Goal: Task Accomplishment & Management: Manage account settings

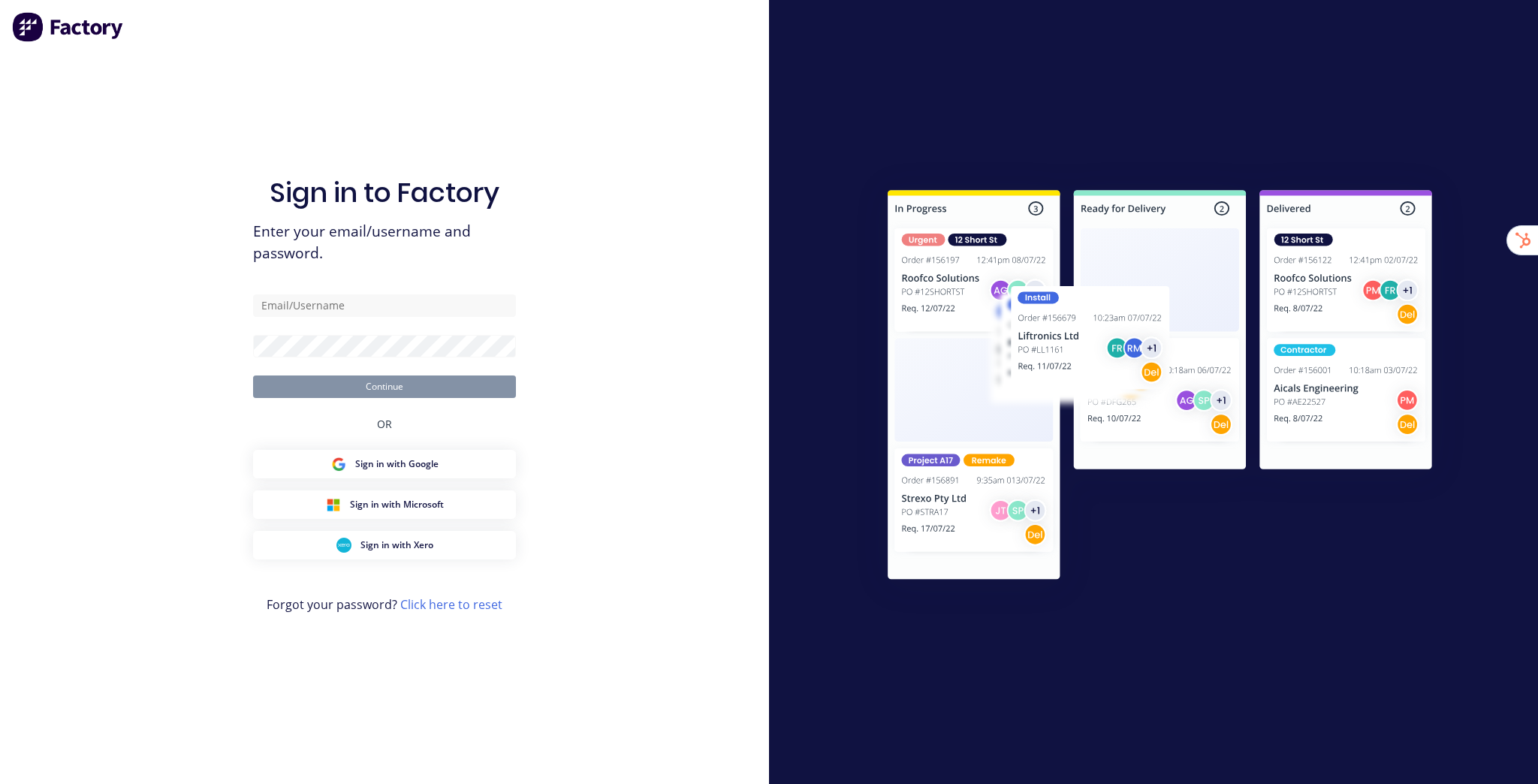
click at [907, 109] on div at bounding box center [1154, 392] width 769 height 784
click at [311, 85] on div "Sign in to Factory Enter your email/username and password. Continue OR Sign in …" at bounding box center [384, 407] width 263 height 729
drag, startPoint x: 594, startPoint y: 211, endPoint x: 581, endPoint y: 210, distance: 13.0
click at [591, 211] on div "Sign in to Factory Enter your email/username and password. Continue OR Sign in …" at bounding box center [385, 392] width 769 height 784
type input "[EMAIL_ADDRESS][DOMAIN_NAME]"
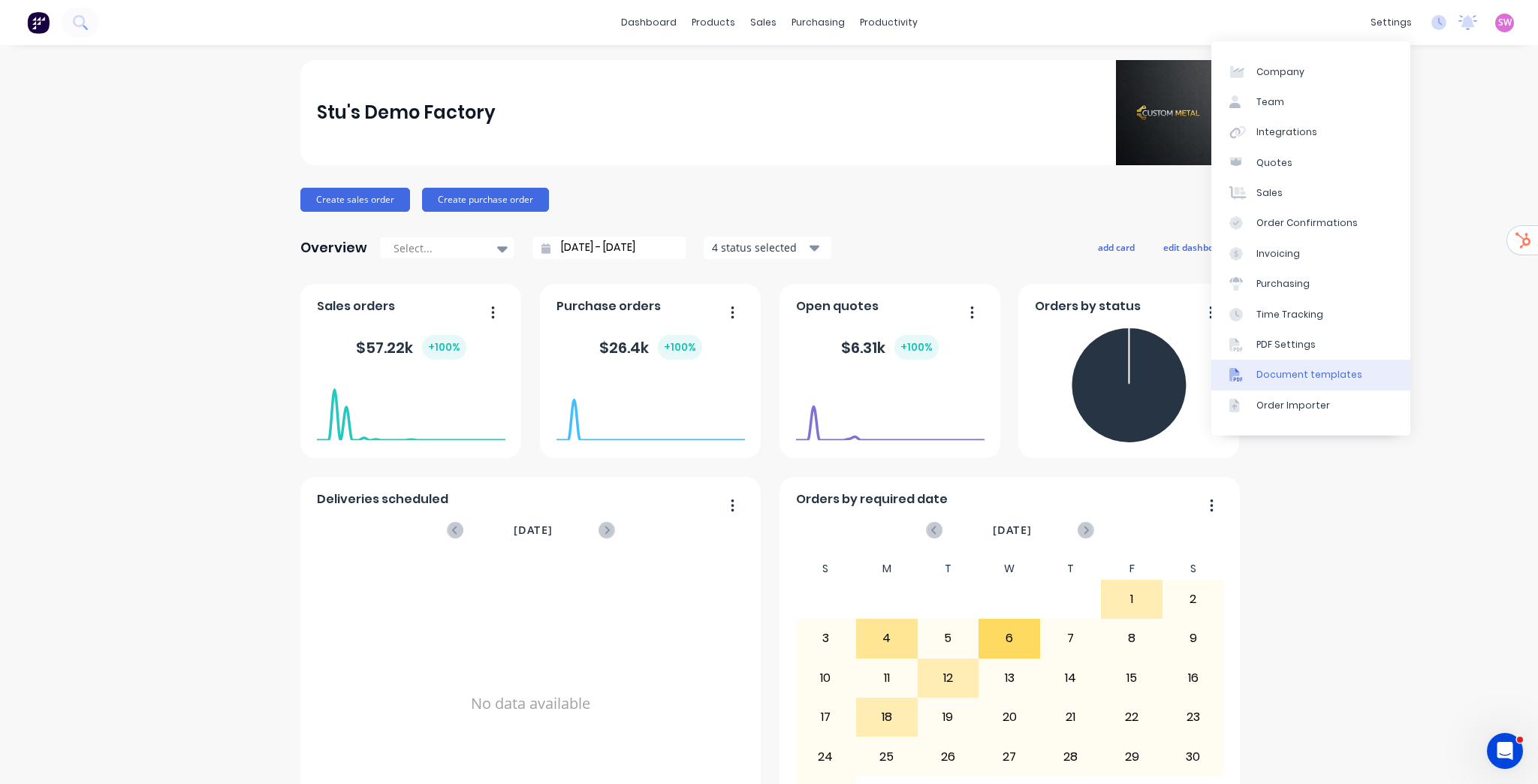
click at [1344, 374] on div "Document templates" at bounding box center [1309, 375] width 106 height 13
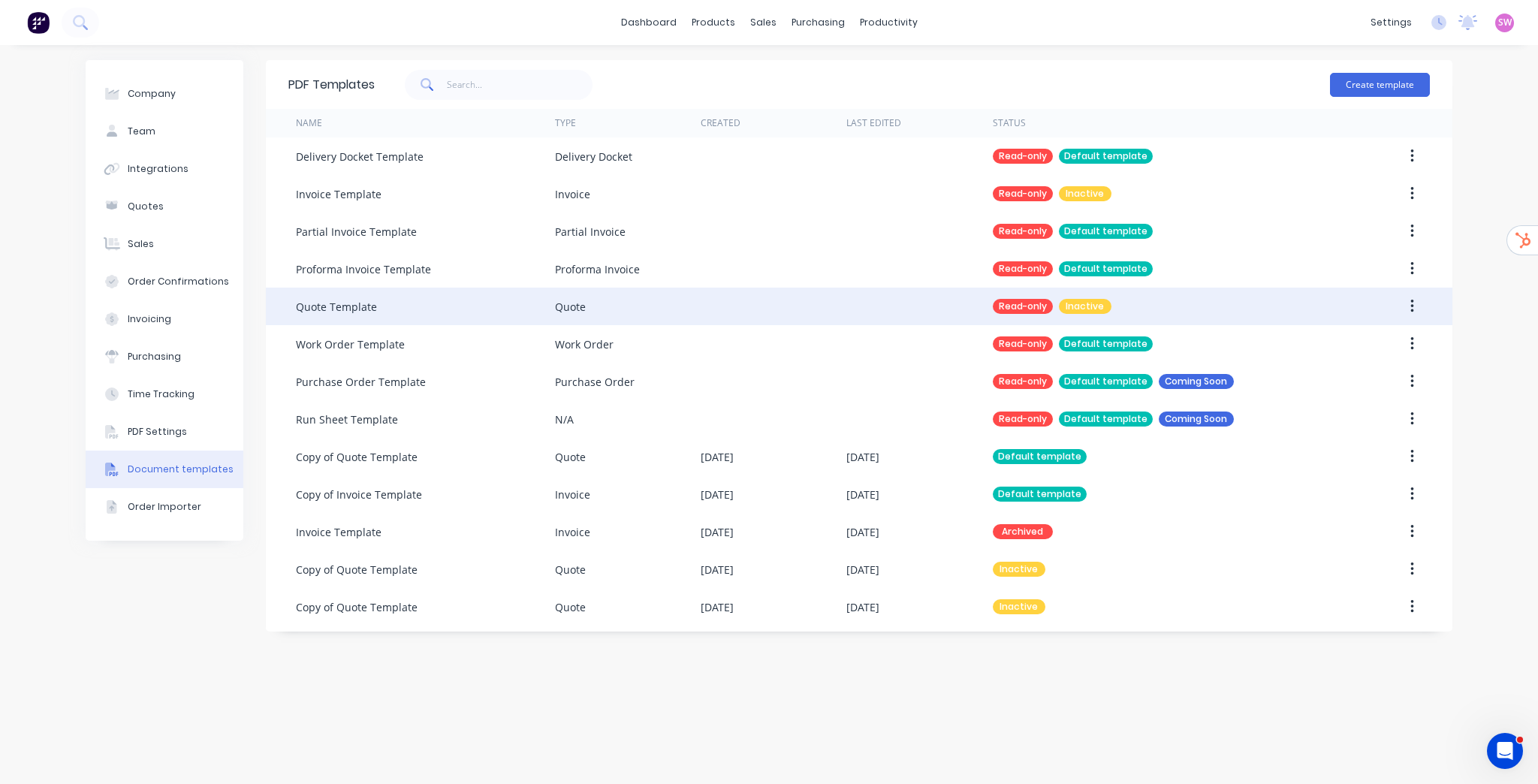
click at [1411, 306] on icon "button" at bounding box center [1412, 306] width 3 height 13
click at [1340, 341] on div "Make default" at bounding box center [1358, 346] width 115 height 22
click at [1163, 60] on div "PDF Templates Create template" at bounding box center [859, 84] width 1186 height 49
click at [753, 18] on div "sales" at bounding box center [764, 22] width 41 height 22
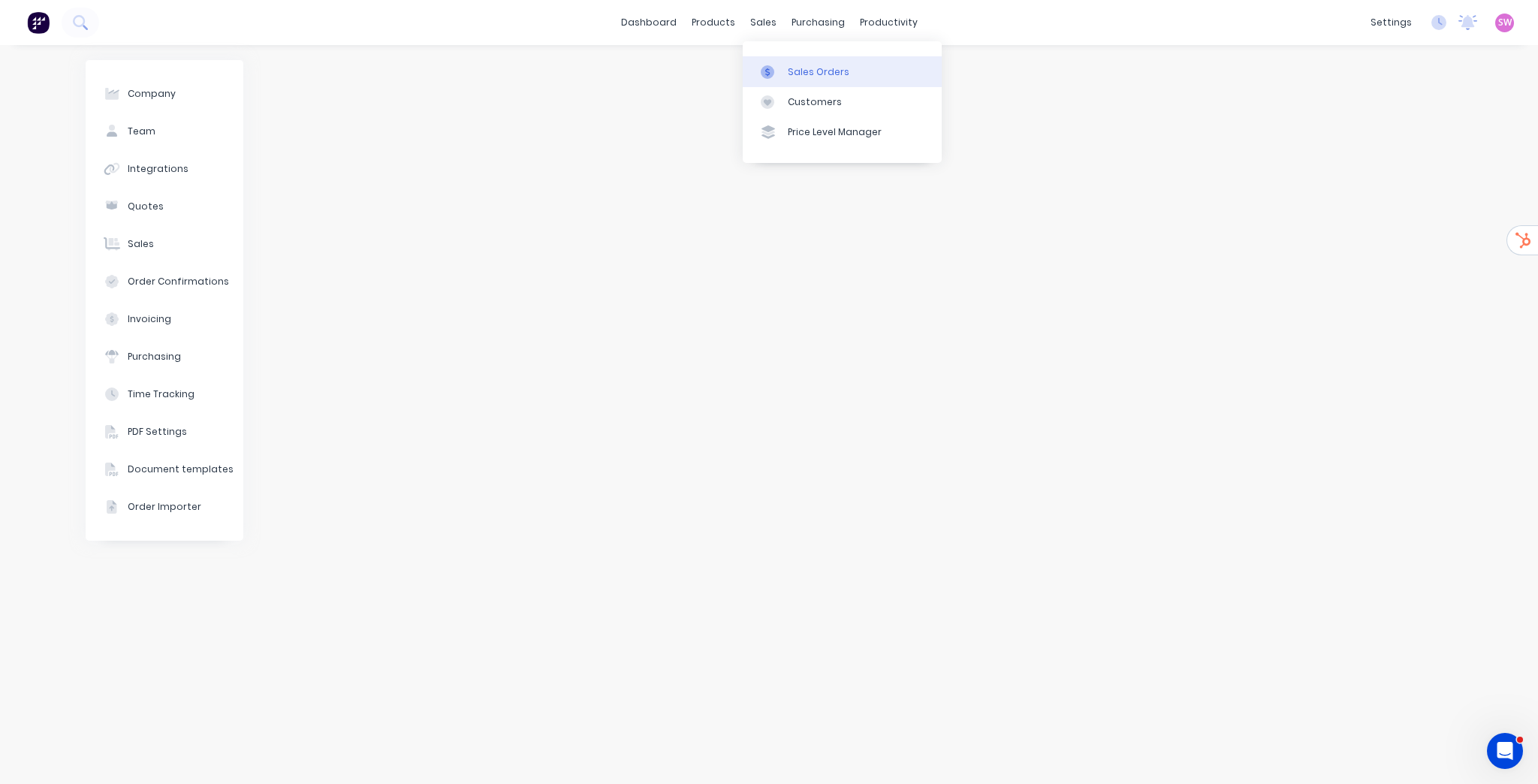
click at [793, 75] on div "Sales Orders" at bounding box center [818, 72] width 61 height 13
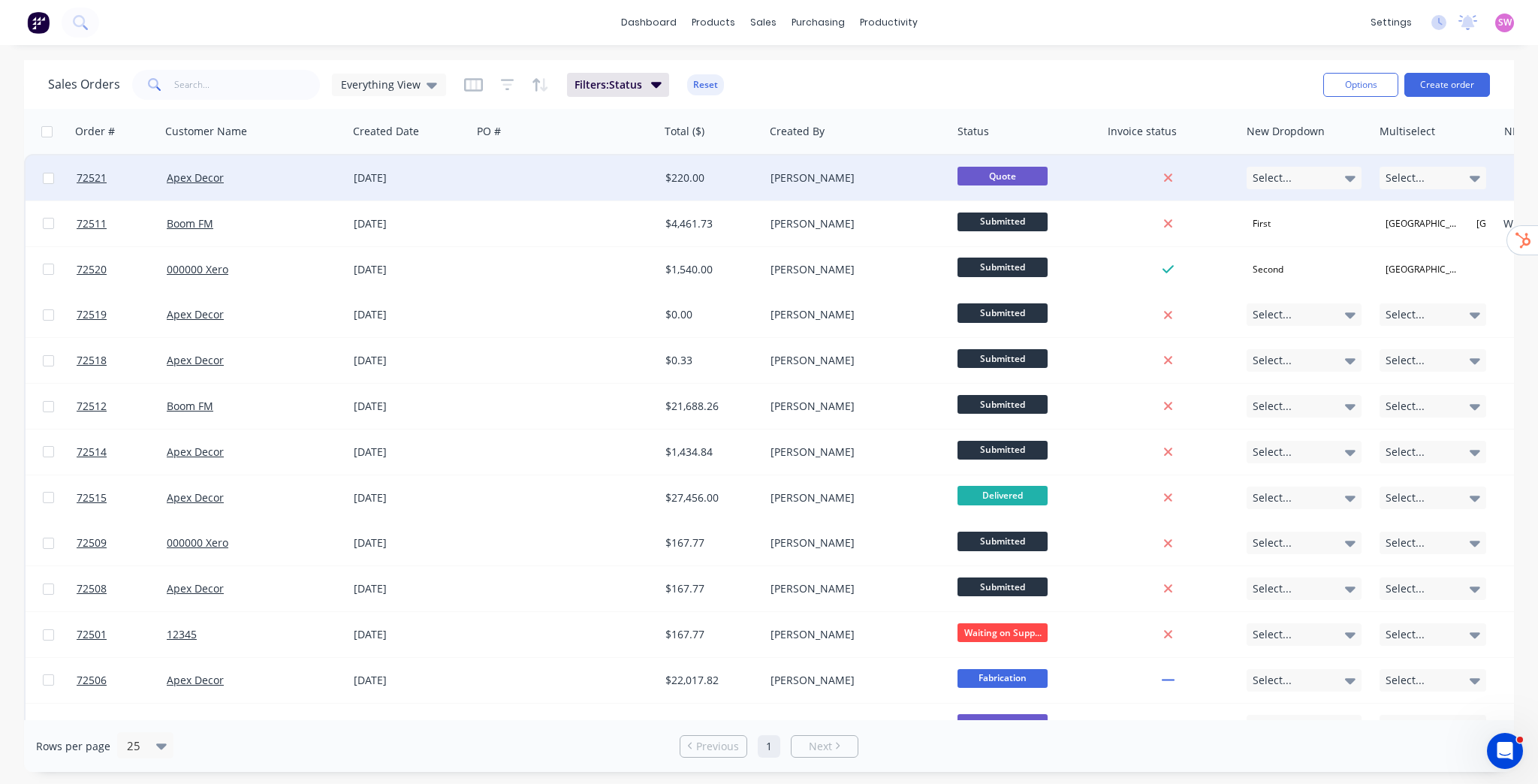
click at [876, 183] on div "[PERSON_NAME]" at bounding box center [853, 178] width 167 height 15
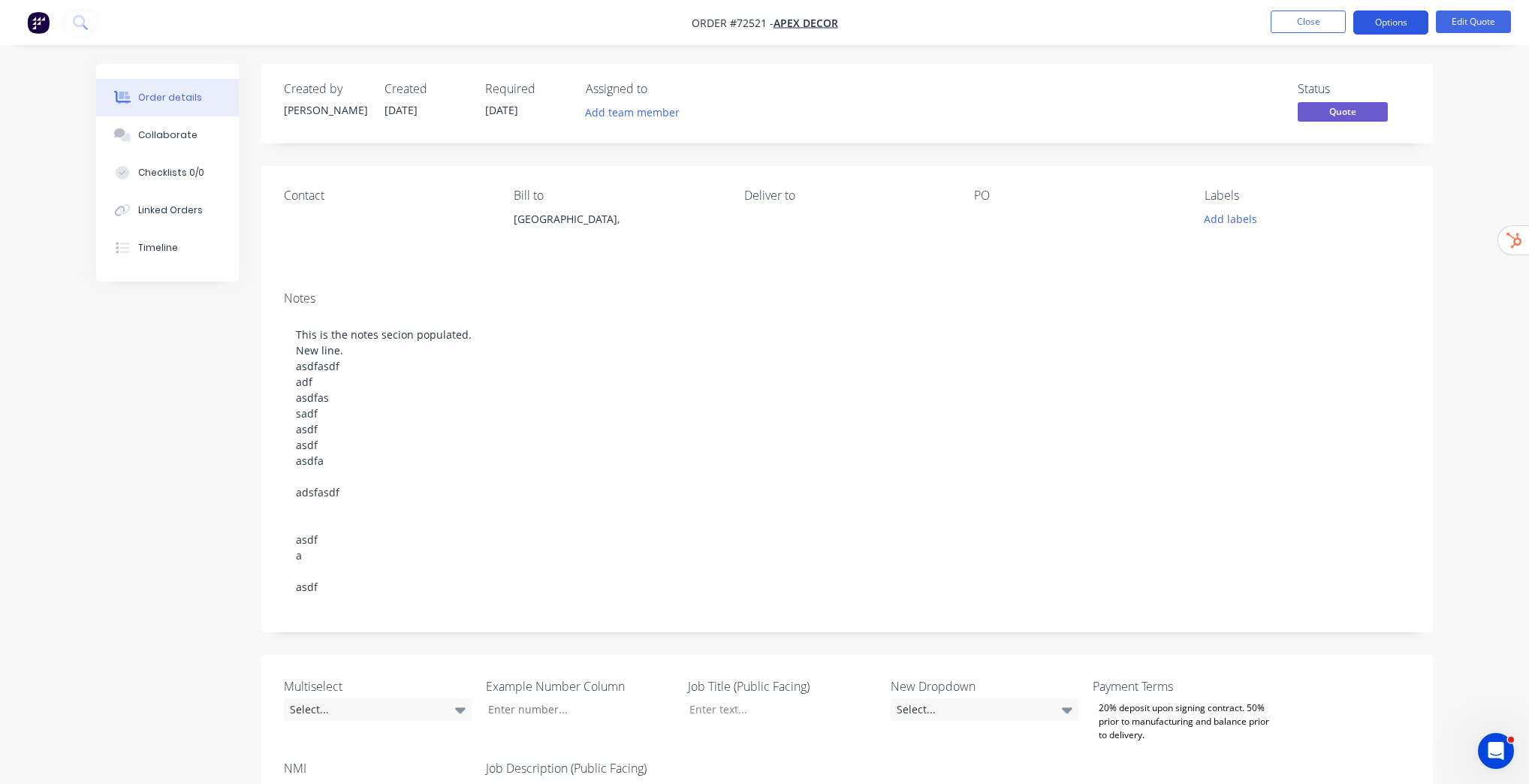
click at [1414, 24] on button "Options" at bounding box center [1391, 22] width 75 height 24
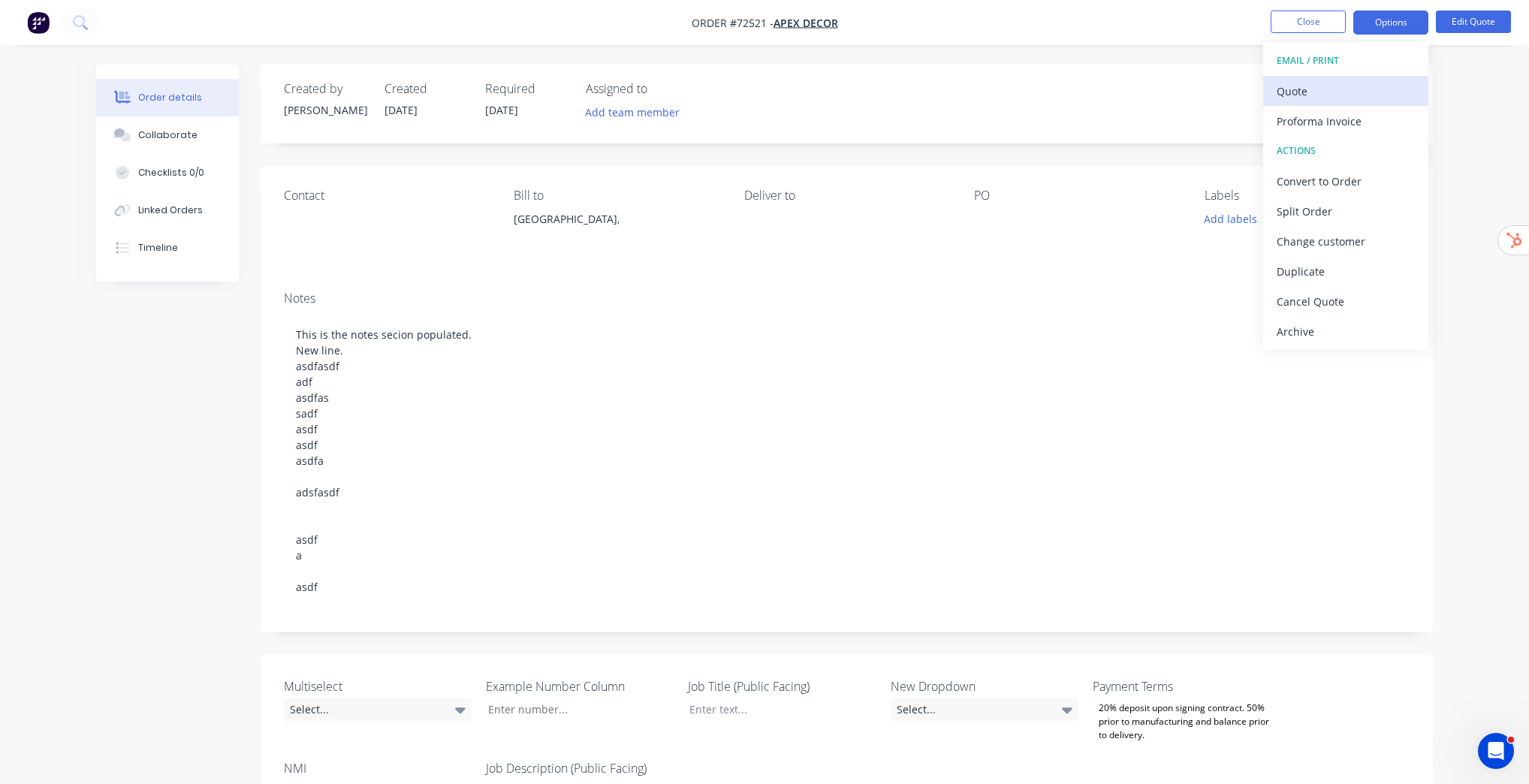
click at [1305, 95] on div "Quote" at bounding box center [1346, 91] width 138 height 22
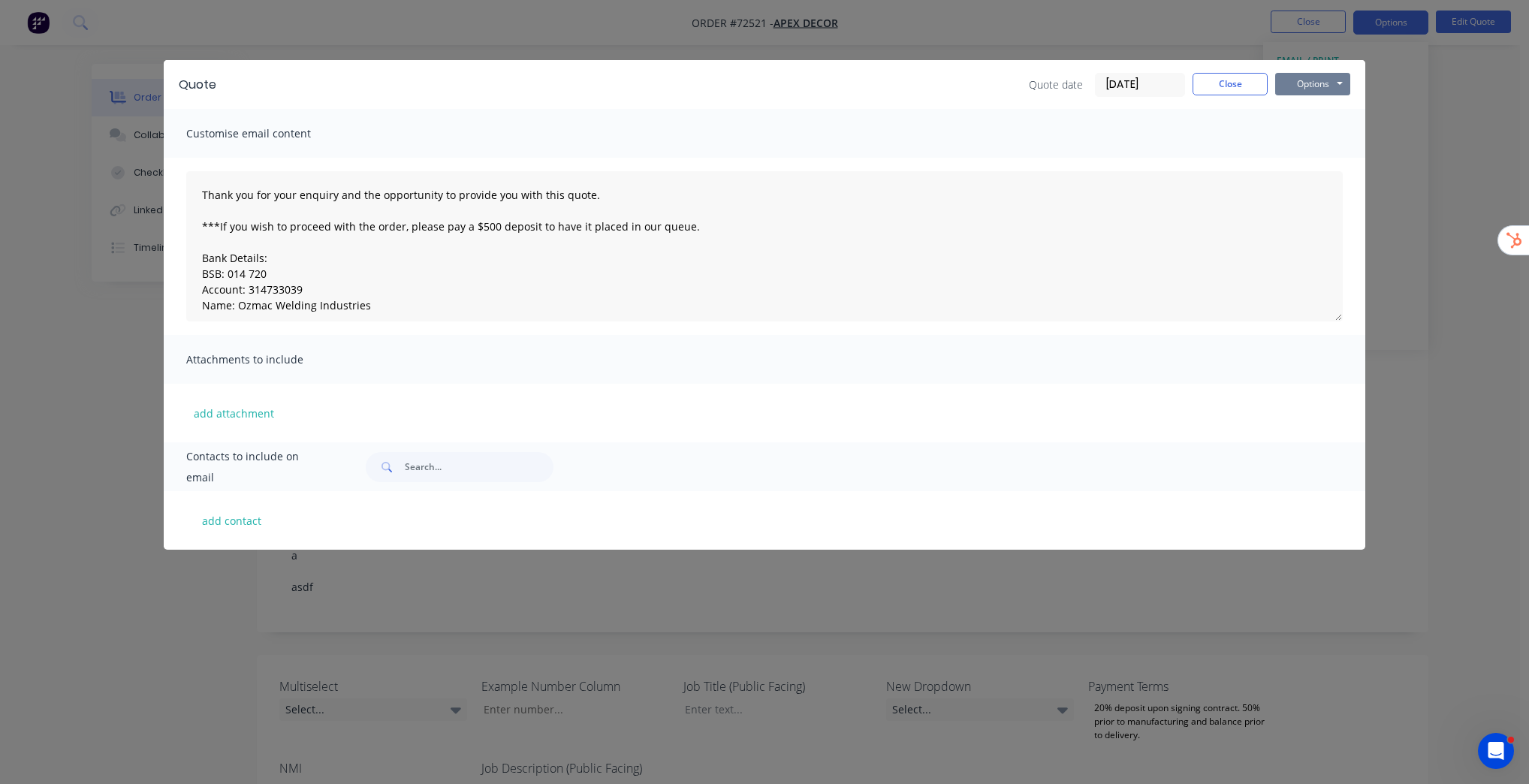
click at [1323, 77] on button "Options" at bounding box center [1313, 84] width 75 height 22
click at [1305, 114] on button "Preview" at bounding box center [1323, 111] width 96 height 25
click at [1226, 92] on button "Close" at bounding box center [1230, 84] width 75 height 22
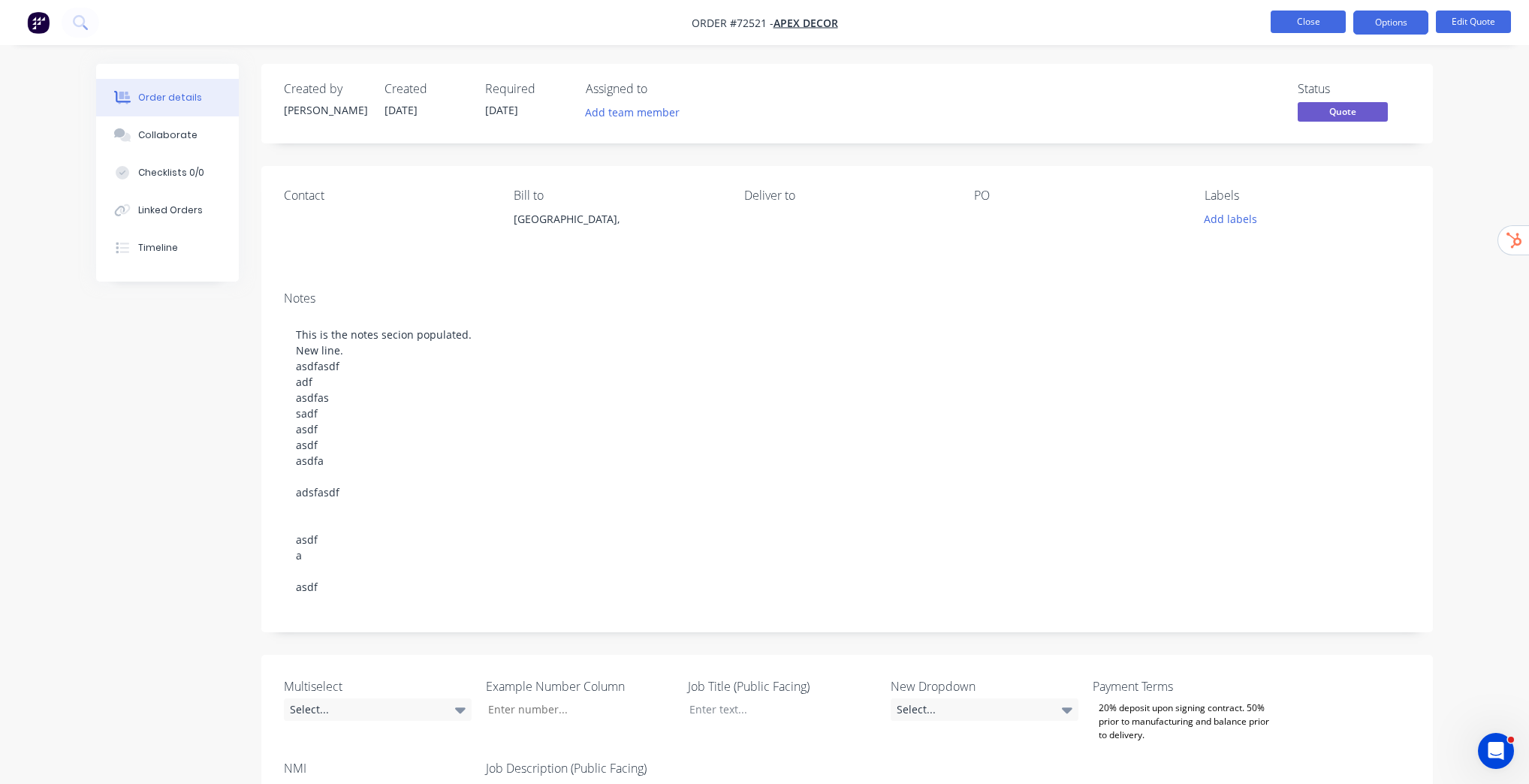
click at [1323, 21] on button "Close" at bounding box center [1308, 22] width 75 height 22
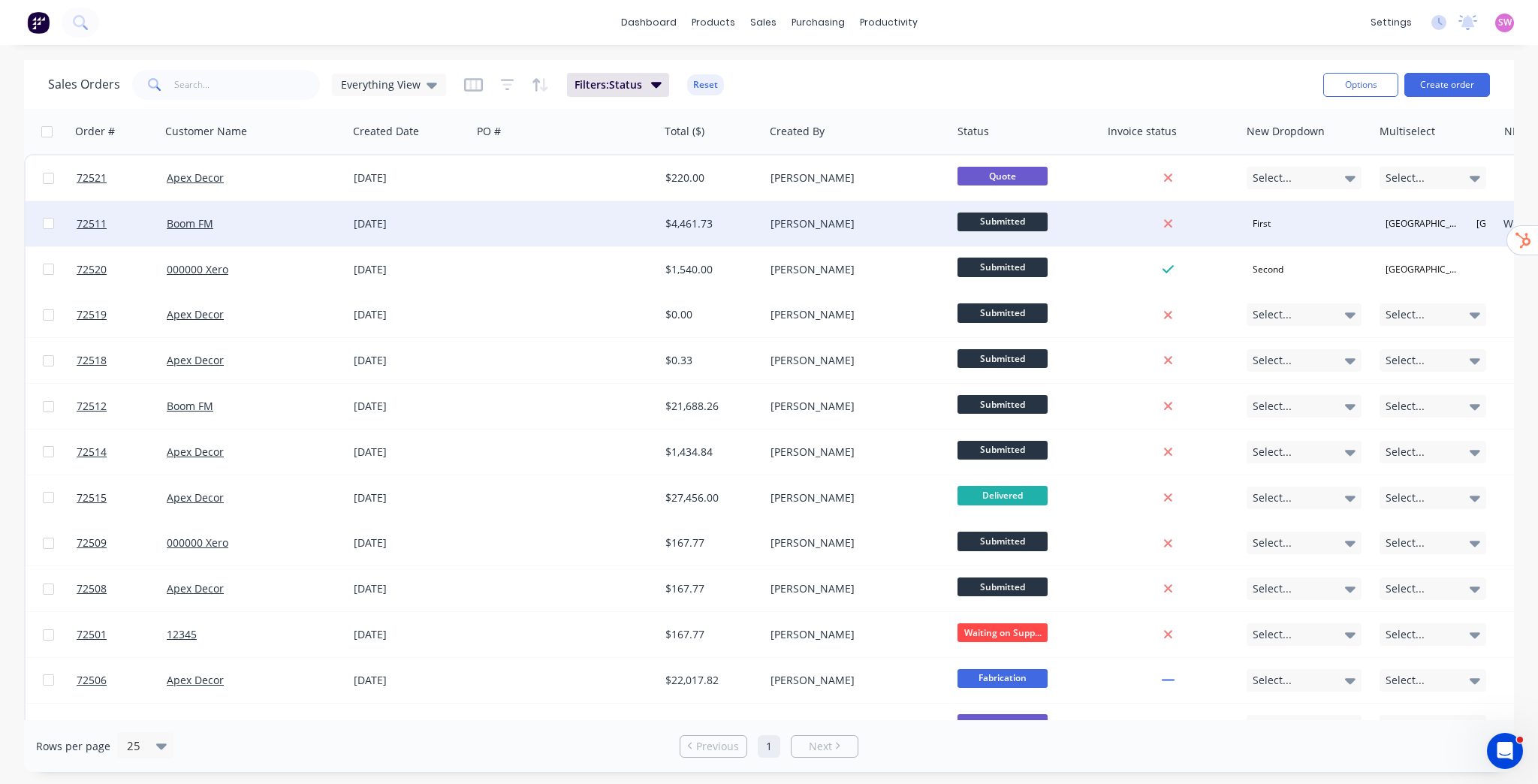
click at [913, 207] on div "[PERSON_NAME]" at bounding box center [858, 224] width 187 height 45
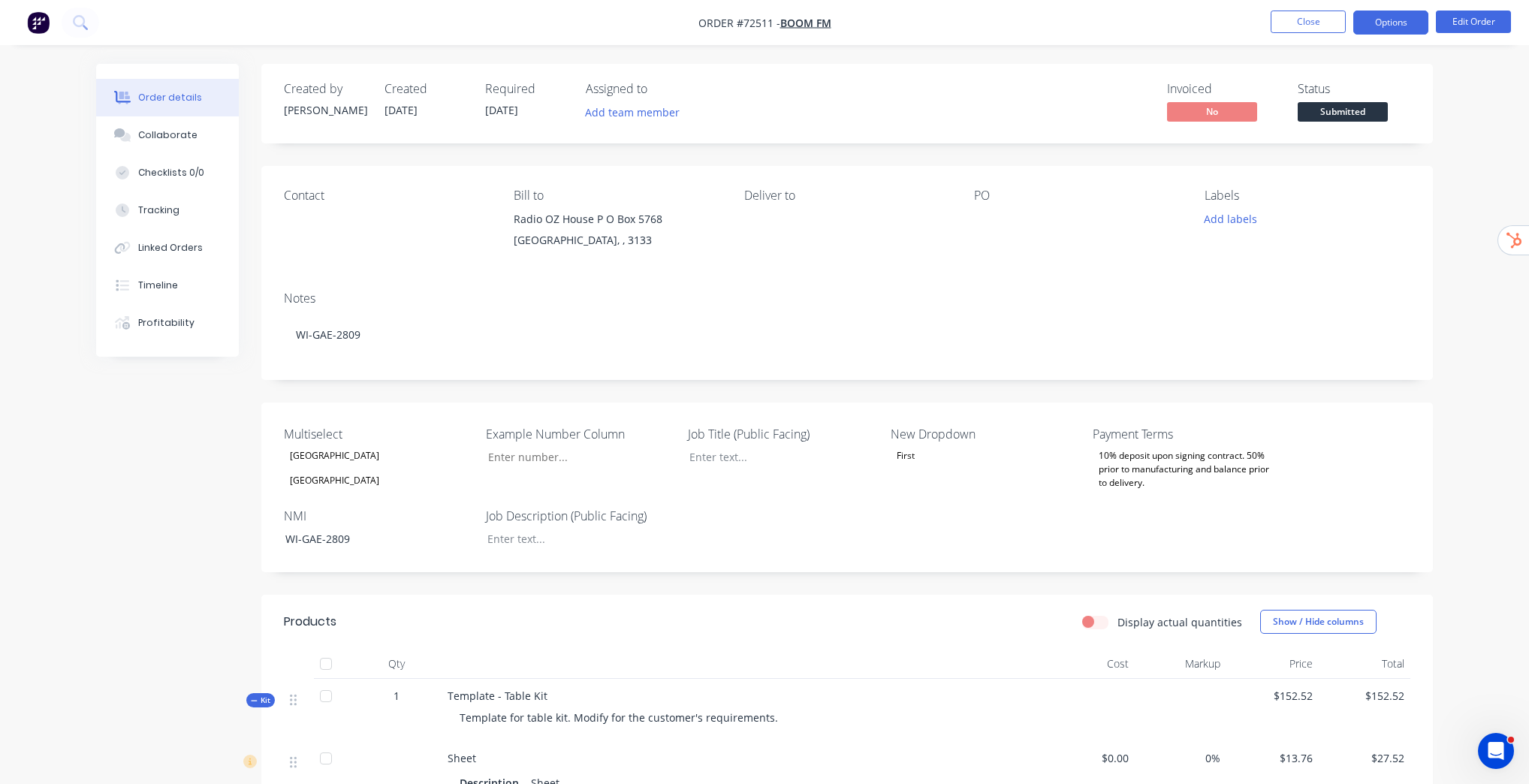
click at [1420, 21] on button "Options" at bounding box center [1391, 22] width 75 height 24
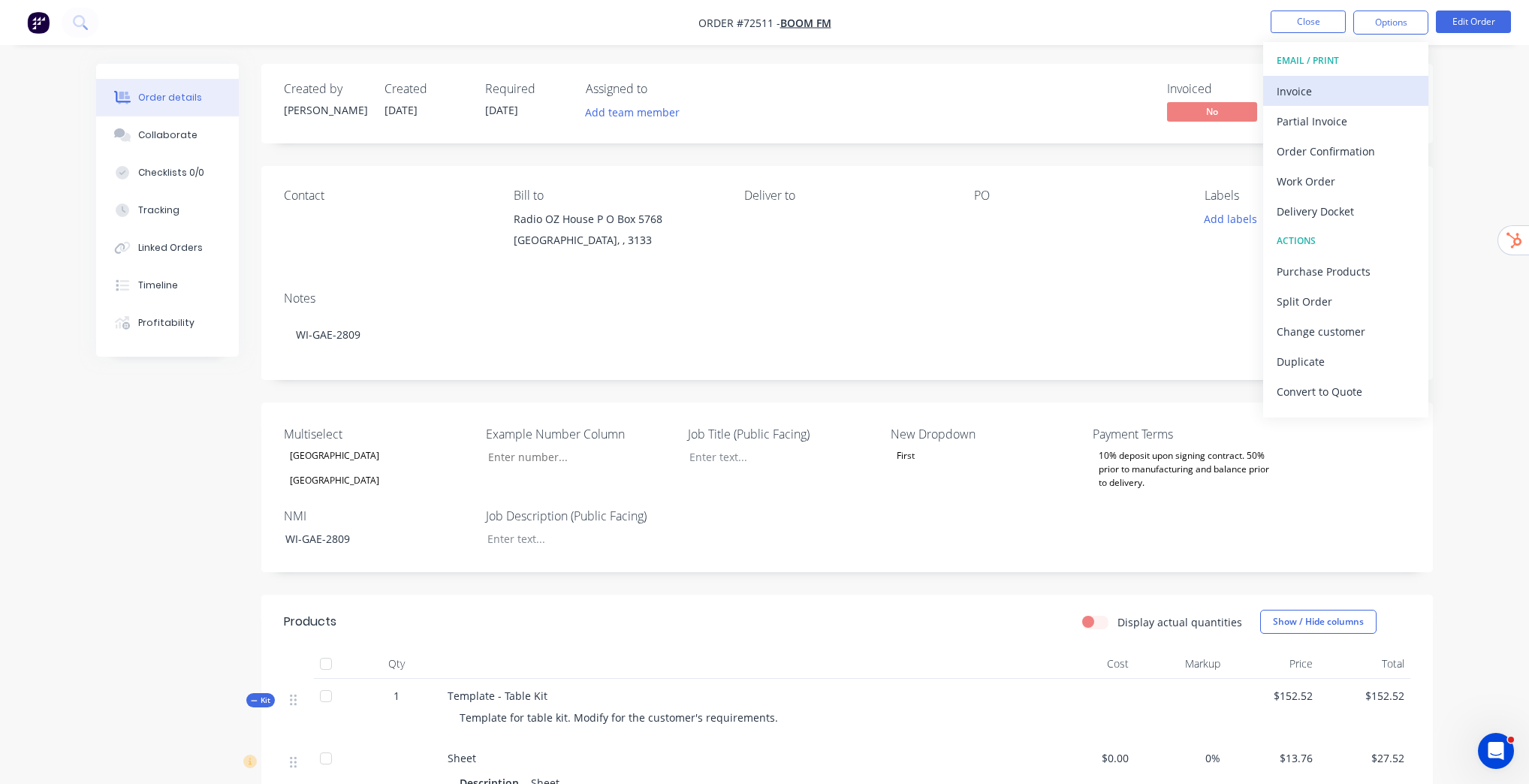
click at [1317, 85] on div "Invoice" at bounding box center [1346, 91] width 138 height 22
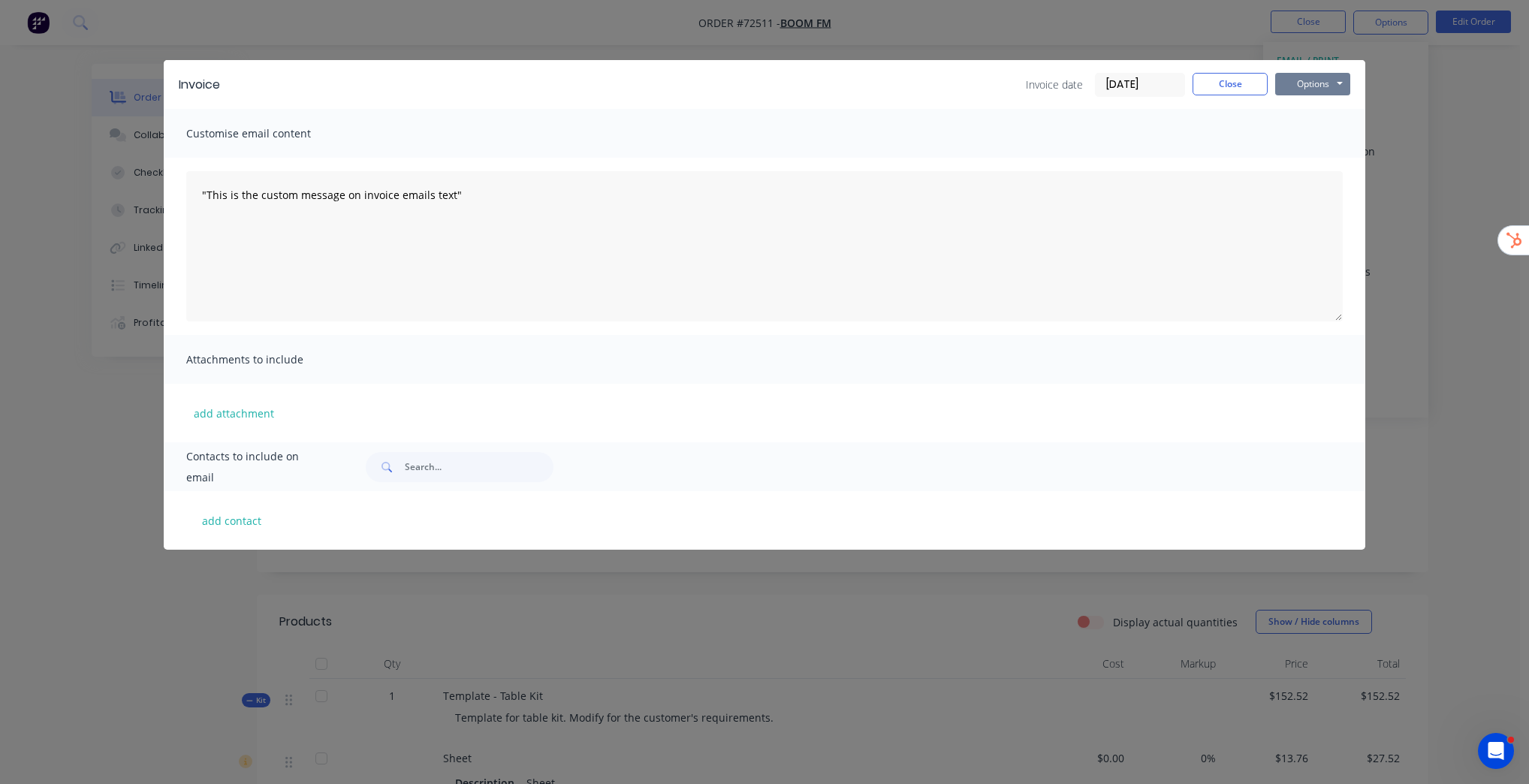
click at [1313, 87] on button "Options" at bounding box center [1313, 84] width 75 height 22
click at [1333, 114] on button "Preview" at bounding box center [1323, 111] width 96 height 25
click at [1245, 76] on button "Close" at bounding box center [1230, 84] width 75 height 22
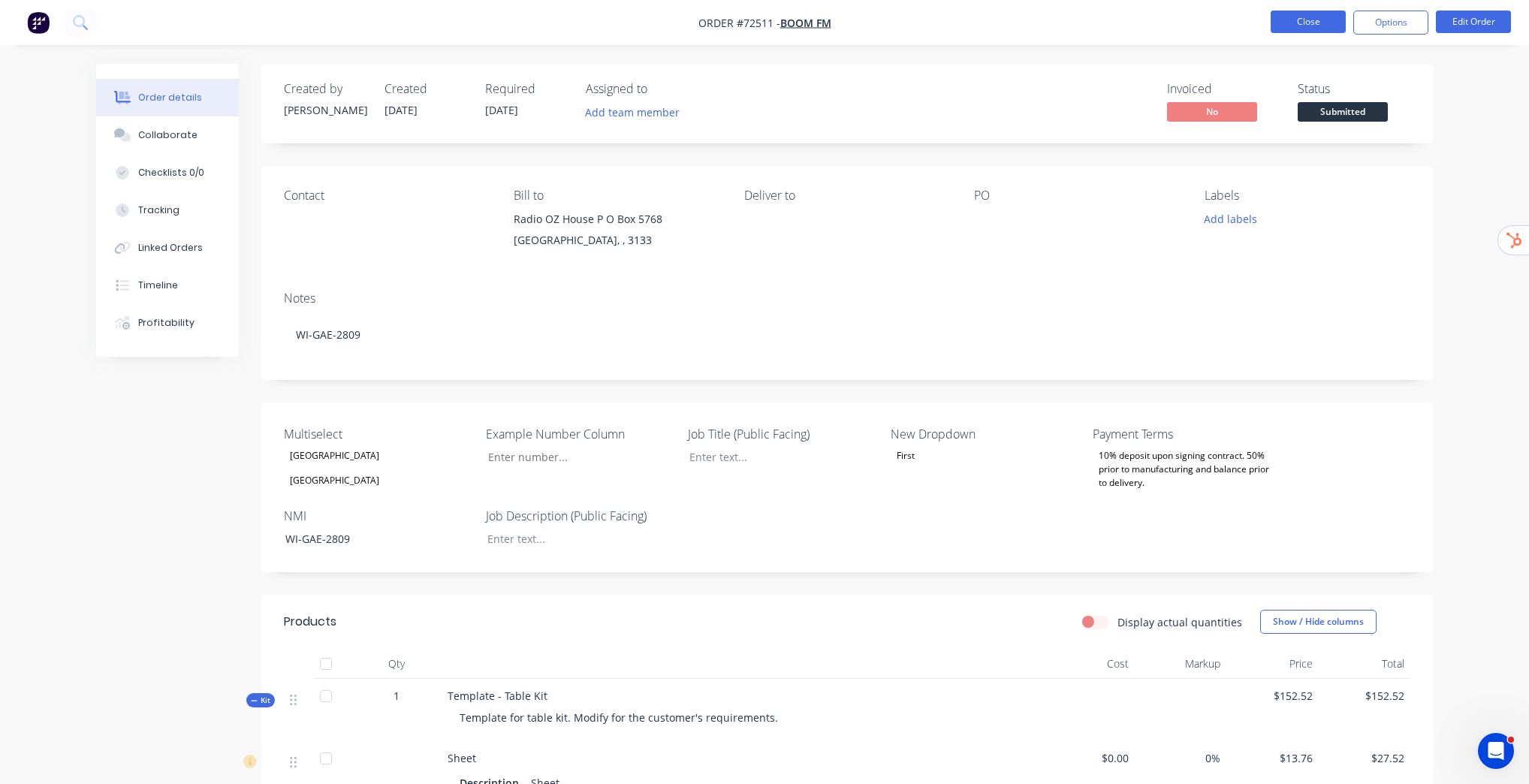
click at [1297, 15] on button "Close" at bounding box center [1308, 22] width 75 height 22
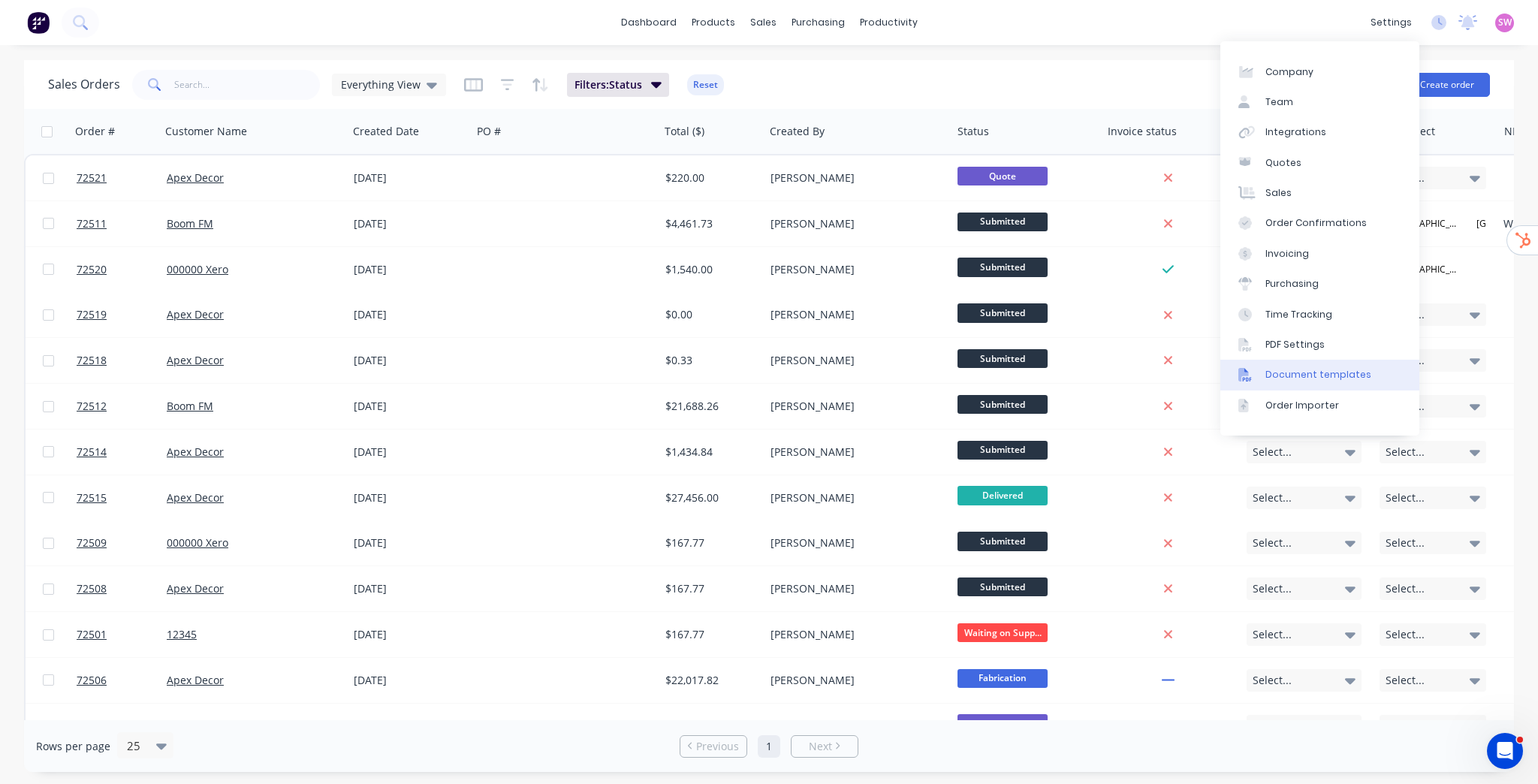
click at [1335, 375] on div "Document templates" at bounding box center [1318, 375] width 106 height 13
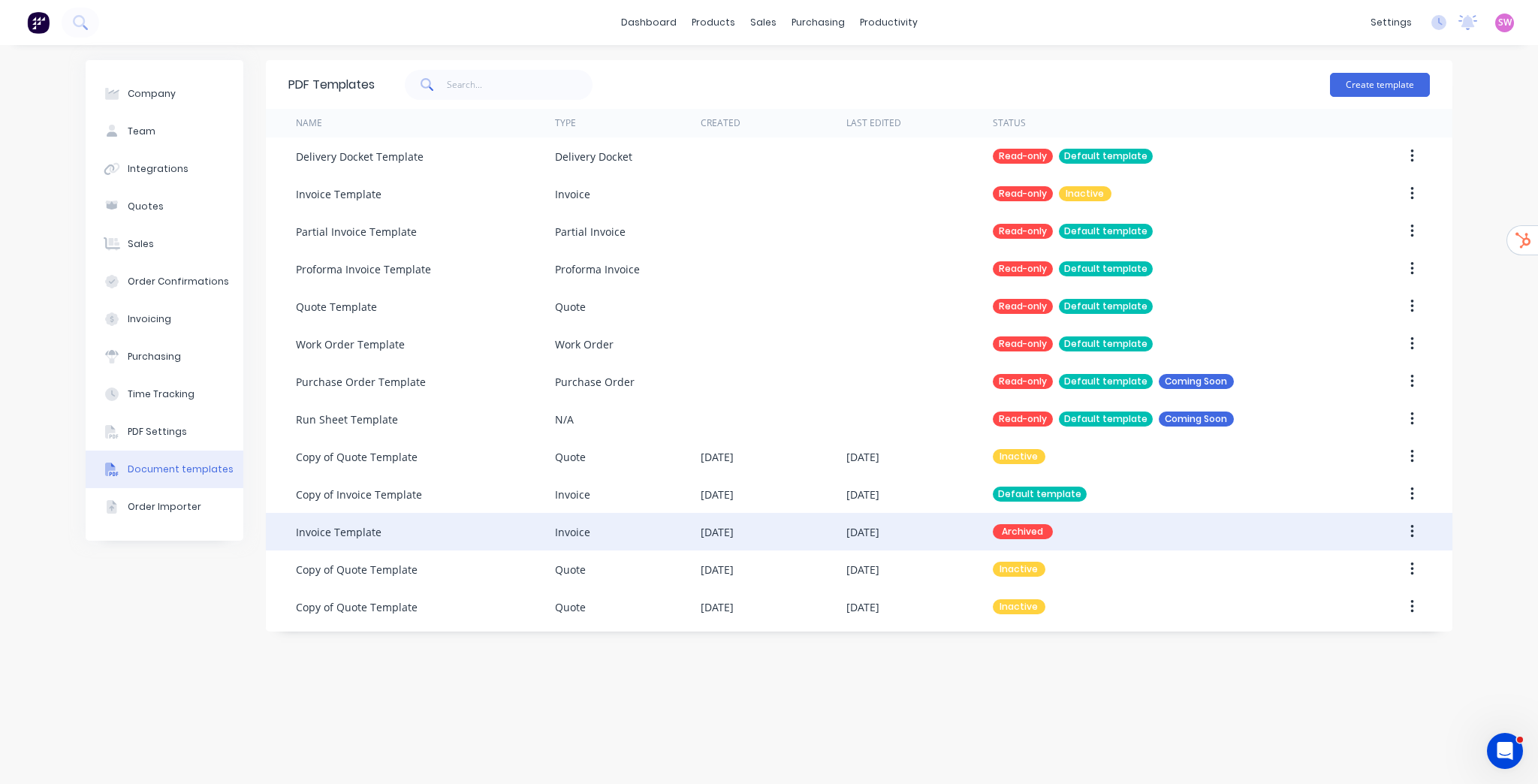
click at [1160, 535] on div "Archived" at bounding box center [1162, 531] width 340 height 37
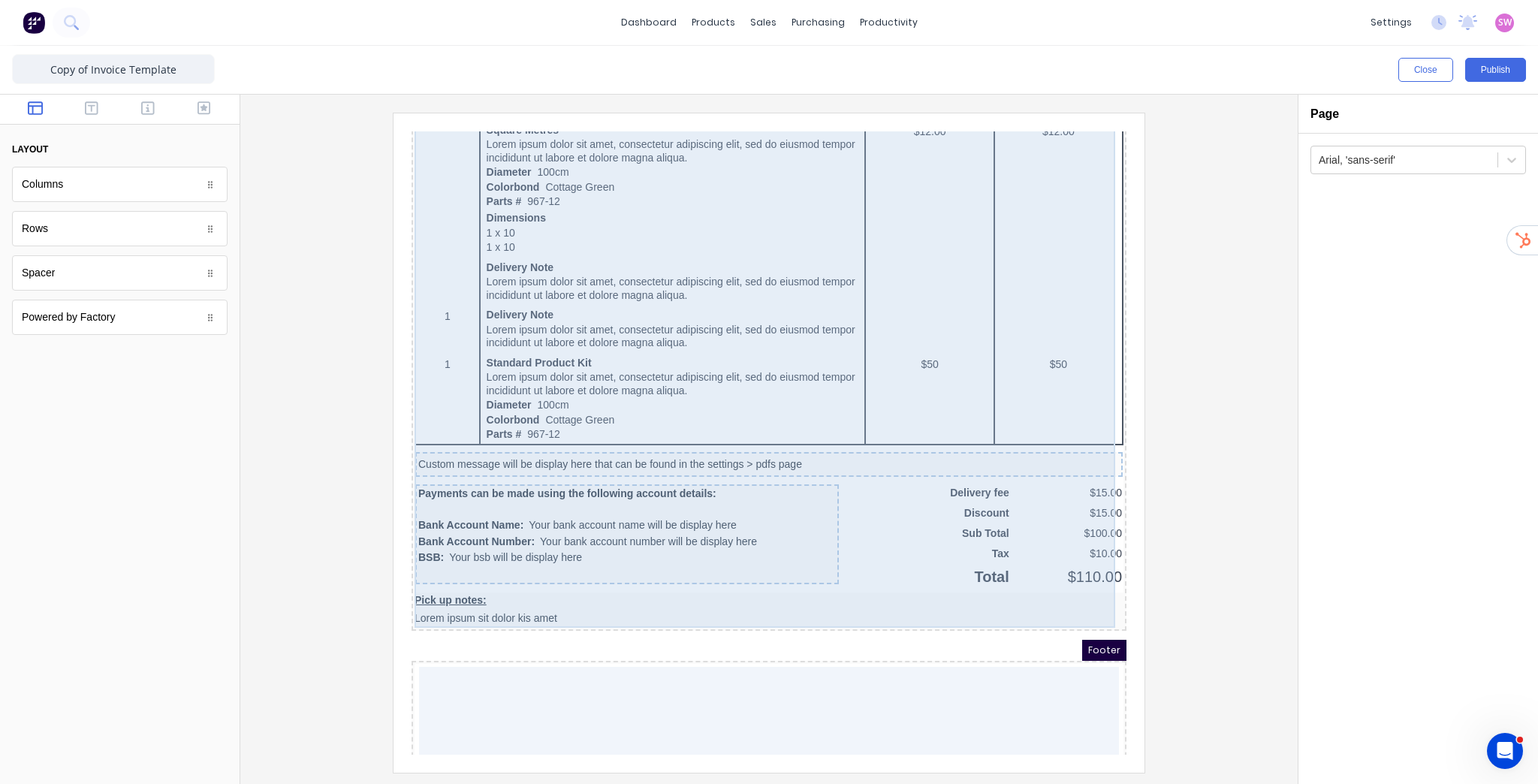
scroll to position [957, 0]
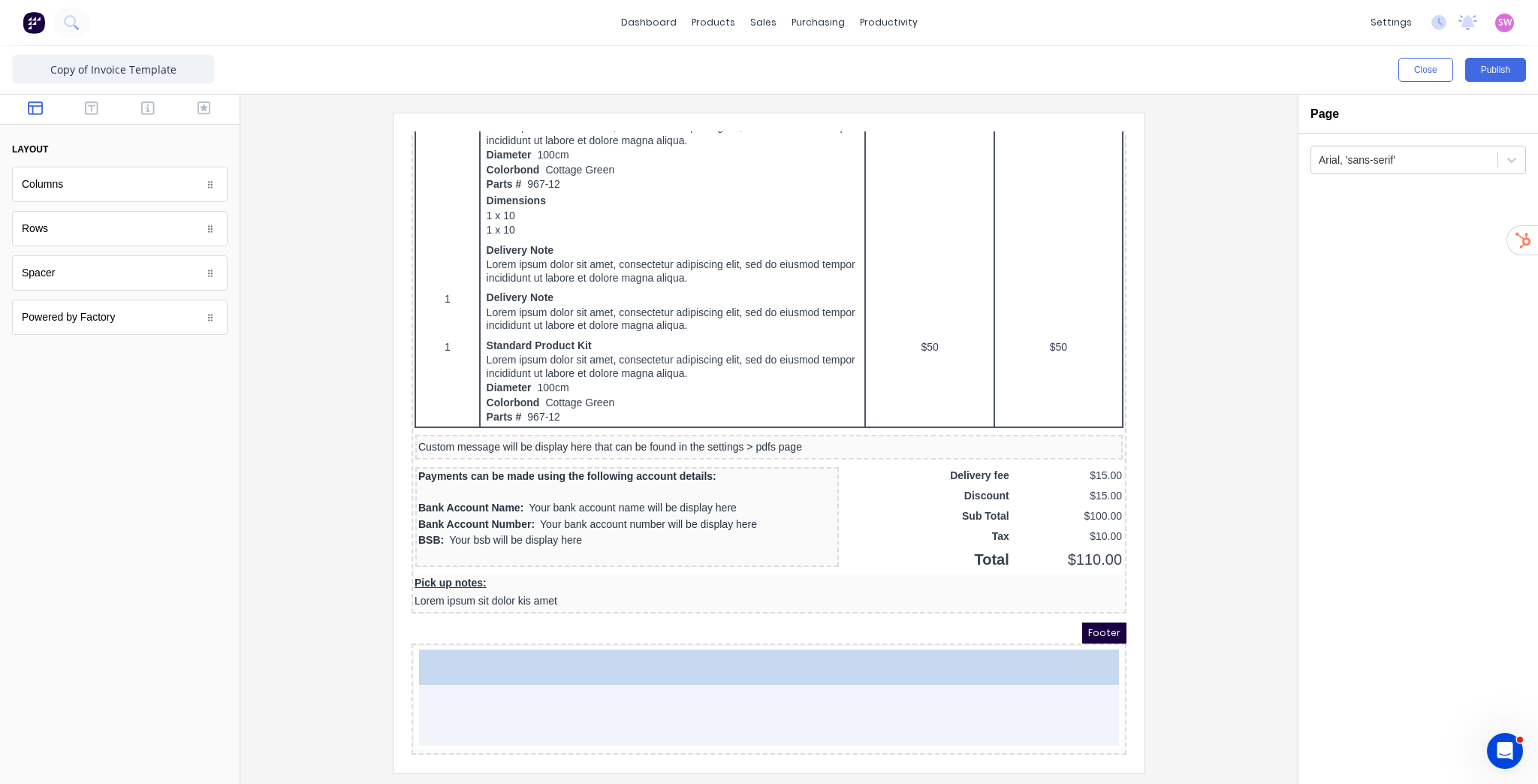
drag, startPoint x: 84, startPoint y: 322, endPoint x: 637, endPoint y: 729, distance: 686.6
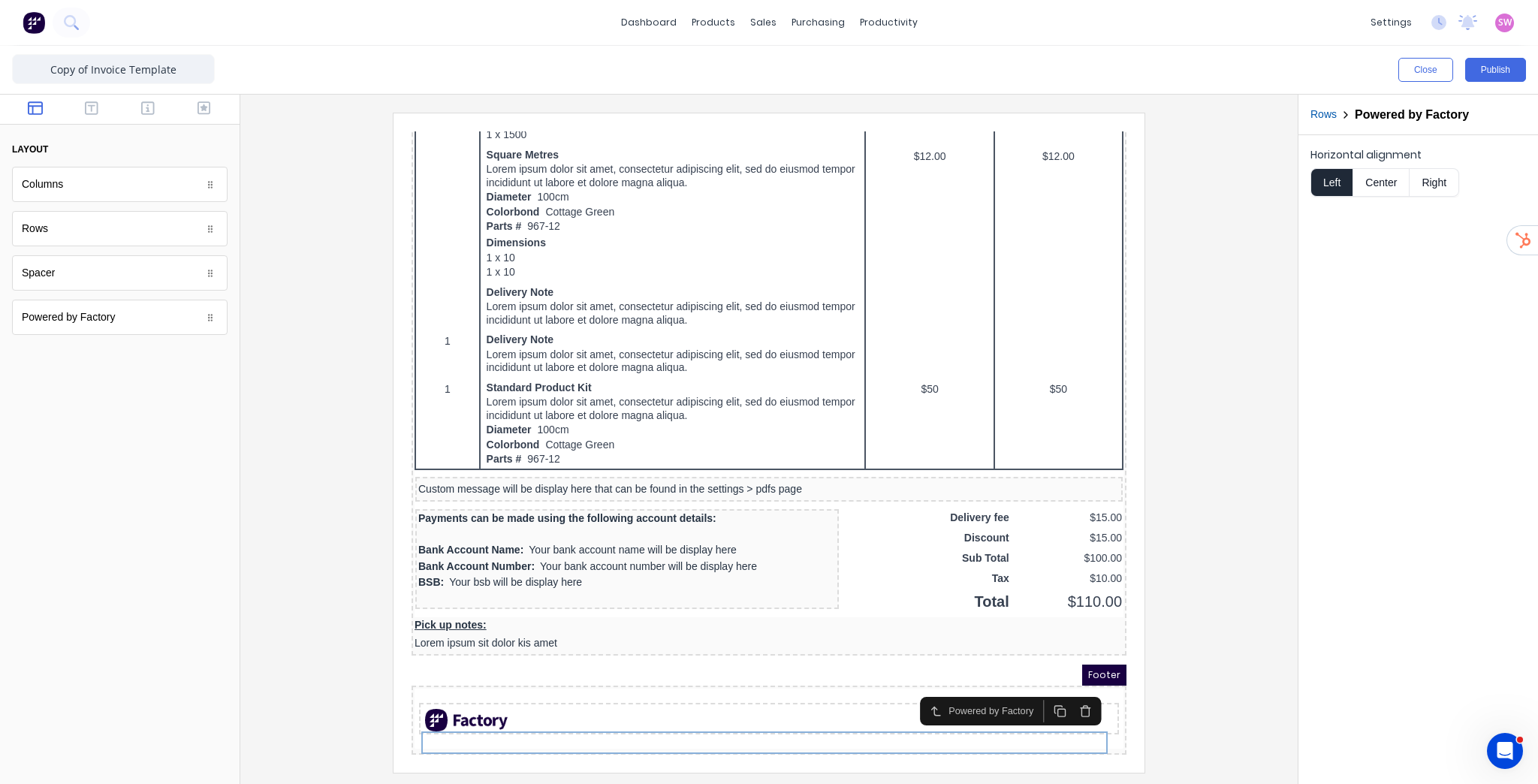
scroll to position [916, 0]
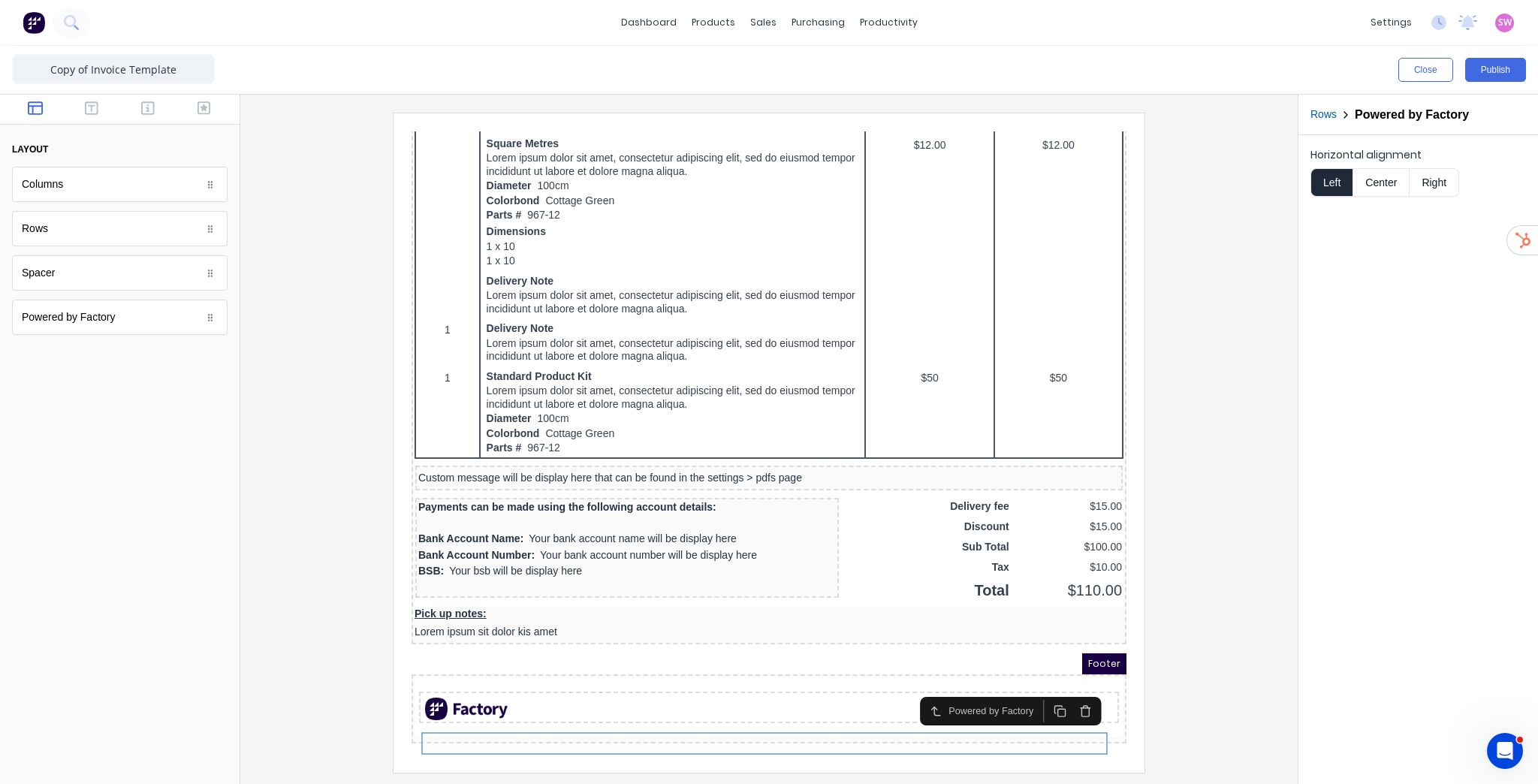
click at [1388, 183] on button "Center" at bounding box center [1380, 182] width 57 height 28
click at [99, 112] on button "button" at bounding box center [91, 109] width 47 height 18
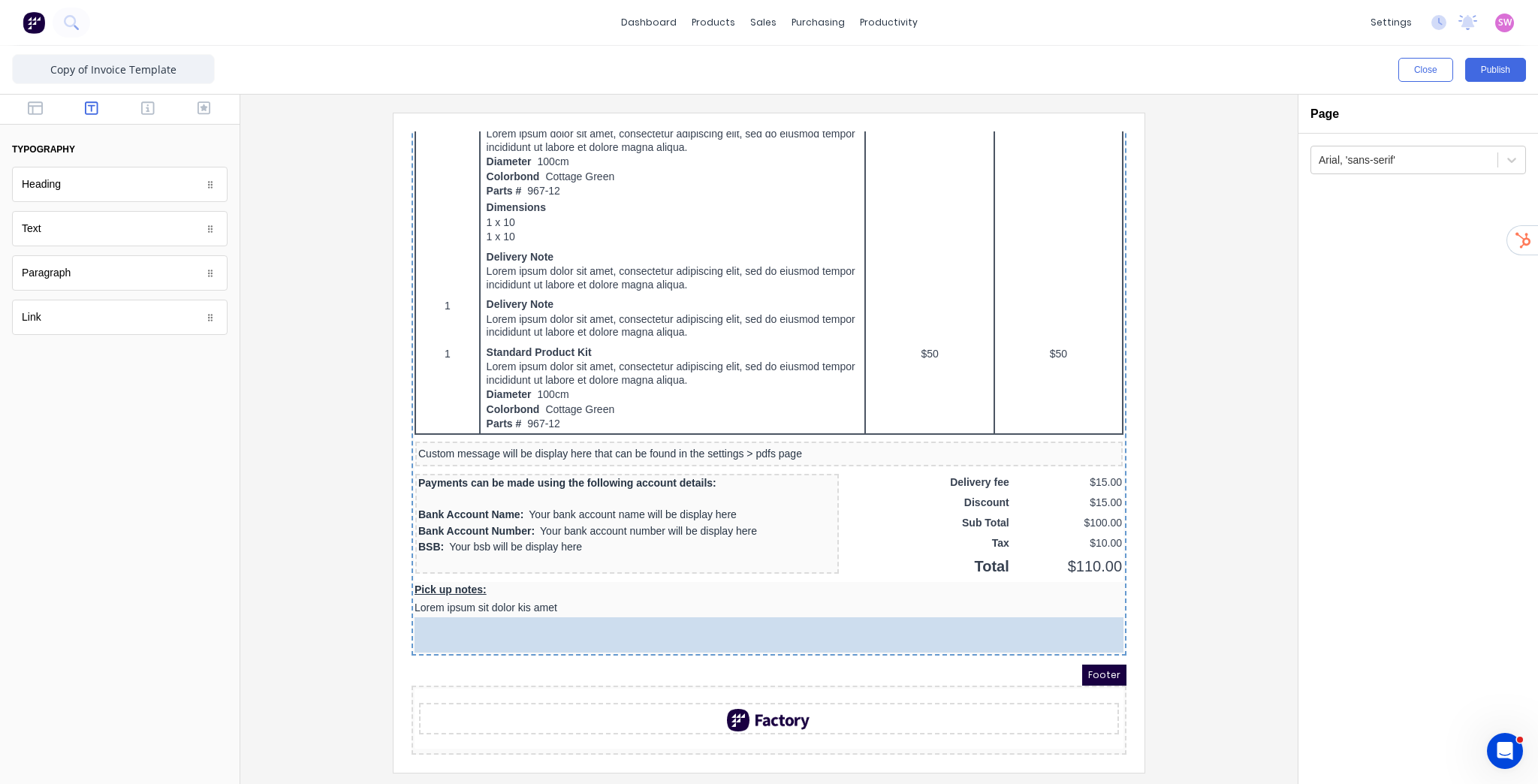
scroll to position [927, 0]
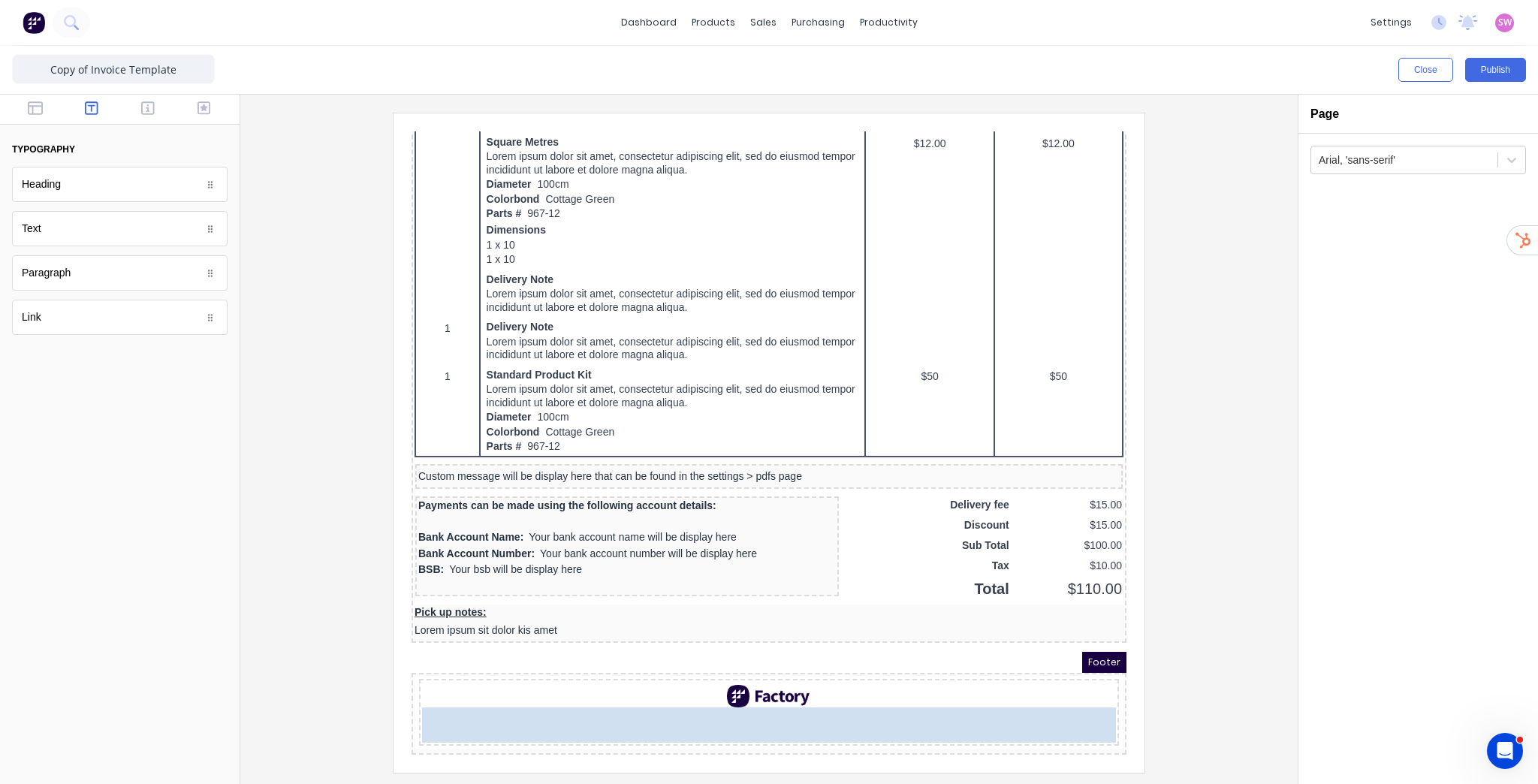
drag, startPoint x: 50, startPoint y: 238, endPoint x: 535, endPoint y: 717, distance: 681.7
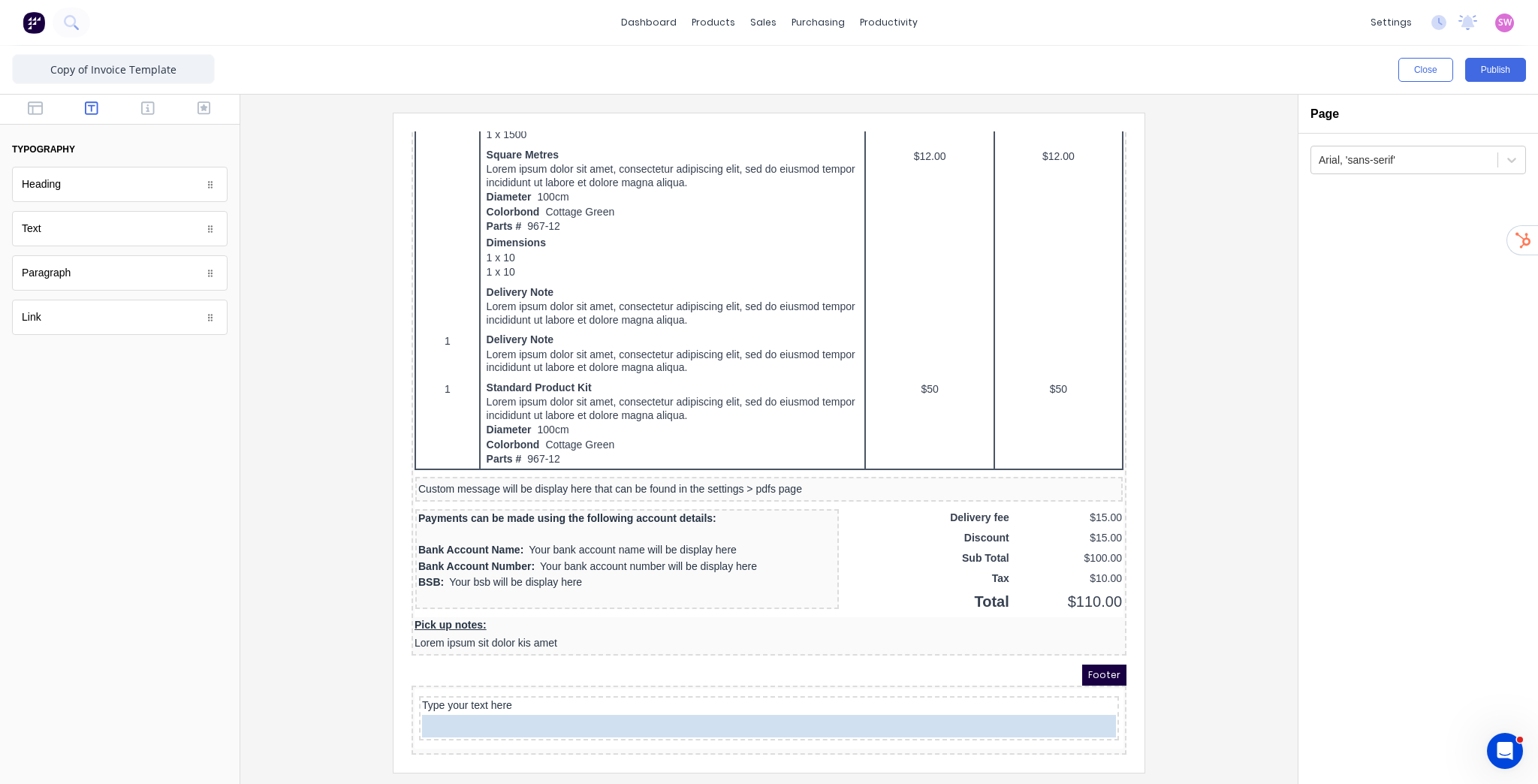
drag, startPoint x: 731, startPoint y: 690, endPoint x: 733, endPoint y: 716, distance: 26.1
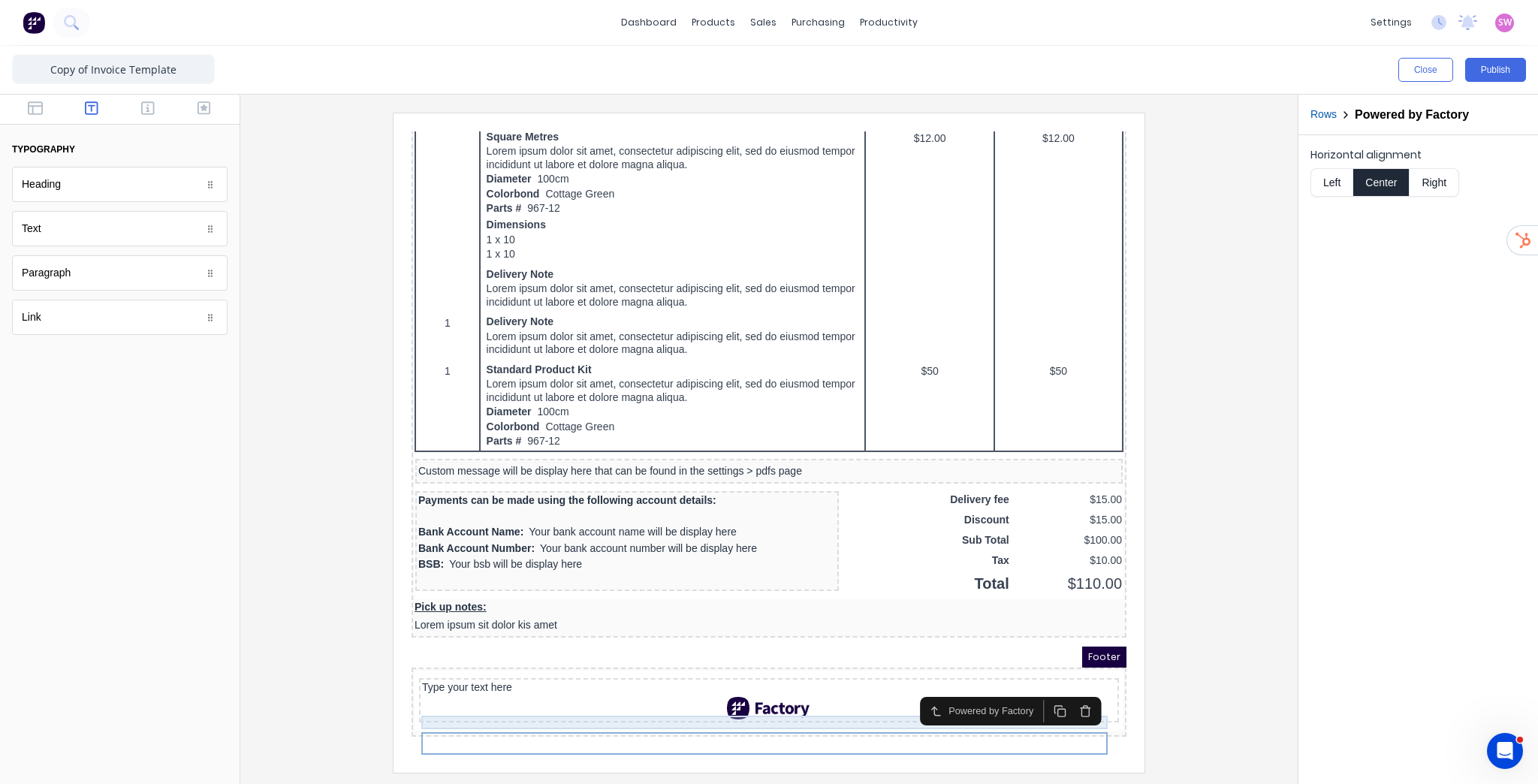
click at [594, 676] on div "Type your text here" at bounding box center [750, 670] width 694 height 13
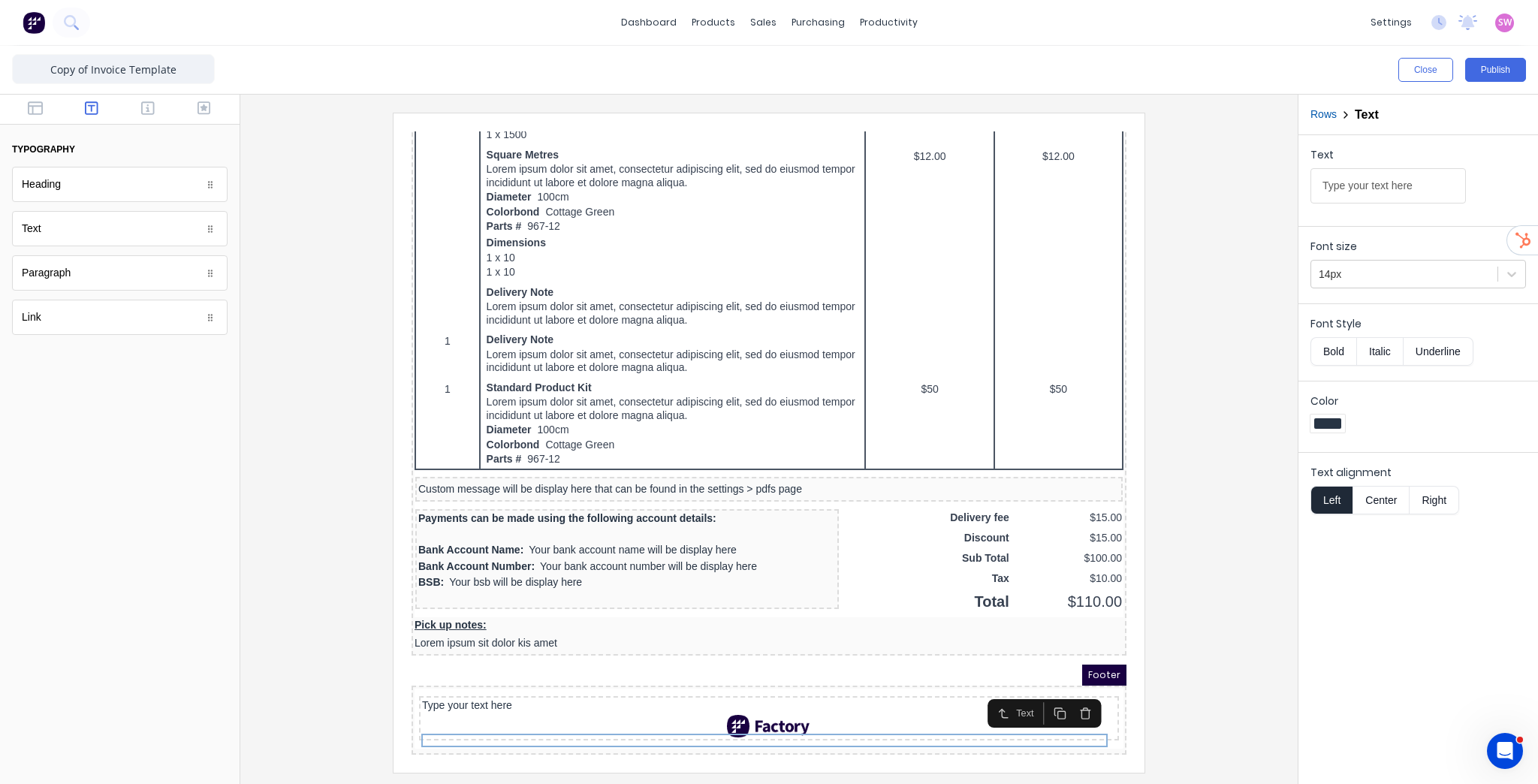
click at [1367, 496] on button "Center" at bounding box center [1380, 500] width 57 height 28
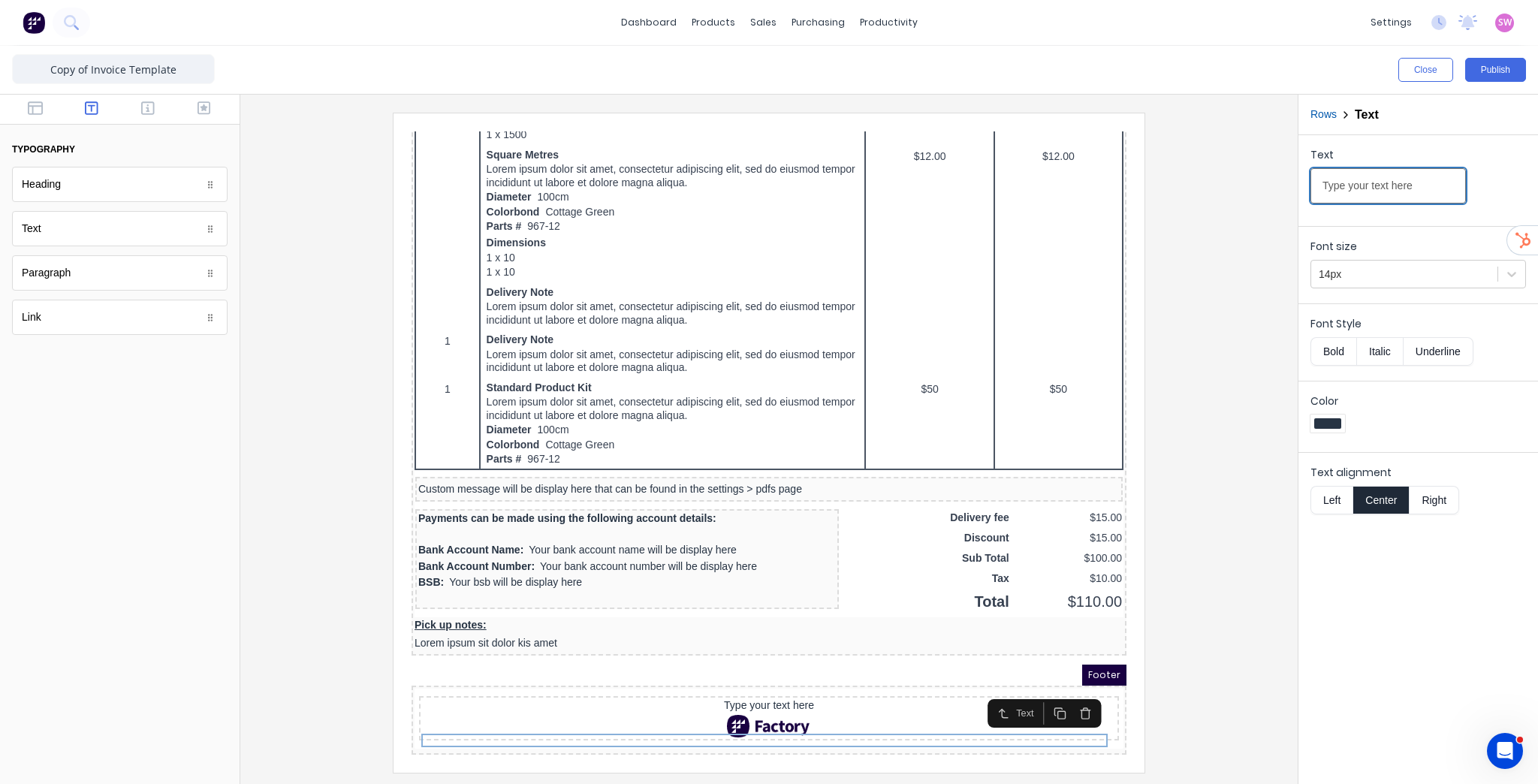
drag, startPoint x: 1417, startPoint y: 186, endPoint x: 1238, endPoint y: 211, distance: 180.7
click at [1238, 211] on div "Close Publish Components typography Heading Heading Text Text Paragraph Paragra…" at bounding box center [769, 414] width 1538 height 738
type input "Created using"
click at [1421, 70] on button "Close" at bounding box center [1426, 70] width 55 height 24
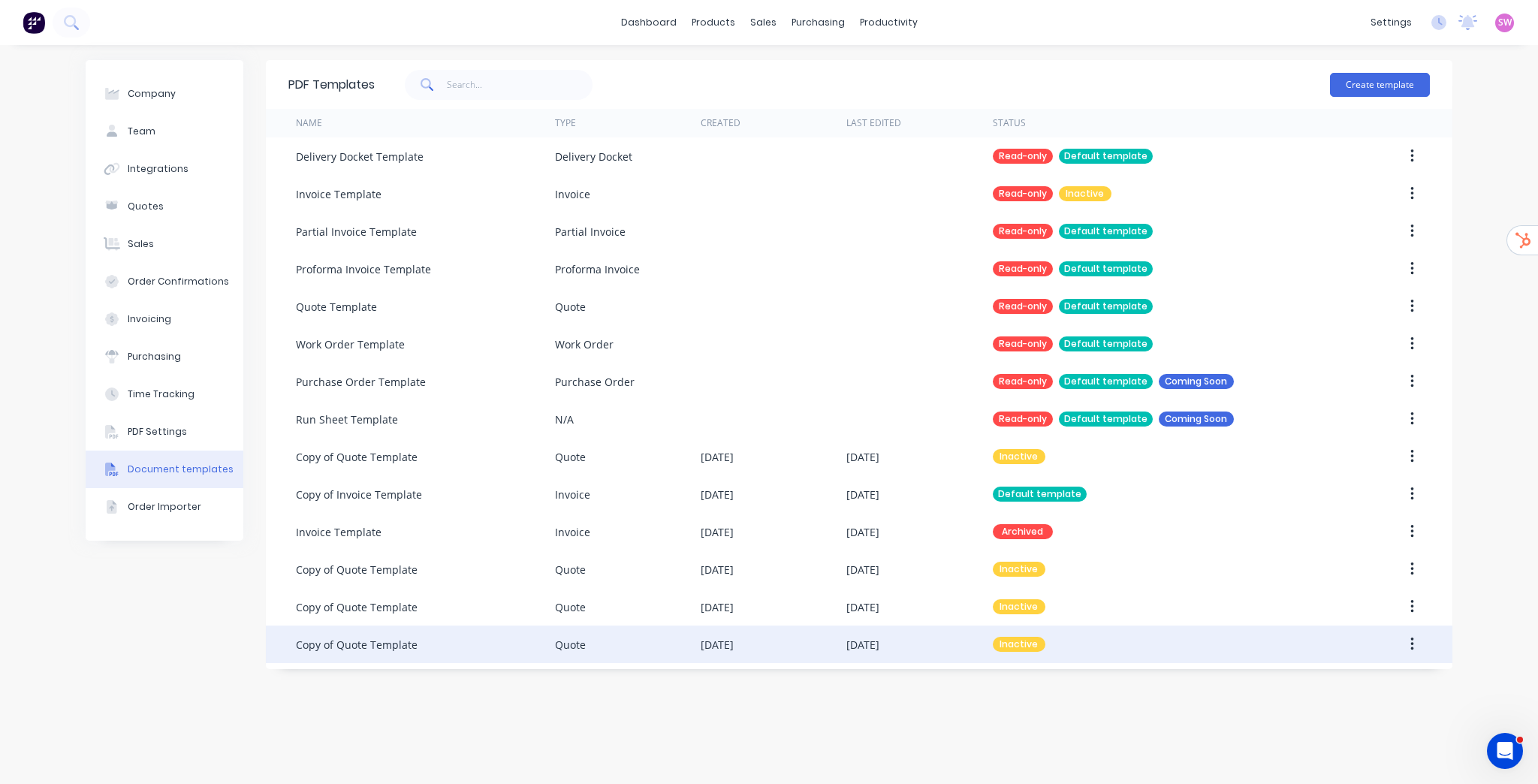
click at [1142, 641] on div "Inactive" at bounding box center [1162, 644] width 340 height 37
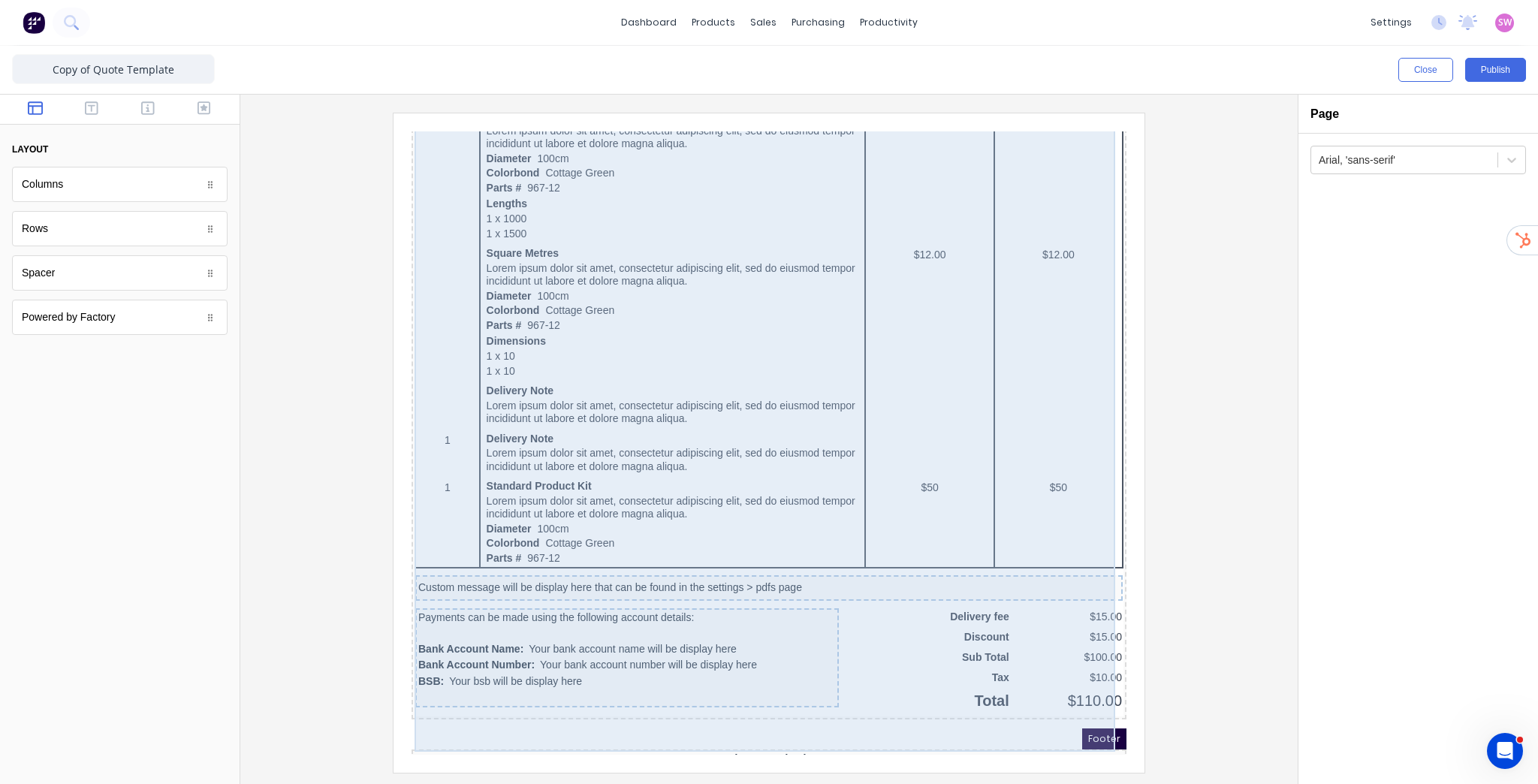
scroll to position [956, 0]
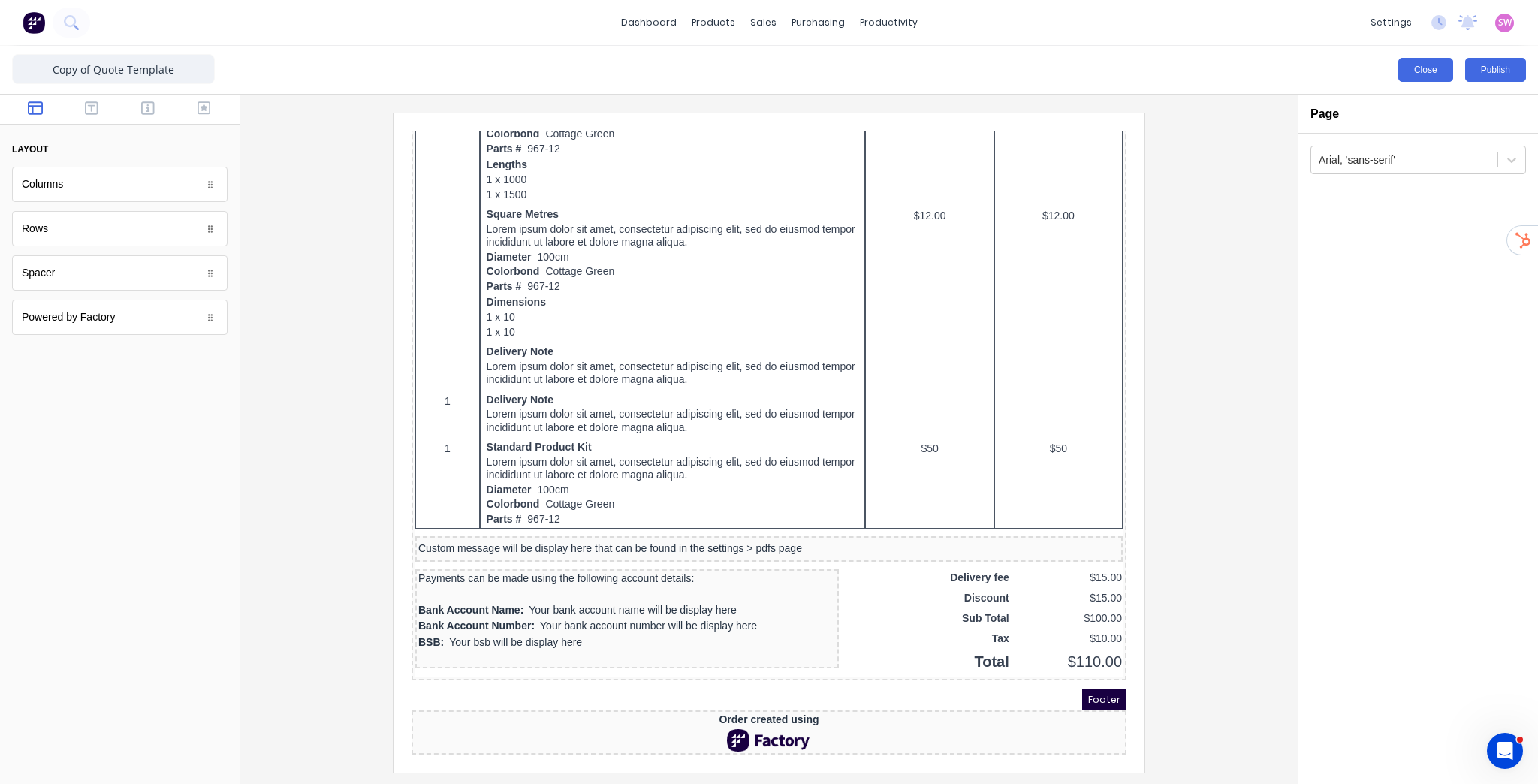
click at [1442, 67] on button "Close" at bounding box center [1426, 70] width 55 height 24
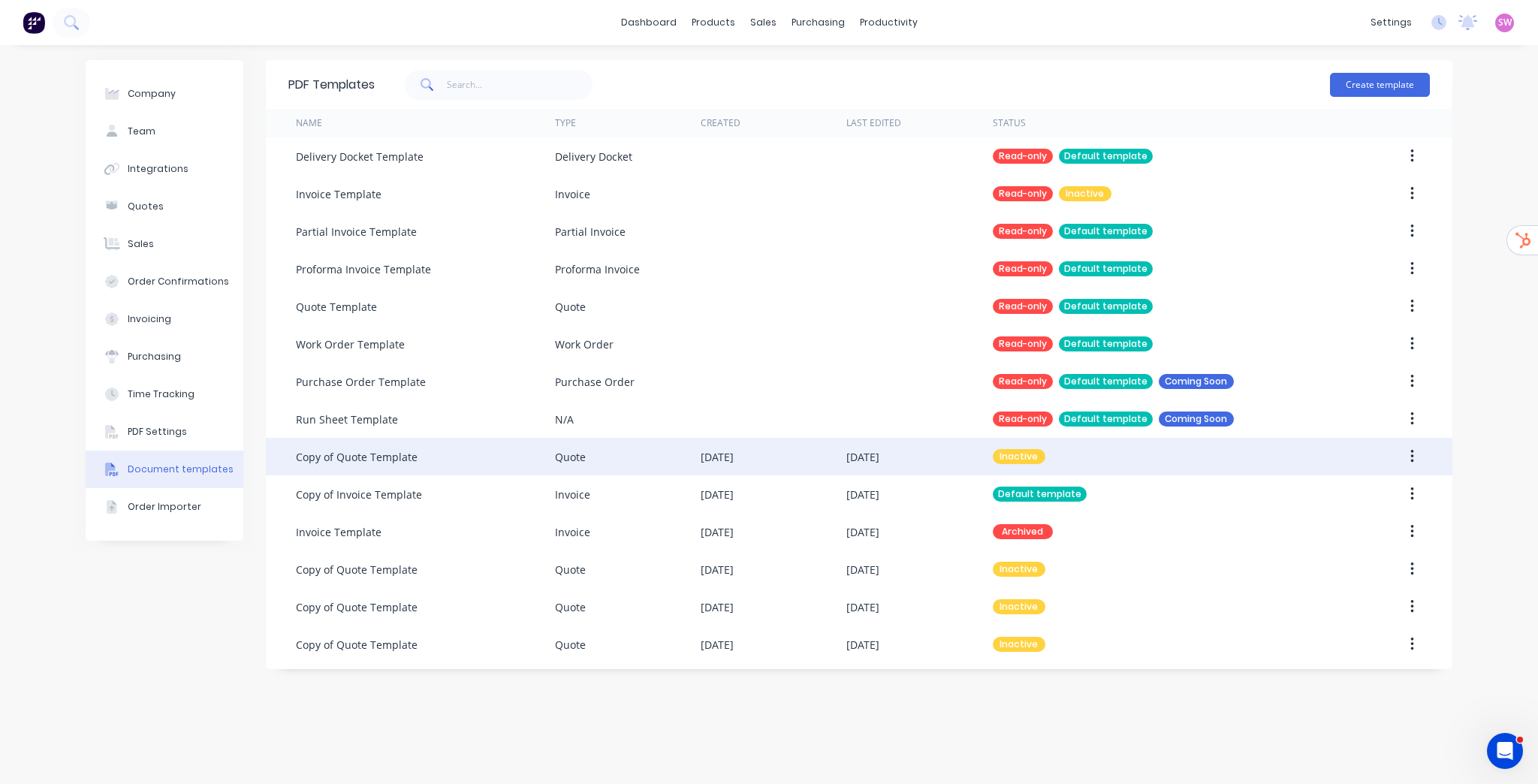
click at [1413, 454] on icon "button" at bounding box center [1412, 457] width 4 height 17
click at [1340, 589] on div "Archive" at bounding box center [1358, 586] width 115 height 22
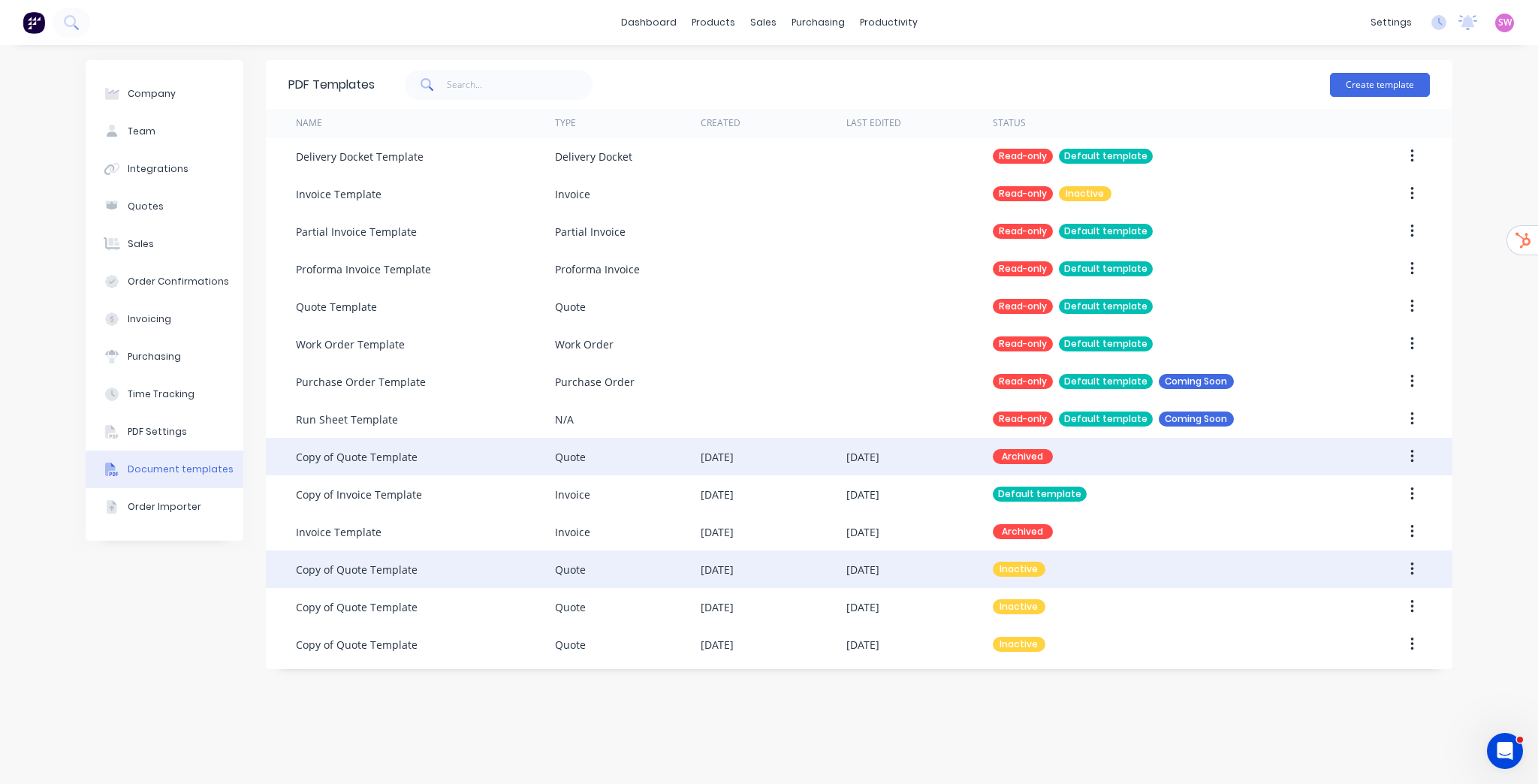
click at [1407, 567] on button "button" at bounding box center [1412, 569] width 36 height 27
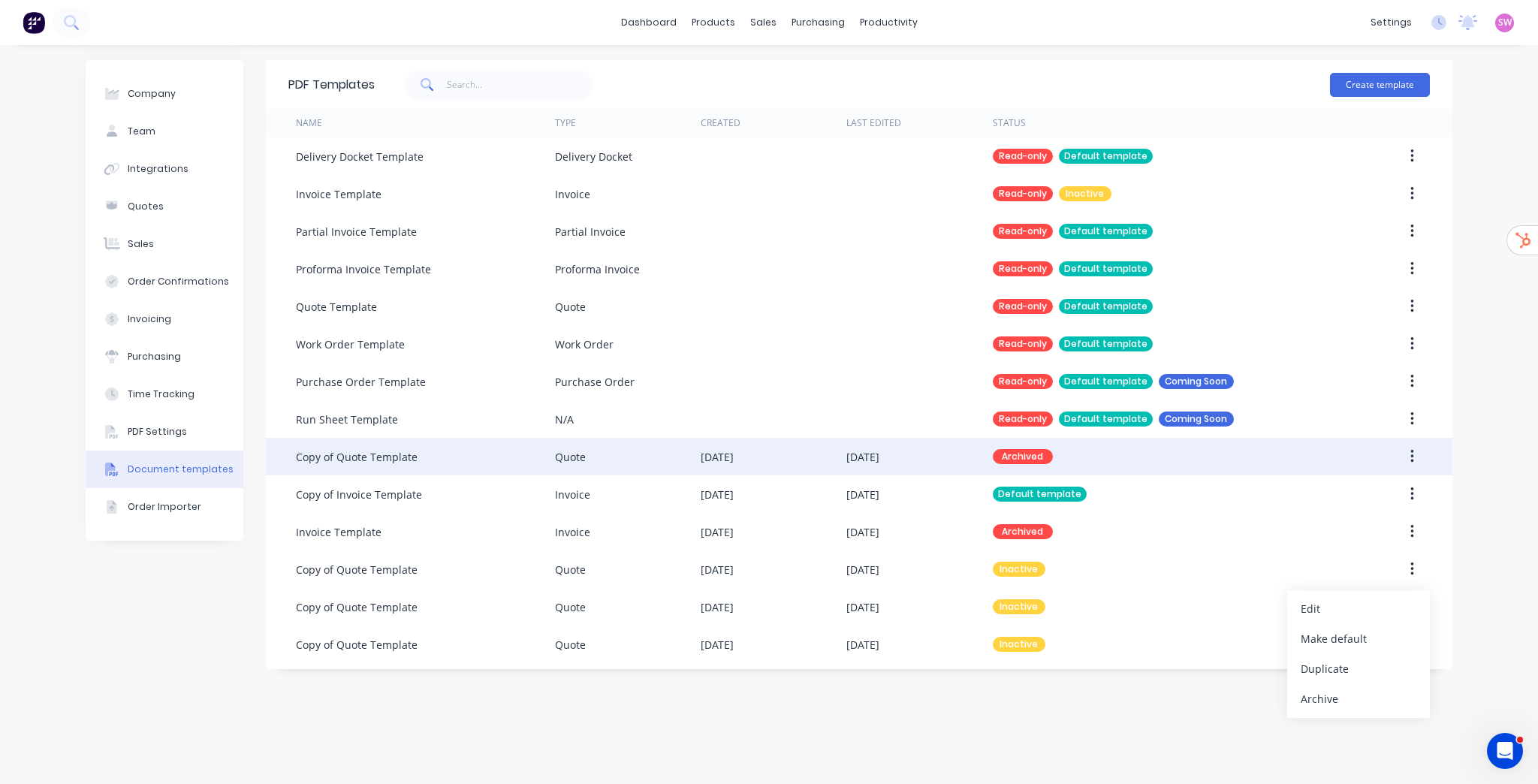
click at [1350, 701] on div "Archive" at bounding box center [1358, 699] width 115 height 22
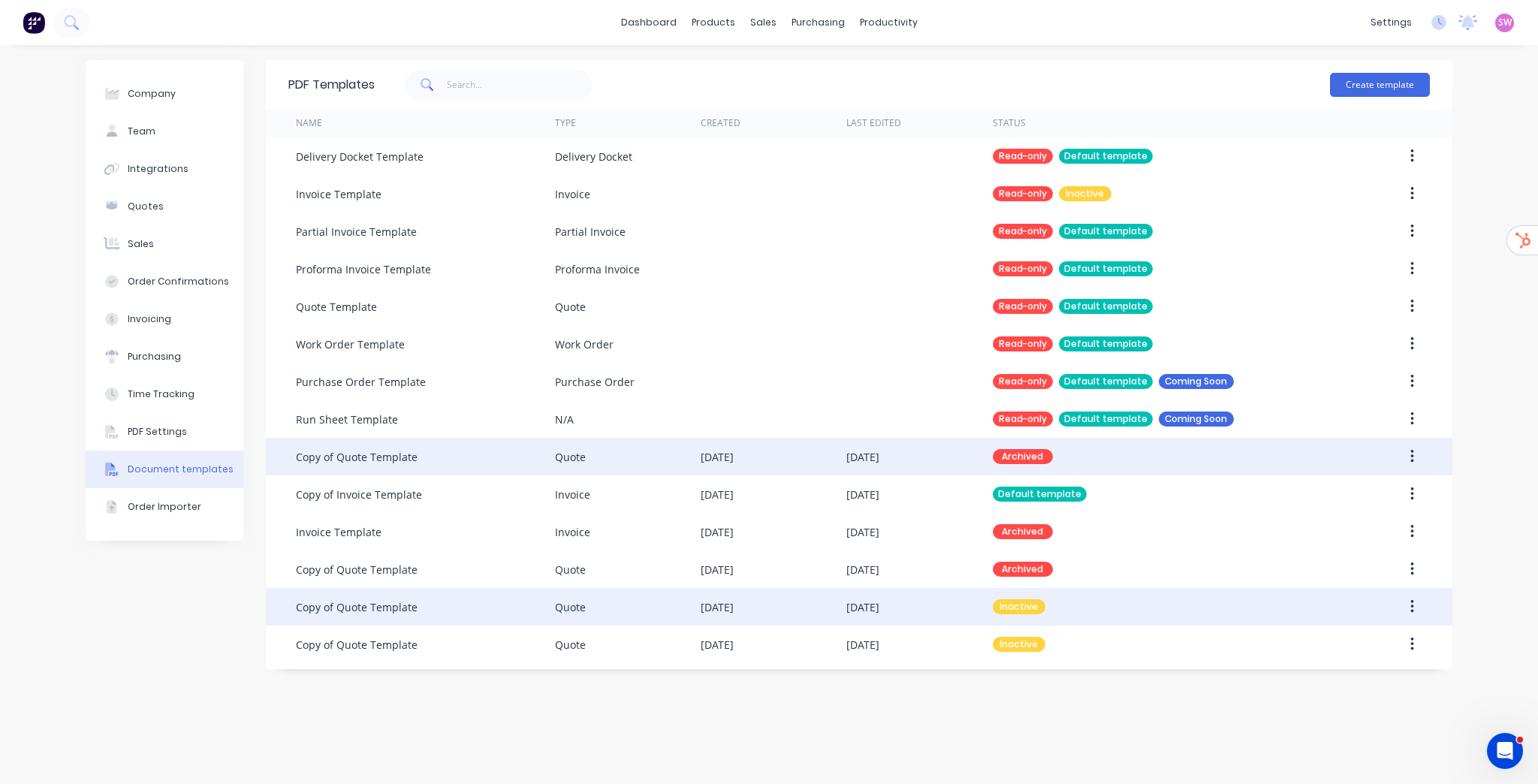
click at [1408, 608] on button "button" at bounding box center [1412, 607] width 36 height 27
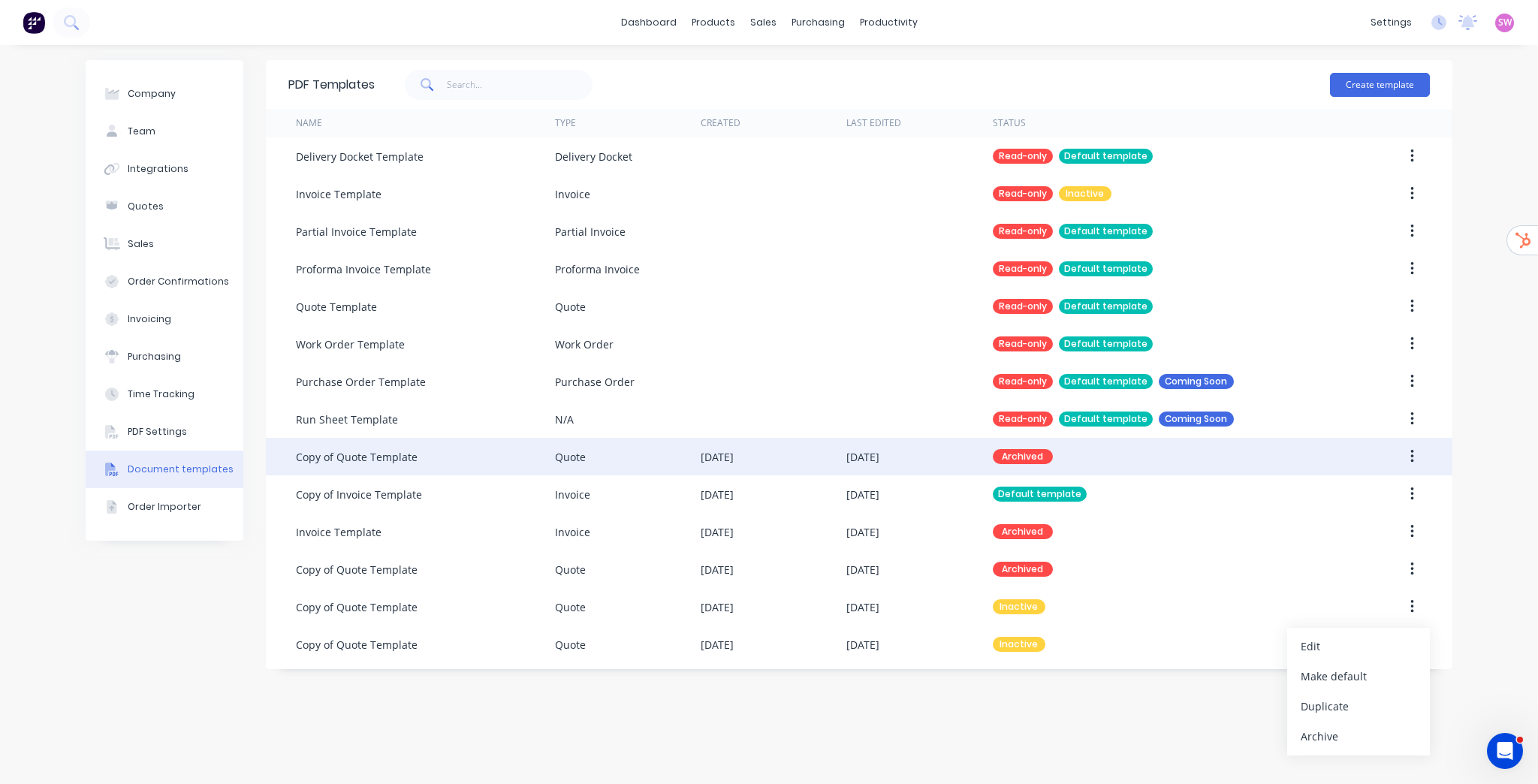
click at [1366, 737] on div "Archive" at bounding box center [1358, 736] width 115 height 22
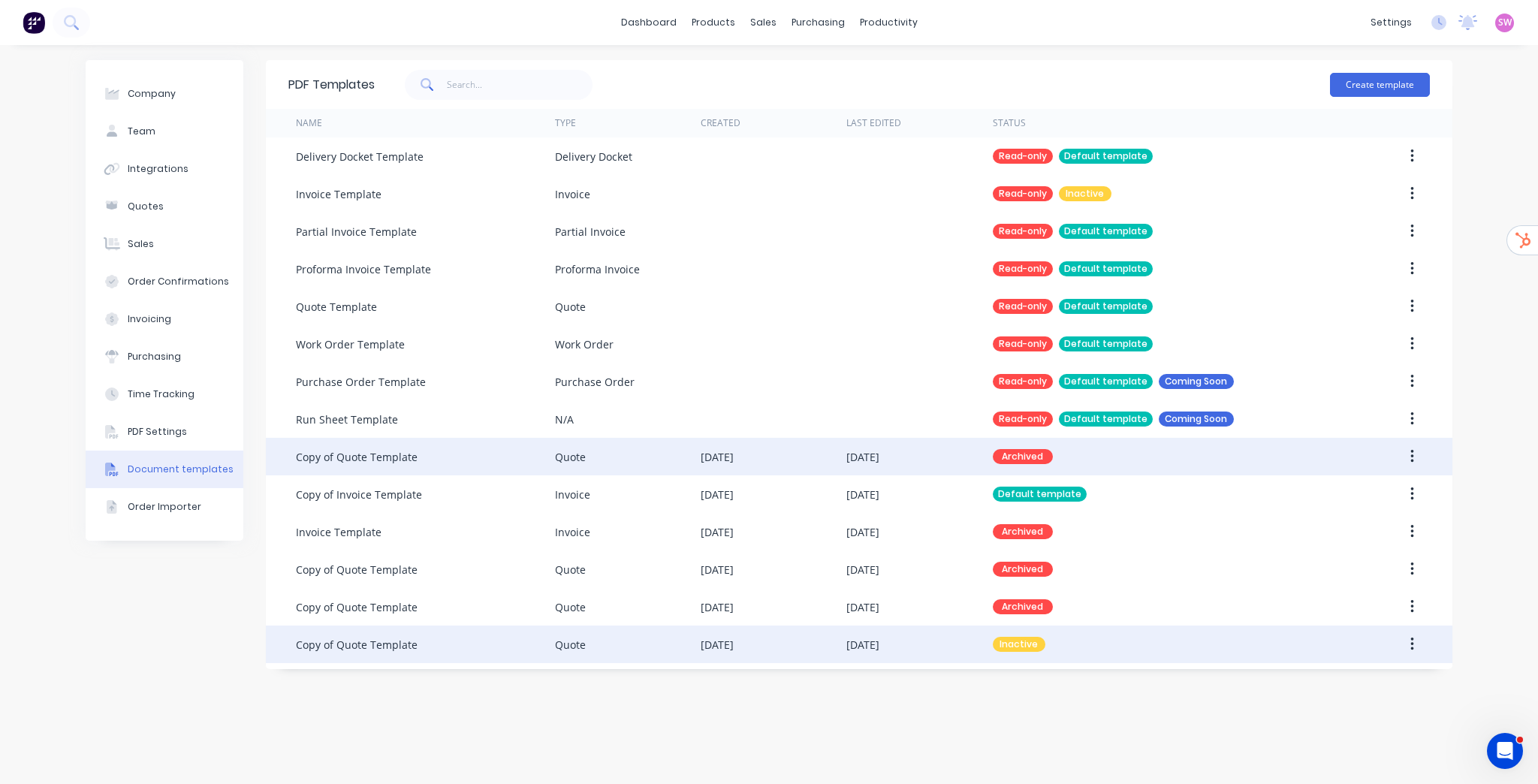
click at [1417, 642] on button "button" at bounding box center [1412, 644] width 36 height 27
click at [1337, 772] on div "Archive" at bounding box center [1358, 773] width 115 height 22
click at [745, 80] on link "Product Catalogue" at bounding box center [788, 71] width 199 height 30
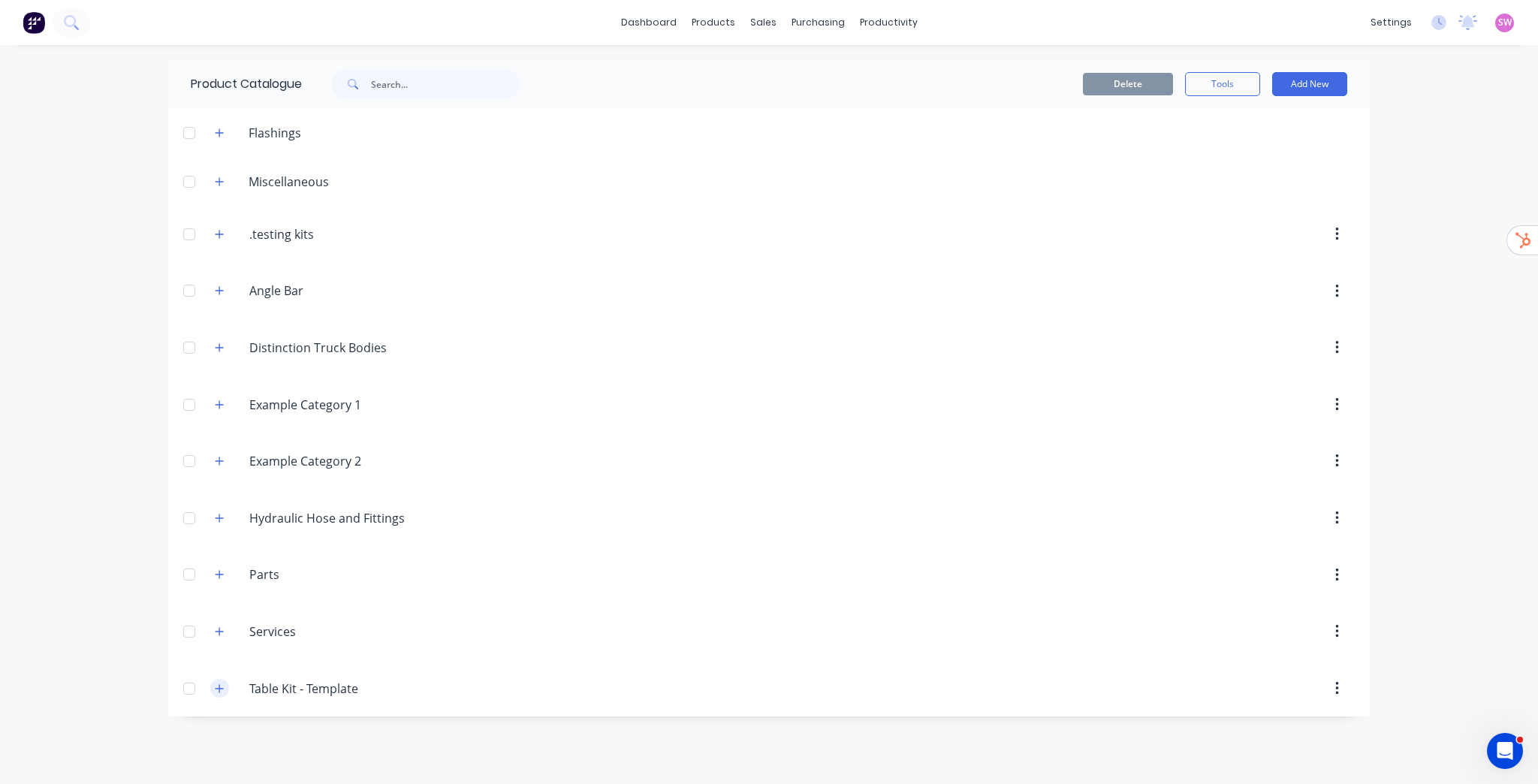
click at [215, 686] on icon "button" at bounding box center [219, 688] width 9 height 11
click at [221, 627] on icon "button" at bounding box center [219, 631] width 9 height 11
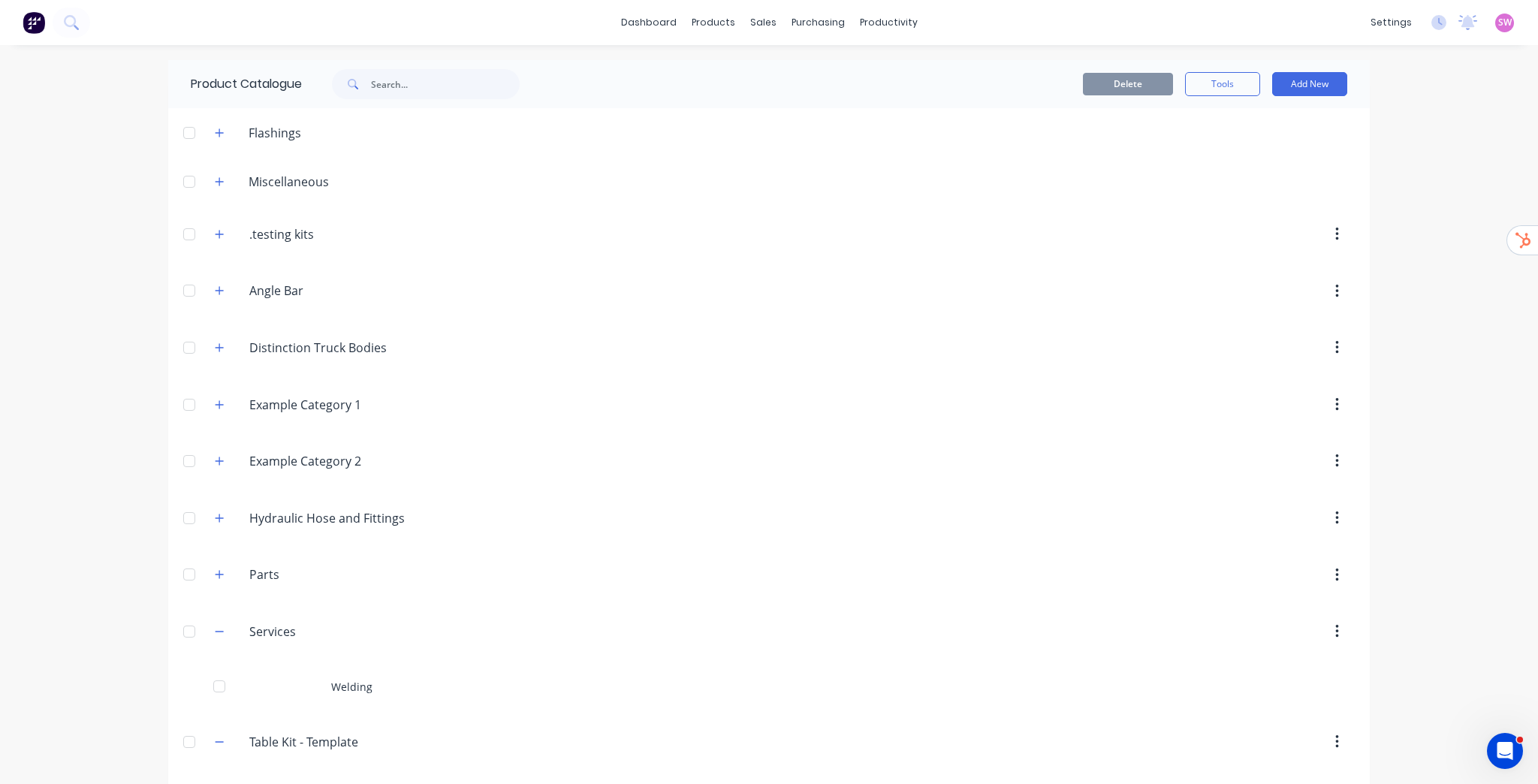
scroll to position [51, 0]
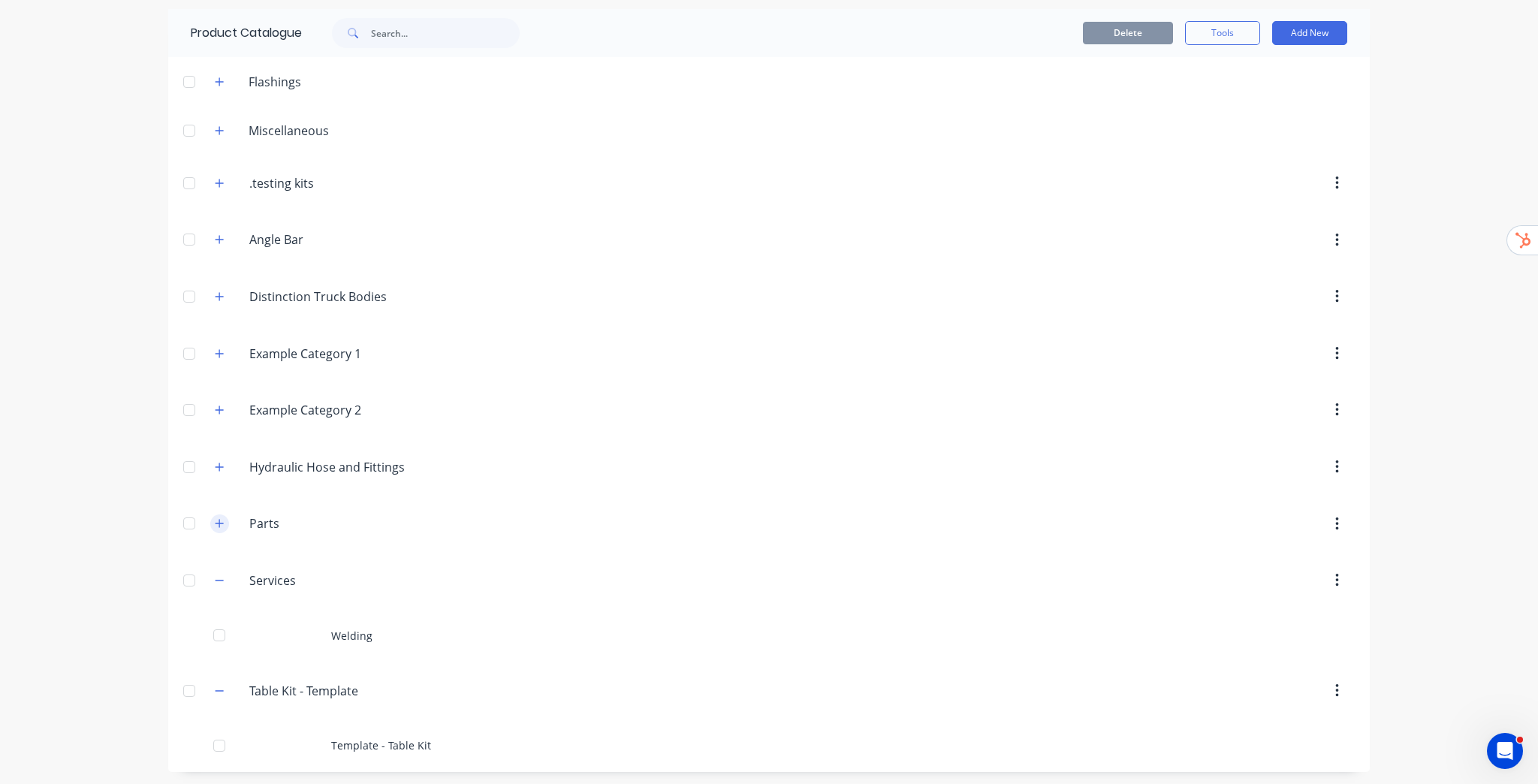
click at [218, 520] on icon "button" at bounding box center [219, 523] width 9 height 11
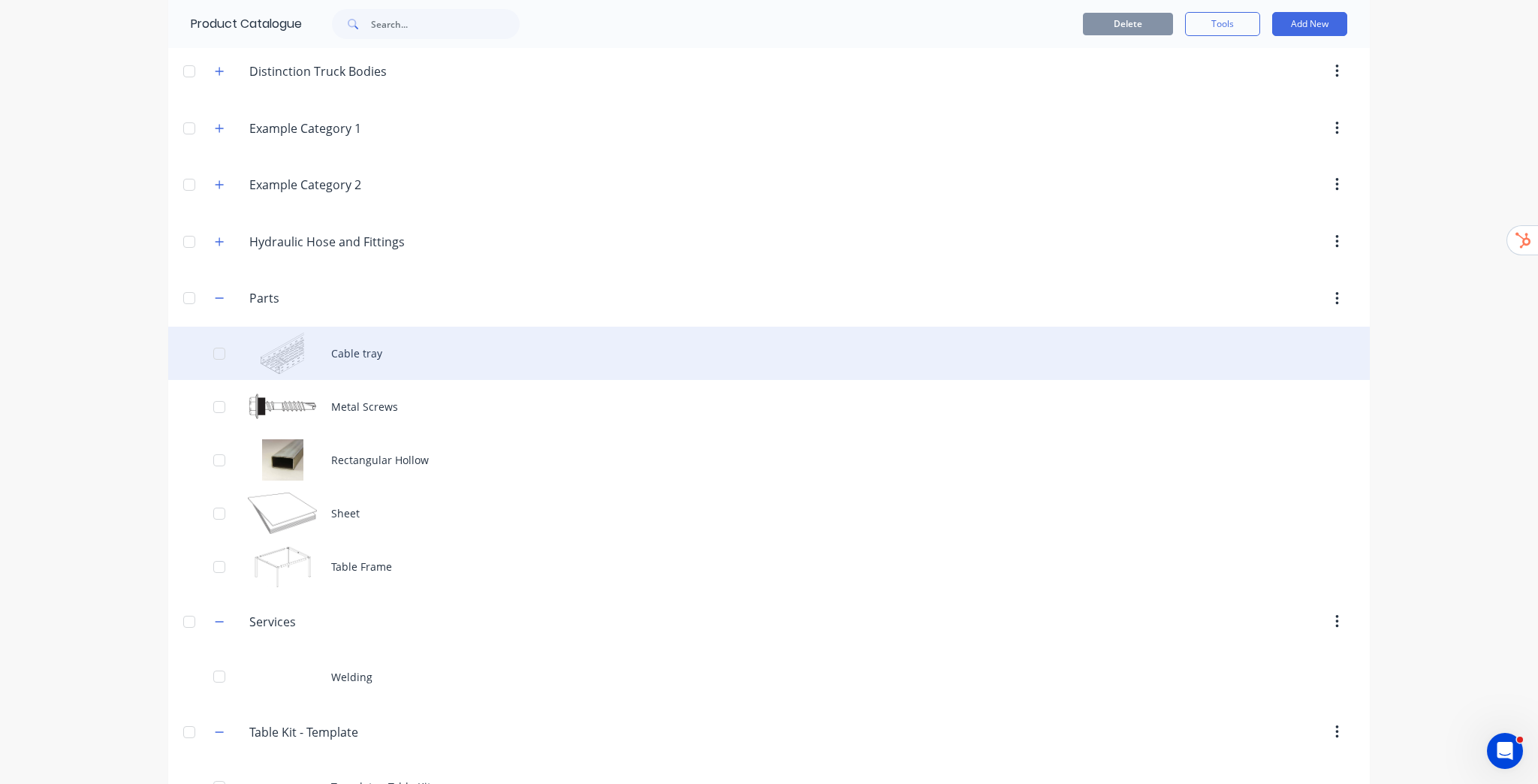
scroll to position [259, 0]
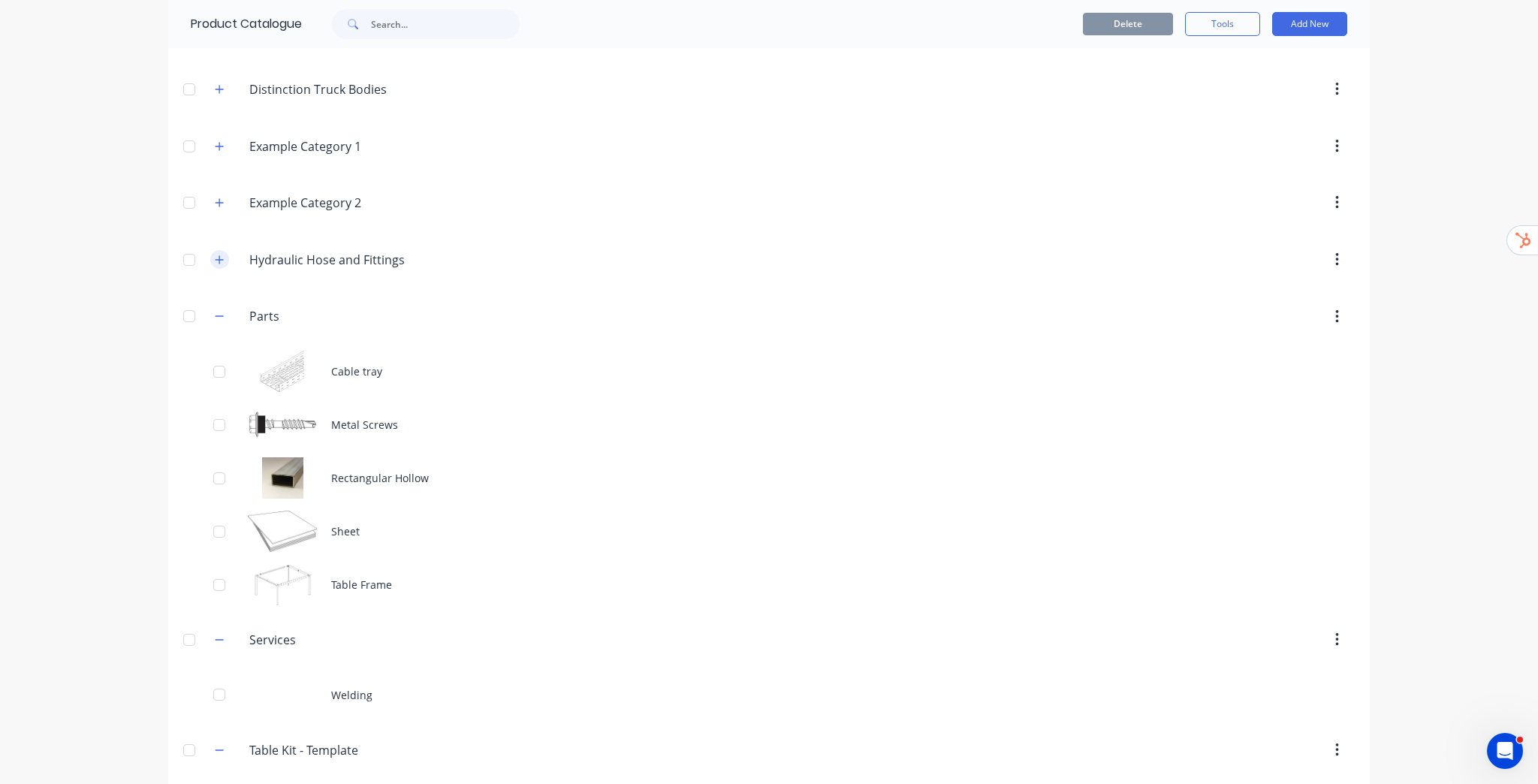
click at [222, 257] on button "button" at bounding box center [220, 259] width 19 height 19
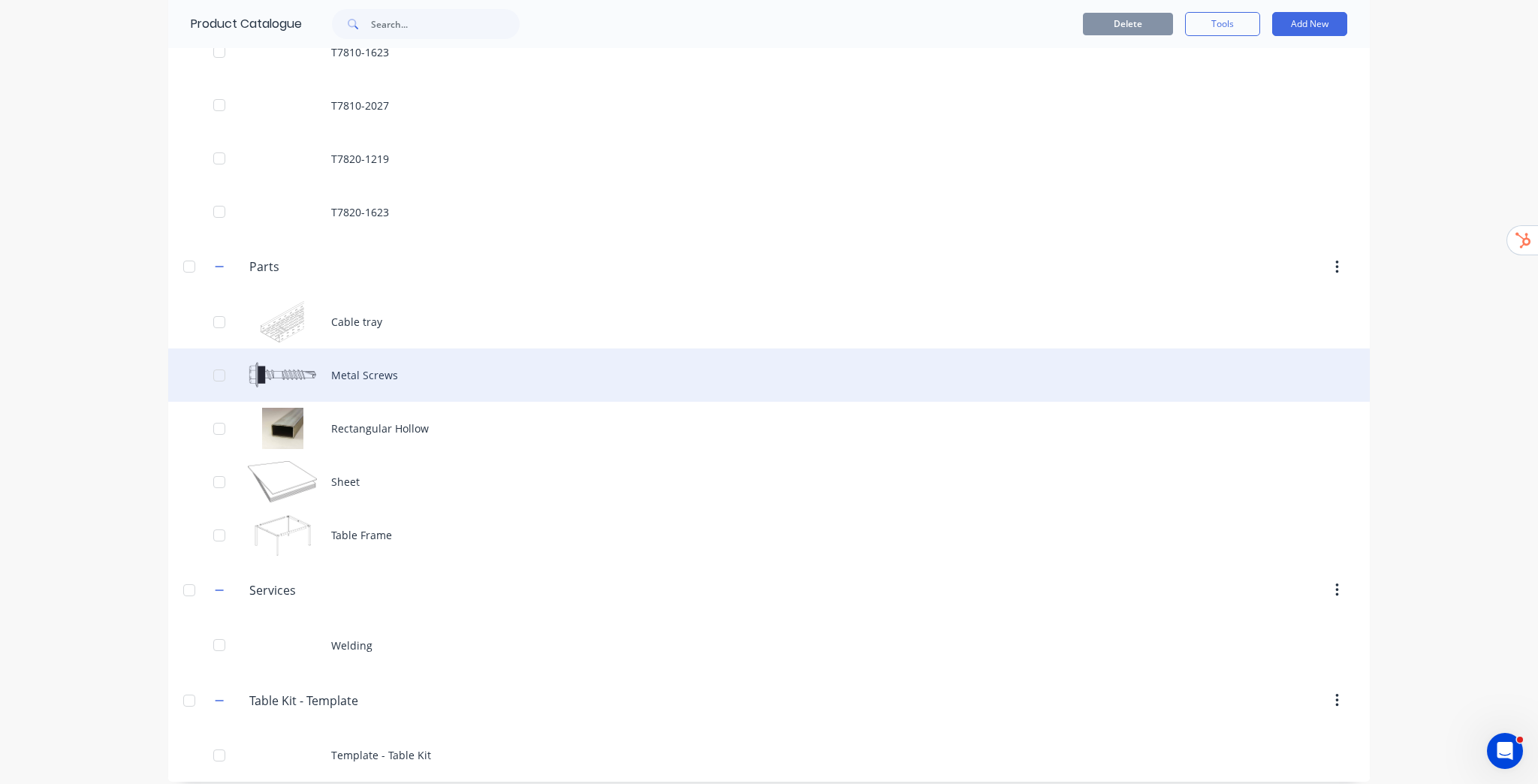
scroll to position [7194, 0]
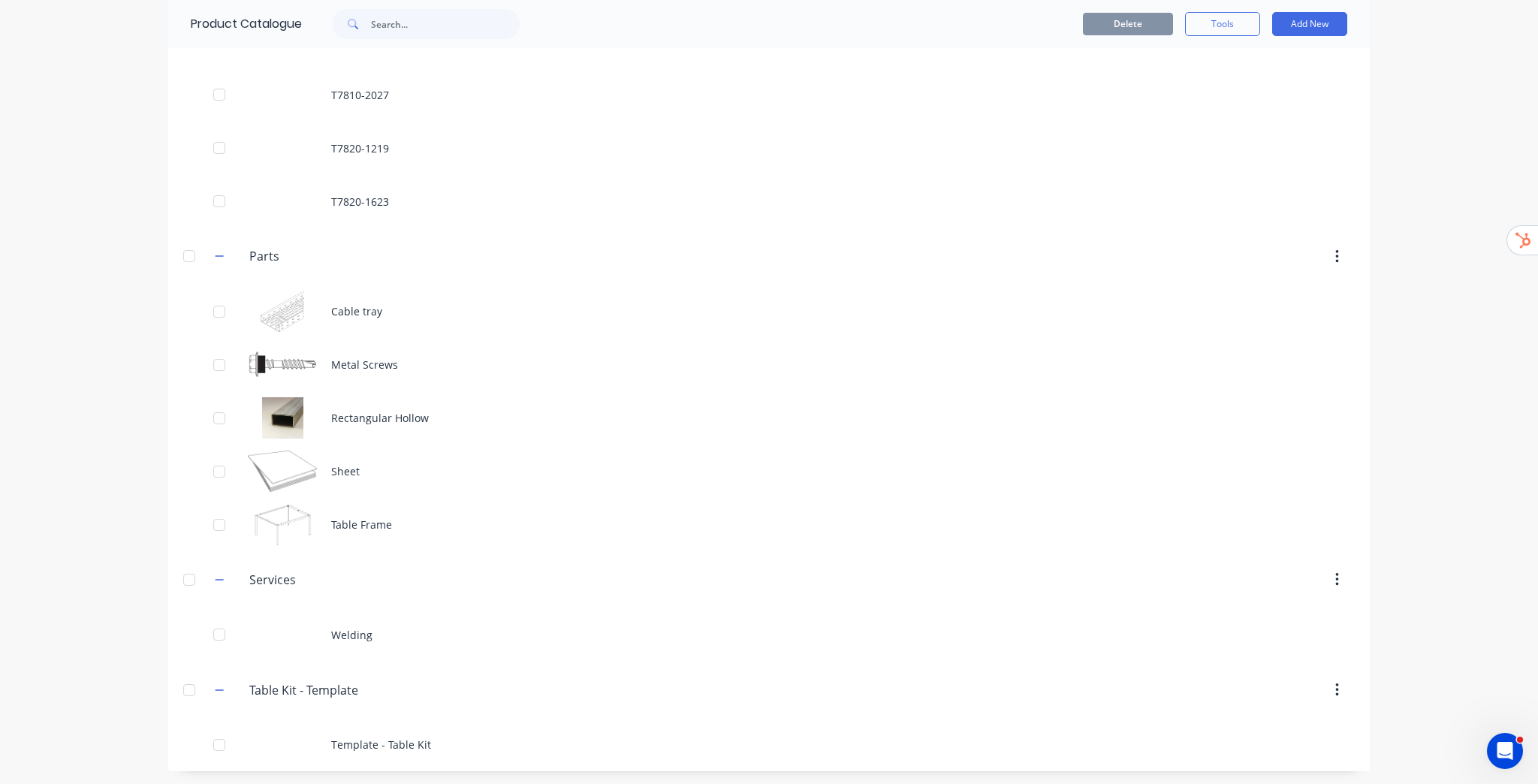
click at [184, 689] on div at bounding box center [189, 690] width 30 height 30
click at [183, 572] on div at bounding box center [189, 579] width 30 height 30
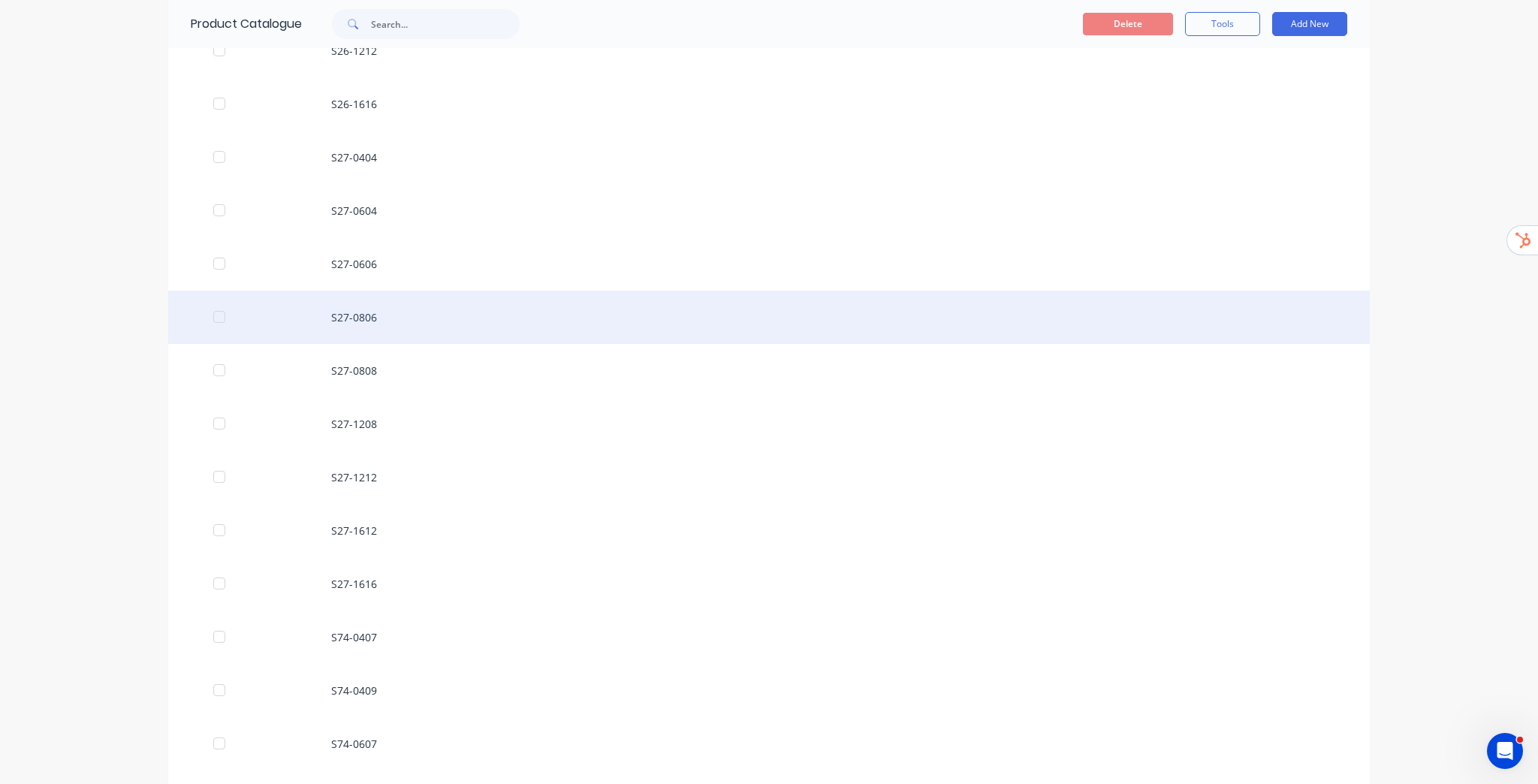
scroll to position [1188, 0]
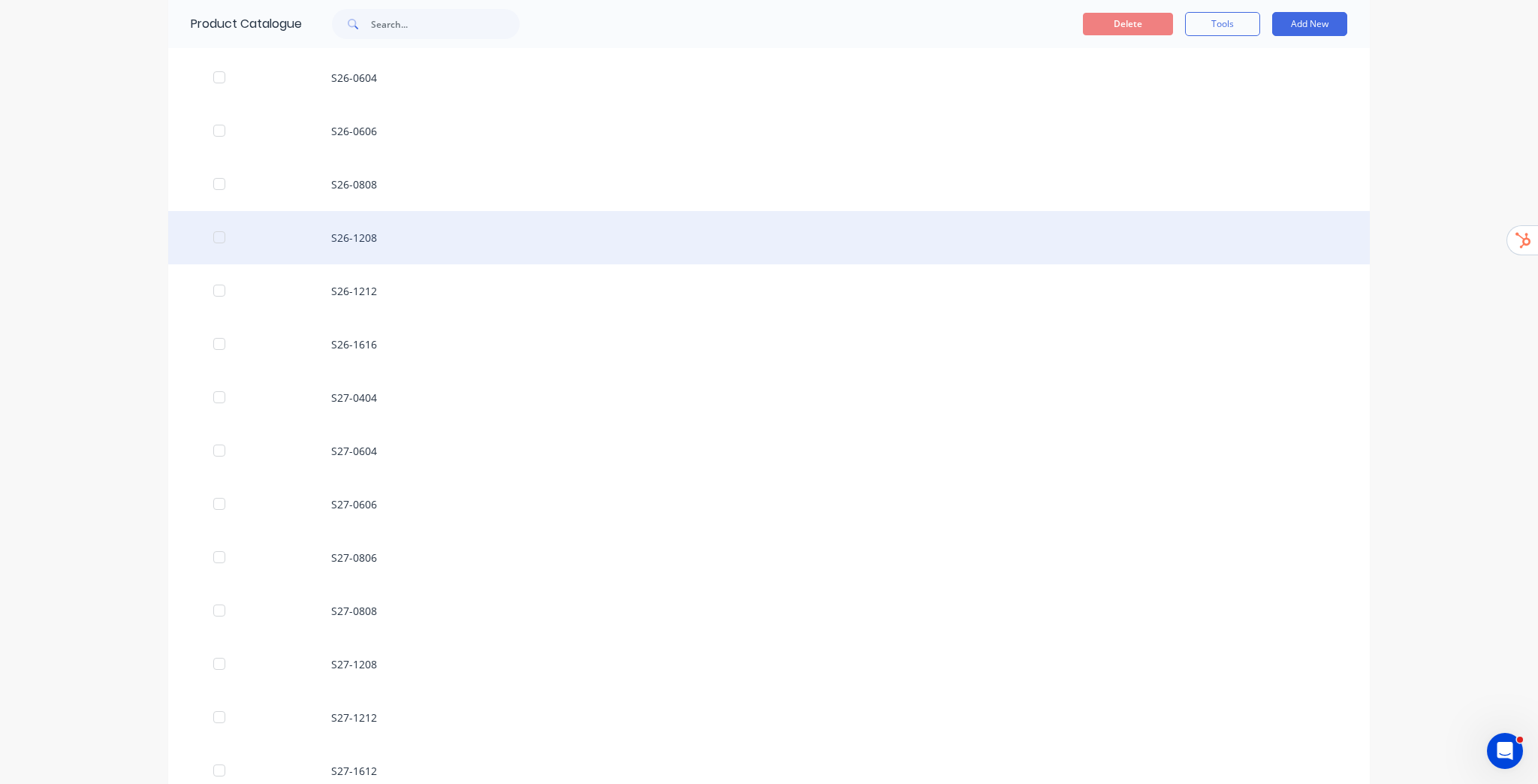
drag, startPoint x: 187, startPoint y: 298, endPoint x: 168, endPoint y: 261, distance: 41.6
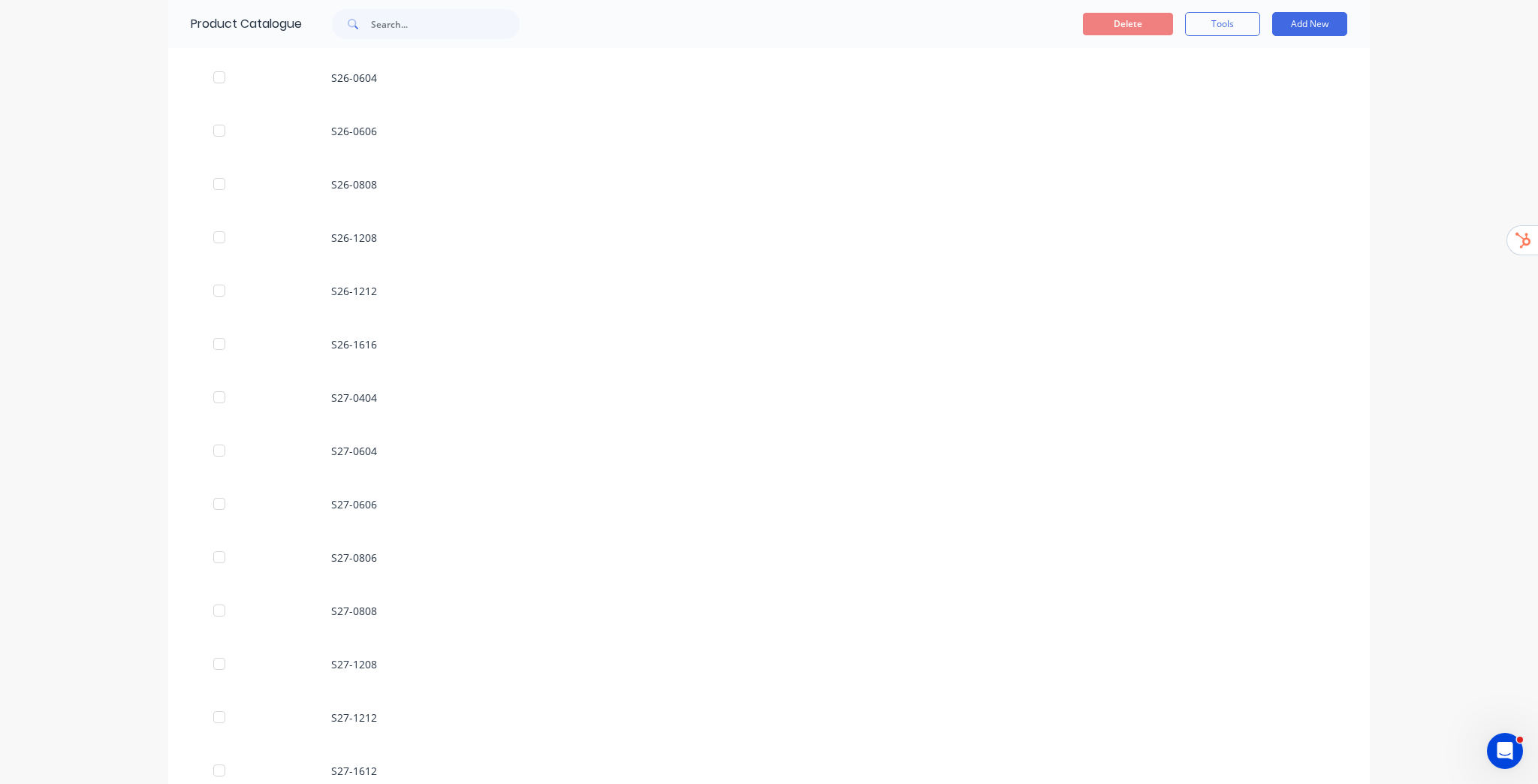
drag, startPoint x: 168, startPoint y: 261, endPoint x: 119, endPoint y: 231, distance: 57.5
click at [119, 231] on div "dashboard products sales purchasing productivity dashboard products Product Cat…" at bounding box center [769, 392] width 1538 height 784
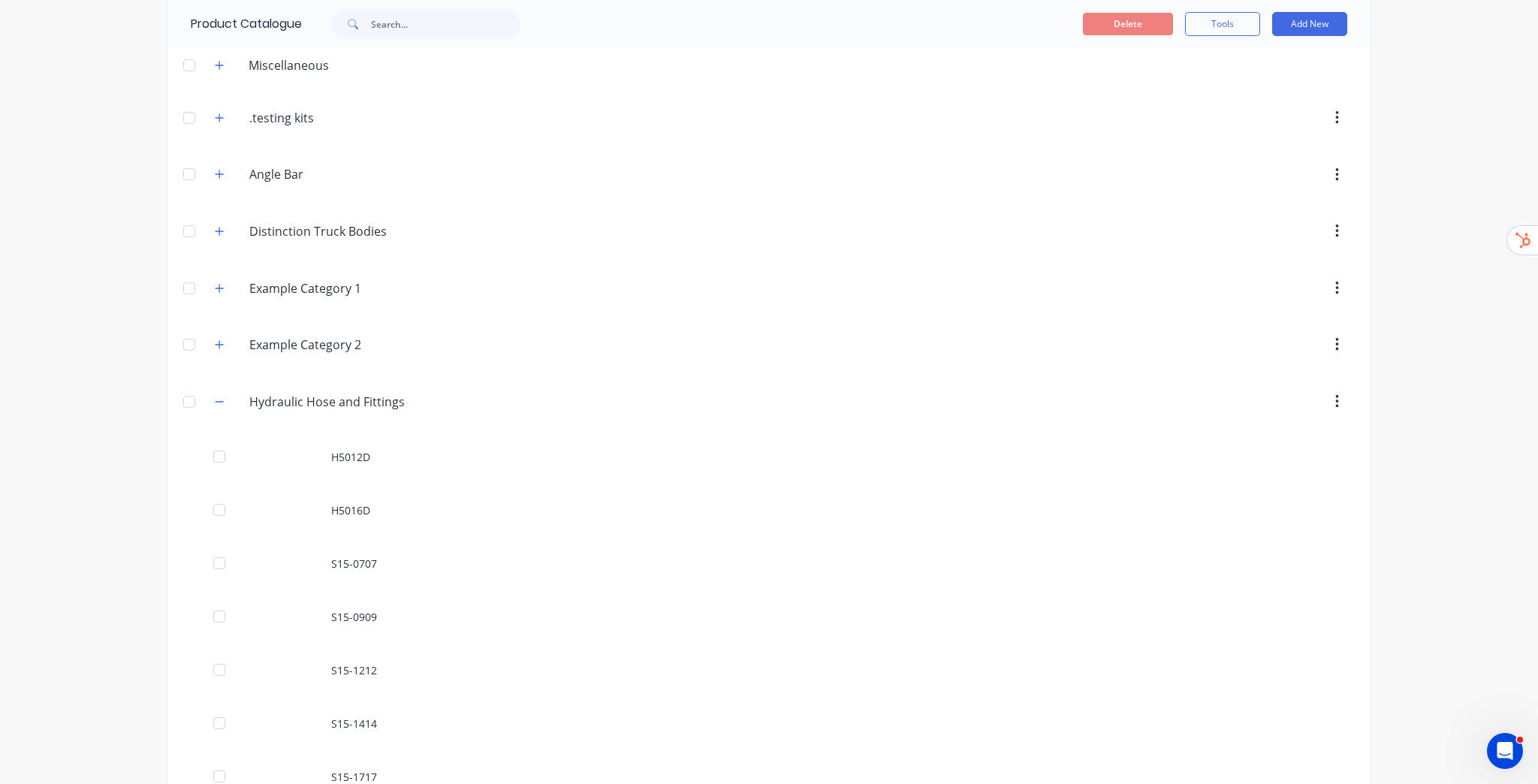
scroll to position [0, 0]
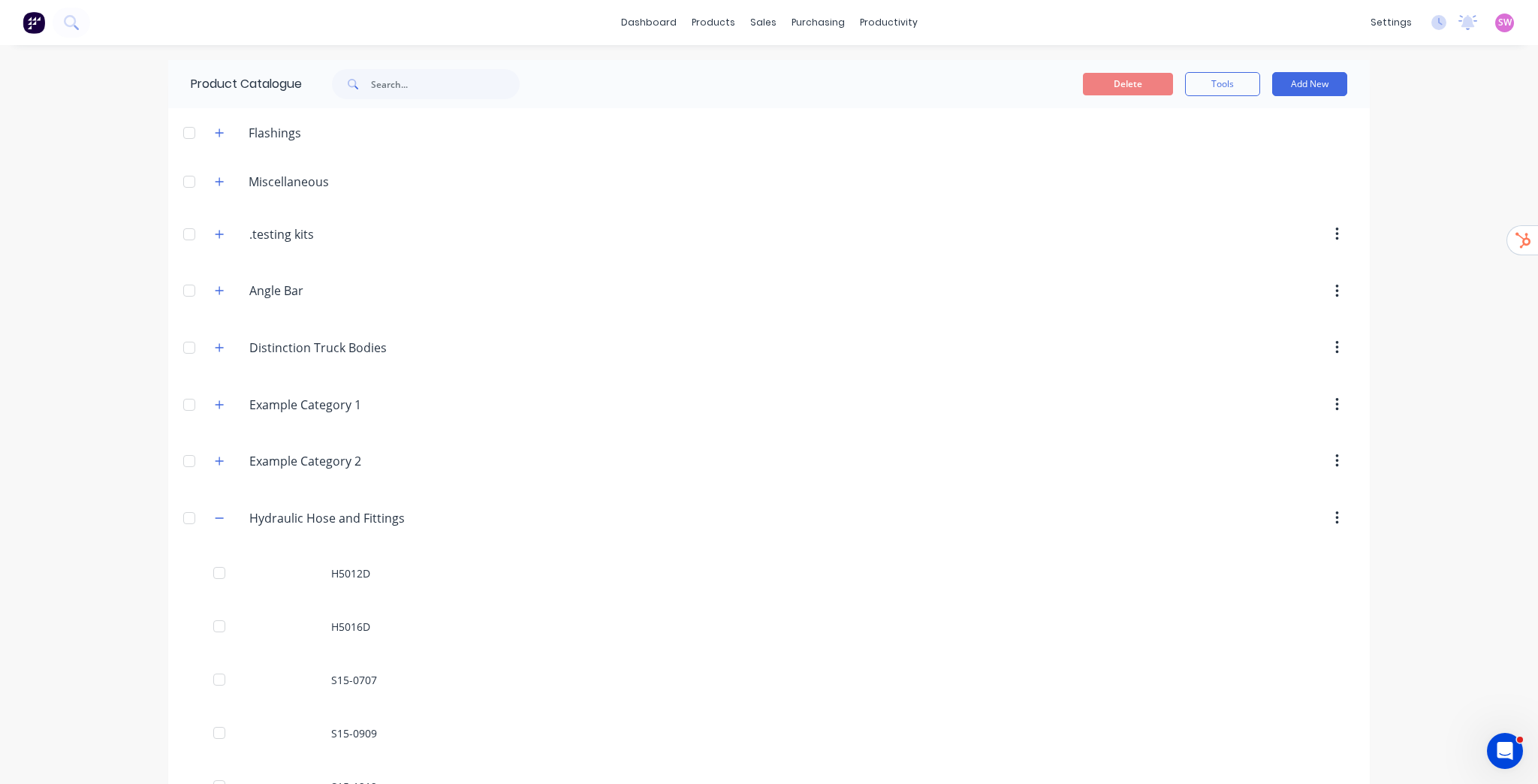
click at [182, 520] on div at bounding box center [189, 518] width 30 height 30
click at [215, 456] on icon "button" at bounding box center [219, 461] width 9 height 11
click at [187, 462] on div at bounding box center [189, 461] width 30 height 30
click at [179, 405] on div at bounding box center [189, 404] width 30 height 30
click at [181, 350] on div at bounding box center [189, 347] width 30 height 30
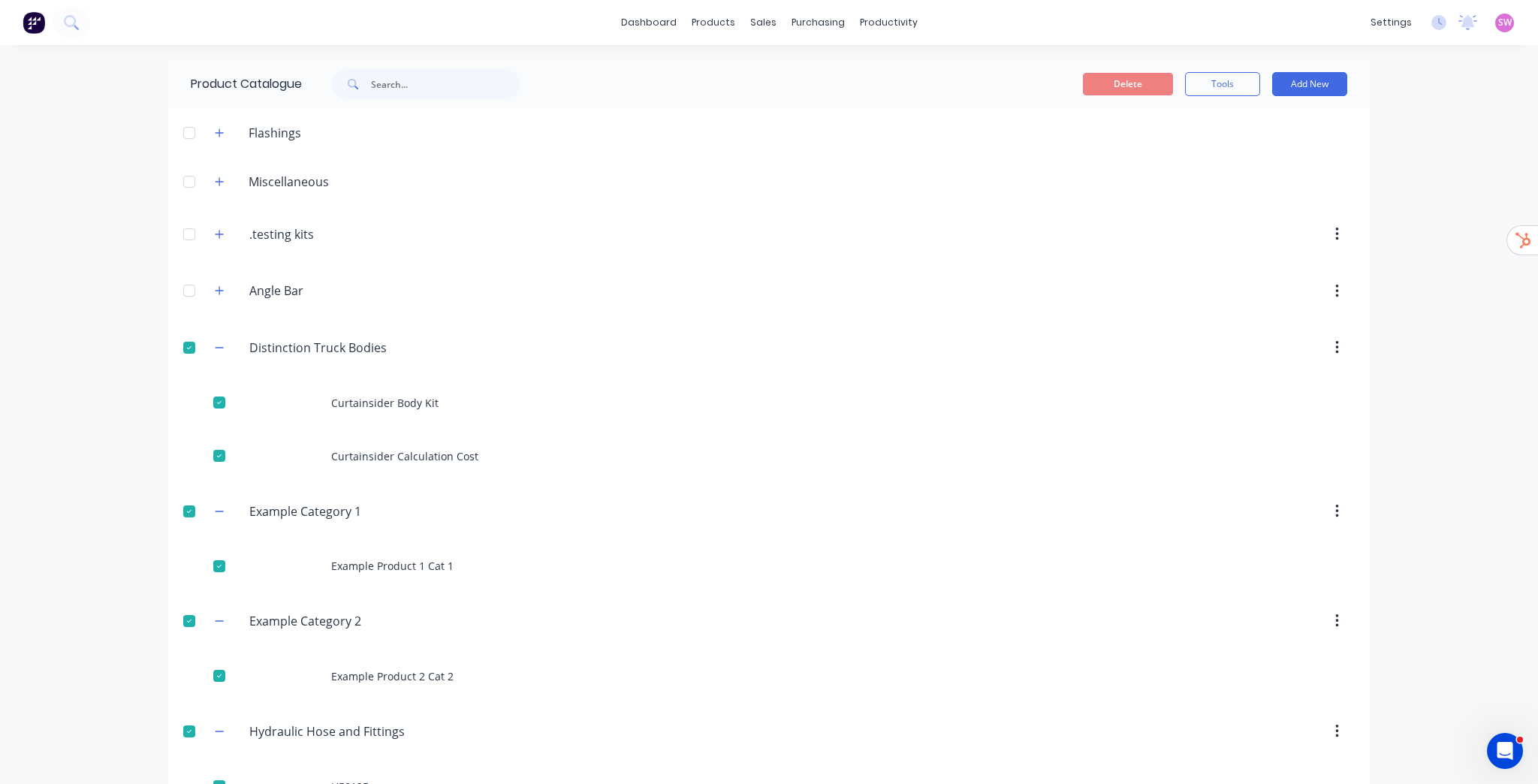
click at [182, 284] on div at bounding box center [189, 290] width 30 height 30
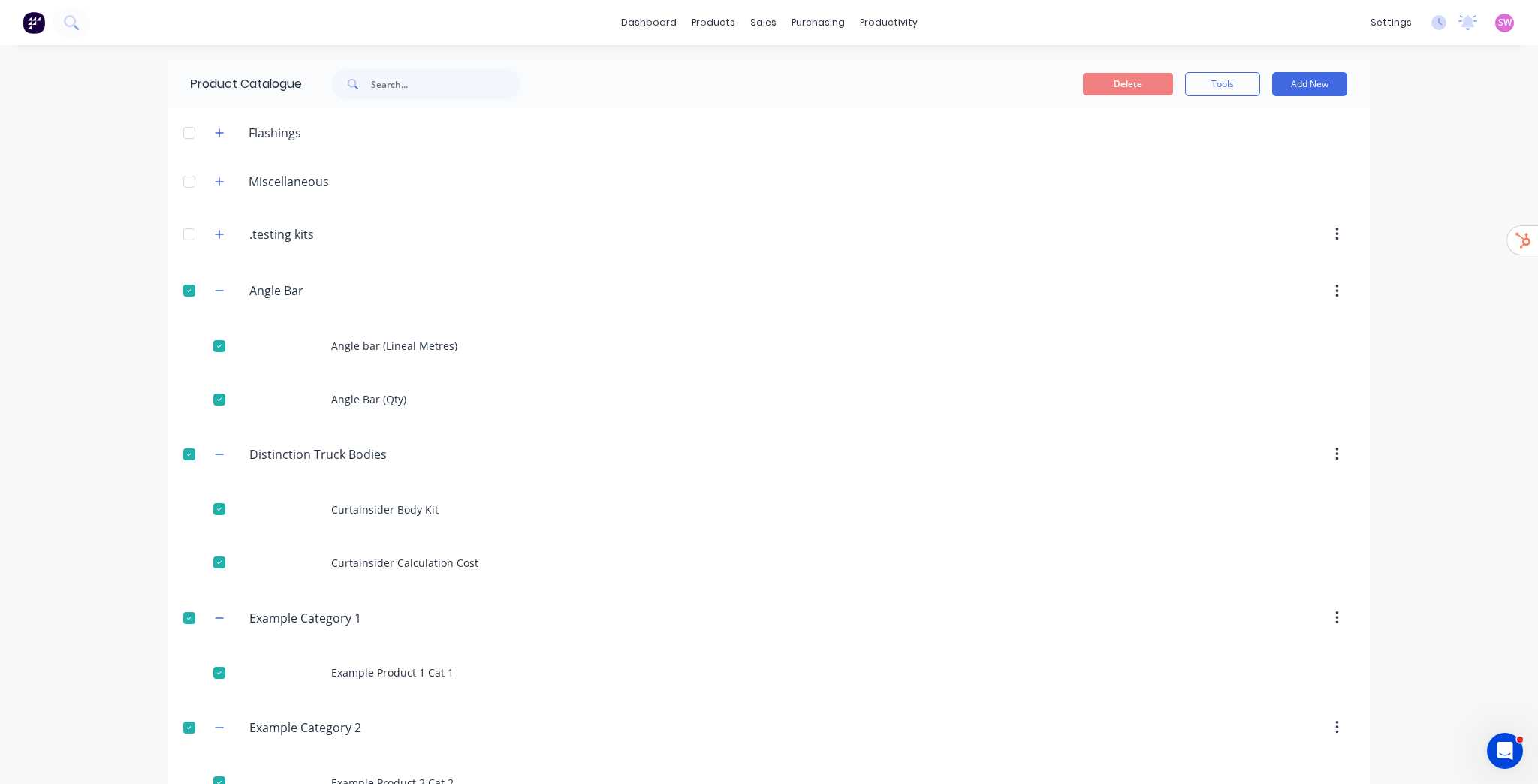
click at [192, 240] on div at bounding box center [189, 234] width 30 height 30
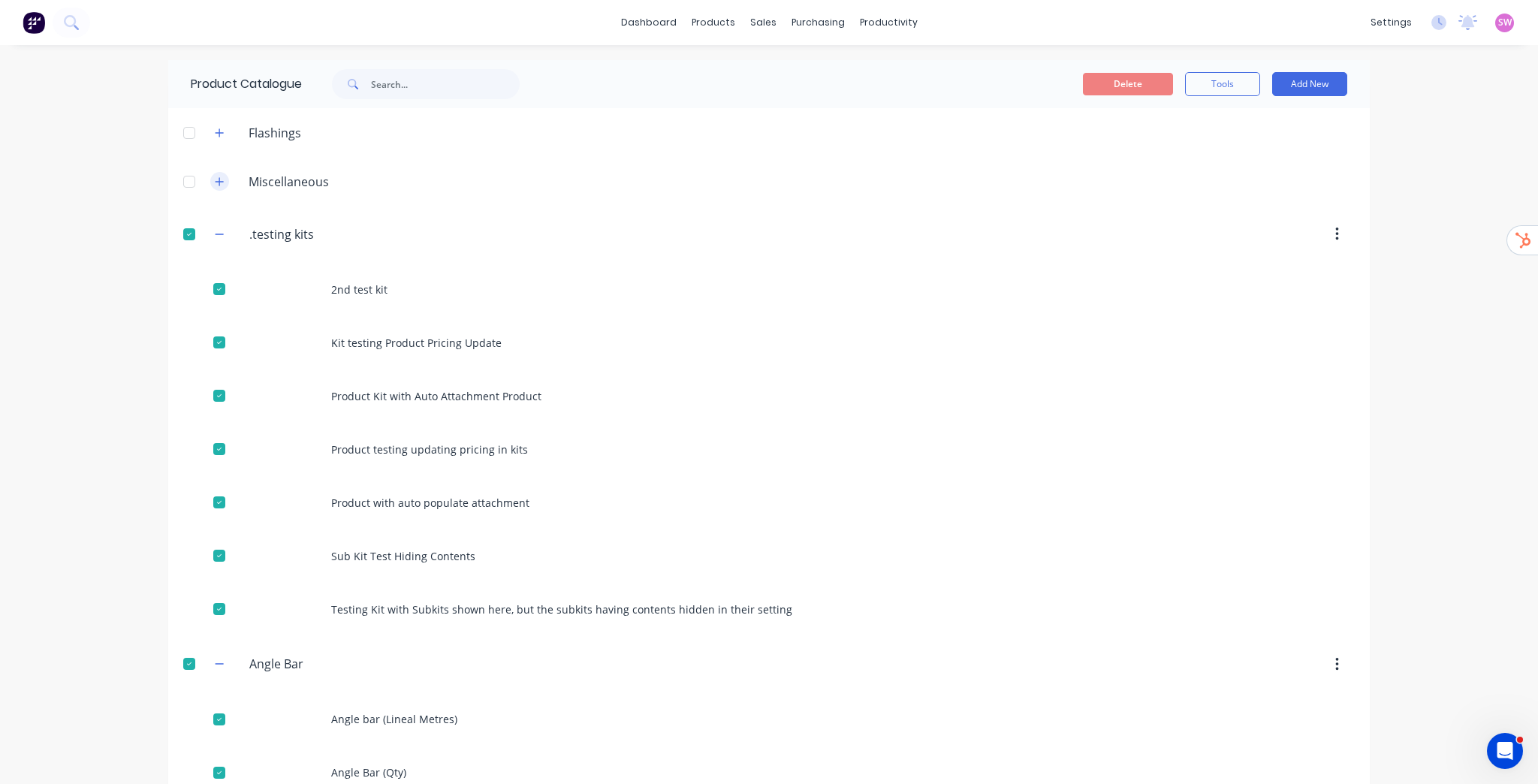
click at [211, 186] on button "button" at bounding box center [220, 181] width 19 height 19
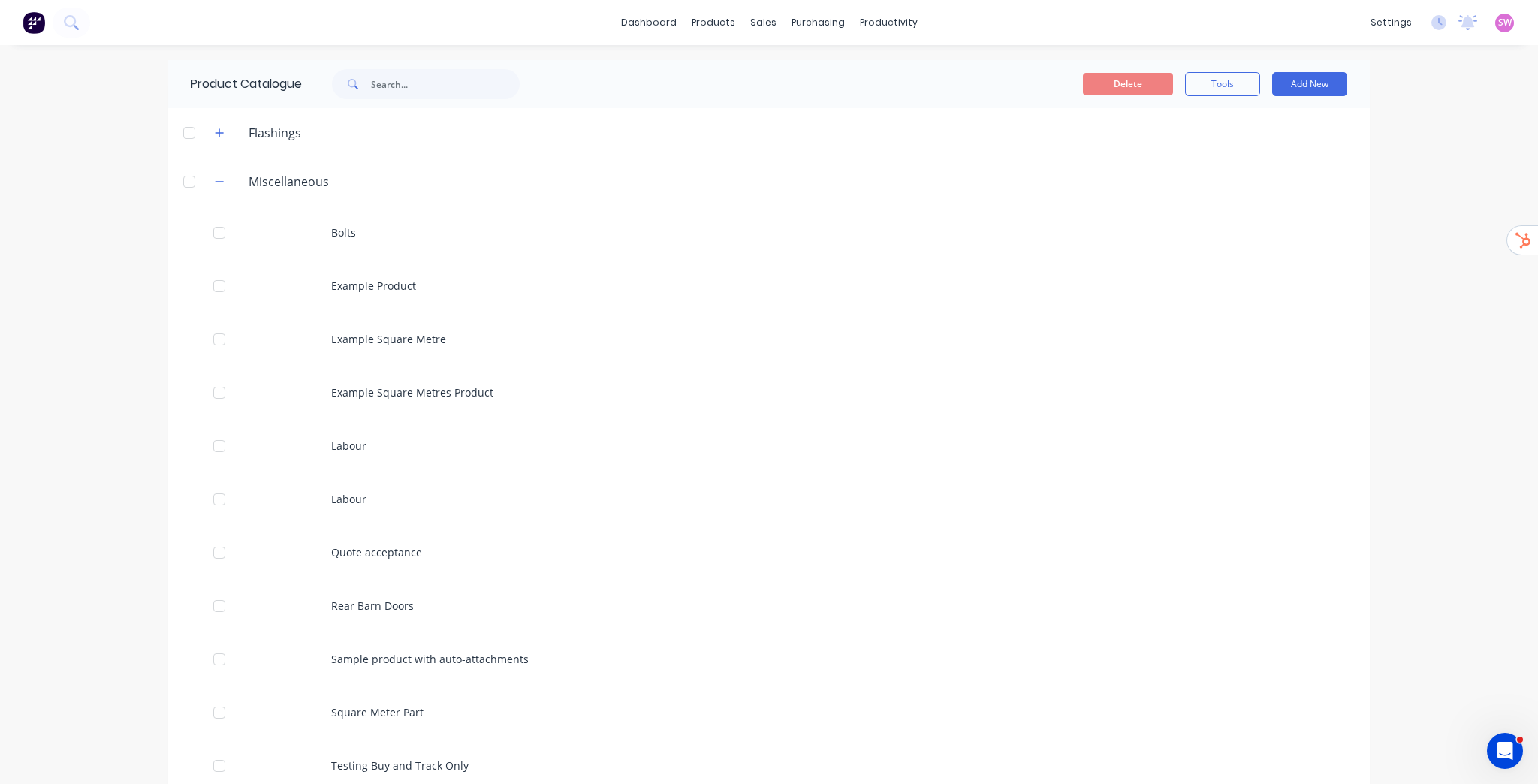
click at [186, 183] on div at bounding box center [189, 181] width 30 height 30
click at [215, 138] on icon "button" at bounding box center [219, 133] width 9 height 11
click at [1136, 82] on button "Delete" at bounding box center [1128, 84] width 90 height 22
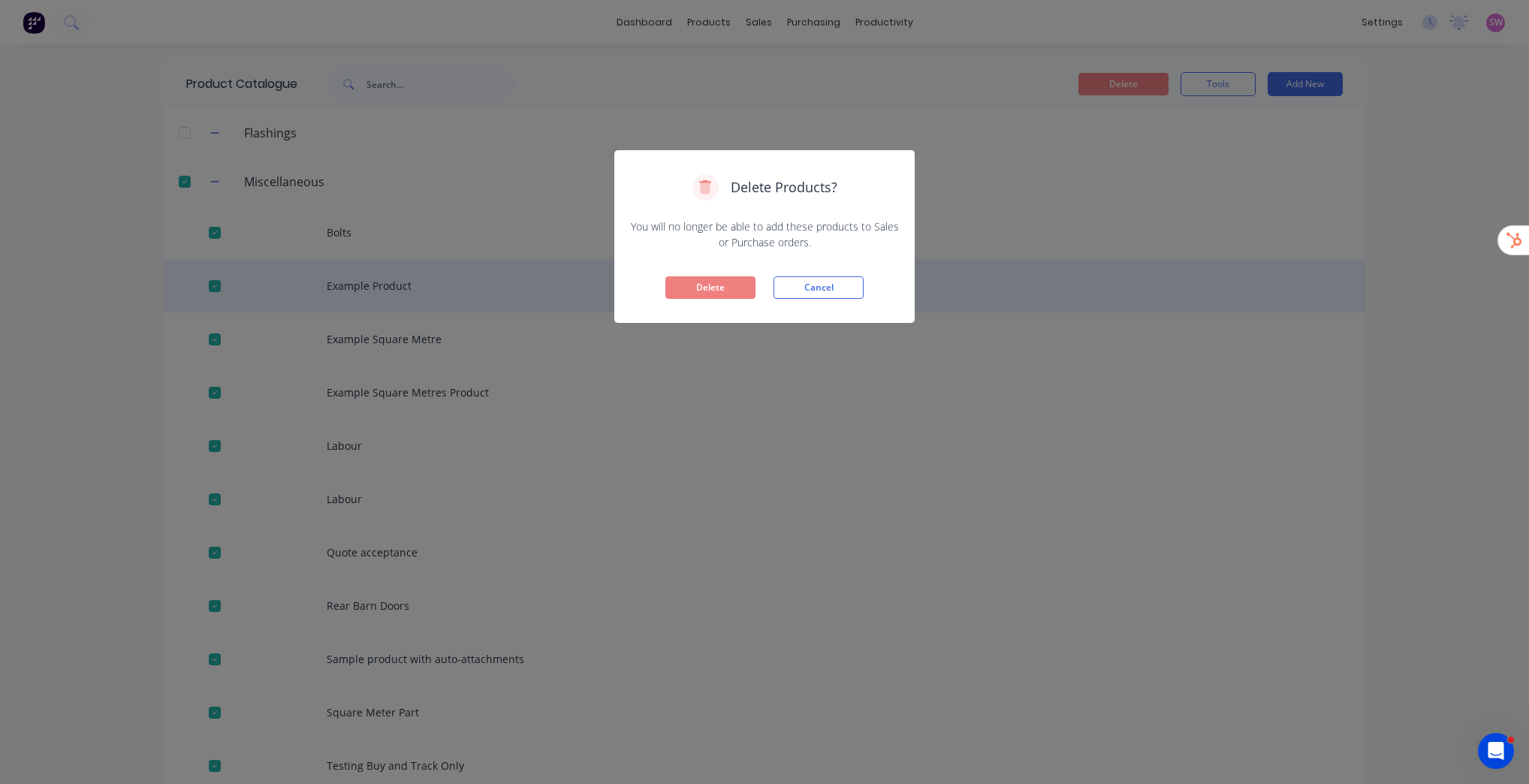
click at [725, 294] on button "Delete" at bounding box center [711, 287] width 90 height 22
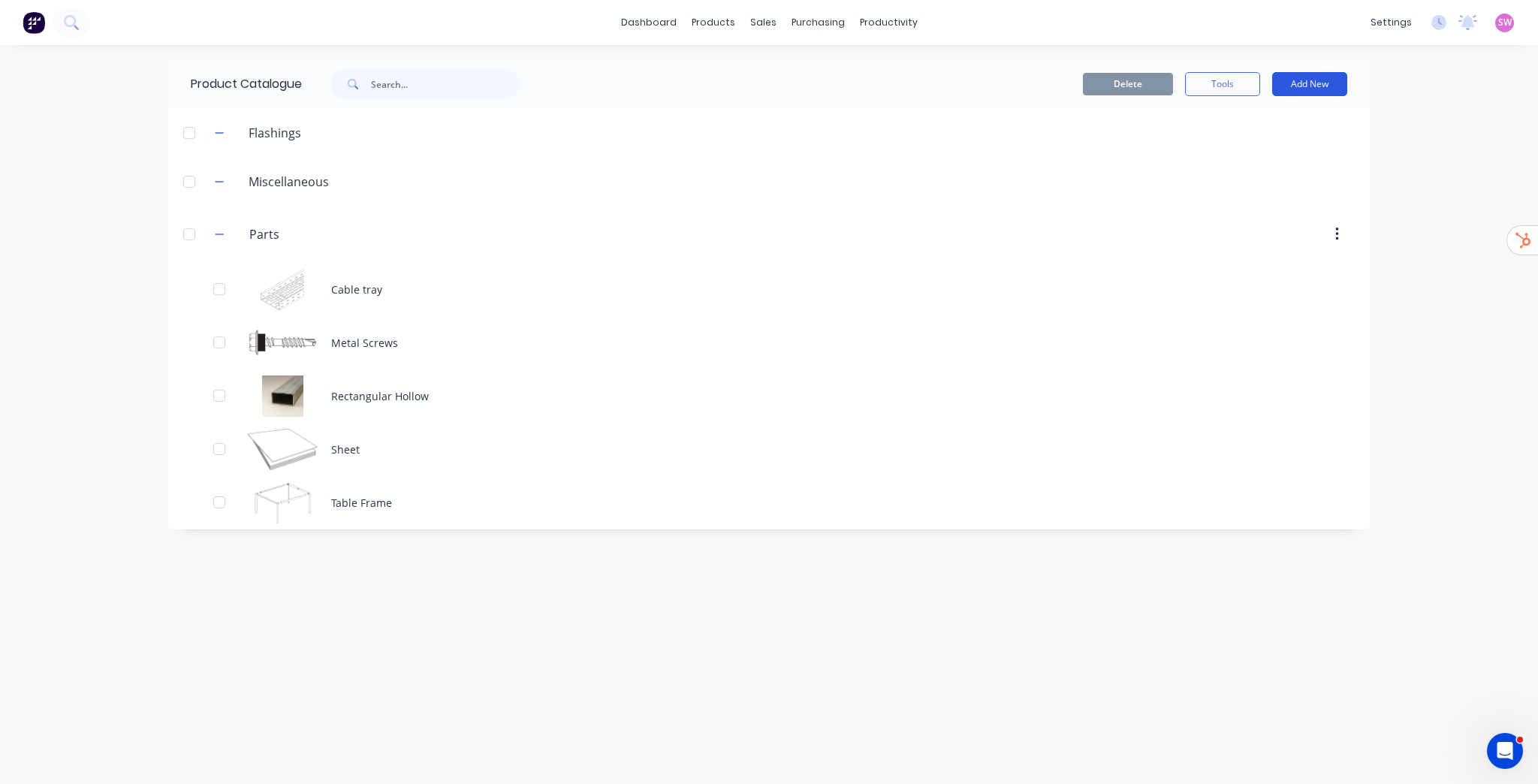
click at [1309, 74] on button "Add New" at bounding box center [1309, 84] width 75 height 24
click at [1259, 192] on div "Product" at bounding box center [1275, 182] width 115 height 22
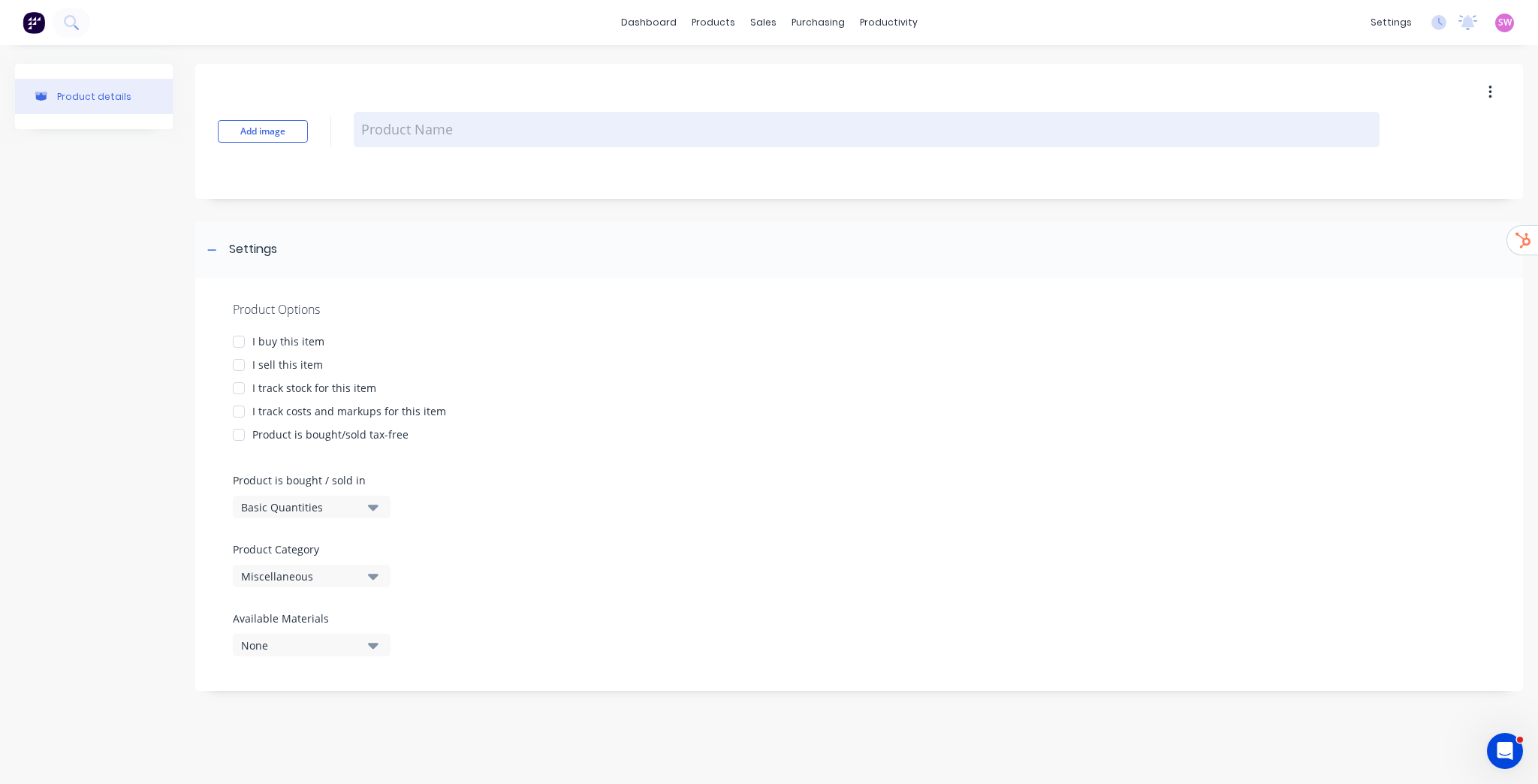
click at [432, 123] on textarea at bounding box center [866, 129] width 1026 height 36
type textarea "x"
type textarea "P"
type textarea "x"
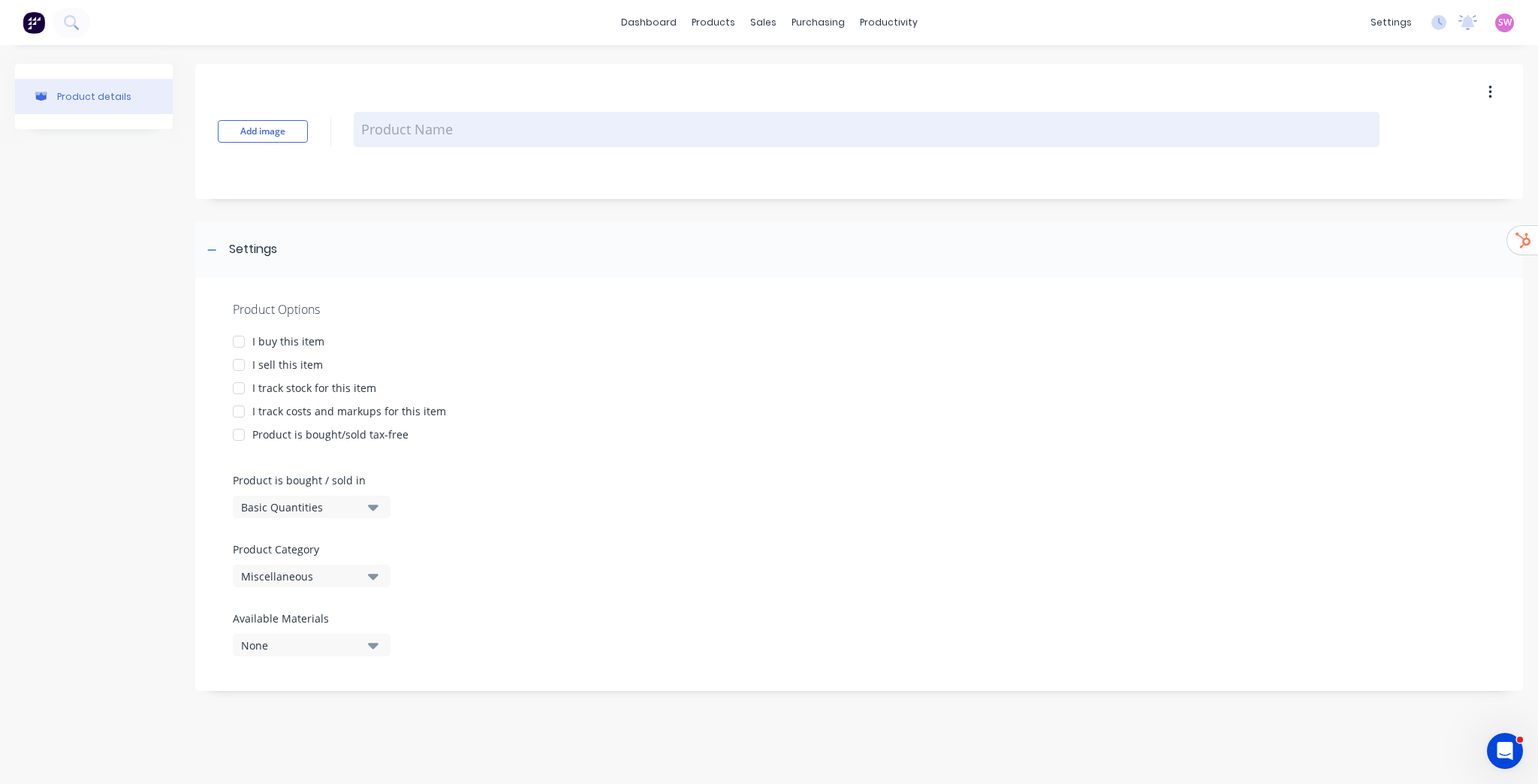
type textarea "T"
type textarea "x"
type textarea "Te"
type textarea "x"
type textarea "Tes"
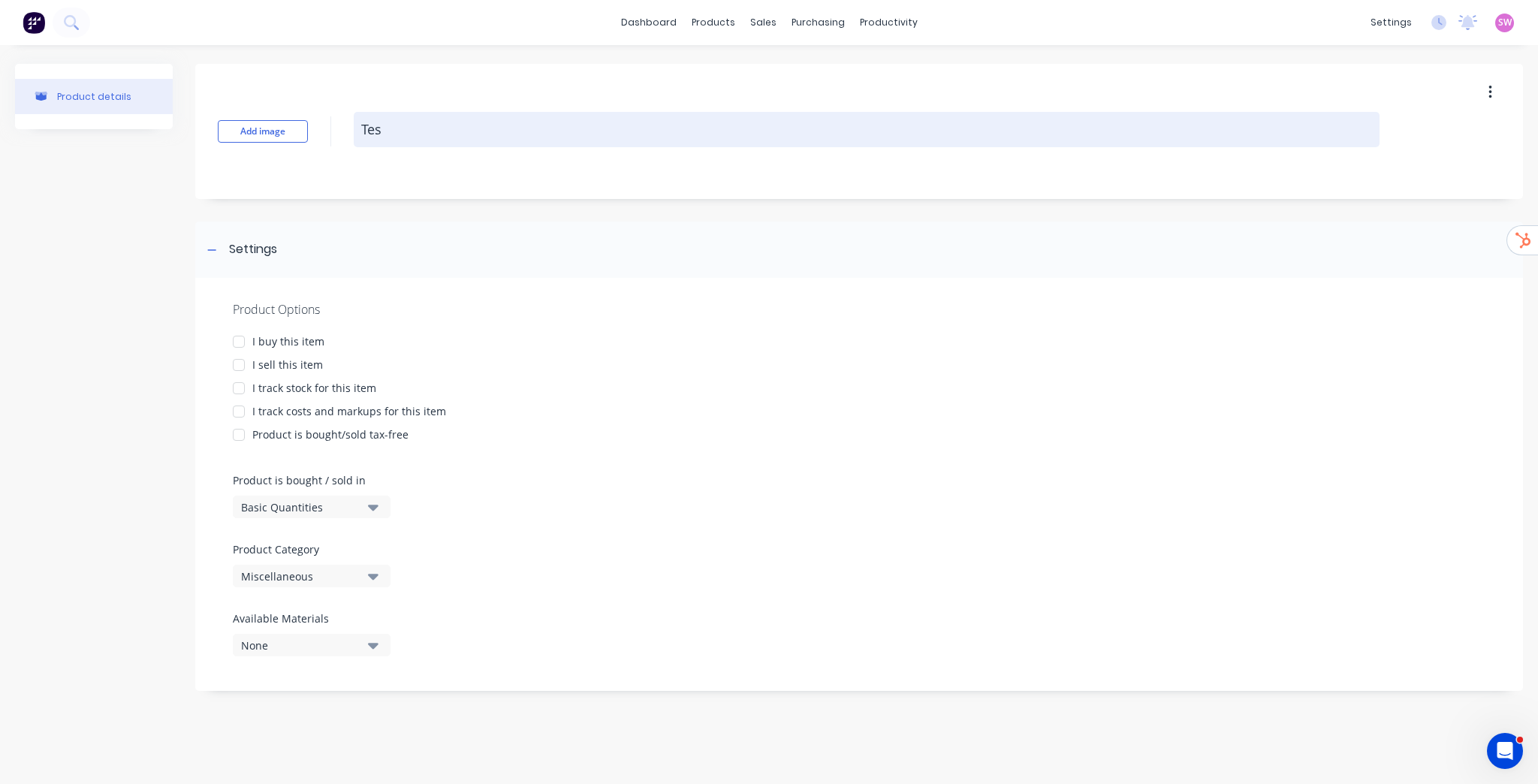
type textarea "x"
type textarea "Test"
type textarea "x"
type textarea "Testi"
type textarea "x"
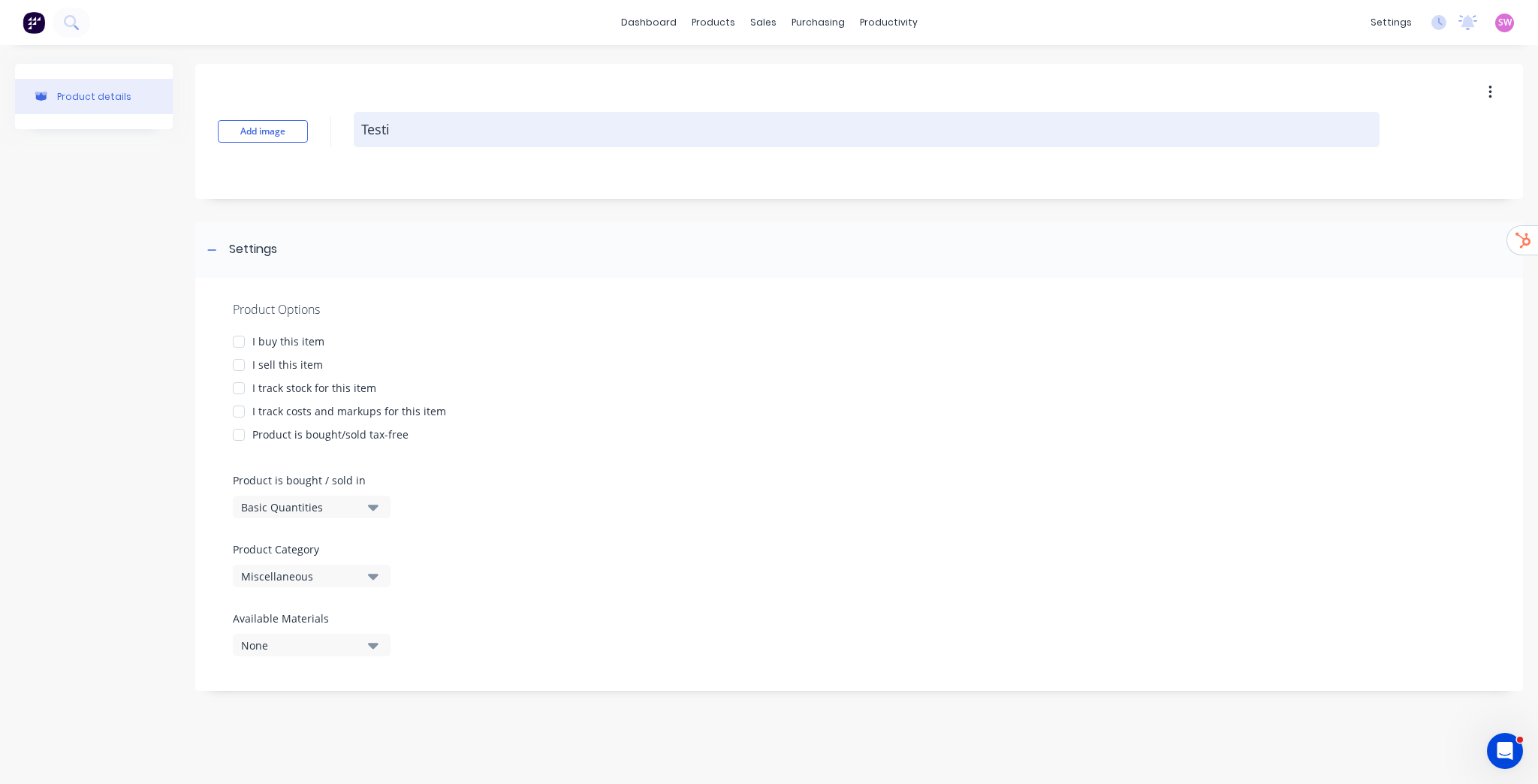
type textarea "Test"
type textarea "x"
type textarea "Test"
type textarea "x"
type textarea "Test P"
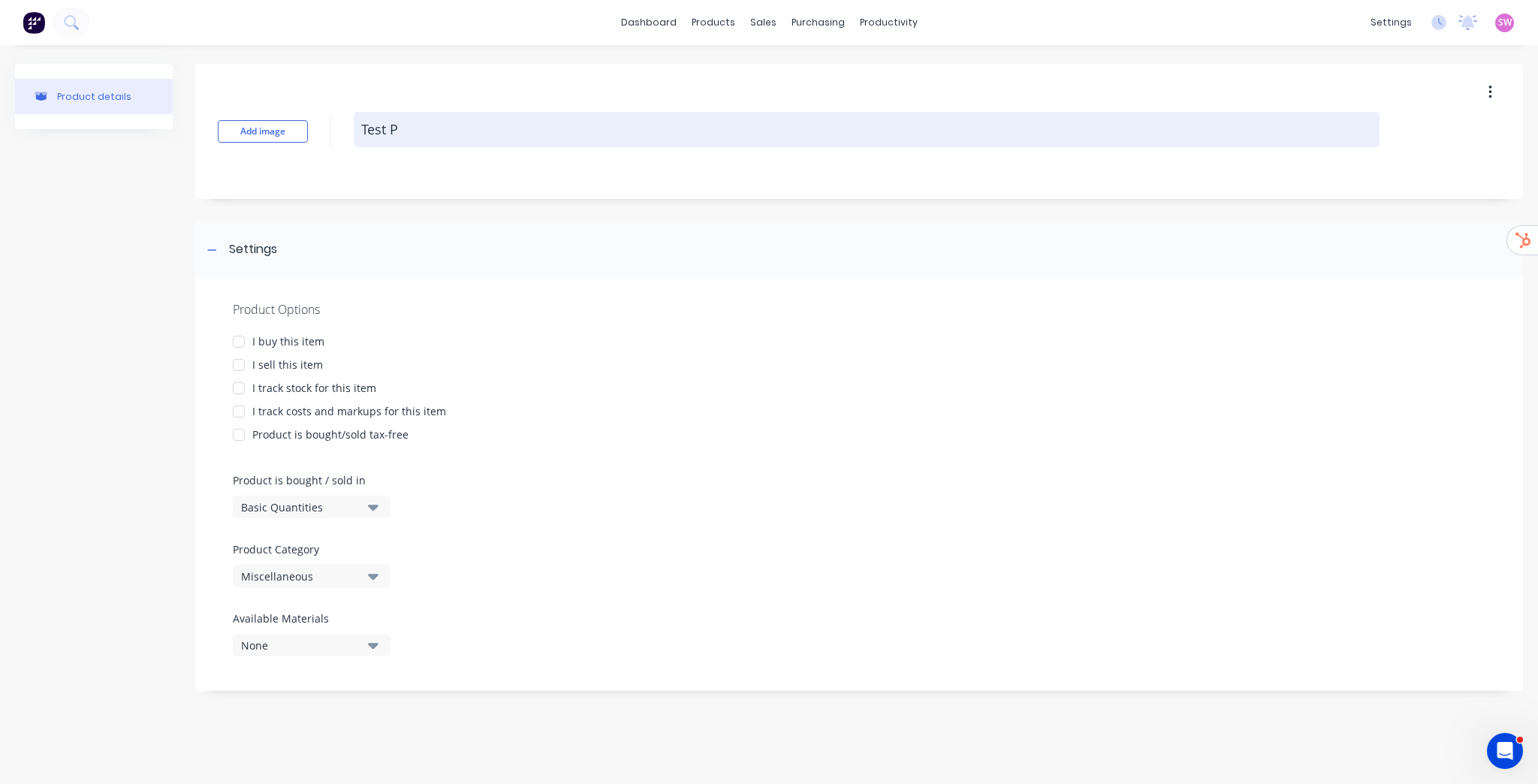
type textarea "x"
type textarea "Test Pr"
type textarea "x"
type textarea "Test Pro"
type textarea "x"
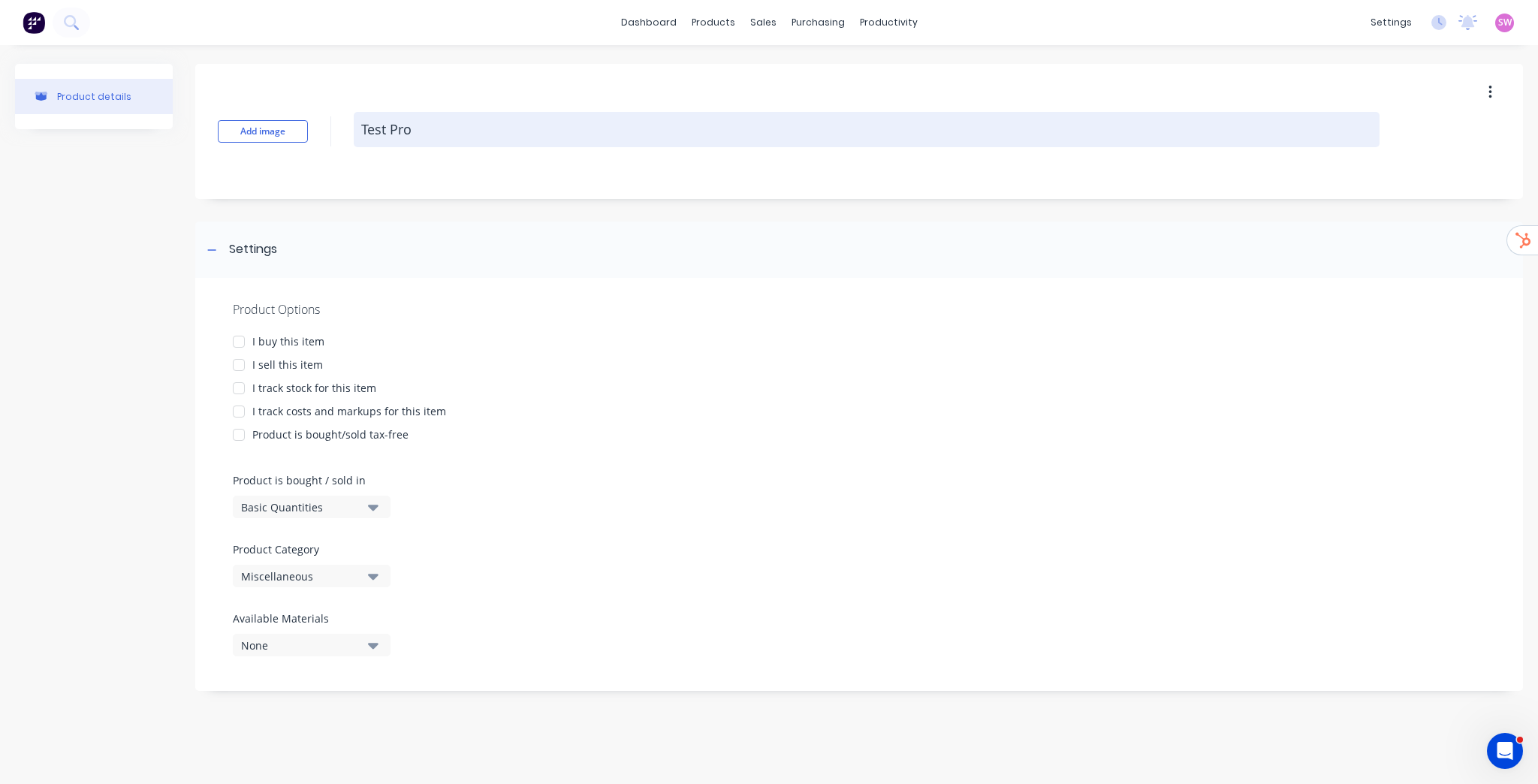
type textarea "Test Prod"
type textarea "x"
type textarea "Test Produ"
type textarea "x"
type textarea "Test Produc"
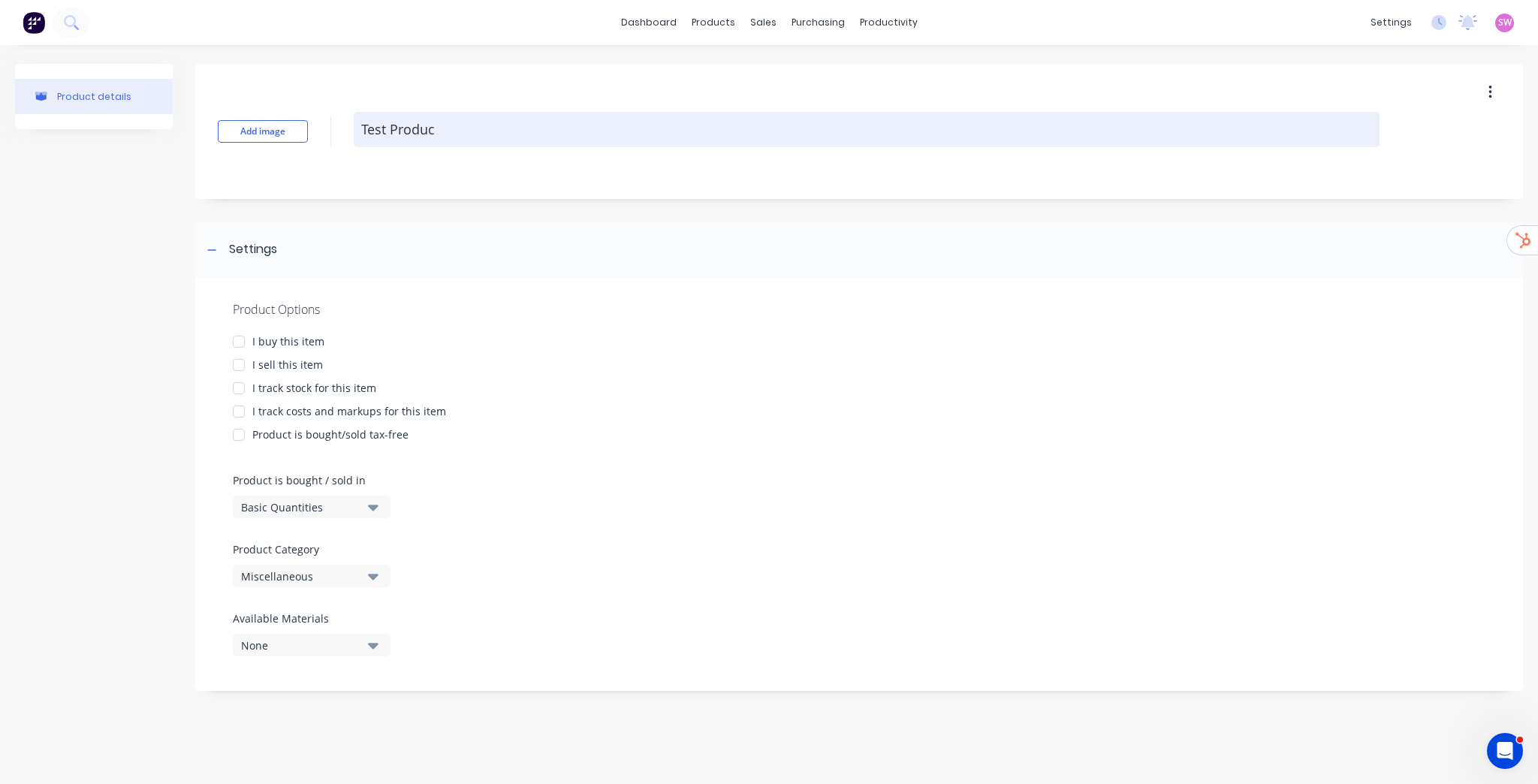
type textarea "x"
type textarea "Test Product"
type textarea "x"
type textarea "Test Products"
type textarea "x"
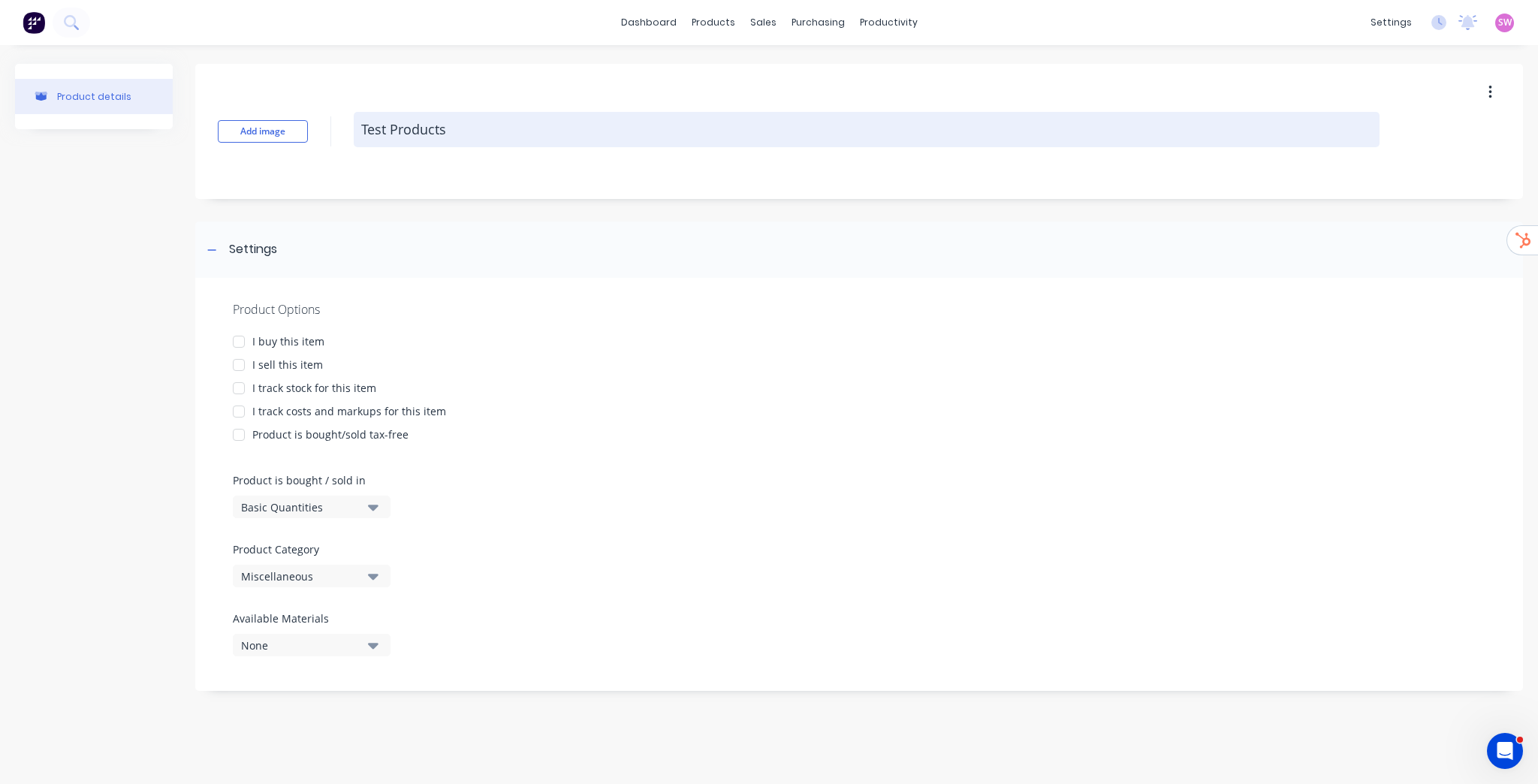
type textarea "Test Products"
type textarea "x"
type textarea "Test Products"
type textarea "x"
type textarea "Test Product"
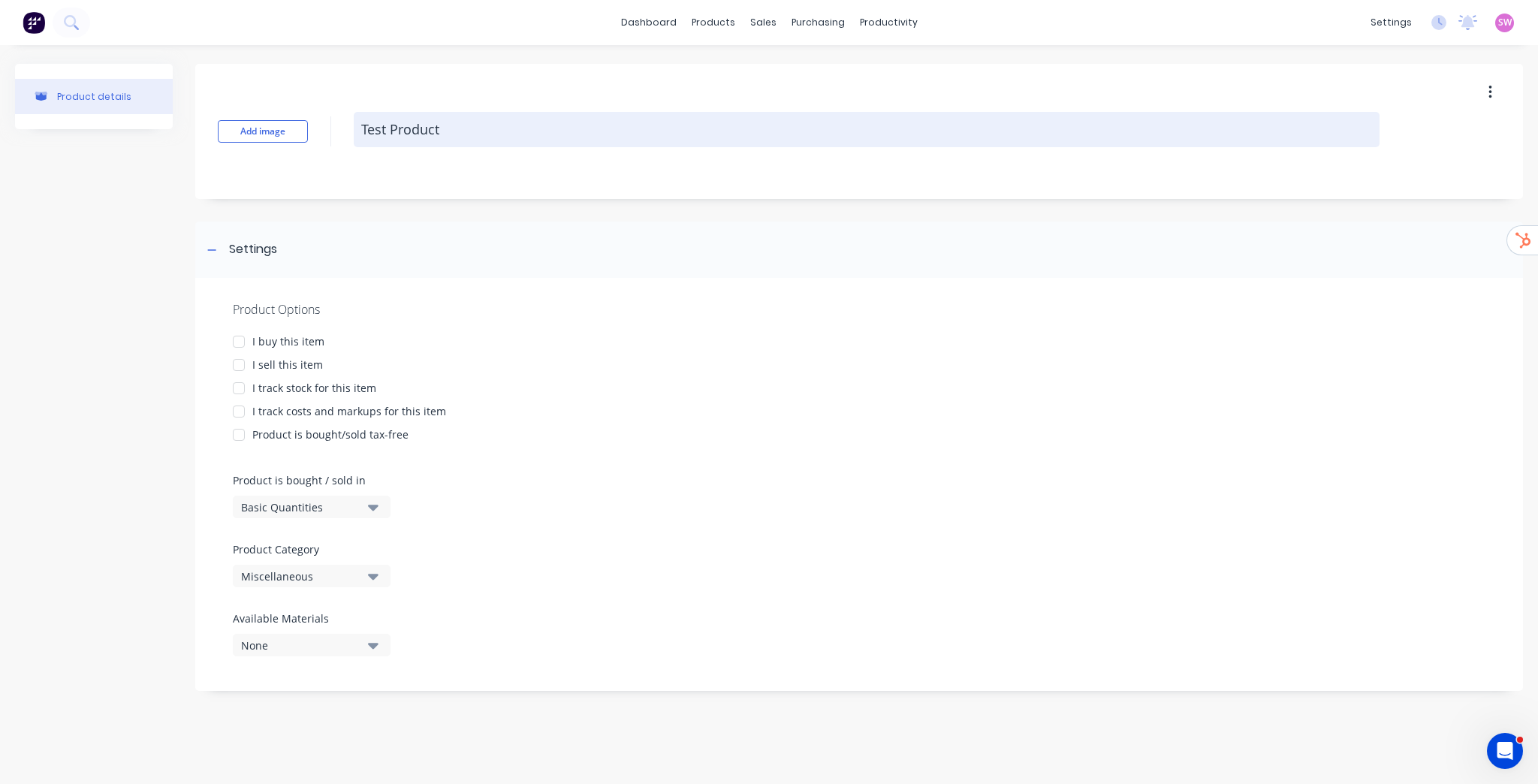
type textarea "x"
type textarea "Test Product"
type textarea "x"
type textarea "Test Product V"
type textarea "x"
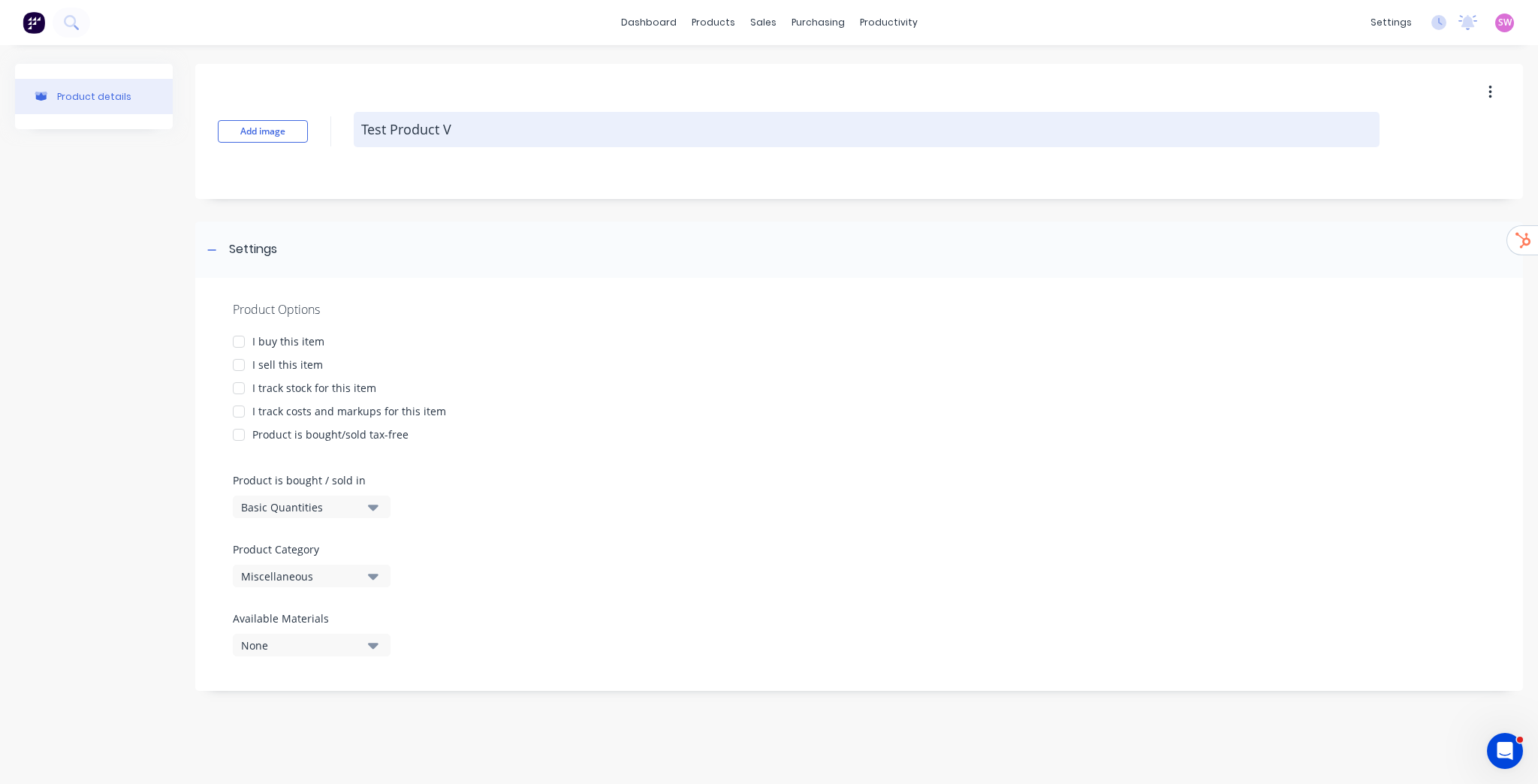
type textarea "Test Product Va"
type textarea "x"
type textarea "Test Product Var"
type textarea "x"
type textarea "Test Product Vari"
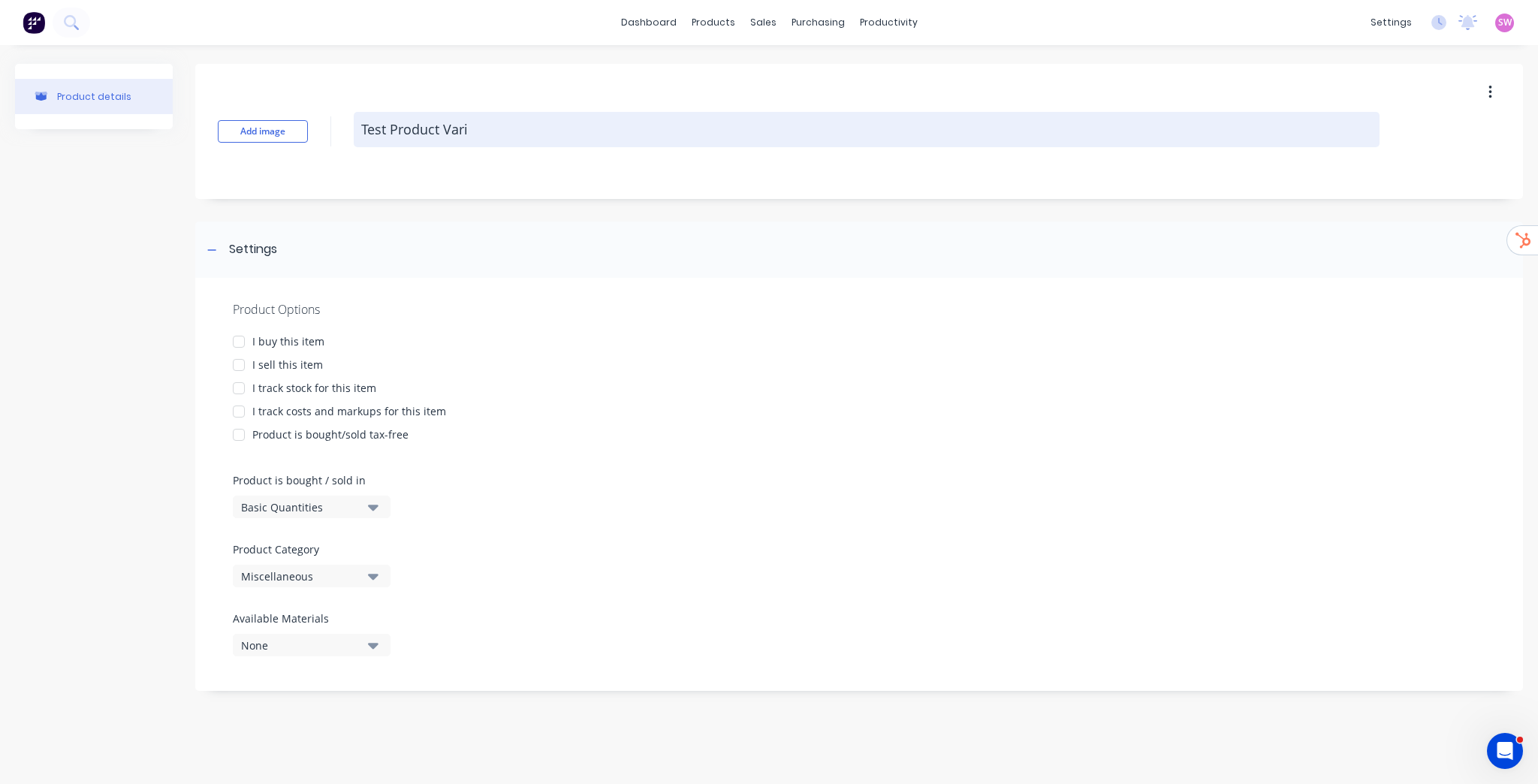
type textarea "x"
type textarea "Test Product Varia"
type textarea "x"
type textarea "Test Product Varian"
type textarea "x"
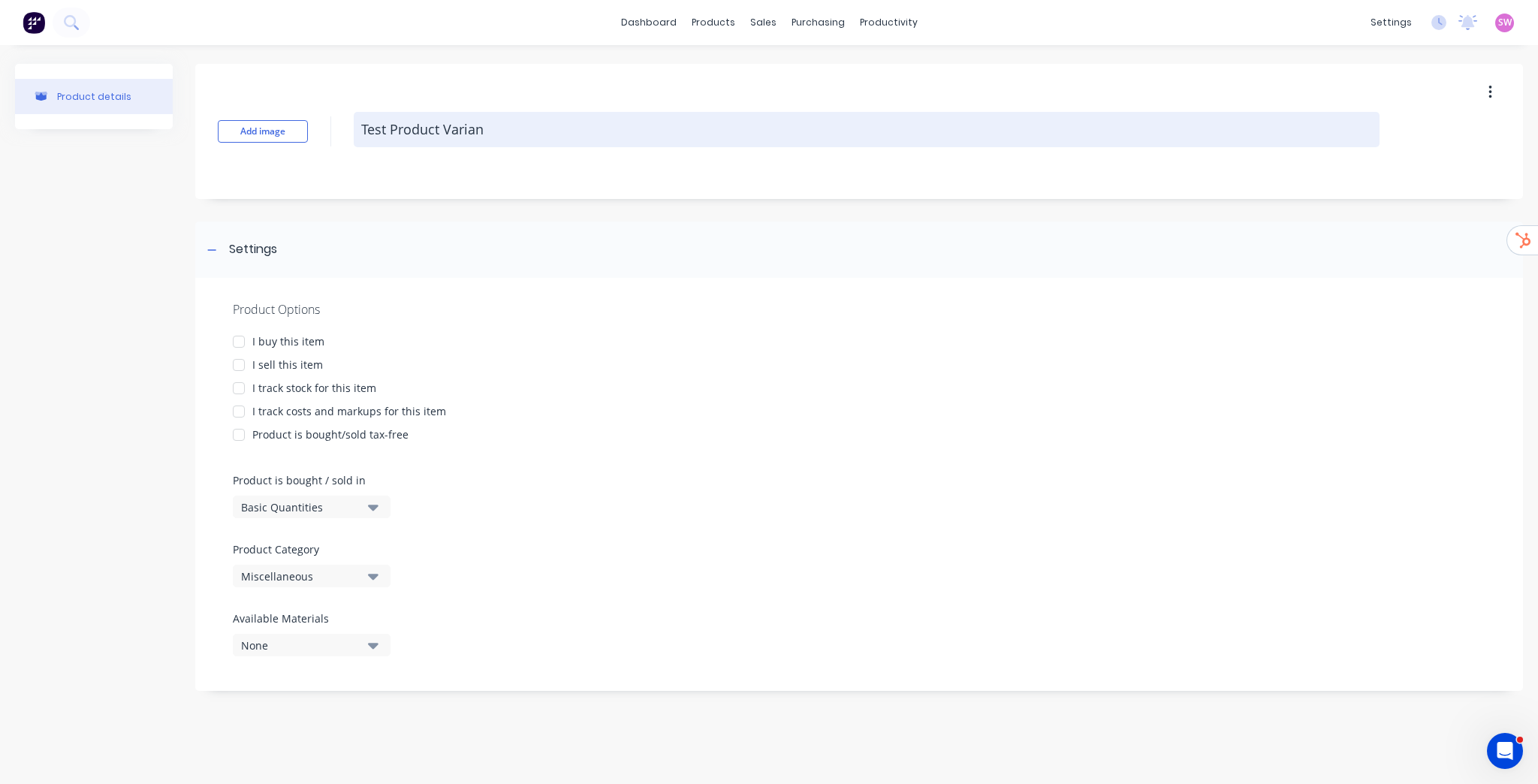
type textarea "Test Product Variant"
type textarea "x"
type textarea "Test Product Variants"
type textarea "x"
type textarea "Test Product Variants"
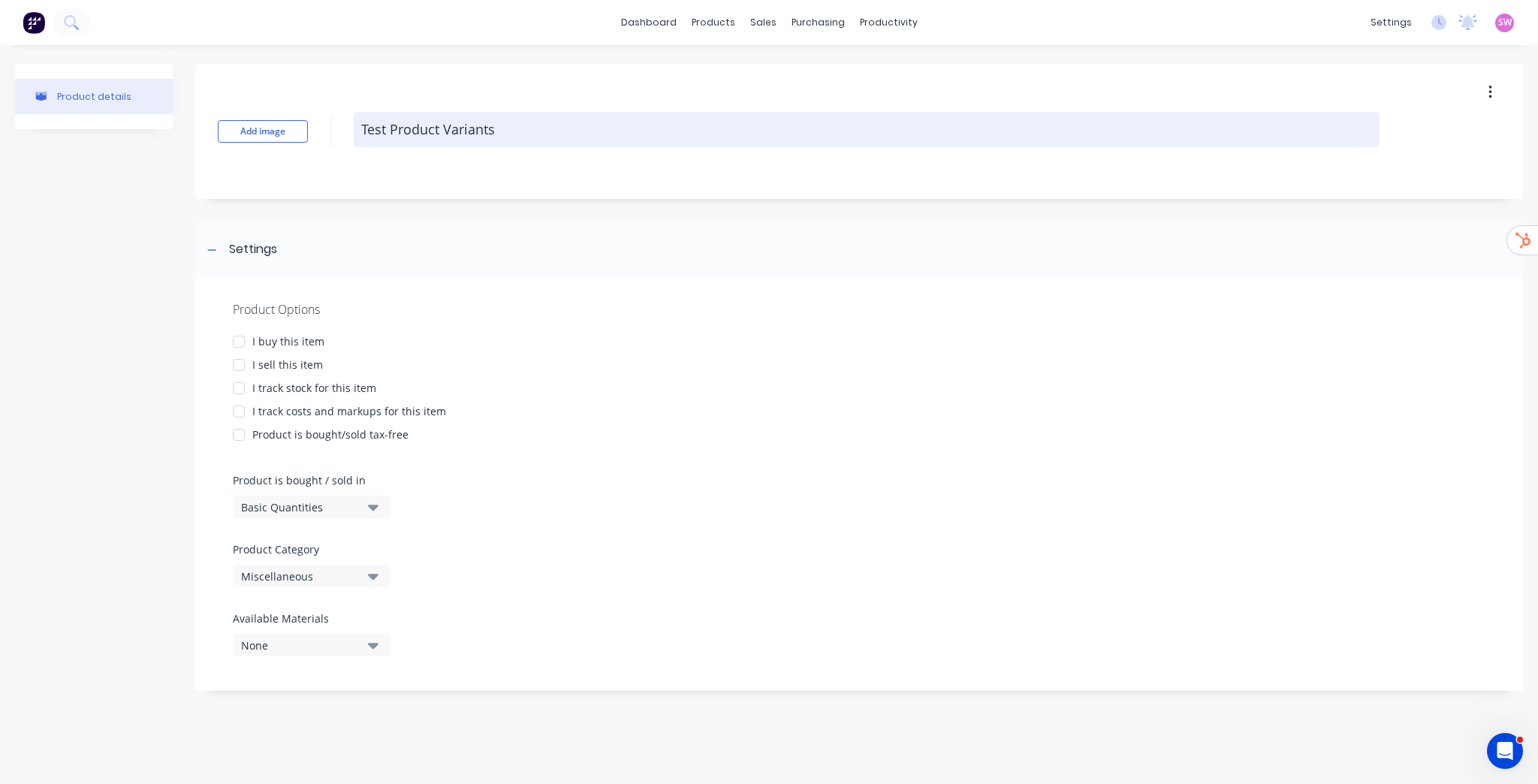
type textarea "x"
type textarea "Test Product Variants S"
type textarea "x"
type textarea "Test Product Variants Sp"
type textarea "x"
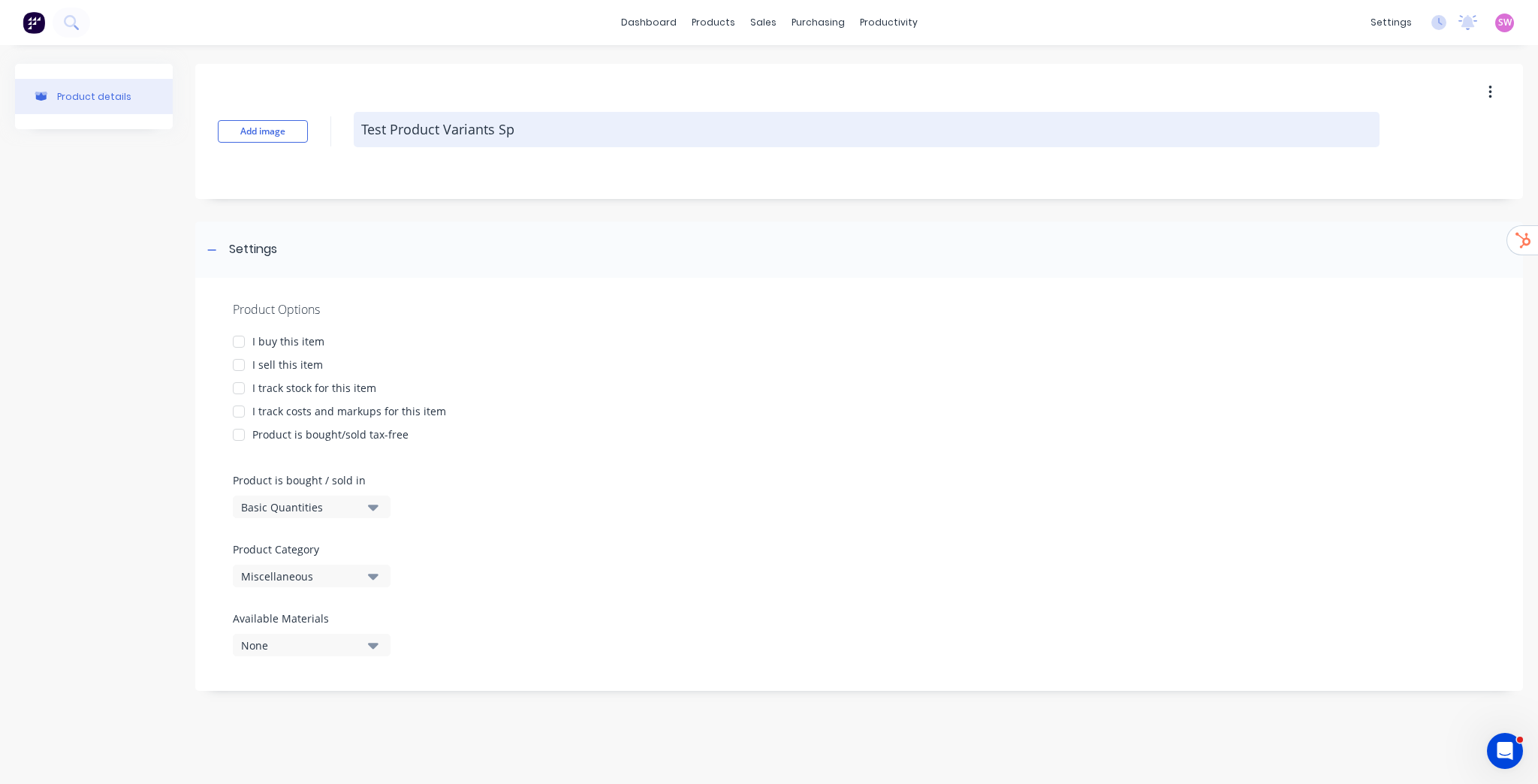
type textarea "Test Product Variants Spl"
type textarea "x"
type textarea "Test Product Variants Spli"
type textarea "x"
type textarea "Test Product Variants Split"
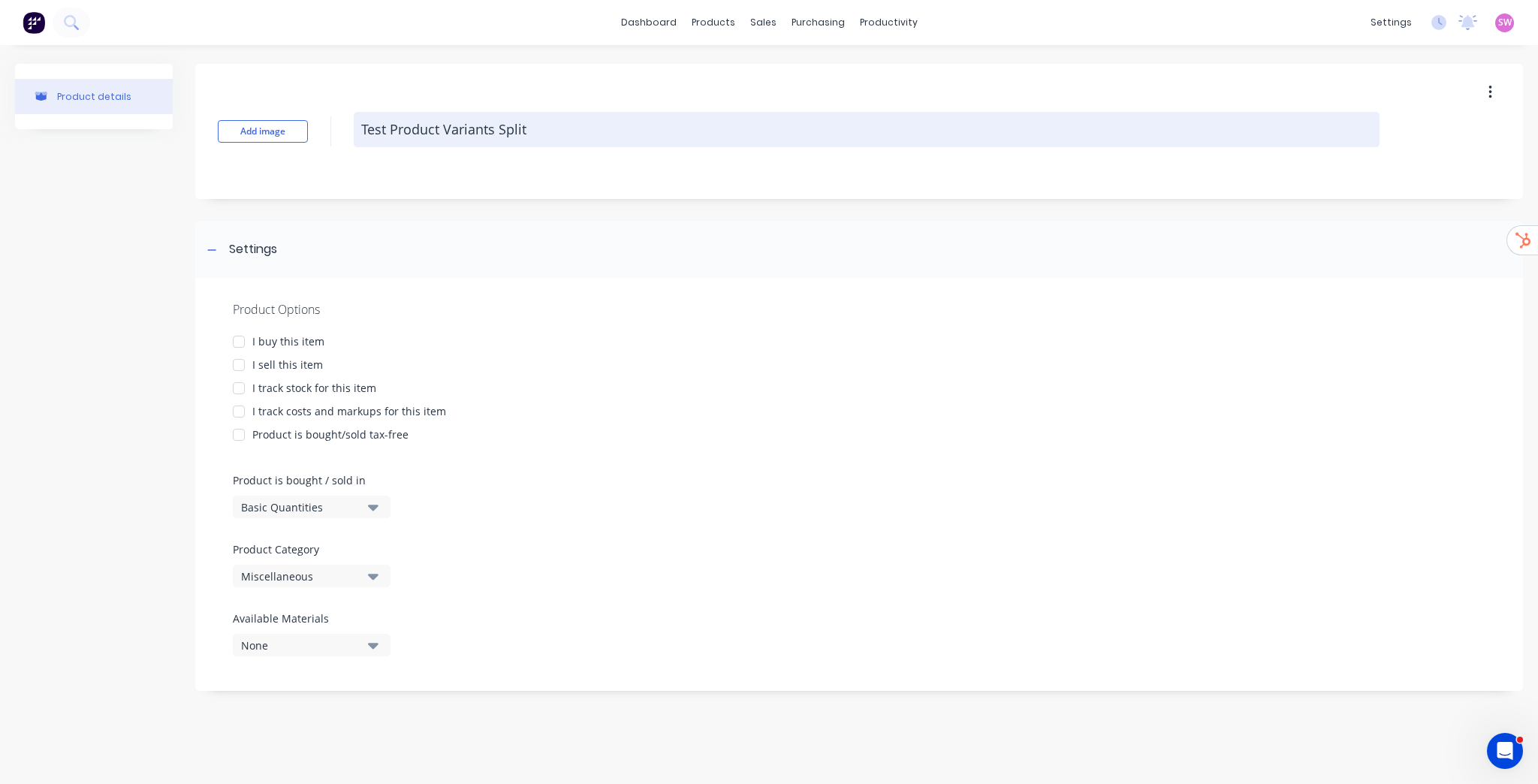
type textarea "x"
type textarea "Test Product Variants Split"
type textarea "x"
type textarea "Test Product Variants Split w"
type textarea "x"
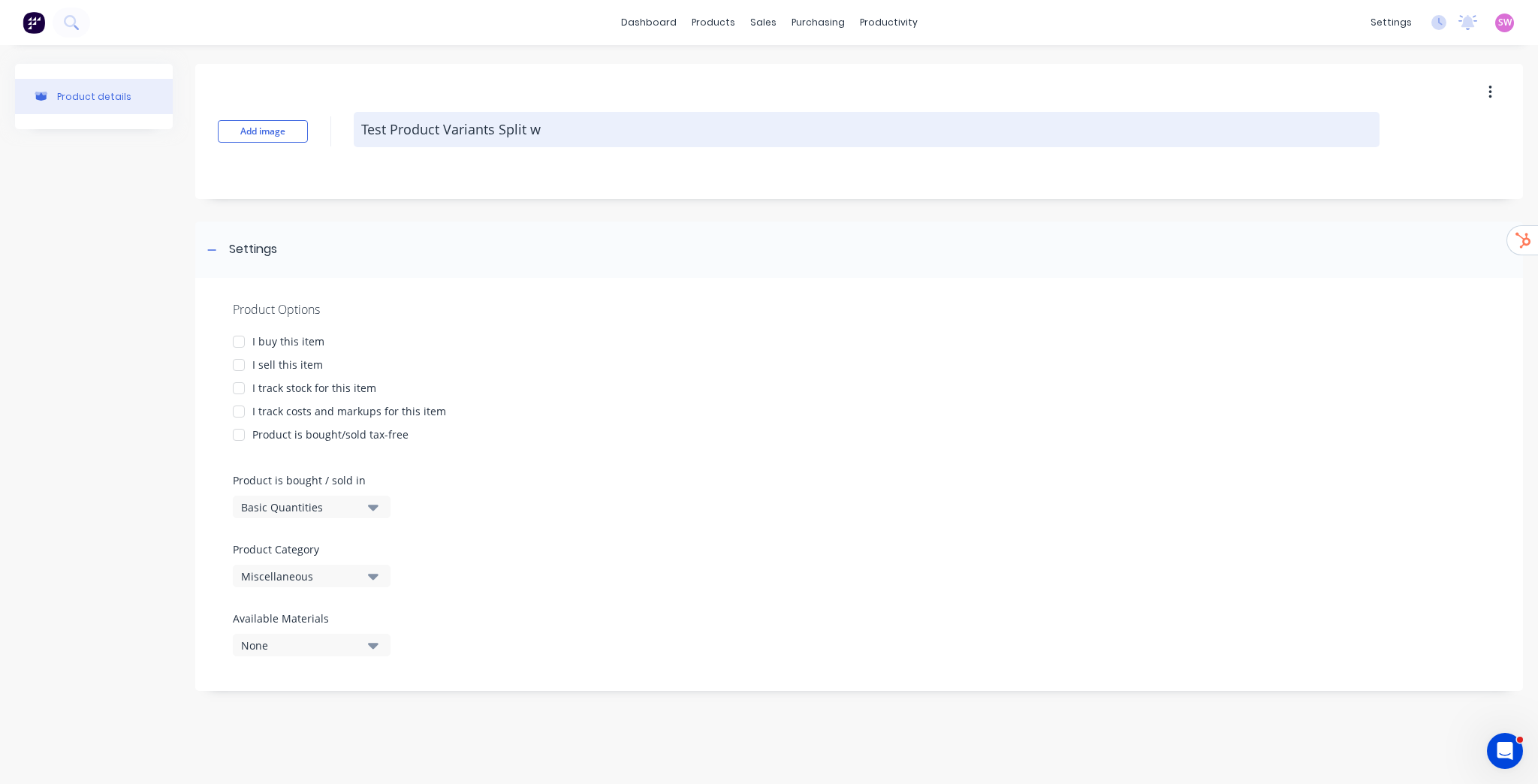
type textarea "Test Product Variants Split wi"
type textarea "x"
type textarea "Test Product Variants Split wit"
type textarea "x"
type textarea "Test Product Variants Split with"
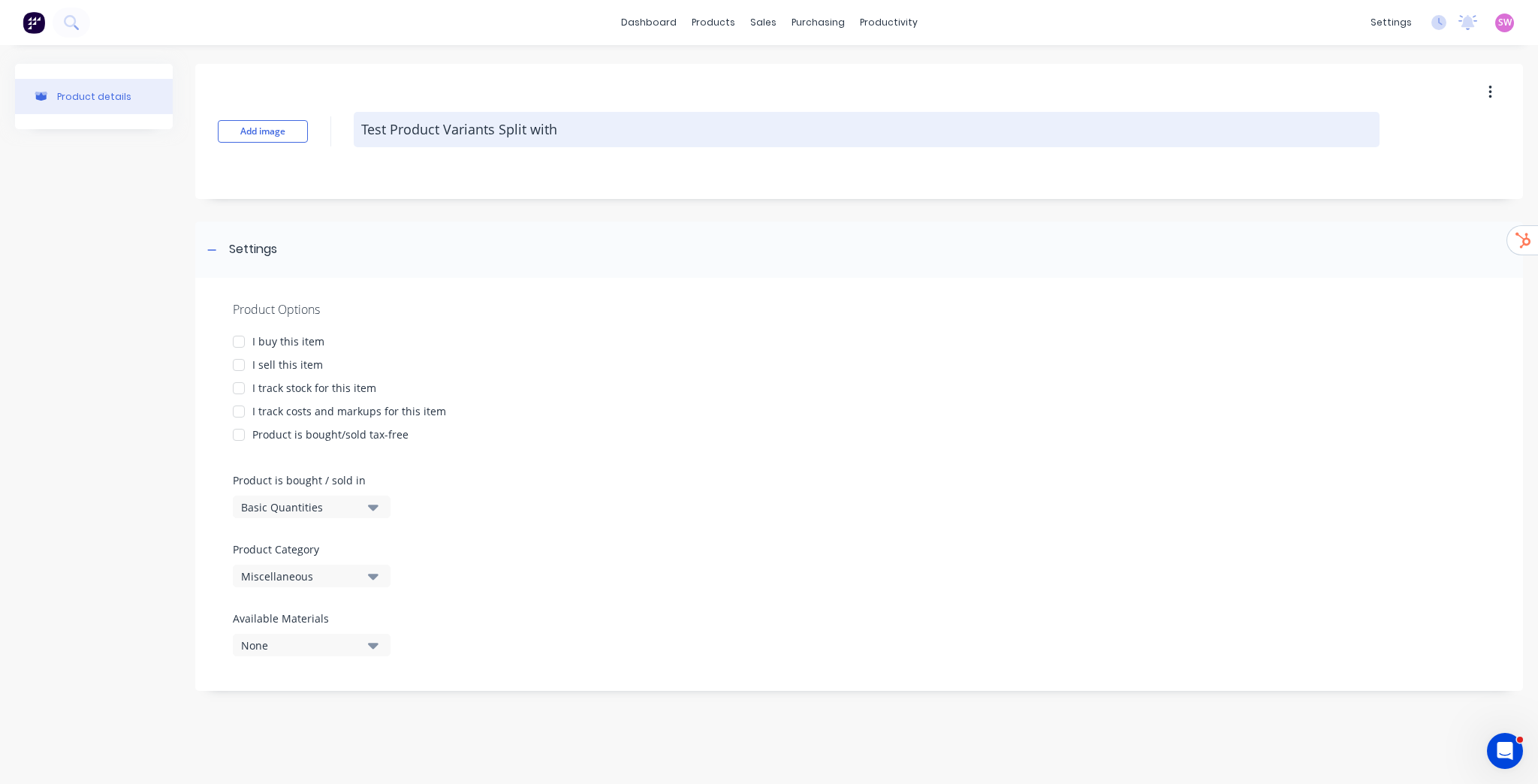
type textarea "x"
type textarea "Test Product Variants Split with"
type textarea "x"
type textarea "Test Product Variants Split with S"
type textarea "x"
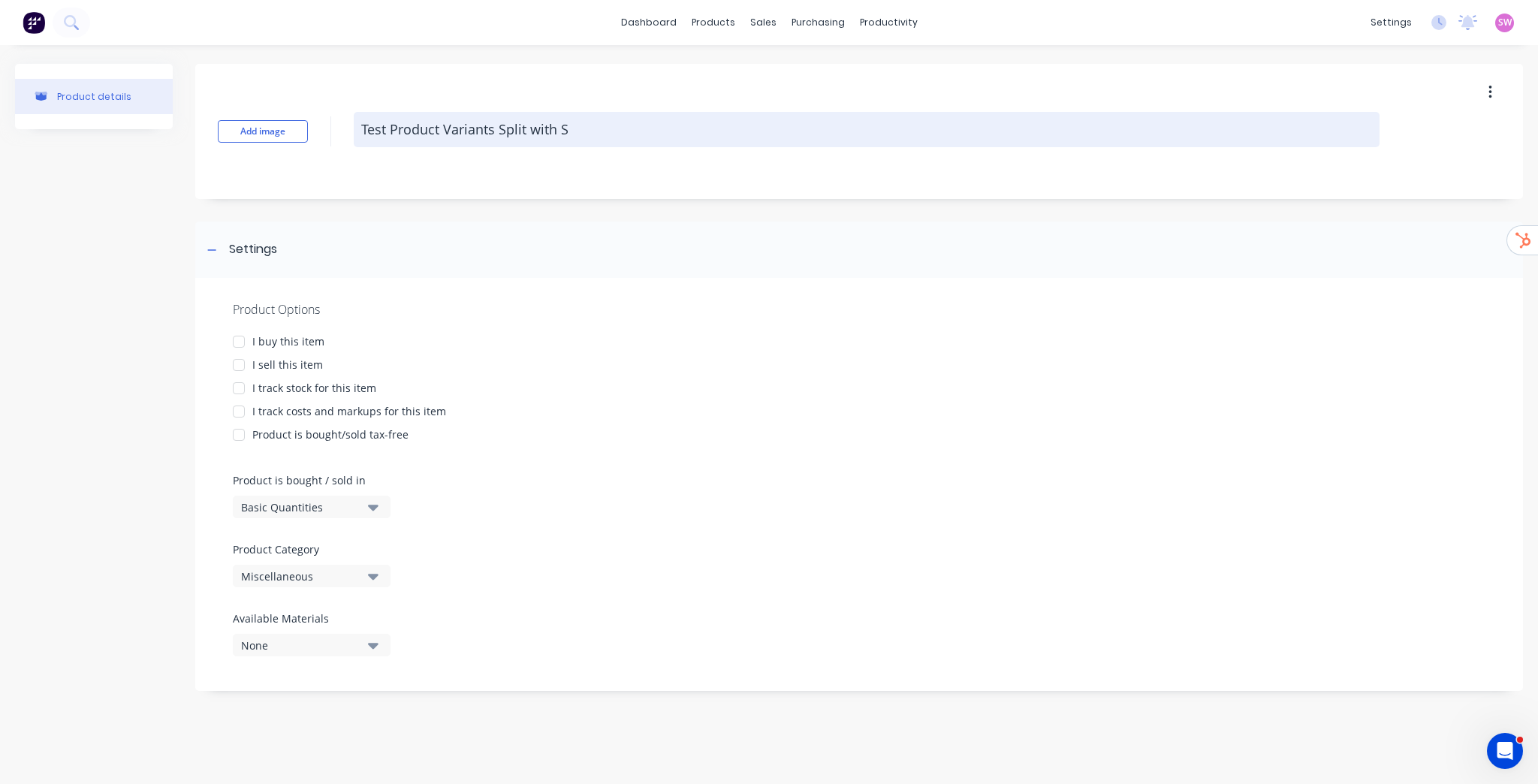
type textarea "Test Product Variants Split with Se"
type textarea "x"
type textarea "Test Product Variants Split with Set"
type textarea "x"
type textarea "Test Product Variants Split with Sett"
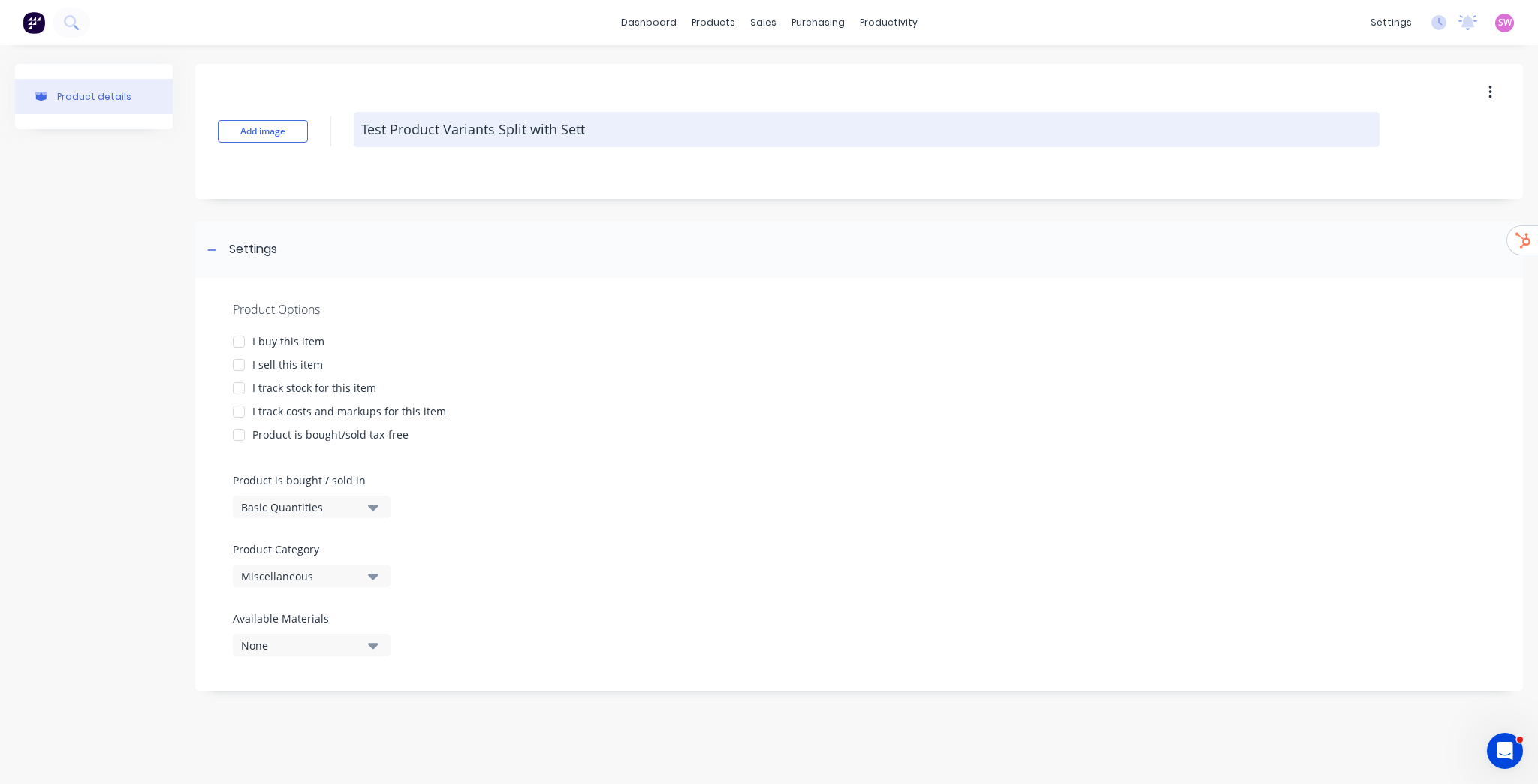
type textarea "x"
type textarea "Test Product Variants Split with Setti"
type textarea "x"
type textarea "Test Product Variants Split with Settin"
type textarea "x"
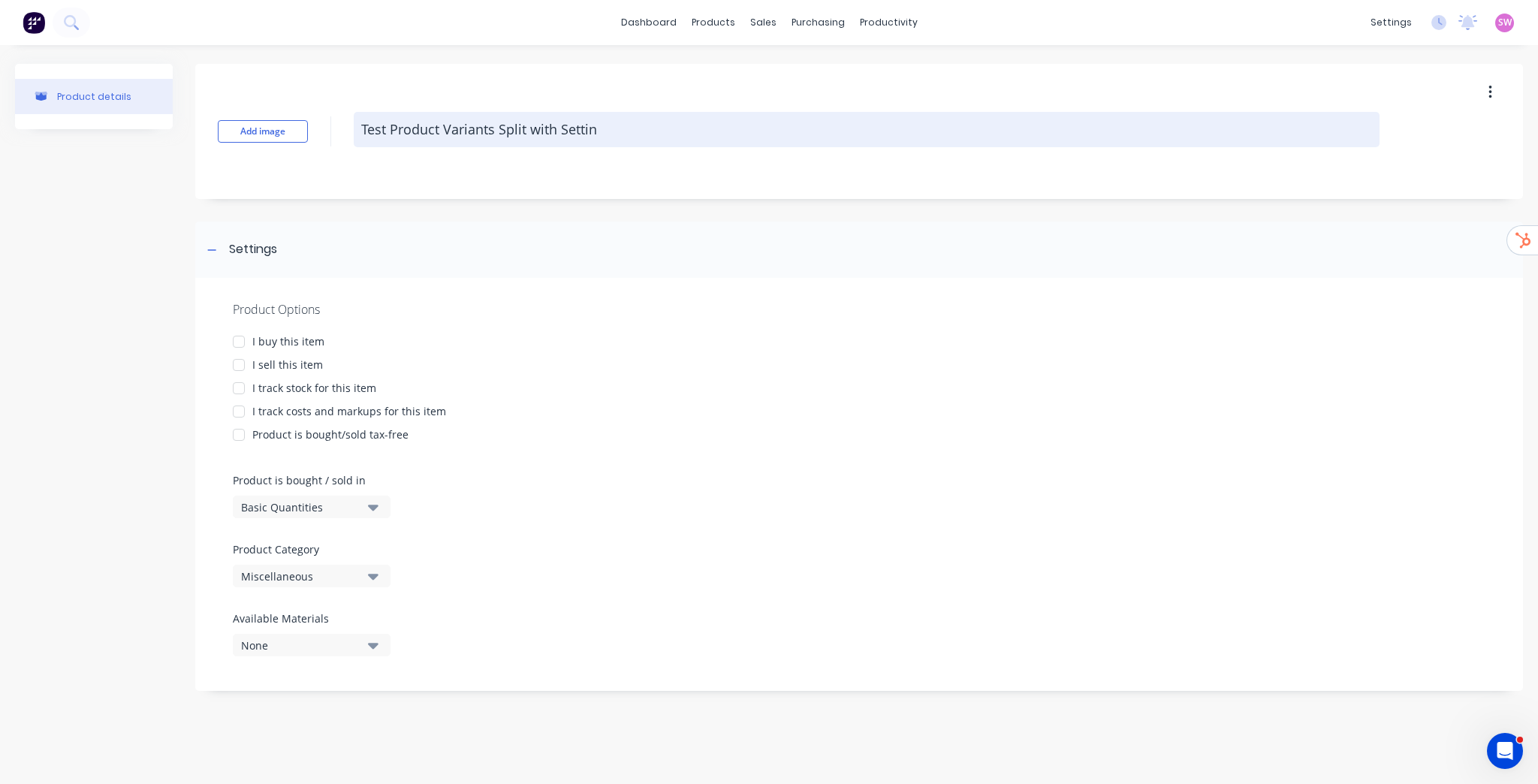
type textarea "Test Product Variants Split with Setting"
type textarea "x"
type textarea "Test Product Variants Split with Settings"
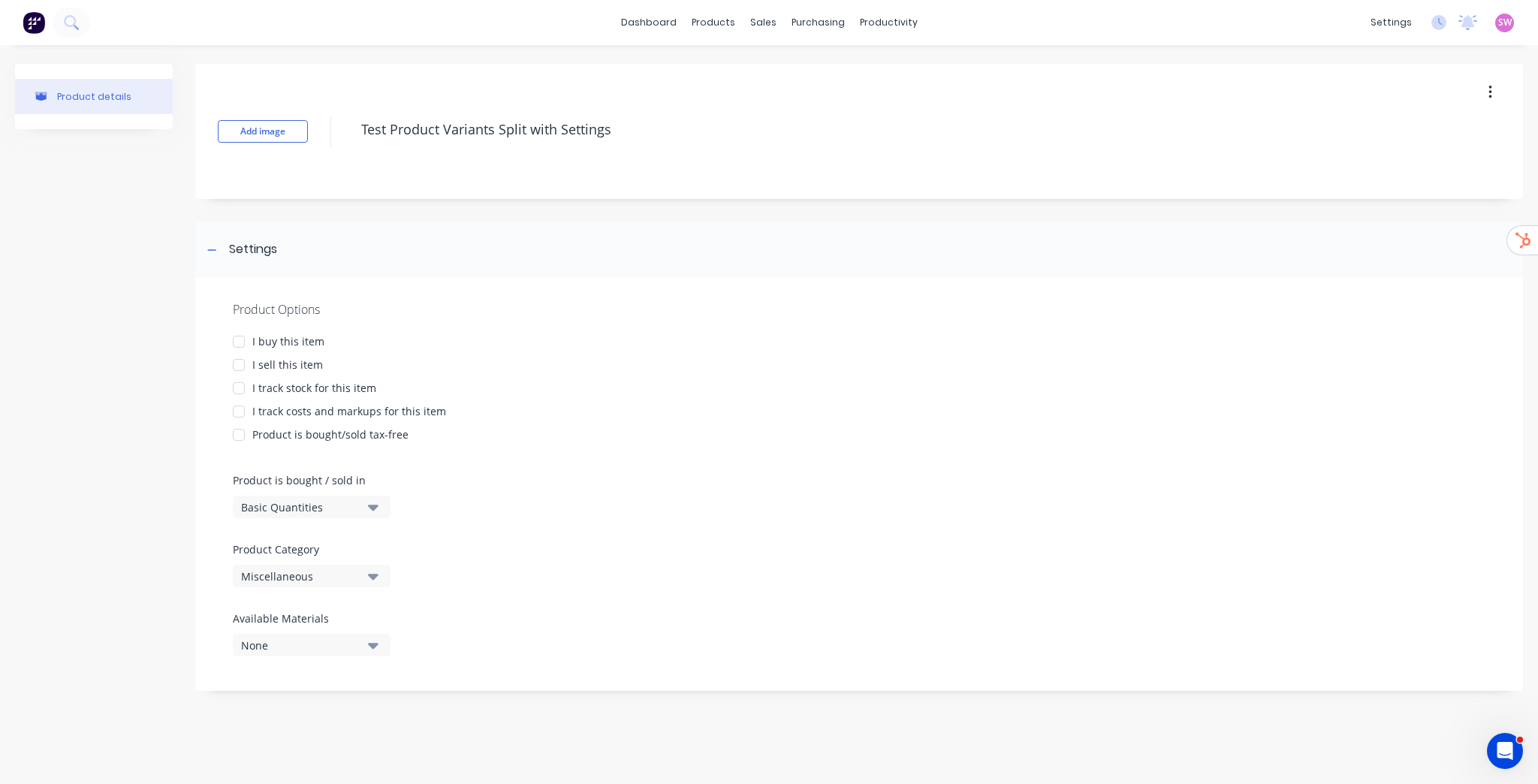
click at [240, 339] on div at bounding box center [239, 341] width 30 height 30
click at [240, 363] on div at bounding box center [239, 365] width 30 height 30
click at [238, 385] on div at bounding box center [239, 388] width 30 height 30
click at [235, 417] on div at bounding box center [239, 411] width 30 height 30
click at [240, 443] on div at bounding box center [239, 434] width 30 height 30
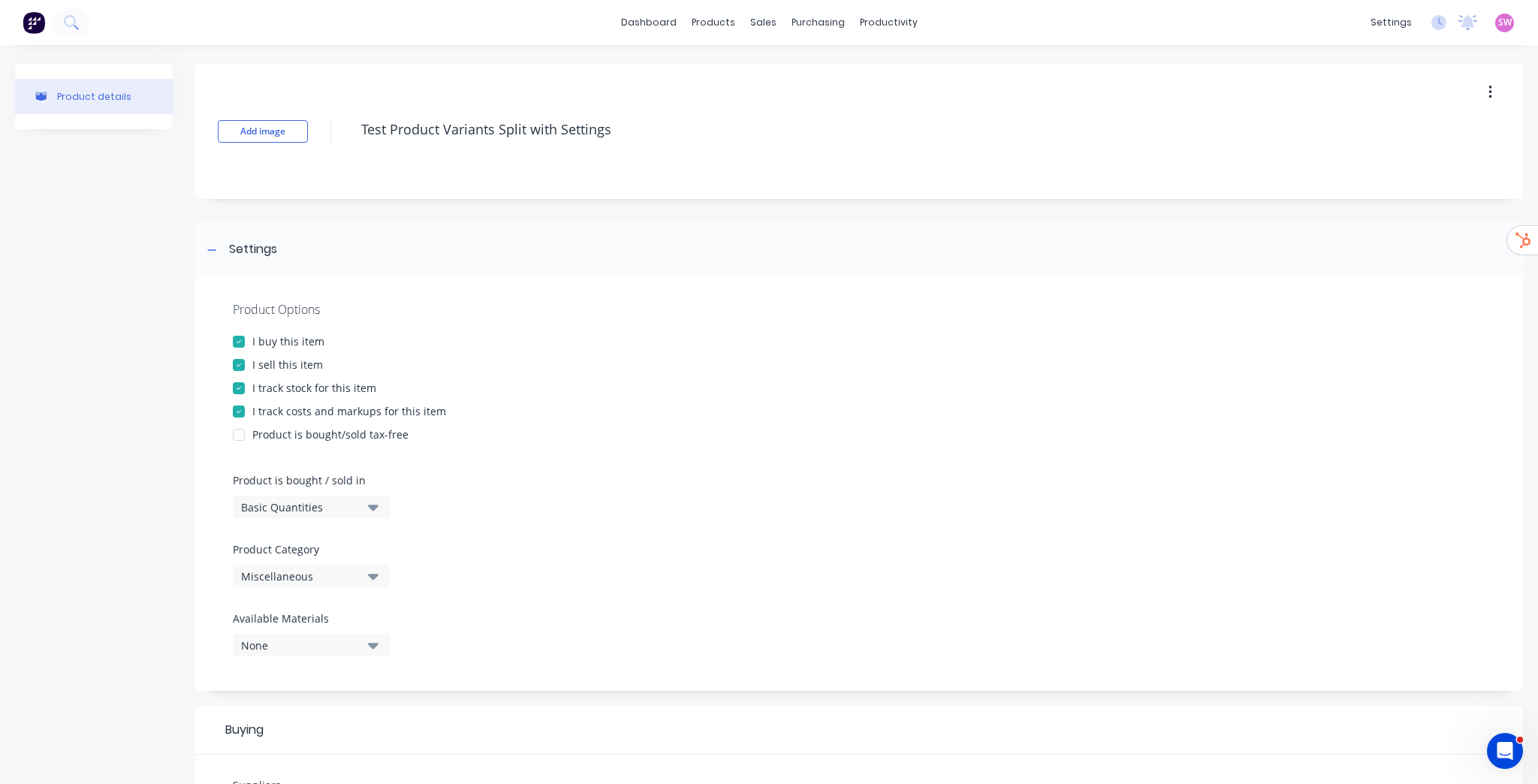
type textarea "x"
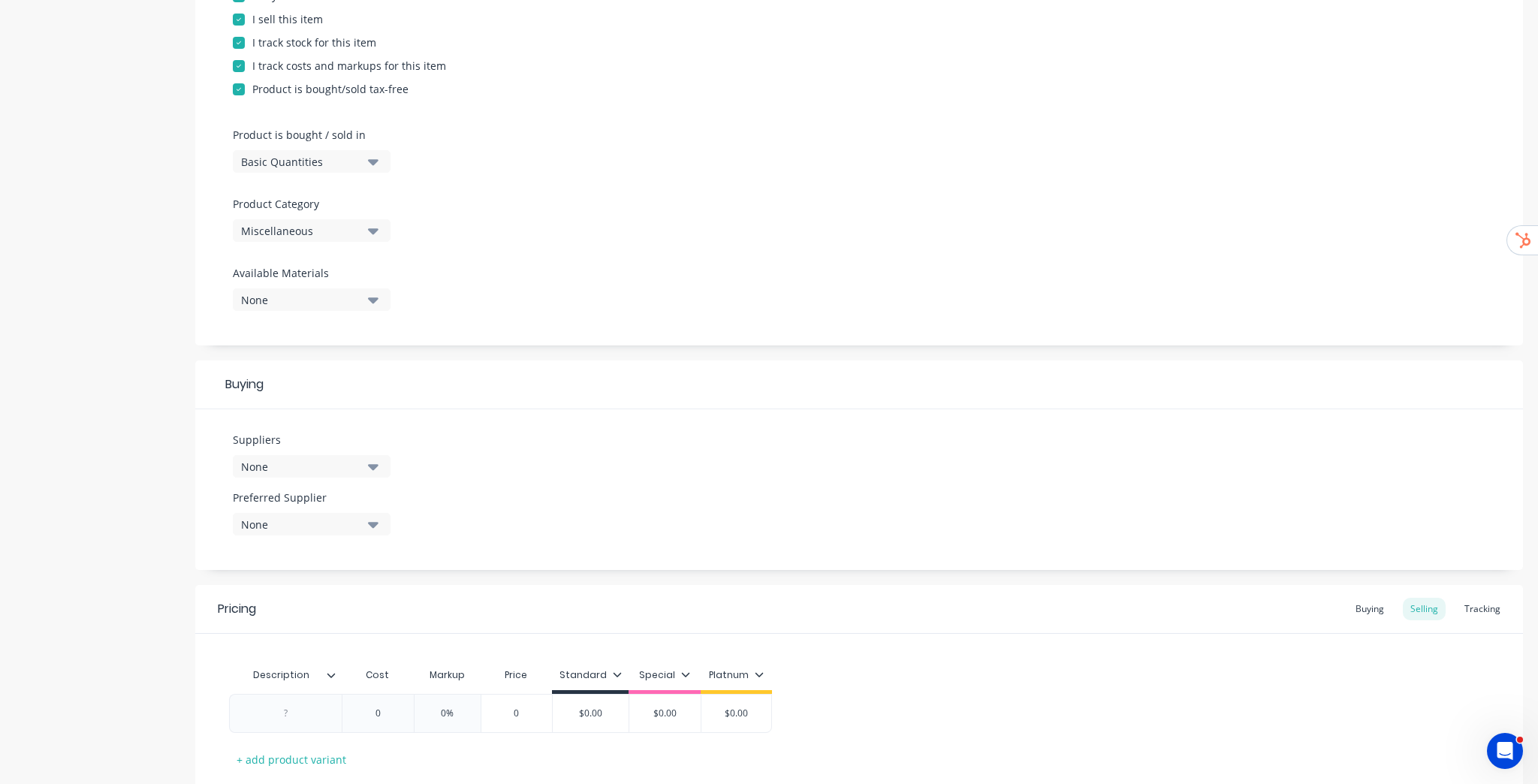
scroll to position [180, 0]
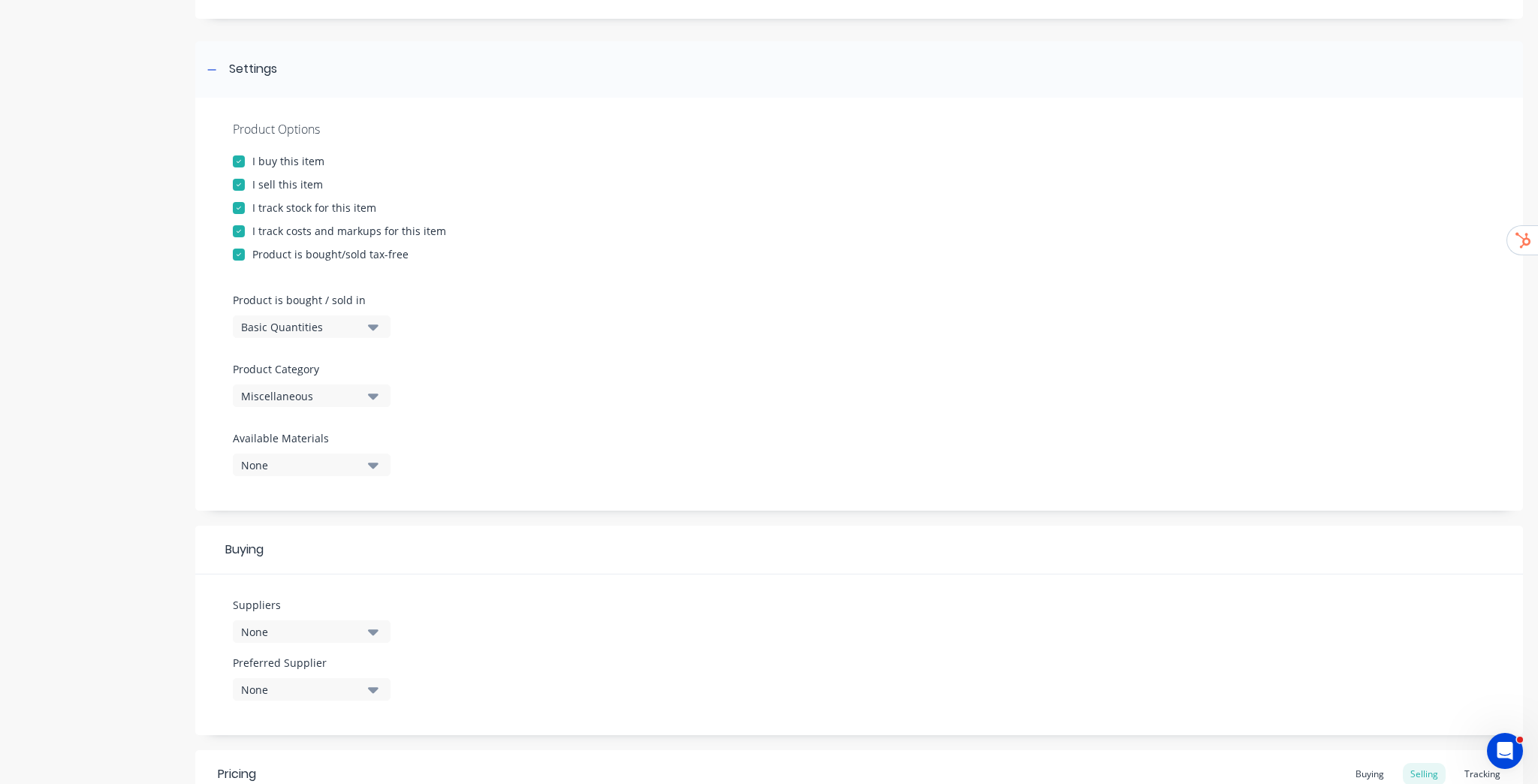
type textarea "Test Product Variants Split with Settings"
type textarea "x"
type textarea "Test Product Variants Split with Settings"
click at [363, 326] on button "Basic Quantities" at bounding box center [312, 326] width 158 height 22
click at [329, 387] on div "Lineal Metres" at bounding box center [346, 394] width 226 height 30
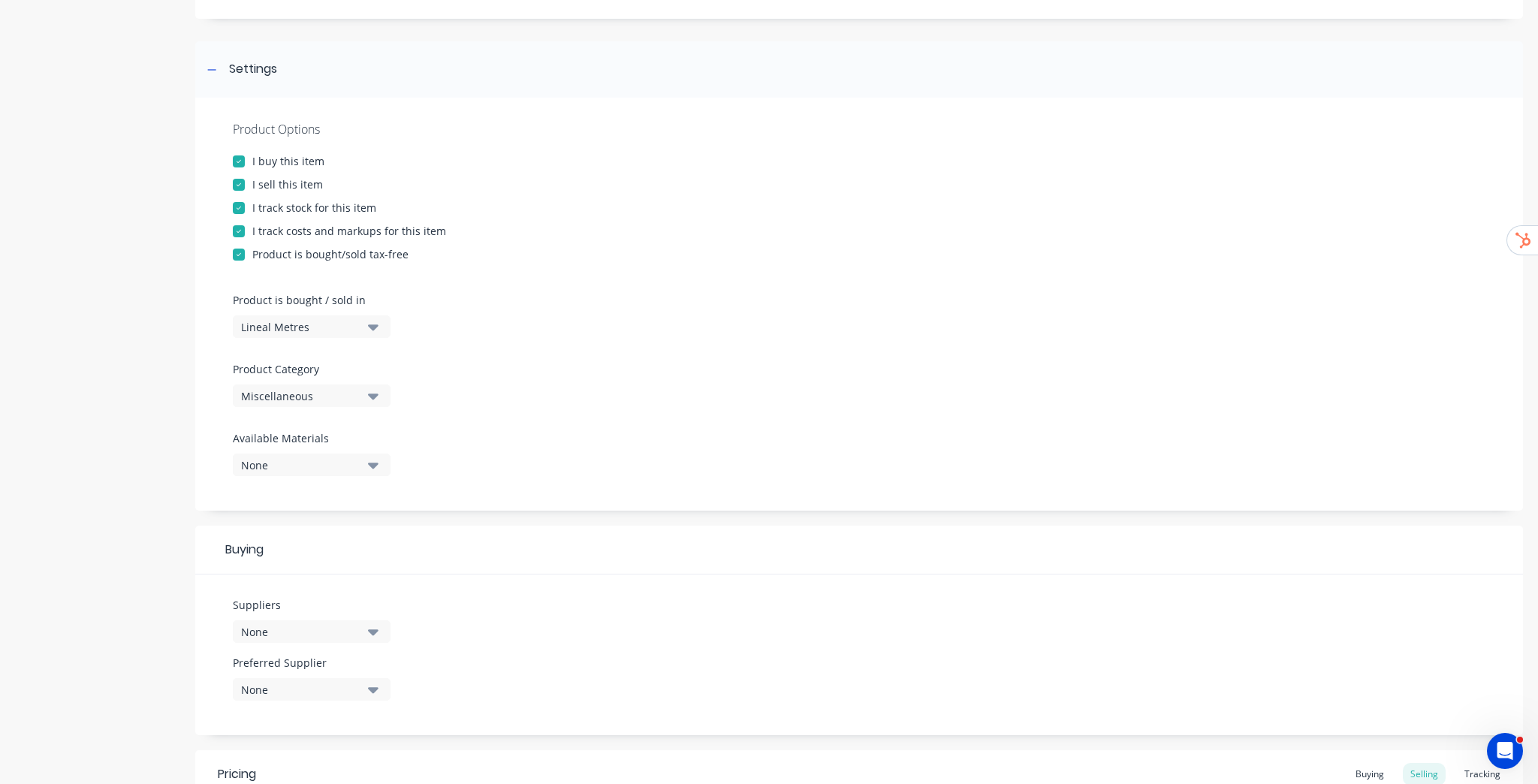
click at [517, 322] on div "Product Options I buy this item I sell this item I track stock for this item I …" at bounding box center [858, 304] width 1327 height 413
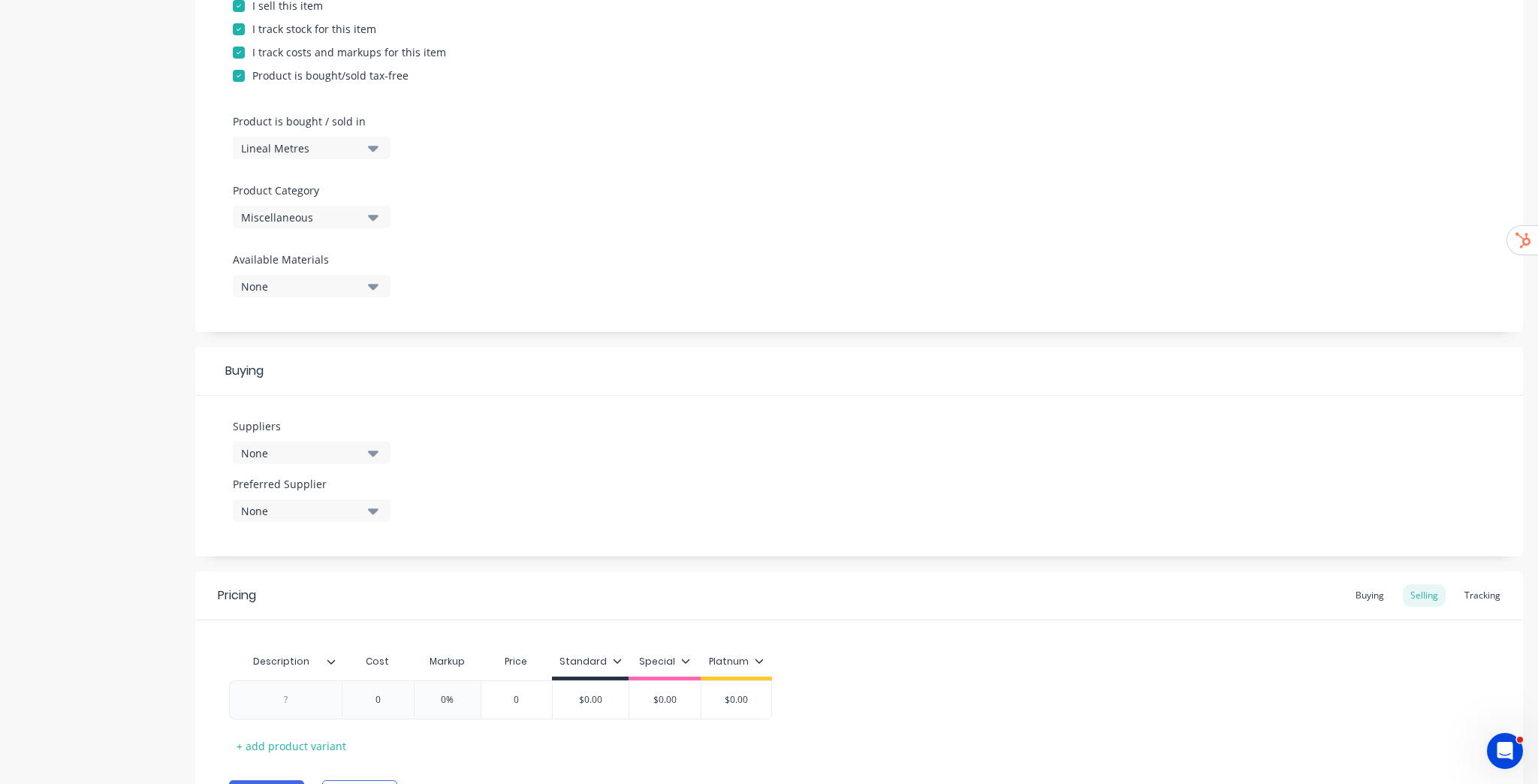
scroll to position [361, 0]
click at [372, 217] on icon "button" at bounding box center [373, 215] width 11 height 6
click at [300, 308] on div "Miscellaneous" at bounding box center [346, 298] width 226 height 30
click at [466, 235] on div "Product Options I buy this item I sell this item I track stock for this item I …" at bounding box center [858, 123] width 1327 height 413
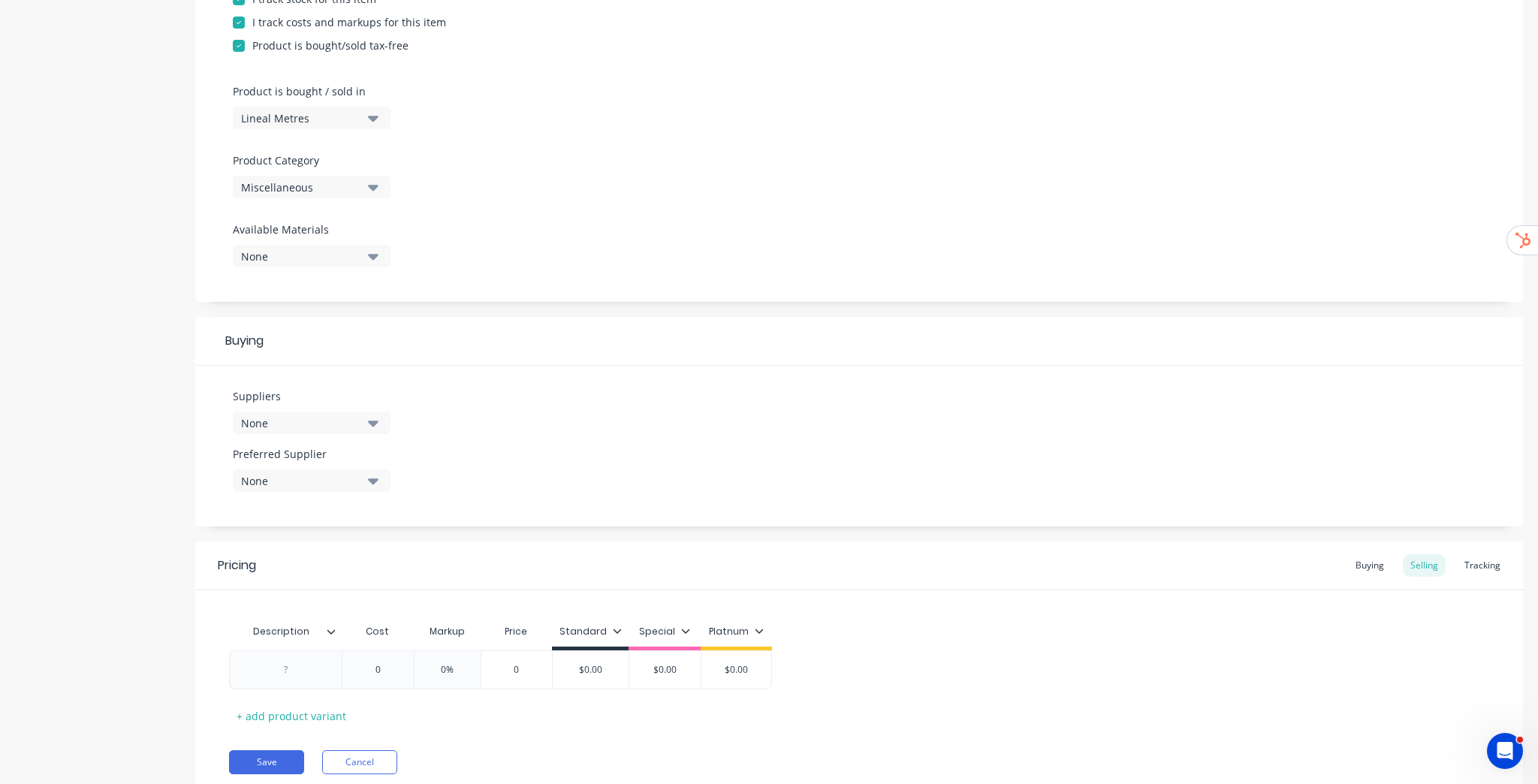
scroll to position [442, 0]
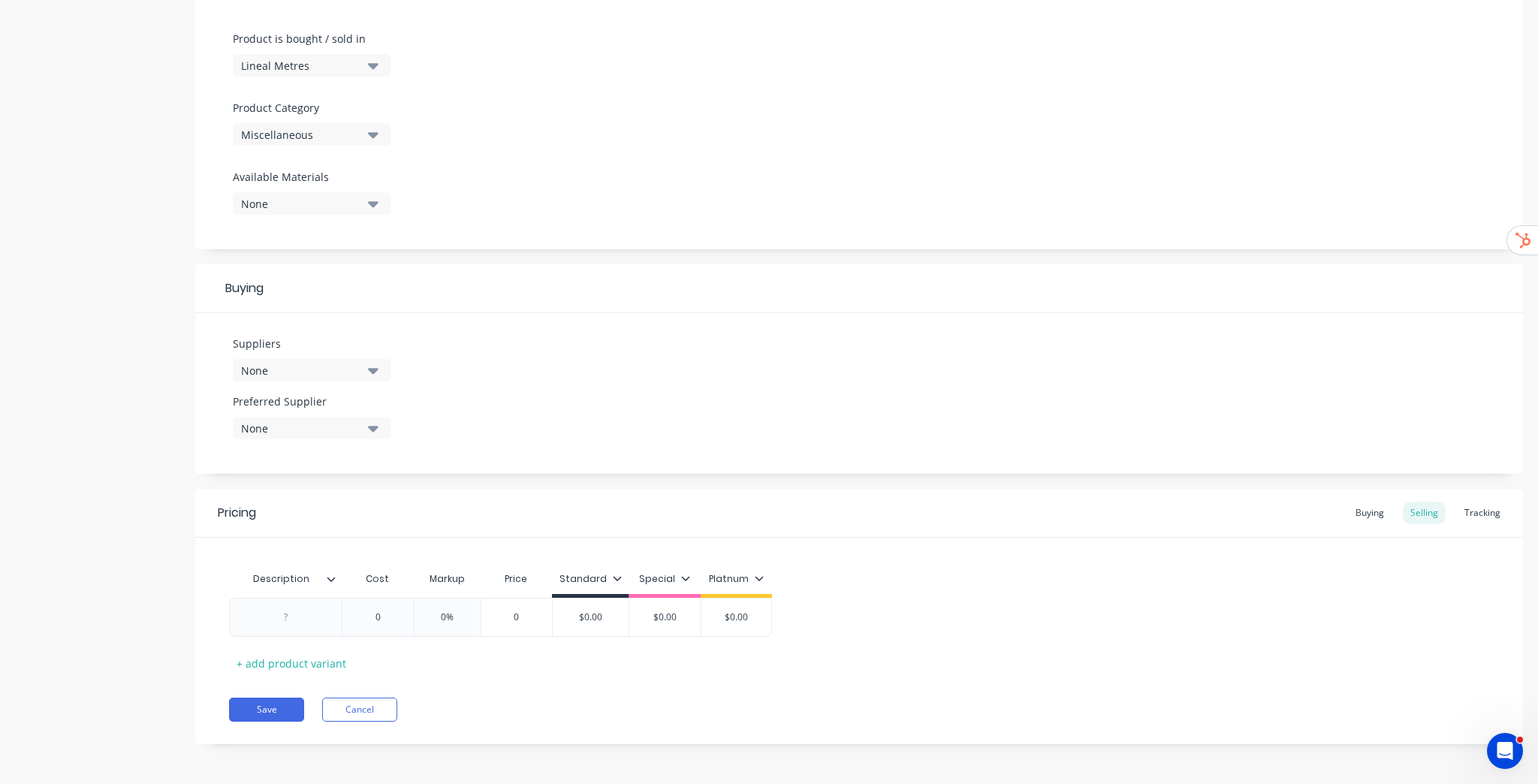
click at [366, 377] on button "None" at bounding box center [312, 370] width 158 height 22
click at [259, 479] on div "button" at bounding box center [258, 482] width 30 height 30
click at [442, 331] on div "Suppliers 1 suppliers selected Test Supplier BL Shipway Testing the wrong addre…" at bounding box center [858, 394] width 1327 height 161
click at [377, 375] on icon "button" at bounding box center [373, 370] width 11 height 17
click at [259, 509] on div "button" at bounding box center [258, 513] width 30 height 30
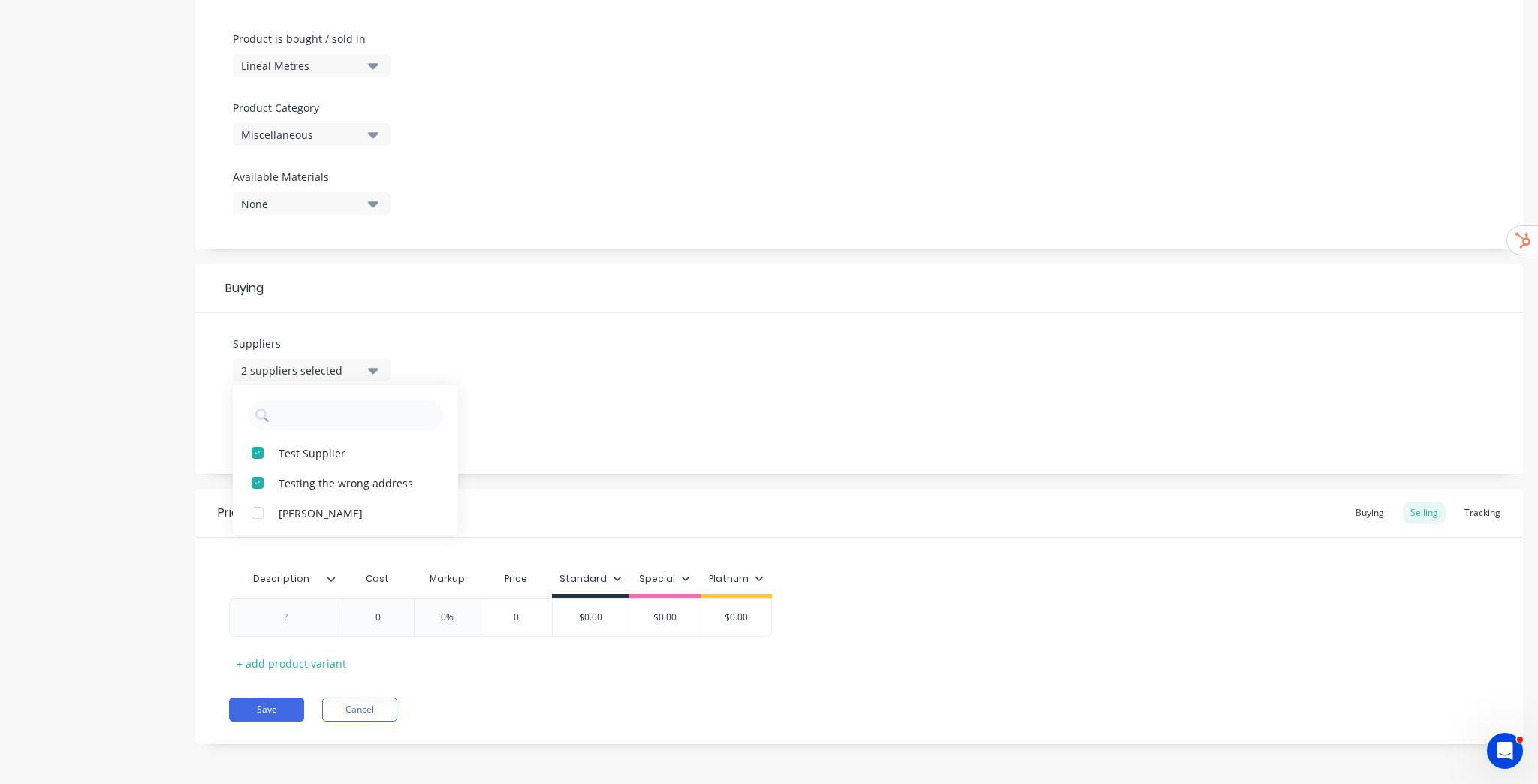
click at [472, 373] on div "Suppliers 2 suppliers selected Test Supplier Testing the wrong address BL Shipw…" at bounding box center [858, 394] width 1327 height 161
click at [363, 425] on button "None" at bounding box center [312, 428] width 158 height 22
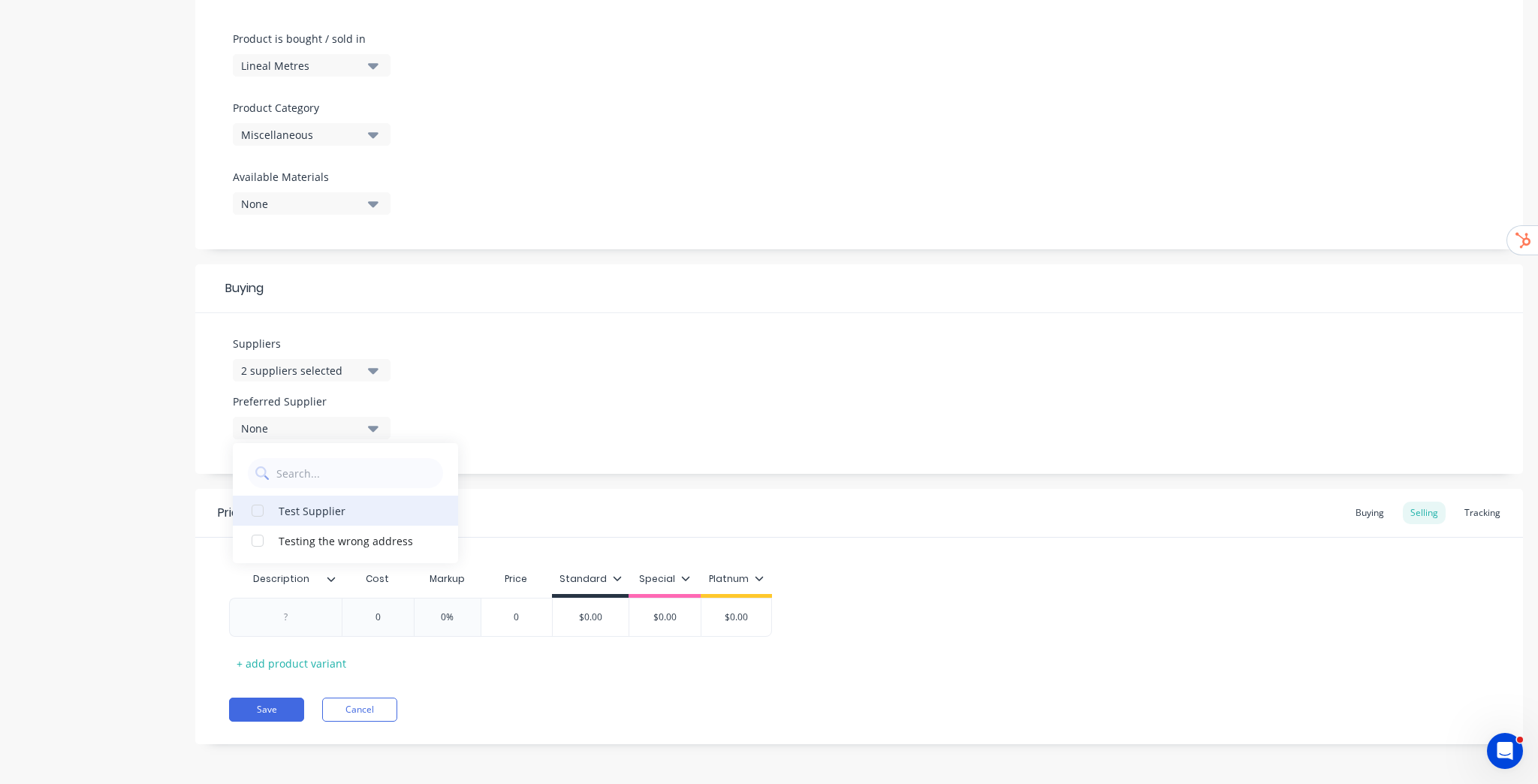
click at [323, 510] on div "Test Supplier" at bounding box center [353, 510] width 150 height 16
type textarea "x"
click at [606, 367] on div "Suppliers 2 suppliers selected Preferred Supplier Test Supplier Test Supplier T…" at bounding box center [858, 394] width 1327 height 161
click at [289, 618] on div at bounding box center [286, 617] width 75 height 20
click at [315, 665] on div "+ add product variant" at bounding box center [291, 663] width 124 height 23
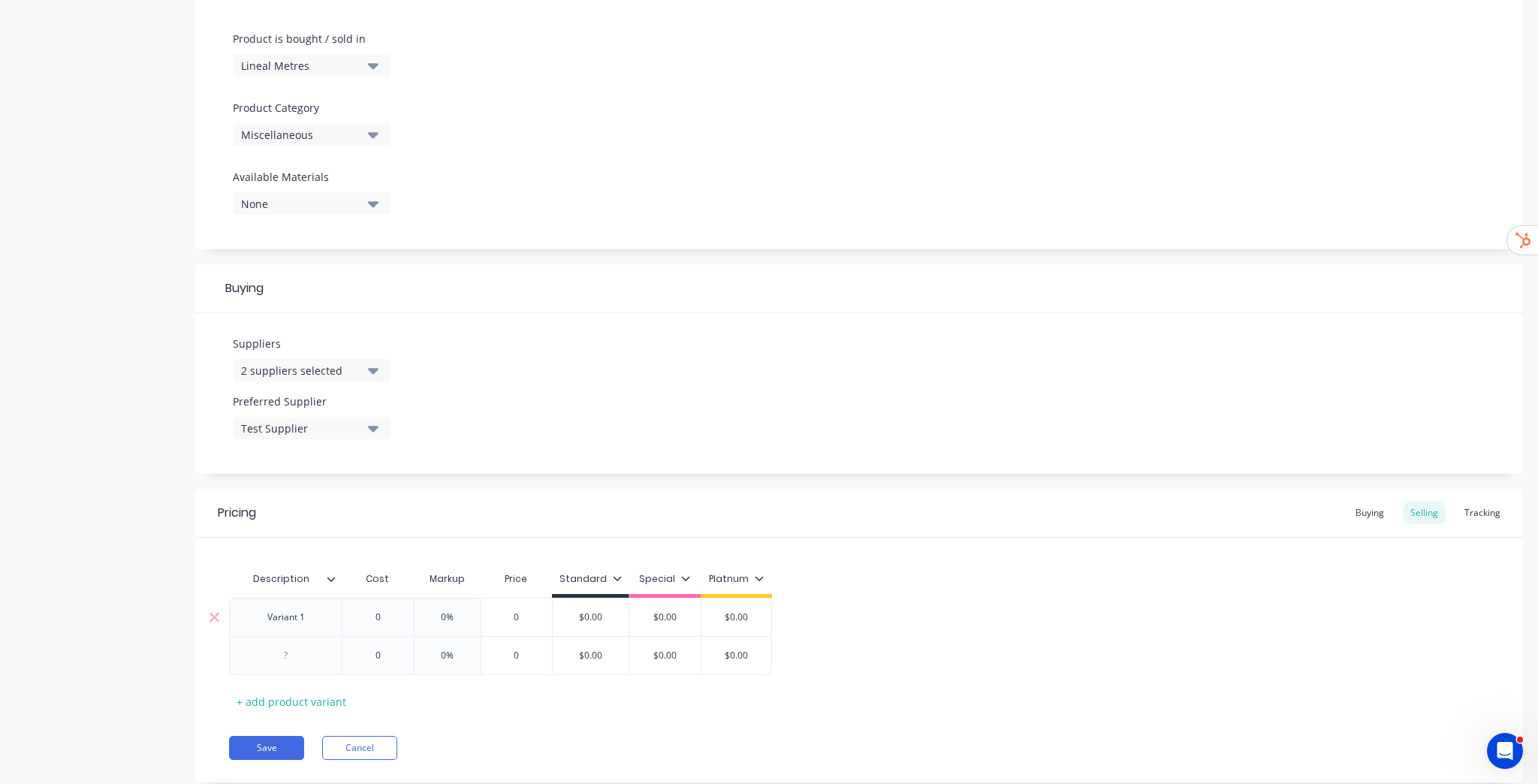
click at [290, 617] on div "Variant 1" at bounding box center [286, 617] width 75 height 20
copy div "Variant 1"
type textarea "x"
click at [298, 656] on div at bounding box center [286, 656] width 75 height 20
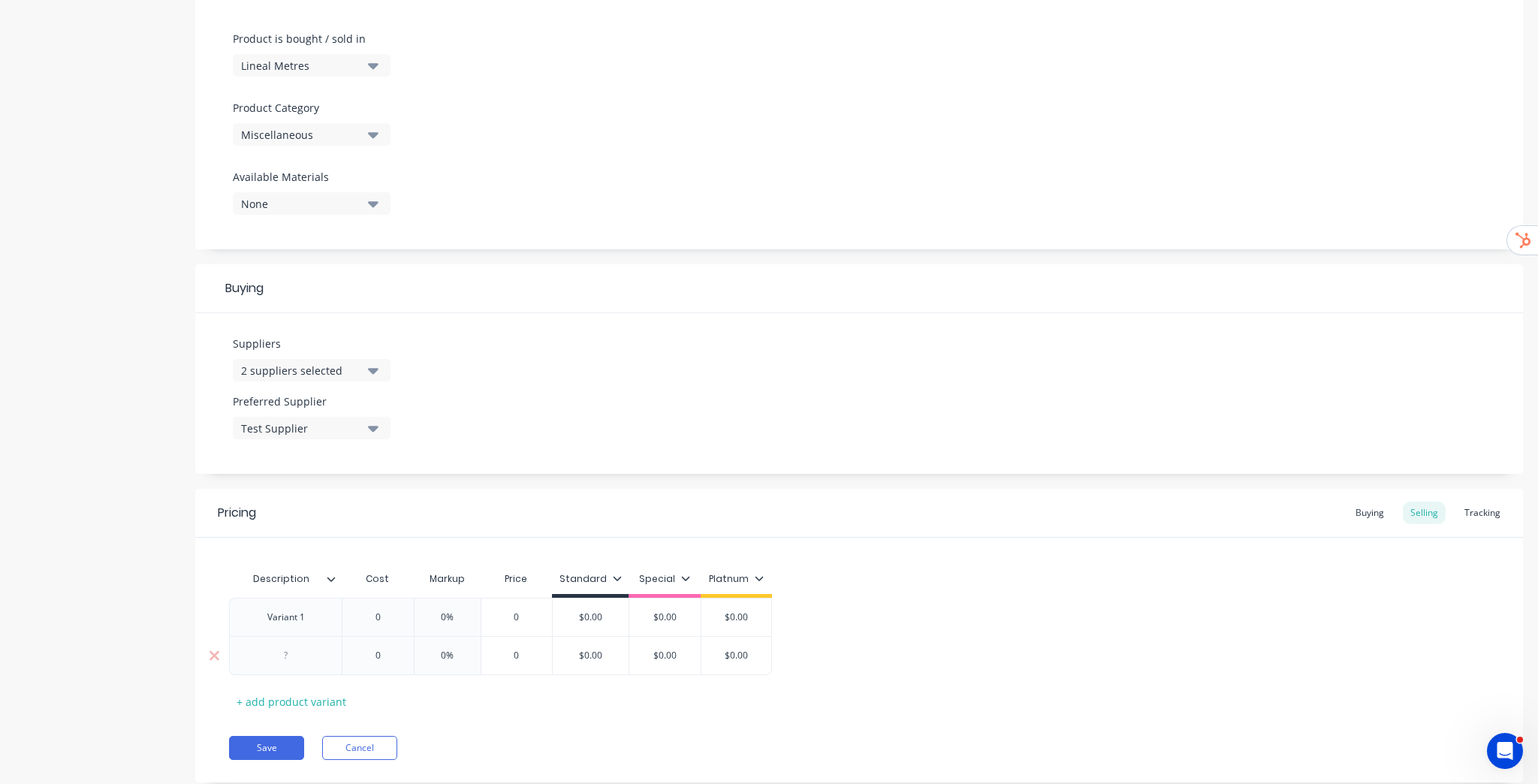
paste div
click at [297, 702] on div "+ add product variant" at bounding box center [291, 701] width 124 height 23
type textarea "x"
click at [304, 689] on div at bounding box center [286, 694] width 75 height 20
paste div
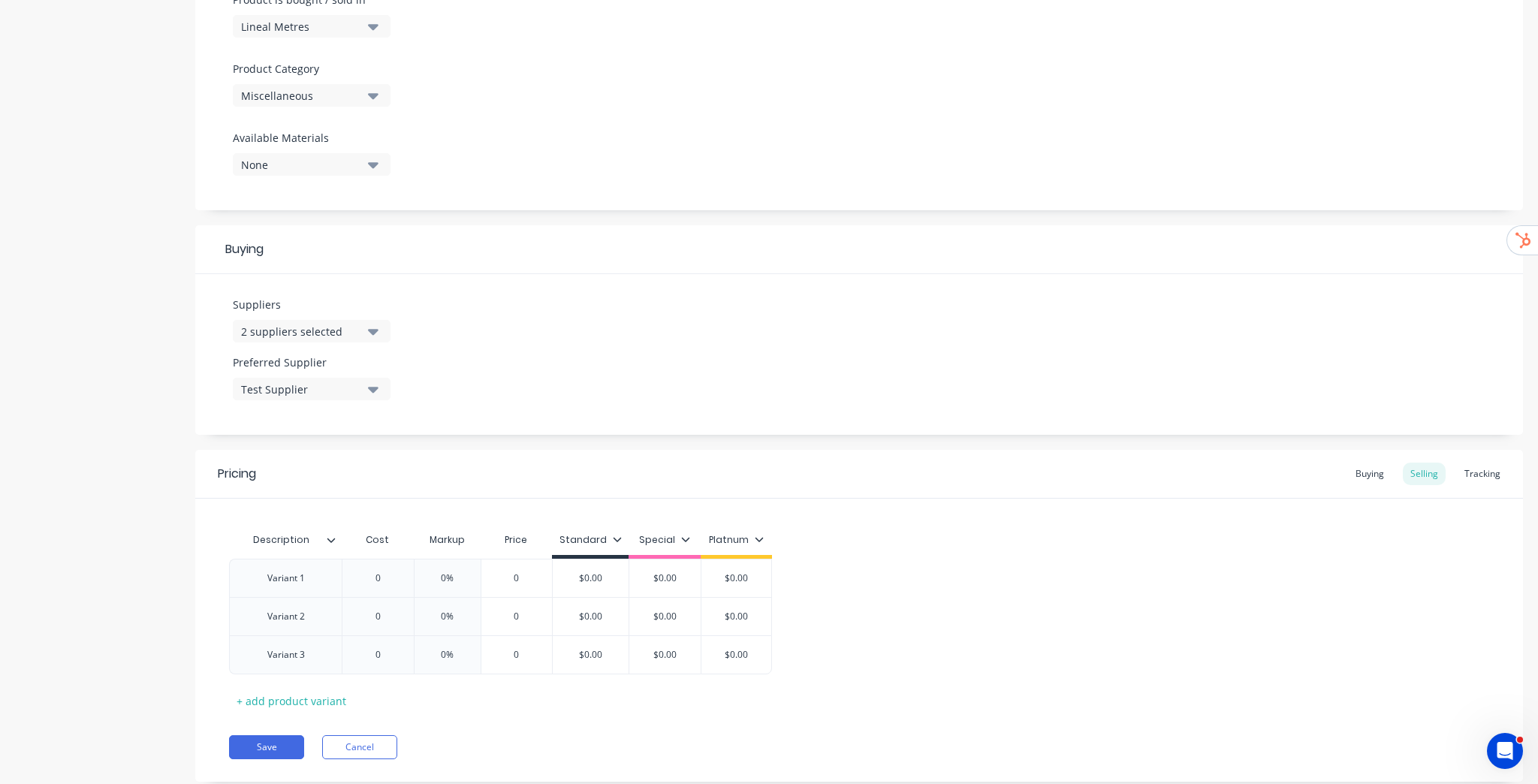
scroll to position [501, 0]
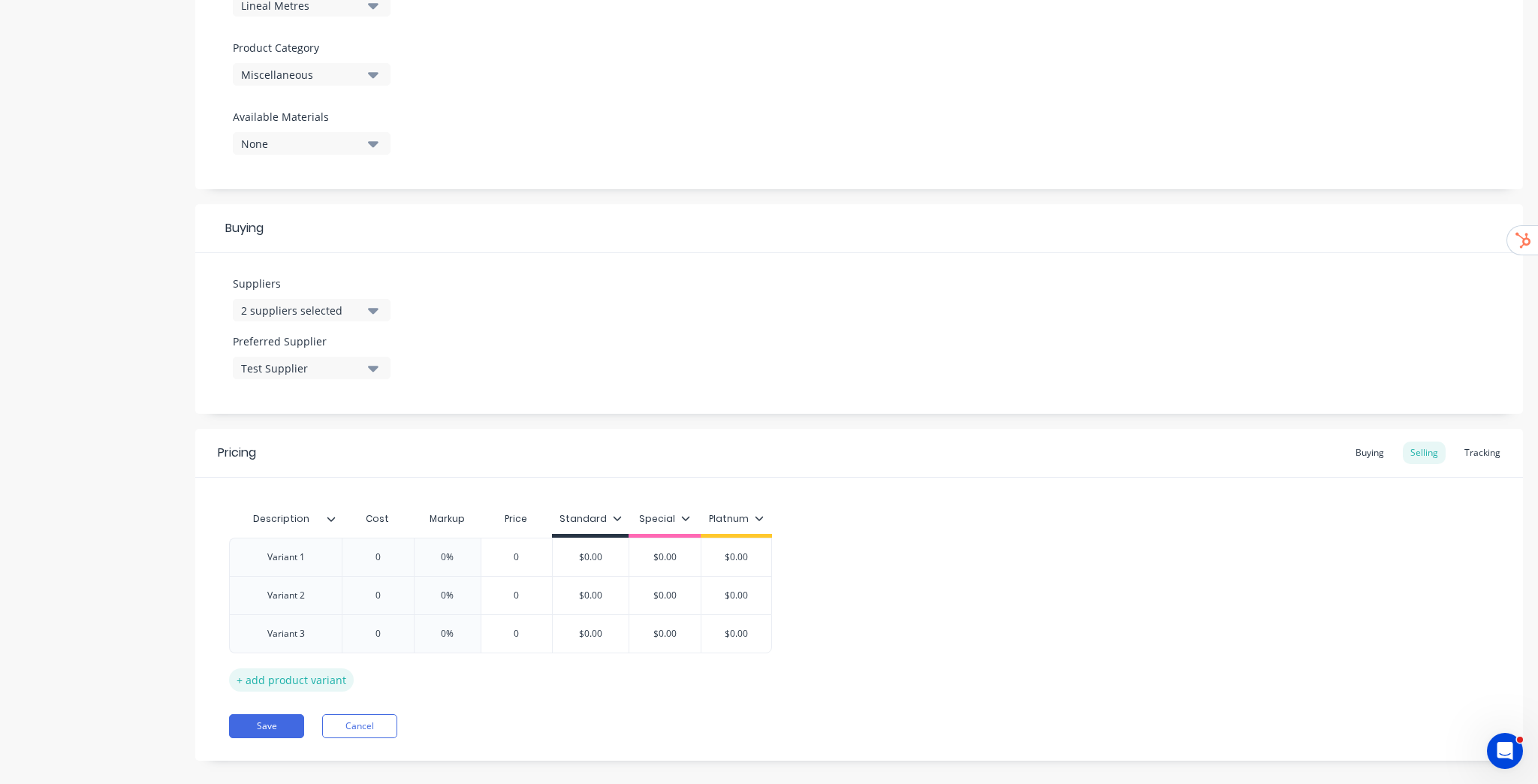
click at [323, 679] on div "+ add product variant" at bounding box center [291, 680] width 124 height 23
type textarea "x"
click at [311, 670] on div at bounding box center [286, 672] width 75 height 20
paste div
click at [387, 547] on div "0" at bounding box center [377, 556] width 75 height 37
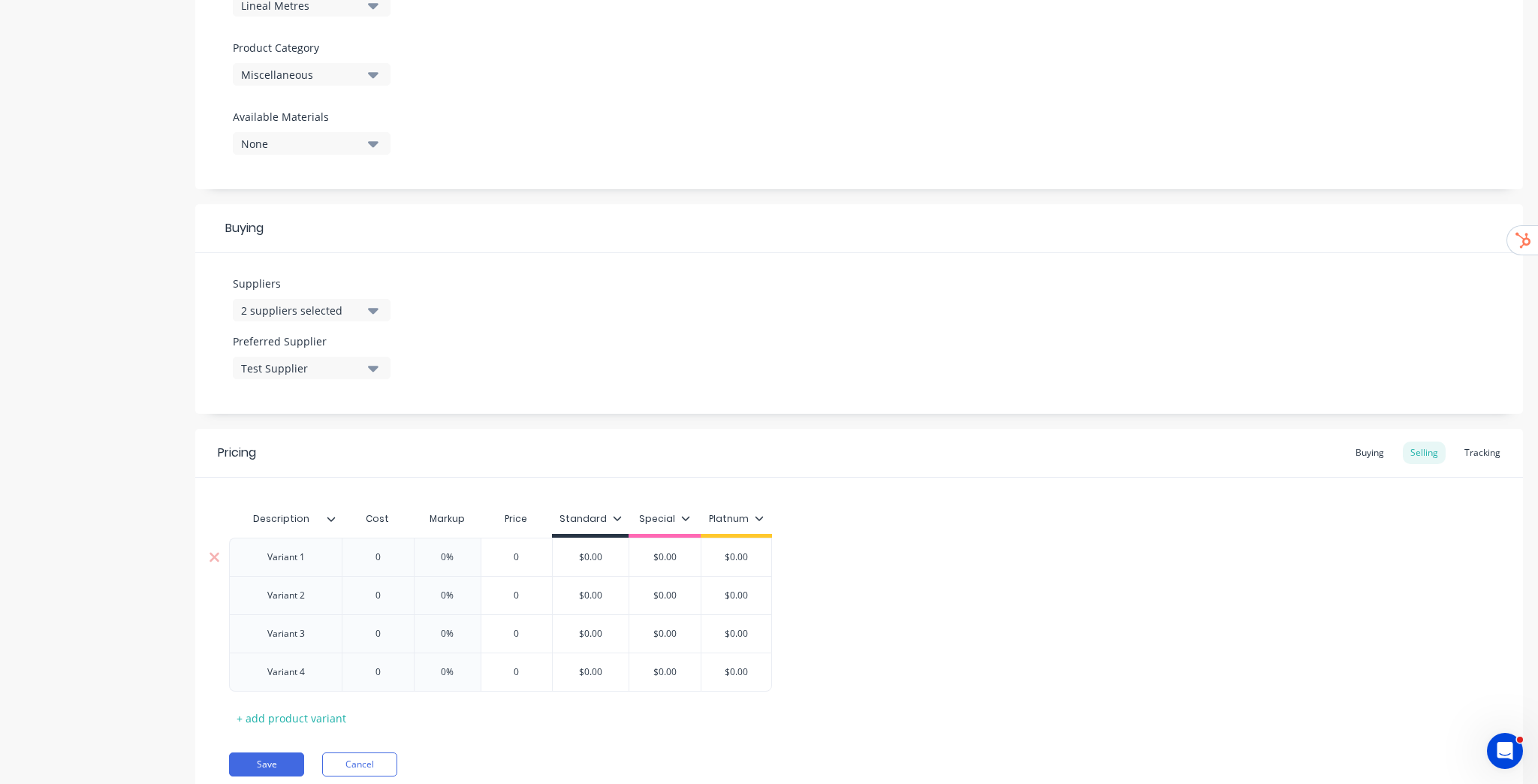
type textarea "x"
type input "0"
click at [374, 559] on input "0" at bounding box center [377, 557] width 75 height 13
type textarea "x"
type input "10"
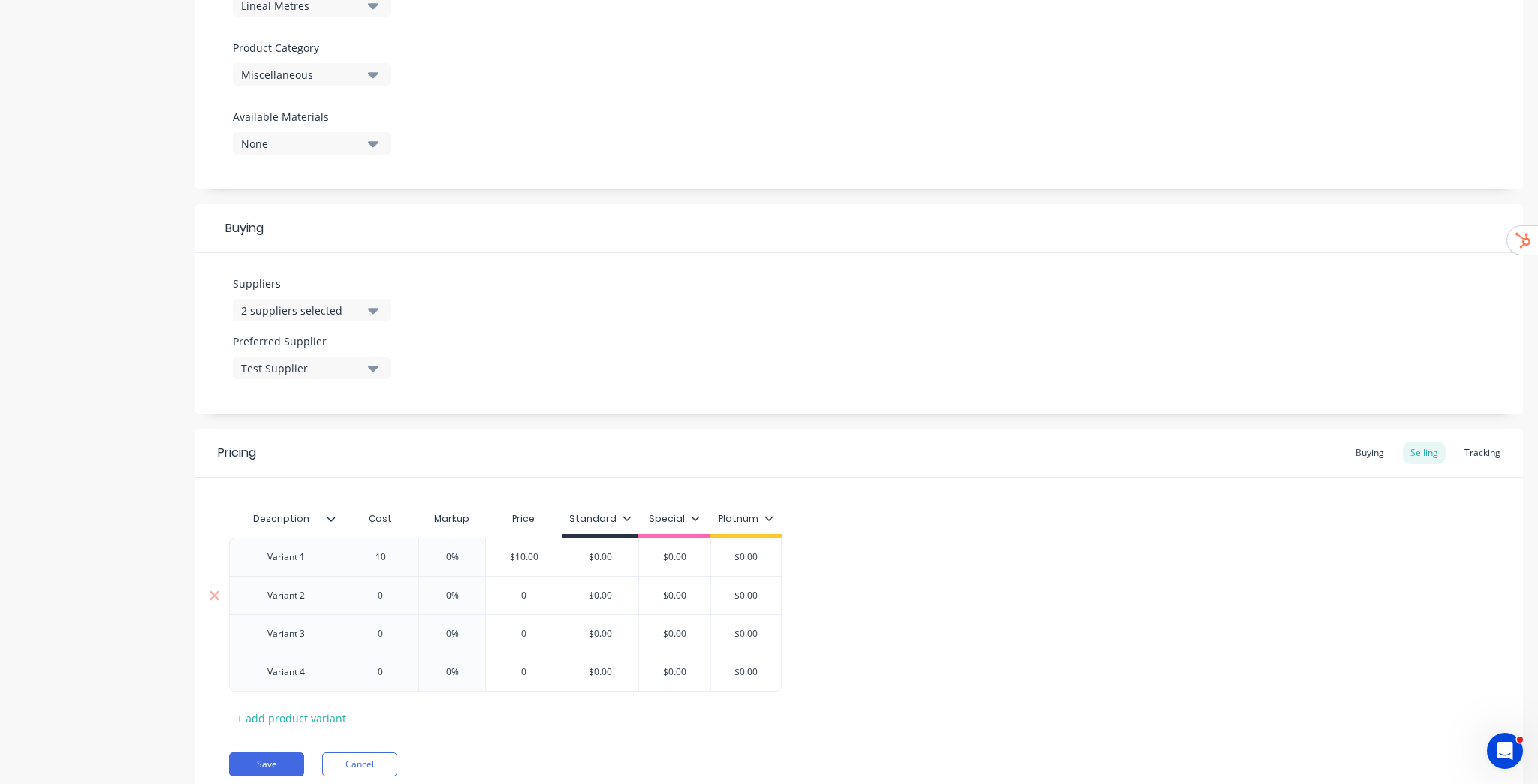
type input "0"
click at [376, 593] on input "0" at bounding box center [380, 595] width 75 height 13
type textarea "x"
type input "20"
type input "0"
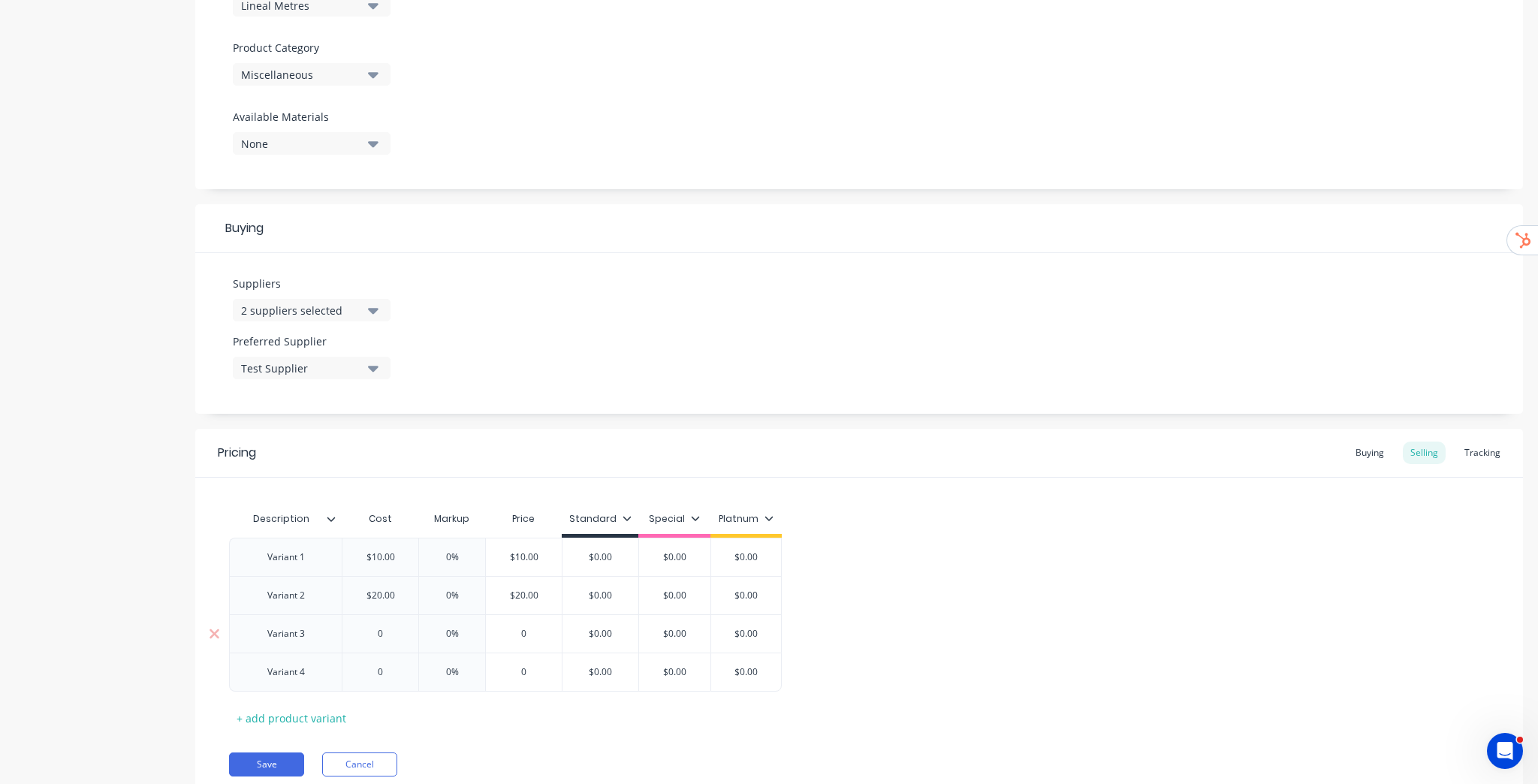
click at [375, 635] on input "0" at bounding box center [380, 633] width 75 height 13
type textarea "x"
type input "30"
type input "0"
click at [375, 673] on input "0" at bounding box center [380, 672] width 75 height 13
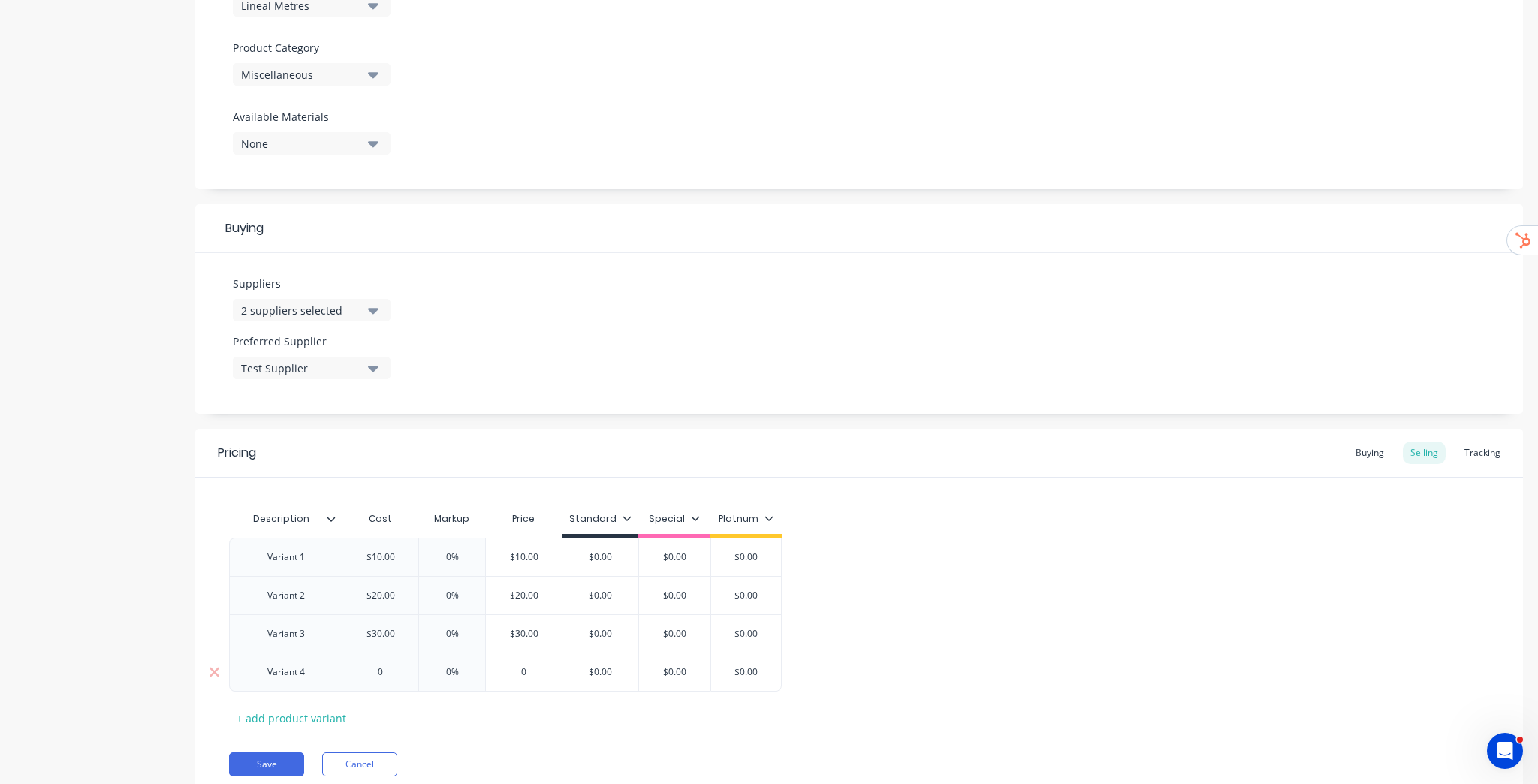
type textarea "x"
type input "40"
type input "0%"
click at [441, 553] on input "0%" at bounding box center [452, 557] width 75 height 13
type textarea "x"
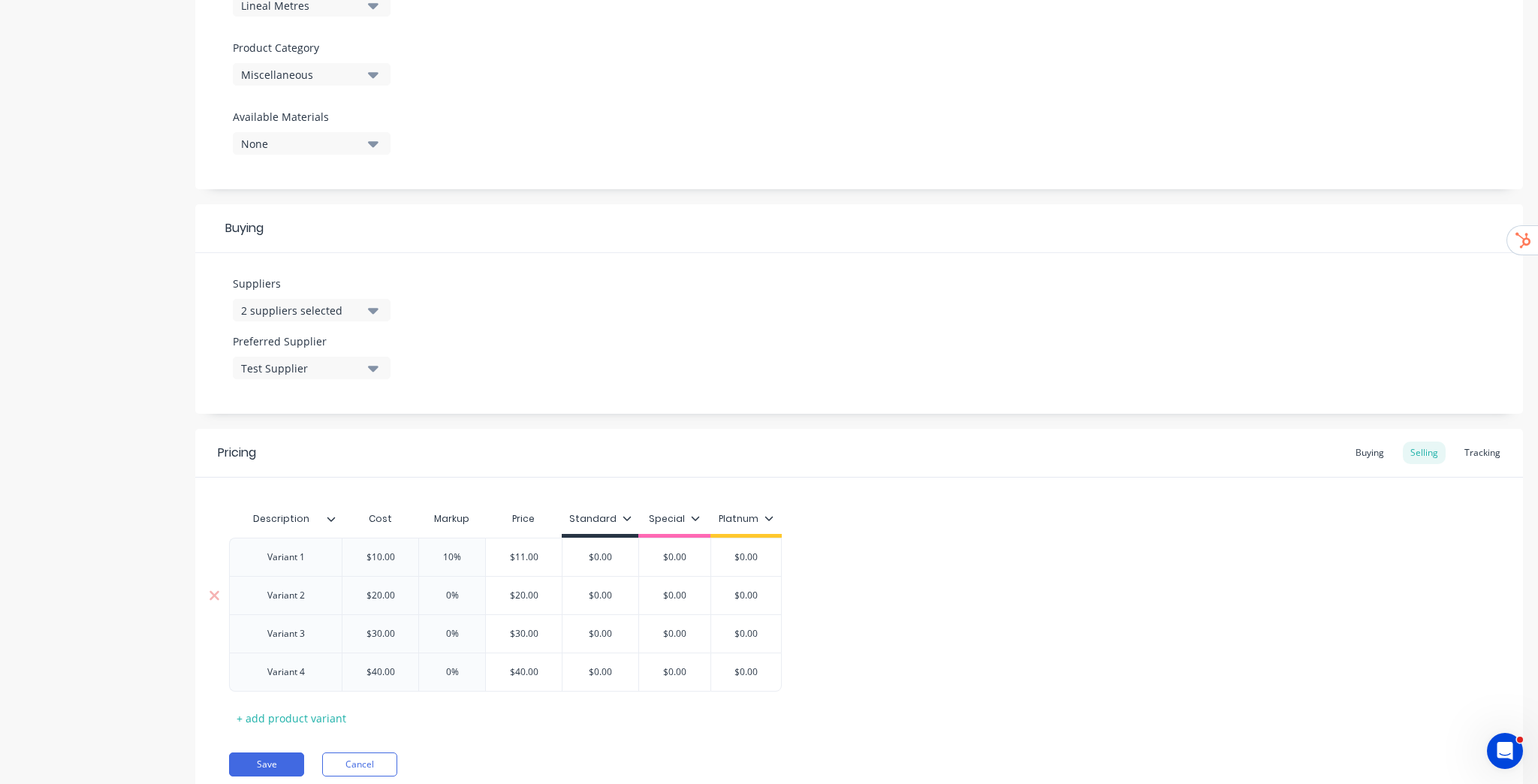
type input "10%"
type input "0%"
click at [445, 593] on input "0%" at bounding box center [452, 595] width 75 height 13
type textarea "x"
type input "20%"
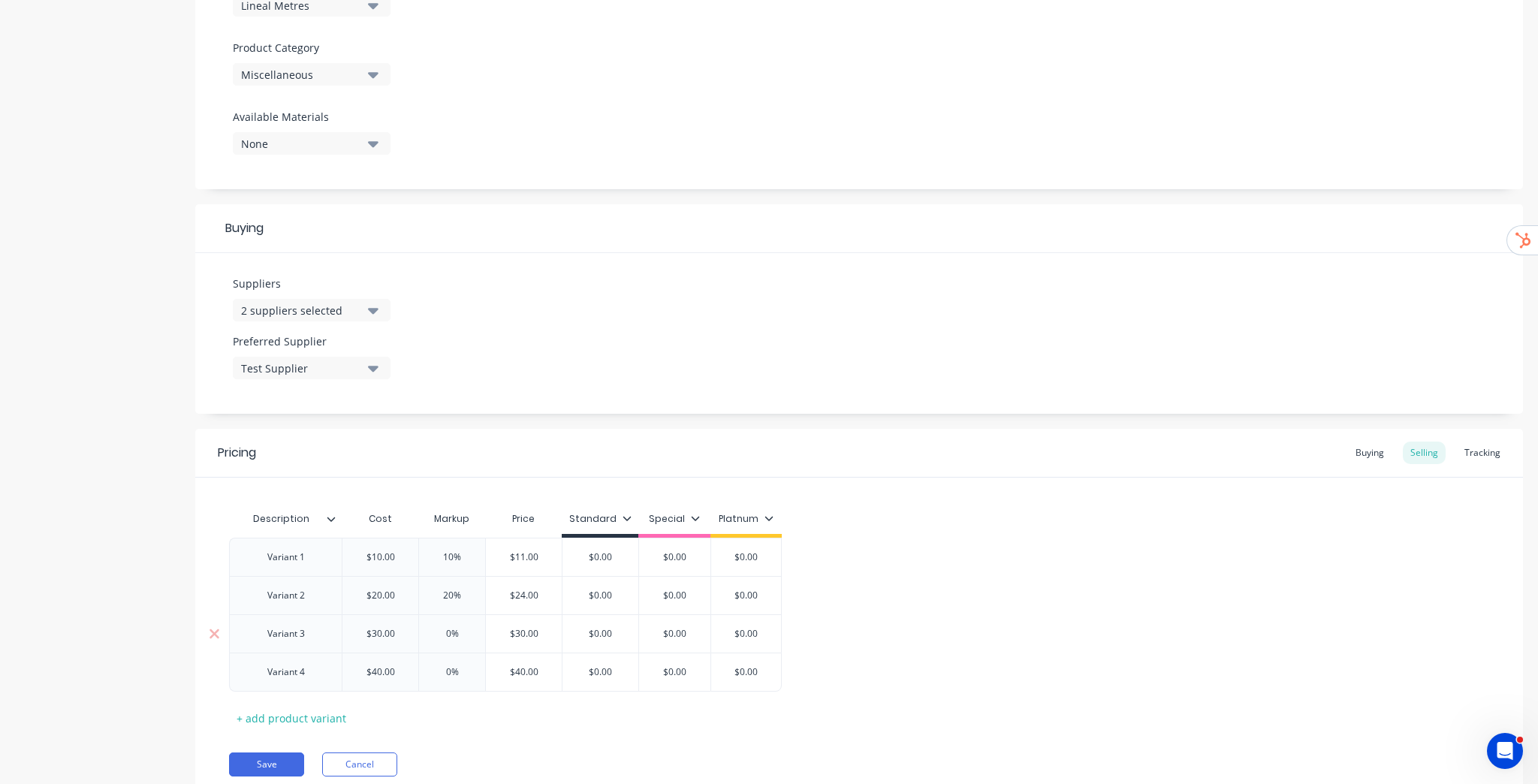
type input "0%"
click at [440, 636] on input "0%" at bounding box center [452, 633] width 75 height 13
type textarea "x"
type input "30%"
type input "0%"
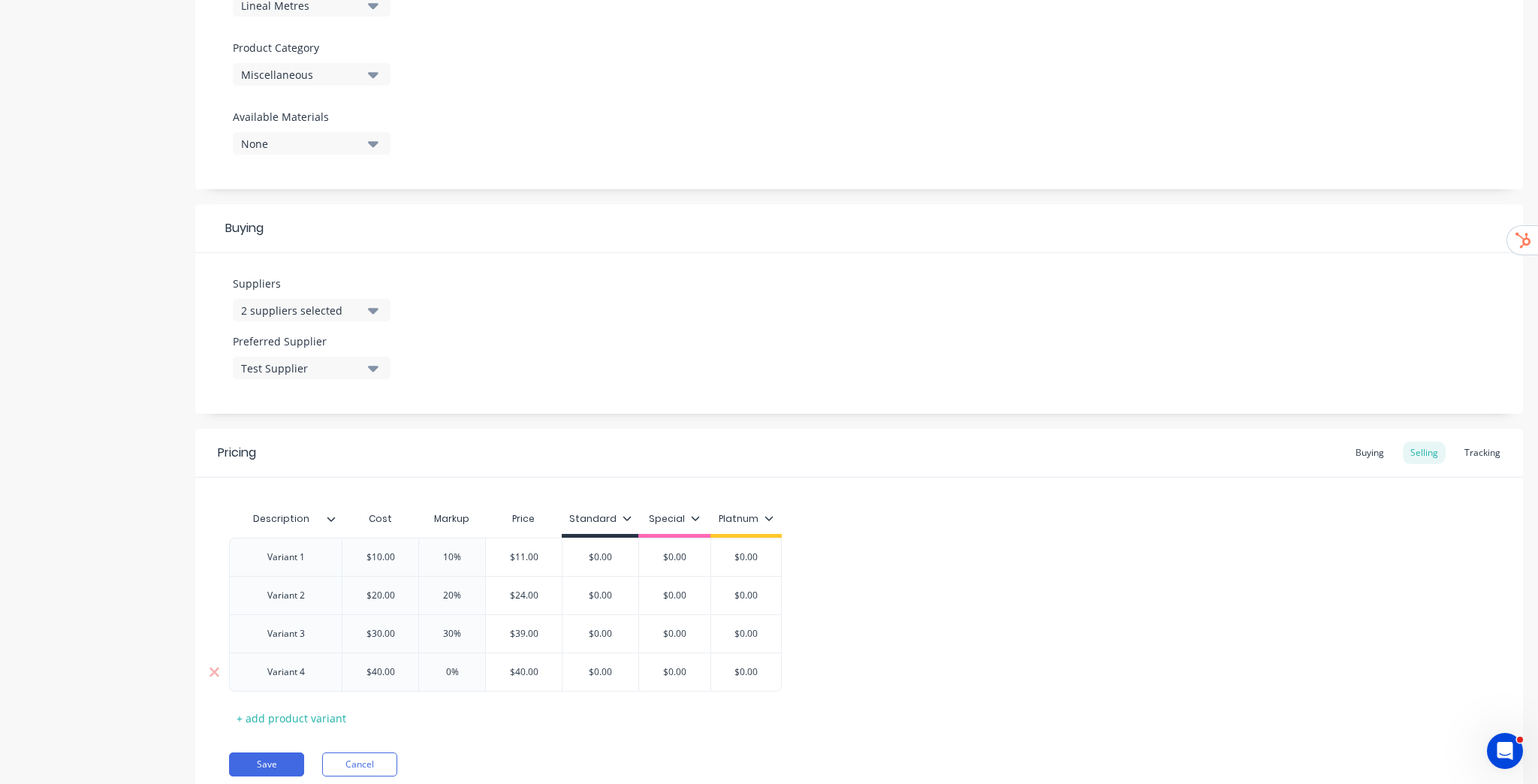
click at [444, 670] on input "0%" at bounding box center [452, 672] width 75 height 13
type textarea "x"
type input "40%"
click at [526, 742] on div "Pricing Buying Selling Tracking Description Cost Markup Price Standard Special …" at bounding box center [858, 613] width 1327 height 370
type input "$11.00"
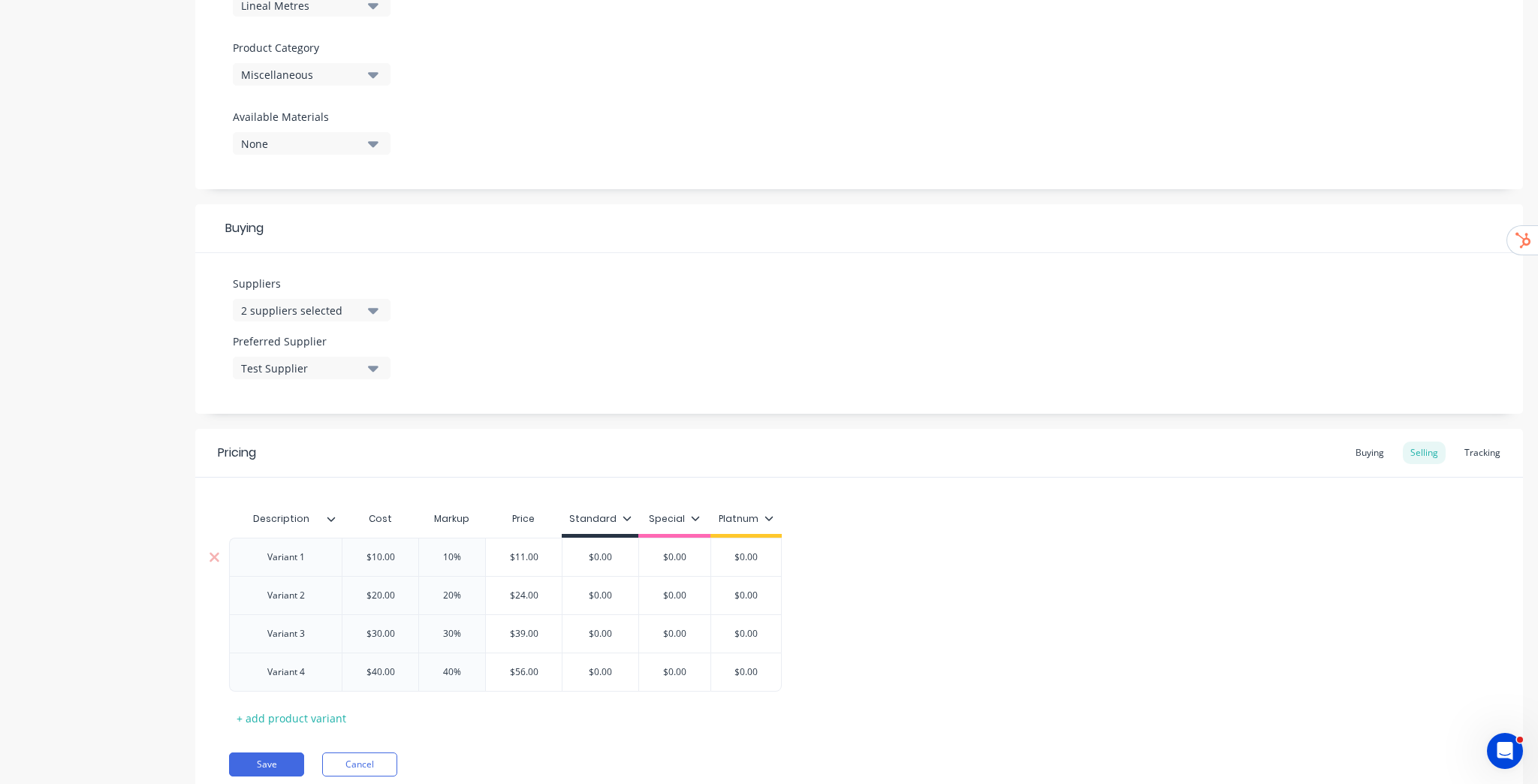
click at [525, 559] on input "$11.00" at bounding box center [523, 557] width 75 height 13
click at [524, 561] on input "$11.00" at bounding box center [523, 557] width 75 height 13
type input "$0.00"
click at [594, 562] on input "$0.00" at bounding box center [599, 557] width 75 height 13
click at [594, 560] on input "$0.00" at bounding box center [599, 557] width 75 height 13
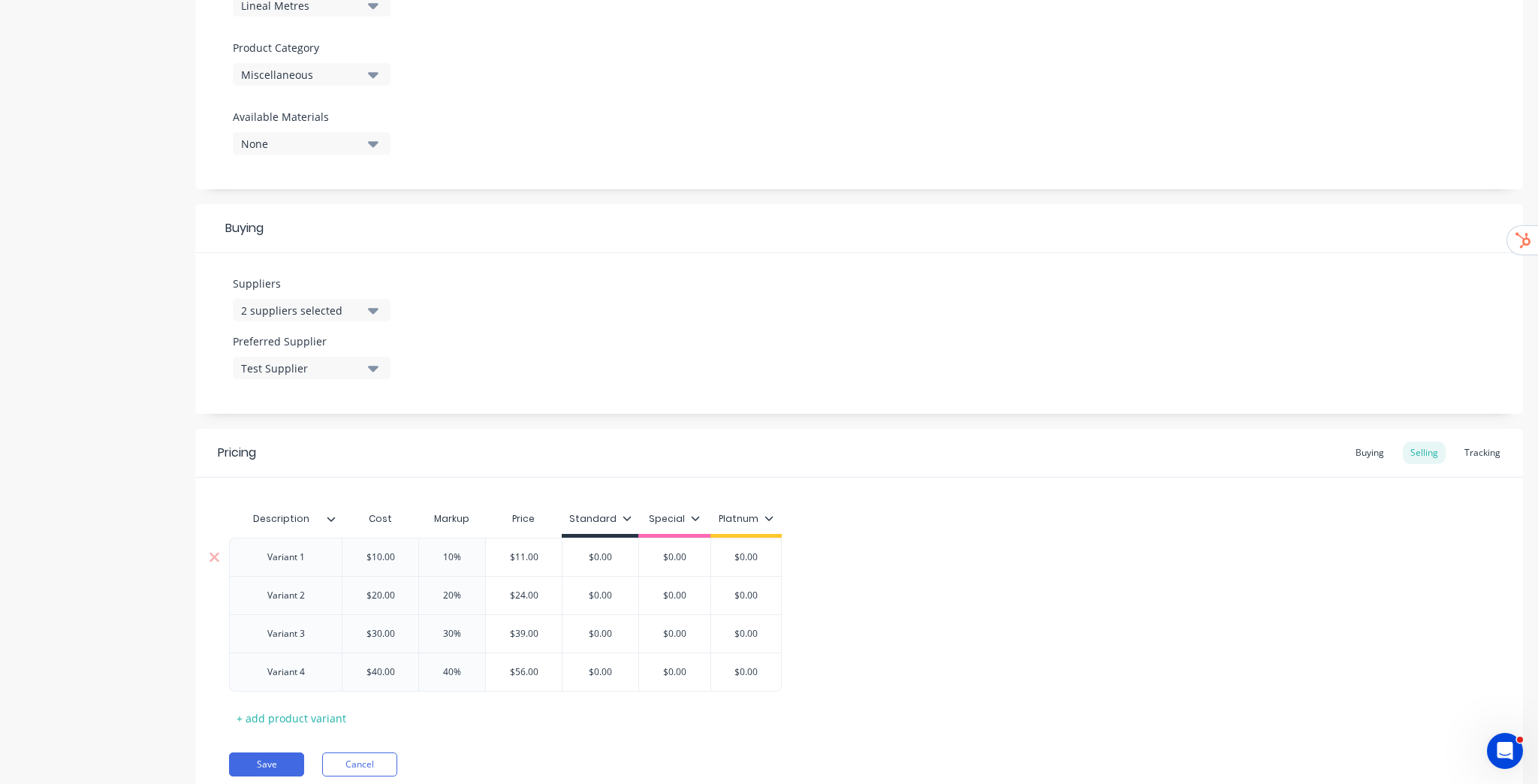
paste input "11"
type textarea "x"
type input "11.00"
type input "$0.00"
click at [671, 557] on input "$0.00" at bounding box center [674, 557] width 75 height 13
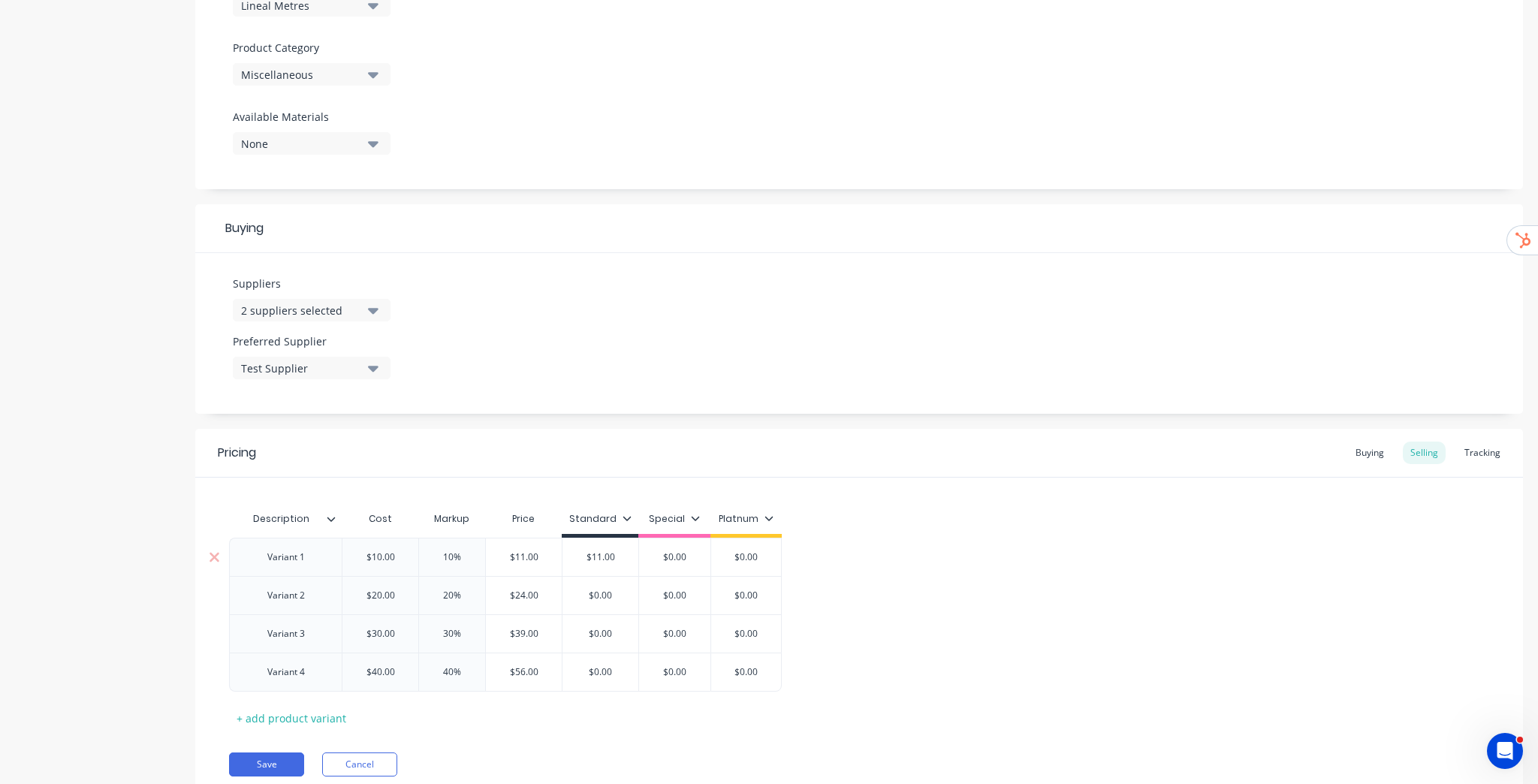
click at [671, 561] on input "$0.00" at bounding box center [674, 557] width 75 height 13
paste input "11"
type textarea "x"
type input "11.00"
click at [745, 560] on input "$0.00" at bounding box center [745, 557] width 75 height 13
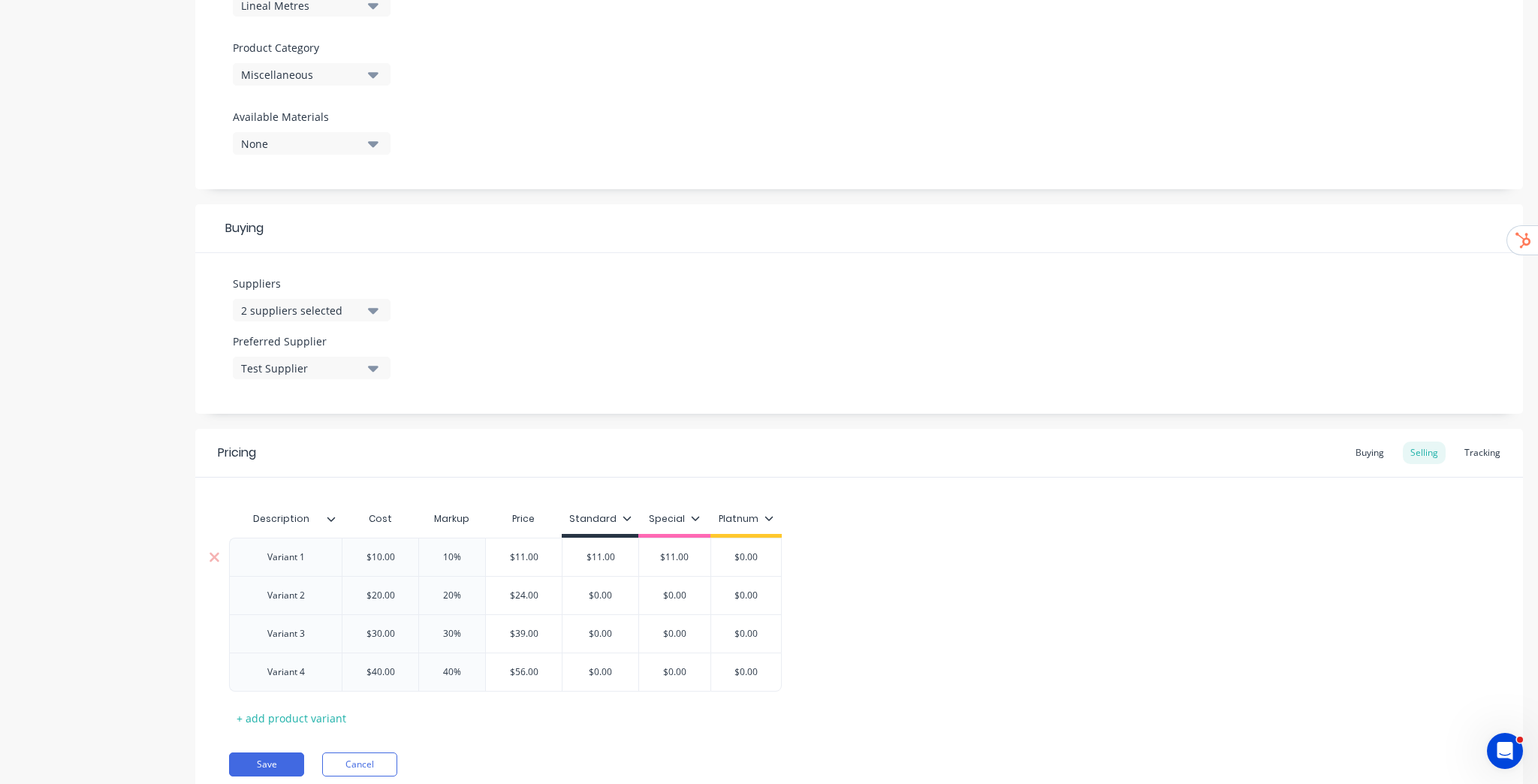
click at [744, 563] on div "$0.00 $0.00" at bounding box center [745, 556] width 75 height 37
paste input "11"
type input "11.00"
type textarea "x"
type input "11.00"
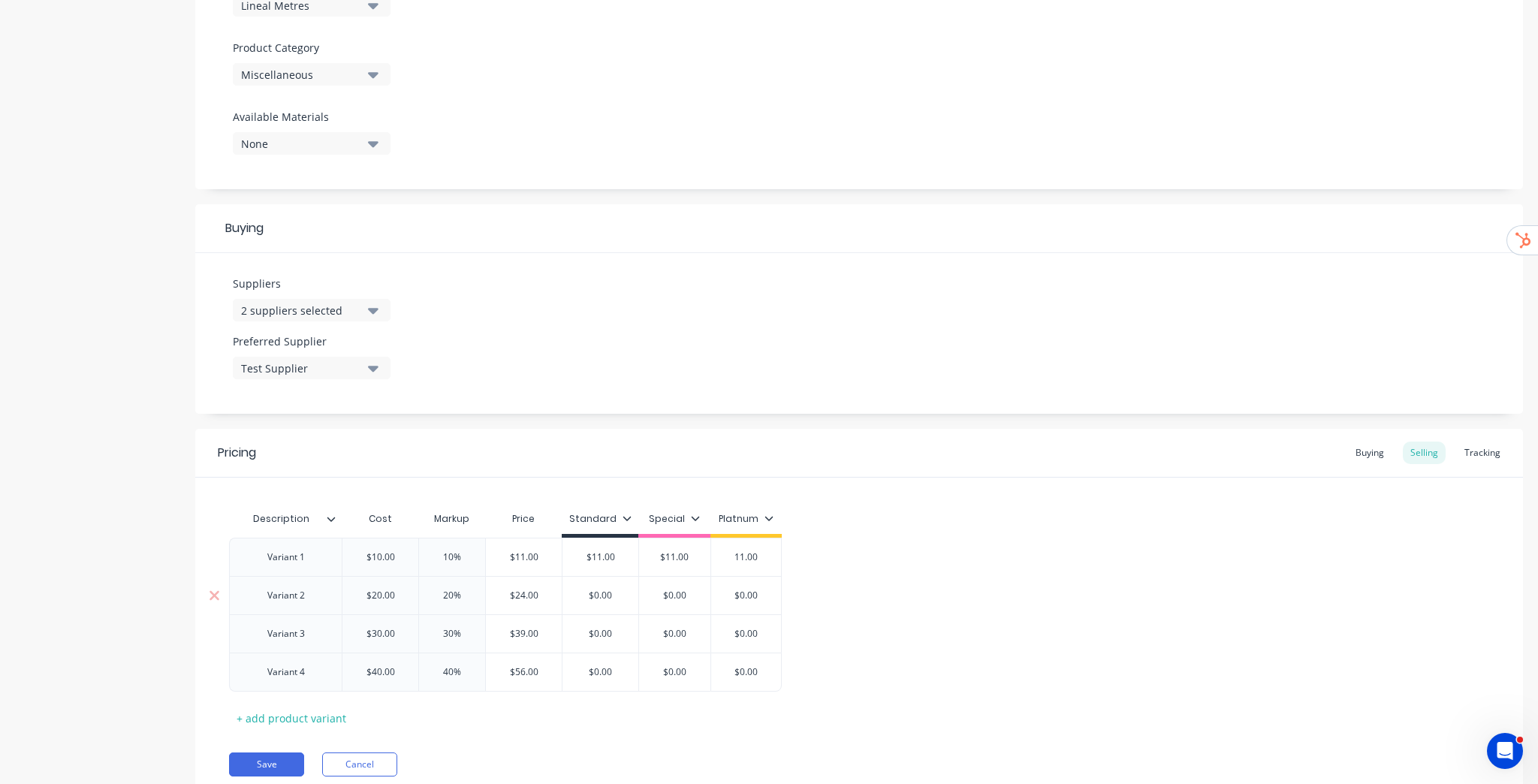
type input "$24.00"
click at [518, 596] on input "$24.00" at bounding box center [523, 595] width 75 height 13
click at [517, 596] on input "$24.00" at bounding box center [523, 595] width 75 height 13
type input "$0.00"
click at [607, 593] on input "$0.00" at bounding box center [599, 595] width 75 height 13
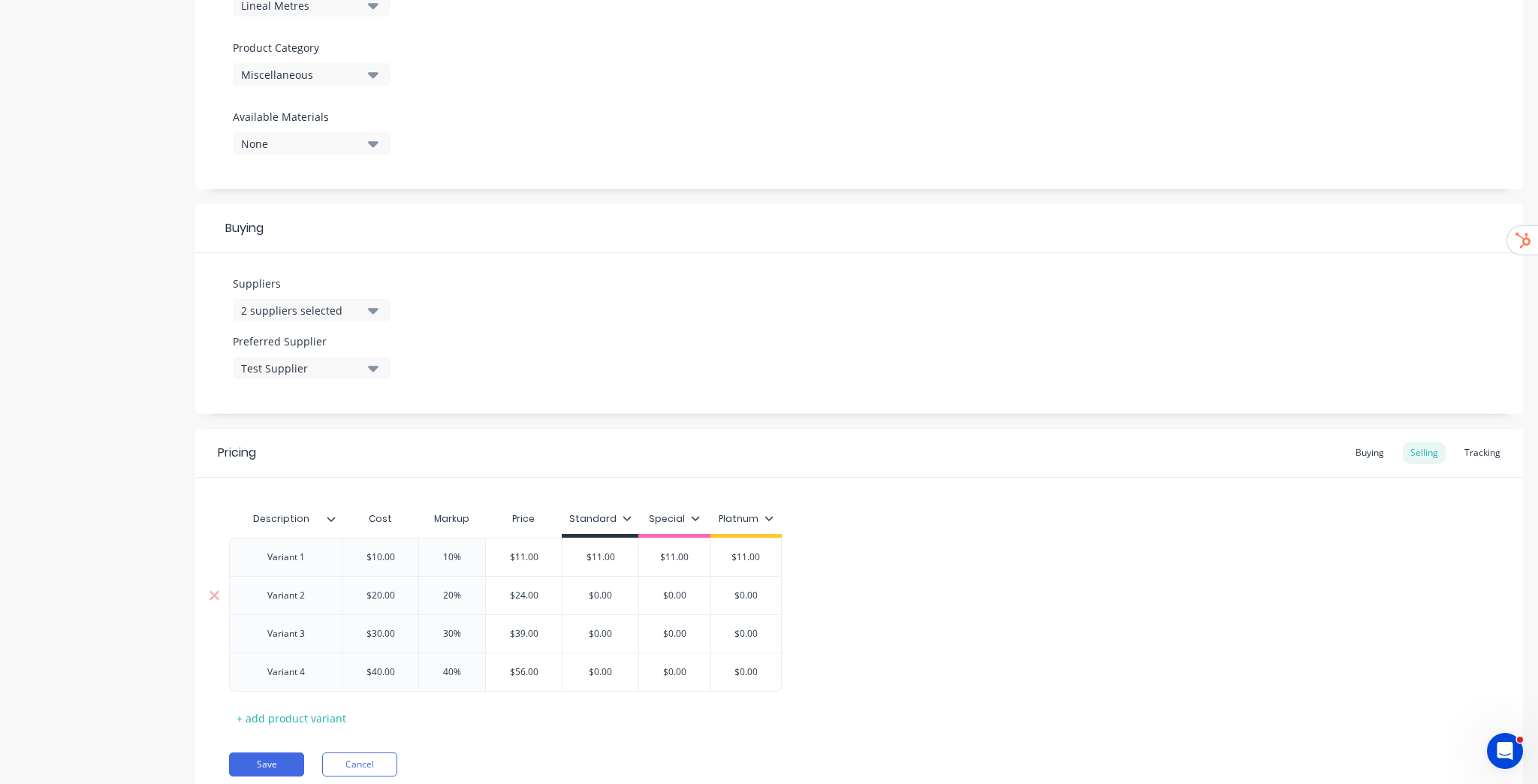
paste input "24"
type textarea "x"
type input "24.00"
type input "$0.00"
click at [682, 598] on input "$0.00" at bounding box center [674, 595] width 75 height 13
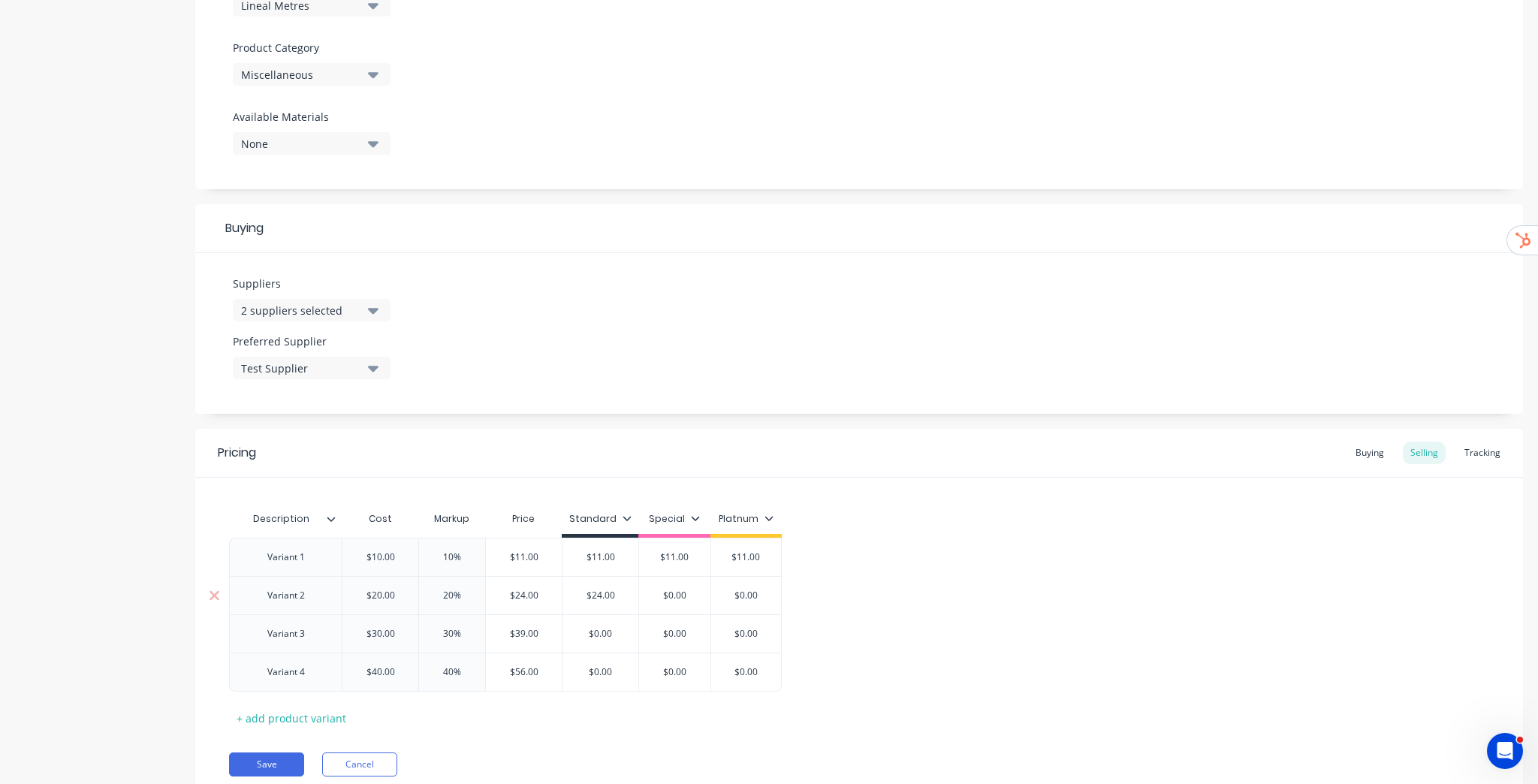
paste input "24"
type textarea "x"
type input "24.00"
type input "$0.00"
click at [741, 596] on input "$0.00" at bounding box center [745, 595] width 75 height 13
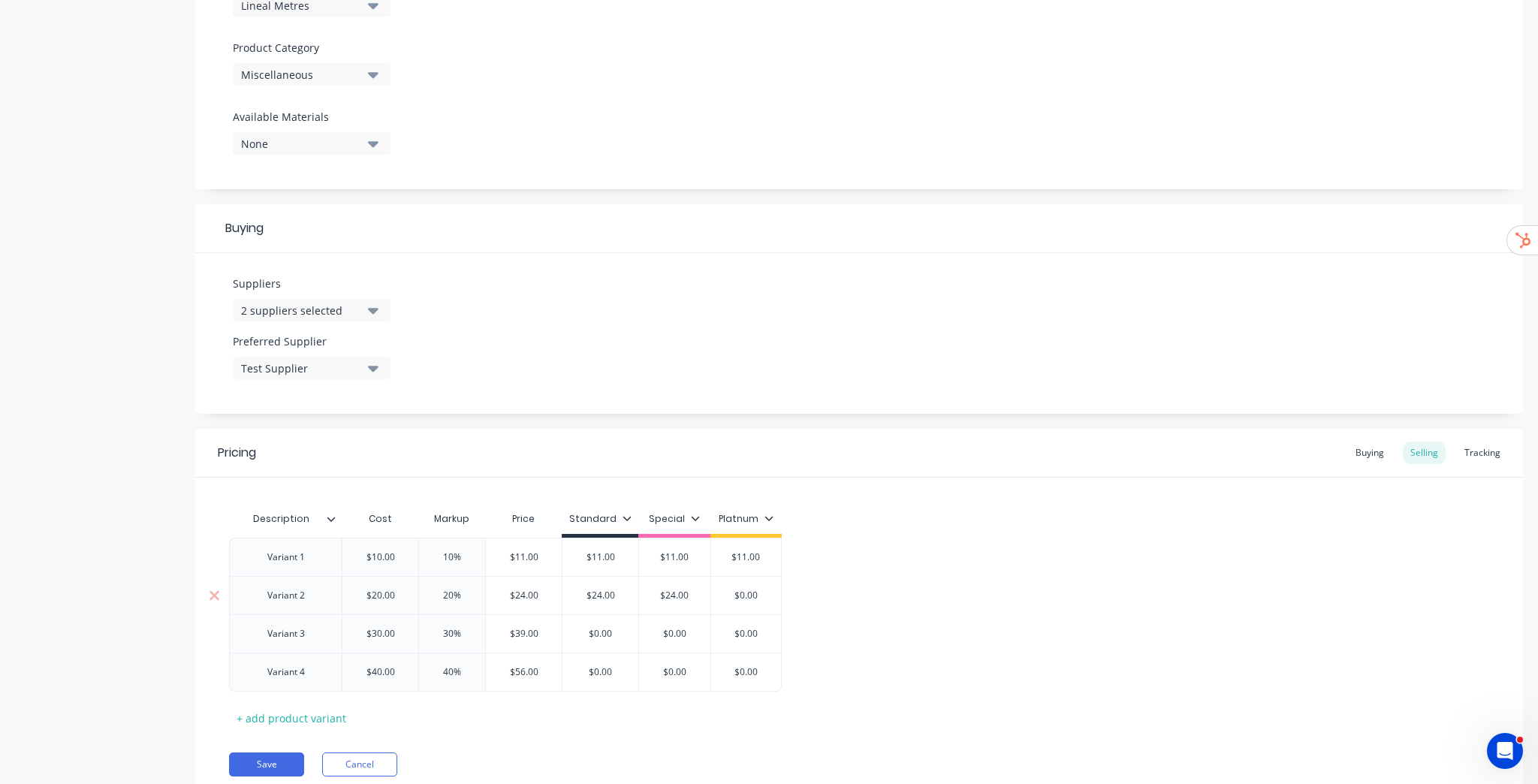
paste input "24"
type textarea "x"
type input "24.00"
type input "$11.00"
drag, startPoint x: 675, startPoint y: 559, endPoint x: 726, endPoint y: 590, distance: 59.7
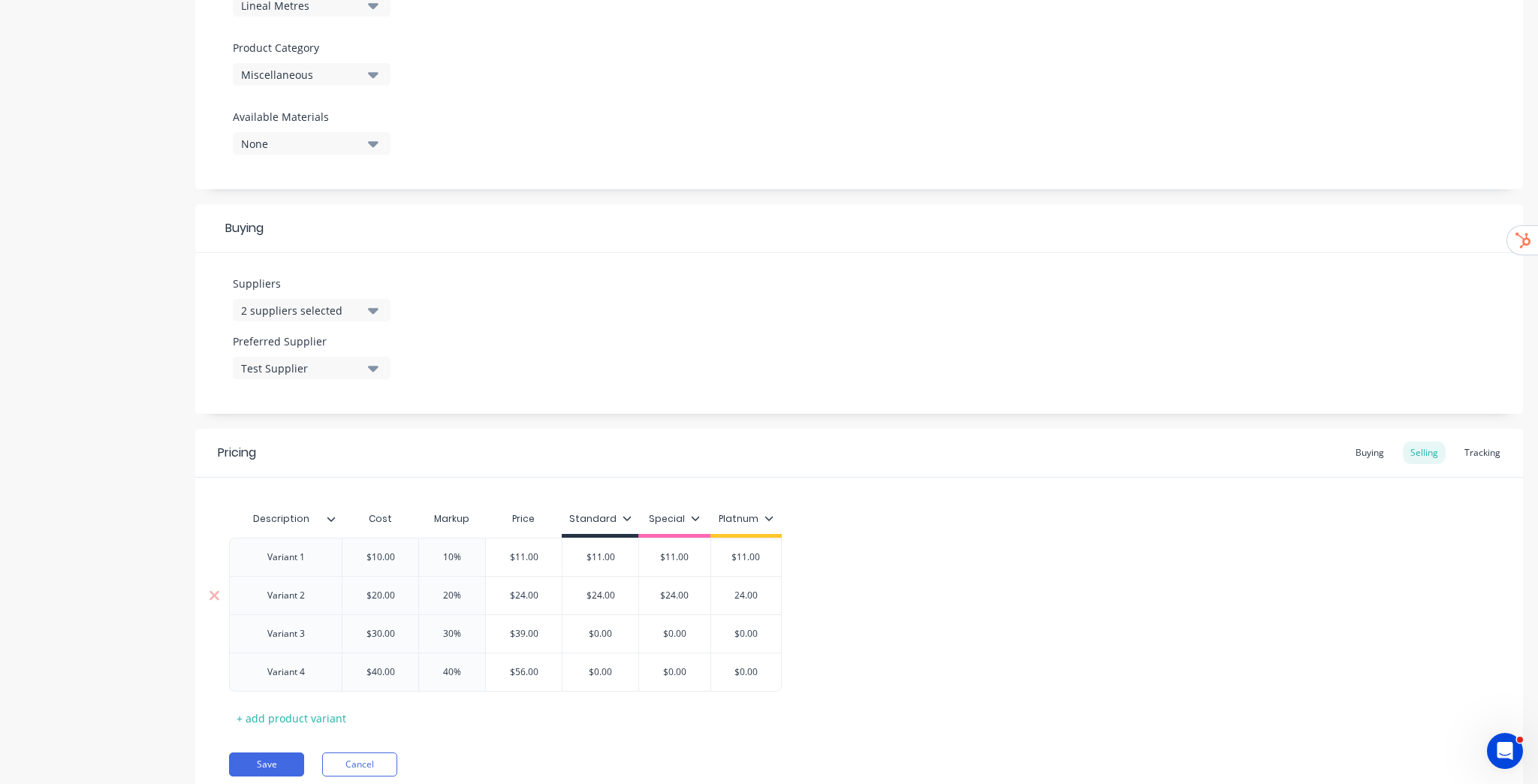
click at [673, 559] on input "$11.00" at bounding box center [674, 557] width 75 height 13
type textarea "x"
type input "$1.00"
type textarea "x"
type input "$12.00"
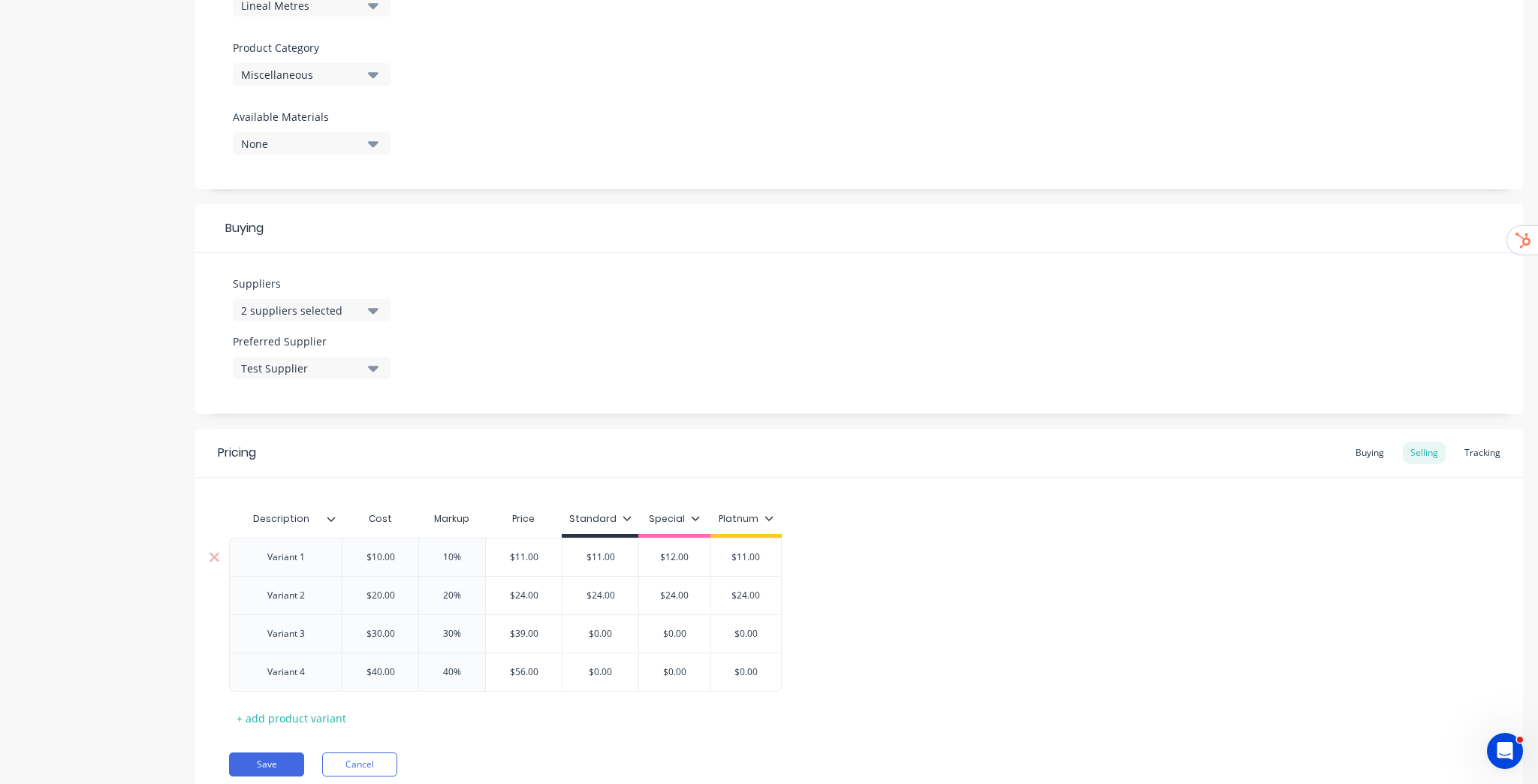
type input "$11.00"
click at [746, 555] on input "$11.00" at bounding box center [745, 557] width 75 height 13
type textarea "x"
type input "$1.00"
type textarea "x"
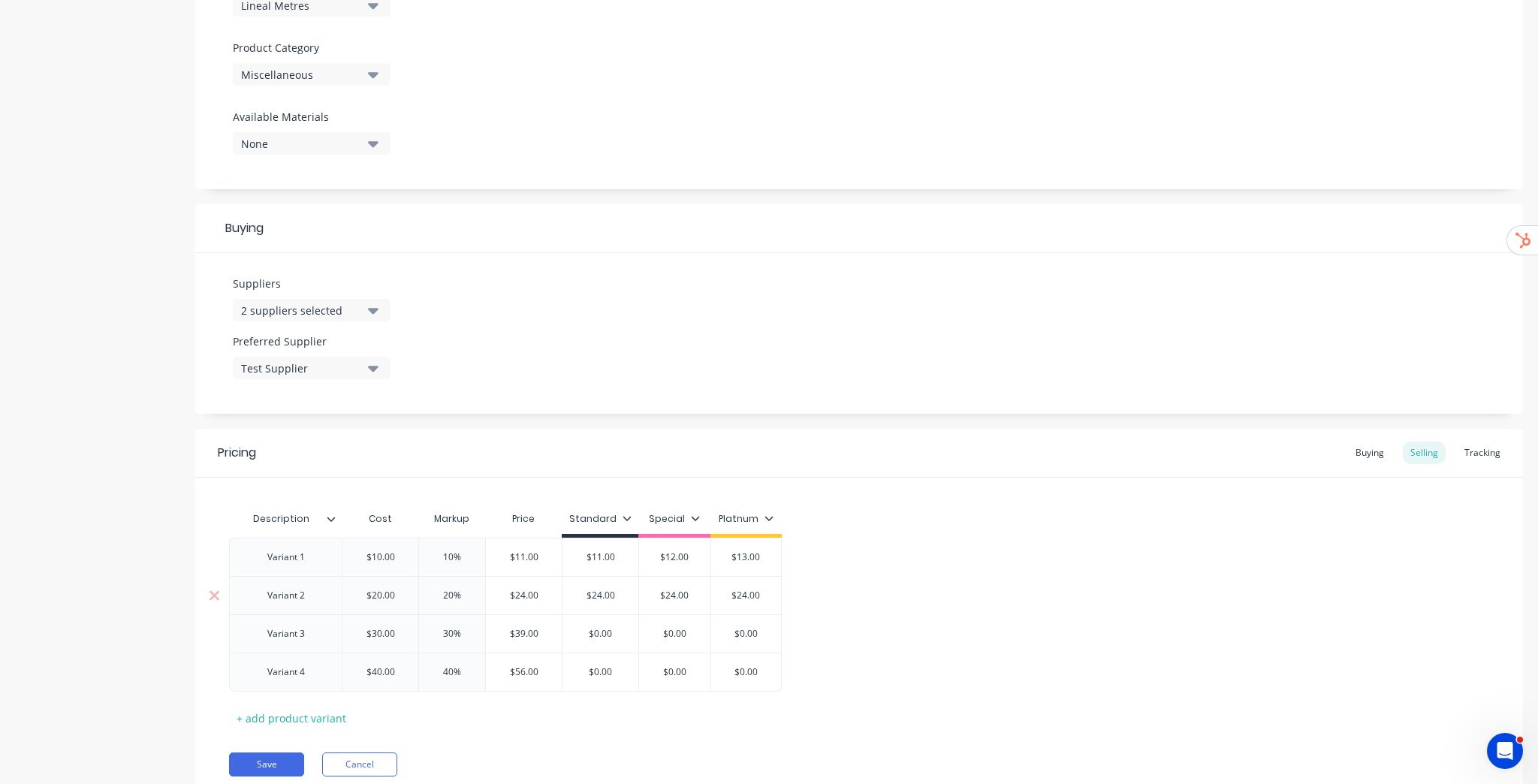
type input "$13.00"
type input "$24.00"
drag, startPoint x: 673, startPoint y: 593, endPoint x: 704, endPoint y: 612, distance: 36.4
click at [674, 593] on input "$24.00" at bounding box center [674, 595] width 75 height 13
type textarea "x"
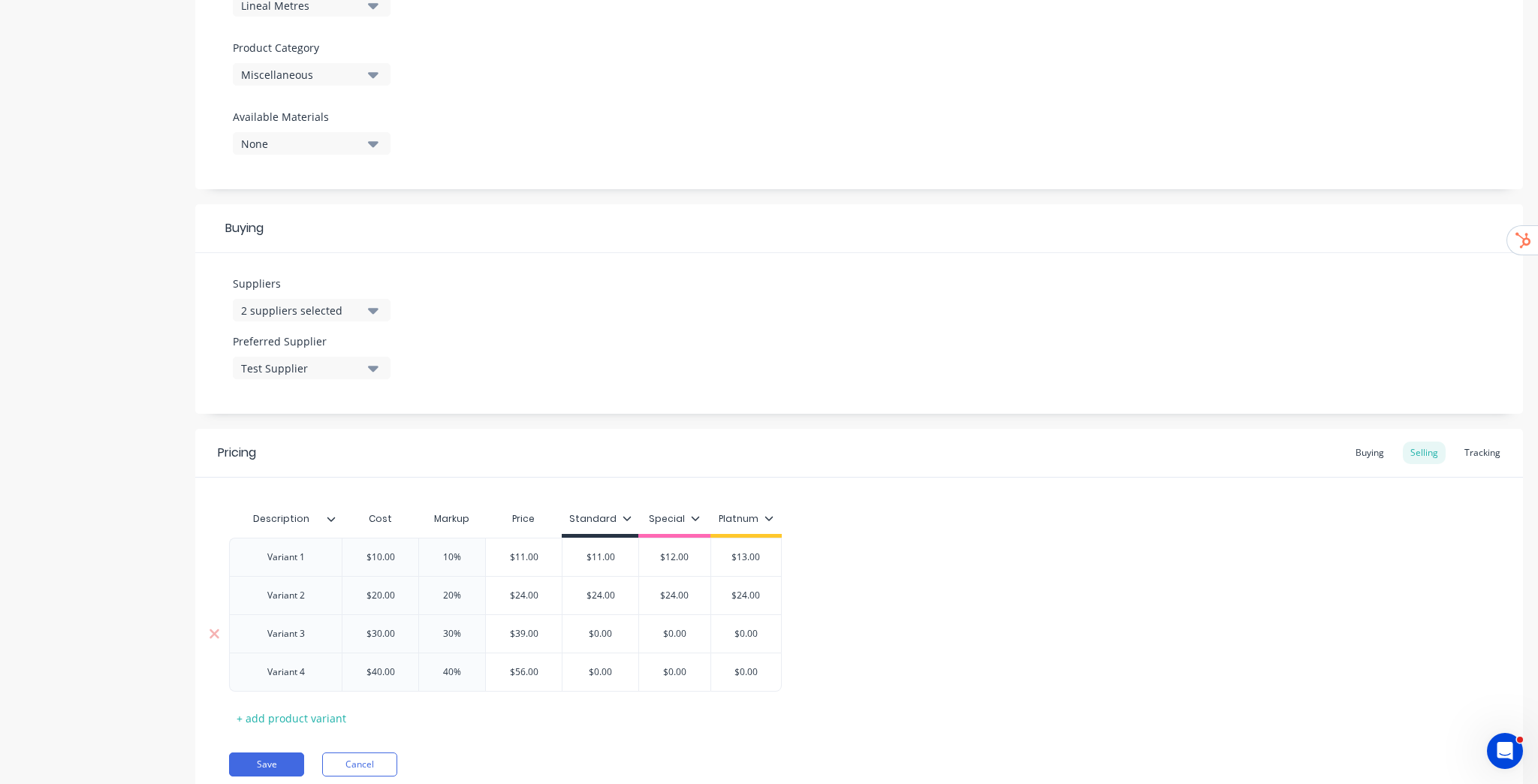
type input "$2.00"
type textarea "x"
type input "$25.00"
type input "$24.00"
click at [742, 594] on input "$24.00" at bounding box center [745, 595] width 75 height 13
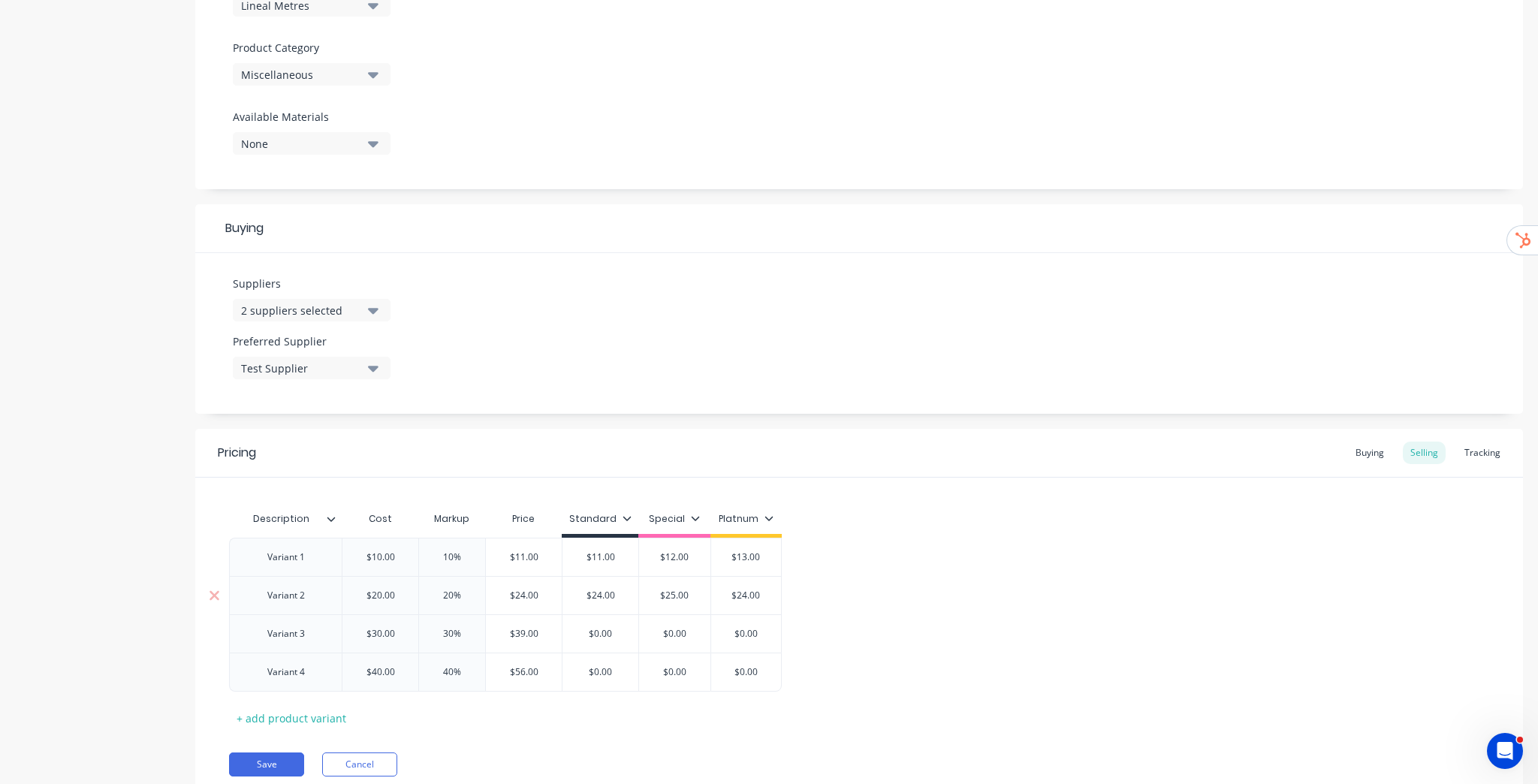
click at [745, 598] on input "$24.00" at bounding box center [745, 595] width 75 height 13
type textarea "x"
type input "$2.00"
type textarea "x"
type input "$26.00"
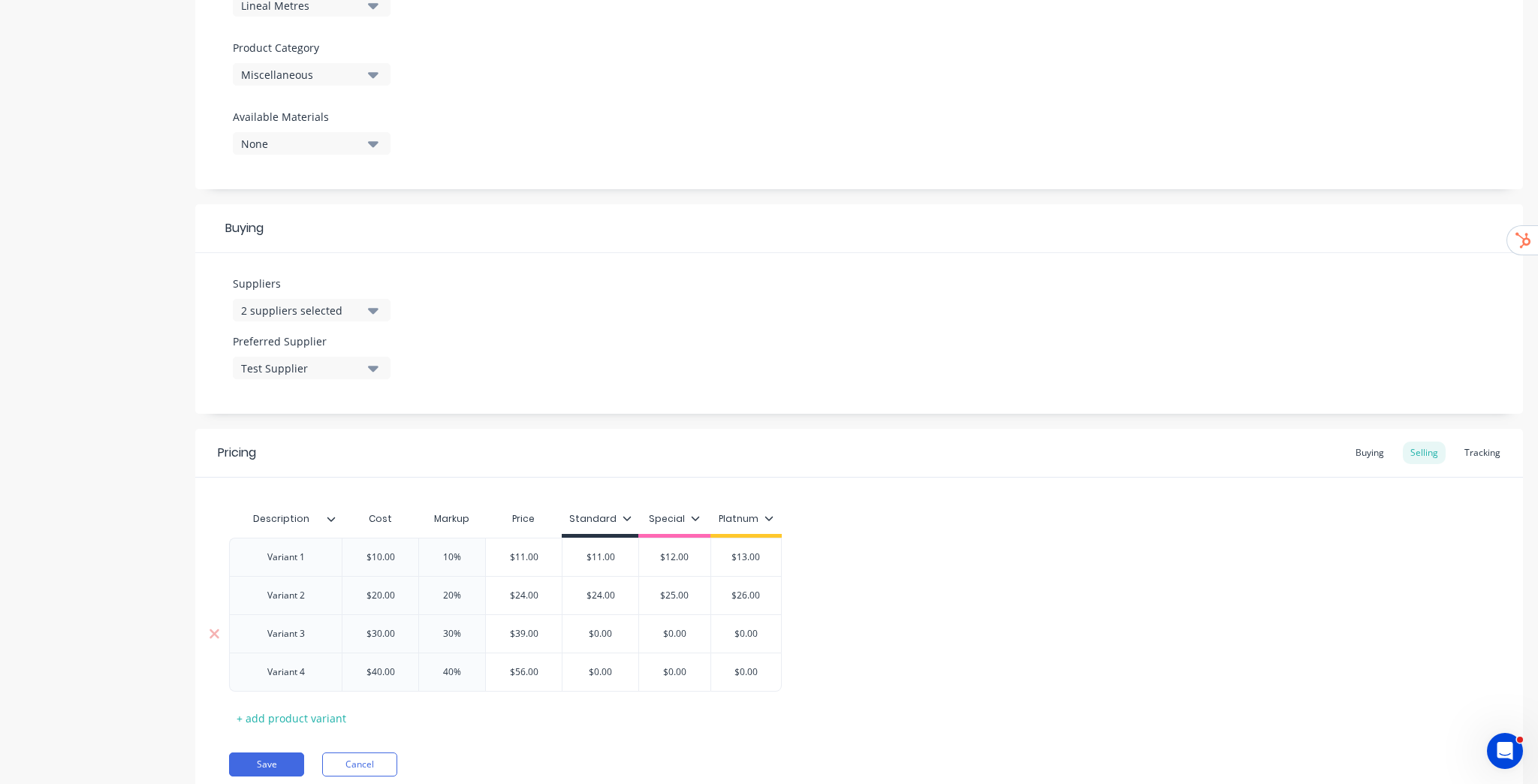
type input "$39.00"
click at [534, 637] on input "$39.00" at bounding box center [523, 633] width 75 height 13
type input "$0.00"
click at [594, 629] on input "$0.00" at bounding box center [599, 633] width 75 height 13
paste input "39"
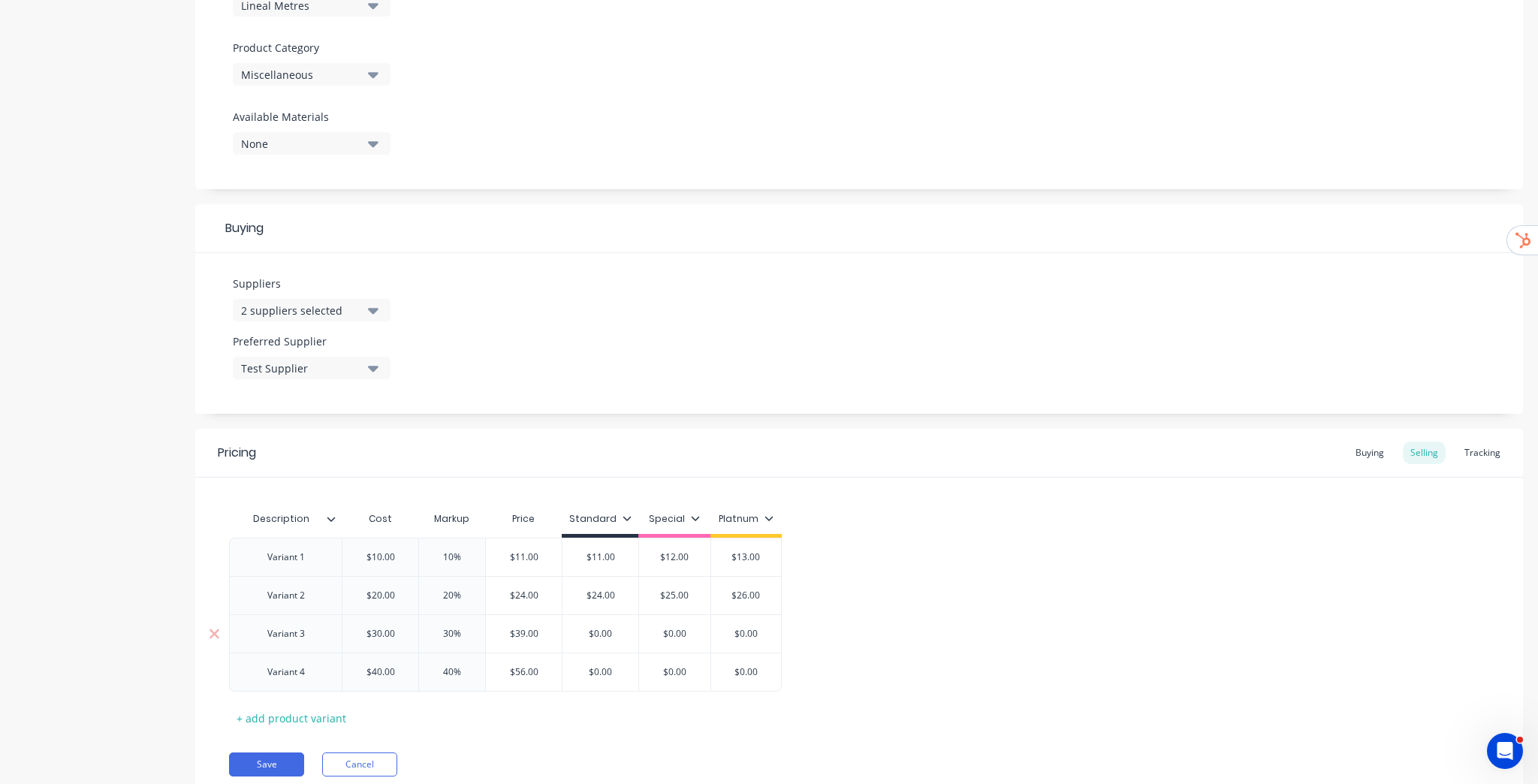
type textarea "x"
type input "$39.00"
type input "$0.00"
click at [679, 633] on input "$0.00" at bounding box center [674, 633] width 75 height 13
type textarea "x"
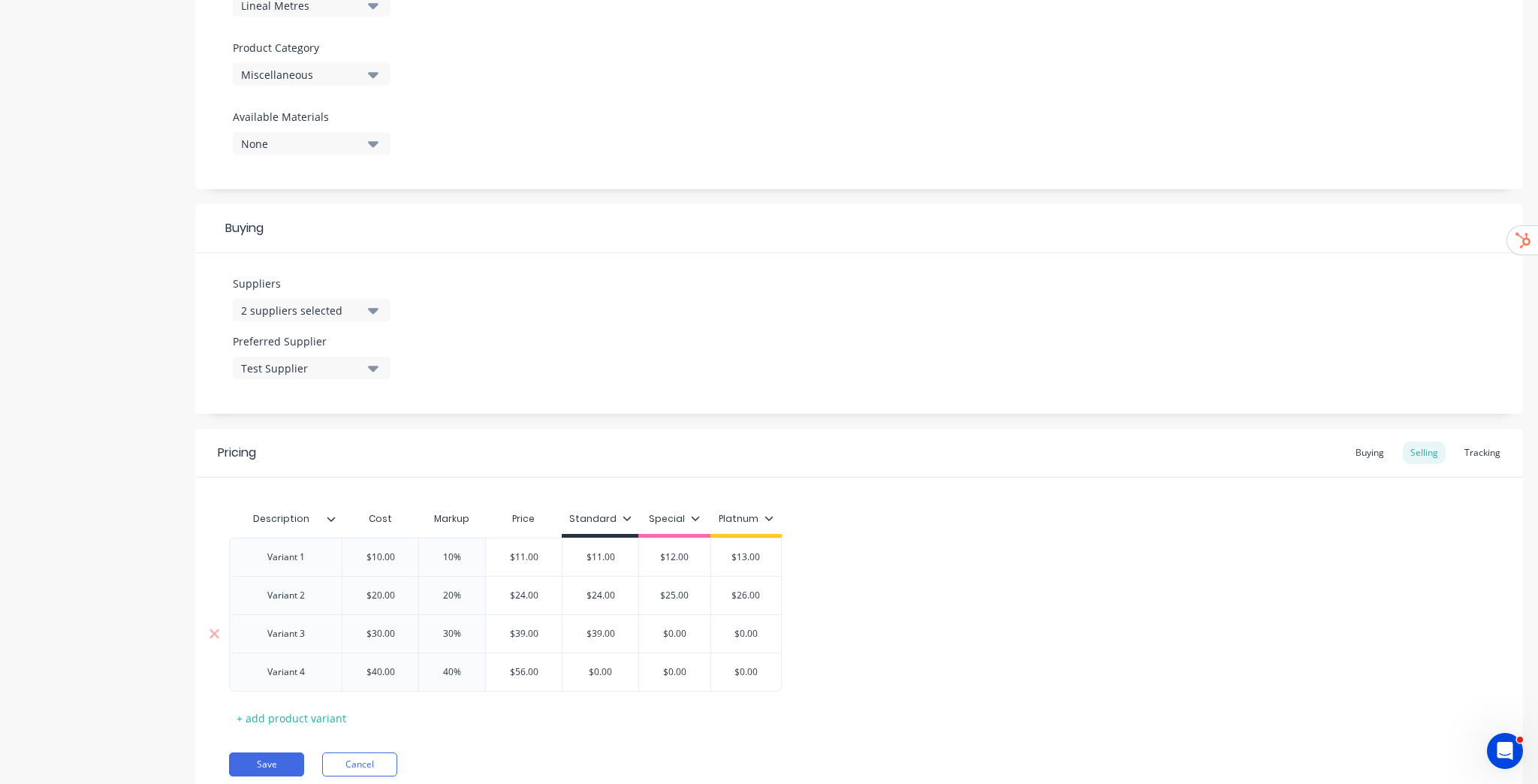
type input "4"
type textarea "x"
type input "40"
type input "$0.00"
click at [745, 635] on input "$0.00" at bounding box center [745, 633] width 75 height 13
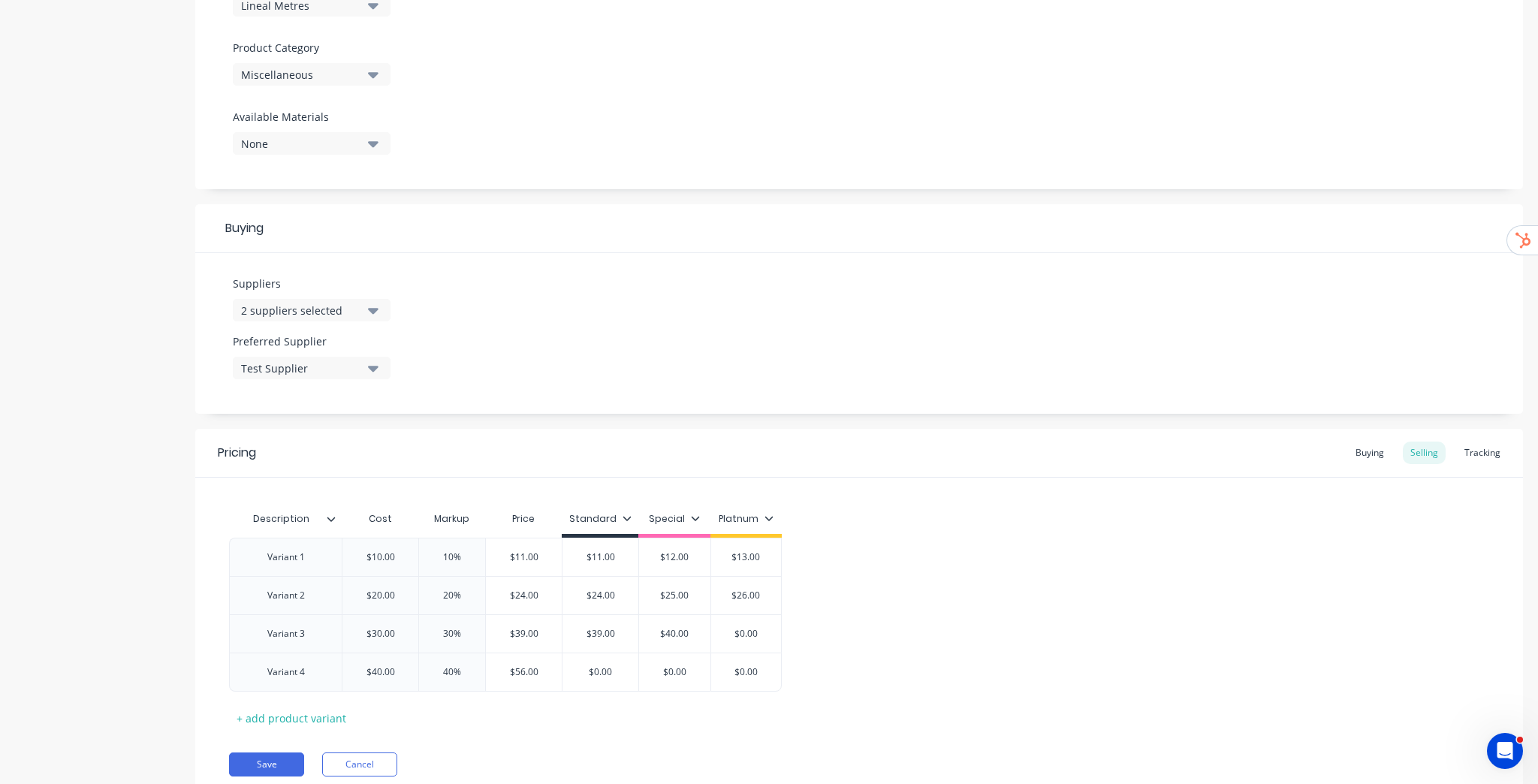
type textarea "x"
type input "4"
type textarea "x"
type input "41"
type input "$56.00"
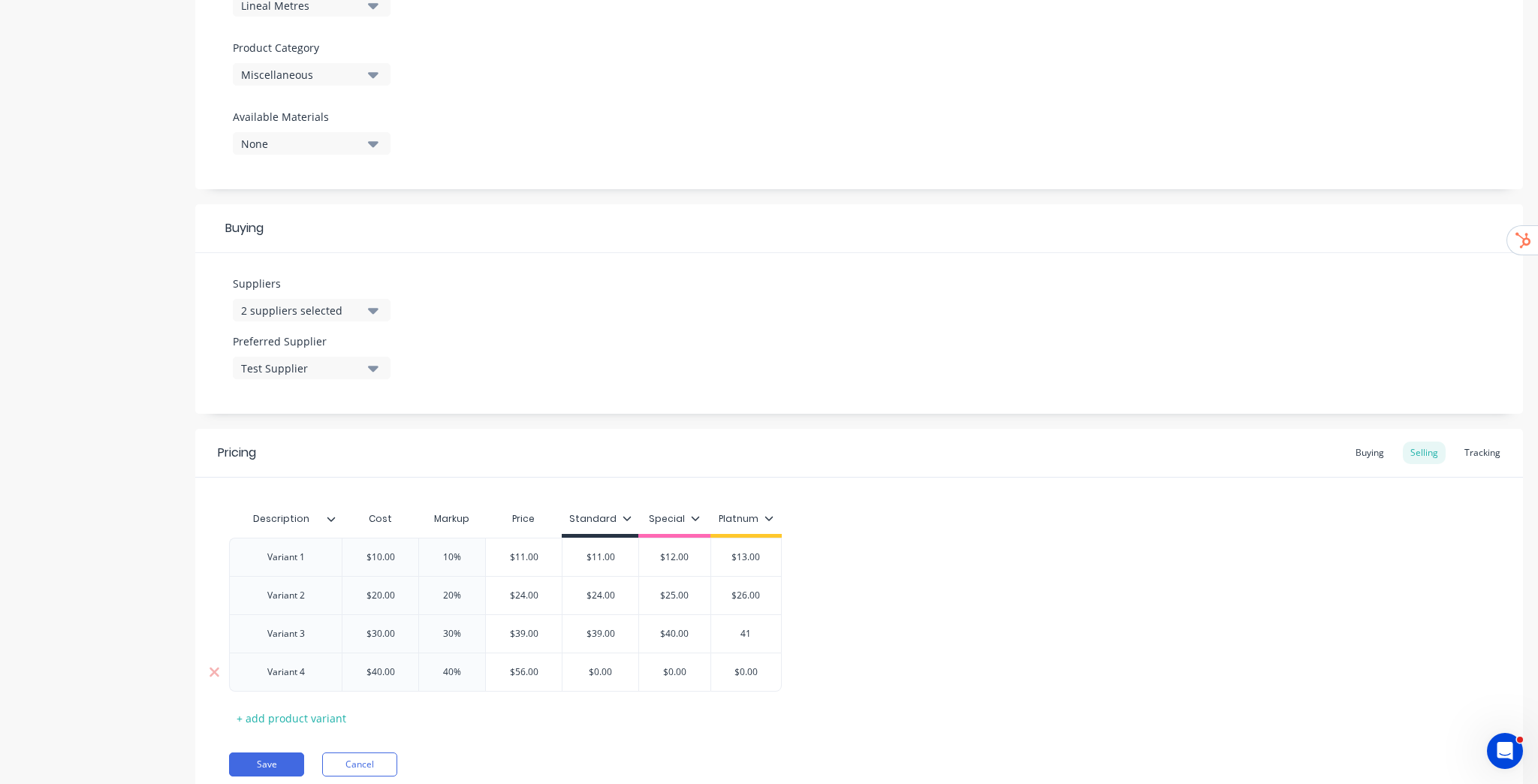
click at [525, 673] on input "$56.00" at bounding box center [523, 672] width 75 height 13
type input "$0.00"
click at [607, 670] on input "$0.00" at bounding box center [599, 672] width 75 height 13
paste input "56"
type textarea "x"
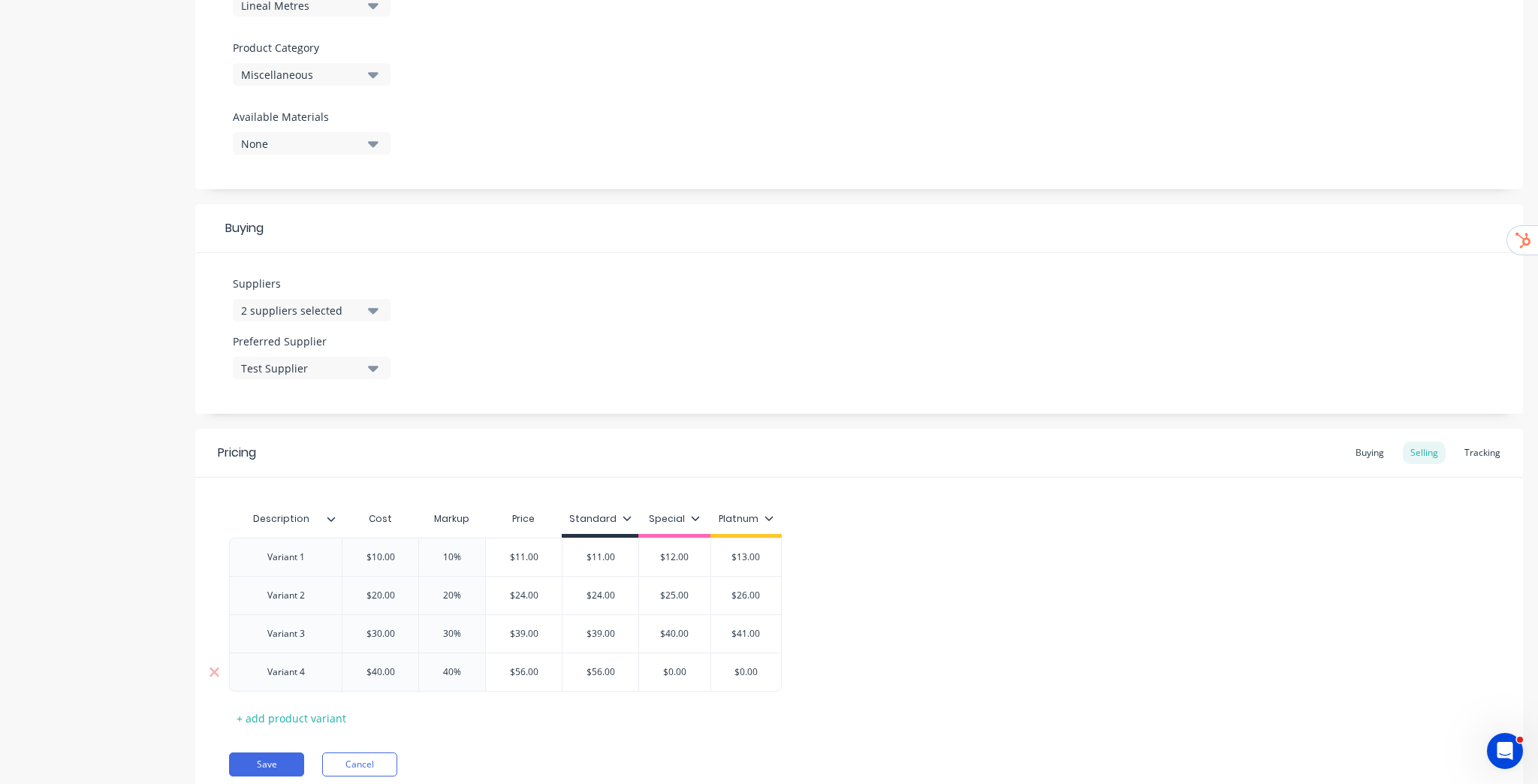
type input "$56.00"
type input "$0.00"
click at [676, 675] on input "$0.00" at bounding box center [674, 672] width 75 height 13
type textarea "x"
type input "5"
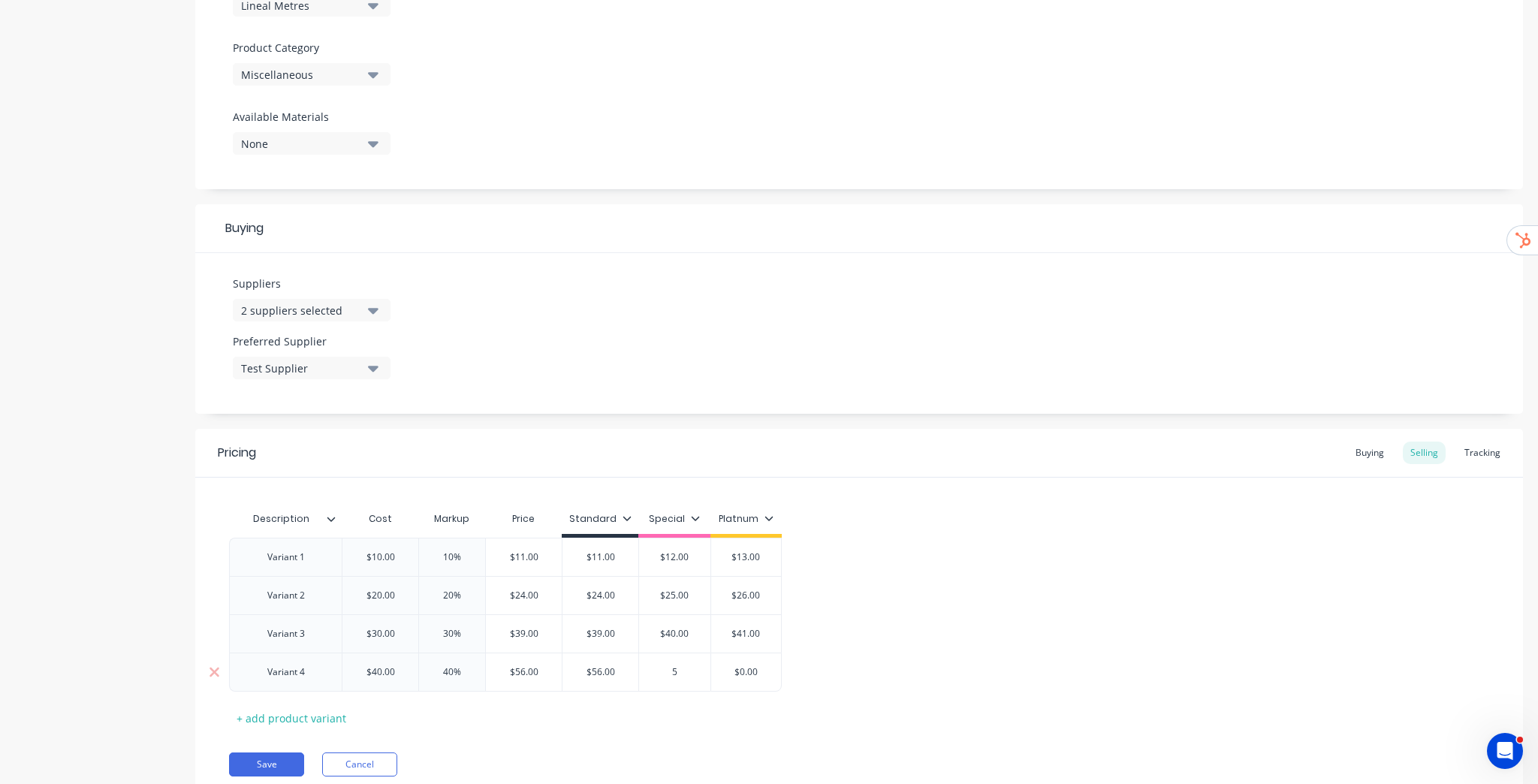
type textarea "x"
type input "57"
type input "$0.00"
type textarea "x"
click at [912, 640] on div "Variant 1 $10.00 10 10% 10% $11.00 $11.00 $11.00 11.00 $12.00 $12.00 $13.00 $13…" at bounding box center [859, 615] width 1260 height 154
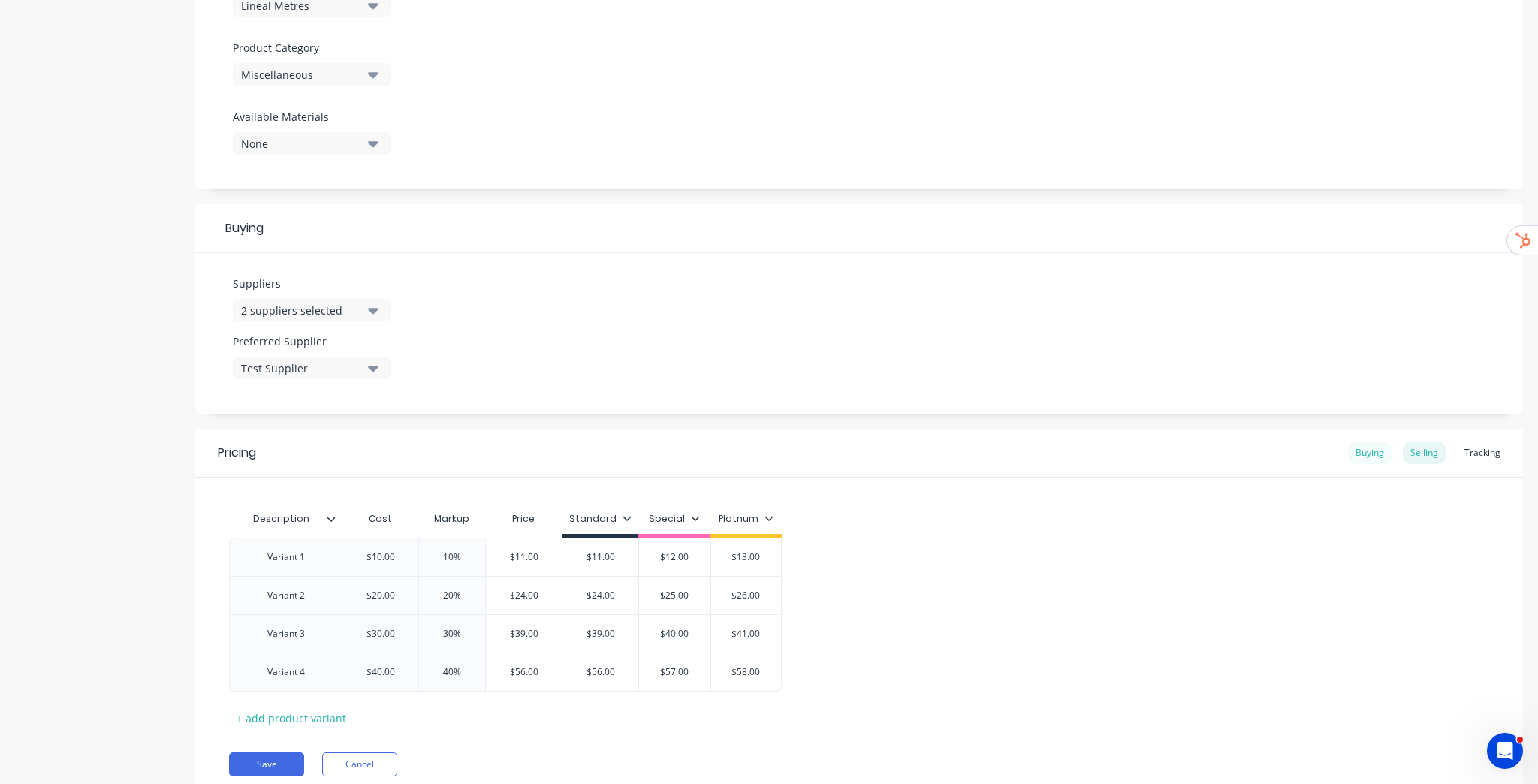
click at [1369, 455] on div "Buying" at bounding box center [1370, 452] width 44 height 22
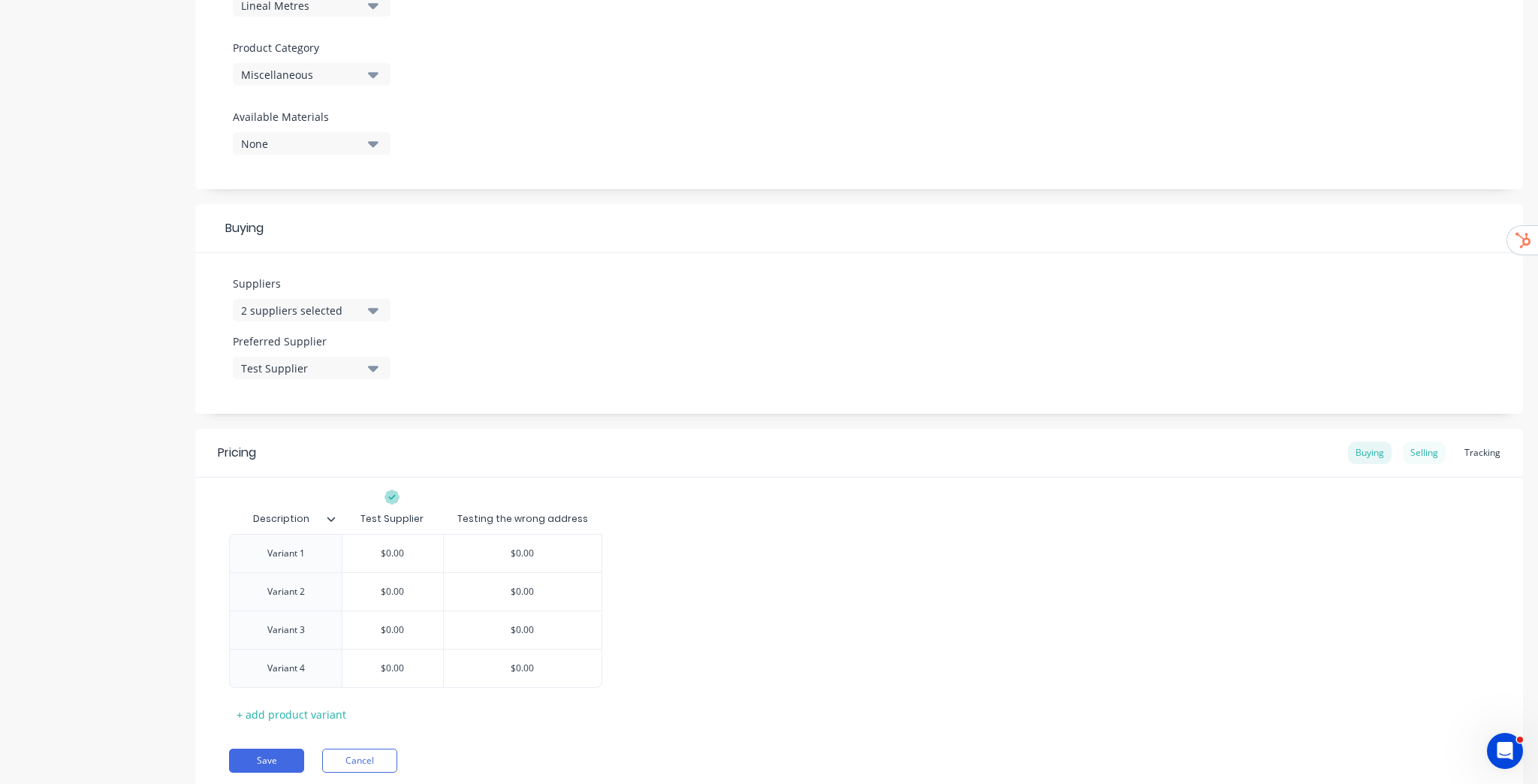
click at [1403, 454] on div "Selling" at bounding box center [1424, 452] width 43 height 22
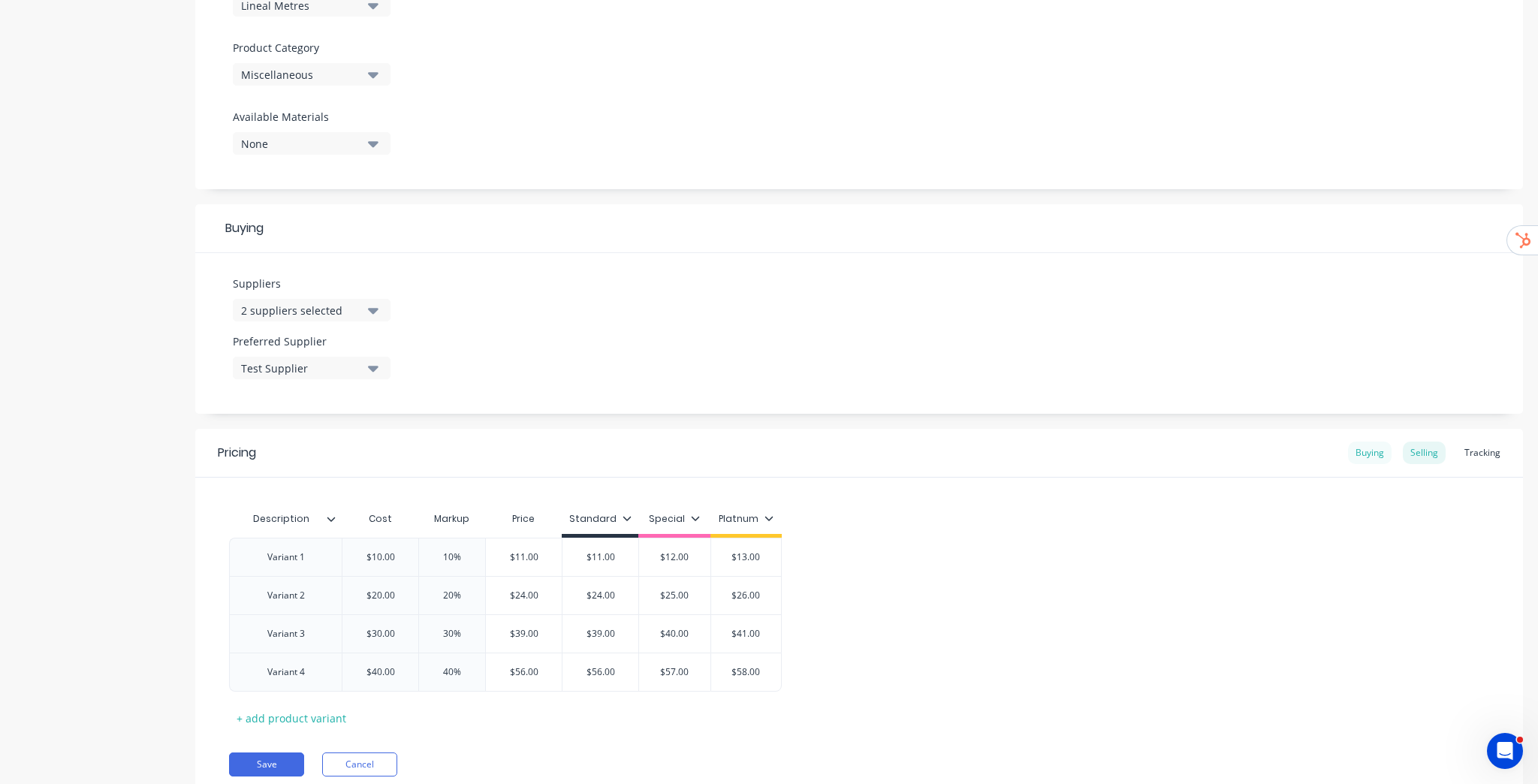
click at [1366, 458] on div "Buying" at bounding box center [1370, 452] width 44 height 22
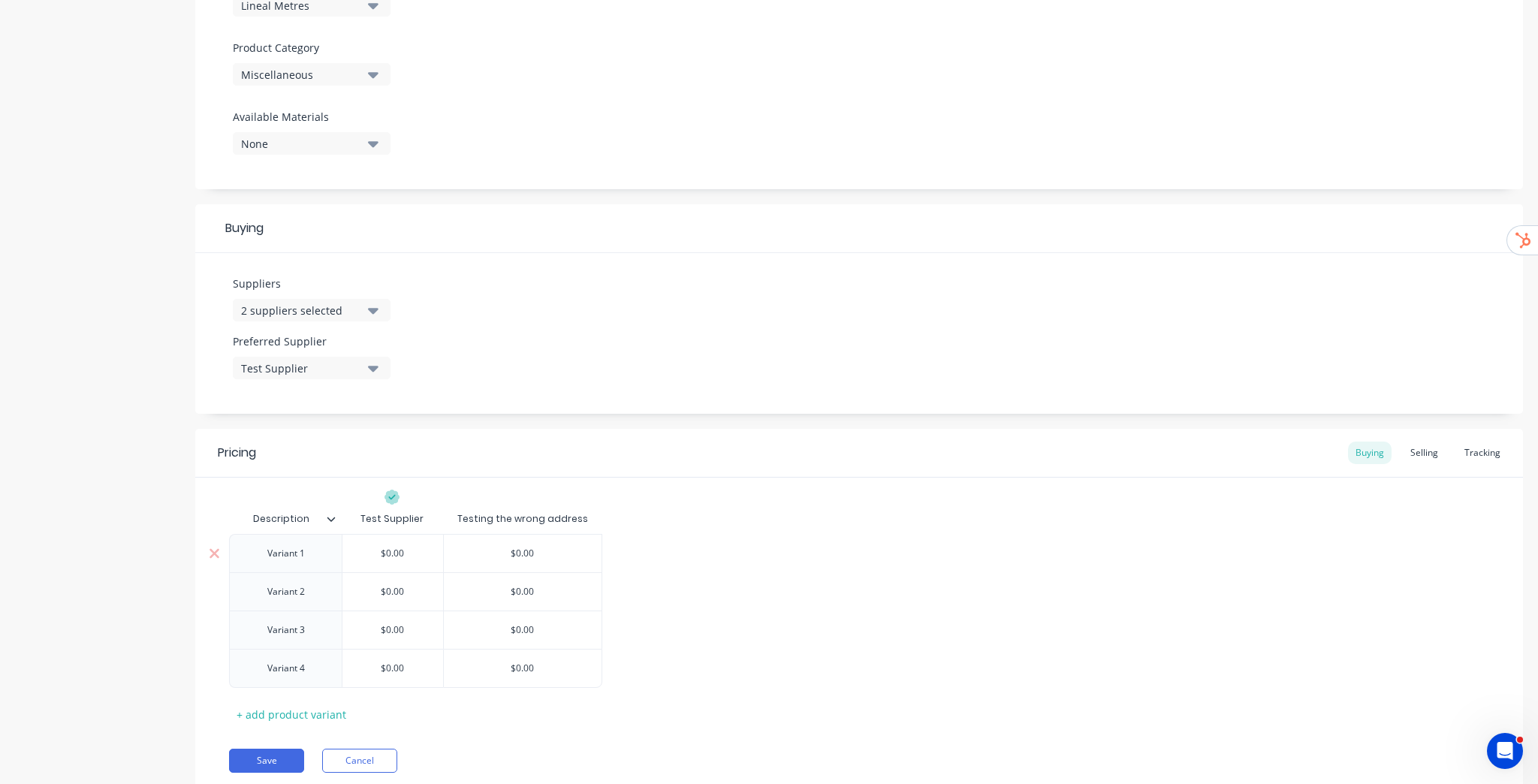
click at [384, 550] on input "$0.00" at bounding box center [392, 553] width 100 height 13
click at [387, 592] on input "$0.00" at bounding box center [392, 592] width 100 height 13
click at [386, 631] on input "$0.00" at bounding box center [392, 630] width 100 height 13
click at [384, 670] on input "$0.00" at bounding box center [392, 668] width 100 height 13
click at [516, 553] on input "$0.00" at bounding box center [522, 553] width 158 height 13
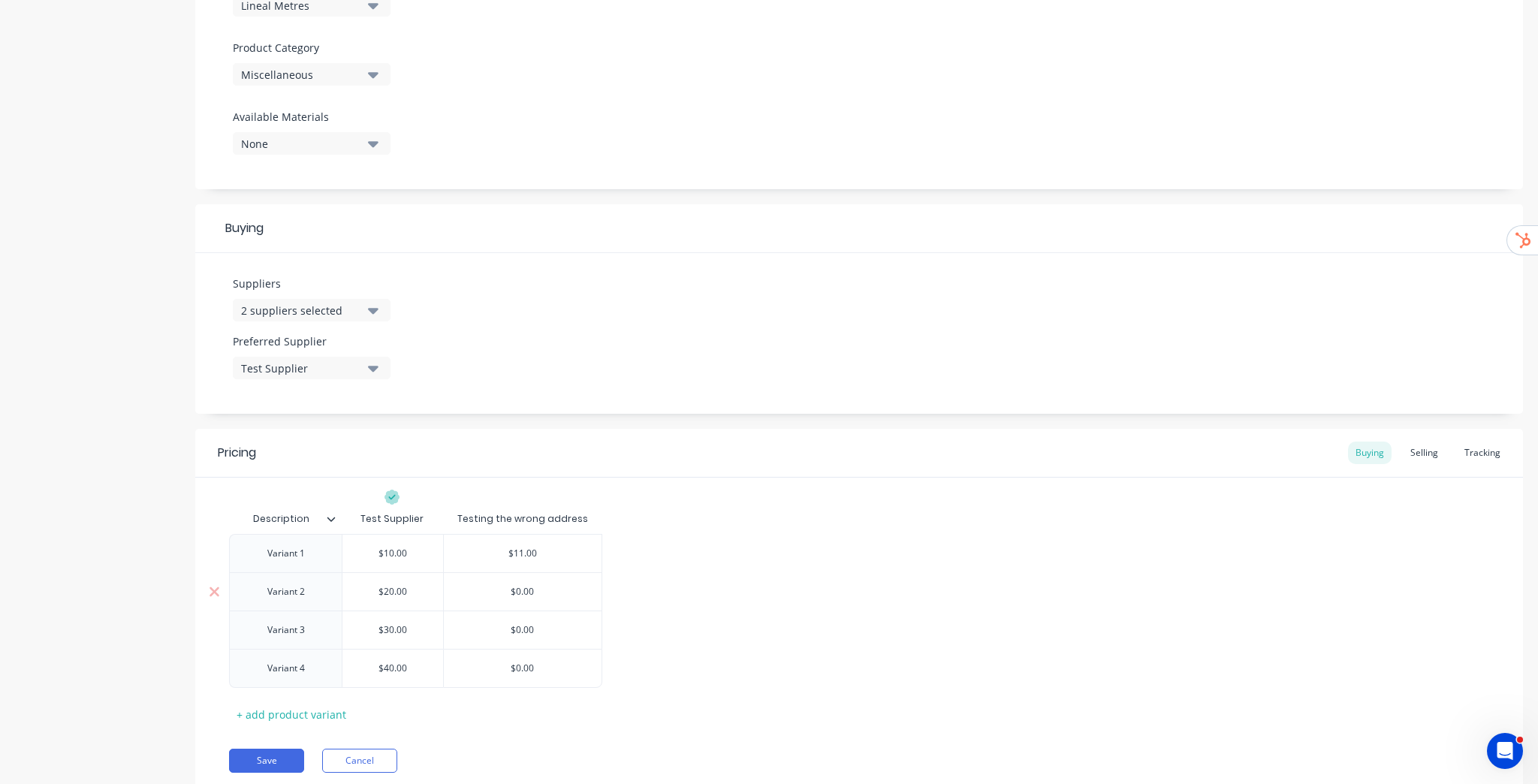
drag, startPoint x: 514, startPoint y: 588, endPoint x: 548, endPoint y: 588, distance: 34.0
click at [548, 588] on input "$0.00" at bounding box center [522, 592] width 158 height 13
drag, startPoint x: 506, startPoint y: 626, endPoint x: 570, endPoint y: 622, distance: 64.1
click at [570, 623] on input "$0.00" at bounding box center [522, 630] width 158 height 13
drag, startPoint x: 511, startPoint y: 665, endPoint x: 580, endPoint y: 665, distance: 69.0
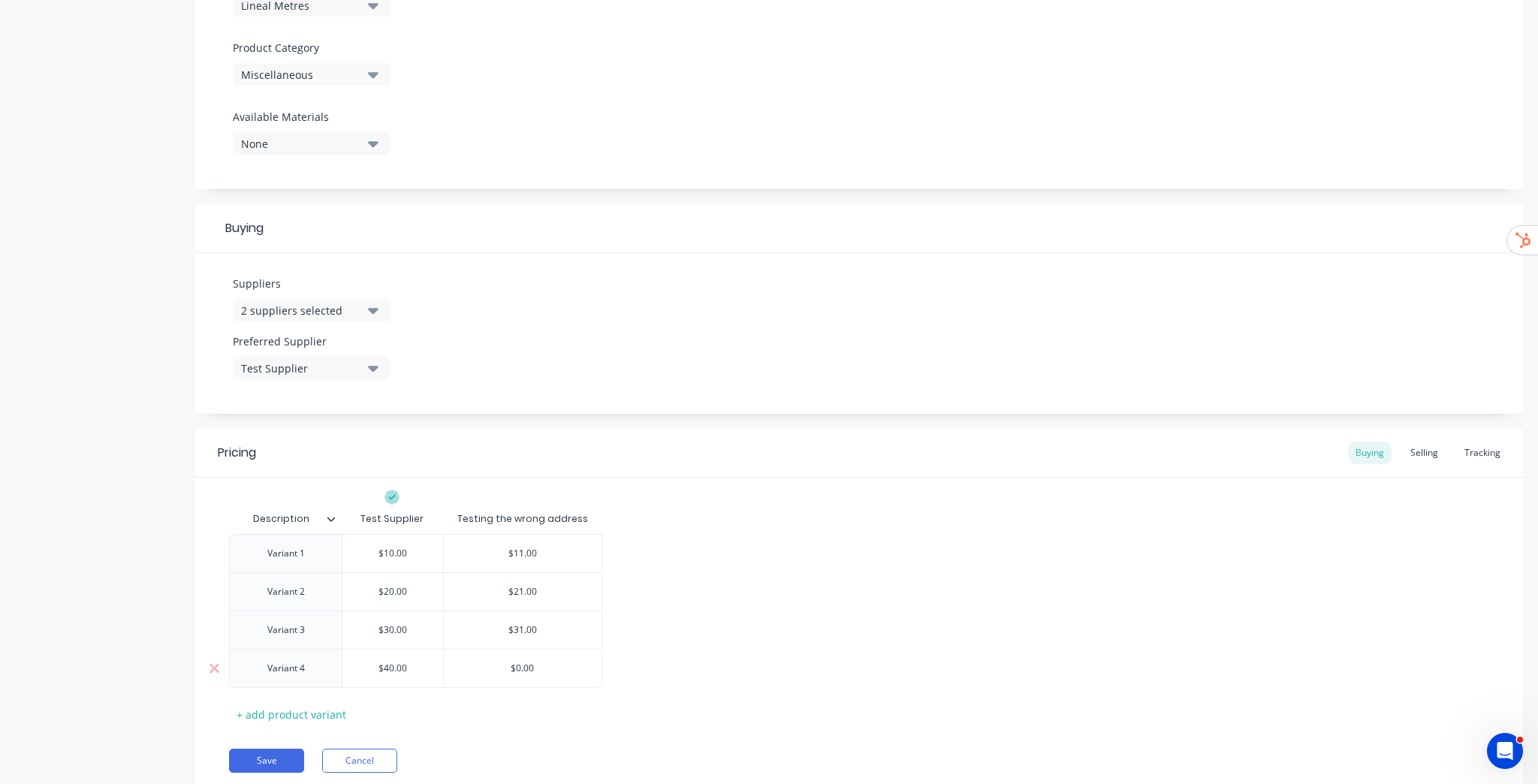
click at [580, 665] on input "$0.00" at bounding box center [522, 668] width 158 height 13
click at [705, 590] on div "Variant 1 $10.00 $10.00 $11.00 $11.00 Variant 2 $20.00 $20.00 $21.00 21 Variant…" at bounding box center [859, 611] width 1260 height 154
click at [1469, 438] on div "Pricing Buying Selling Tracking" at bounding box center [858, 452] width 1327 height 49
drag, startPoint x: 1472, startPoint y: 448, endPoint x: 1460, endPoint y: 448, distance: 12.0
click at [1472, 448] on div "Tracking" at bounding box center [1482, 452] width 51 height 22
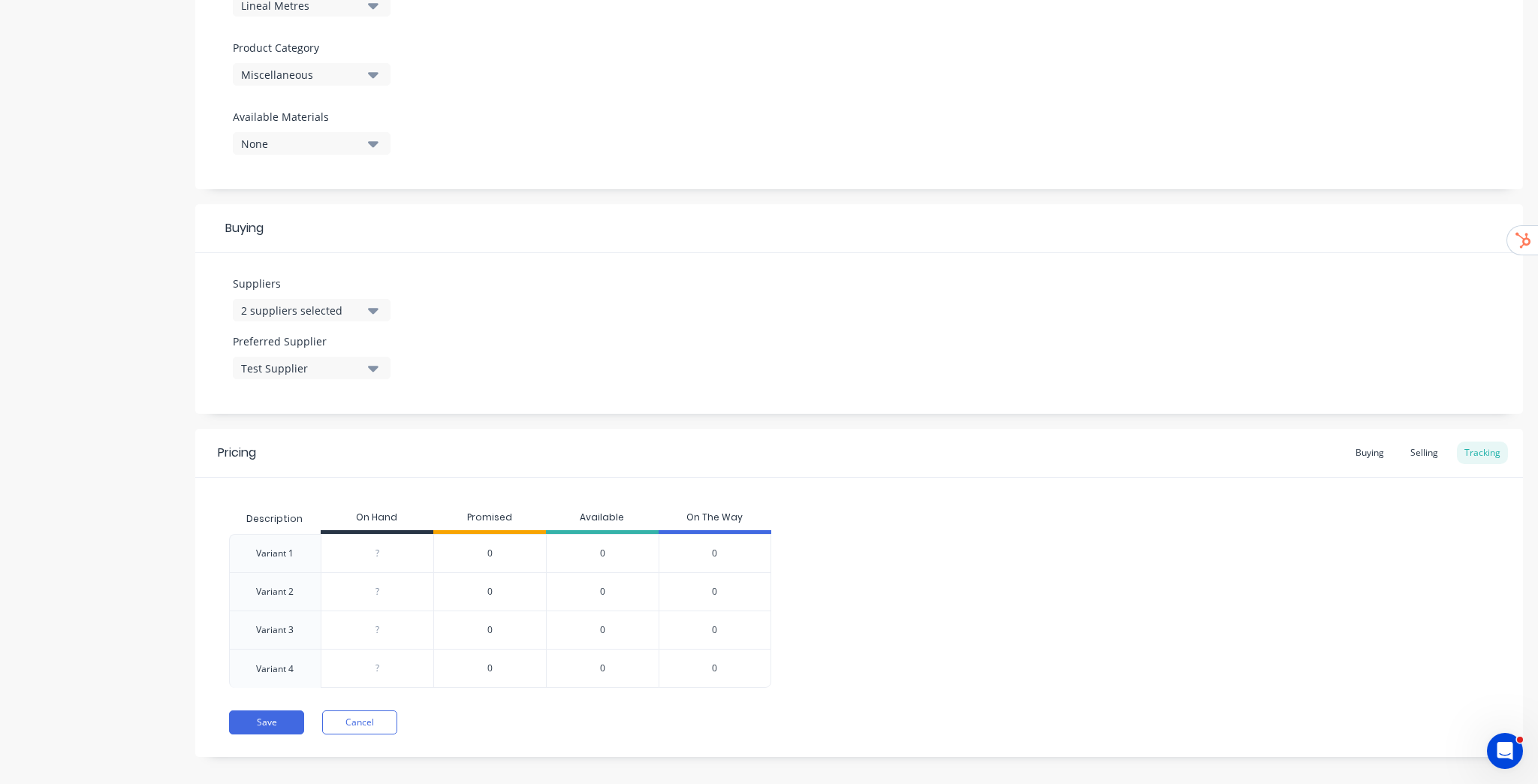
drag, startPoint x: 371, startPoint y: 559, endPoint x: 436, endPoint y: 558, distance: 65.0
click at [435, 558] on div "Variant 1 ? 0 0 0" at bounding box center [500, 553] width 542 height 38
click at [367, 593] on input "0" at bounding box center [377, 592] width 112 height 13
click at [379, 549] on input "0" at bounding box center [377, 553] width 112 height 13
click at [385, 585] on input "0" at bounding box center [377, 592] width 112 height 13
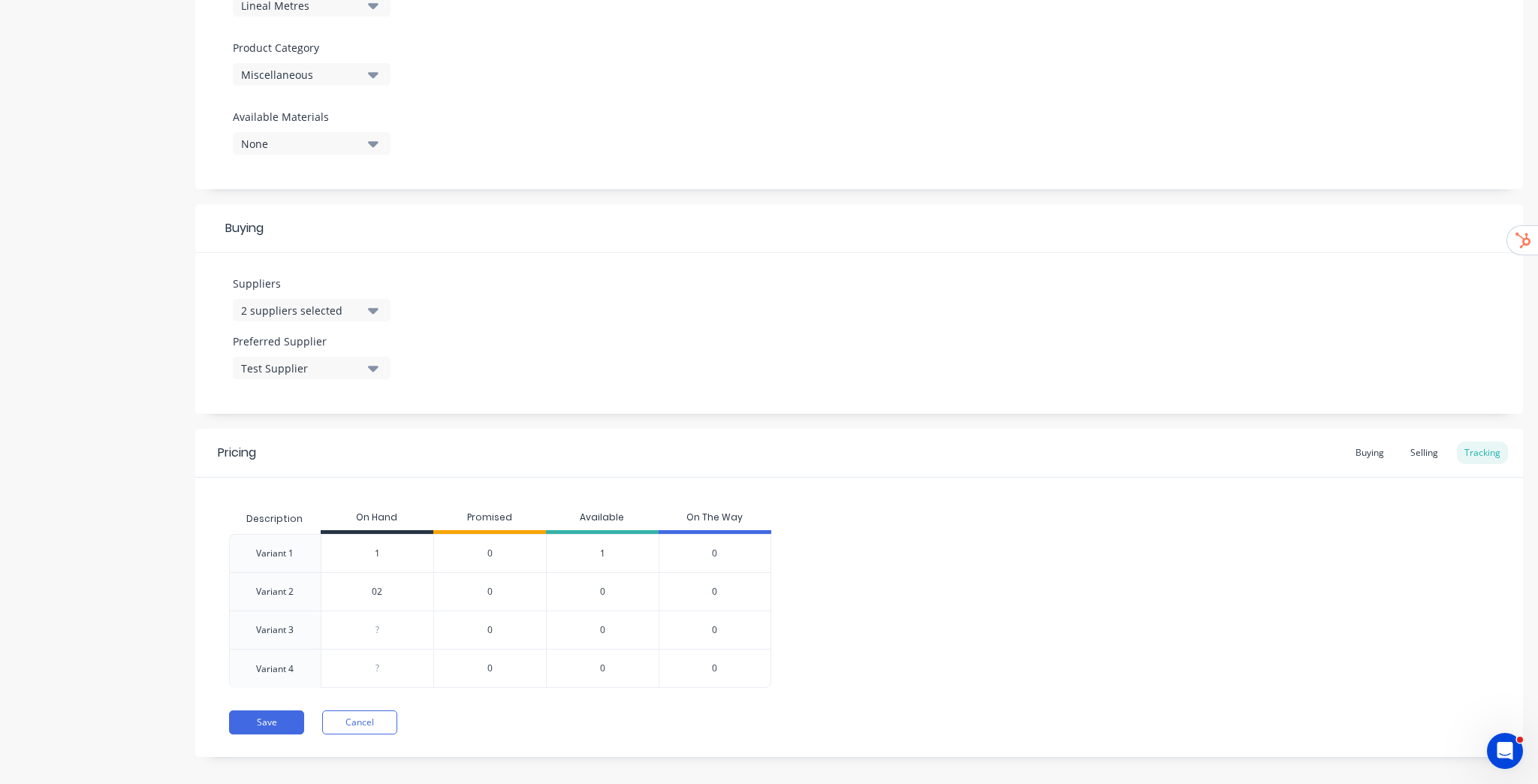
click at [386, 592] on input "02" at bounding box center [377, 592] width 112 height 13
drag, startPoint x: 377, startPoint y: 609, endPoint x: 381, endPoint y: 617, distance: 8.9
click at [377, 612] on div "?" at bounding box center [377, 629] width 112 height 37
click at [380, 665] on input "0" at bounding box center [377, 668] width 112 height 13
click at [883, 588] on div "Variant 1 1 01 0 1 0 Variant 2 2 02 0 2 0 Variant 3 3 03 0 3 0 Variant 4 4 04 0…" at bounding box center [859, 611] width 1260 height 154
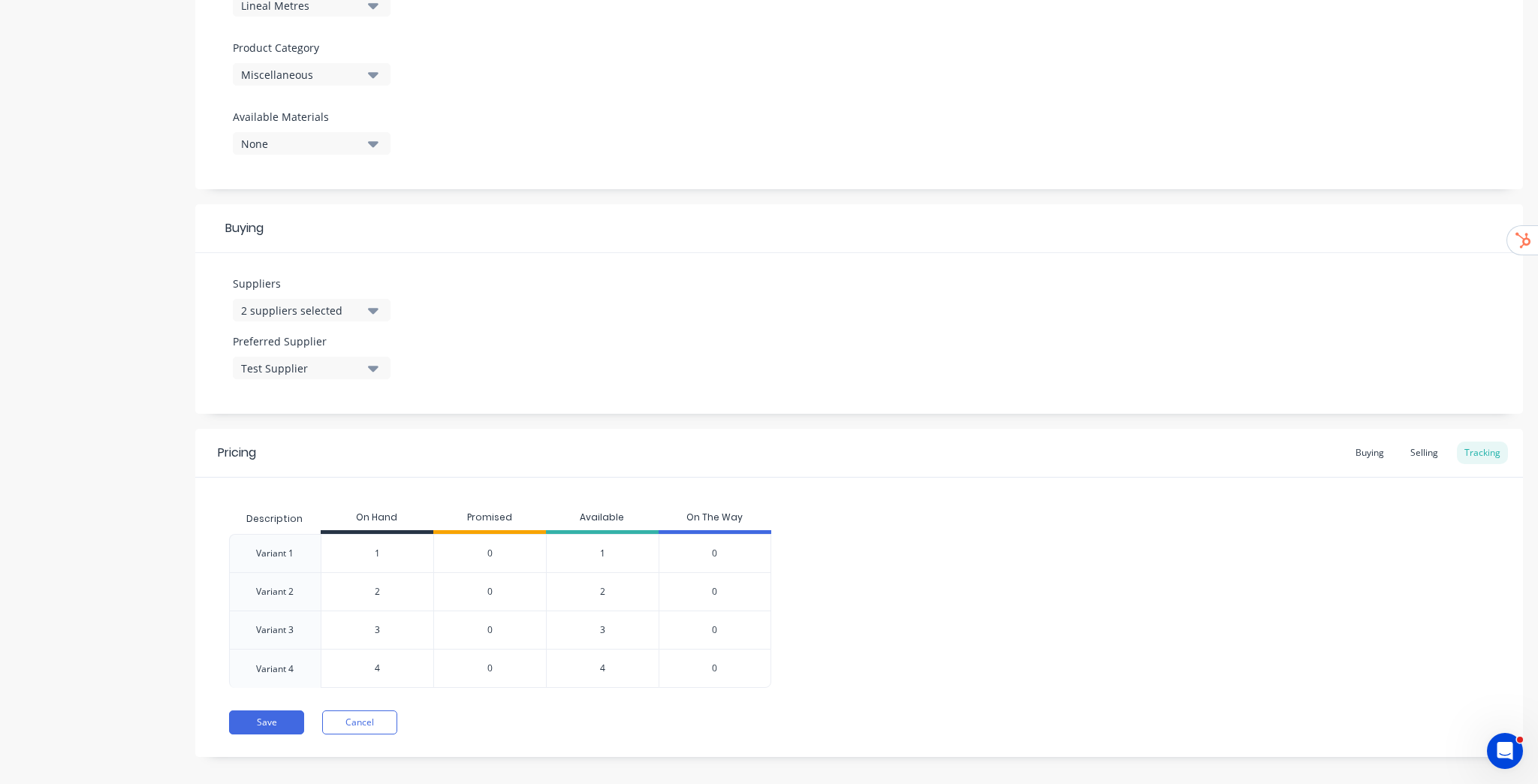
click at [855, 498] on div "Description On Hand Promised Available On The Way Variant 1 1 01 0 1 0 Variant …" at bounding box center [858, 583] width 1327 height 211
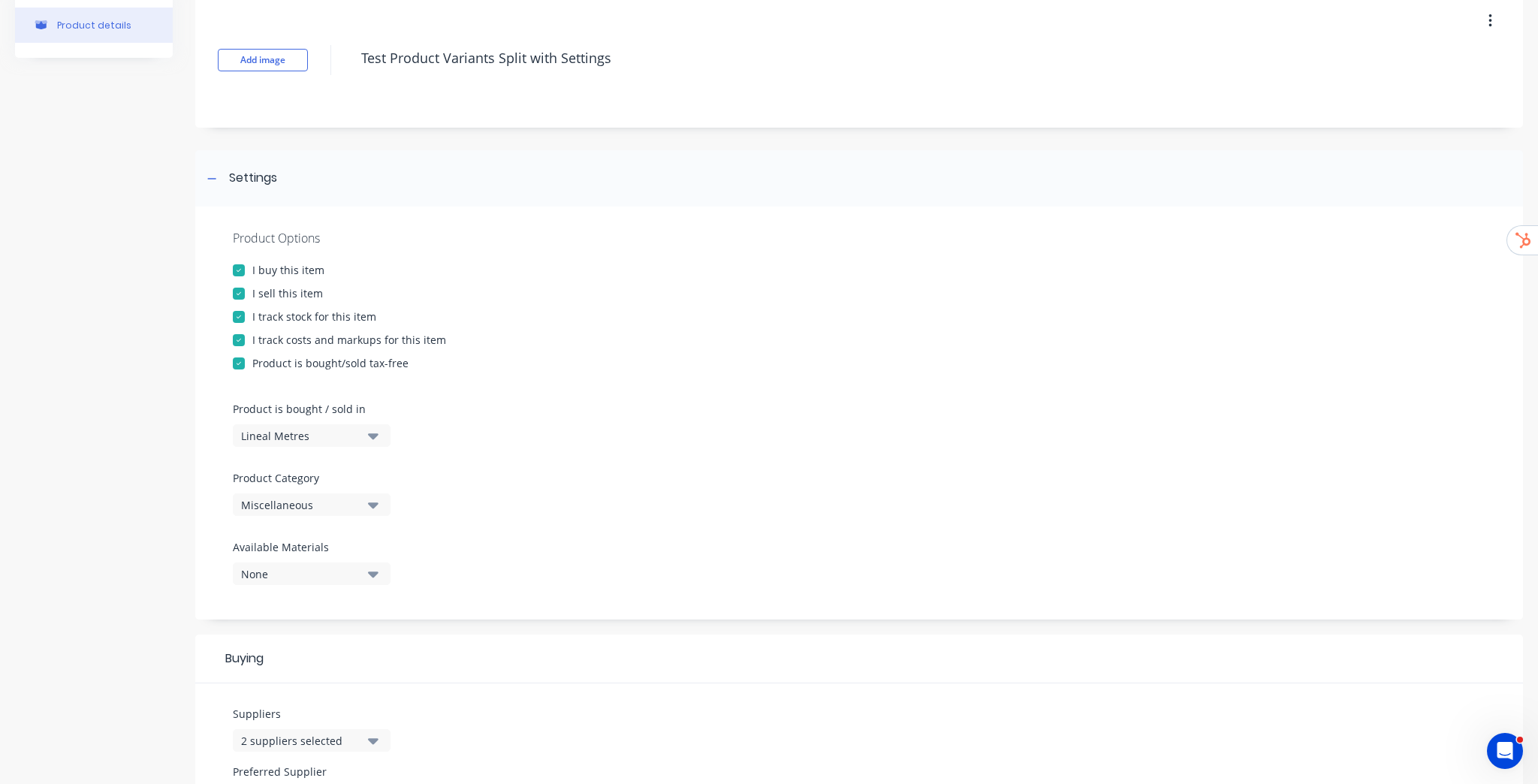
scroll to position [0, 0]
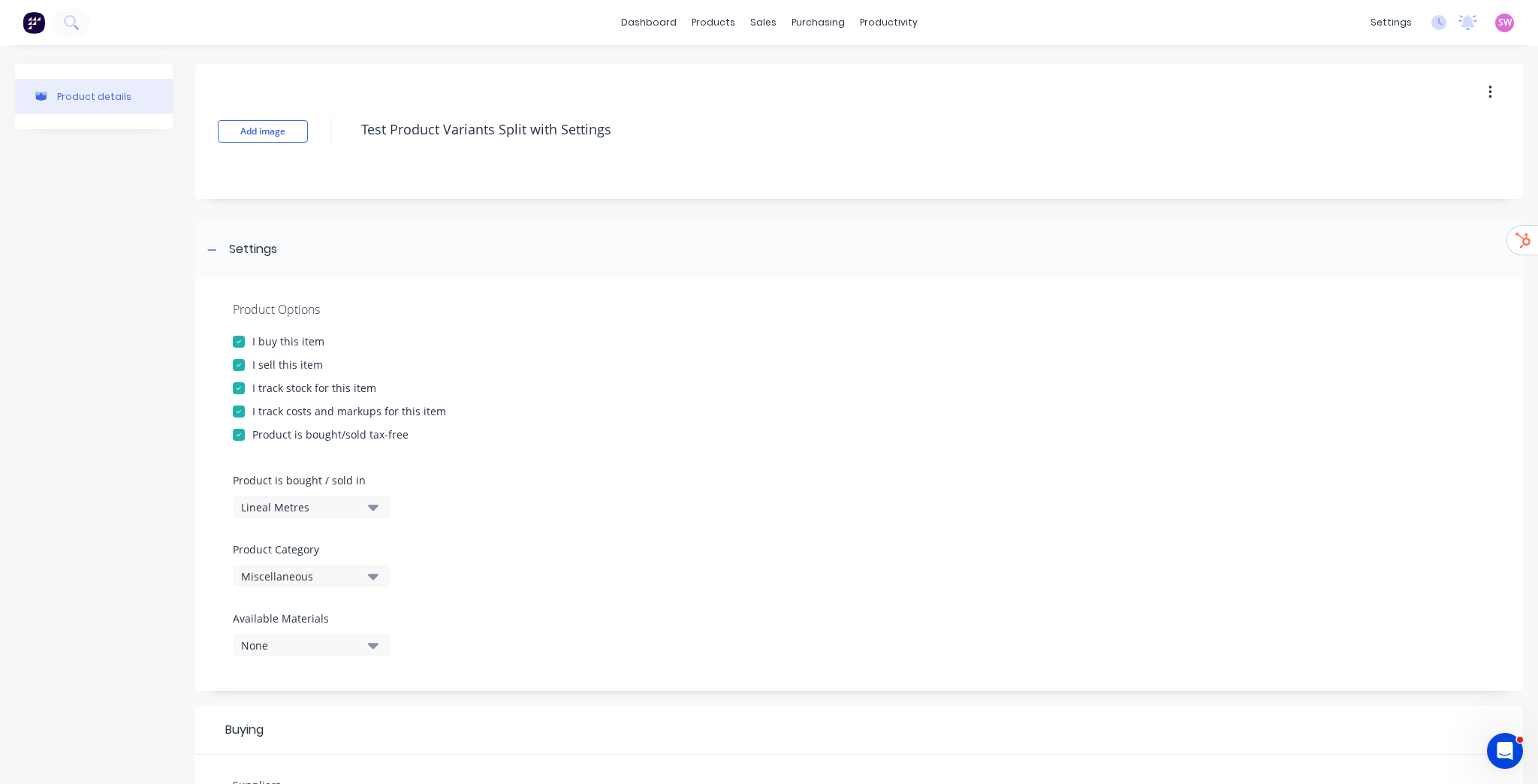
click at [117, 279] on div "Product details" at bounding box center [94, 672] width 158 height 1217
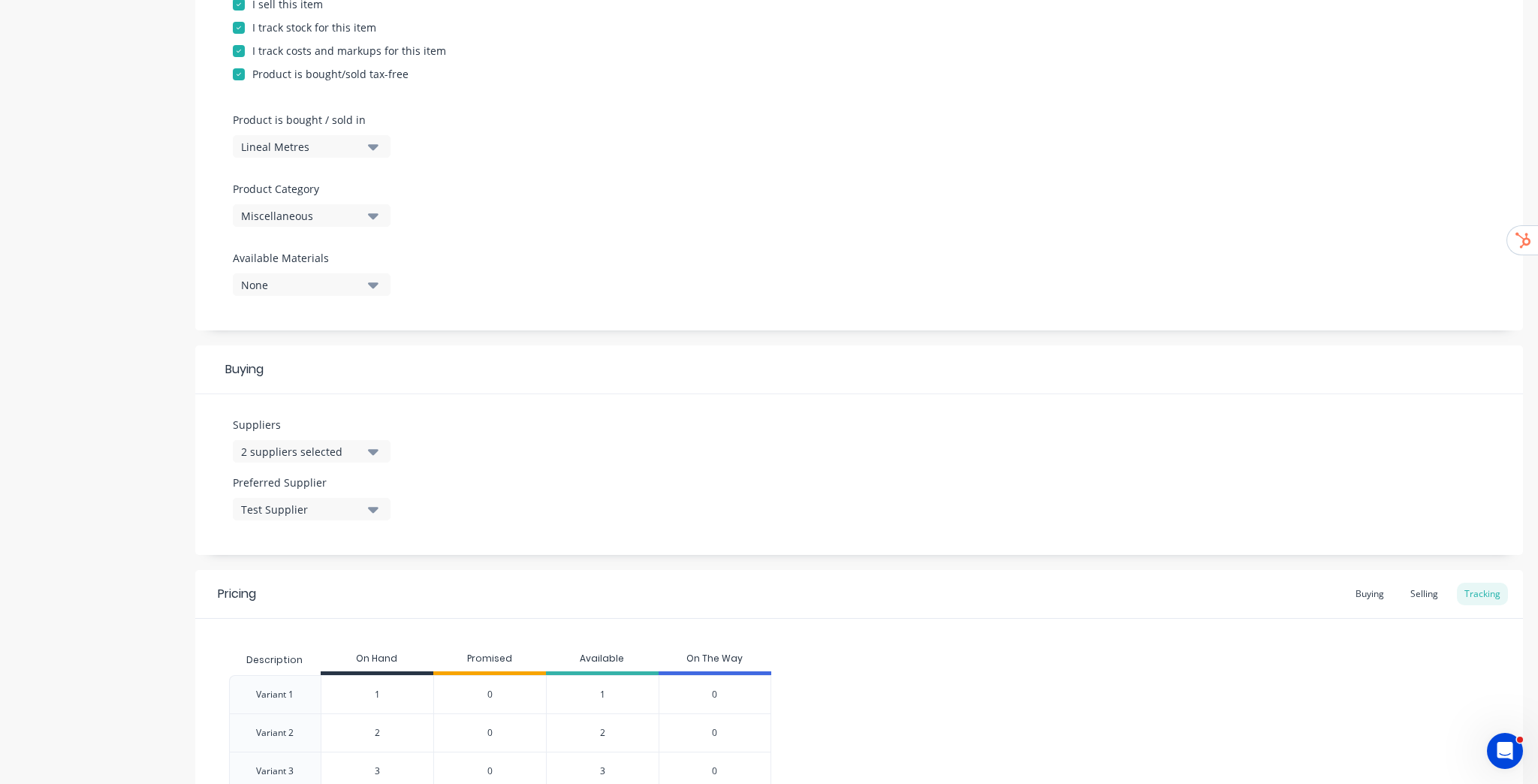
scroll to position [481, 0]
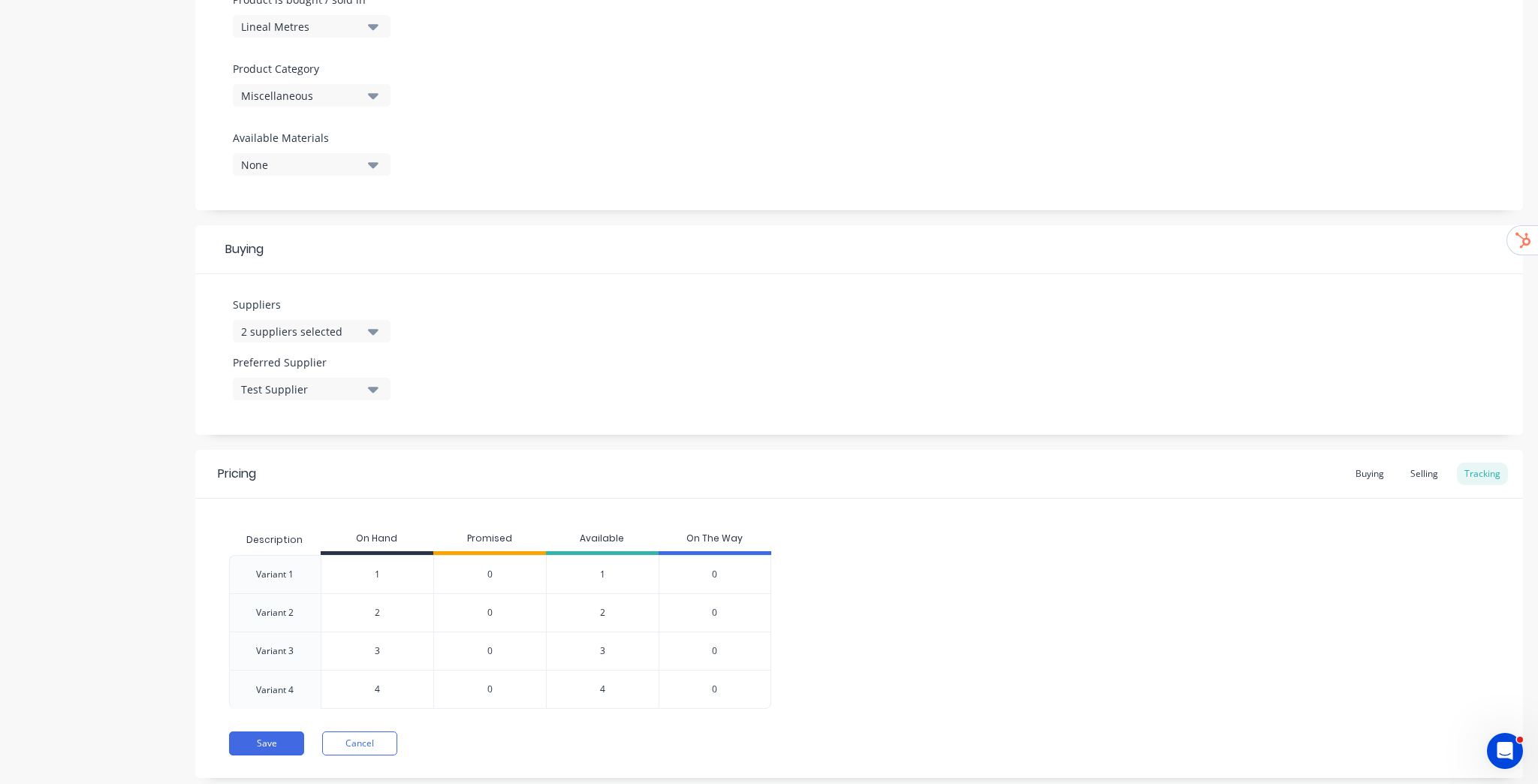
click at [379, 333] on icon "button" at bounding box center [373, 331] width 11 height 17
click at [379, 331] on button "2 suppliers selected" at bounding box center [312, 331] width 158 height 22
click at [468, 311] on div "Suppliers 2 suppliers selected Preferred Supplier Test Supplier" at bounding box center [858, 355] width 1327 height 161
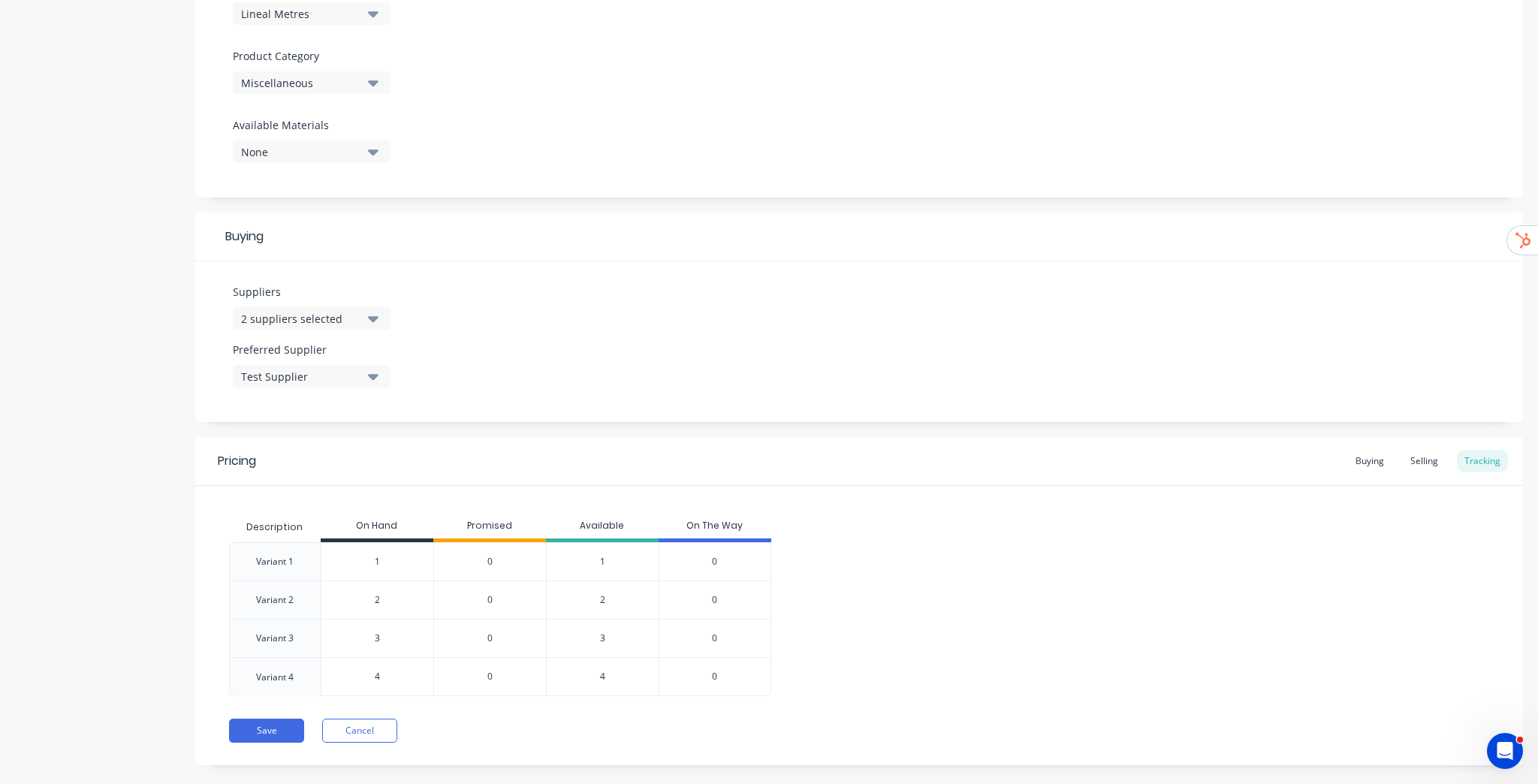
scroll to position [514, 0]
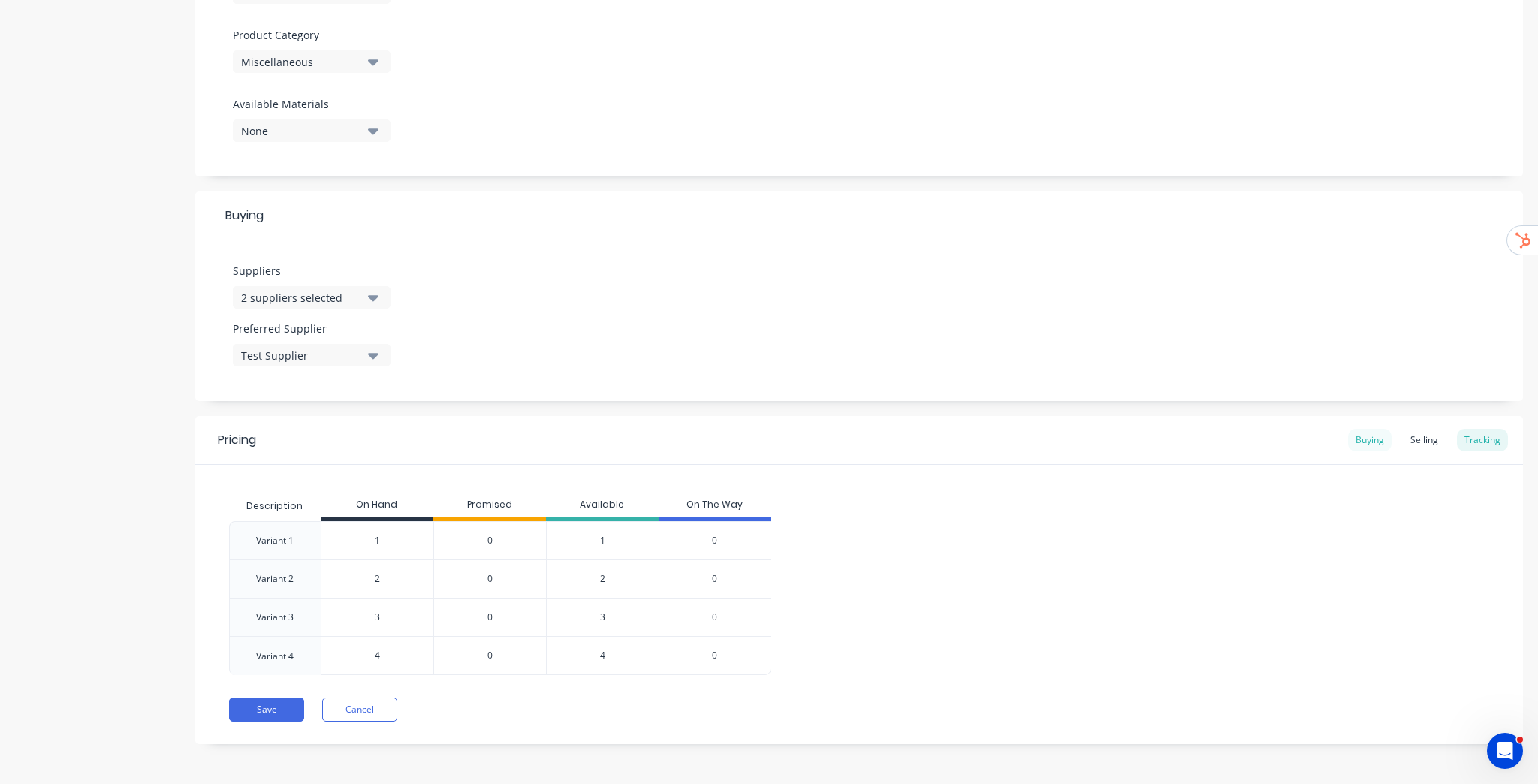
click at [1360, 439] on div "Buying" at bounding box center [1370, 439] width 44 height 22
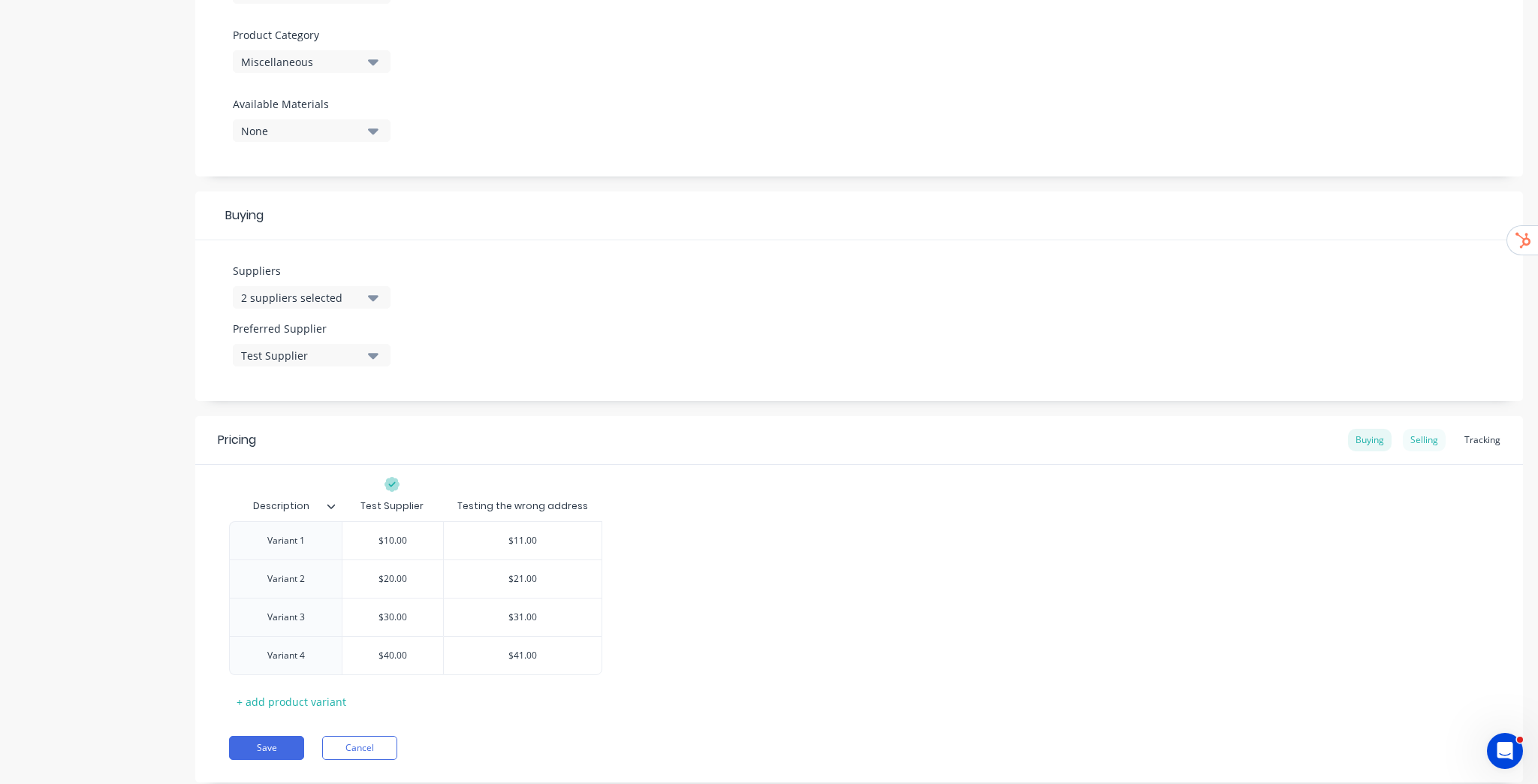
click at [1429, 443] on div "Selling" at bounding box center [1424, 439] width 43 height 22
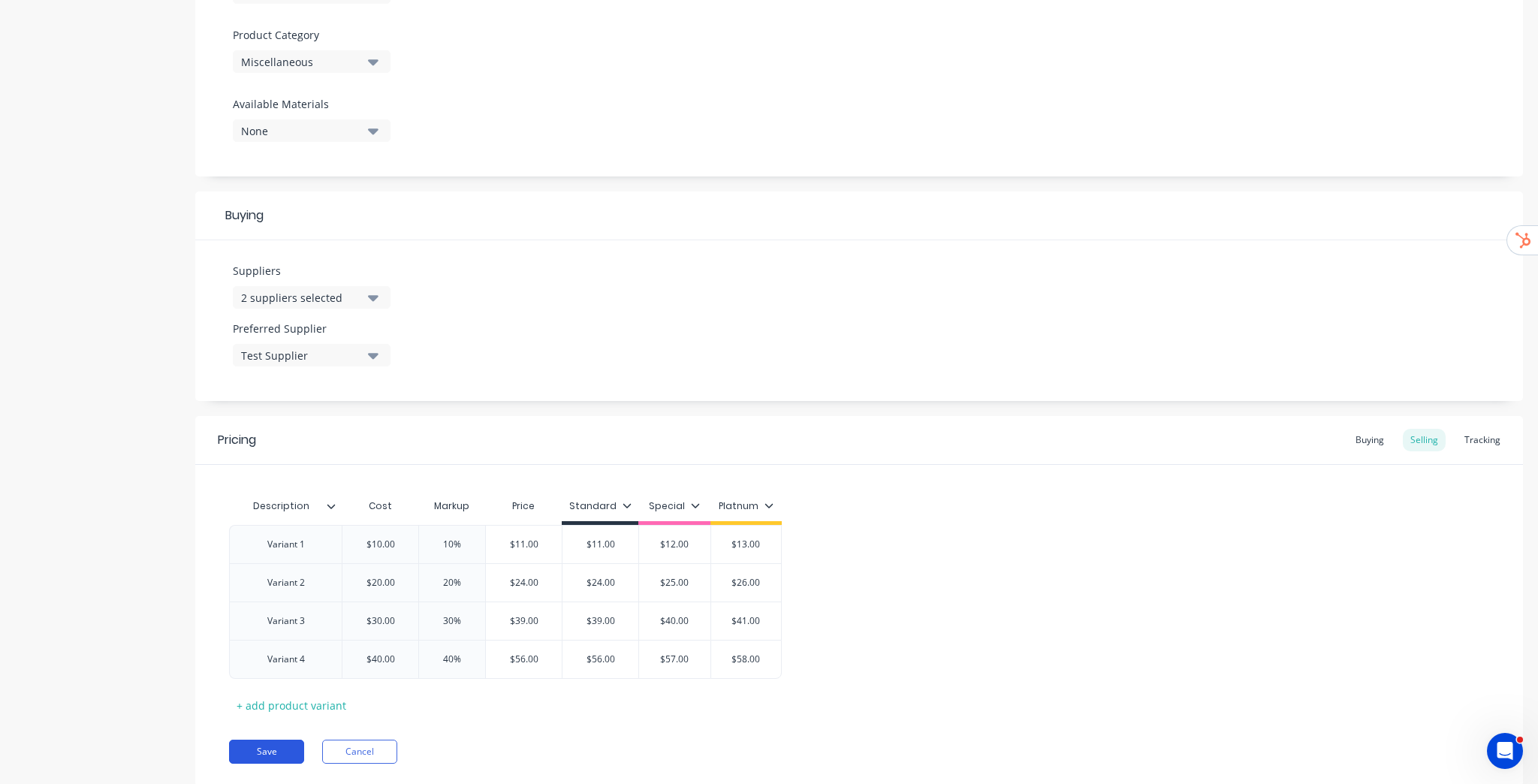
click at [271, 754] on button "Save" at bounding box center [266, 751] width 75 height 24
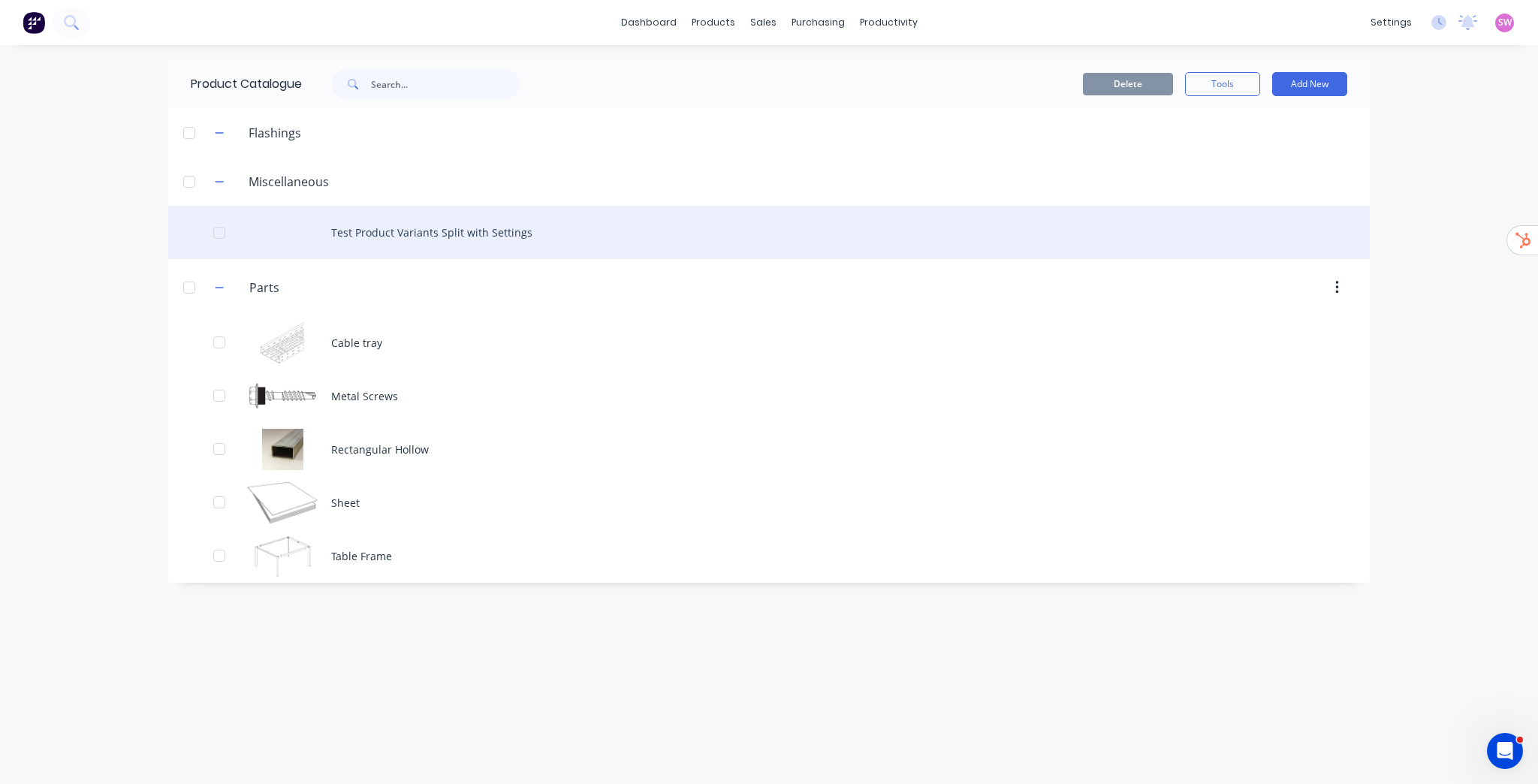
click at [391, 233] on div "Test Product Variants Split with Settings" at bounding box center [769, 232] width 1201 height 53
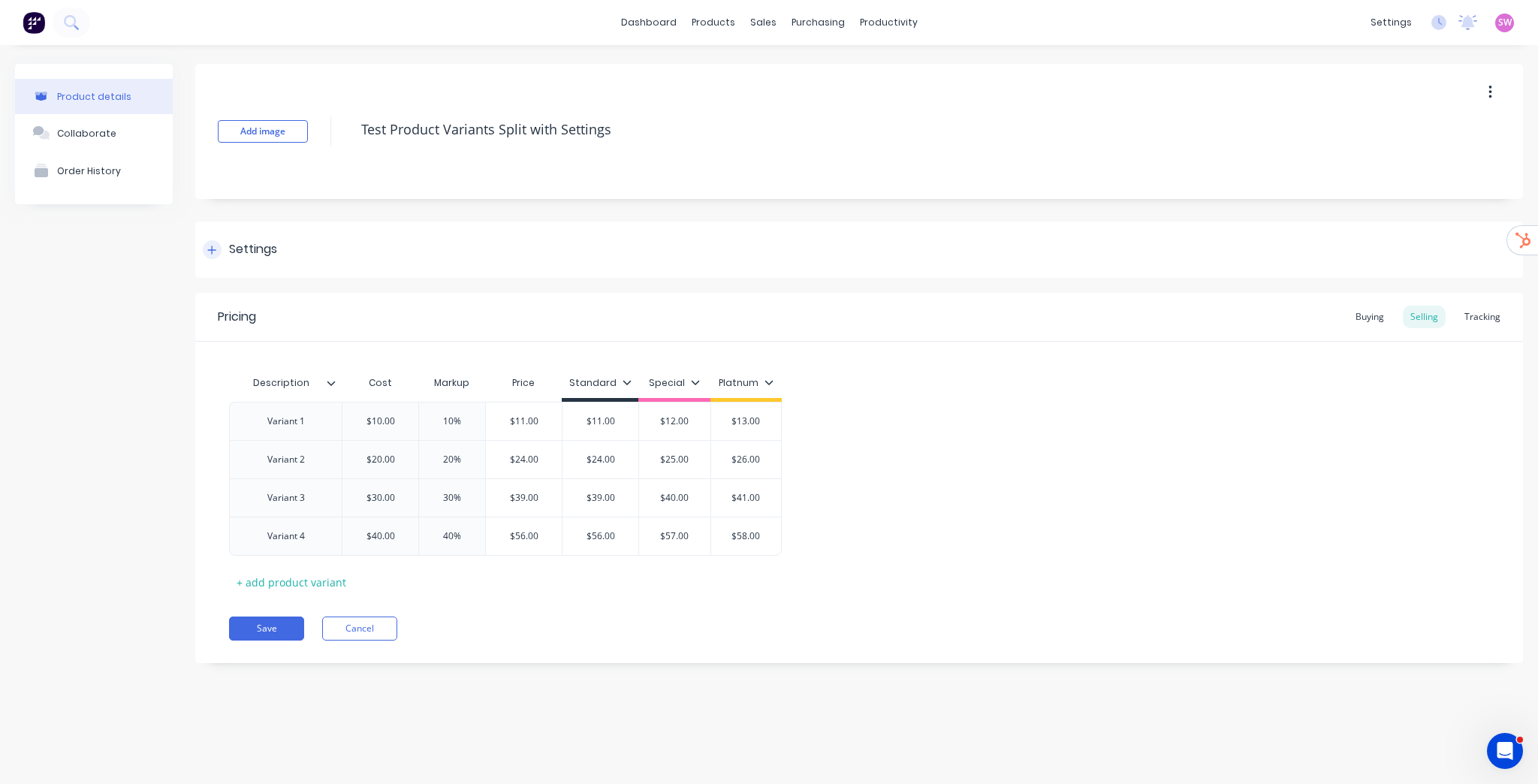
click at [254, 248] on div "Settings" at bounding box center [253, 249] width 48 height 19
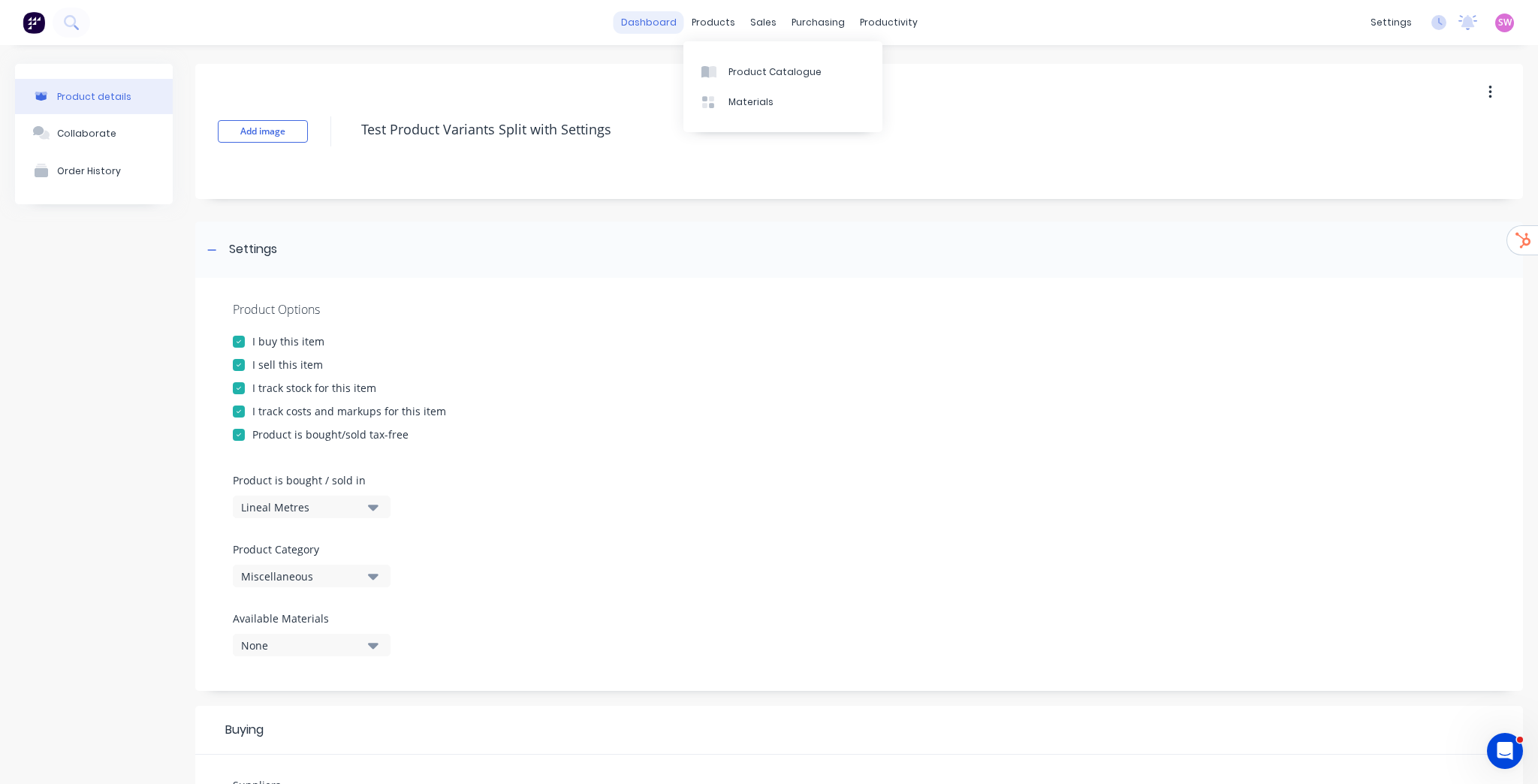
click at [667, 24] on link "dashboard" at bounding box center [648, 22] width 70 height 22
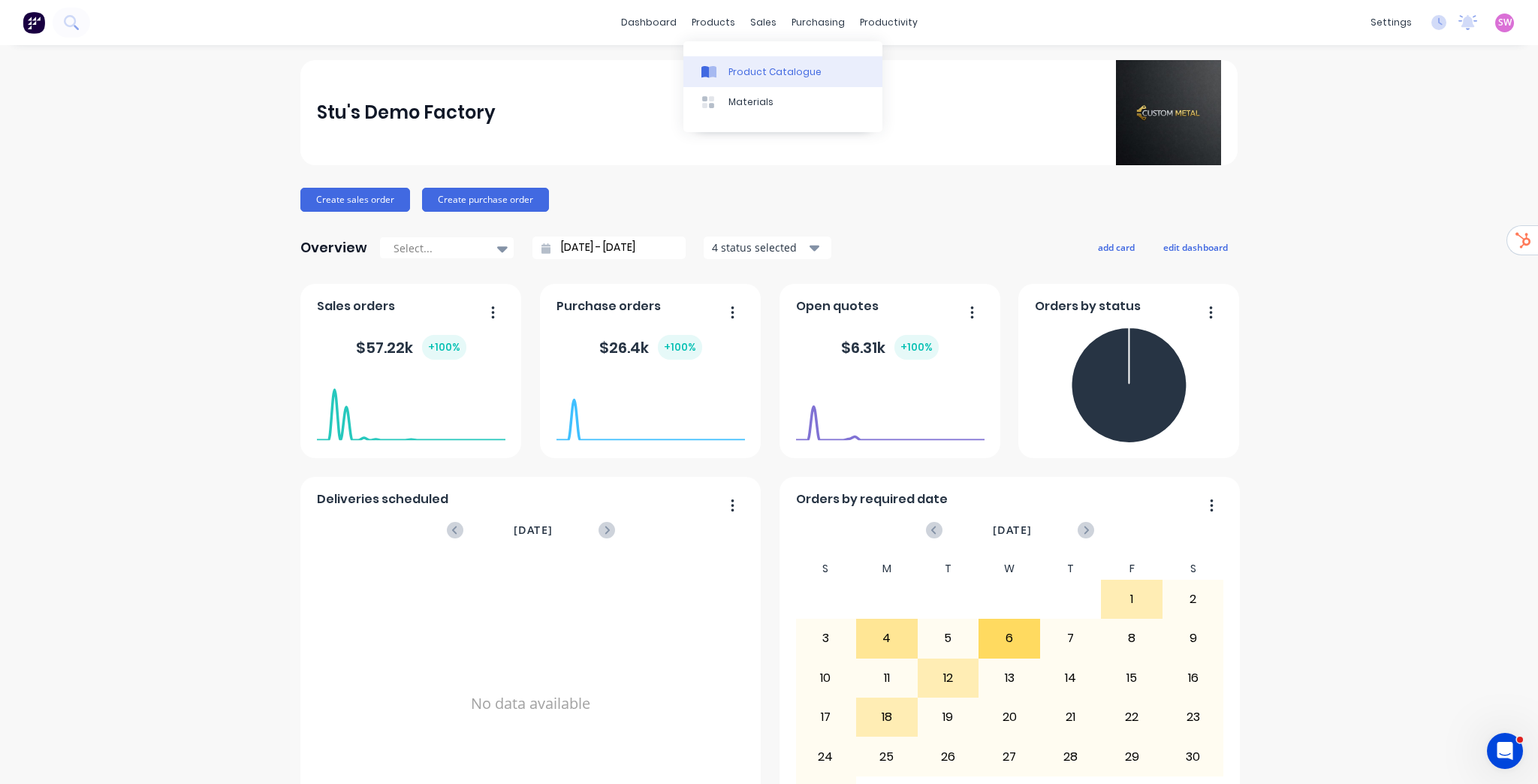
click at [739, 65] on div "Product Catalogue" at bounding box center [775, 72] width 93 height 13
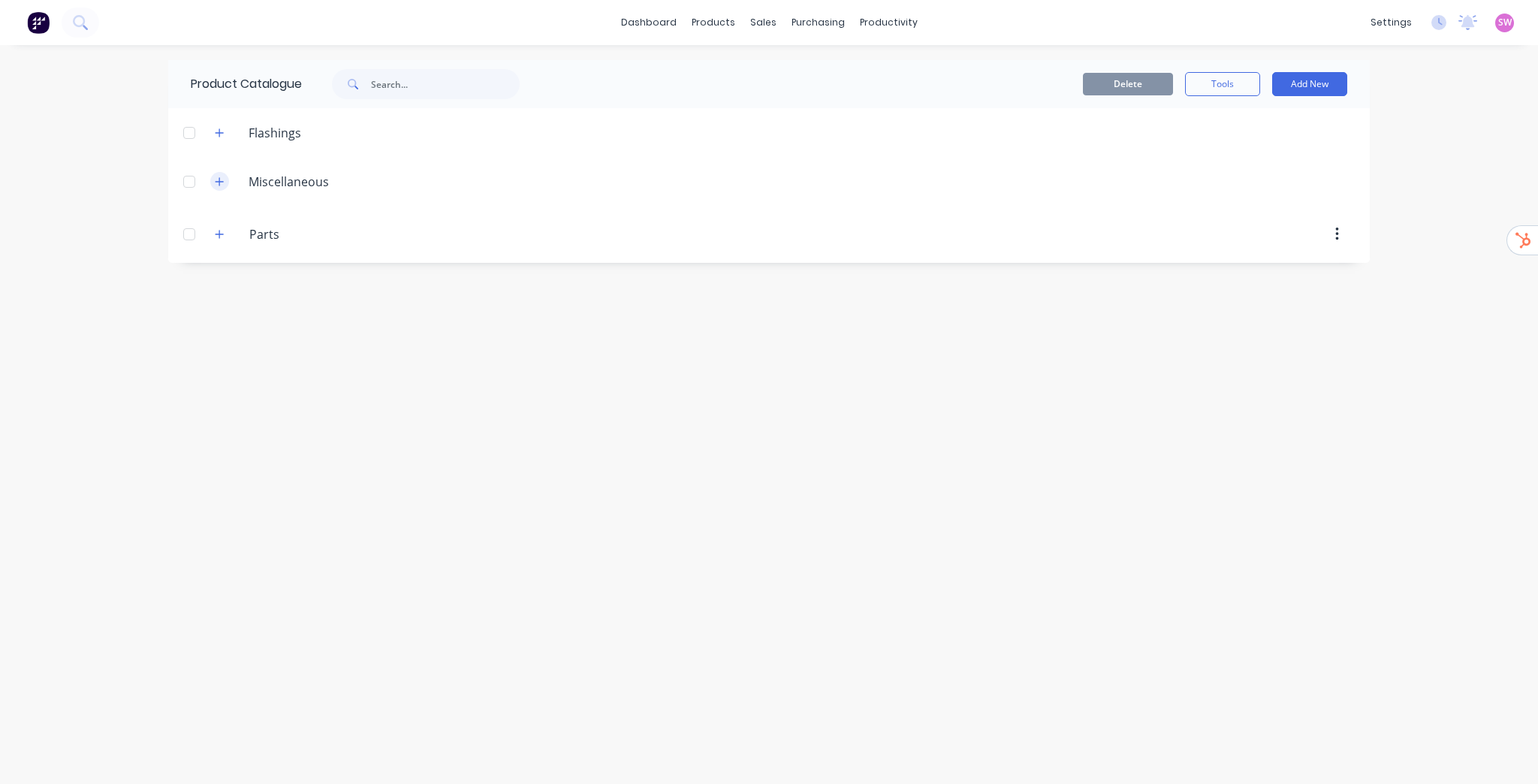
click at [225, 186] on button "button" at bounding box center [220, 181] width 19 height 19
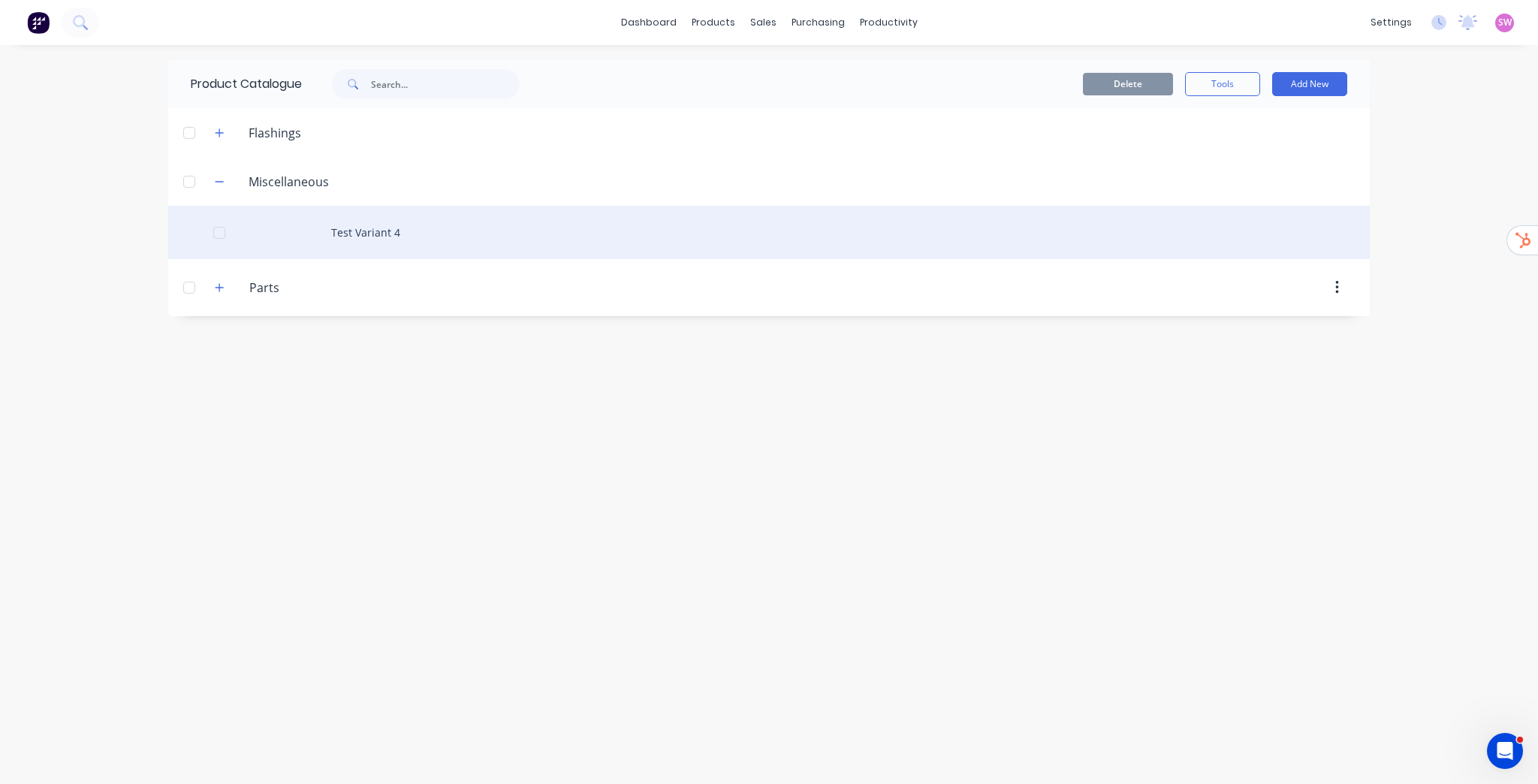
click at [372, 236] on div "Test Variant 4" at bounding box center [769, 232] width 1201 height 53
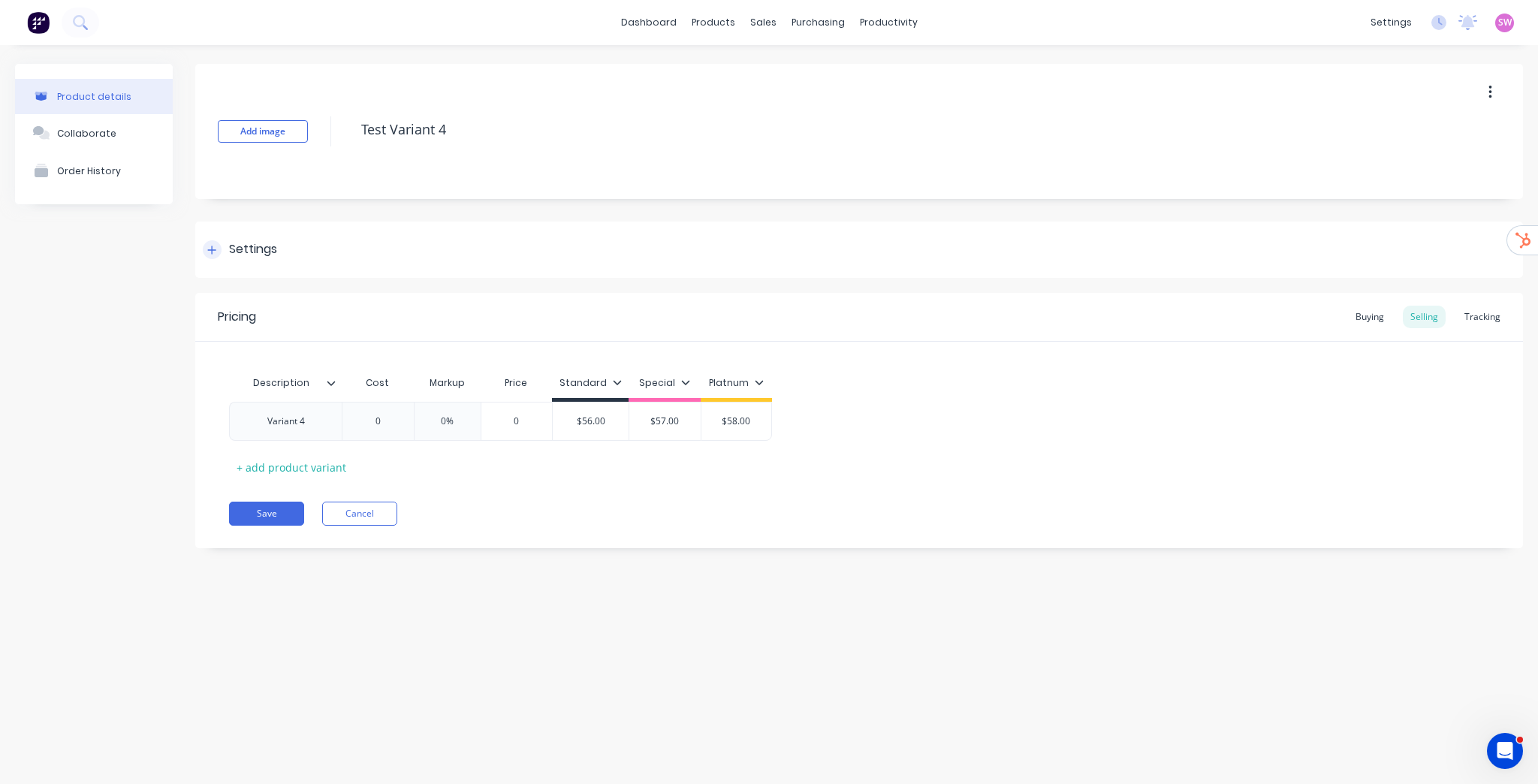
click at [241, 246] on div "Settings" at bounding box center [253, 249] width 48 height 19
type textarea "x"
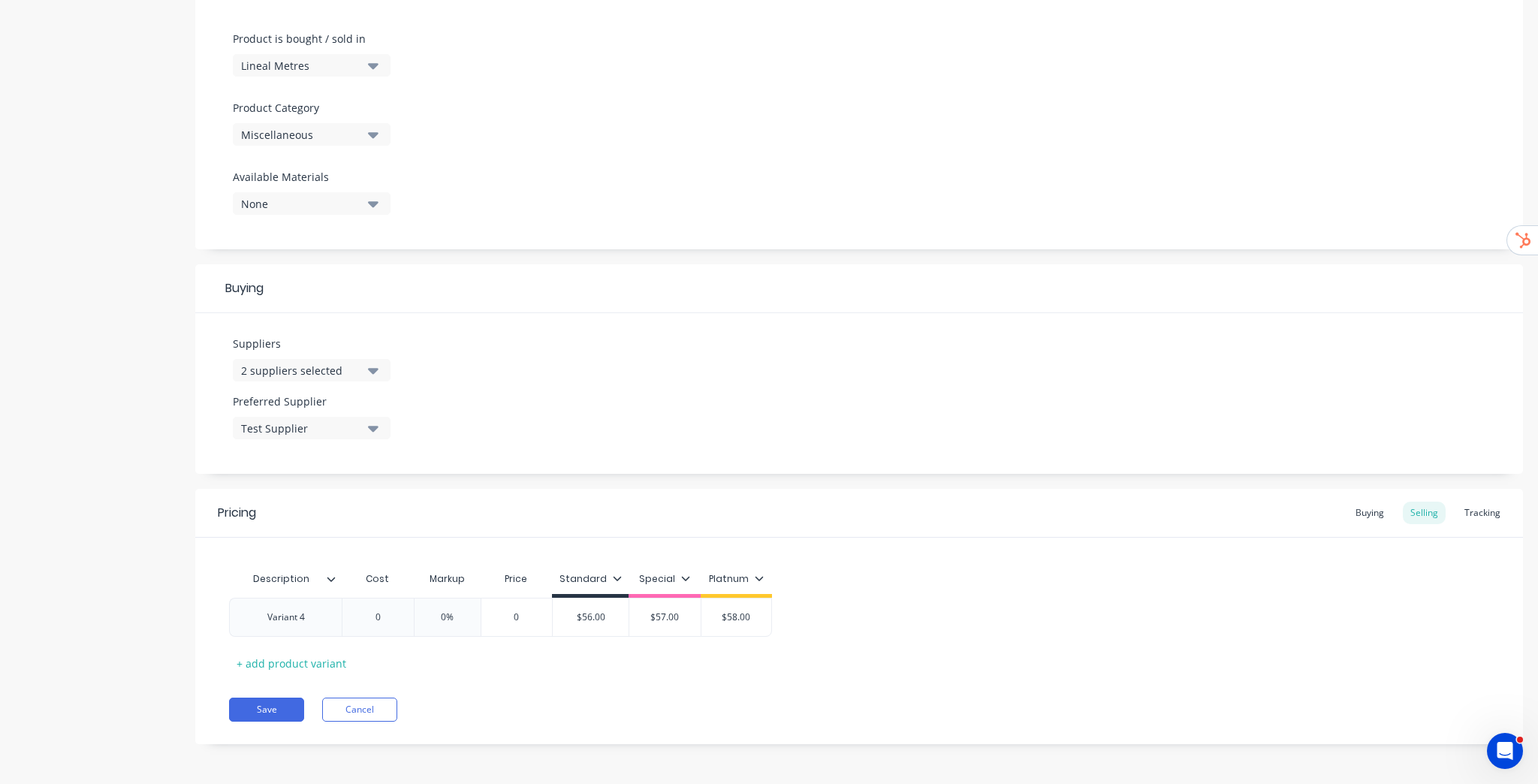
scroll to position [442, 0]
click at [347, 711] on button "Cancel" at bounding box center [360, 709] width 75 height 24
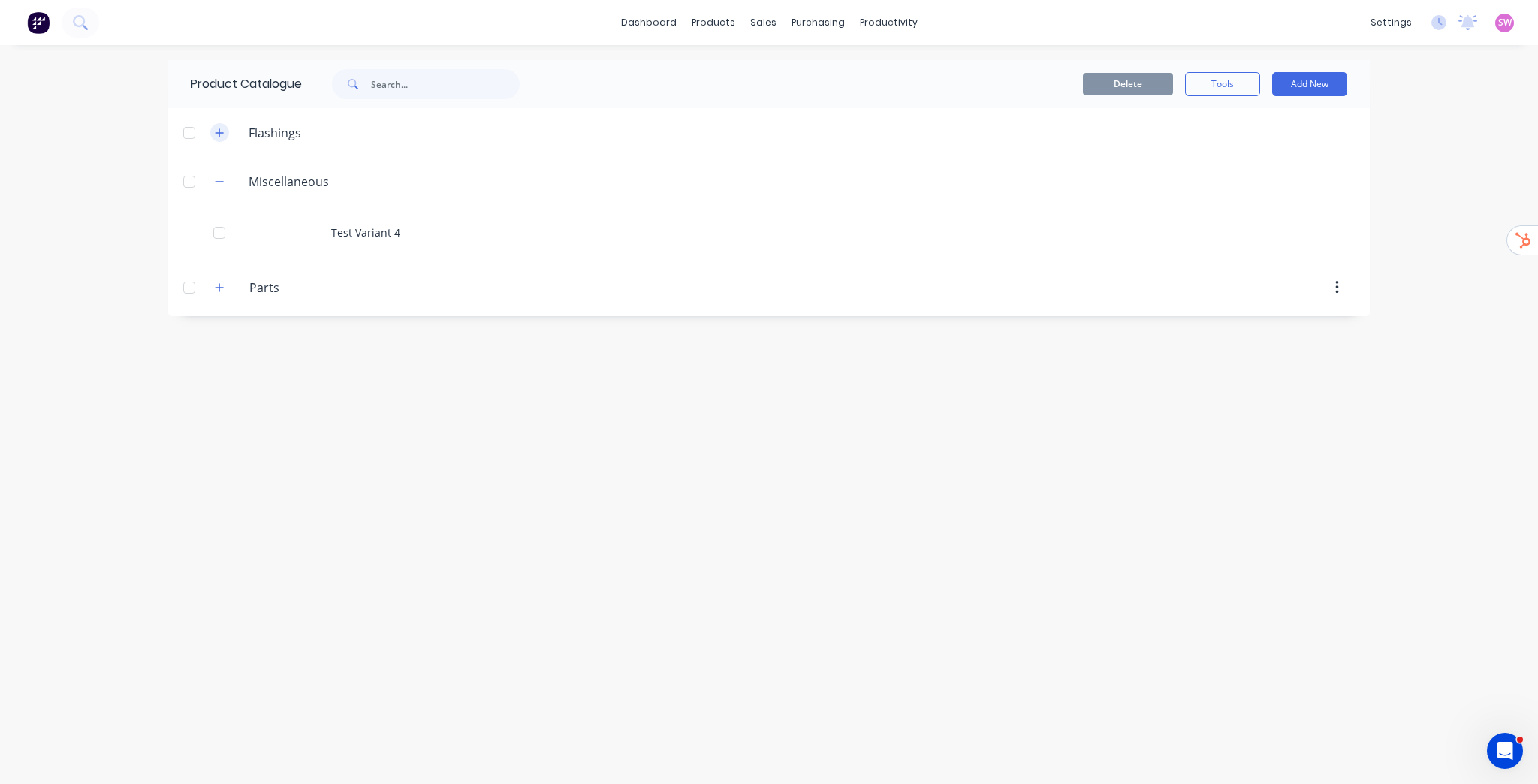
click at [220, 133] on icon "button" at bounding box center [219, 133] width 9 height 11
click at [222, 291] on icon "button" at bounding box center [219, 288] width 9 height 11
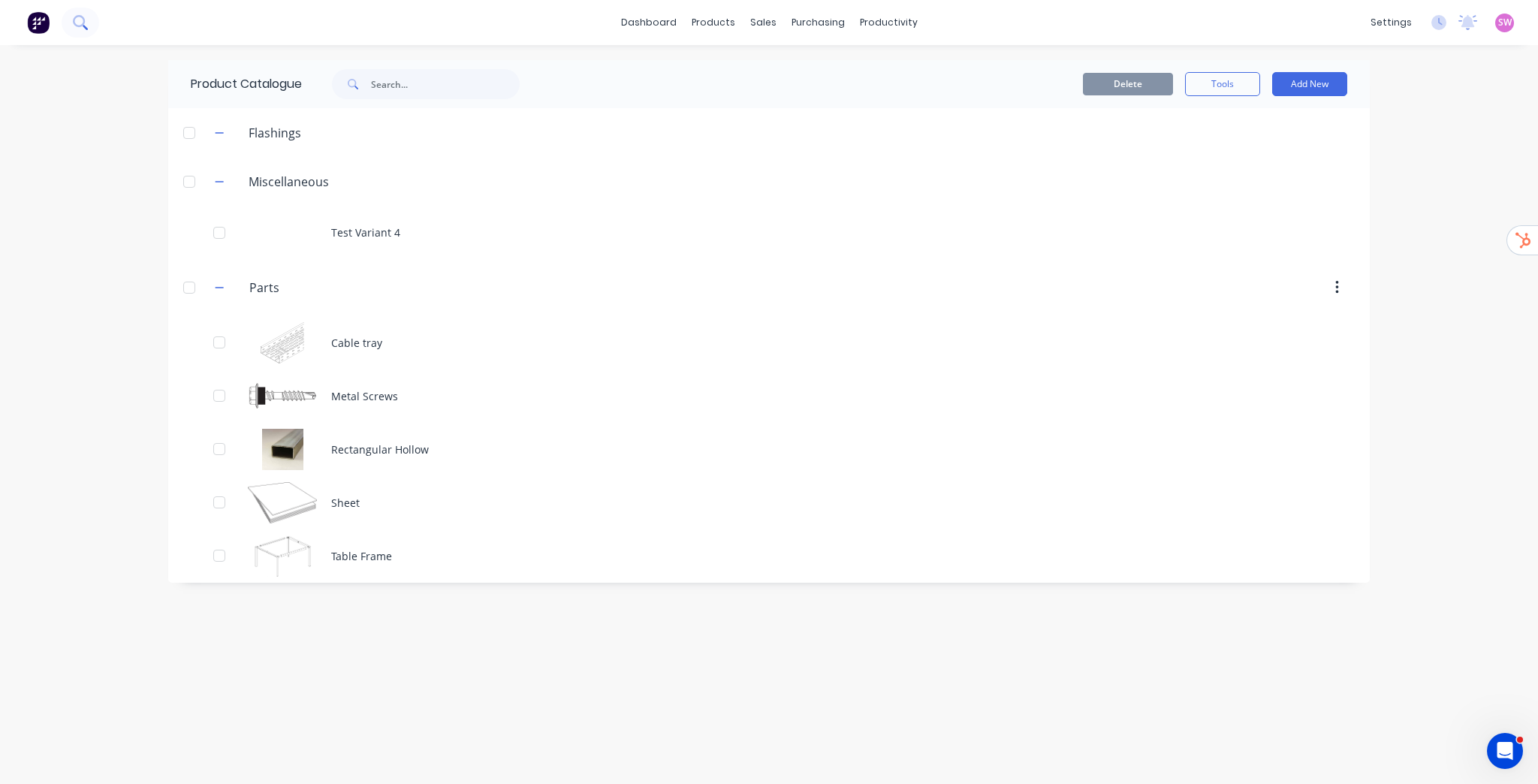
click at [90, 25] on button at bounding box center [80, 22] width 37 height 30
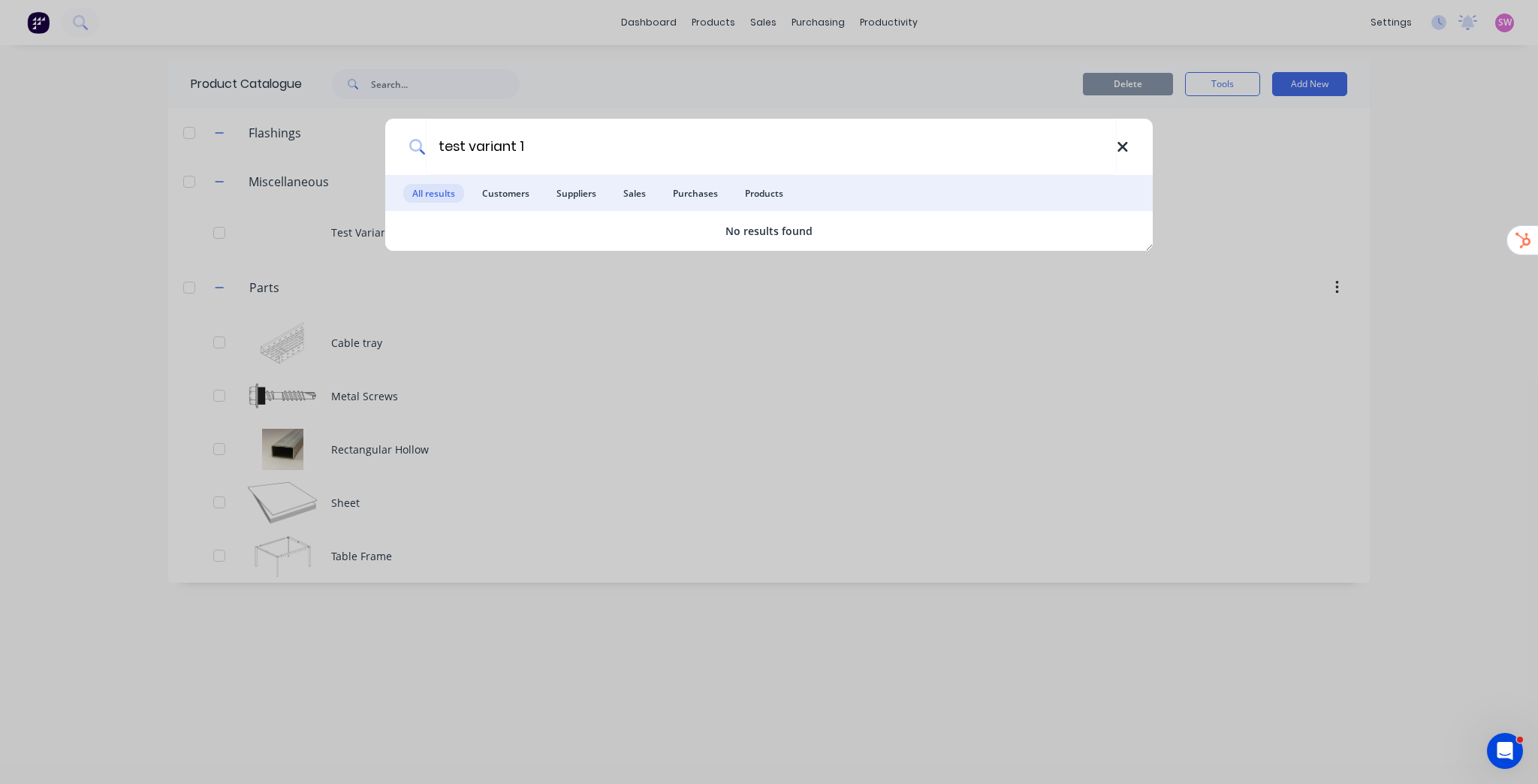
type input "test variant 1"
click at [1121, 145] on icon at bounding box center [1123, 147] width 10 height 10
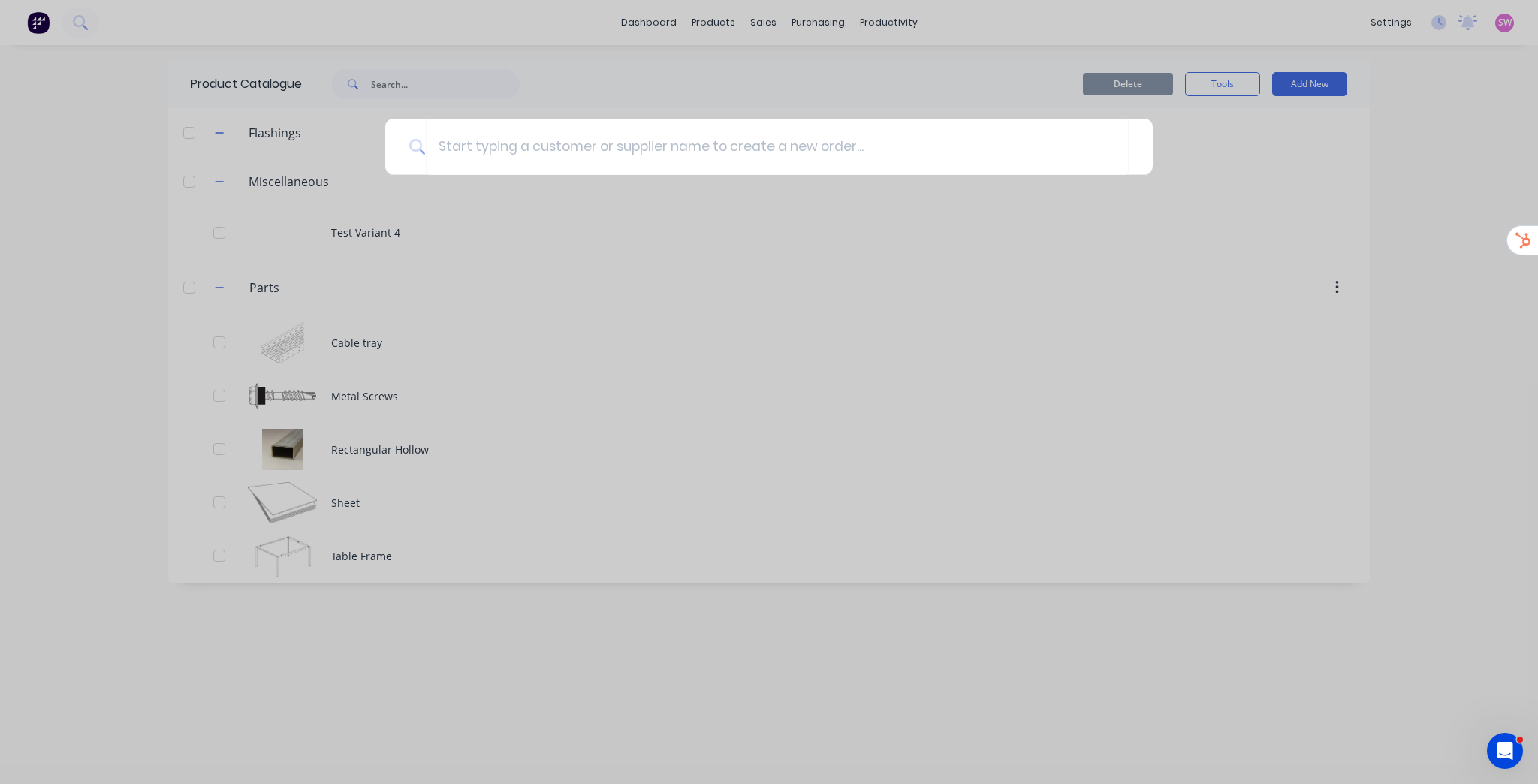
click at [885, 276] on div at bounding box center [769, 392] width 1538 height 784
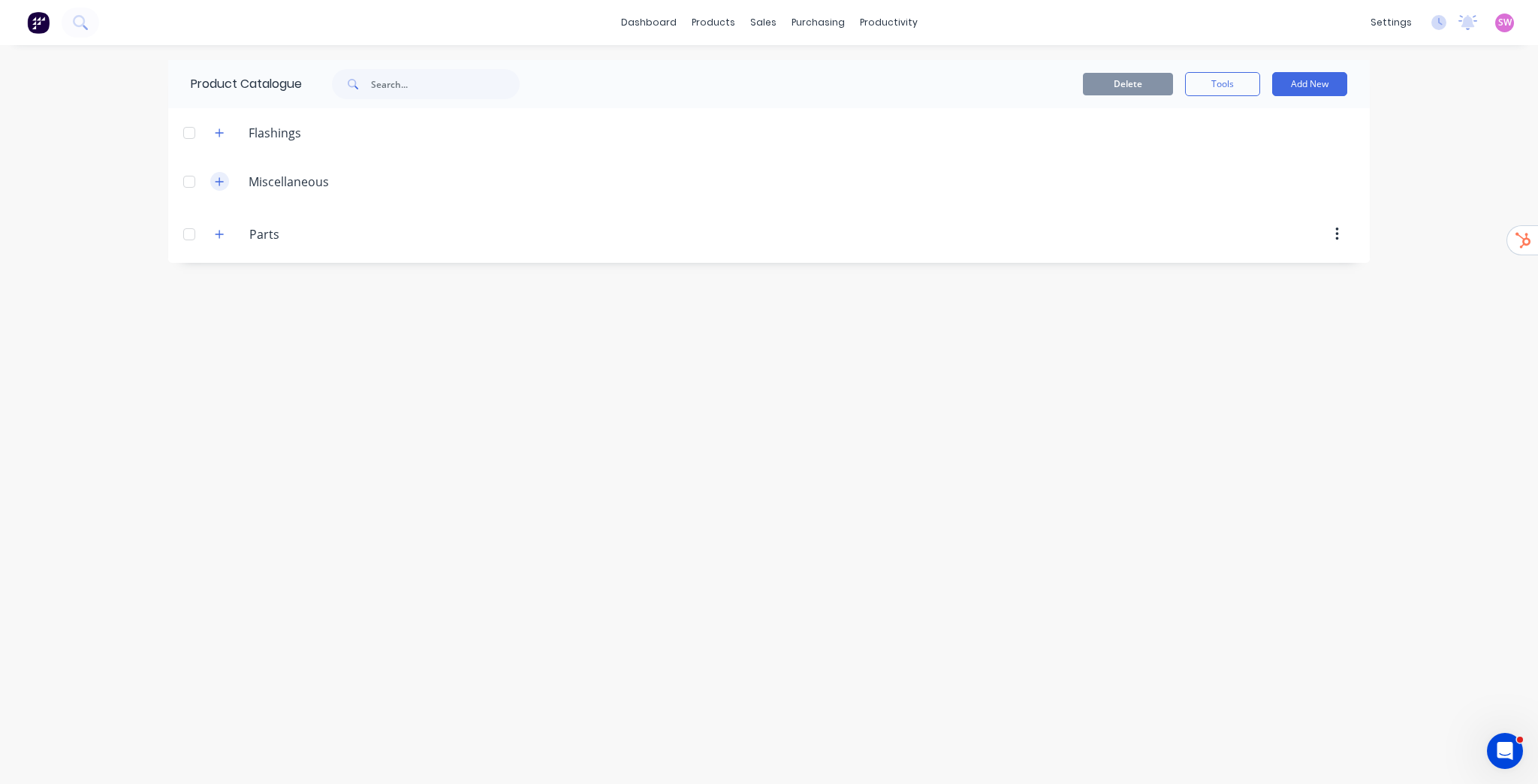
click at [226, 180] on button "button" at bounding box center [220, 181] width 19 height 19
click at [219, 285] on icon "button" at bounding box center [219, 288] width 9 height 11
click at [218, 135] on icon "button" at bounding box center [219, 133] width 9 height 11
click at [222, 289] on icon "button" at bounding box center [219, 290] width 9 height 11
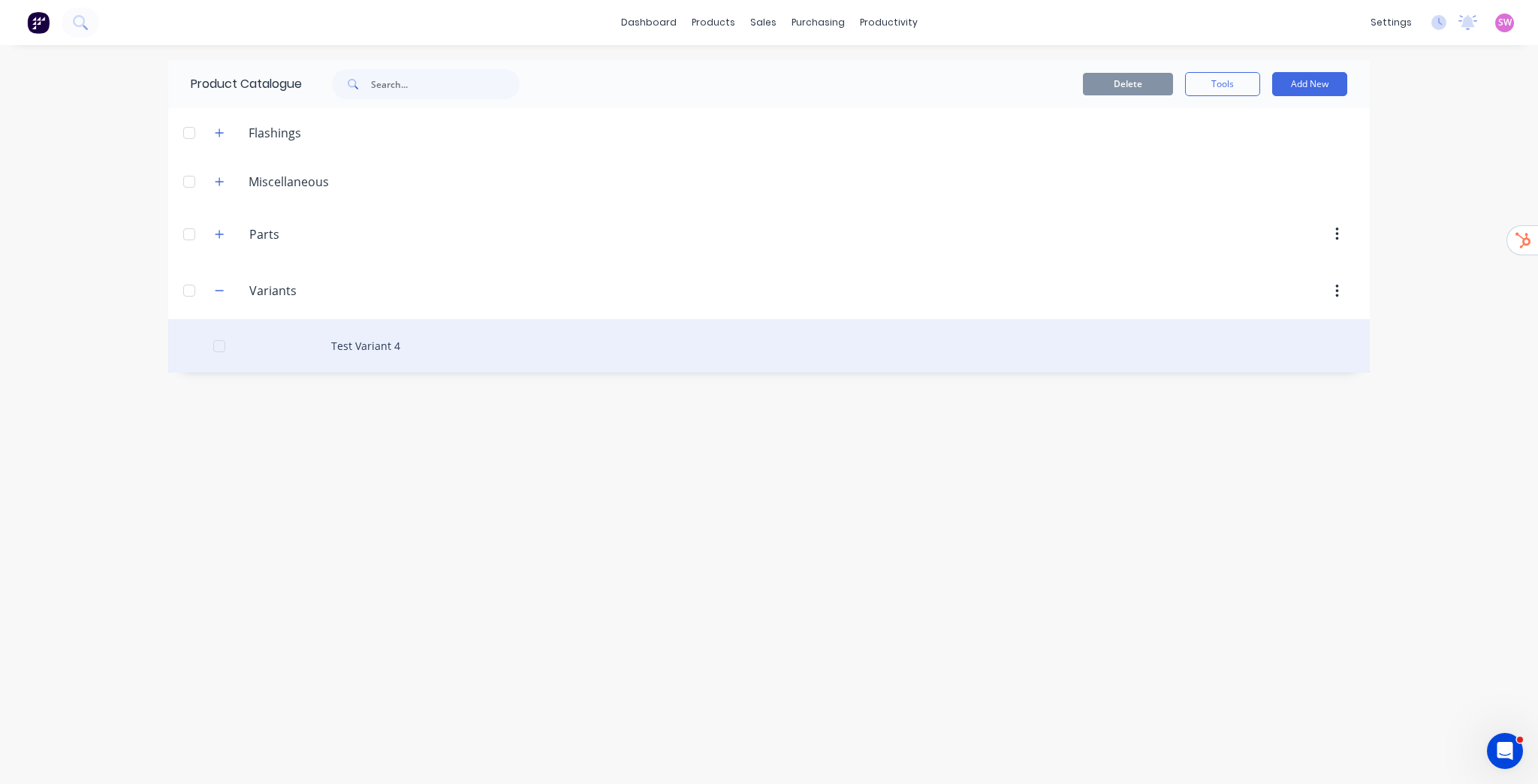
click at [400, 352] on div "Test Variant 4" at bounding box center [769, 346] width 1201 height 53
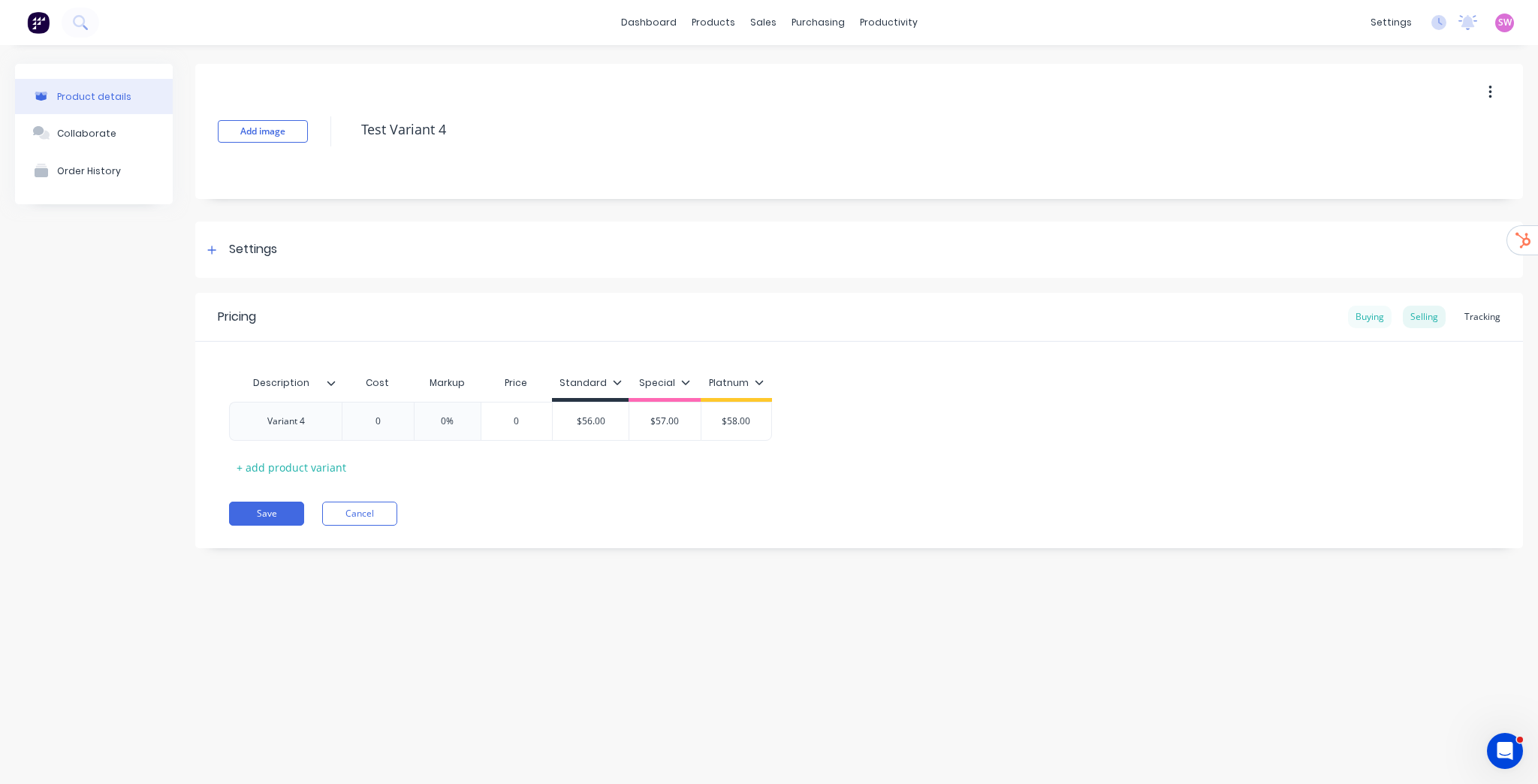
click at [1372, 312] on div "Buying" at bounding box center [1370, 317] width 44 height 22
click at [1427, 315] on div "Selling" at bounding box center [1424, 317] width 43 height 22
click at [1385, 320] on div "Buying" at bounding box center [1370, 317] width 44 height 22
click at [1431, 322] on div "Selling" at bounding box center [1424, 317] width 43 height 22
click at [1486, 315] on div "Tracking" at bounding box center [1482, 317] width 51 height 22
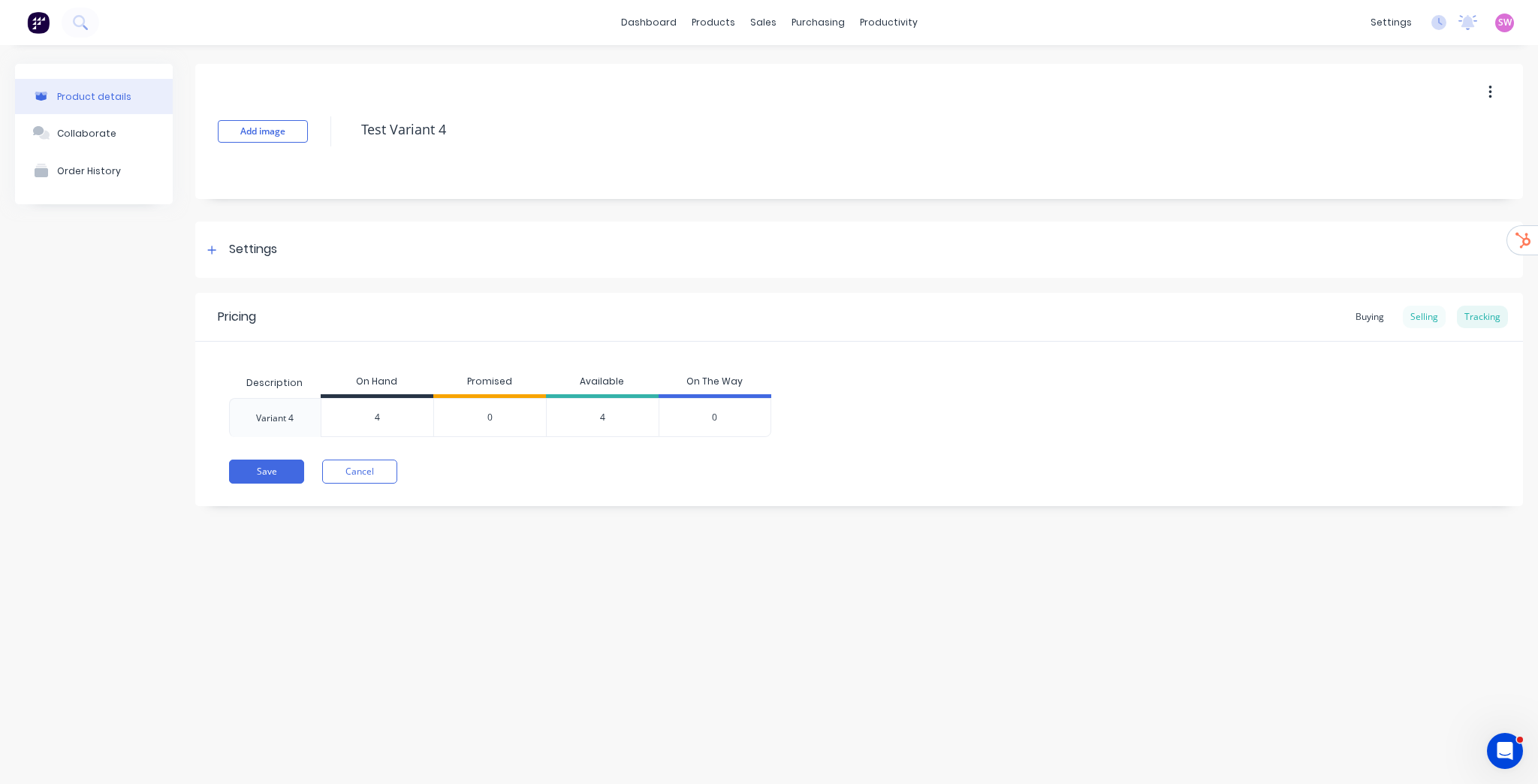
click at [1438, 317] on div "Selling" at bounding box center [1424, 317] width 43 height 22
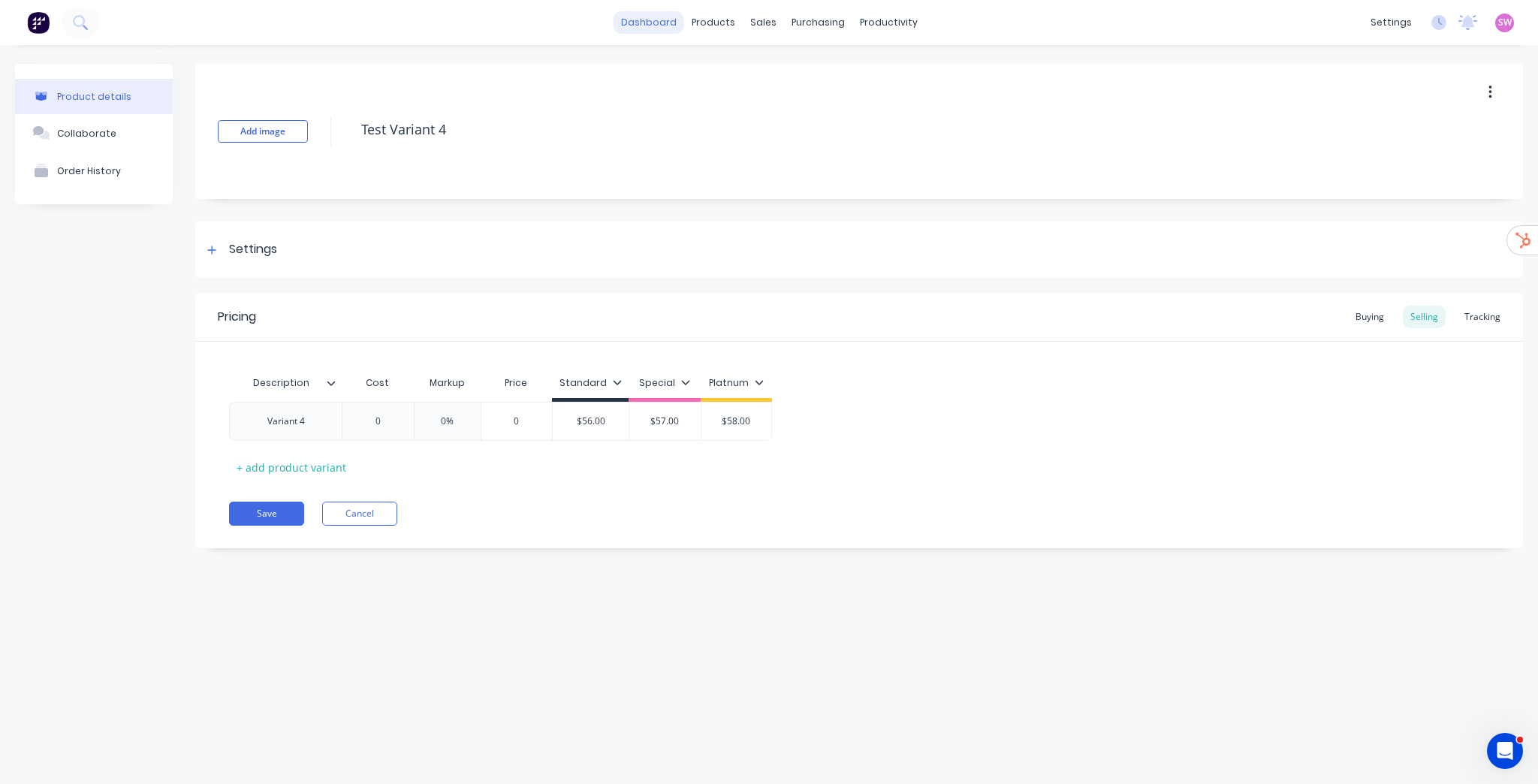
click at [655, 24] on link "dashboard" at bounding box center [648, 22] width 70 height 22
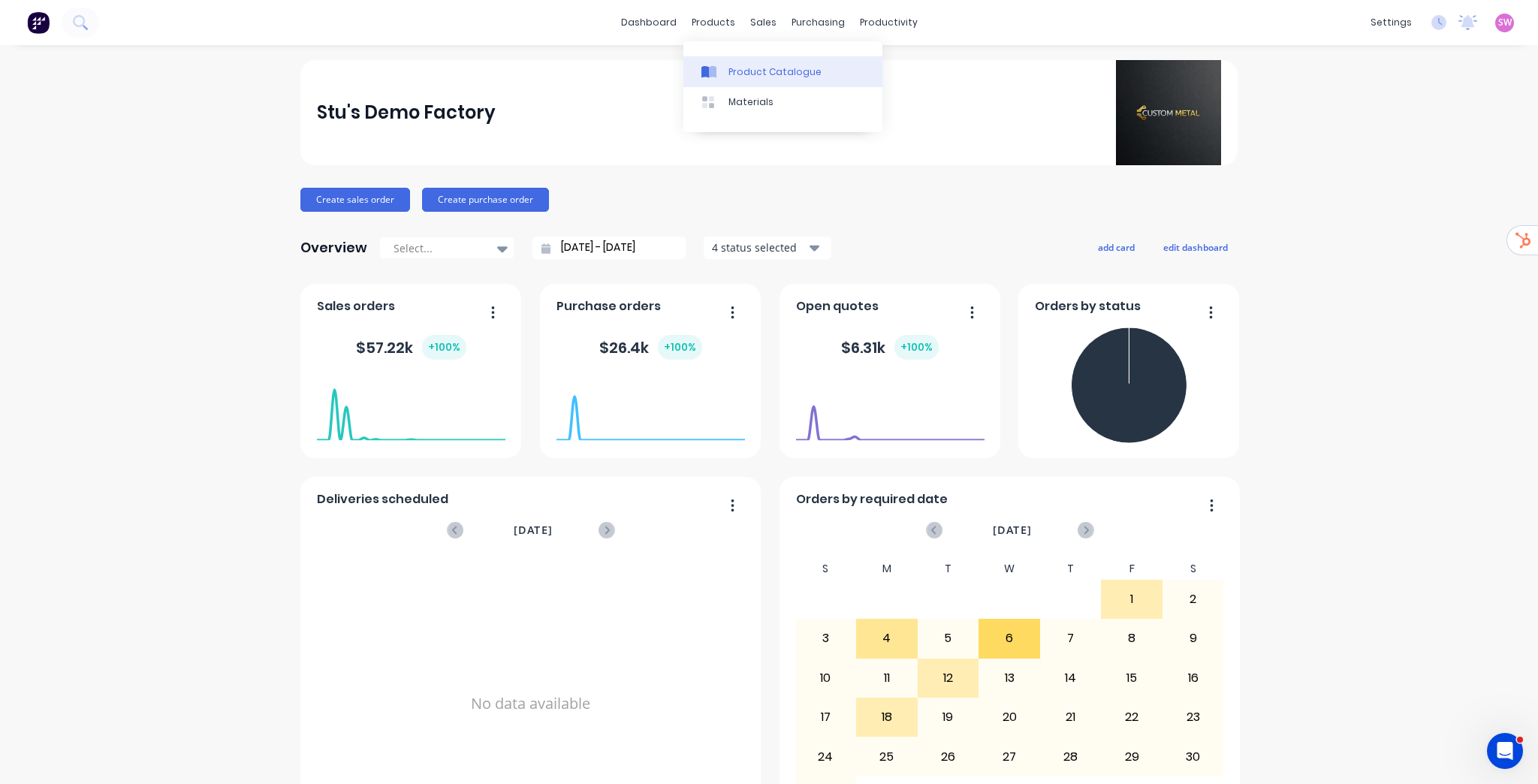
click at [750, 75] on div "Product Catalogue" at bounding box center [775, 72] width 93 height 13
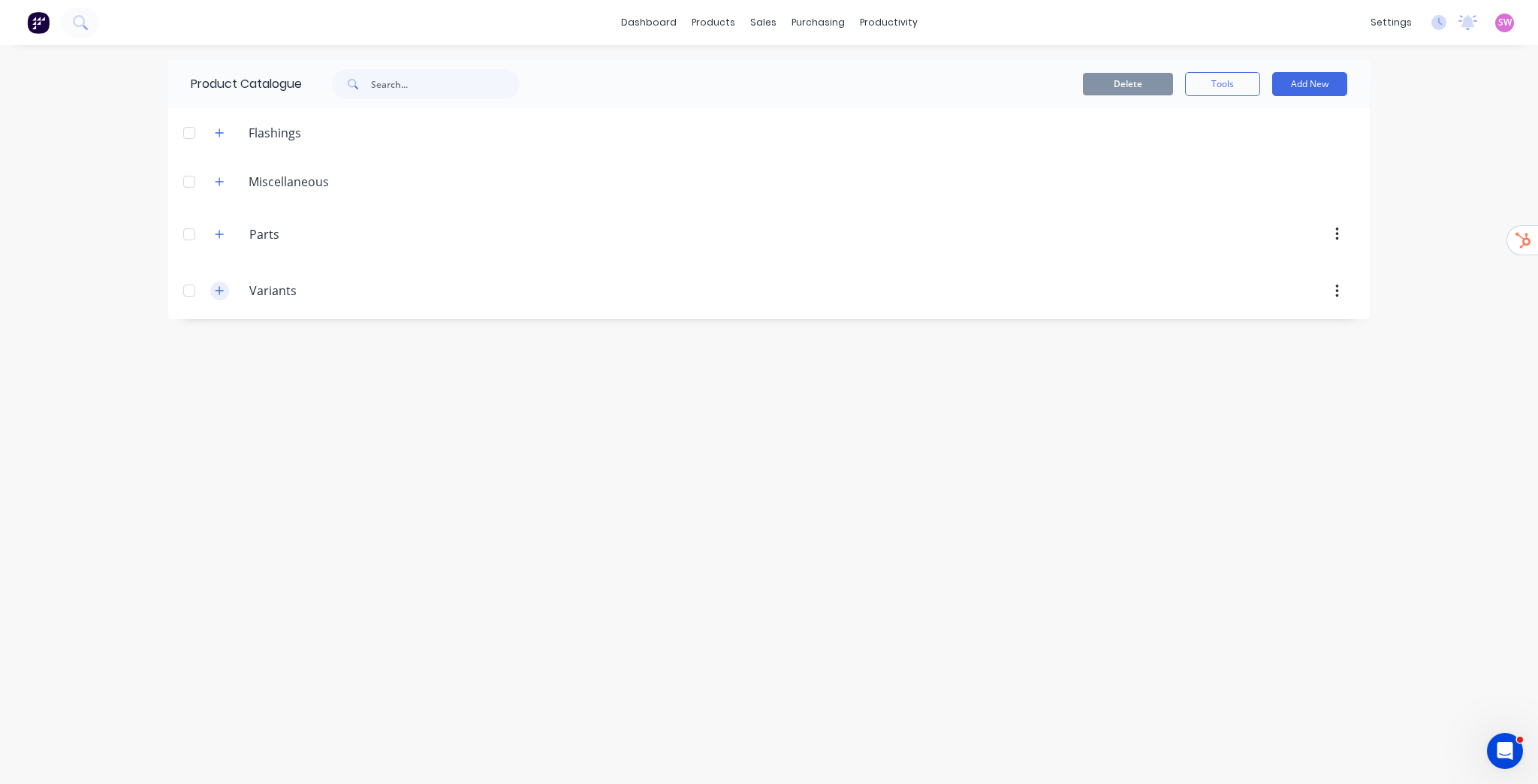
click at [219, 288] on icon "button" at bounding box center [220, 291] width 8 height 8
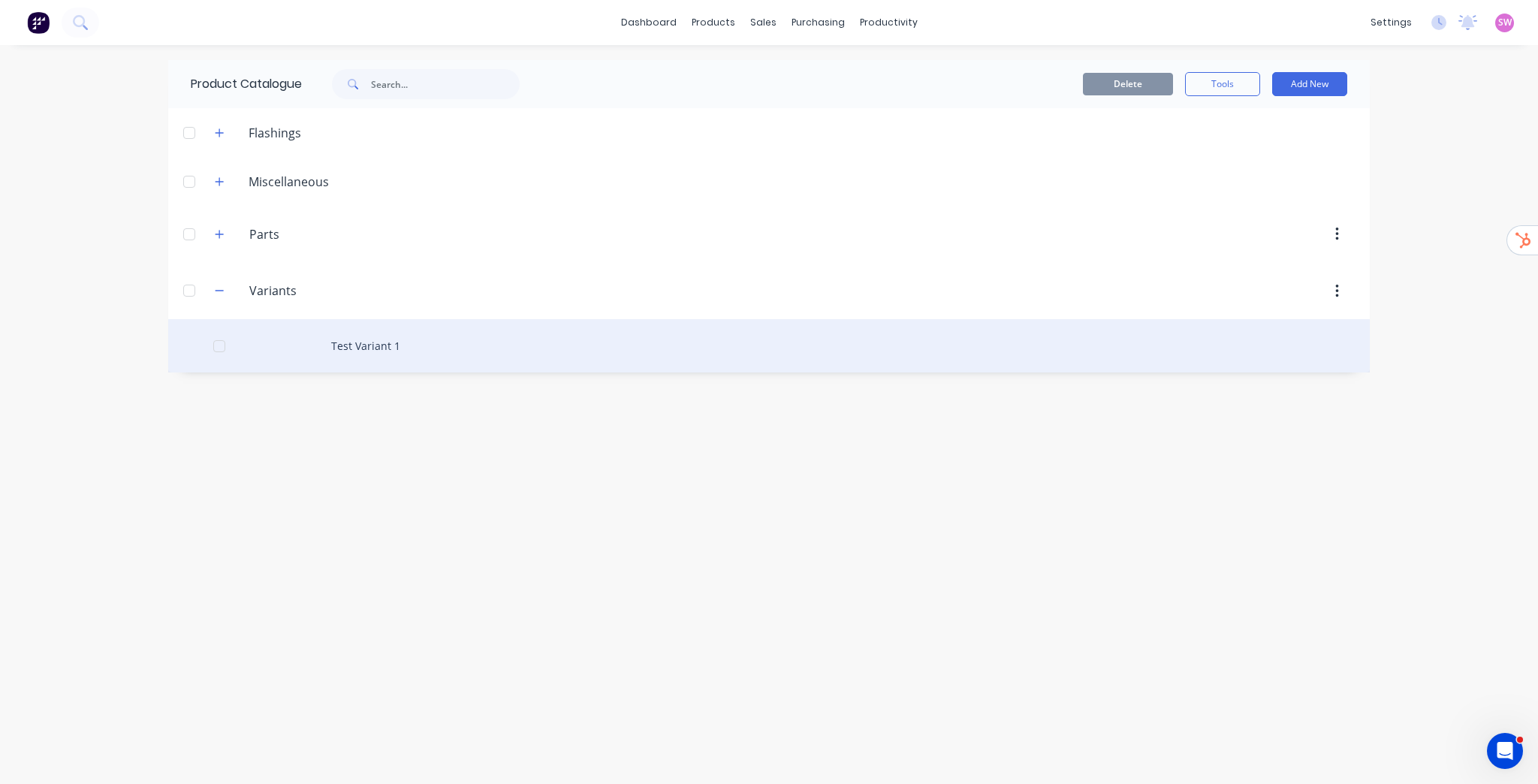
click at [381, 344] on div "Test Variant 1" at bounding box center [769, 346] width 1201 height 53
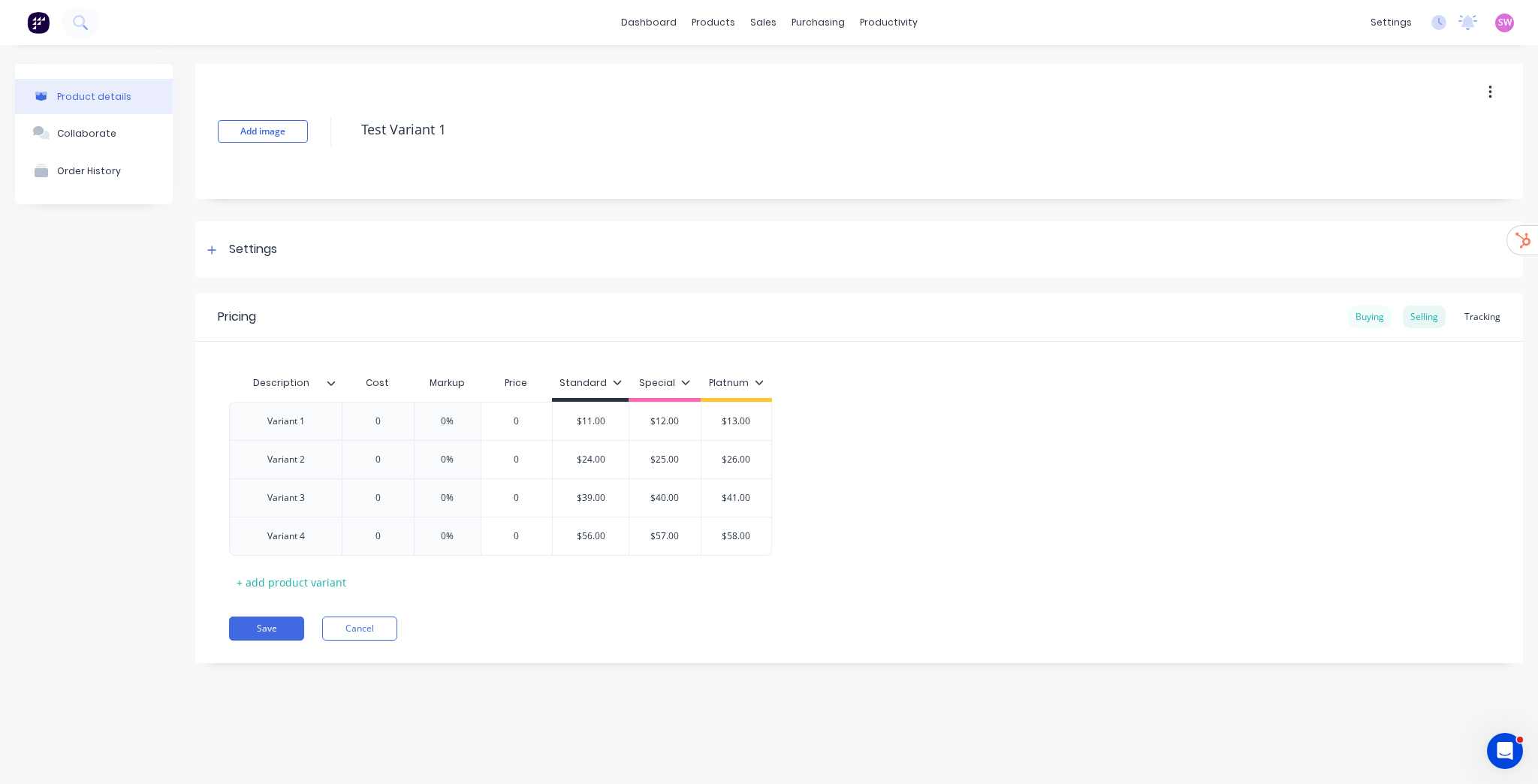
click at [1369, 317] on div "Buying" at bounding box center [1370, 317] width 44 height 22
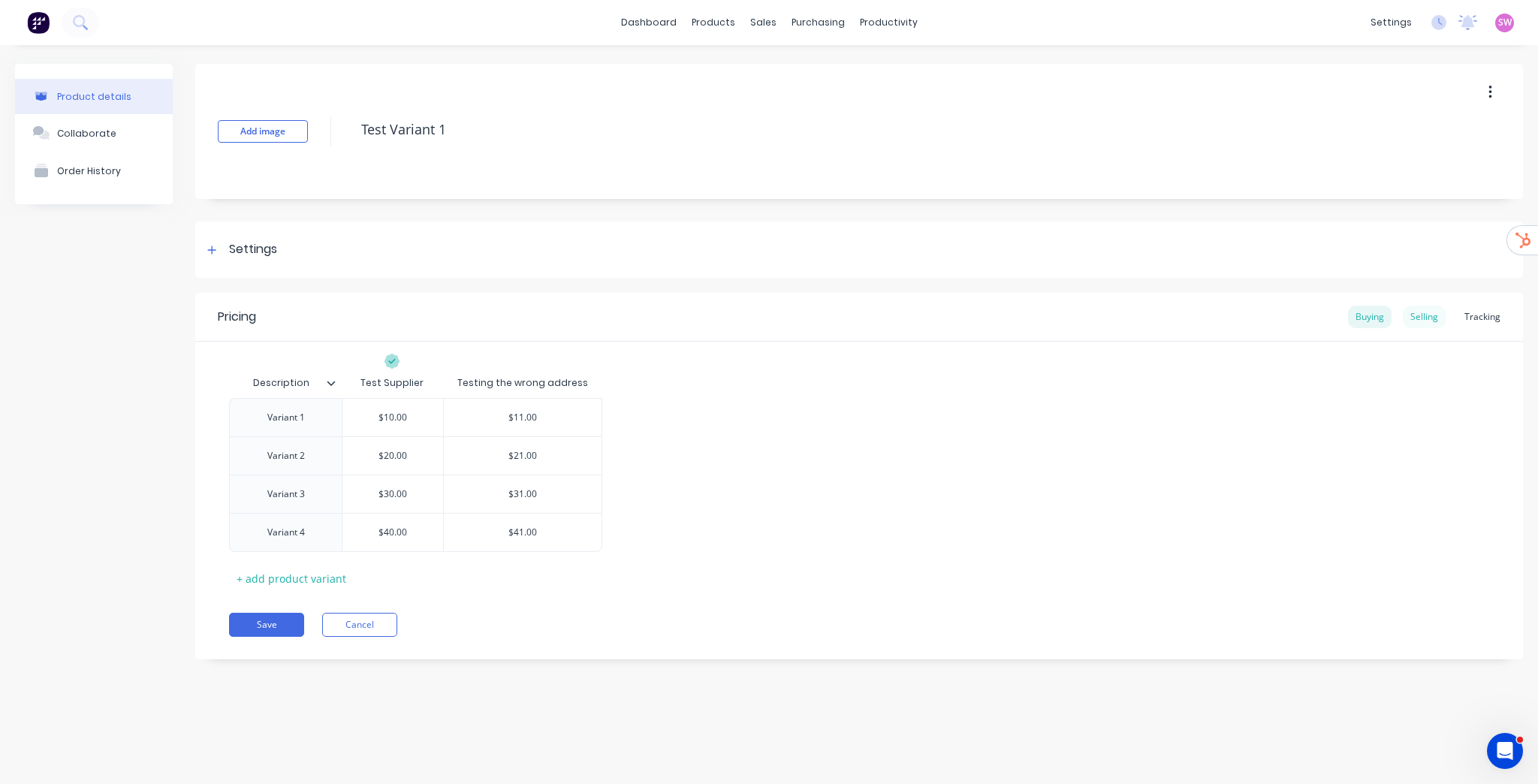
click at [1428, 318] on div "Selling" at bounding box center [1424, 317] width 43 height 22
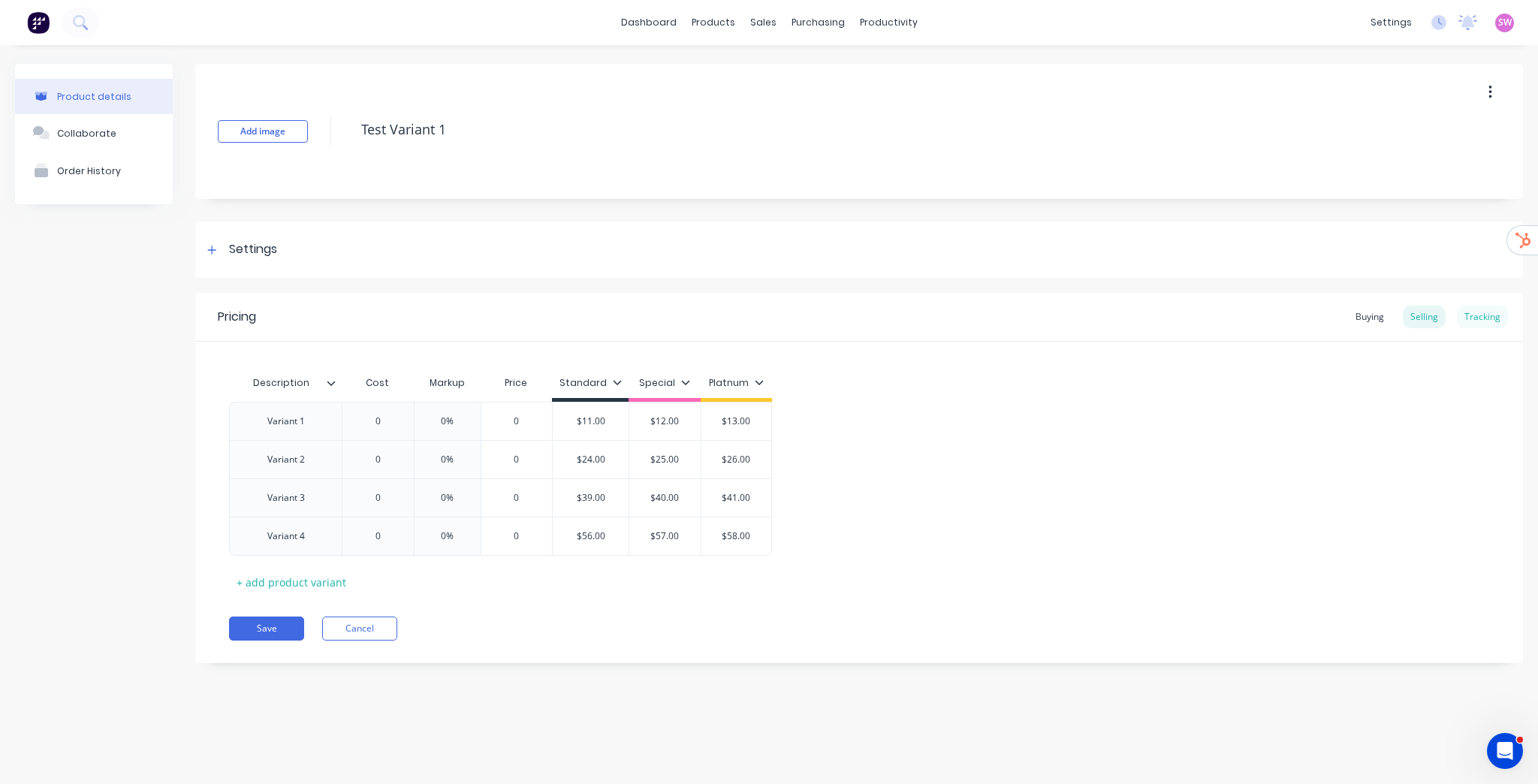
click at [1487, 317] on div "Tracking" at bounding box center [1482, 317] width 51 height 22
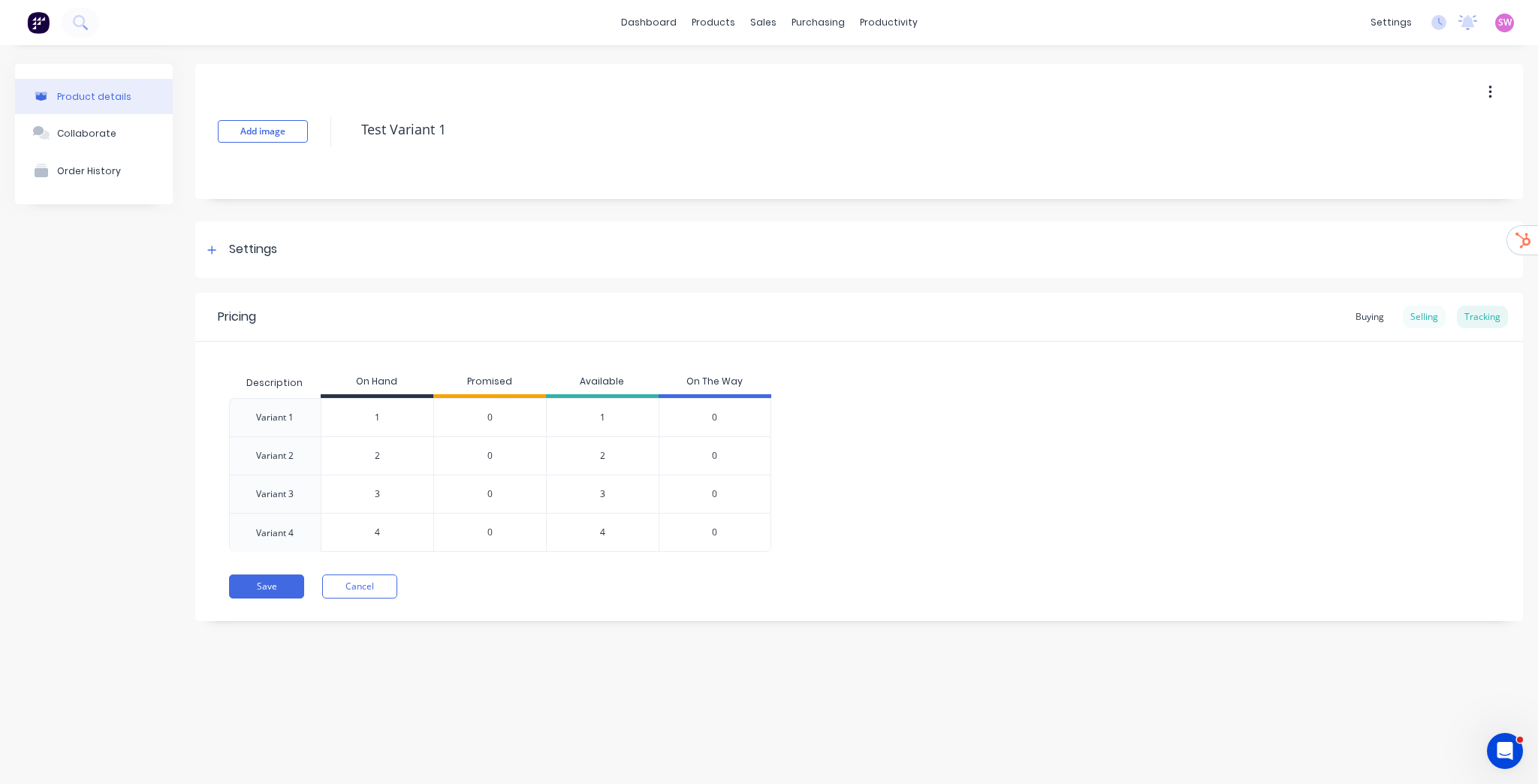
click at [1426, 317] on div "Selling" at bounding box center [1424, 317] width 43 height 22
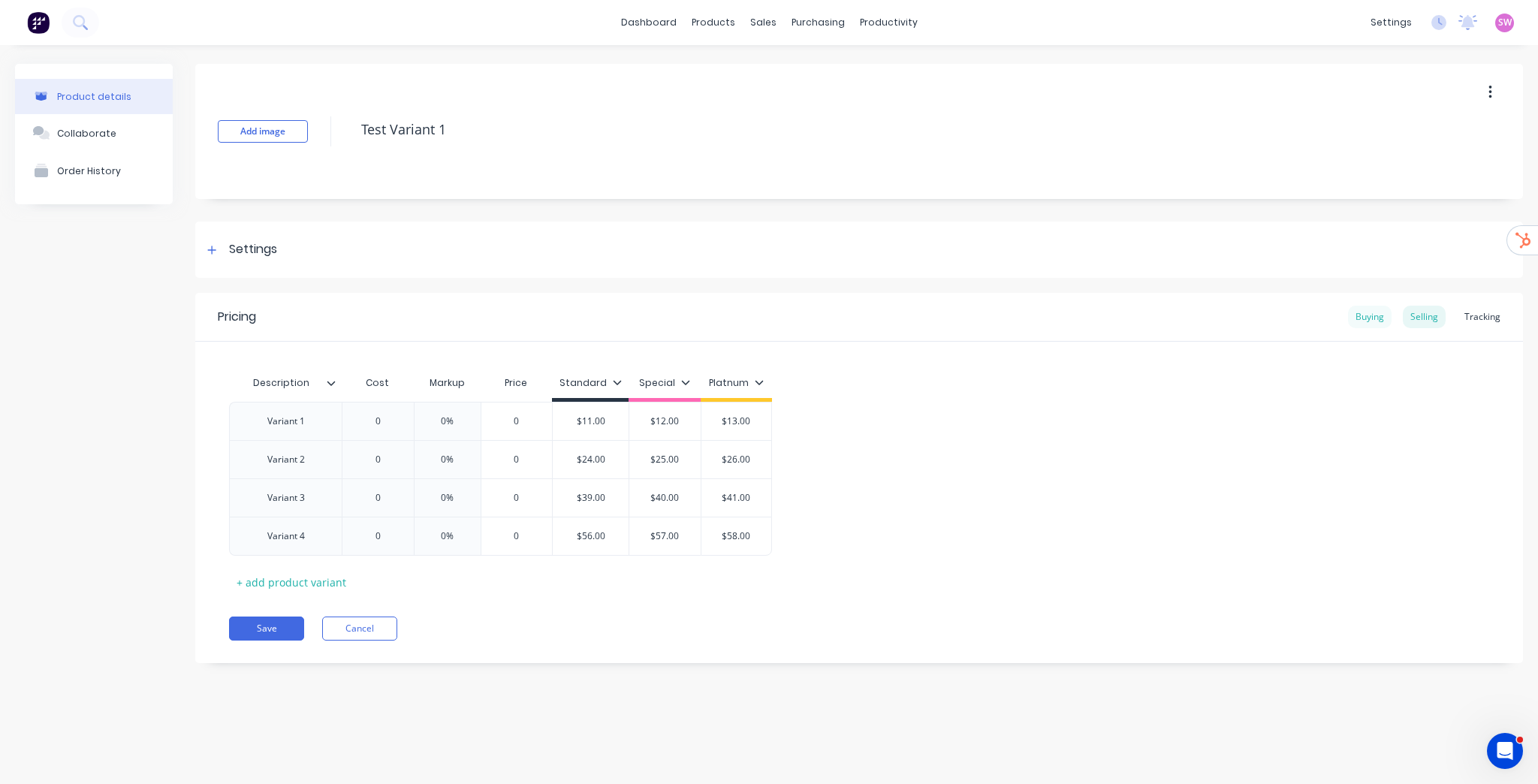
click at [1368, 311] on div "Buying" at bounding box center [1370, 317] width 44 height 22
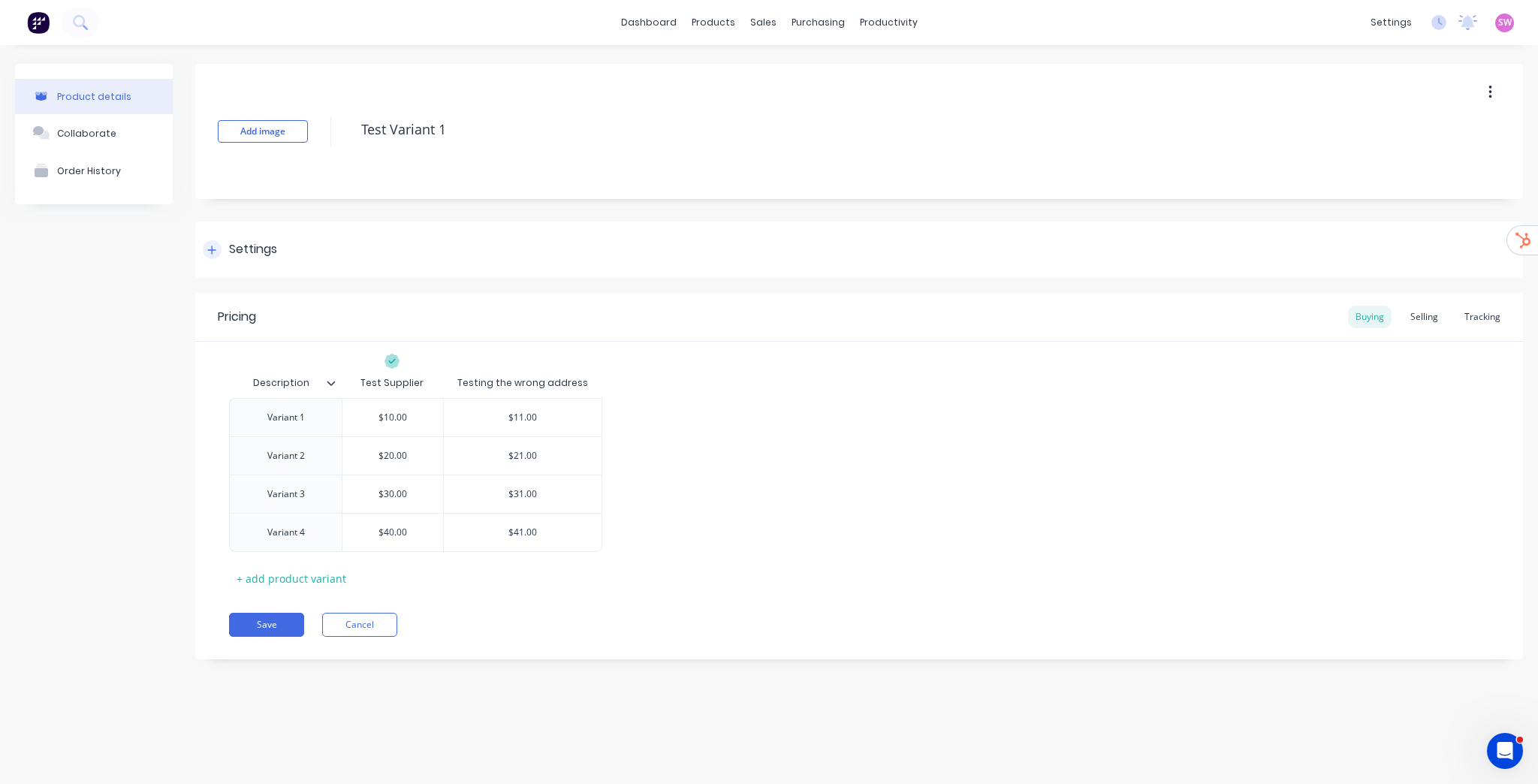
click at [201, 248] on div "Settings" at bounding box center [858, 249] width 1327 height 56
type textarea "x"
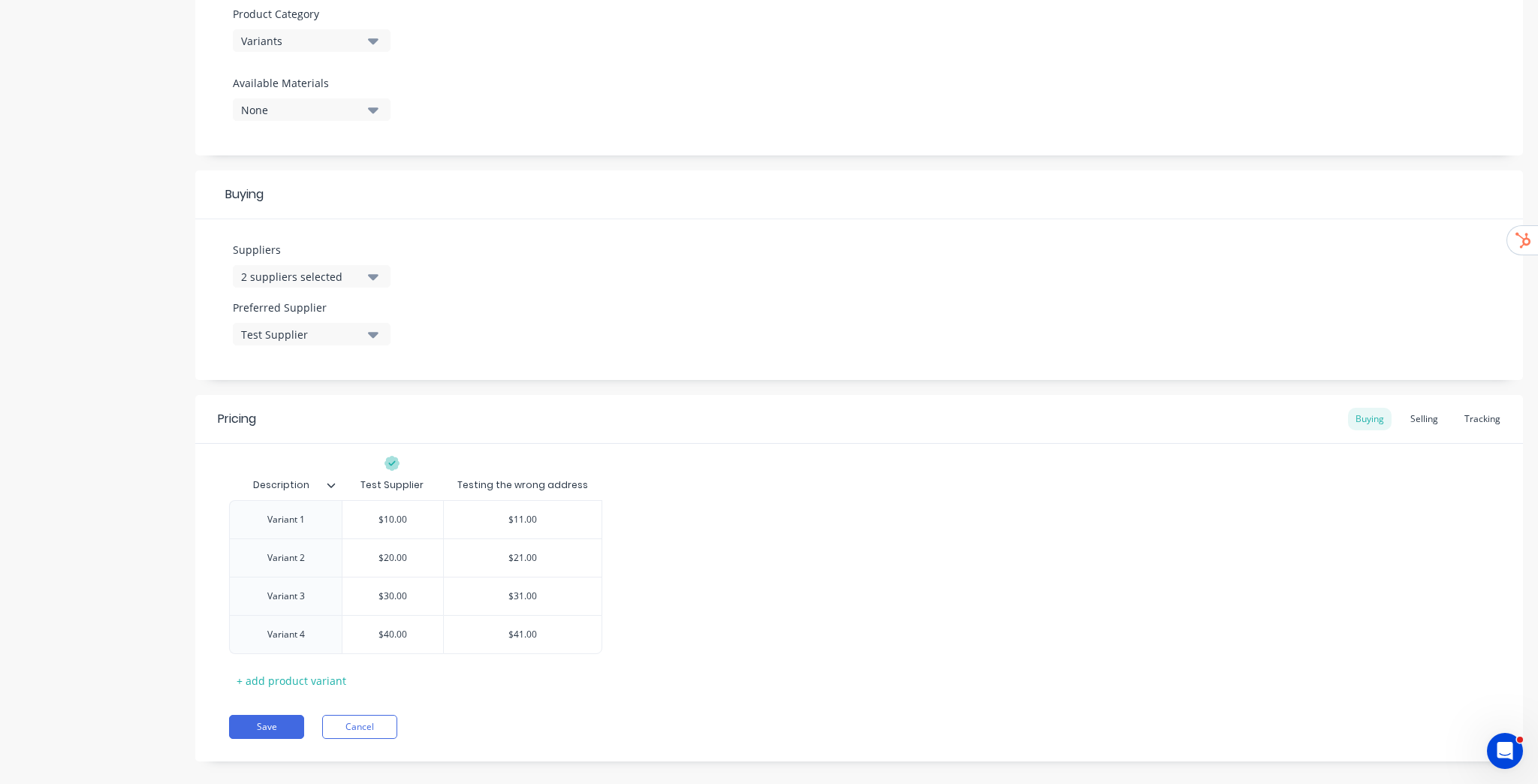
scroll to position [553, 0]
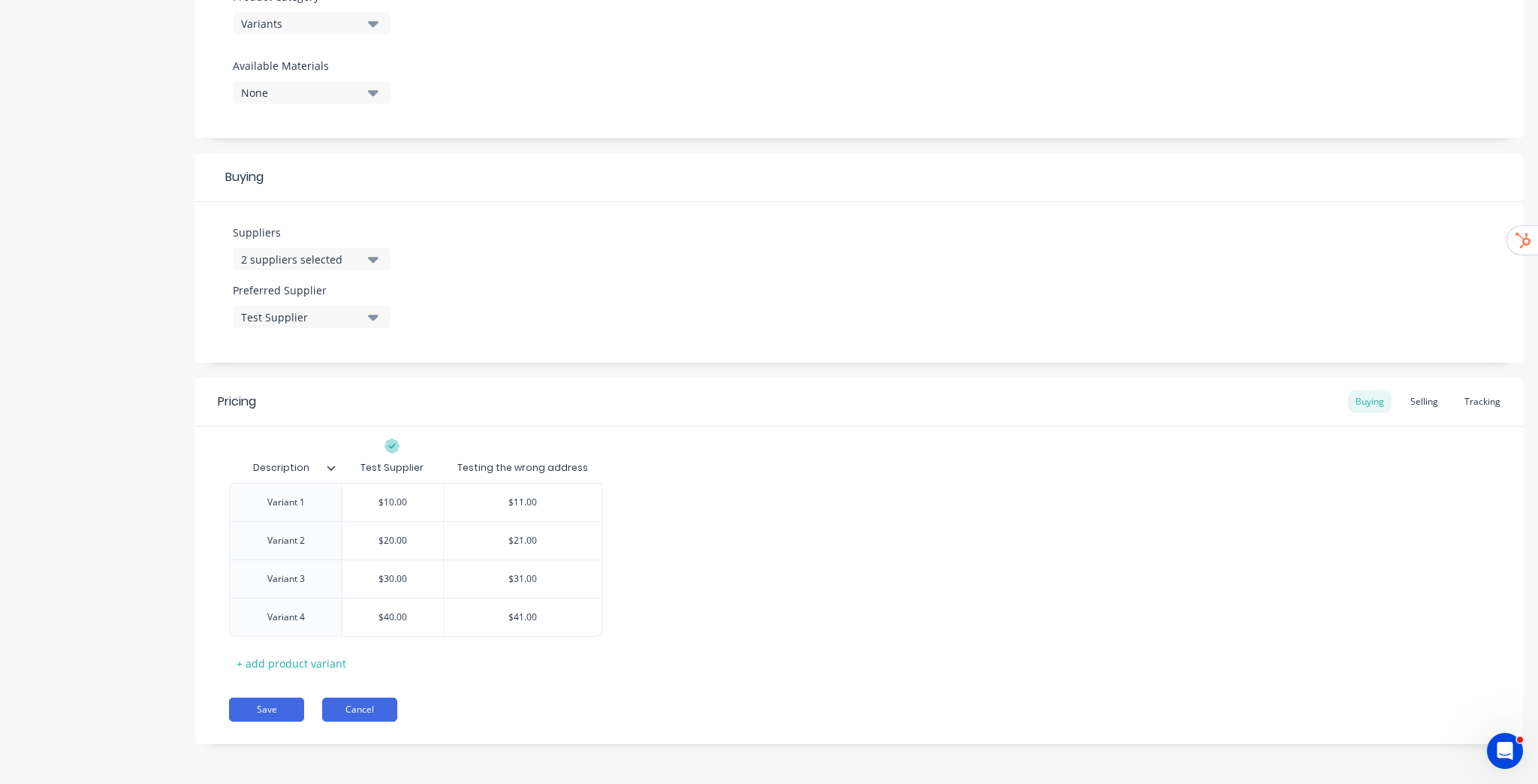
click at [366, 705] on button "Cancel" at bounding box center [360, 709] width 75 height 24
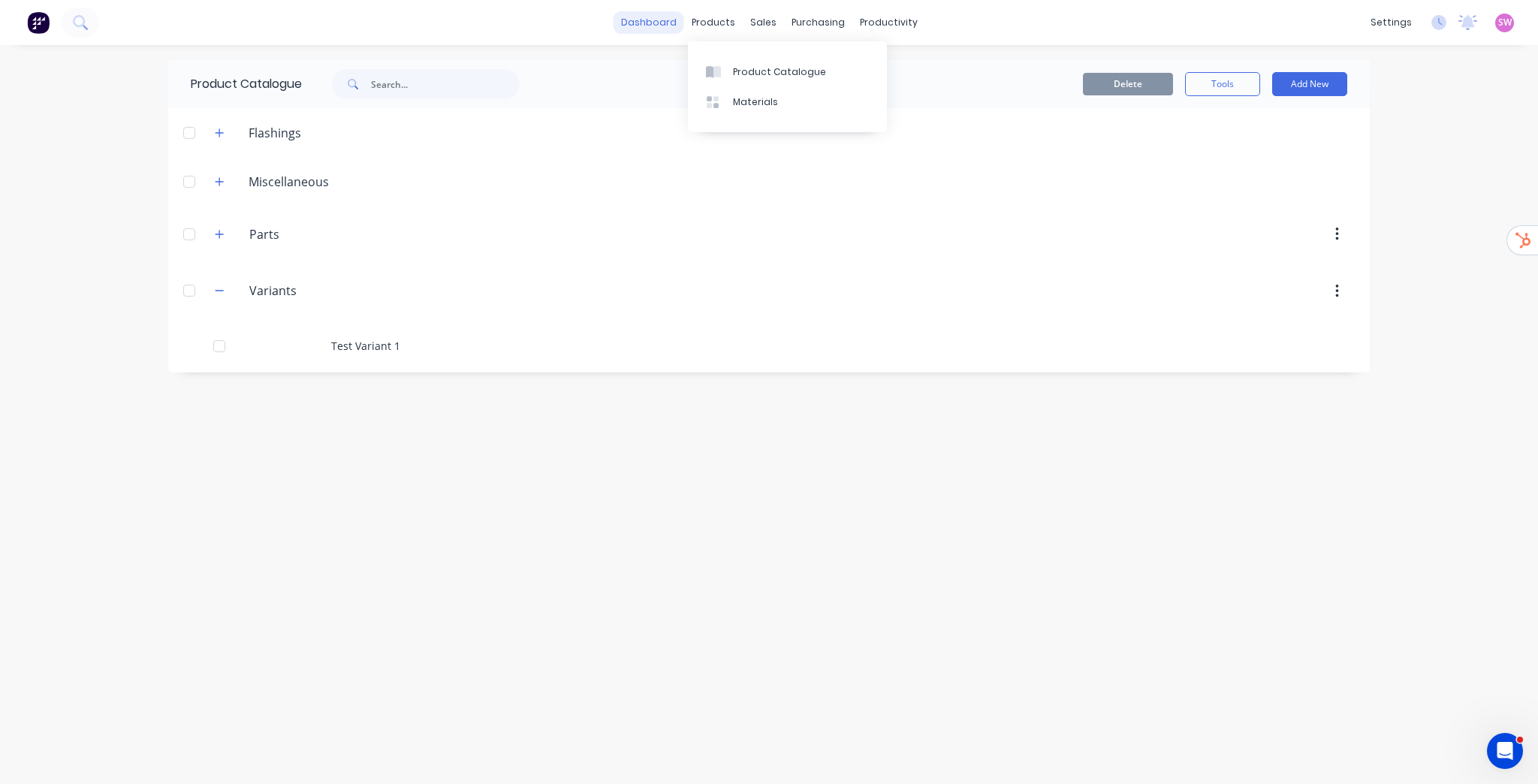
click at [670, 23] on link "dashboard" at bounding box center [648, 22] width 70 height 22
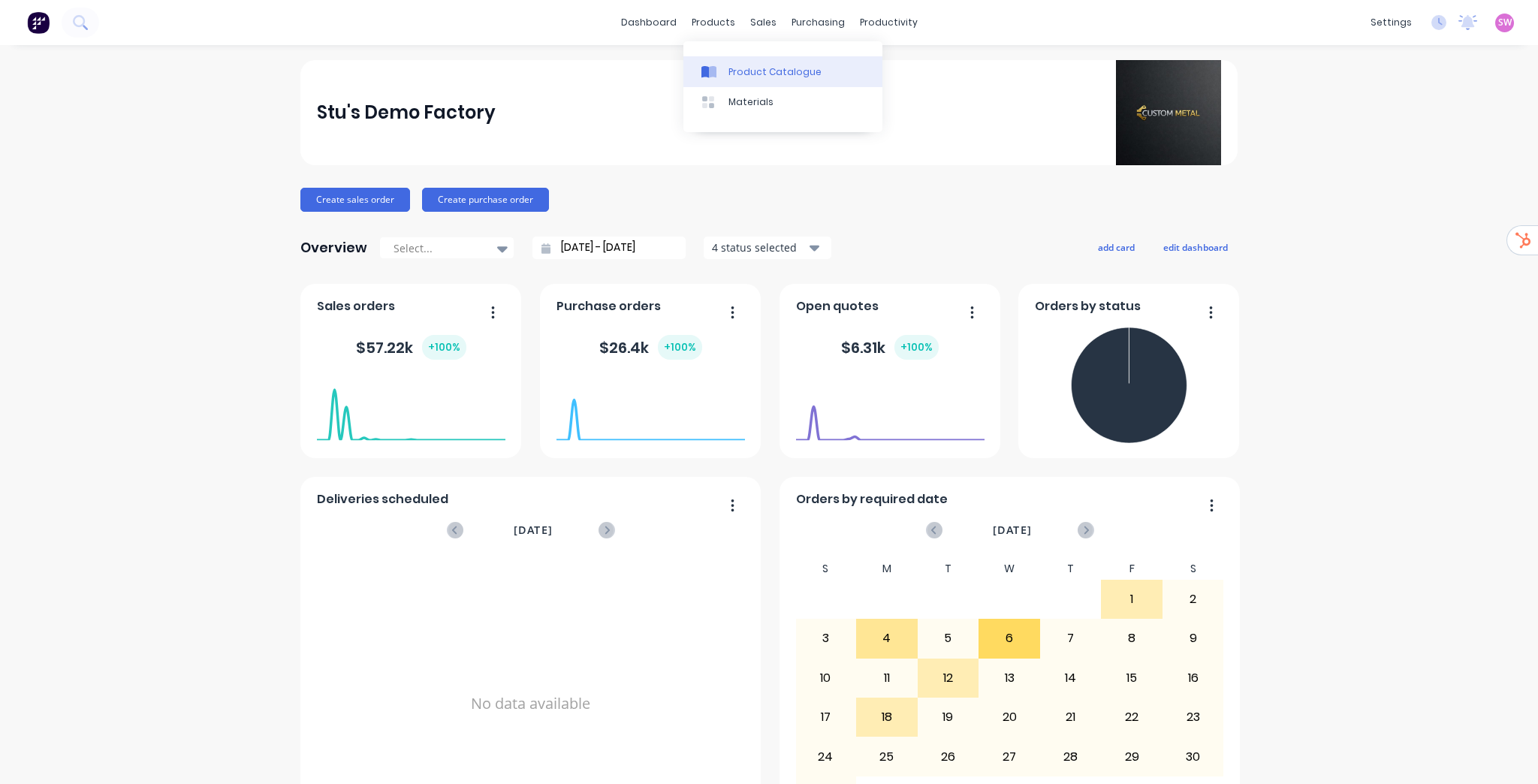
click at [753, 76] on div "Product Catalogue" at bounding box center [775, 72] width 93 height 13
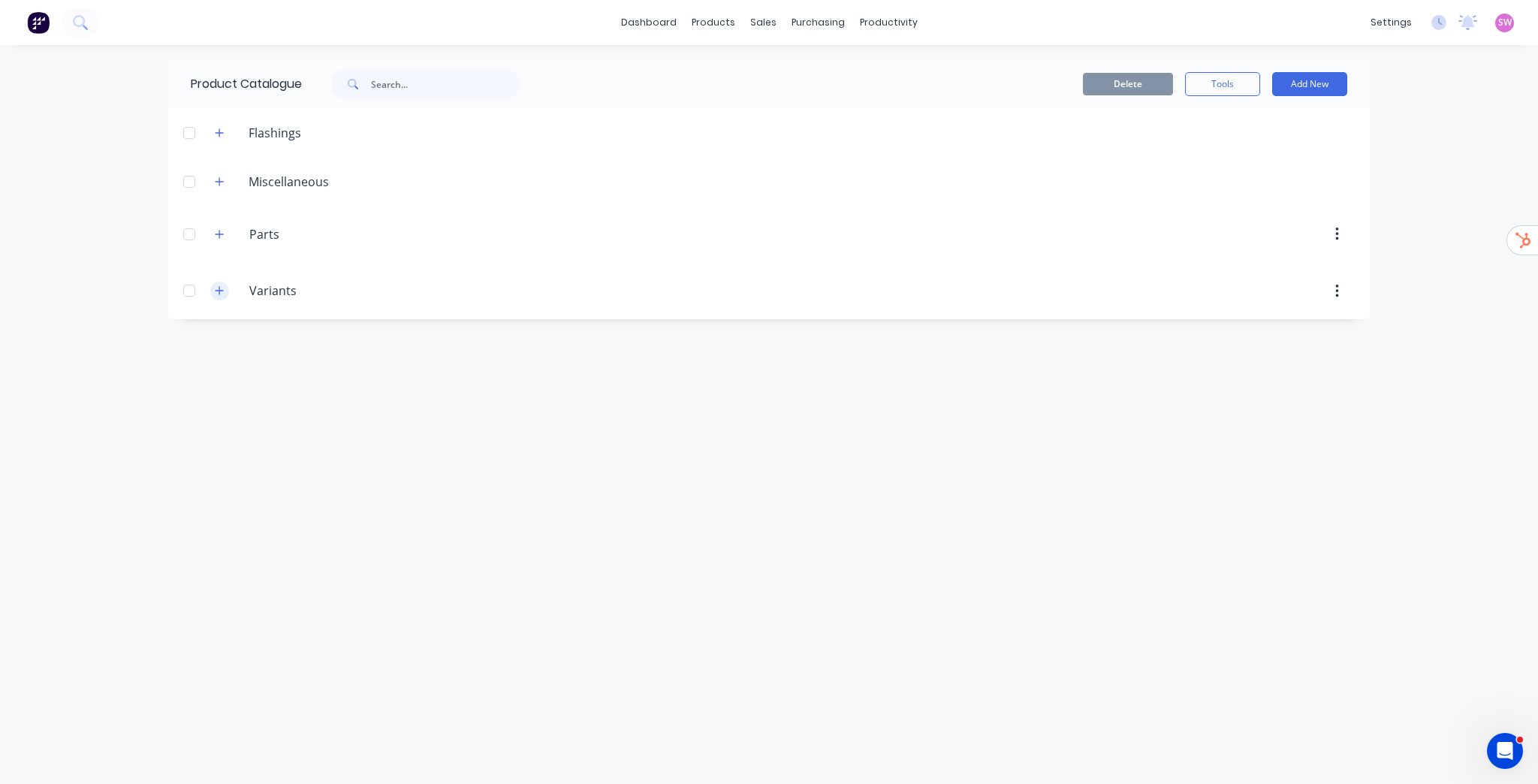
click at [219, 294] on icon "button" at bounding box center [220, 291] width 8 height 8
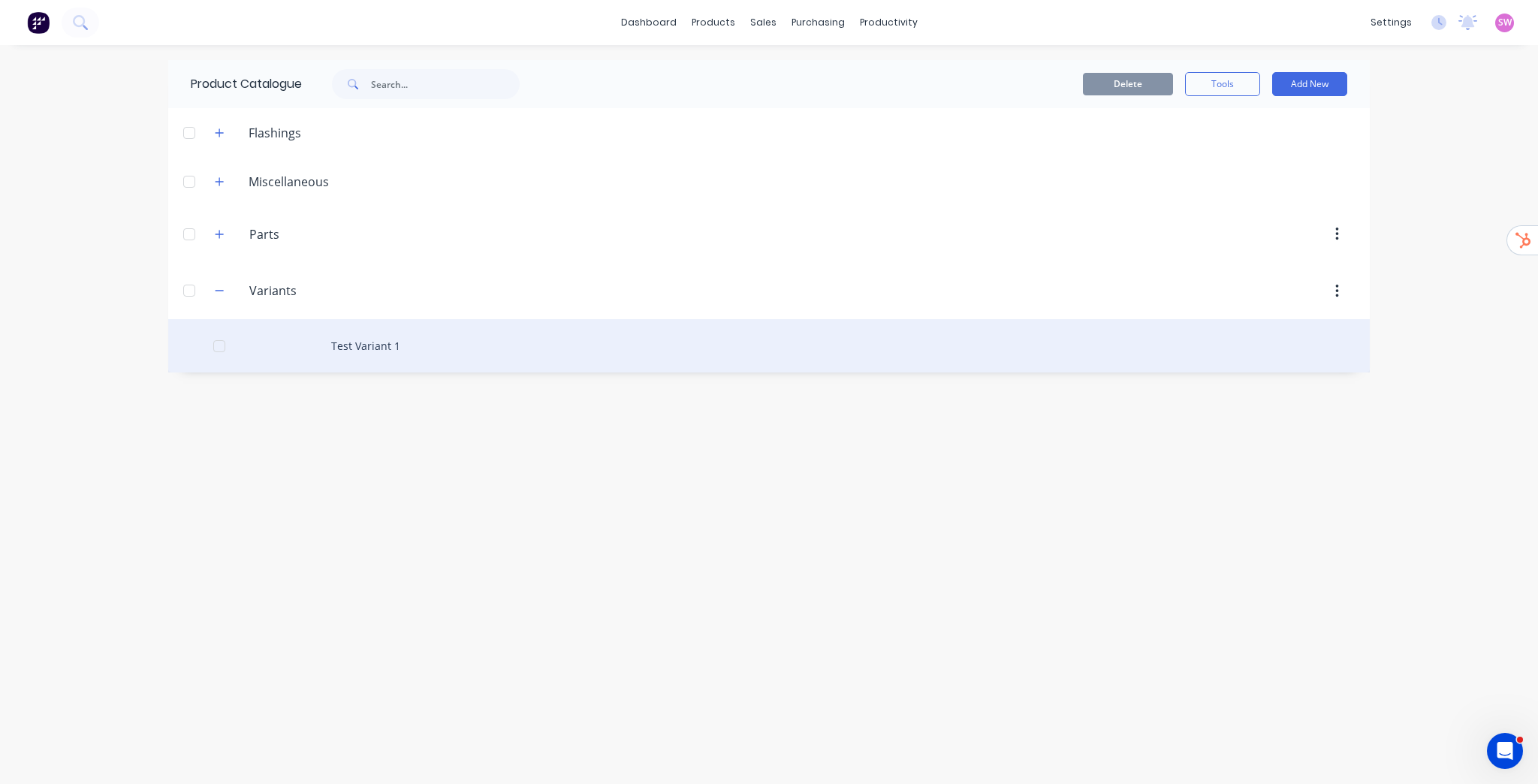
click at [360, 340] on div "Test Variant 1" at bounding box center [769, 346] width 1201 height 53
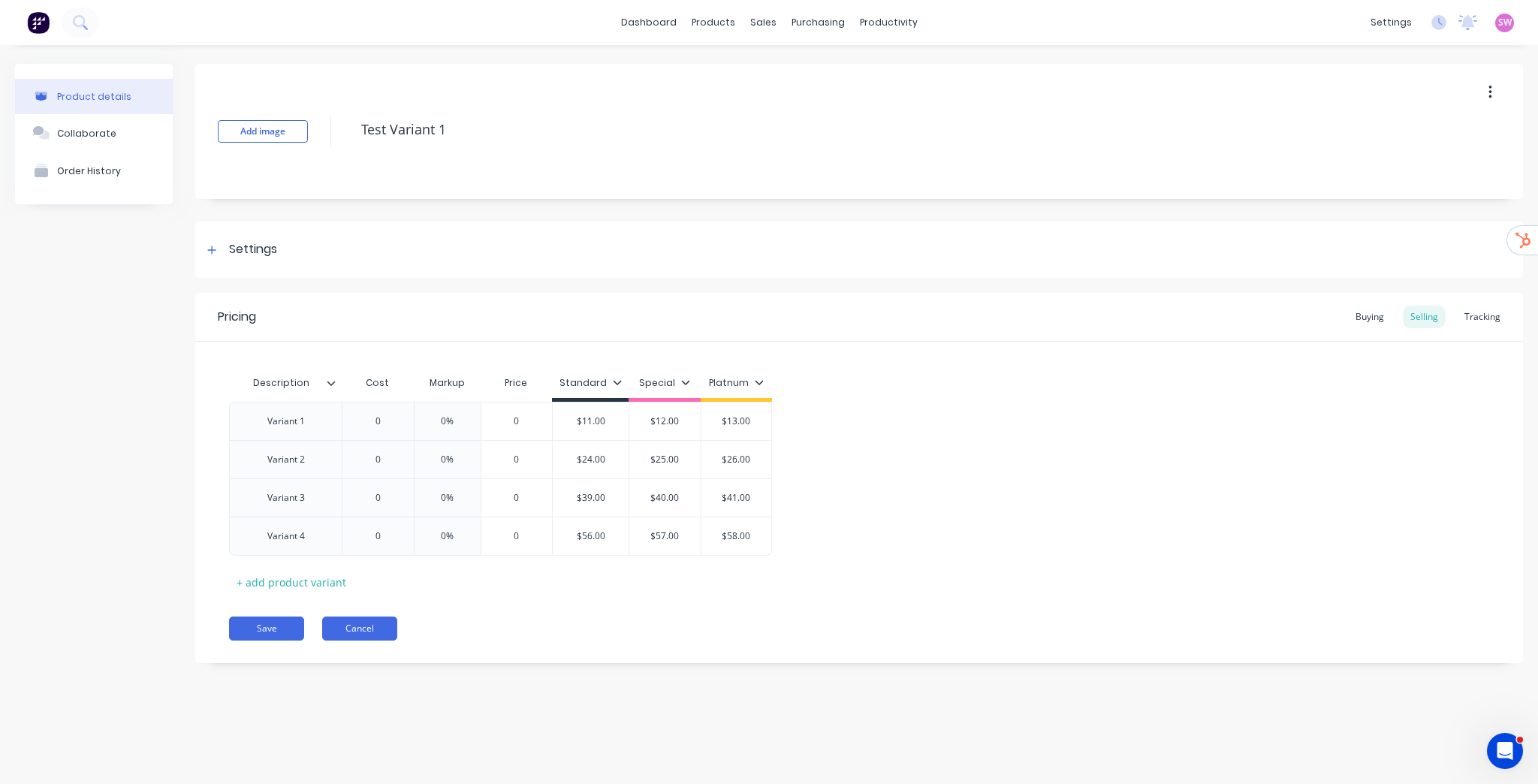
click at [347, 621] on button "Cancel" at bounding box center [360, 628] width 75 height 24
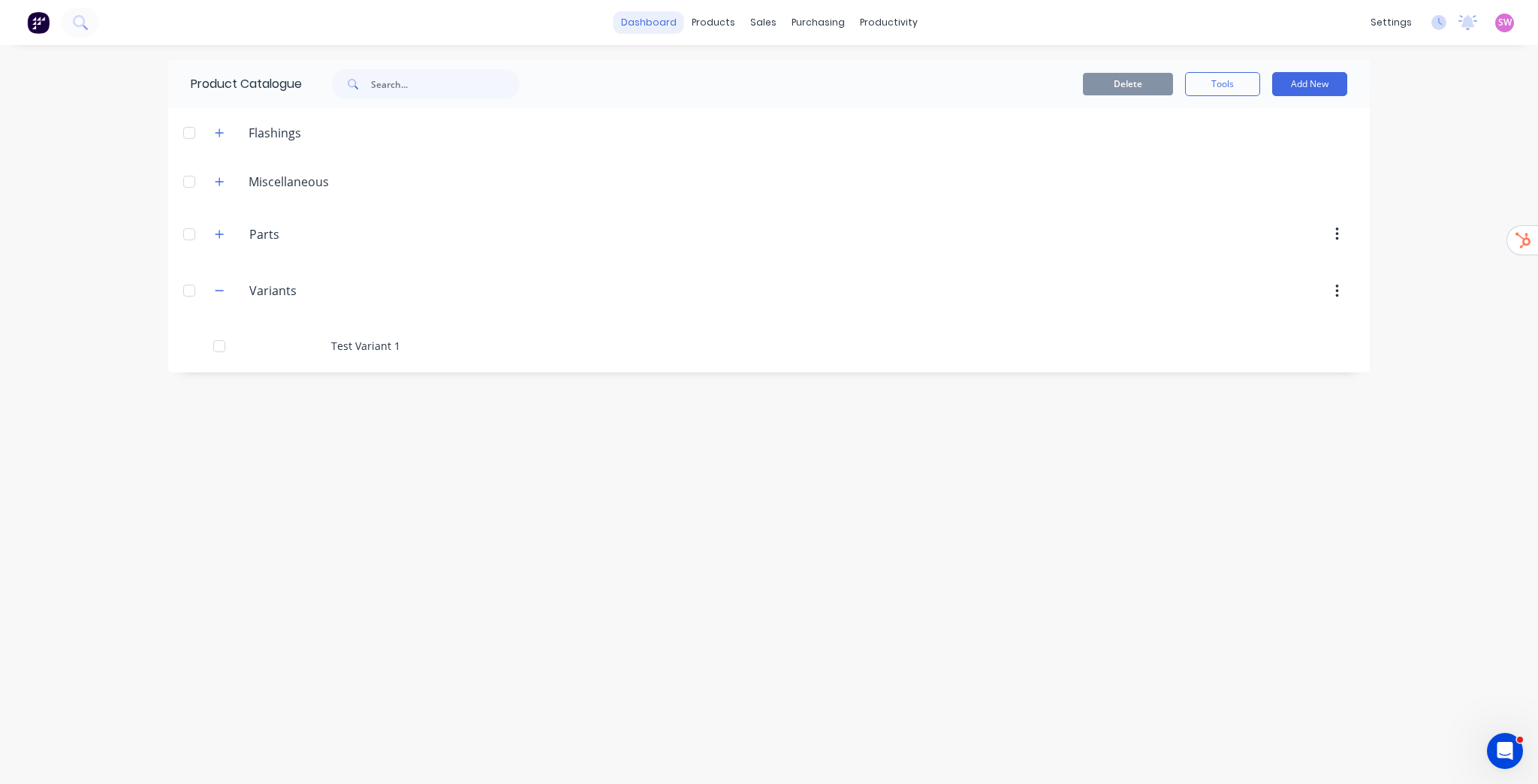
click at [657, 18] on link "dashboard" at bounding box center [648, 22] width 70 height 22
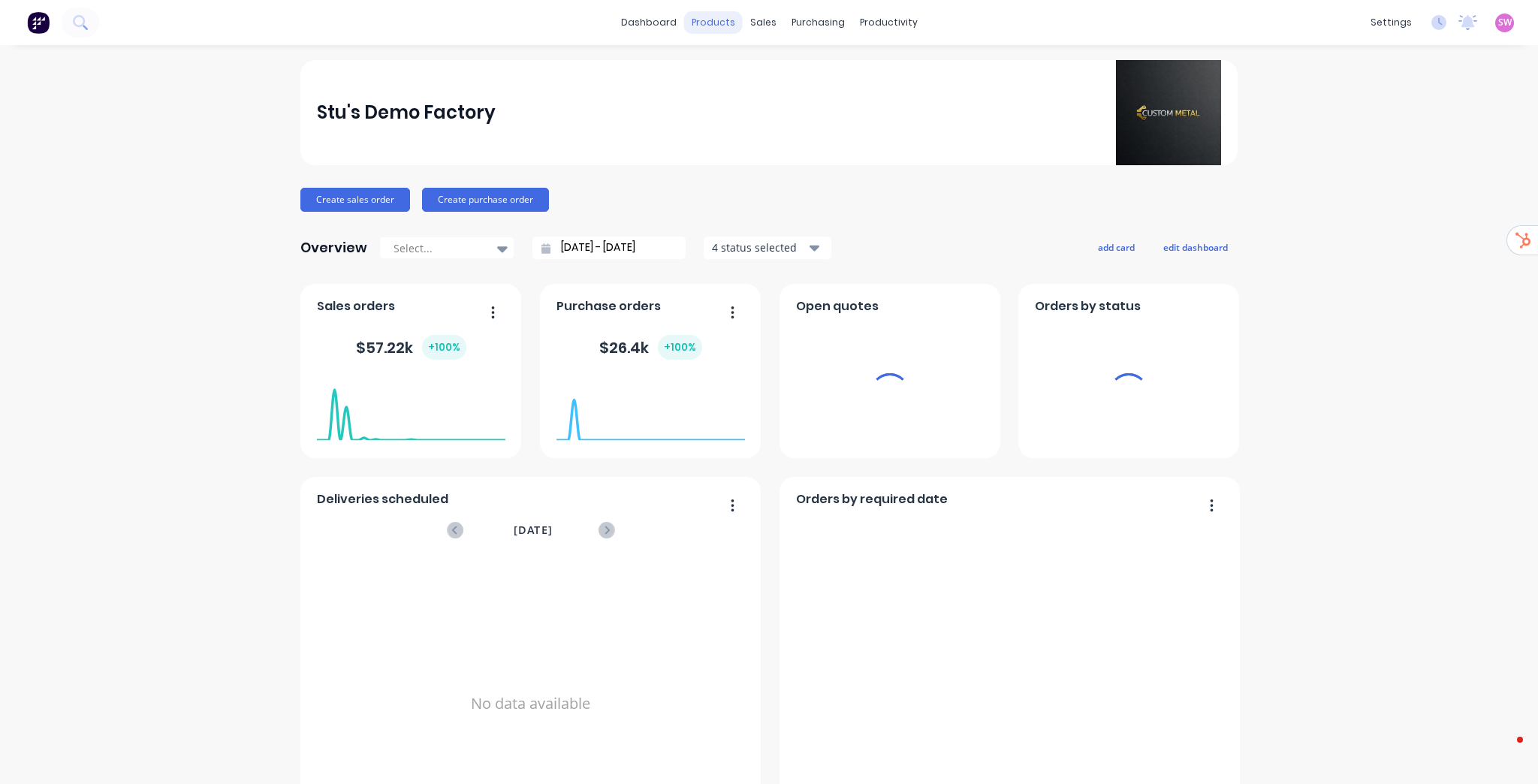
click at [725, 27] on div "products" at bounding box center [713, 22] width 59 height 22
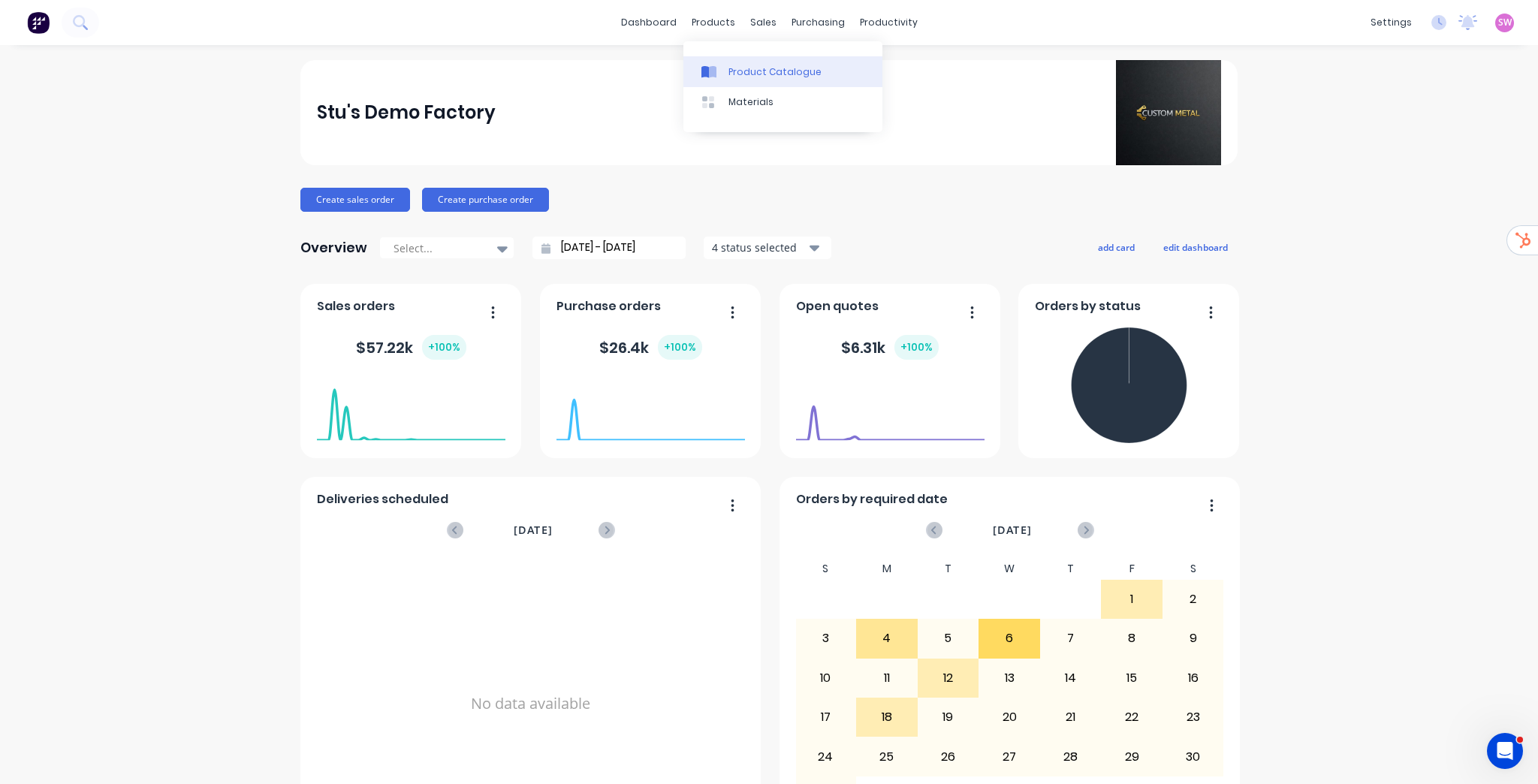
click at [740, 66] on div "Product Catalogue" at bounding box center [775, 72] width 93 height 13
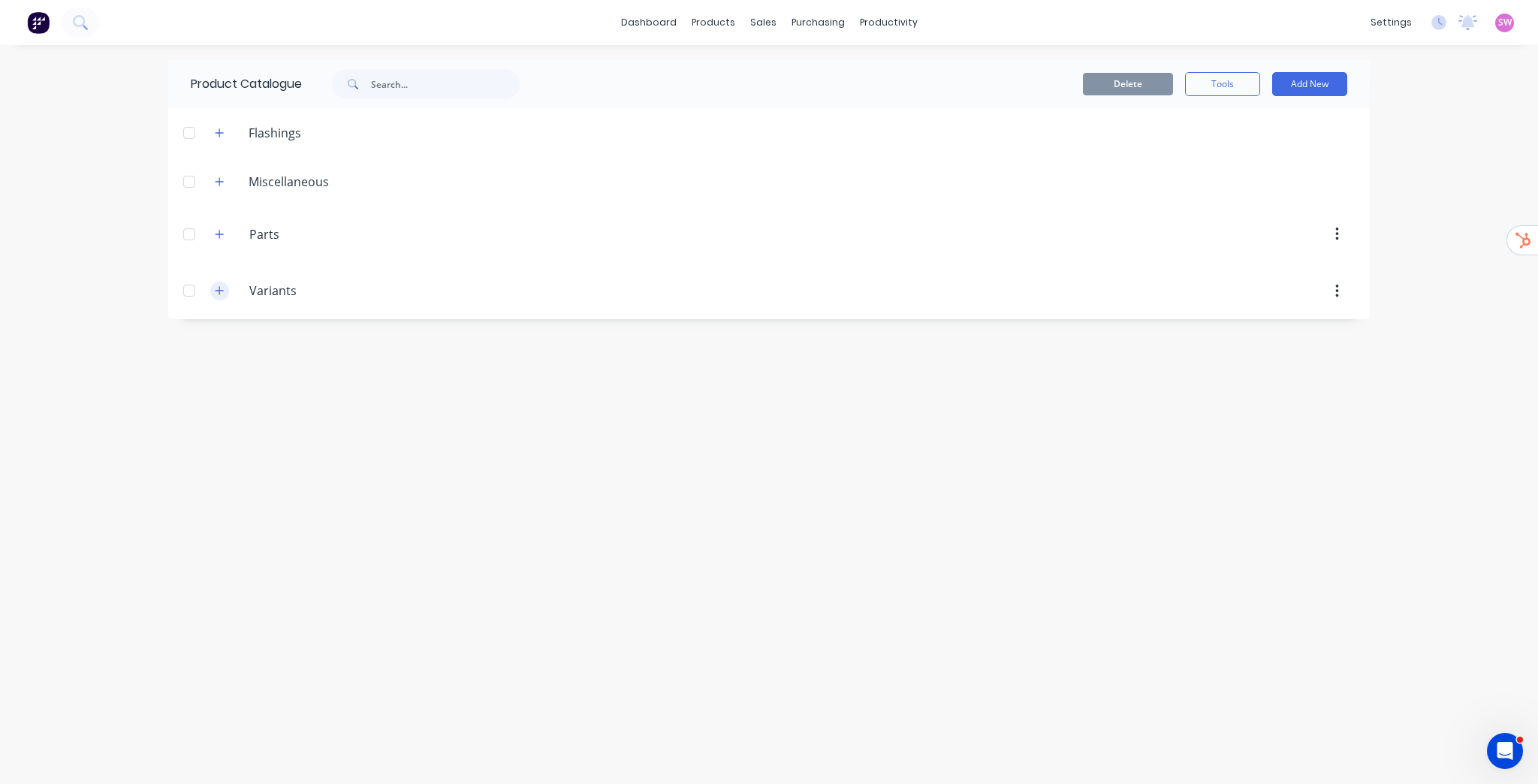
click at [223, 288] on icon "button" at bounding box center [219, 290] width 9 height 11
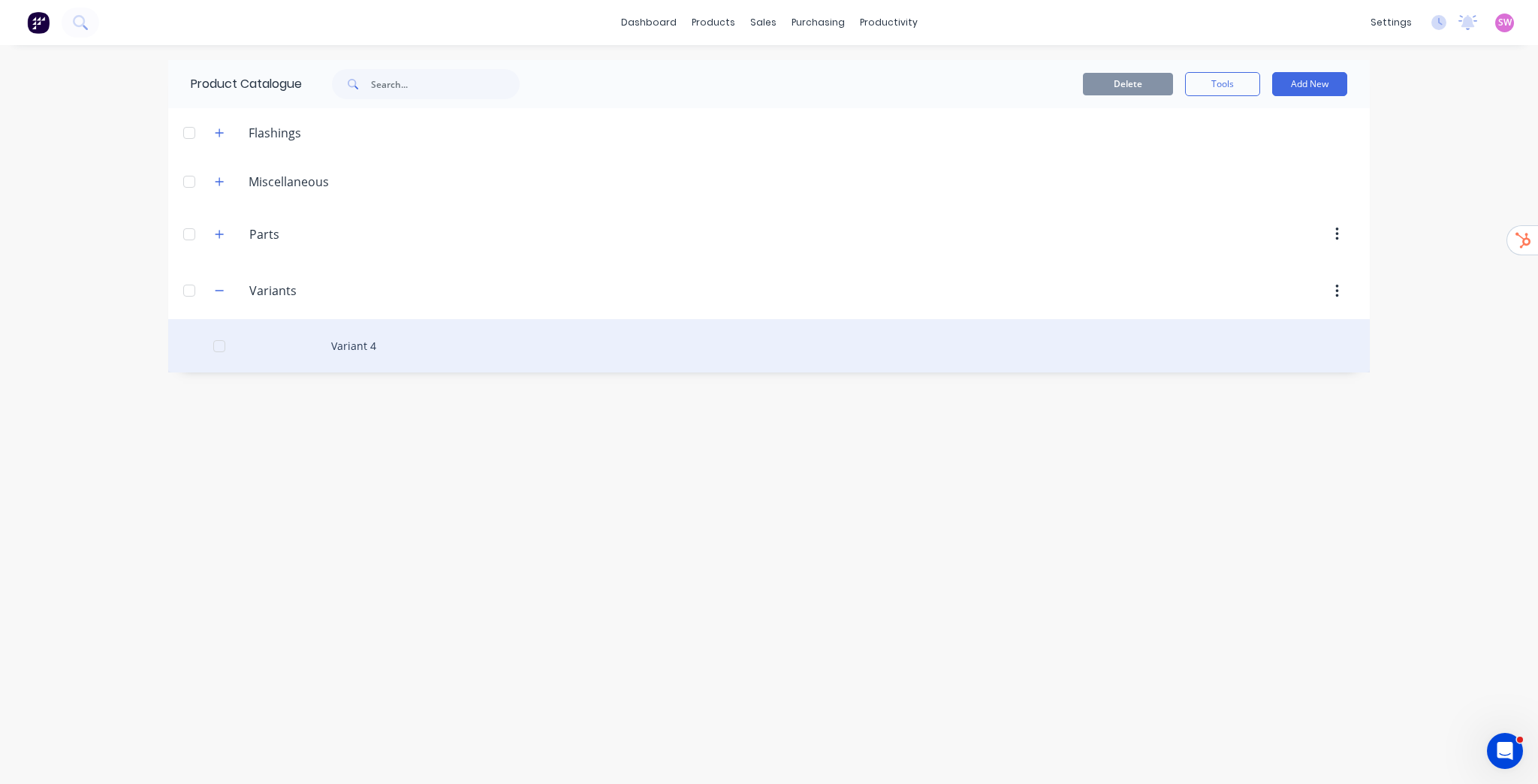
click at [361, 346] on div "Variant 4" at bounding box center [769, 346] width 1201 height 53
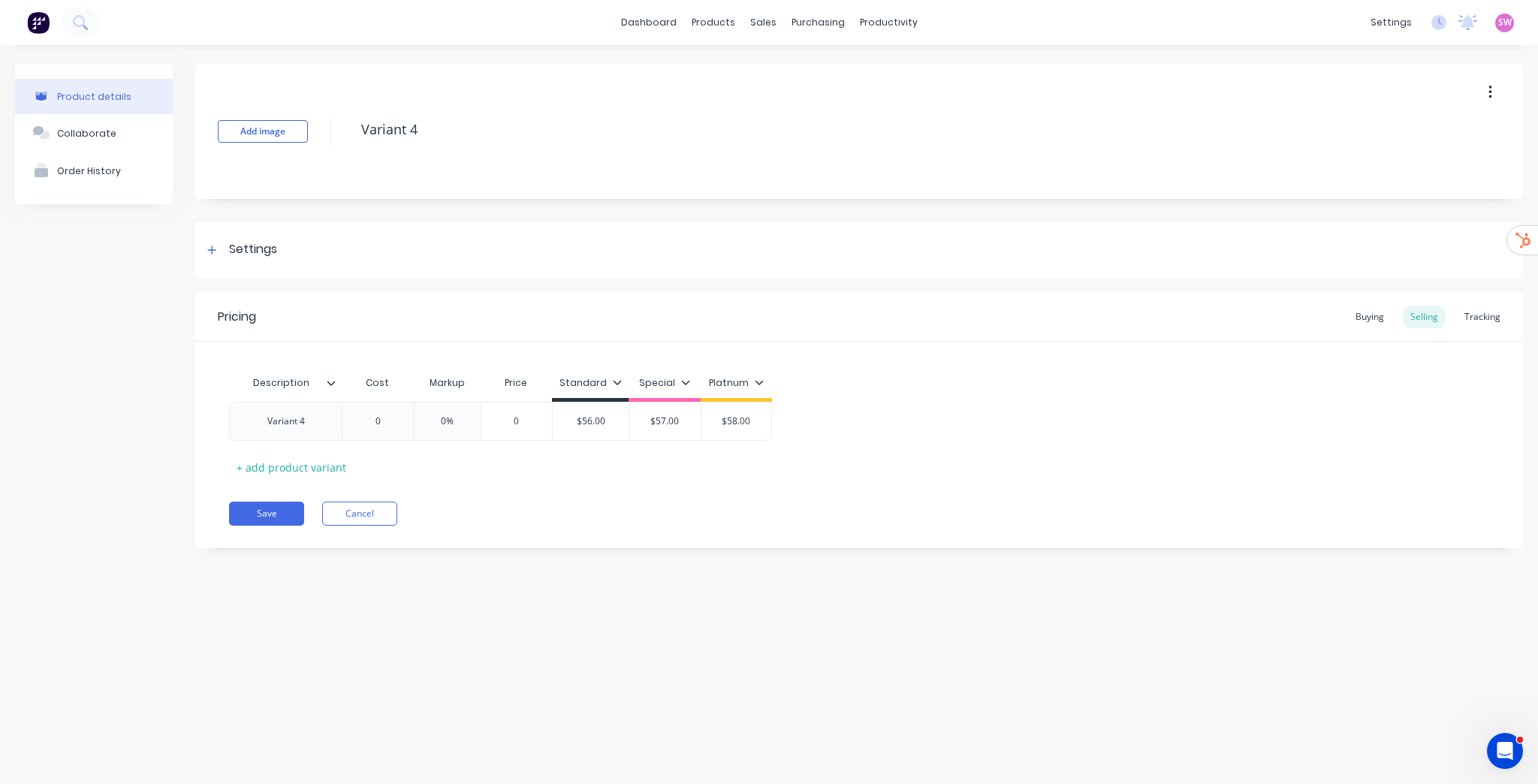
type textarea "x"
click at [363, 518] on button "Cancel" at bounding box center [360, 513] width 75 height 24
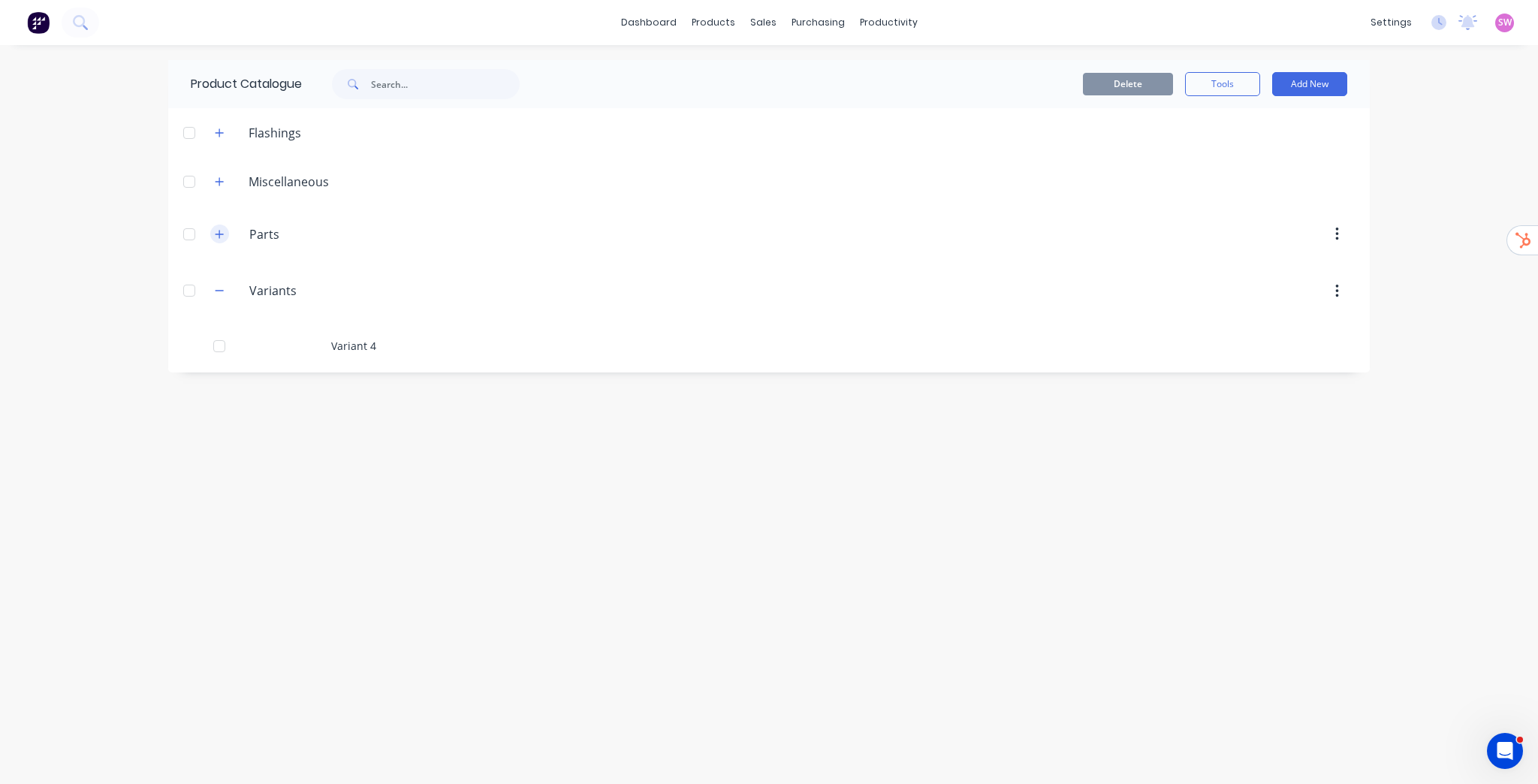
click at [213, 227] on button "button" at bounding box center [220, 234] width 19 height 19
click at [216, 180] on icon "button" at bounding box center [219, 181] width 9 height 11
click at [221, 138] on button "button" at bounding box center [220, 133] width 19 height 19
click at [217, 240] on button "button" at bounding box center [220, 234] width 19 height 19
click at [222, 399] on icon "button" at bounding box center [219, 400] width 9 height 11
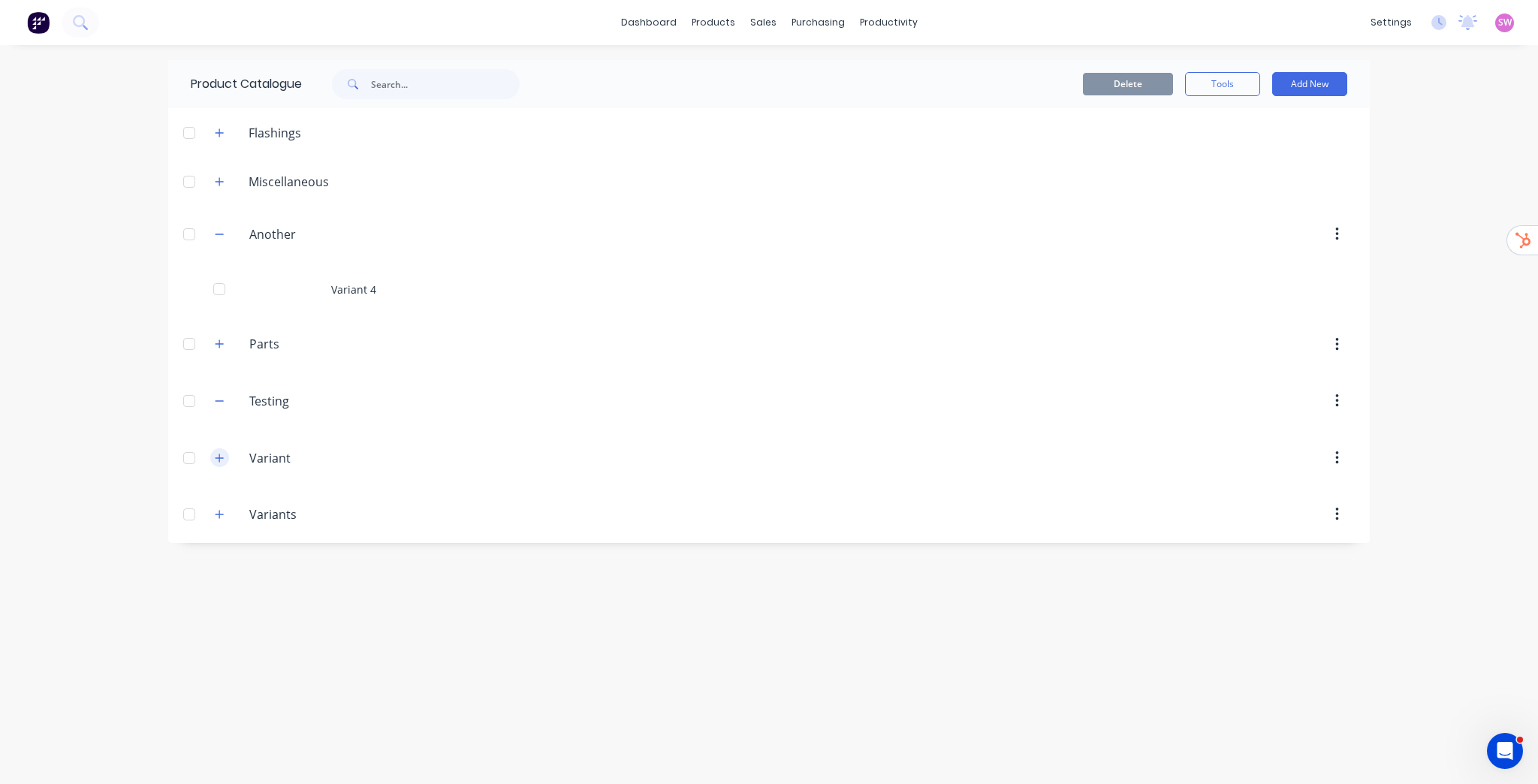
click at [216, 457] on icon "button" at bounding box center [220, 457] width 8 height 8
click at [221, 507] on button "button" at bounding box center [220, 515] width 19 height 19
drag, startPoint x: 428, startPoint y: 593, endPoint x: 412, endPoint y: 527, distance: 67.9
click at [428, 593] on div "Product Catalogue Delete Tools Add New Flashings Miscellaneous Another Another …" at bounding box center [769, 414] width 1201 height 709
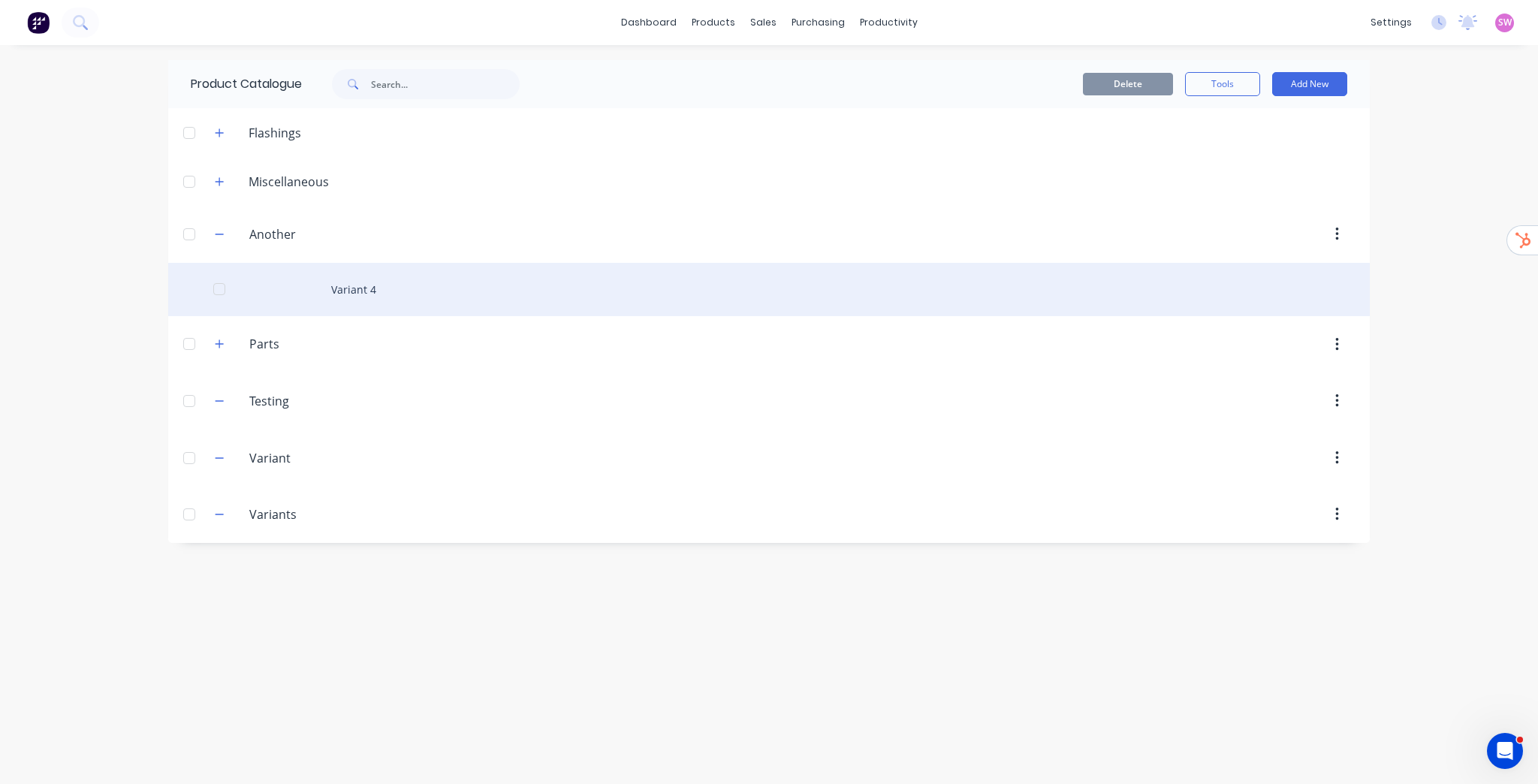
click at [363, 285] on div "Variant 4" at bounding box center [769, 289] width 1201 height 53
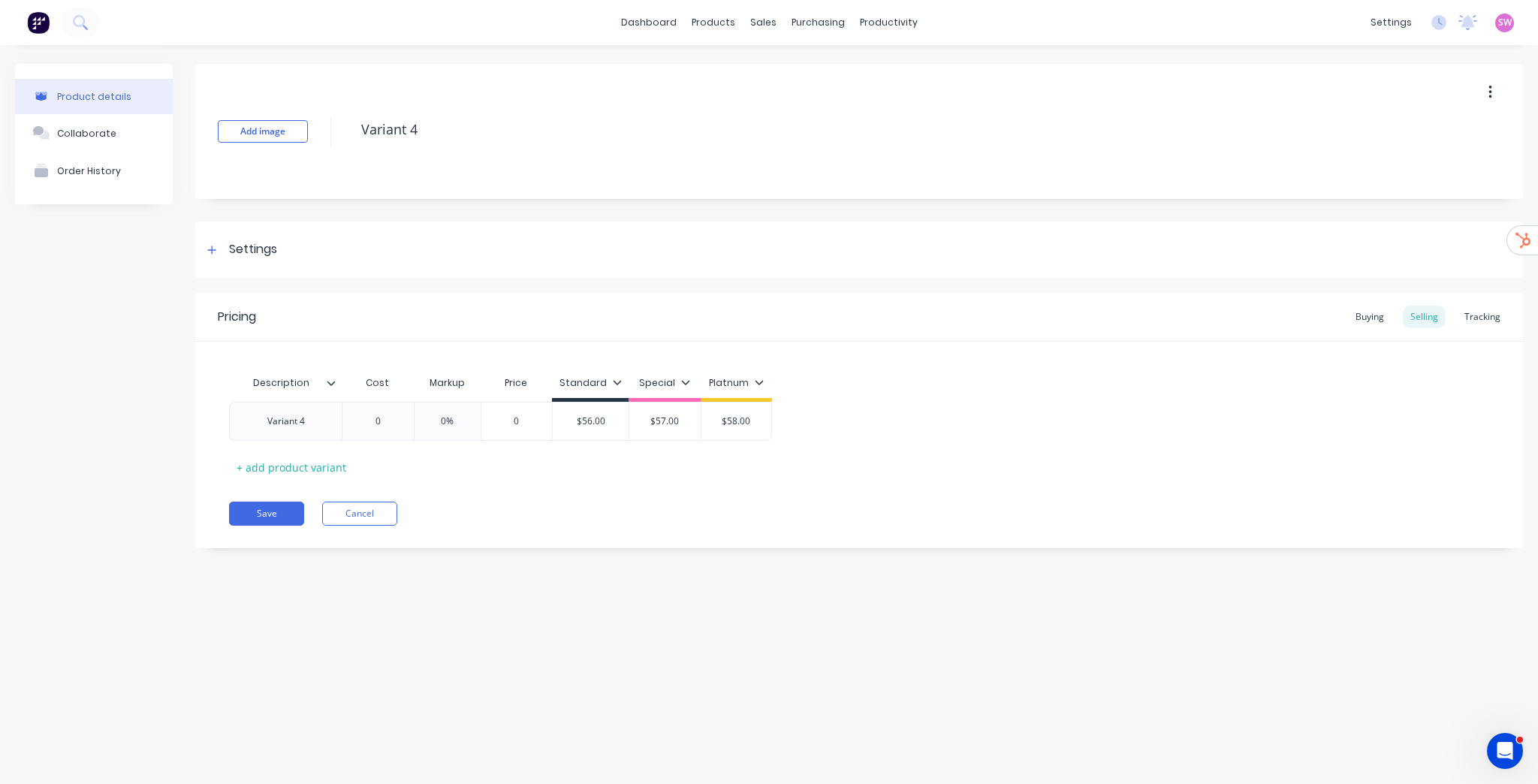
type textarea "x"
click at [380, 513] on button "Cancel" at bounding box center [360, 513] width 75 height 24
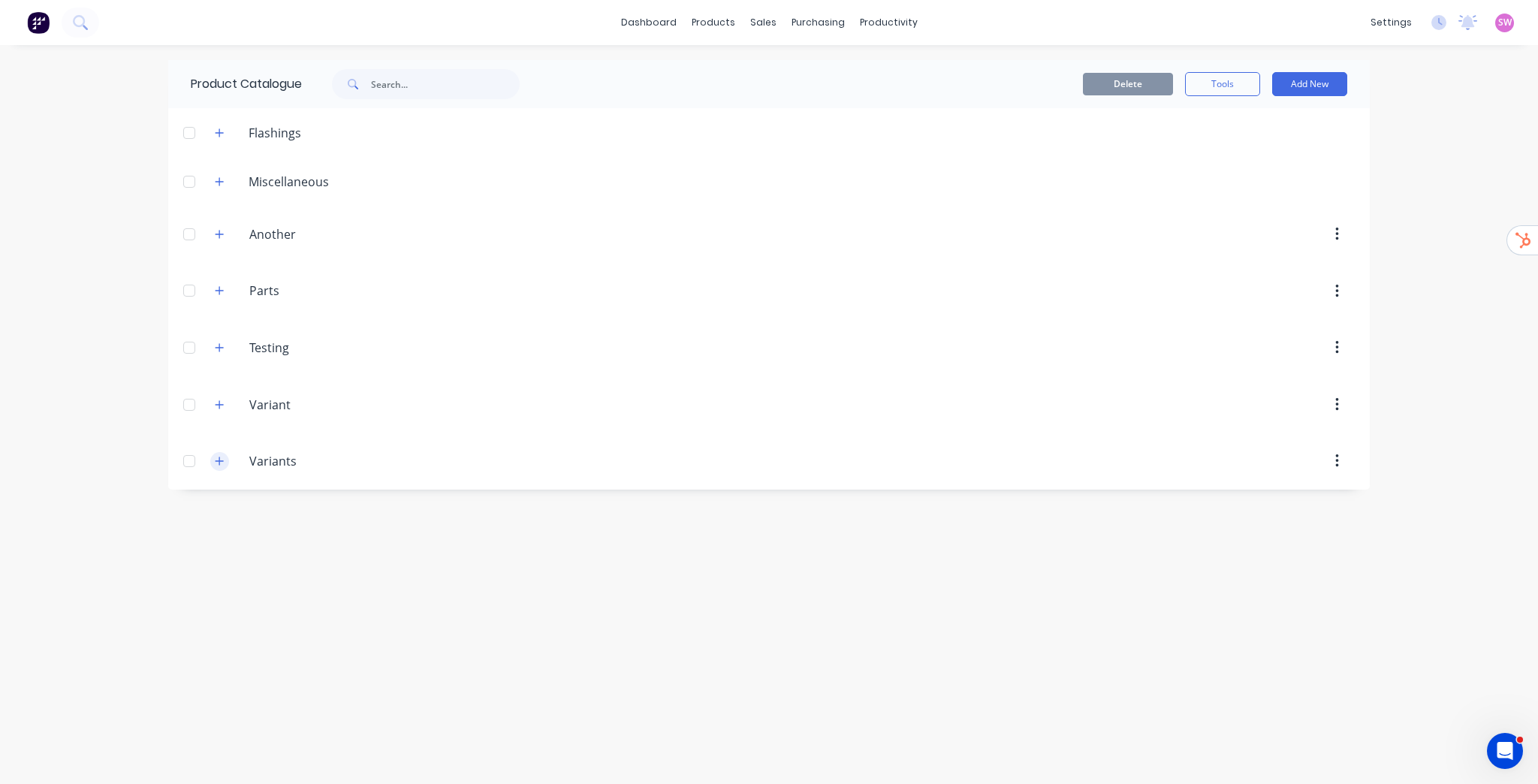
click at [216, 457] on icon "button" at bounding box center [219, 461] width 9 height 11
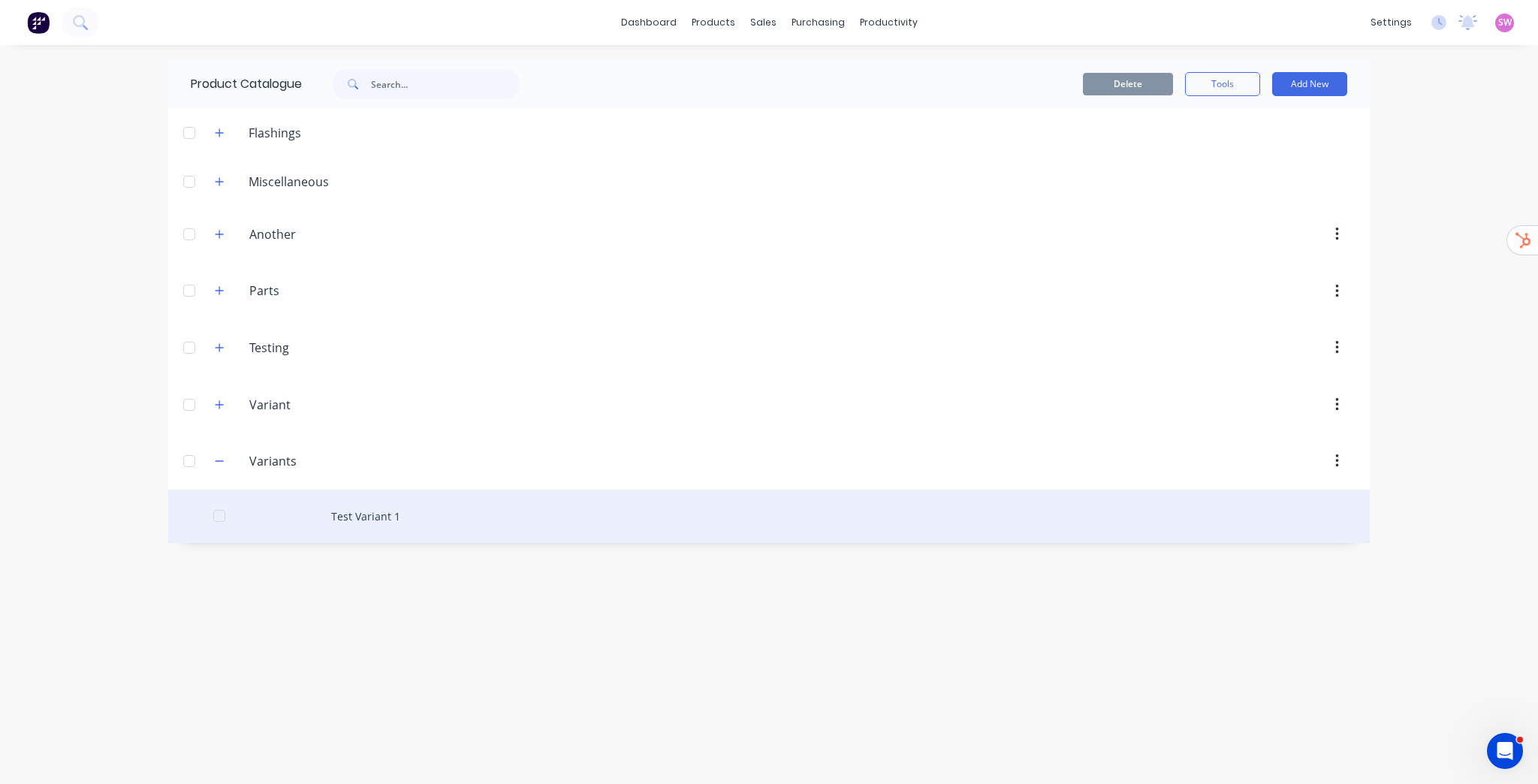
click at [341, 511] on div "Test Variant 1" at bounding box center [769, 516] width 1201 height 53
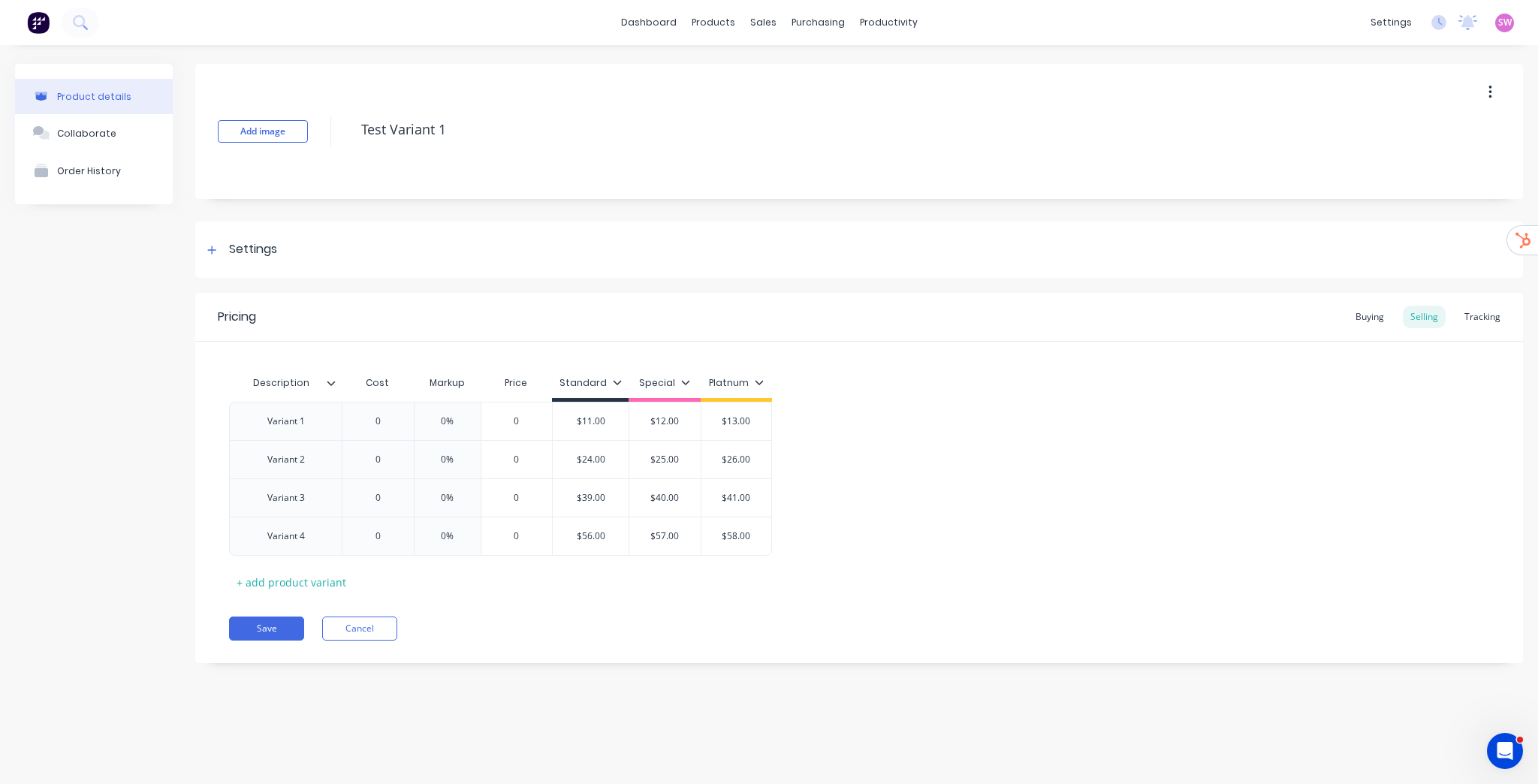
type textarea "x"
click at [120, 300] on div "Product details Collaborate Order History" at bounding box center [94, 375] width 158 height 622
drag, startPoint x: 667, startPoint y: 36, endPoint x: 671, endPoint y: 46, distance: 10.8
drag, startPoint x: 671, startPoint y: 46, endPoint x: 84, endPoint y: 333, distance: 653.4
click at [84, 333] on div "Product details Collaborate Order History" at bounding box center [94, 375] width 158 height 622
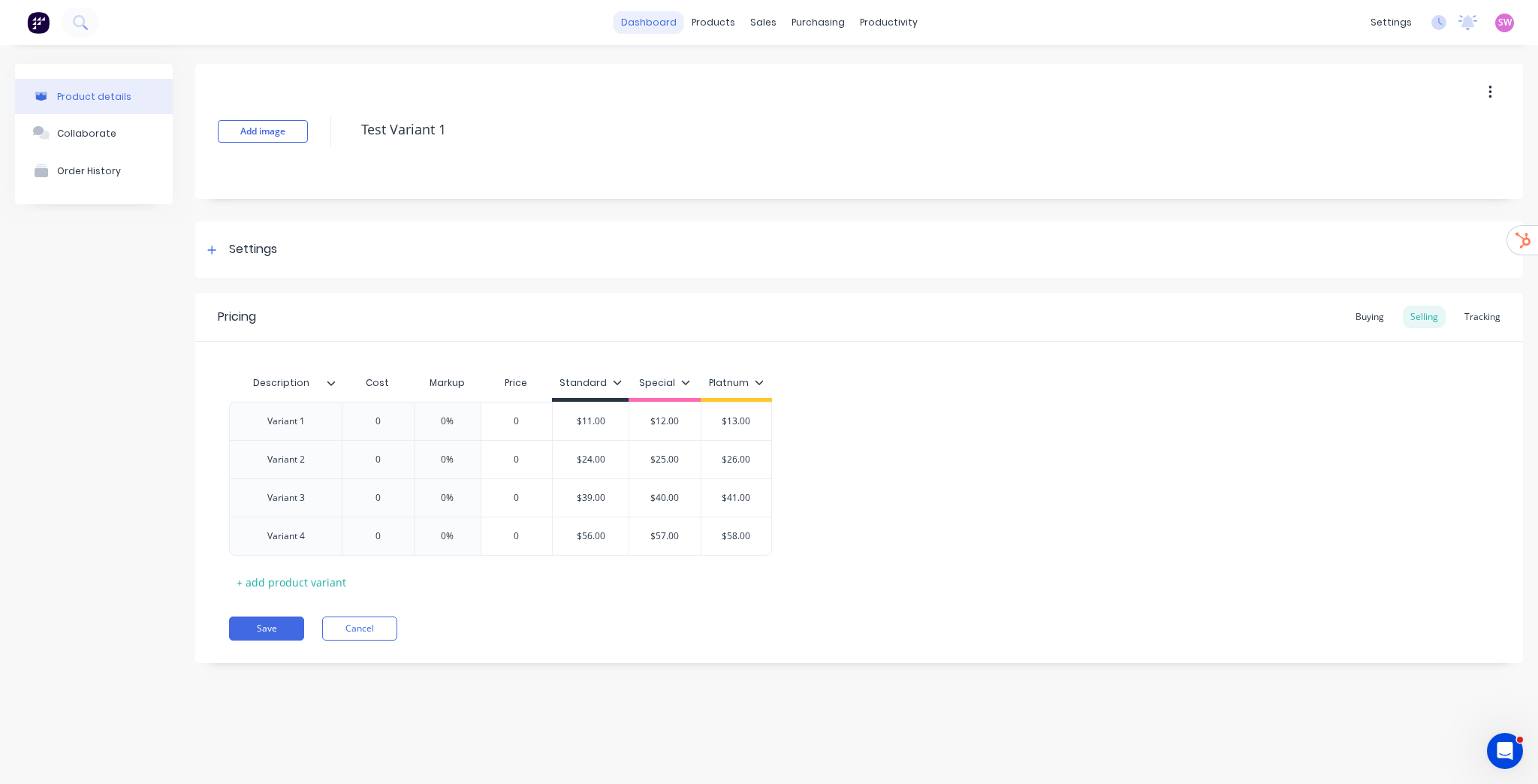
click at [653, 20] on link "dashboard" at bounding box center [648, 22] width 70 height 22
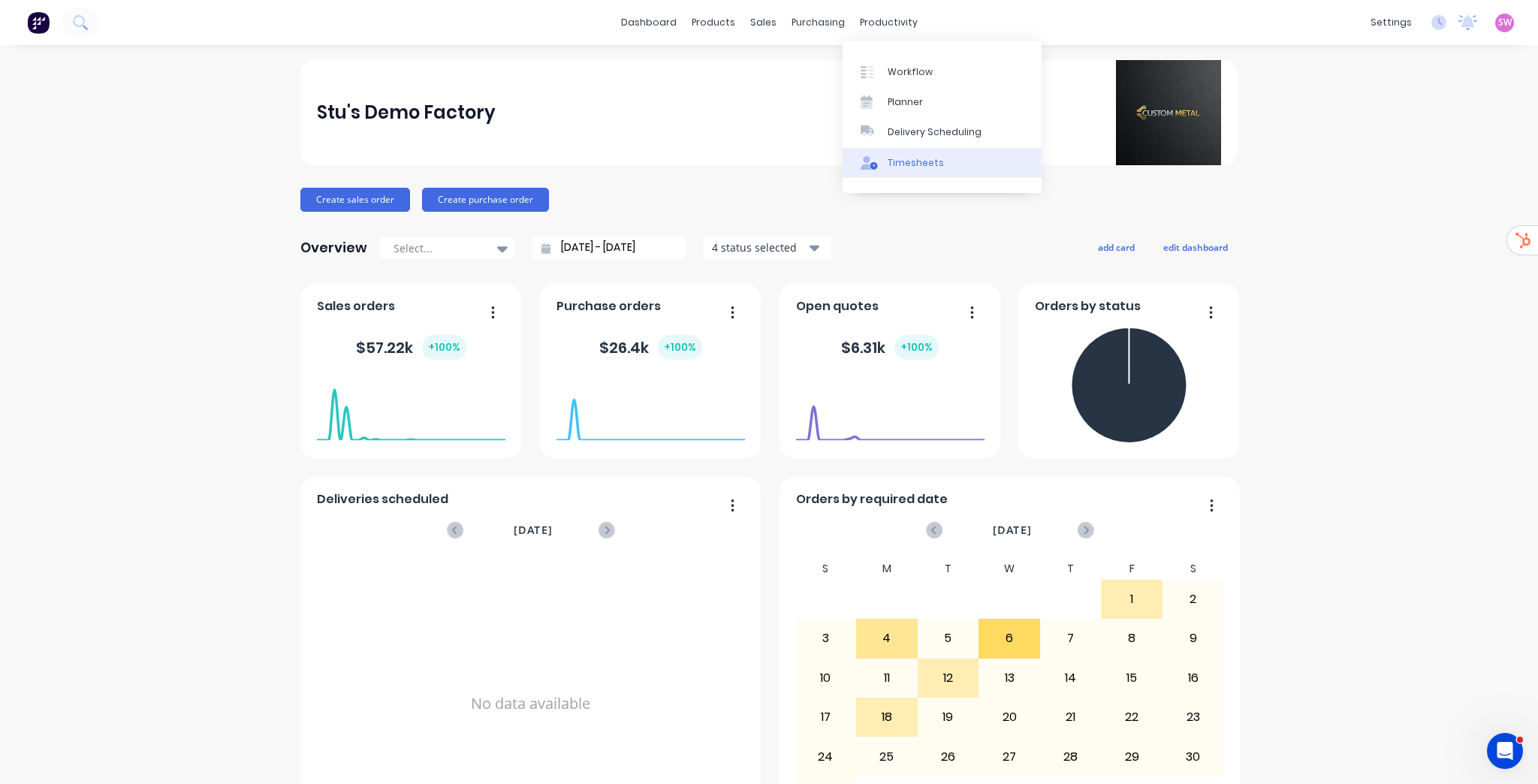
click at [915, 165] on div "Timesheets" at bounding box center [916, 162] width 56 height 13
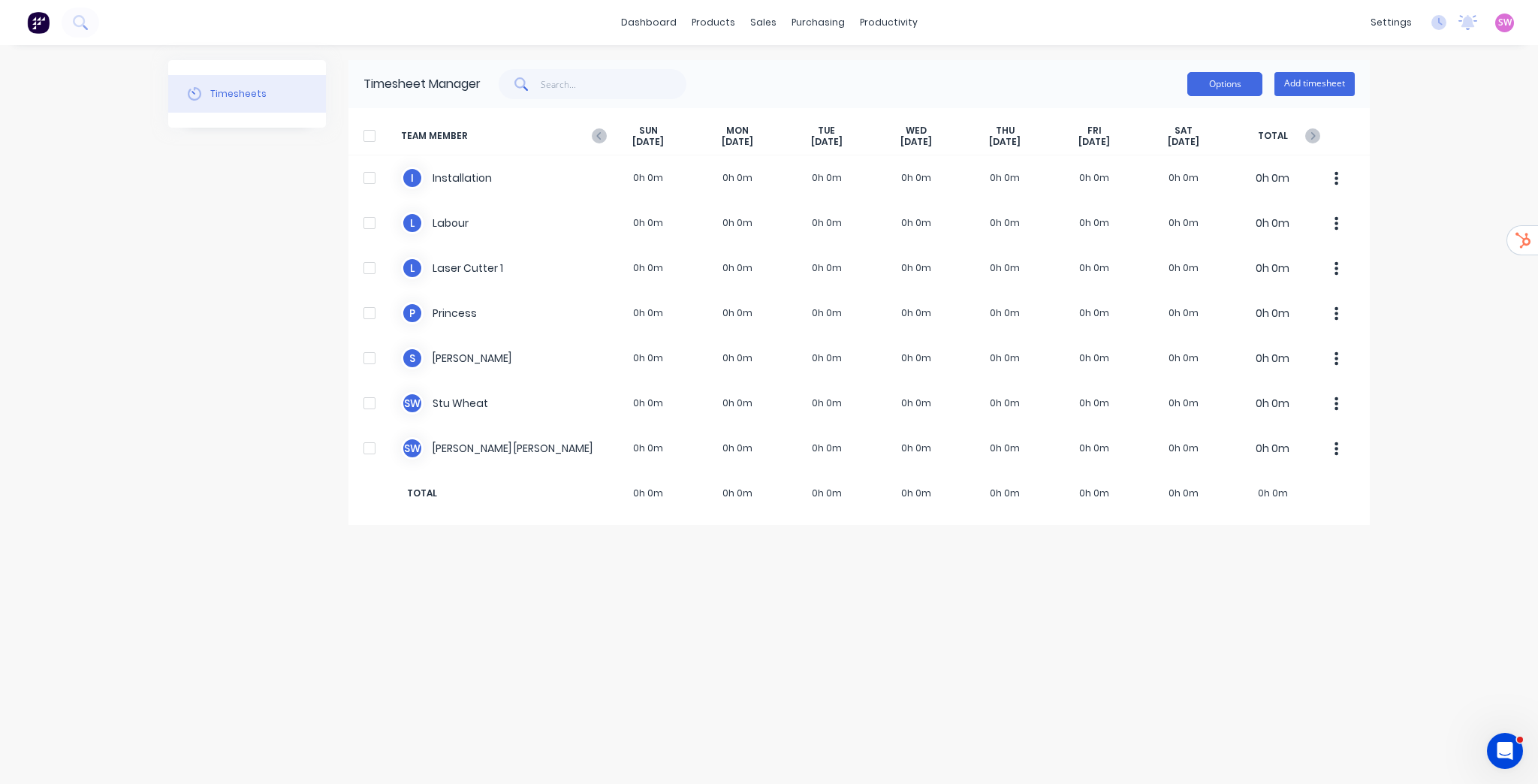
click at [1218, 87] on button "Options" at bounding box center [1225, 84] width 75 height 24
click at [1442, 162] on div "dashboard products sales purchasing productivity dashboard products Product Cat…" at bounding box center [769, 392] width 1538 height 784
drag, startPoint x: 1049, startPoint y: 129, endPoint x: 1011, endPoint y: 133, distance: 38.2
drag, startPoint x: 1011, startPoint y: 133, endPoint x: 896, endPoint y: 139, distance: 115.2
drag, startPoint x: 896, startPoint y: 139, endPoint x: 818, endPoint y: 138, distance: 78.0
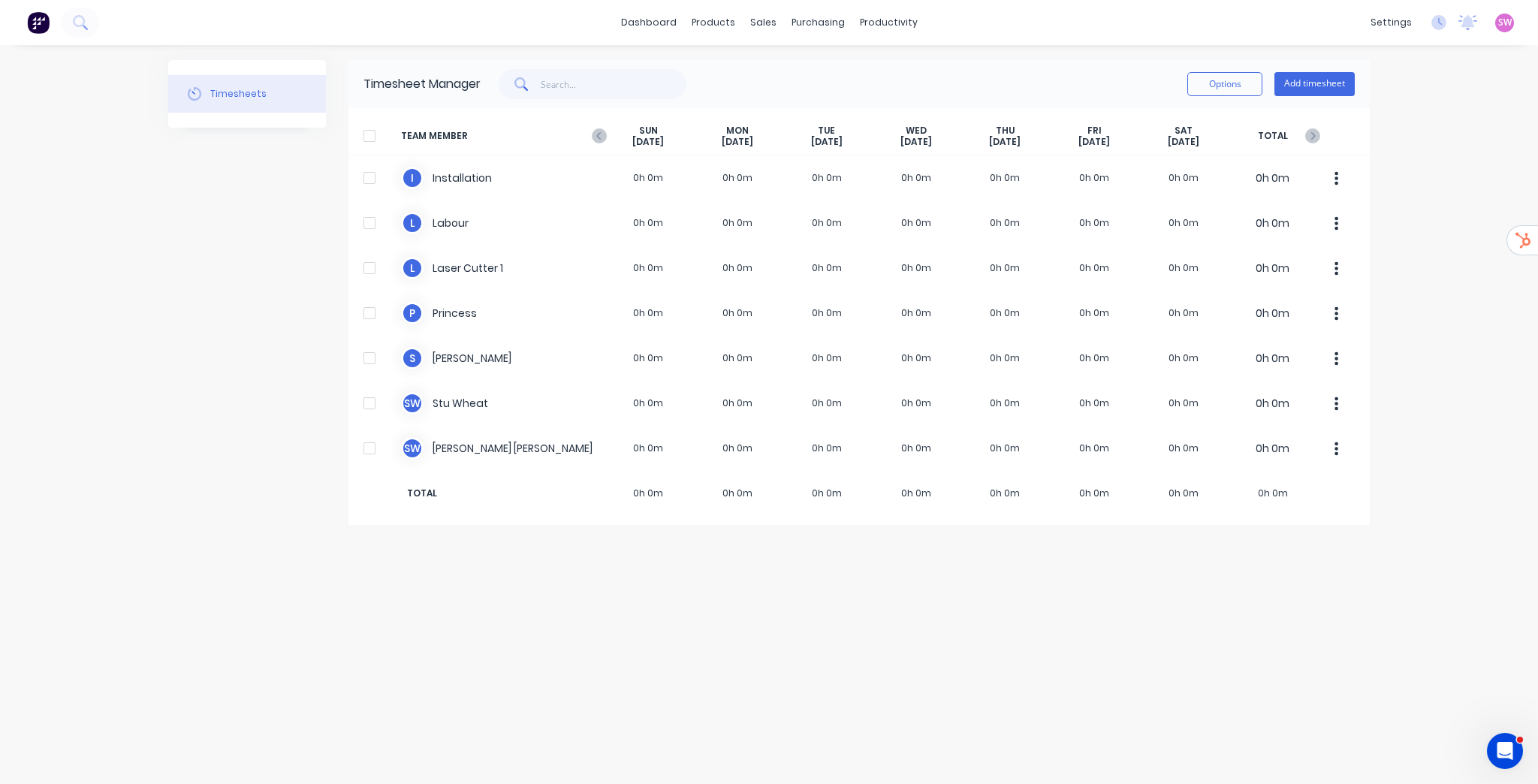
drag, startPoint x: 818, startPoint y: 138, endPoint x: 739, endPoint y: 135, distance: 79.1
drag, startPoint x: 739, startPoint y: 135, endPoint x: 642, endPoint y: 146, distance: 97.6
drag, startPoint x: 642, startPoint y: 146, endPoint x: 1446, endPoint y: 507, distance: 881.3
click at [1448, 511] on div "dashboard products sales purchasing productivity dashboard products Product Cat…" at bounding box center [769, 392] width 1538 height 784
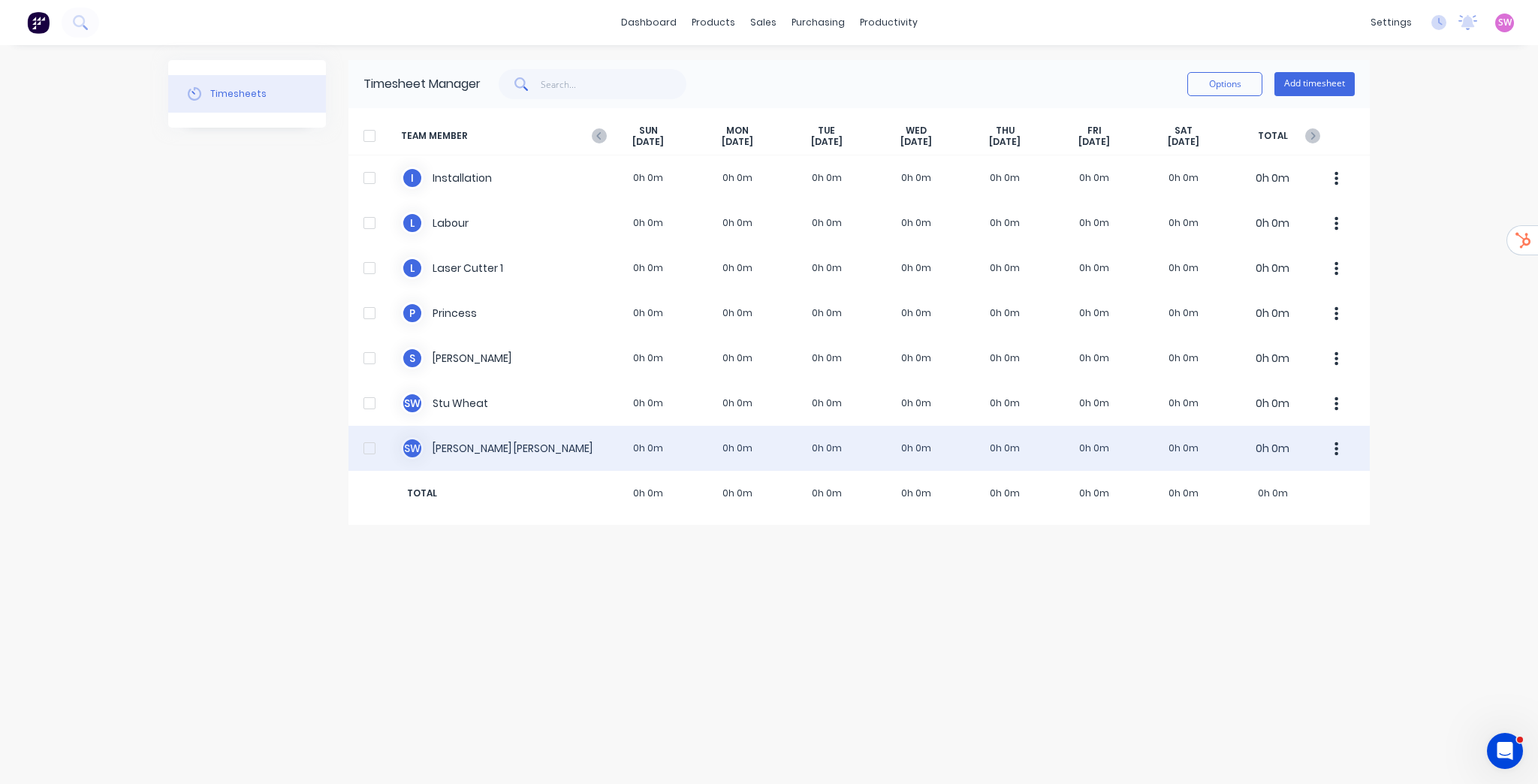
click at [1337, 458] on button "button" at bounding box center [1337, 448] width 32 height 30
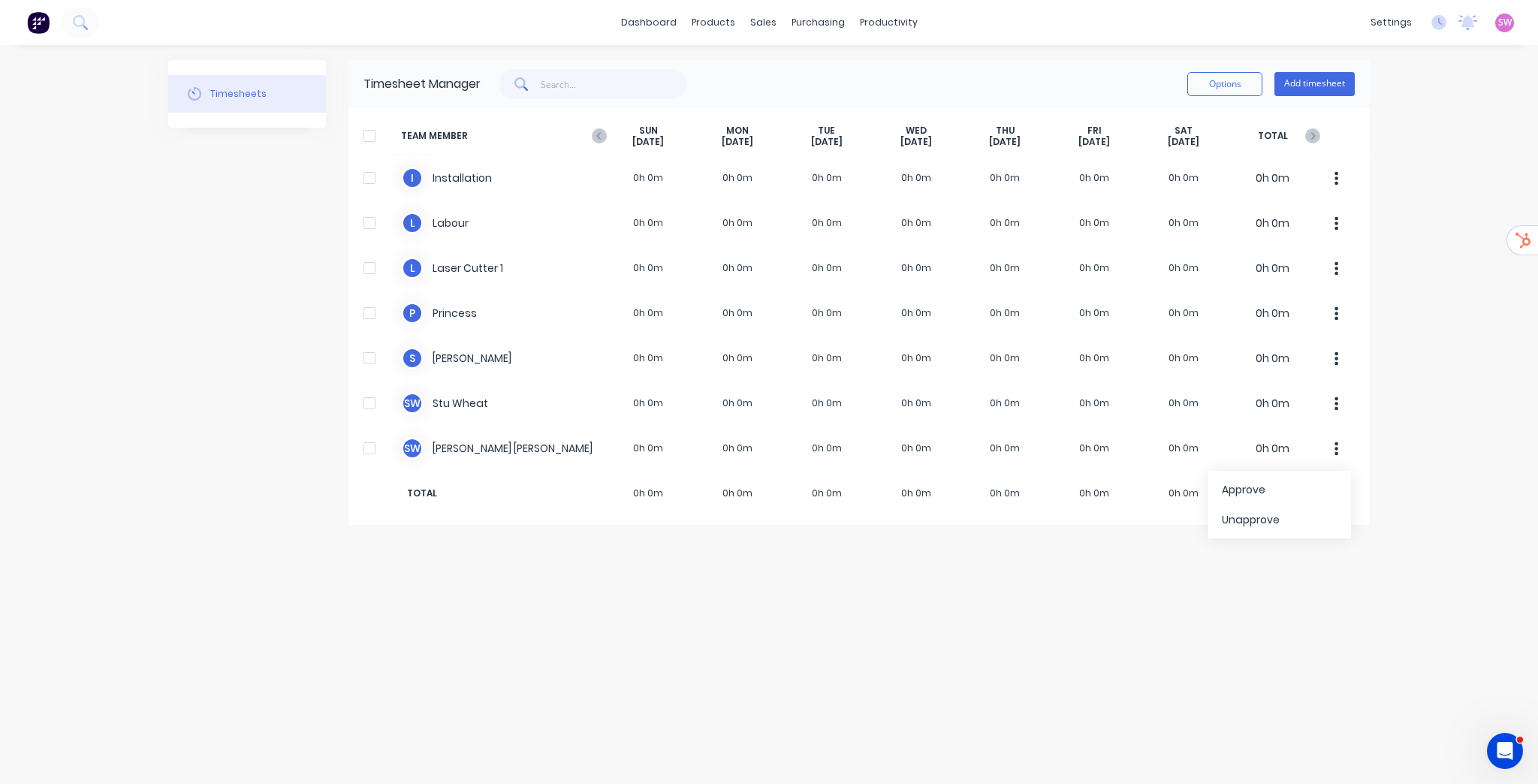
click at [1420, 339] on div "dashboard products sales purchasing productivity dashboard products Product Cat…" at bounding box center [769, 392] width 1538 height 784
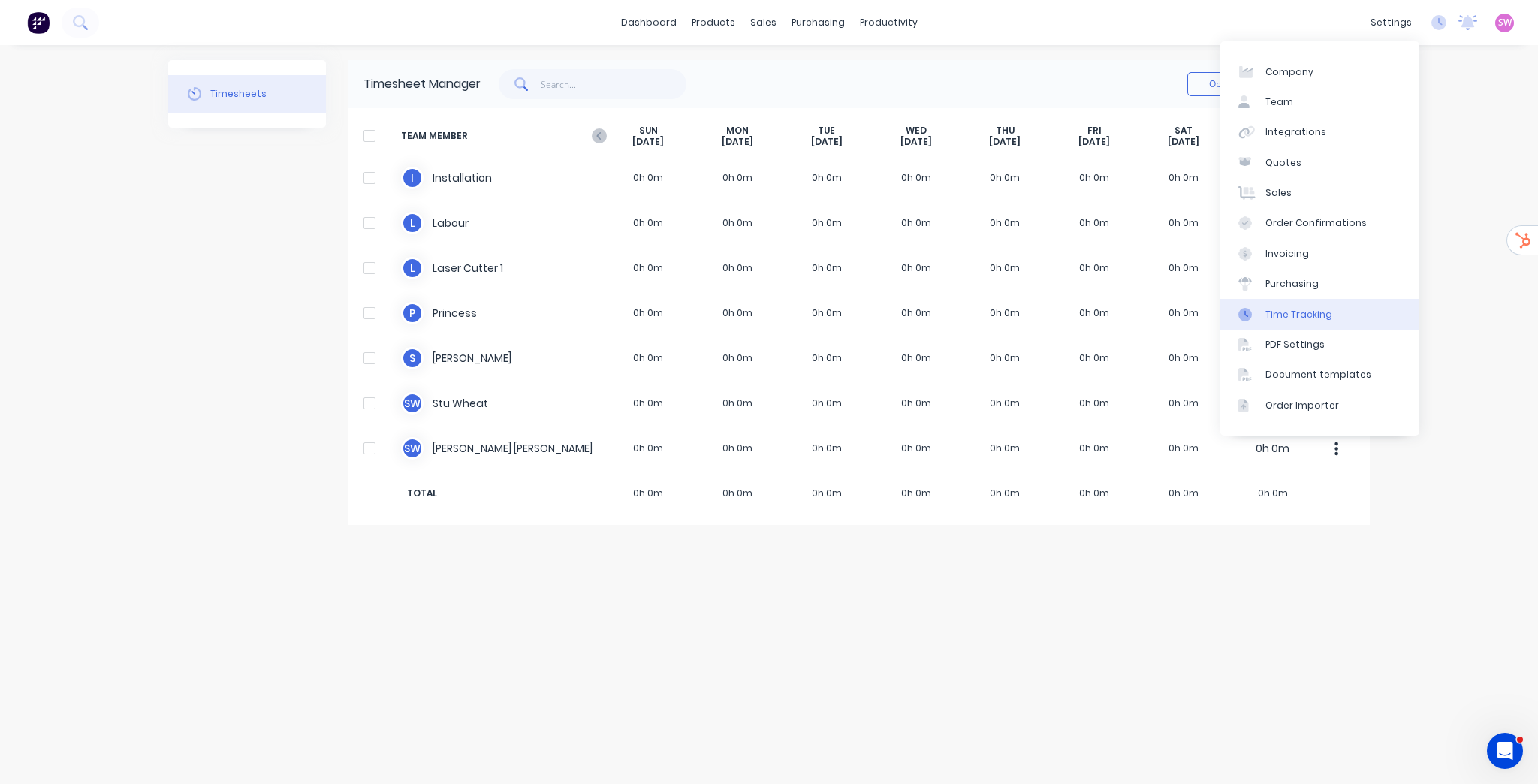
click at [1307, 310] on div "Time Tracking" at bounding box center [1298, 314] width 67 height 13
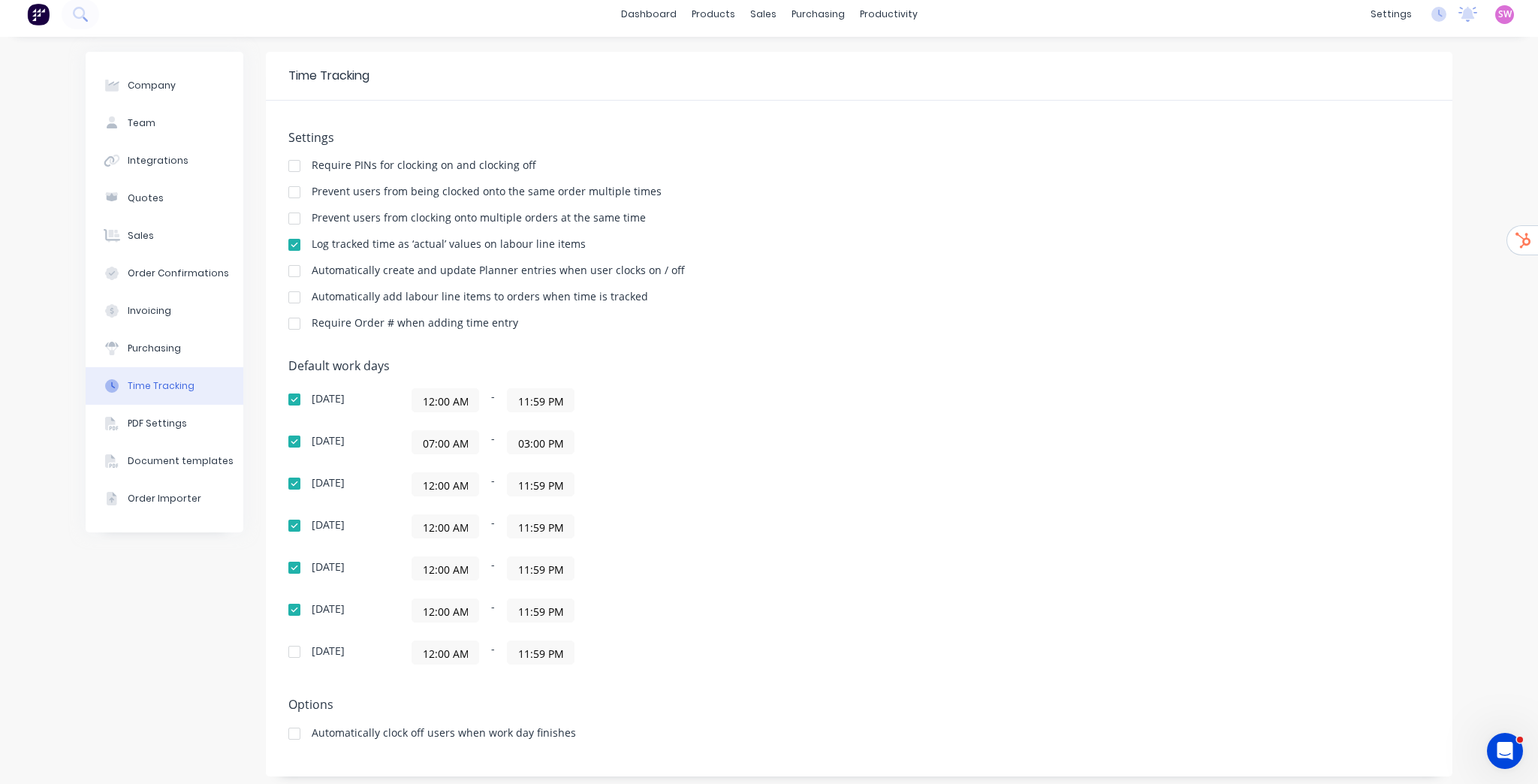
scroll to position [12, 0]
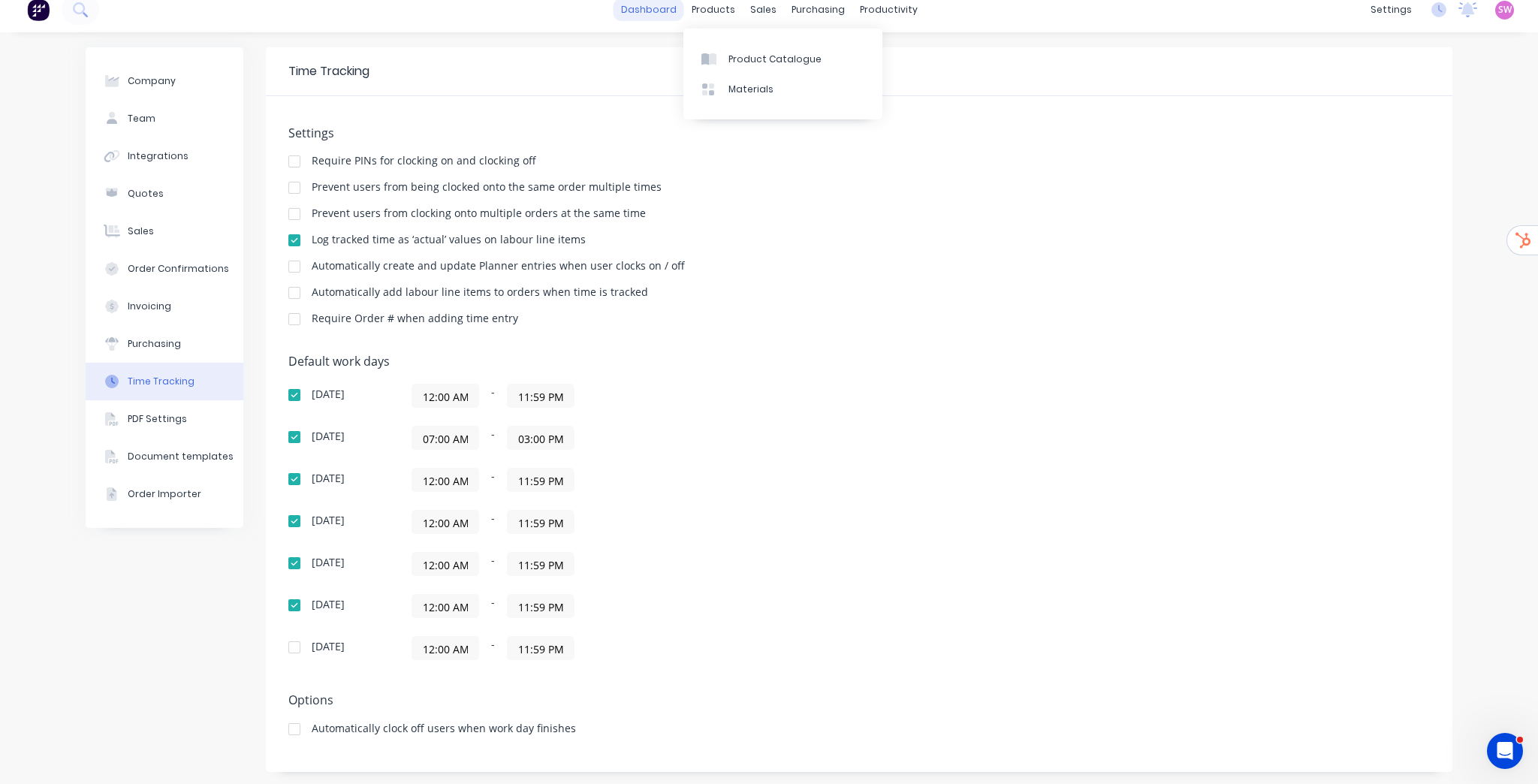
click at [634, 6] on link "dashboard" at bounding box center [648, 9] width 70 height 22
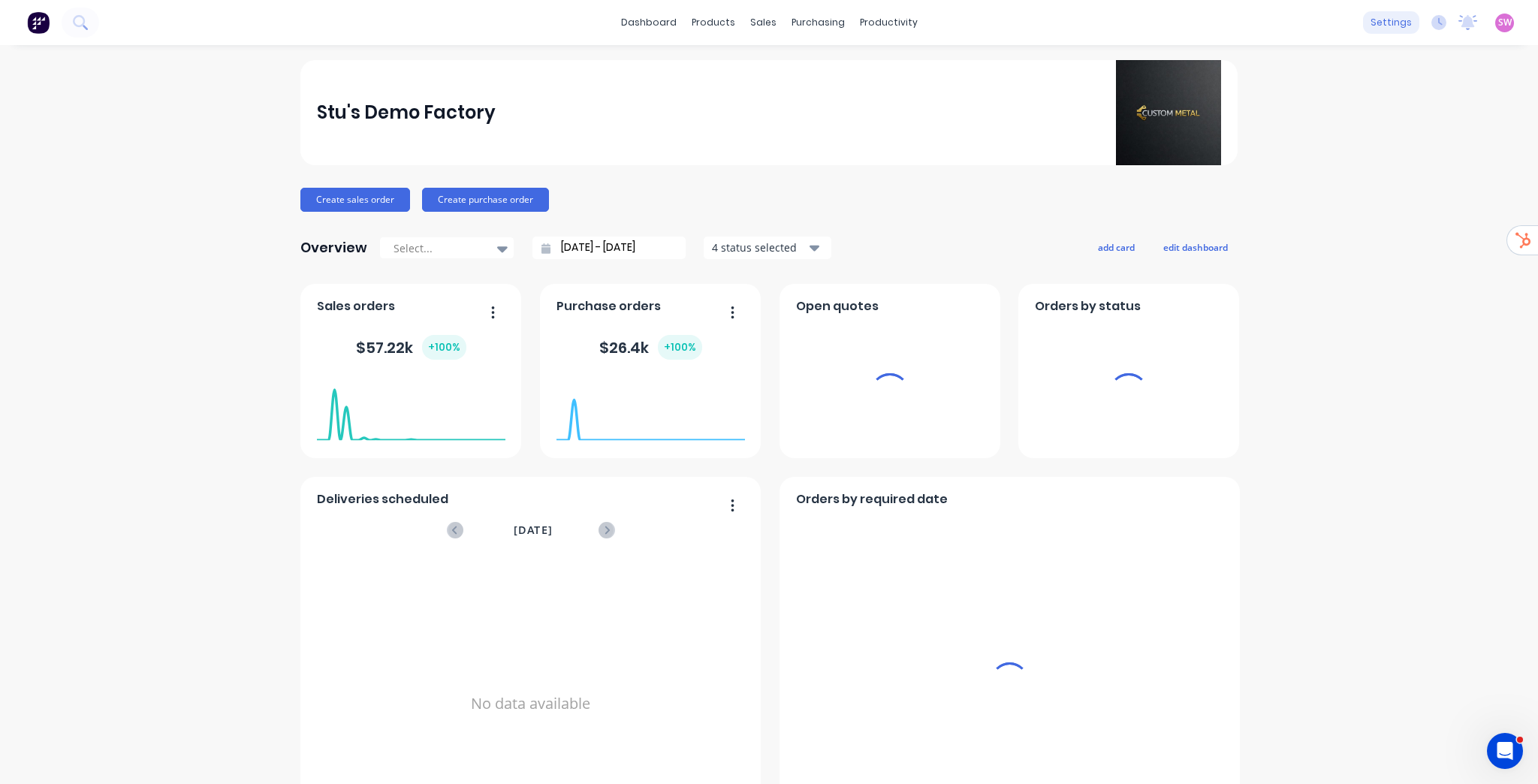
click at [1399, 24] on div "settings" at bounding box center [1391, 22] width 56 height 22
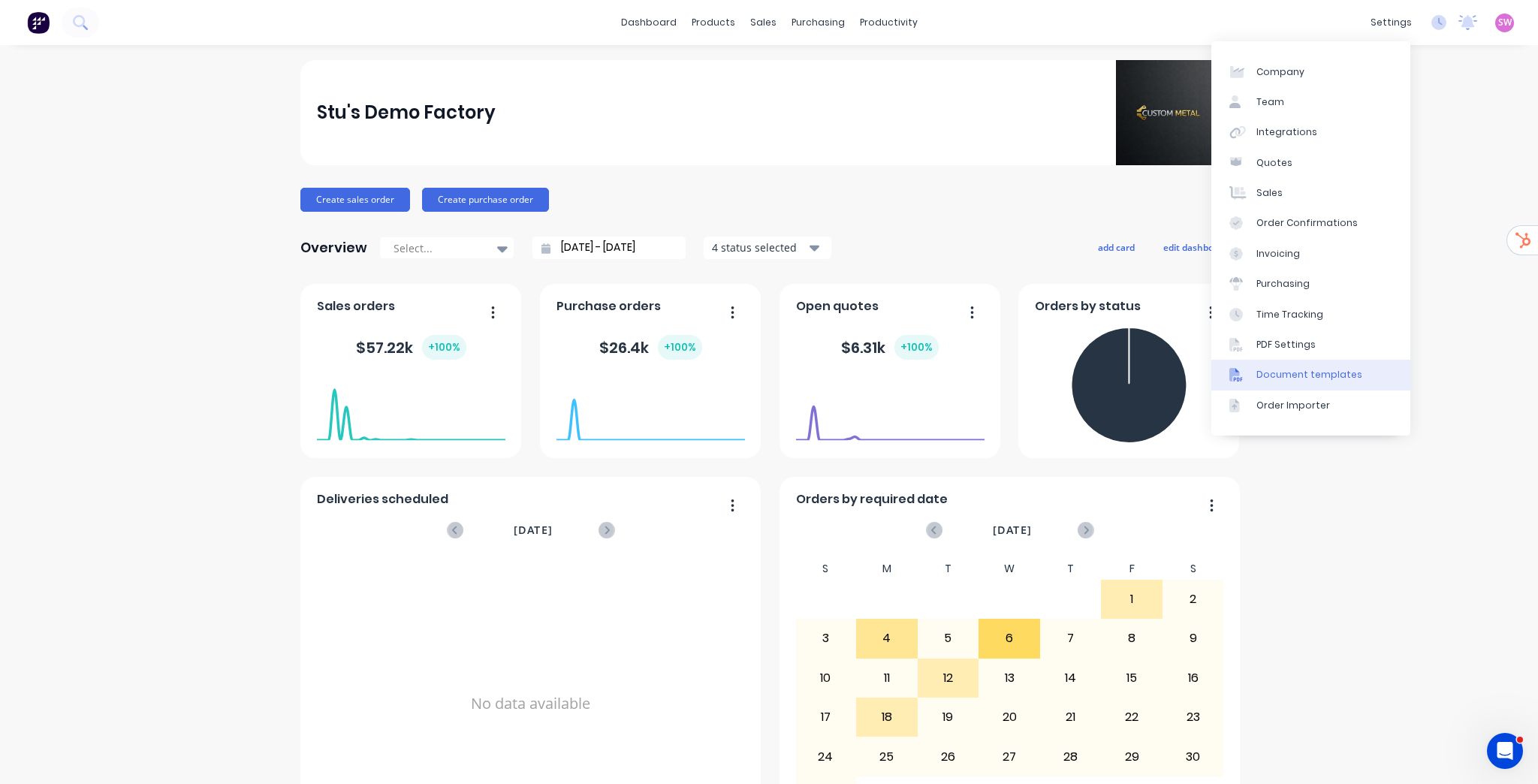
click at [1325, 376] on div "Document templates" at bounding box center [1309, 375] width 106 height 13
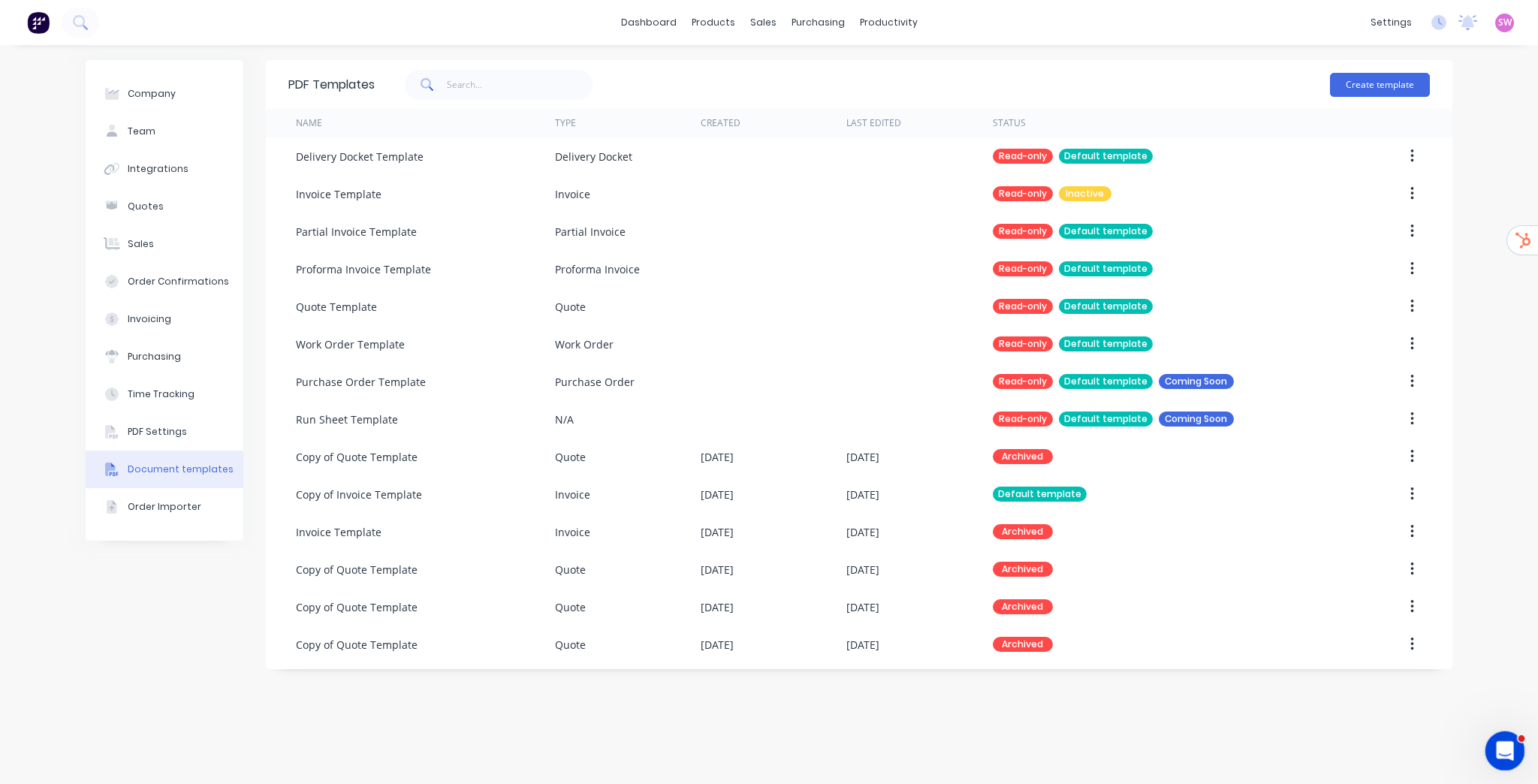
click at [1509, 750] on icon "Open Intercom Messenger" at bounding box center [1503, 749] width 25 height 25
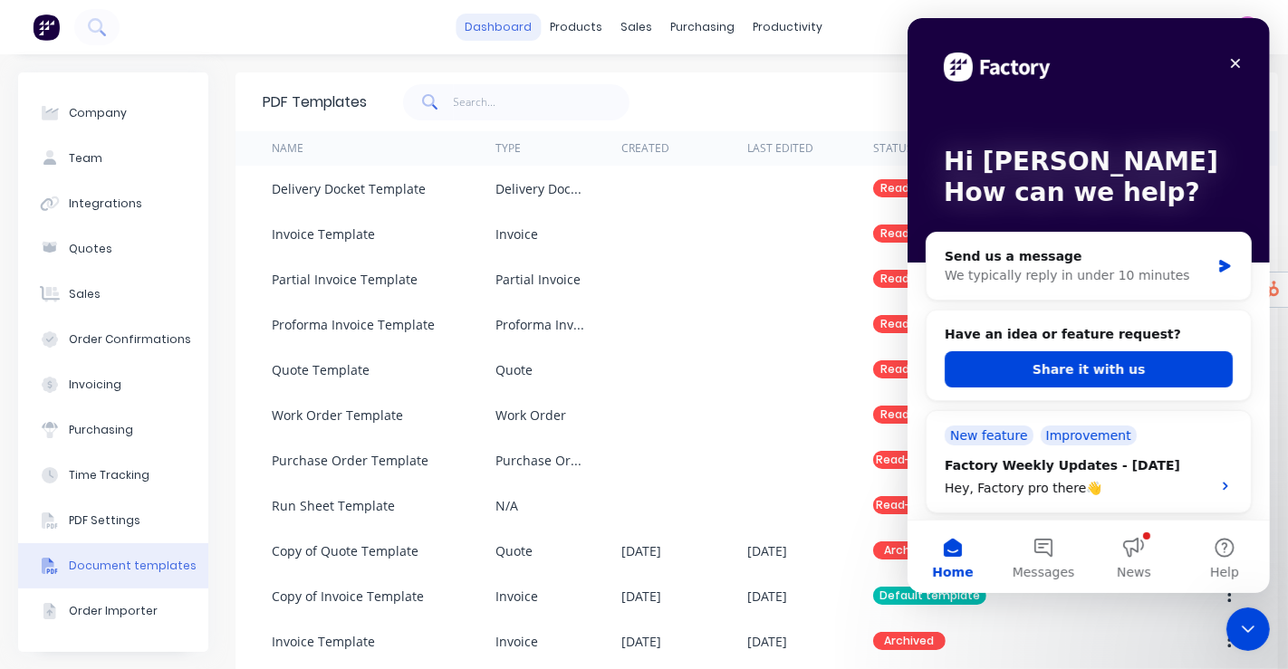
click at [514, 38] on link "dashboard" at bounding box center [499, 27] width 85 height 27
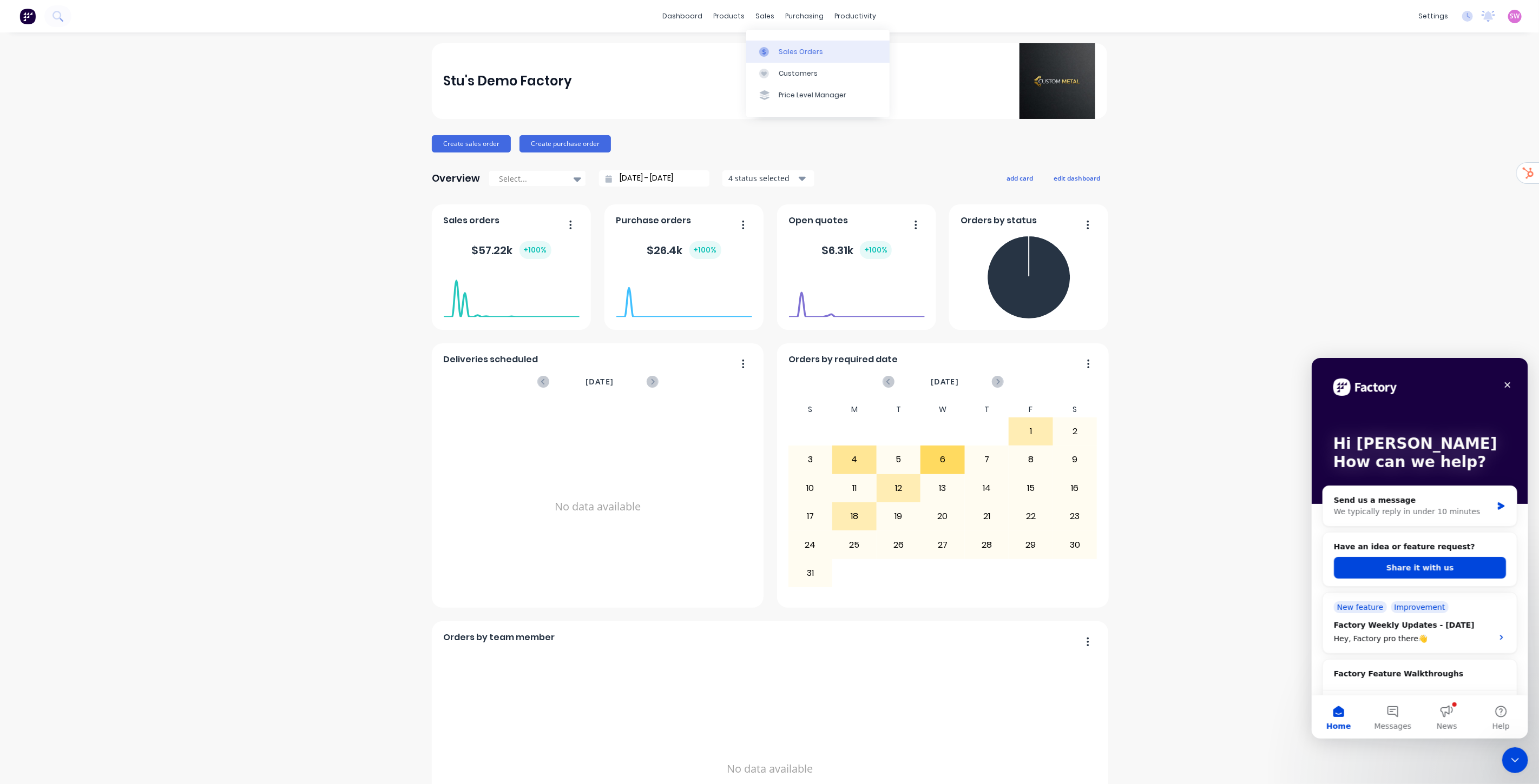
click at [780, 49] on div "Sales Orders" at bounding box center [801, 52] width 44 height 10
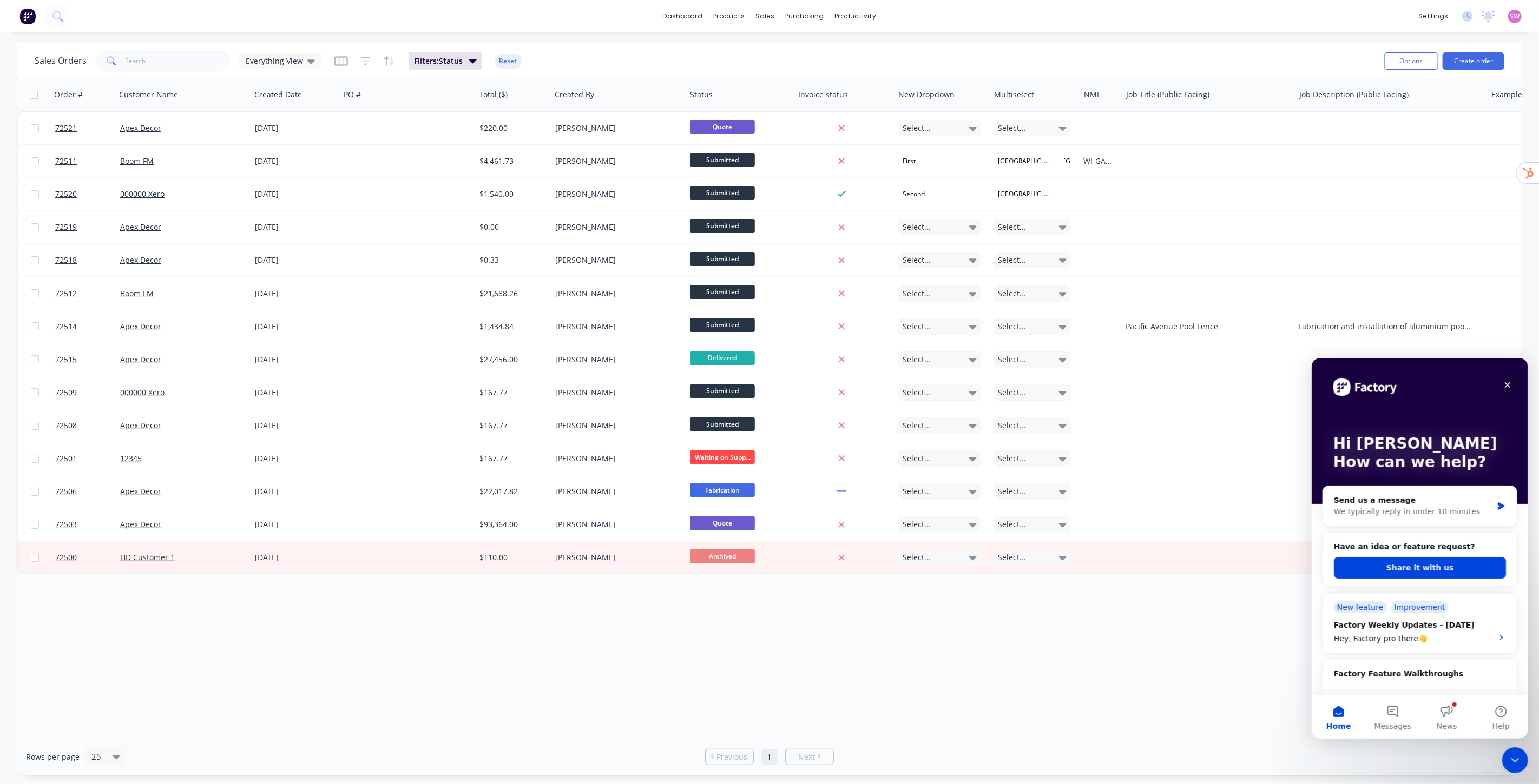
click at [1108, 388] on icon "Close" at bounding box center [1507, 385] width 8 height 8
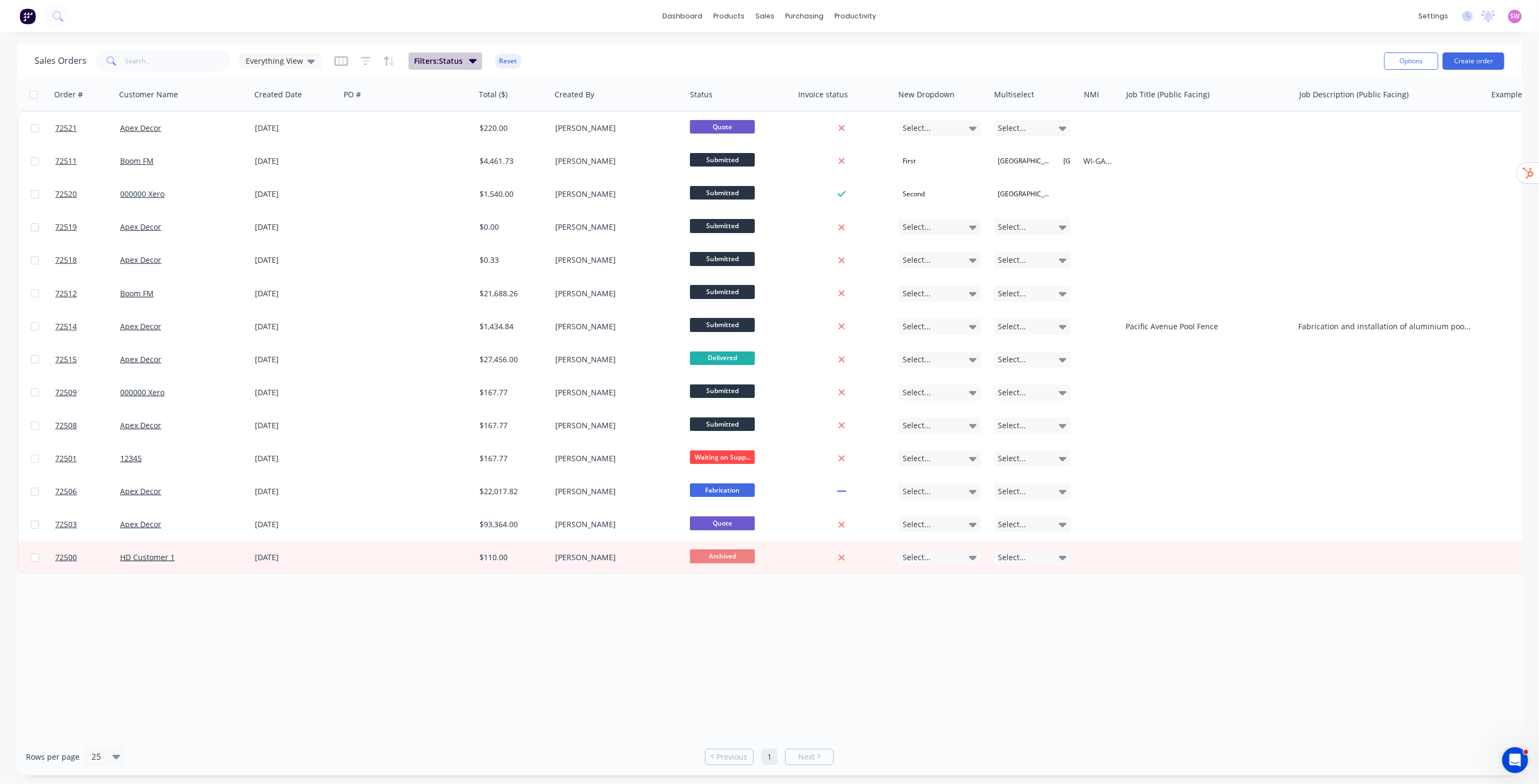
click at [469, 60] on icon "button" at bounding box center [473, 61] width 8 height 4
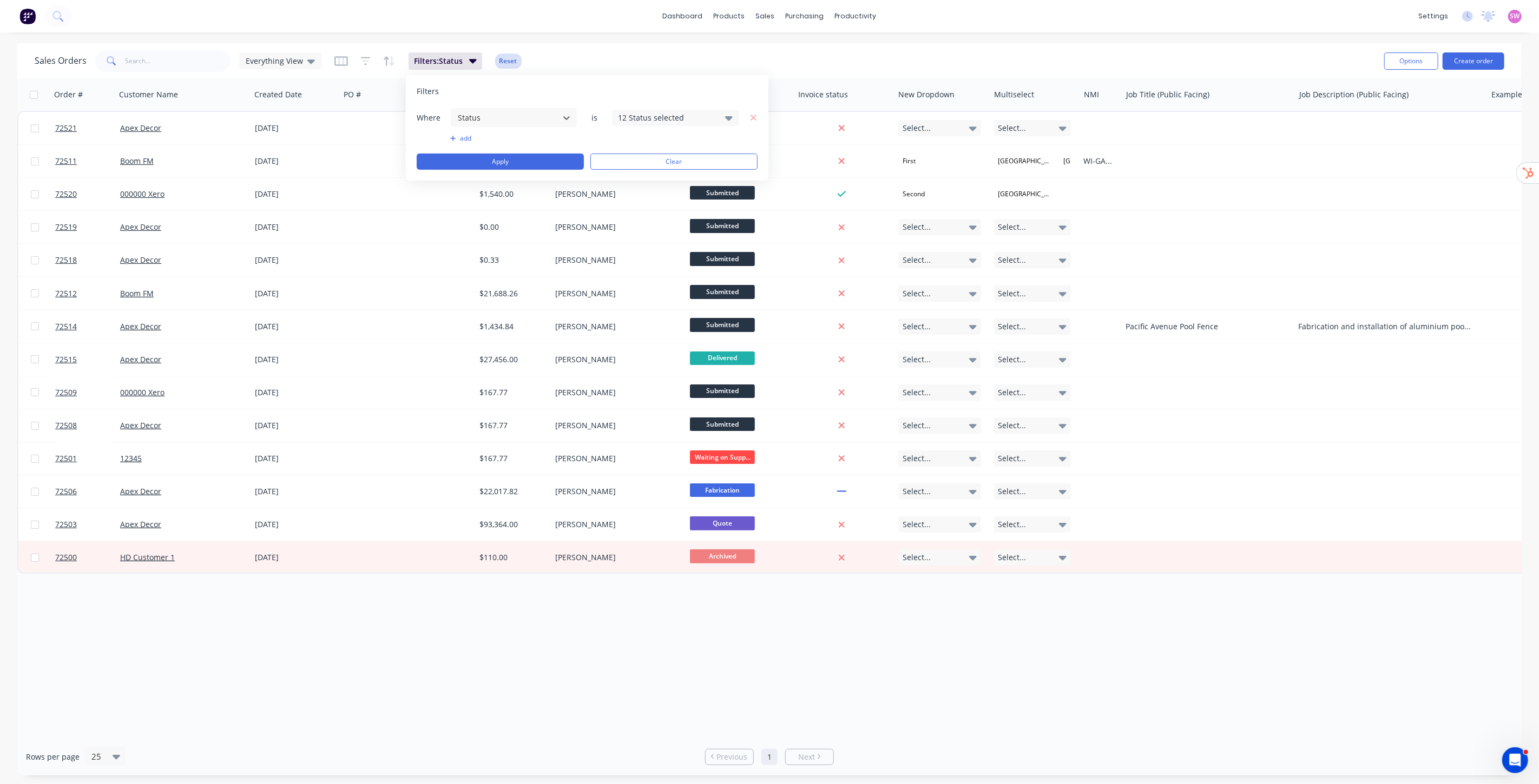
click at [504, 60] on button "Reset" at bounding box center [508, 61] width 26 height 15
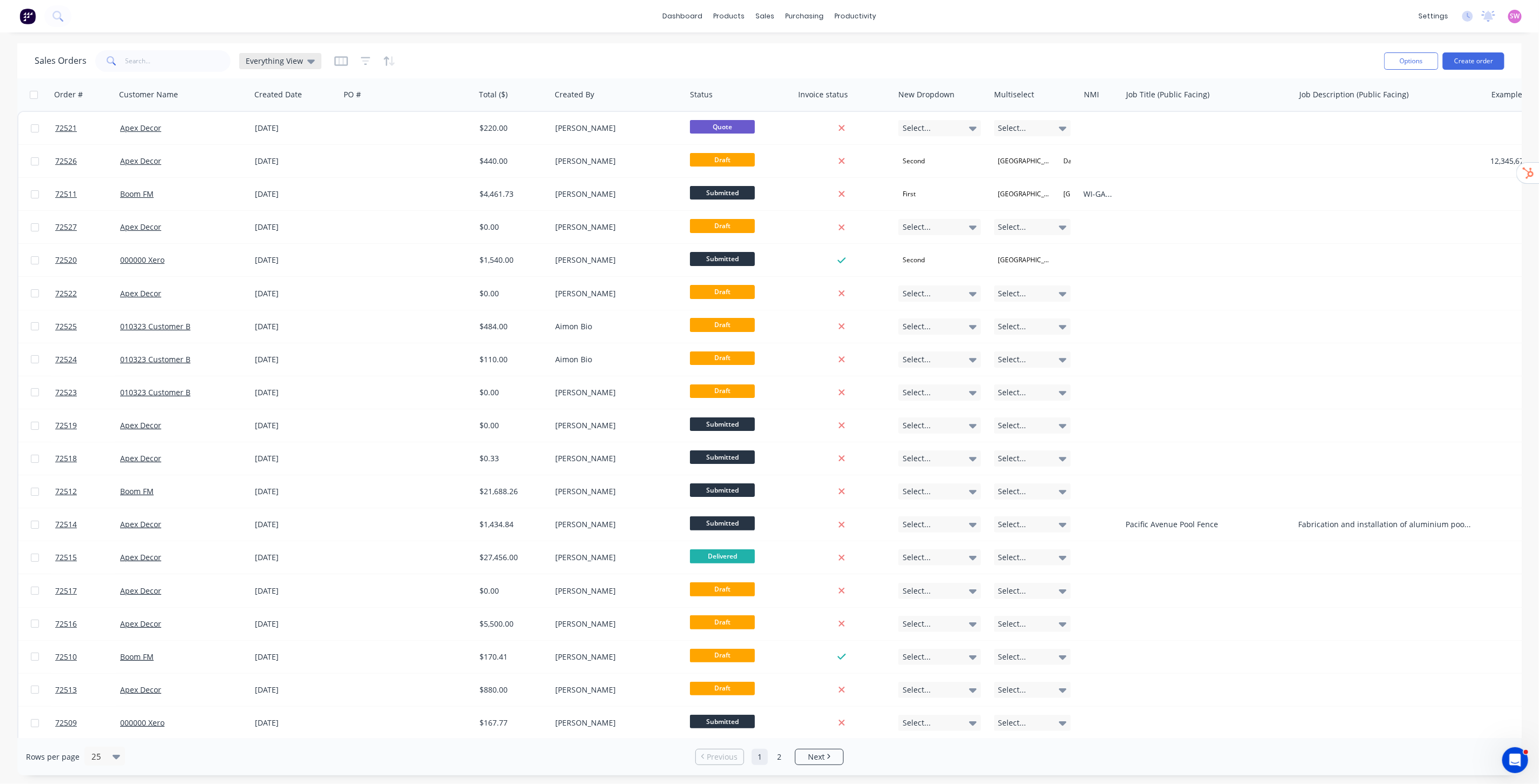
click at [309, 62] on icon at bounding box center [311, 62] width 8 height 4
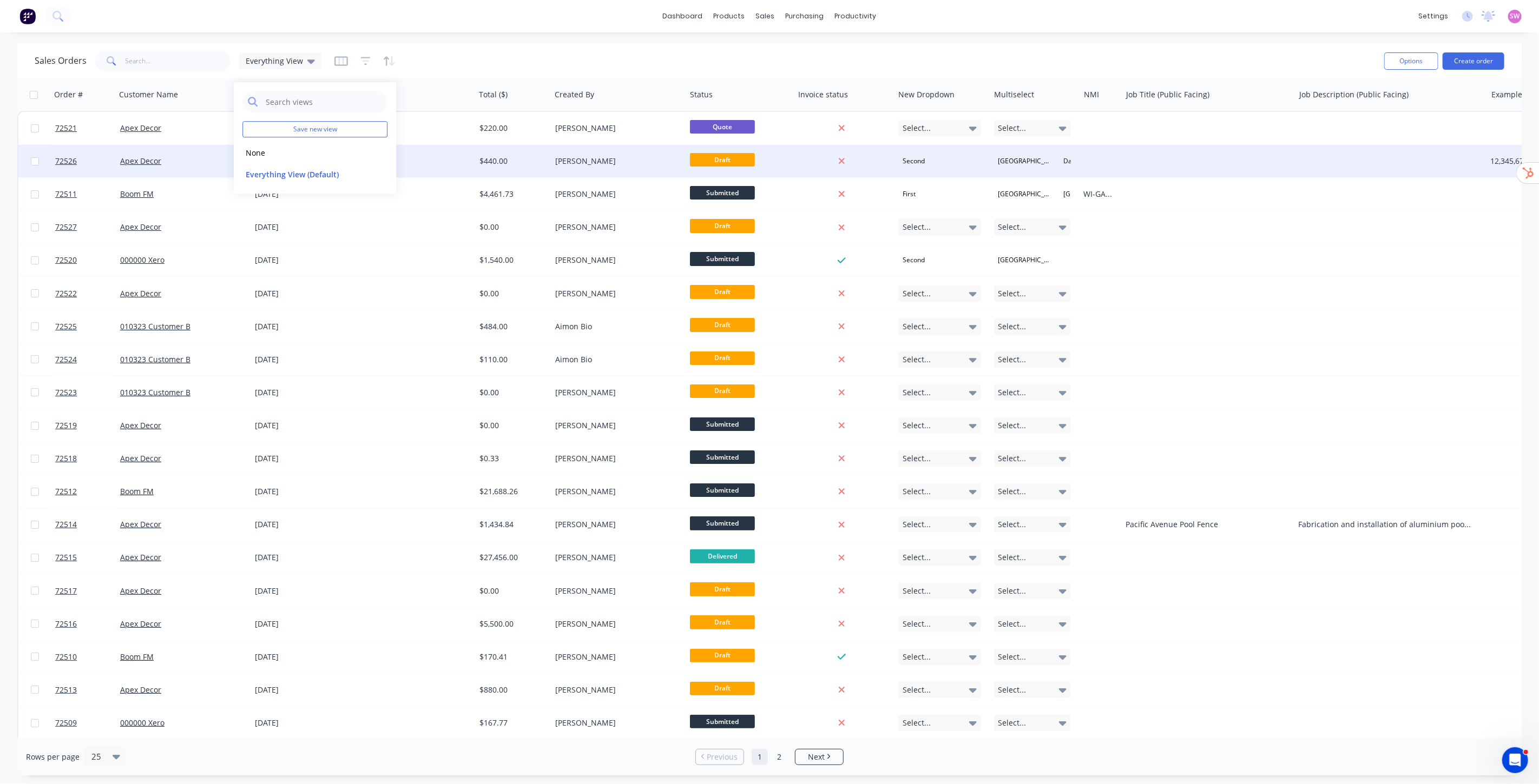
click at [260, 152] on button "None" at bounding box center [304, 152] width 124 height 13
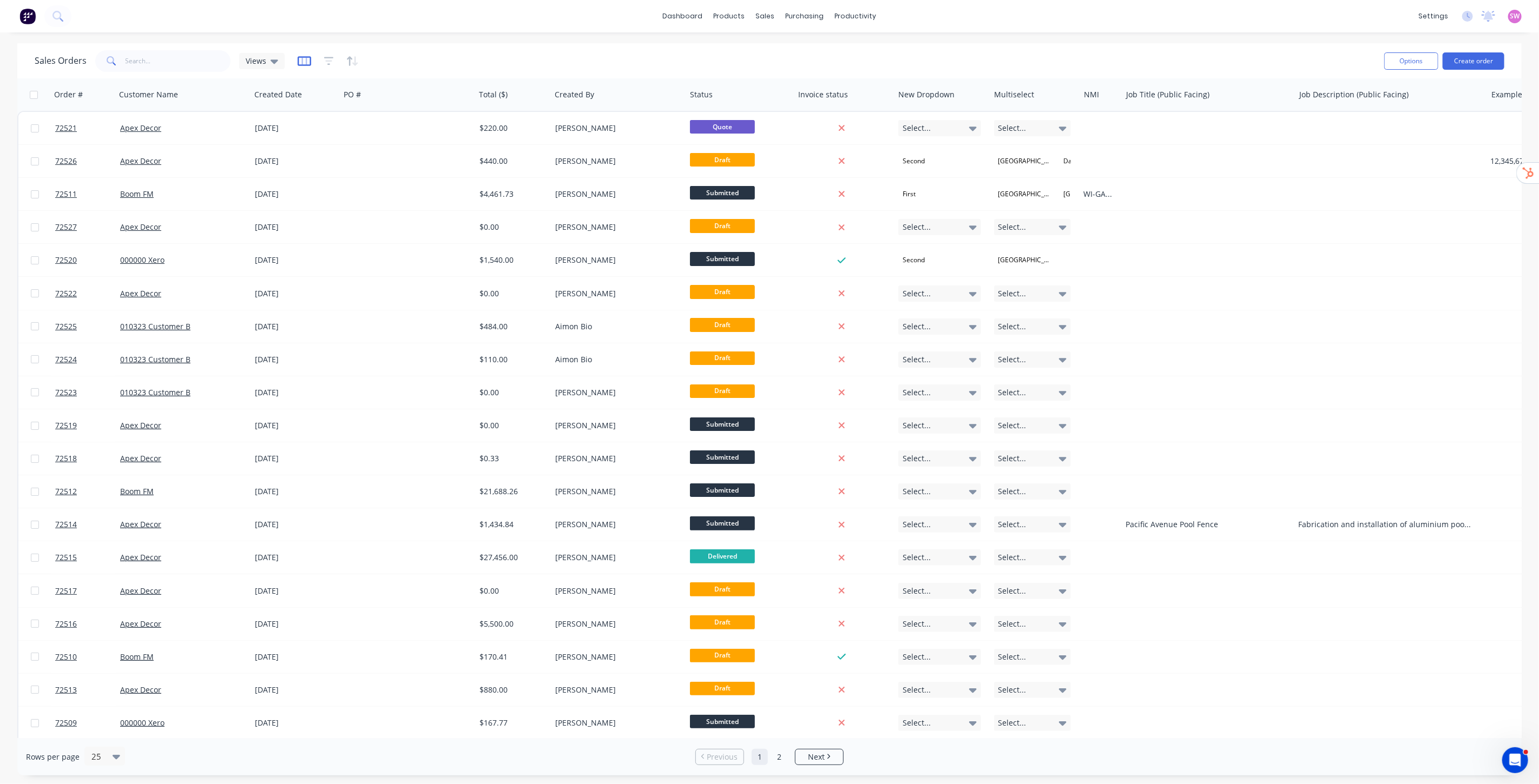
click at [304, 63] on icon "button" at bounding box center [304, 61] width 5 height 7
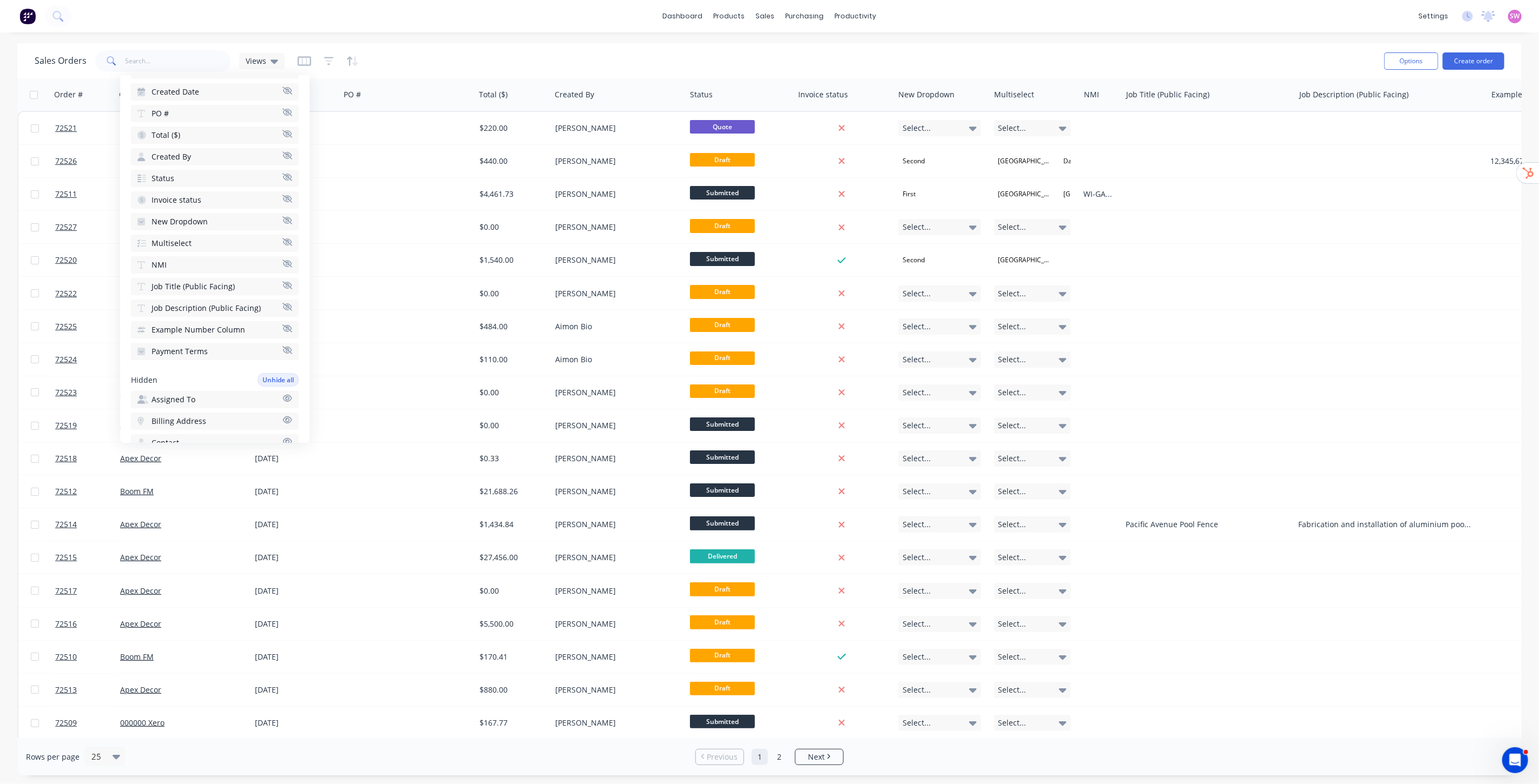
scroll to position [60, 0]
click at [452, 55] on div "Sales Orders Views" at bounding box center [705, 61] width 1341 height 26
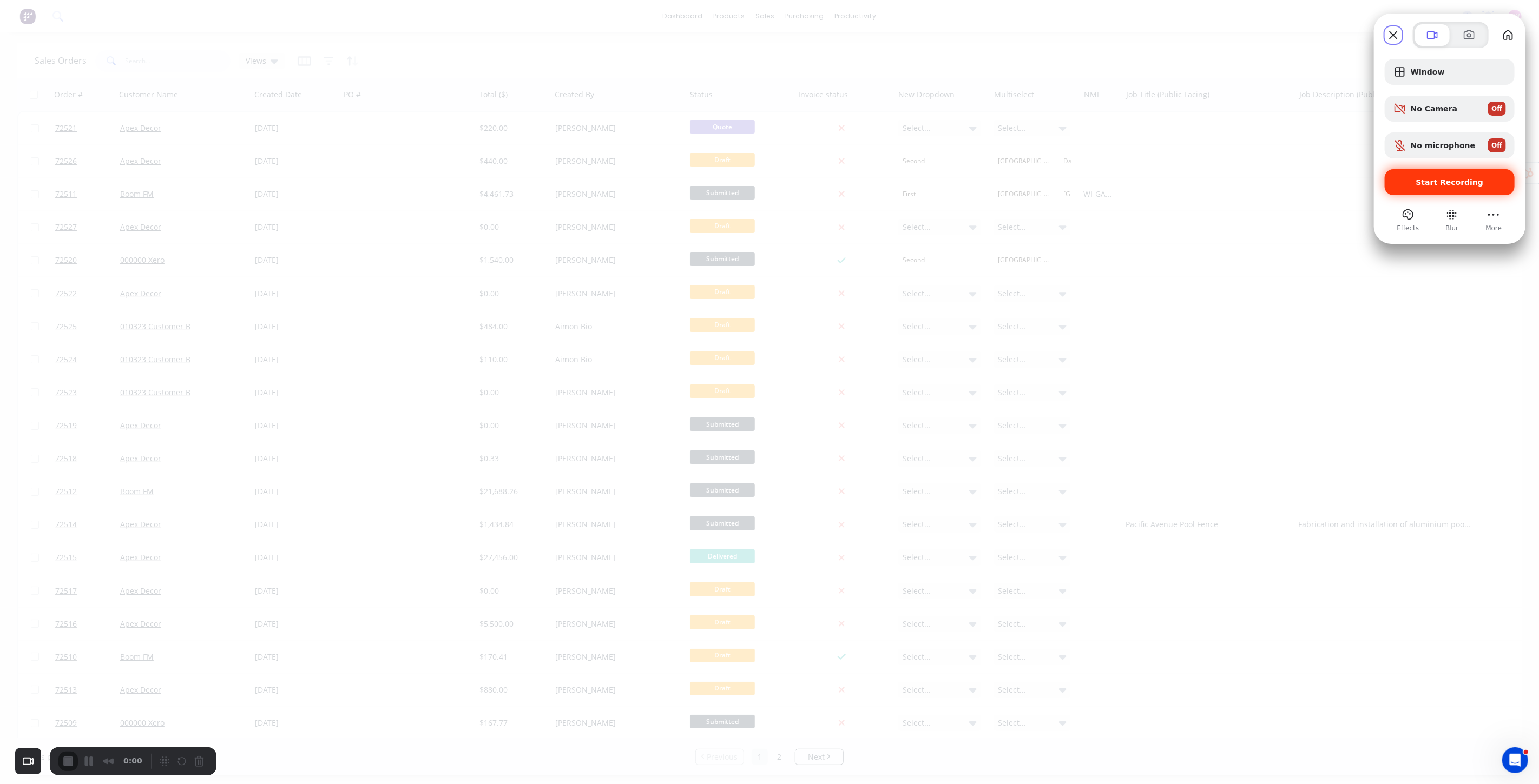
click at [1108, 180] on span "Start Recording" at bounding box center [1449, 182] width 68 height 8
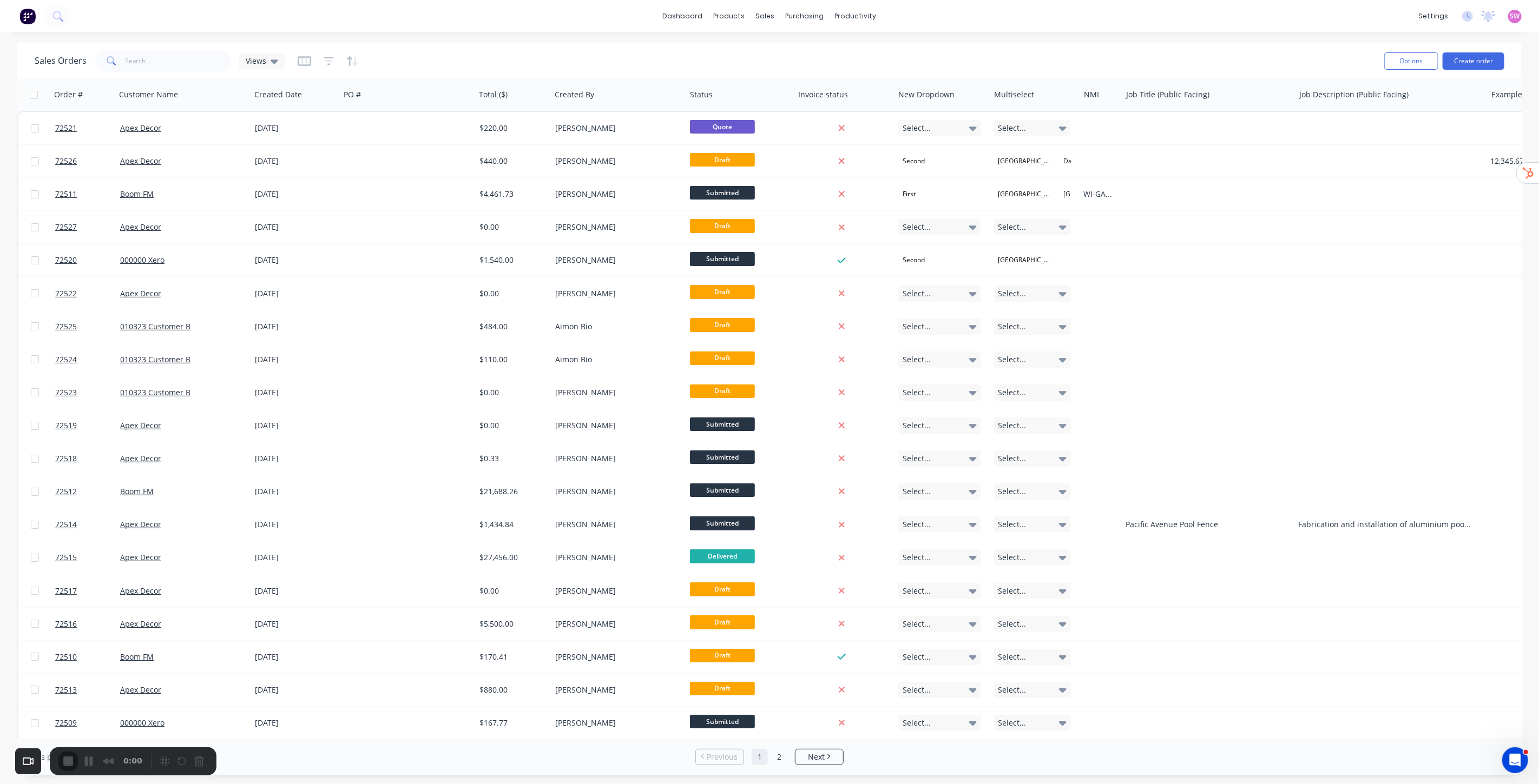
click at [771, 564] on div "Skip" at bounding box center [770, 800] width 1539 height 10
drag, startPoint x: 793, startPoint y: 49, endPoint x: 807, endPoint y: 49, distance: 14.0
click at [793, 49] on div "Sales Orders" at bounding box center [806, 52] width 44 height 10
click at [651, 33] on div "dashboard products sales purchasing productivity dashboard products Product Cat…" at bounding box center [770, 392] width 1539 height 784
click at [683, 17] on link "dashboard" at bounding box center [683, 16] width 51 height 16
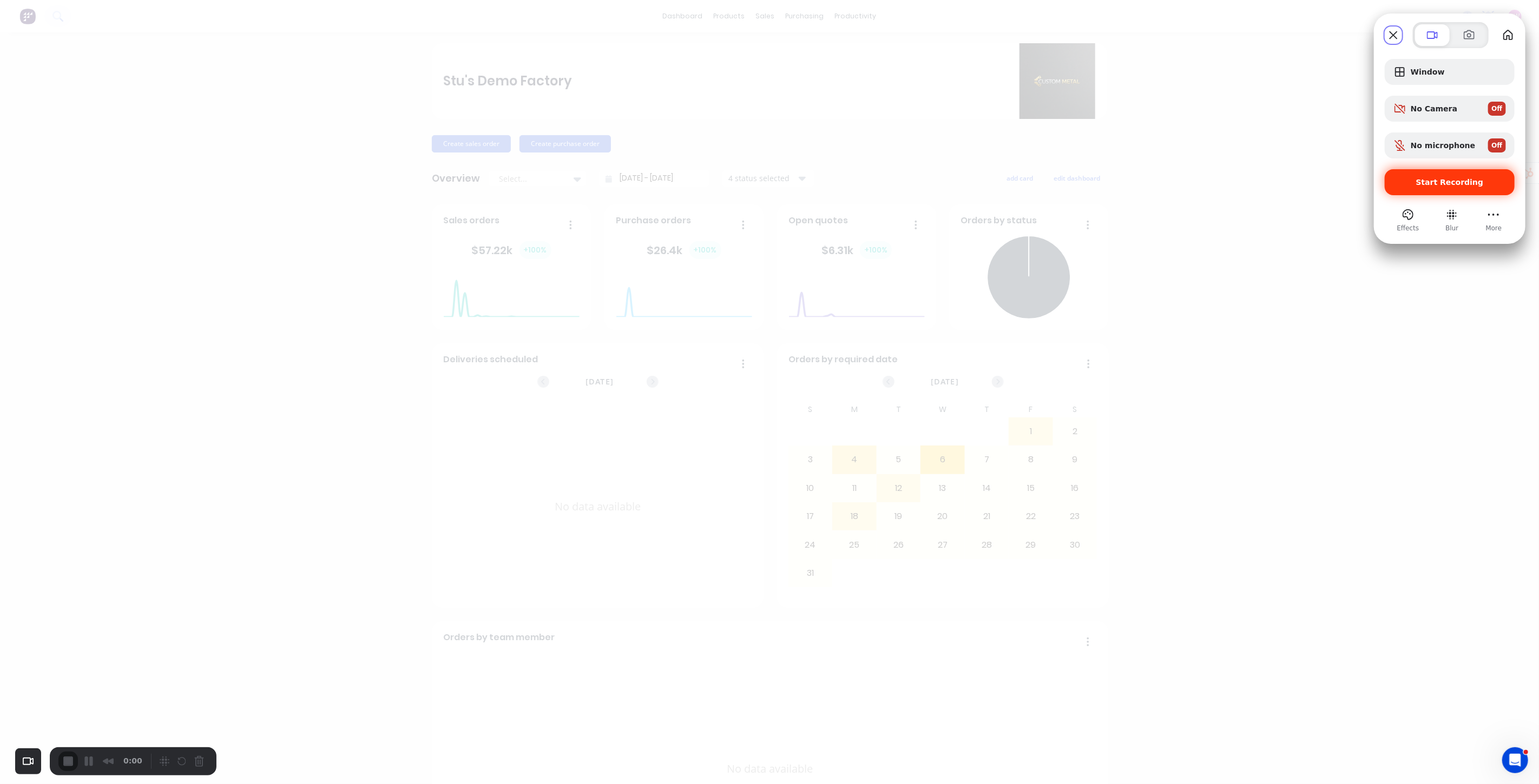
click at [1108, 182] on span "Start Recording" at bounding box center [1449, 182] width 68 height 8
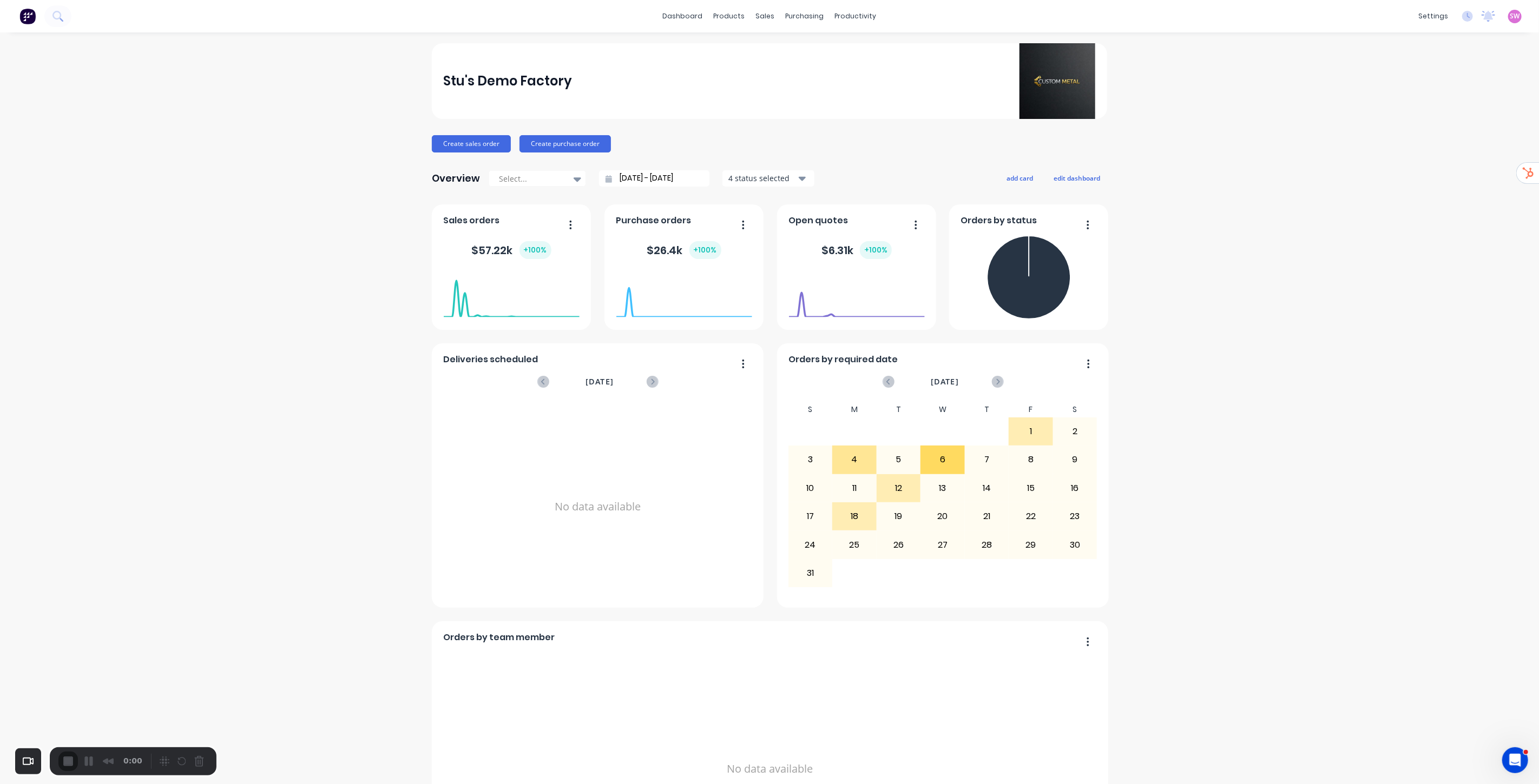
click at [770, 564] on div "Skip" at bounding box center [770, 800] width 1539 height 10
click at [770, 51] on div at bounding box center [767, 52] width 16 height 10
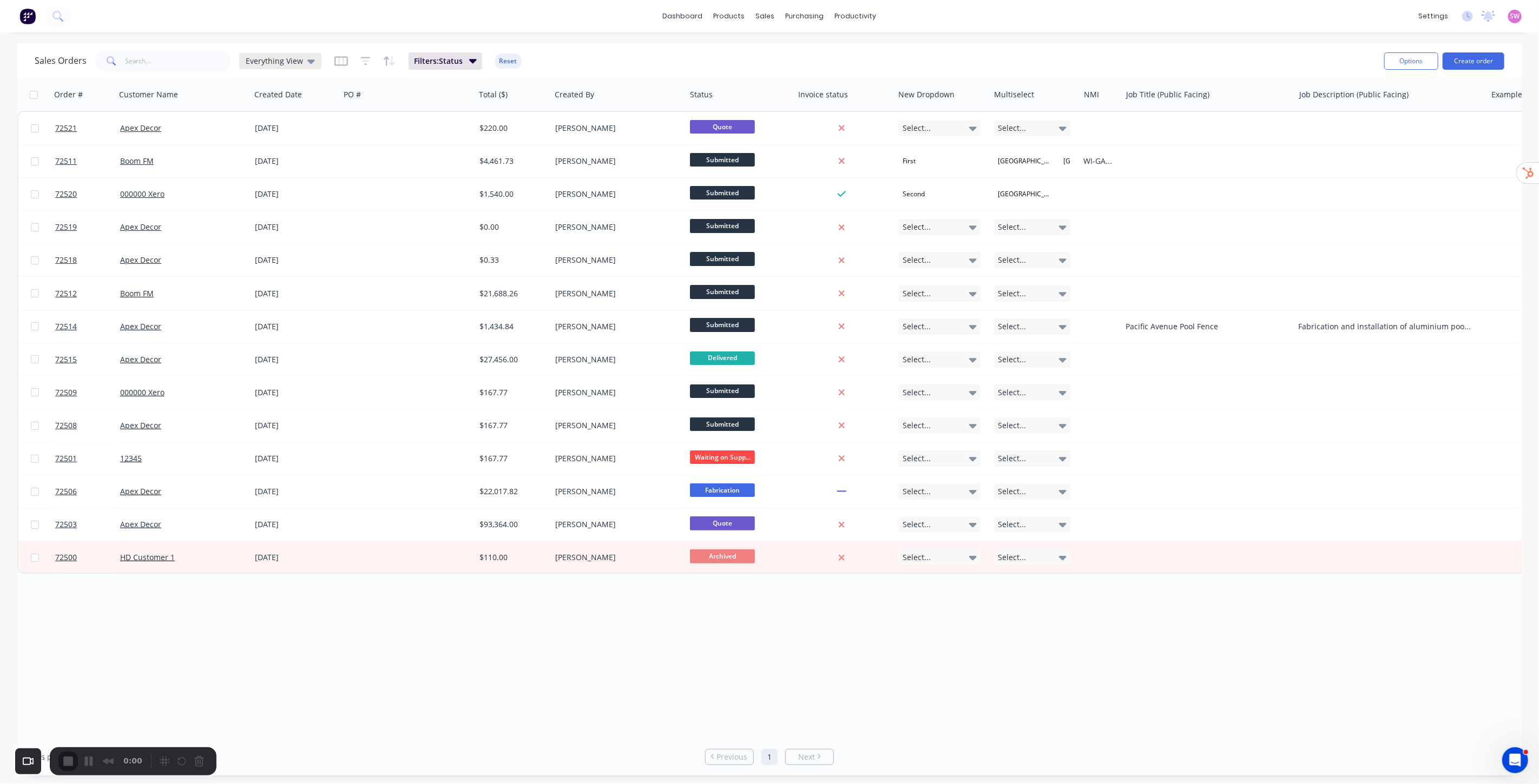
click at [299, 61] on span "Everything View" at bounding box center [274, 60] width 57 height 11
click at [278, 153] on button "None" at bounding box center [304, 152] width 124 height 13
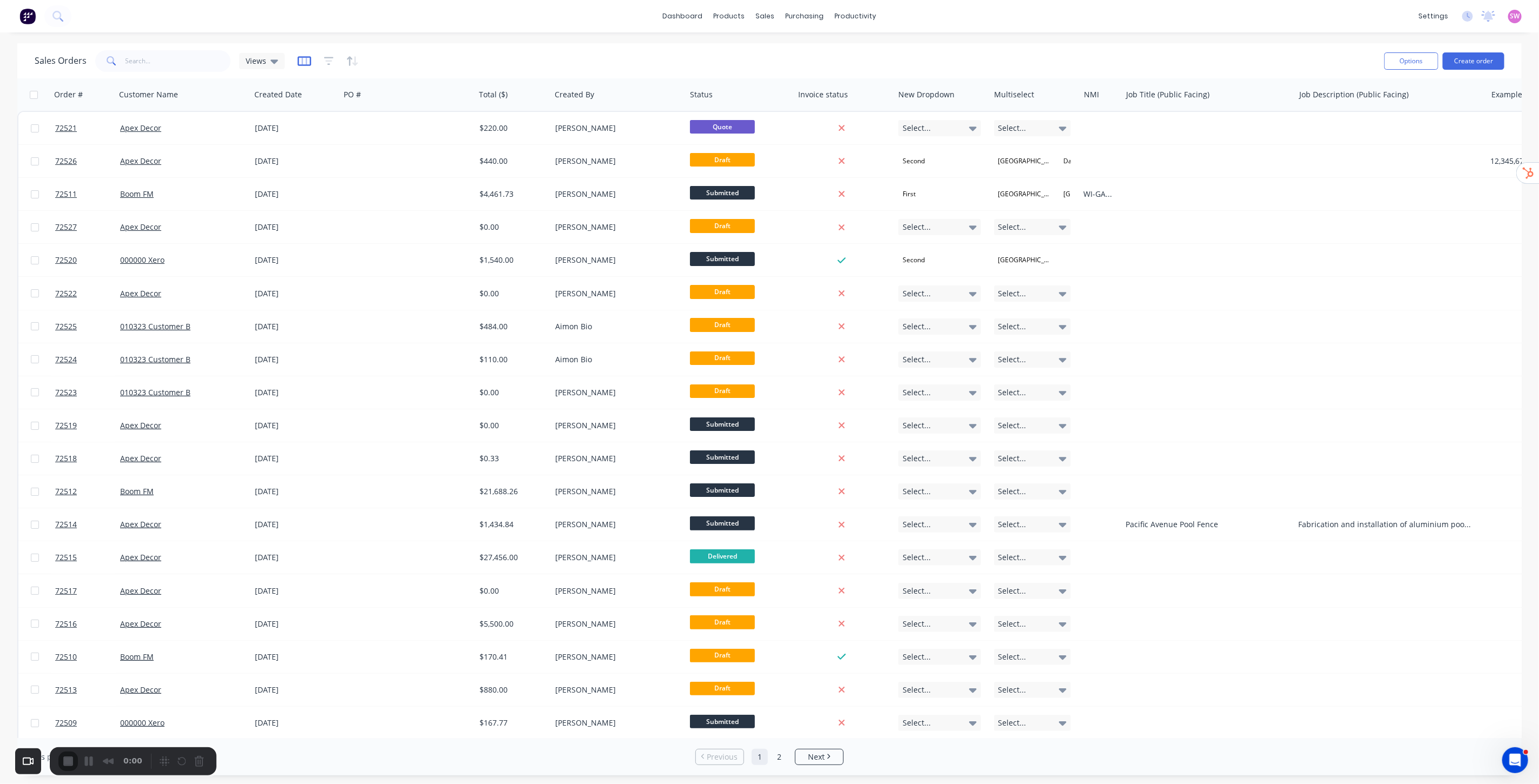
click at [302, 60] on icon "button" at bounding box center [304, 61] width 5 height 7
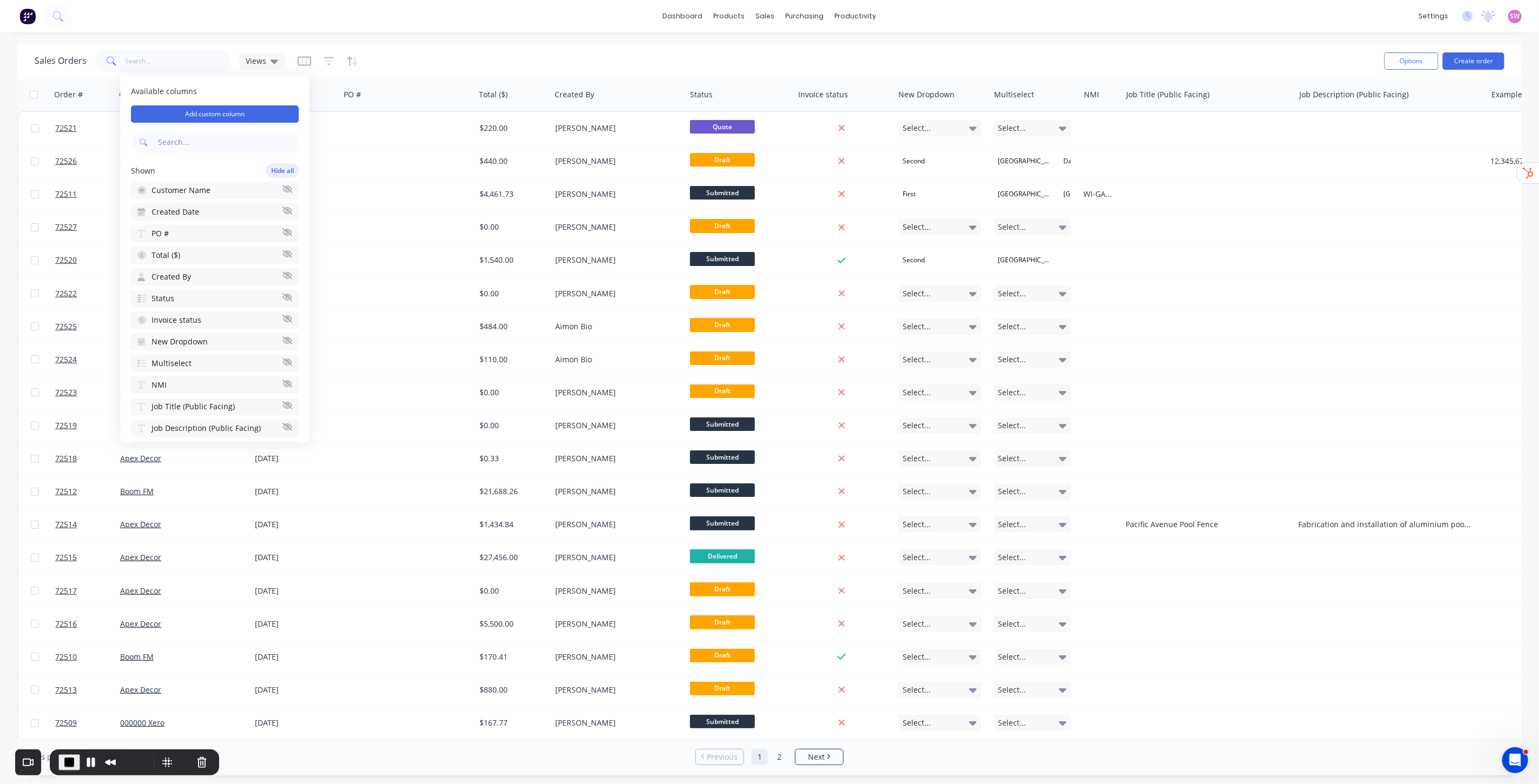
click at [283, 336] on icon "button" at bounding box center [287, 340] width 10 height 8
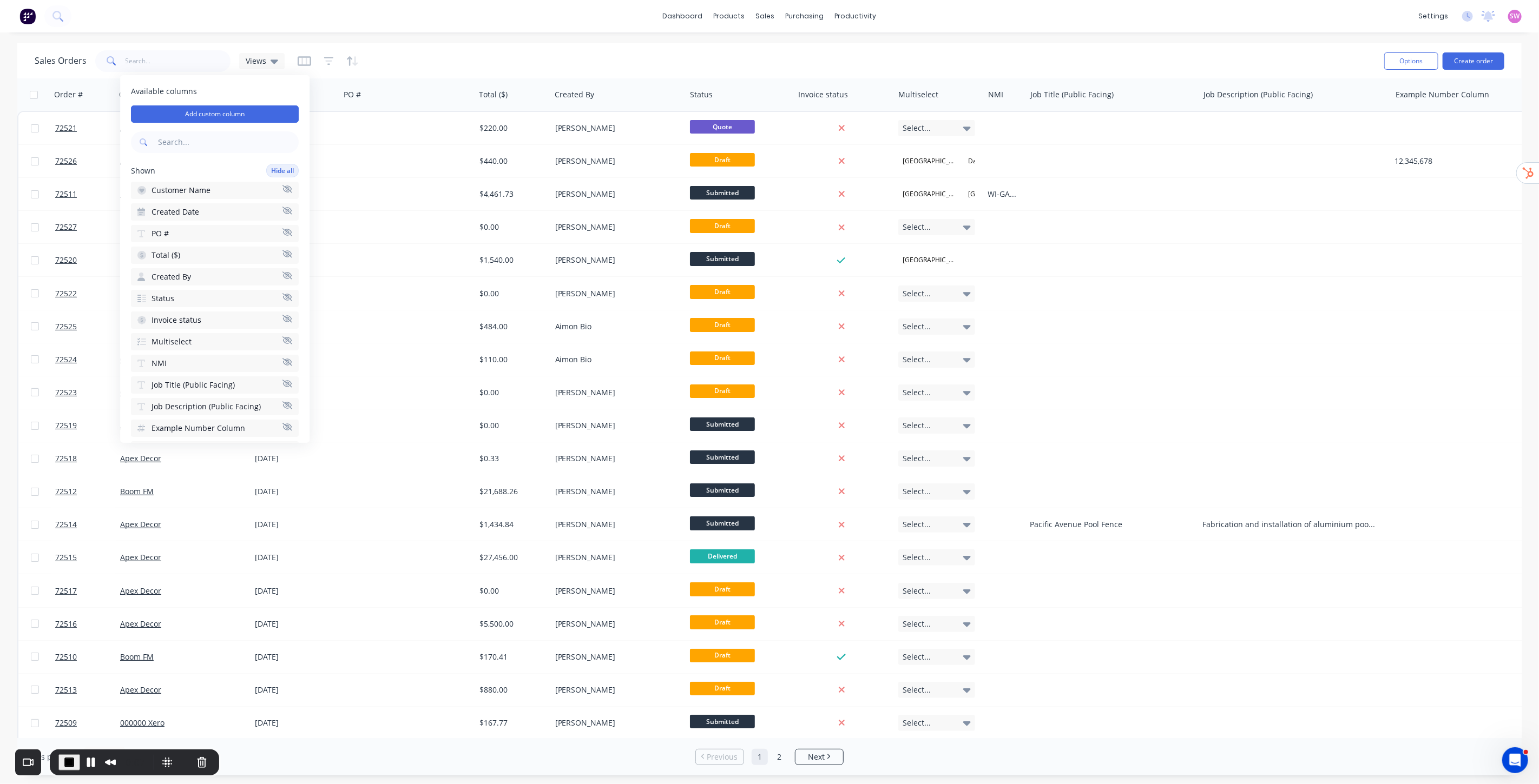
click at [283, 315] on icon "button" at bounding box center [287, 319] width 10 height 8
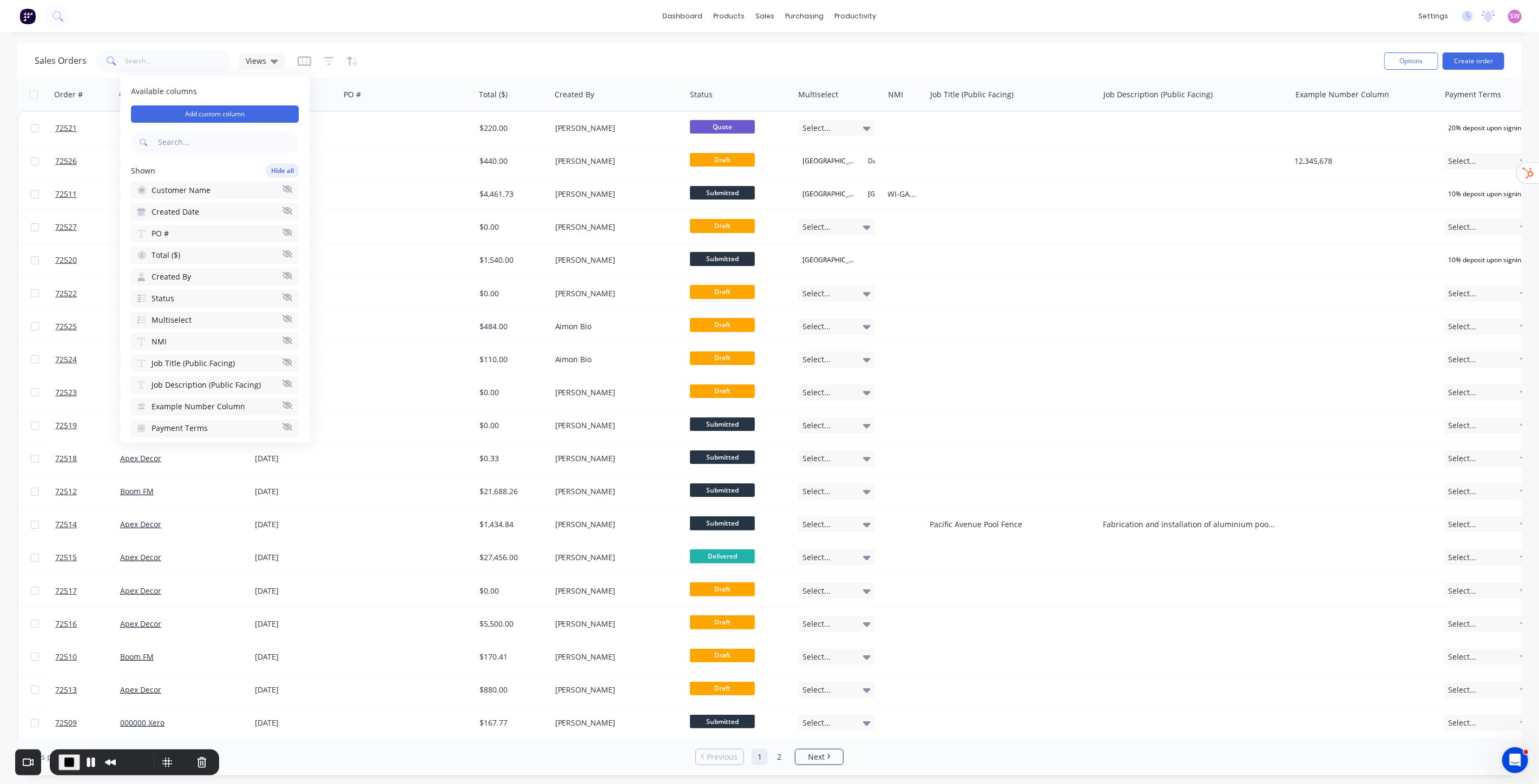
click at [283, 316] on icon "button" at bounding box center [287, 319] width 10 height 8
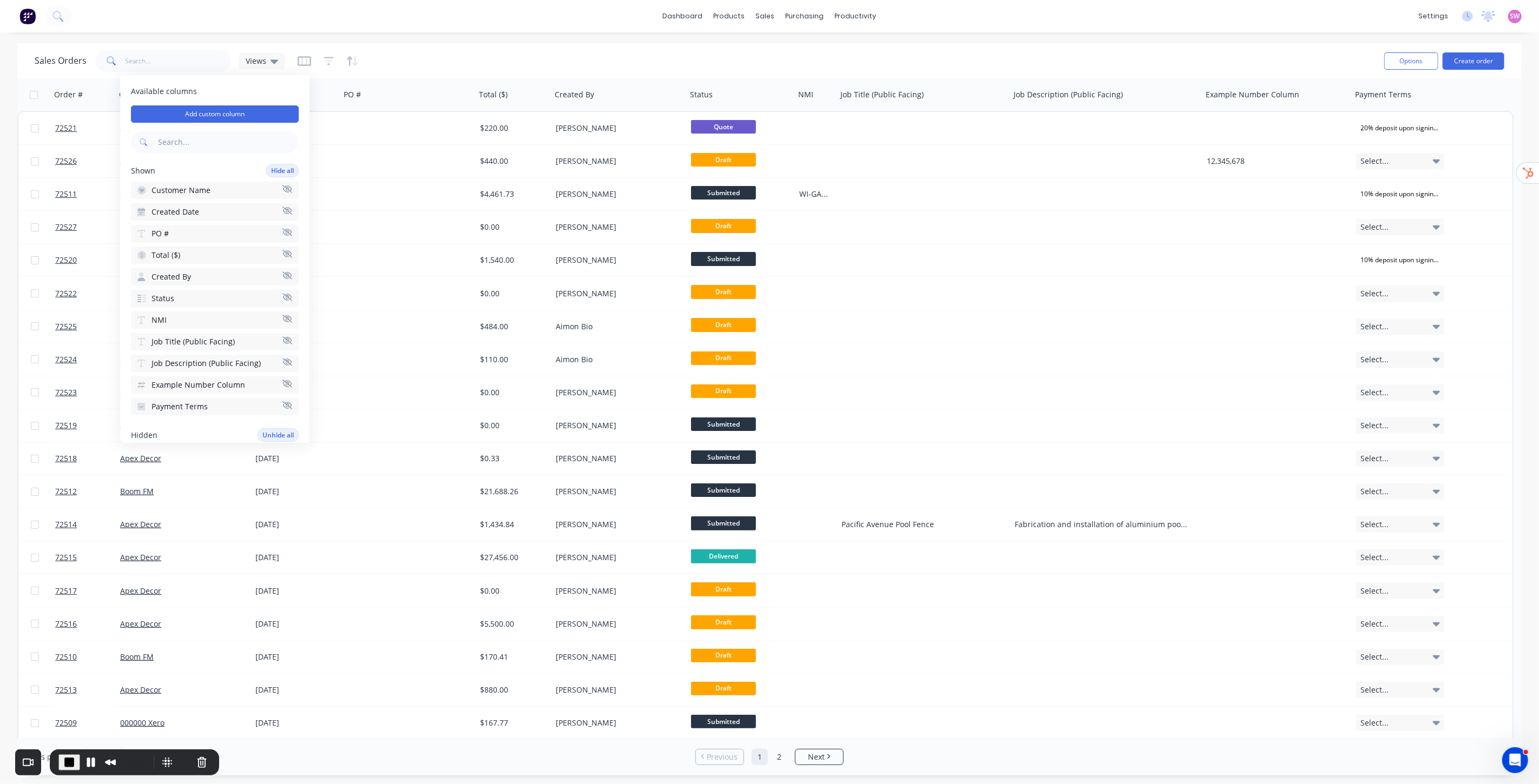
click at [280, 318] on button "NMI" at bounding box center [214, 320] width 168 height 17
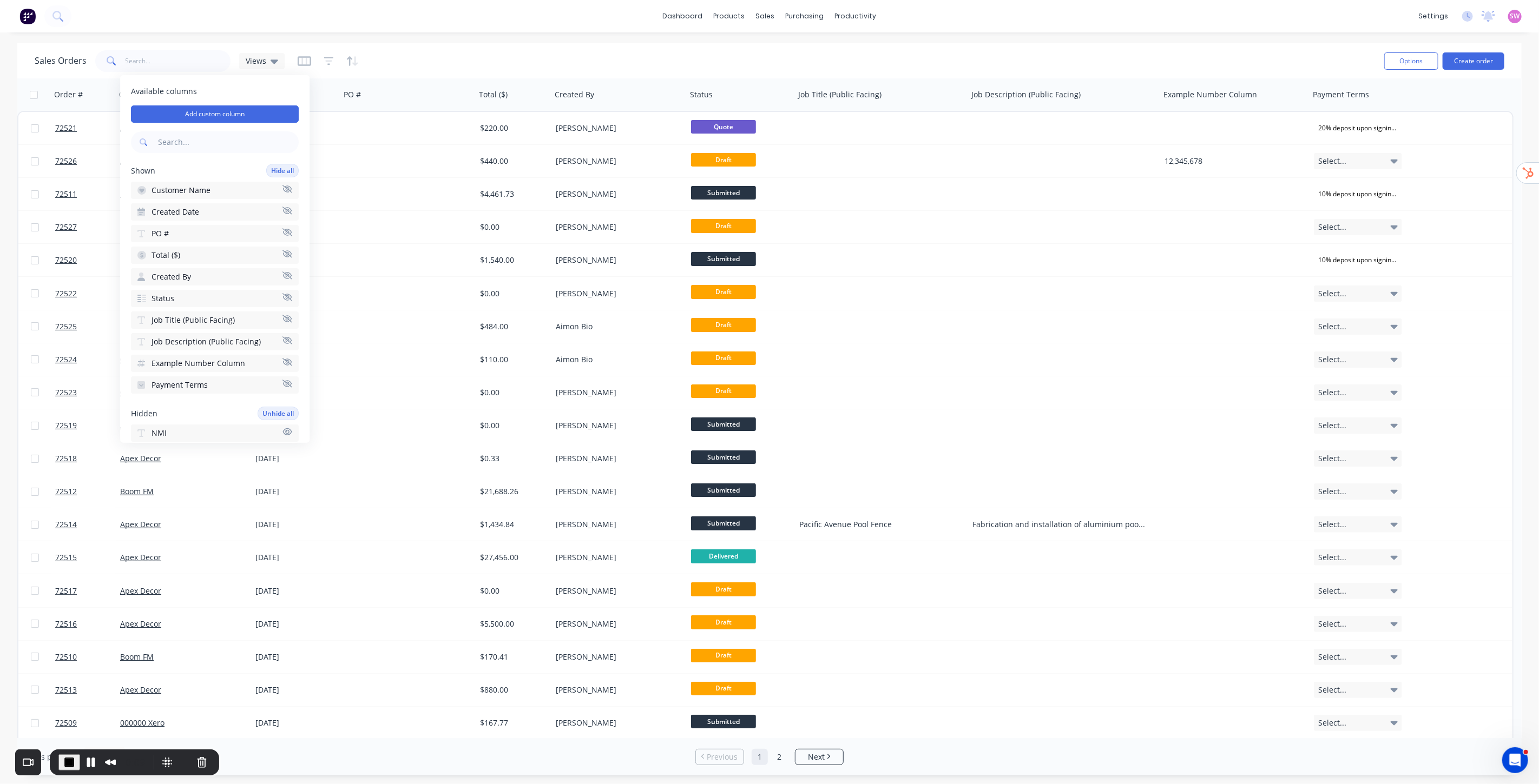
click at [283, 315] on icon "button" at bounding box center [287, 318] width 10 height 8
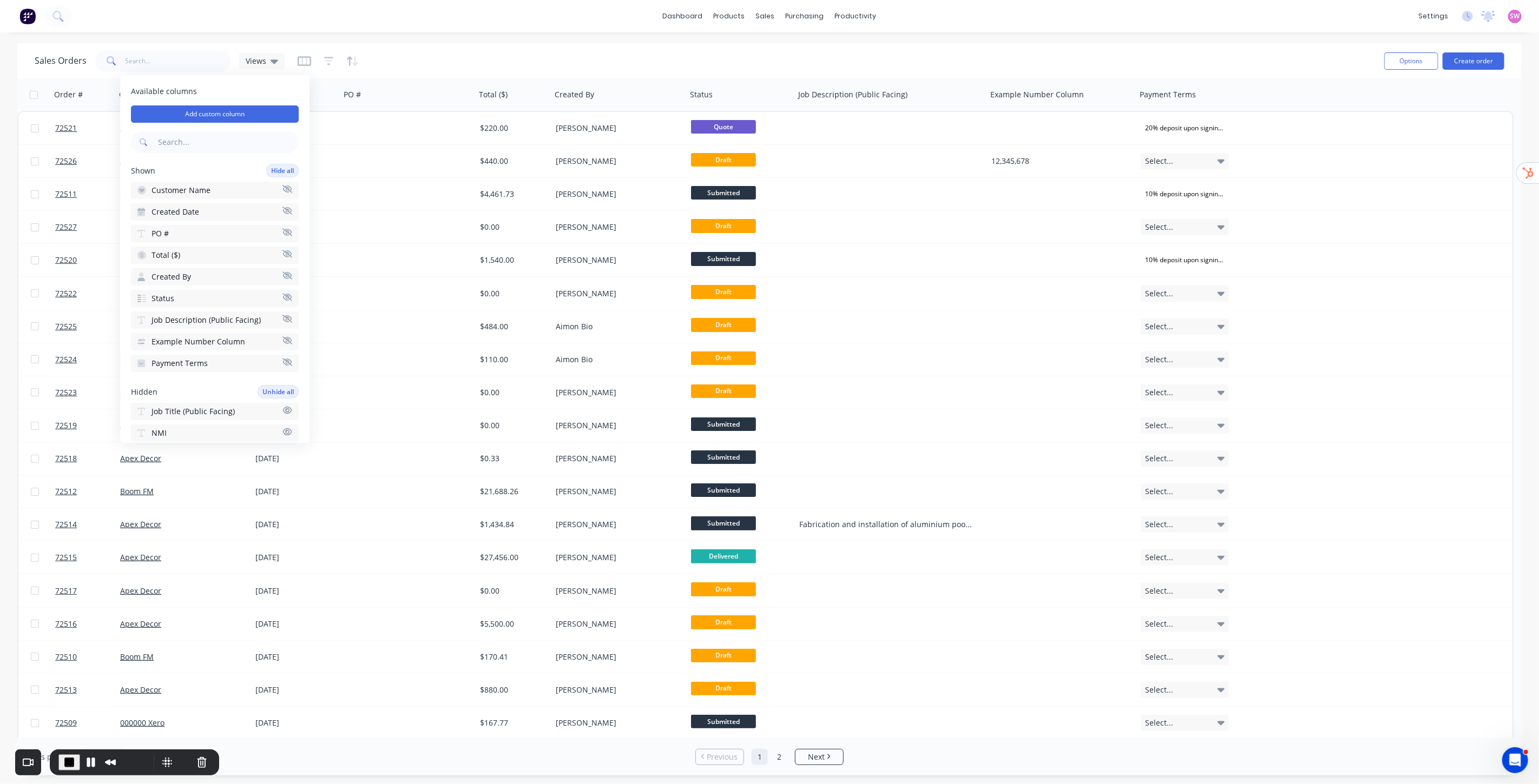
click at [279, 317] on button "Job Description (Public Facing)" at bounding box center [214, 320] width 168 height 17
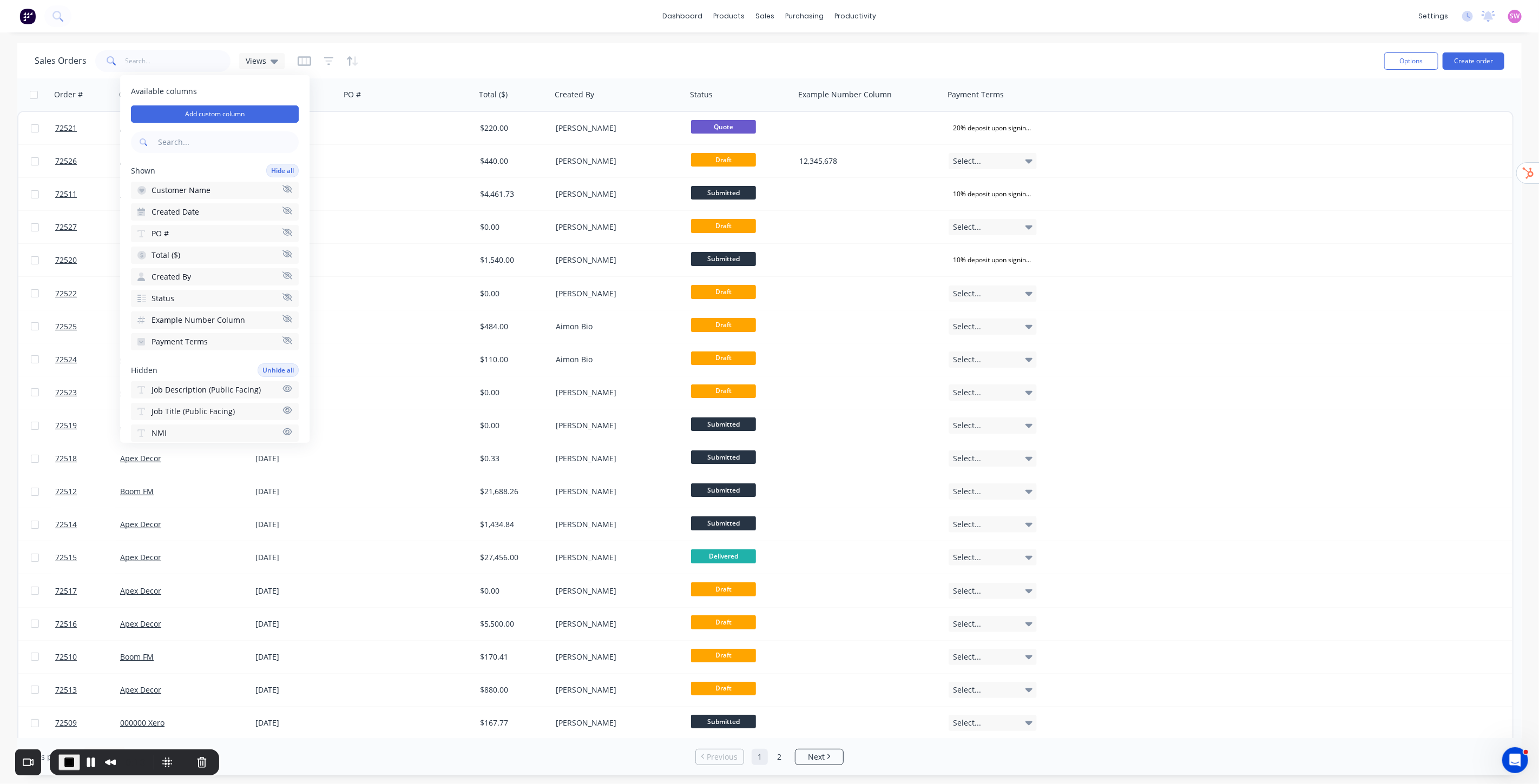
click at [279, 318] on button "Example Number Column" at bounding box center [214, 320] width 168 height 17
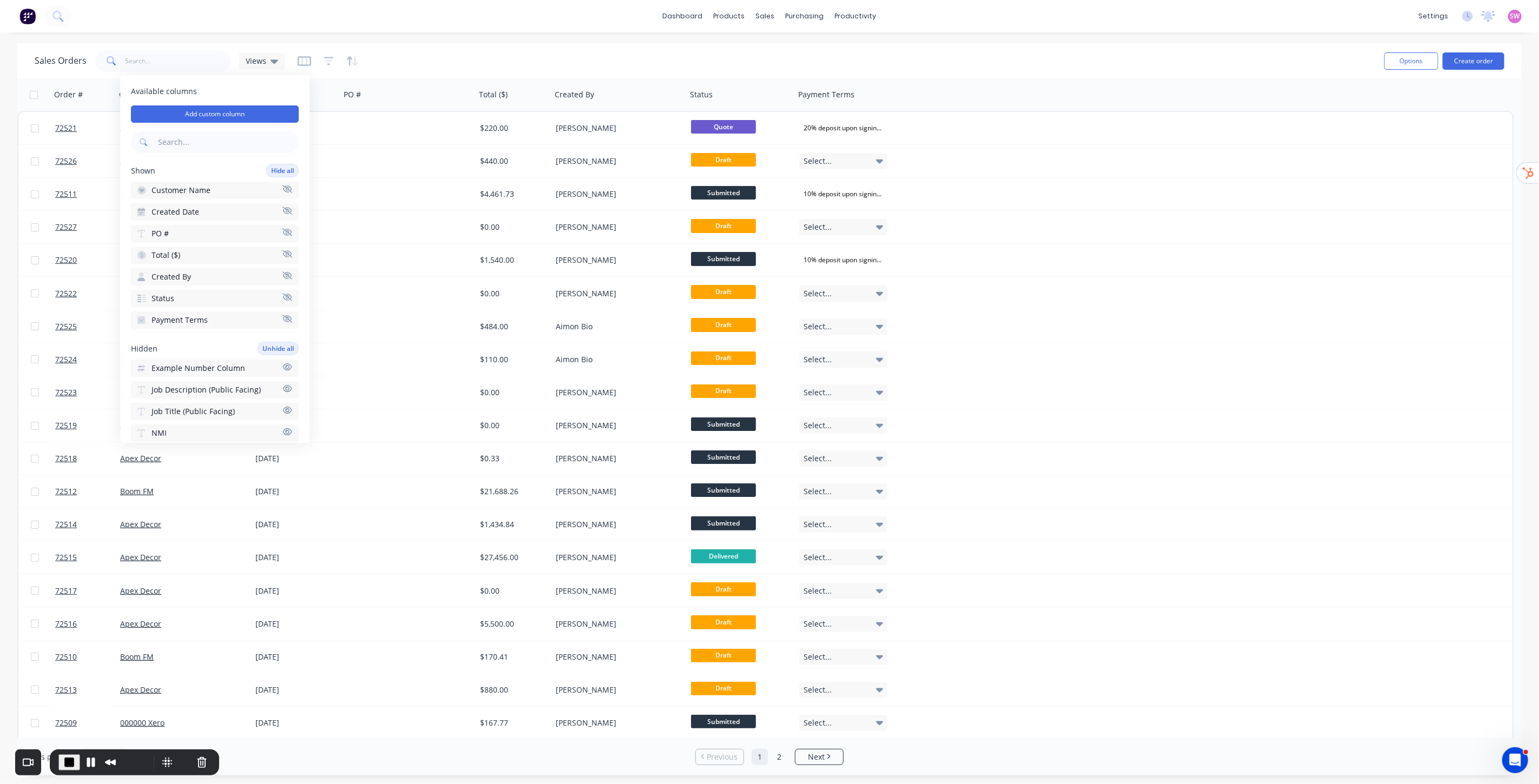
click at [283, 315] on icon "button" at bounding box center [287, 319] width 10 height 8
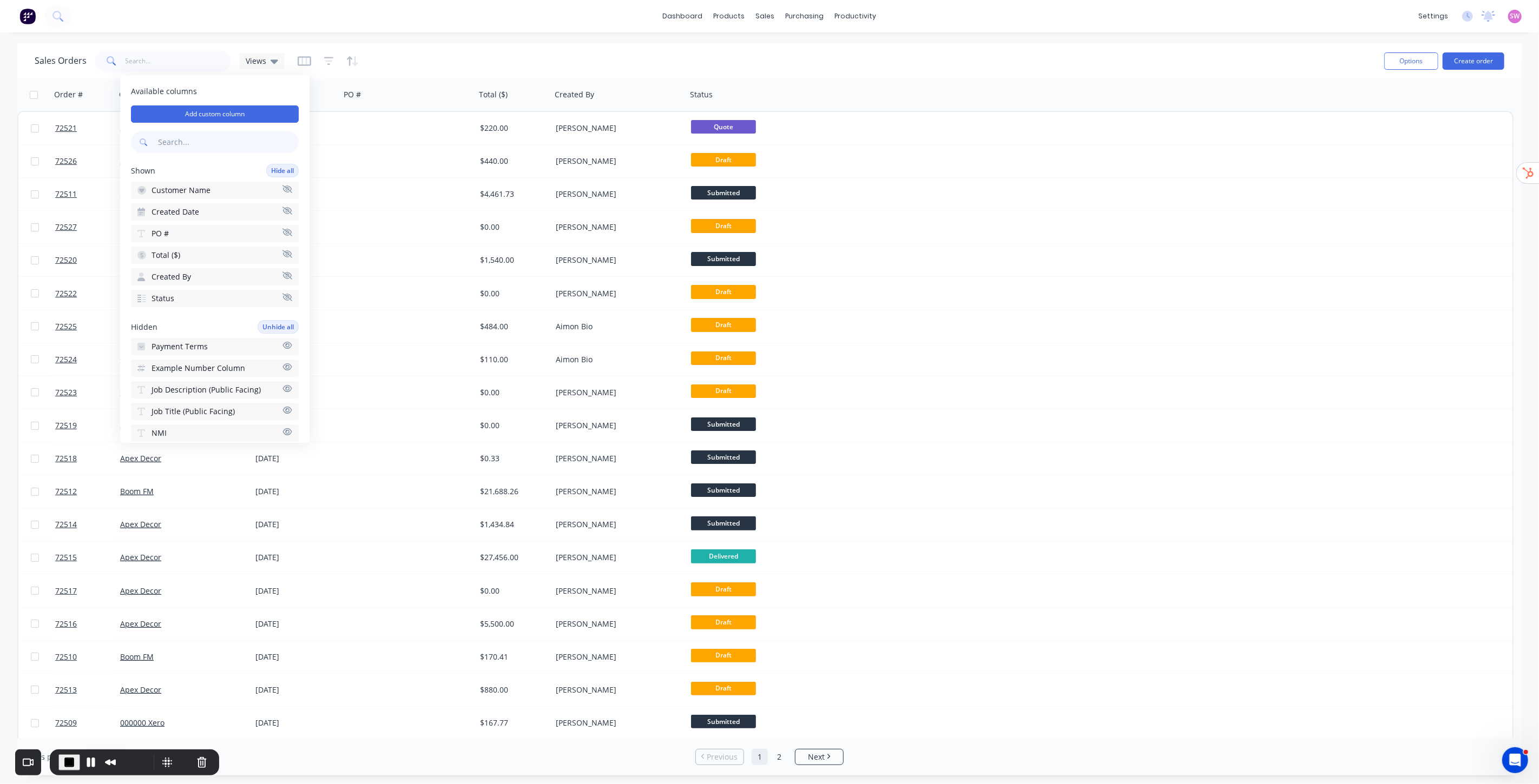
click at [201, 142] on input "text" at bounding box center [227, 142] width 143 height 21
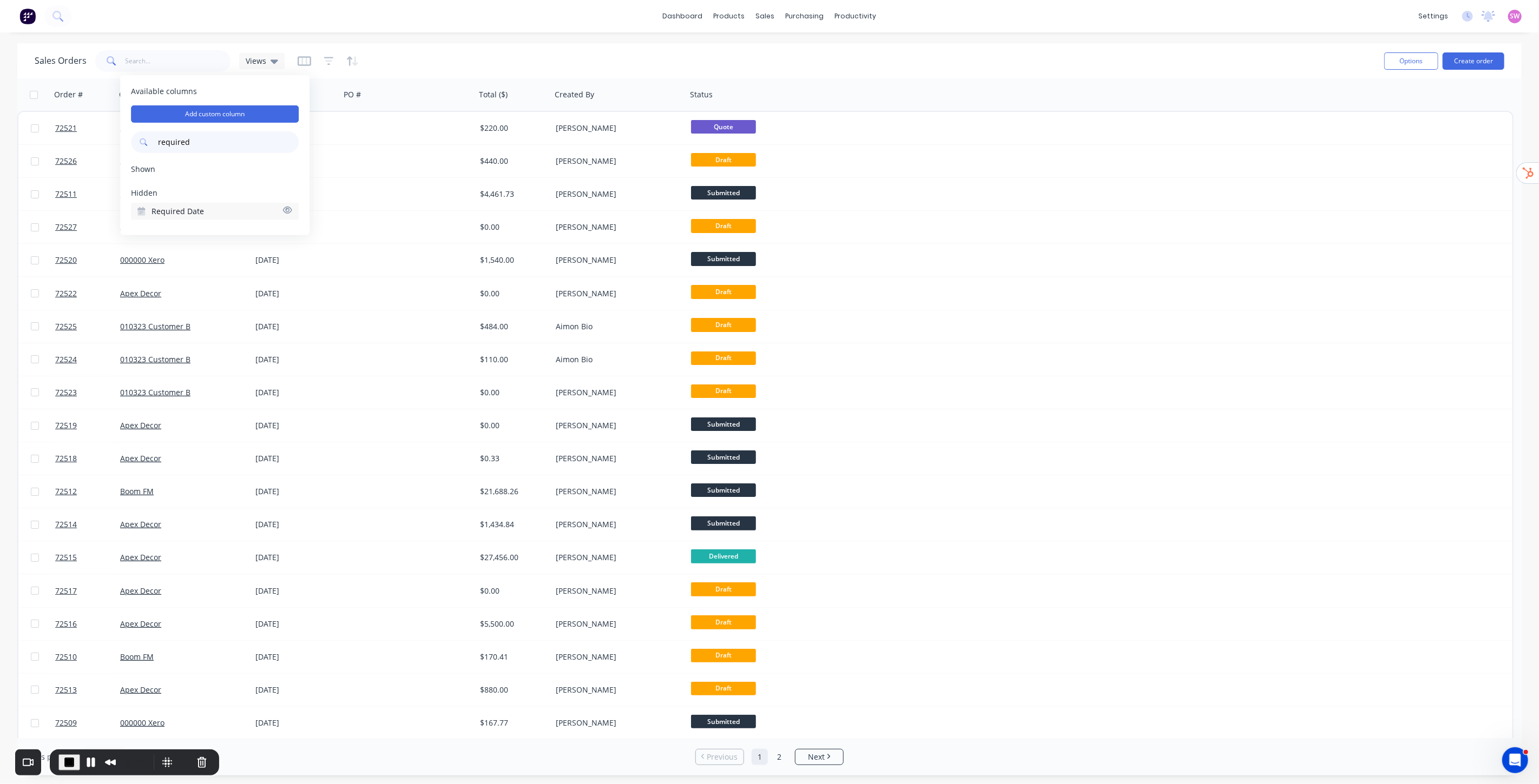
type input "required"
click at [238, 213] on button "Required Date" at bounding box center [214, 211] width 168 height 17
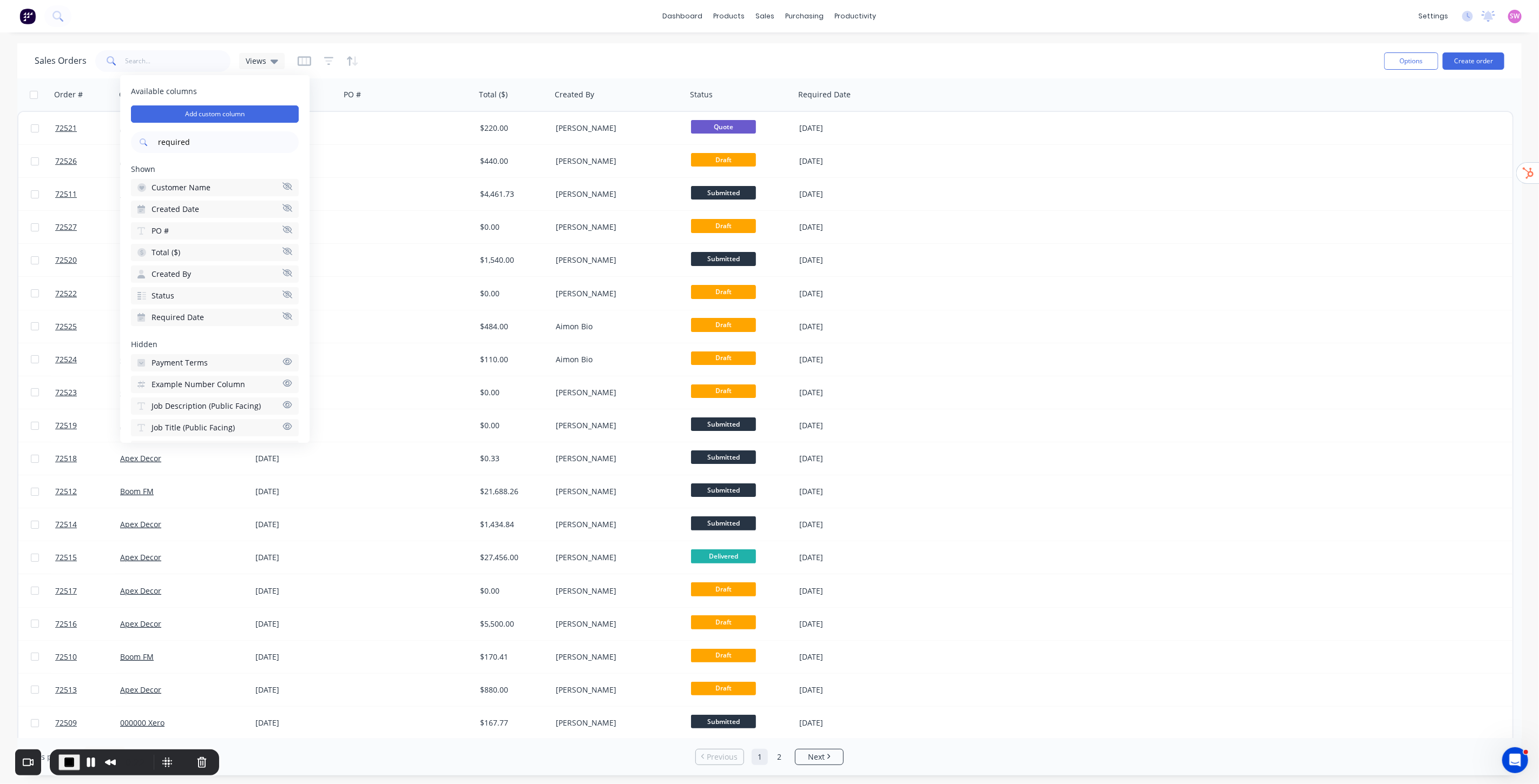
click at [455, 66] on div "Sales Orders Views" at bounding box center [705, 61] width 1341 height 26
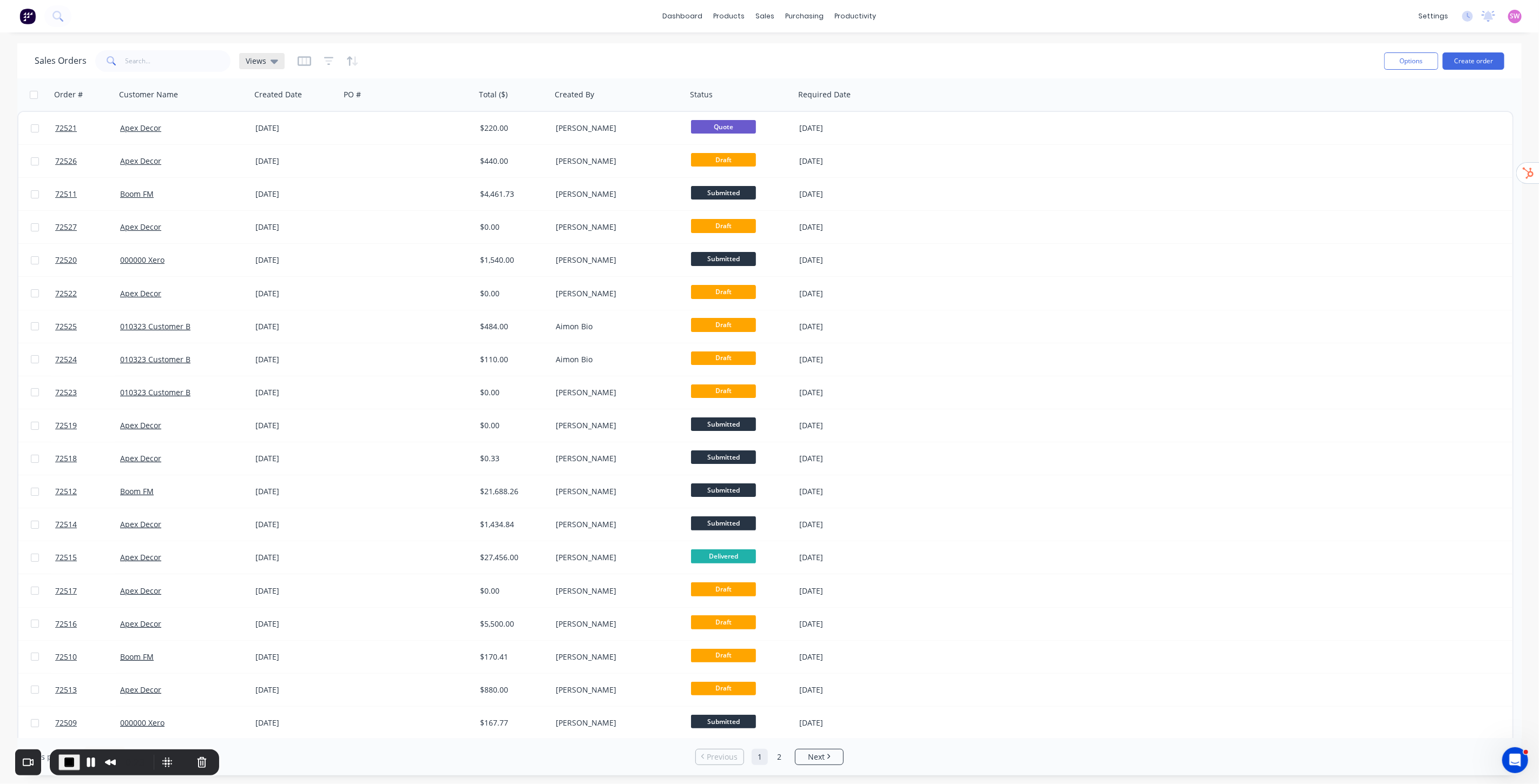
click at [267, 58] on div "Views" at bounding box center [262, 61] width 32 height 10
click at [317, 132] on button "Save new view" at bounding box center [315, 129] width 145 height 16
click at [482, 103] on input "text" at bounding box center [490, 104] width 133 height 20
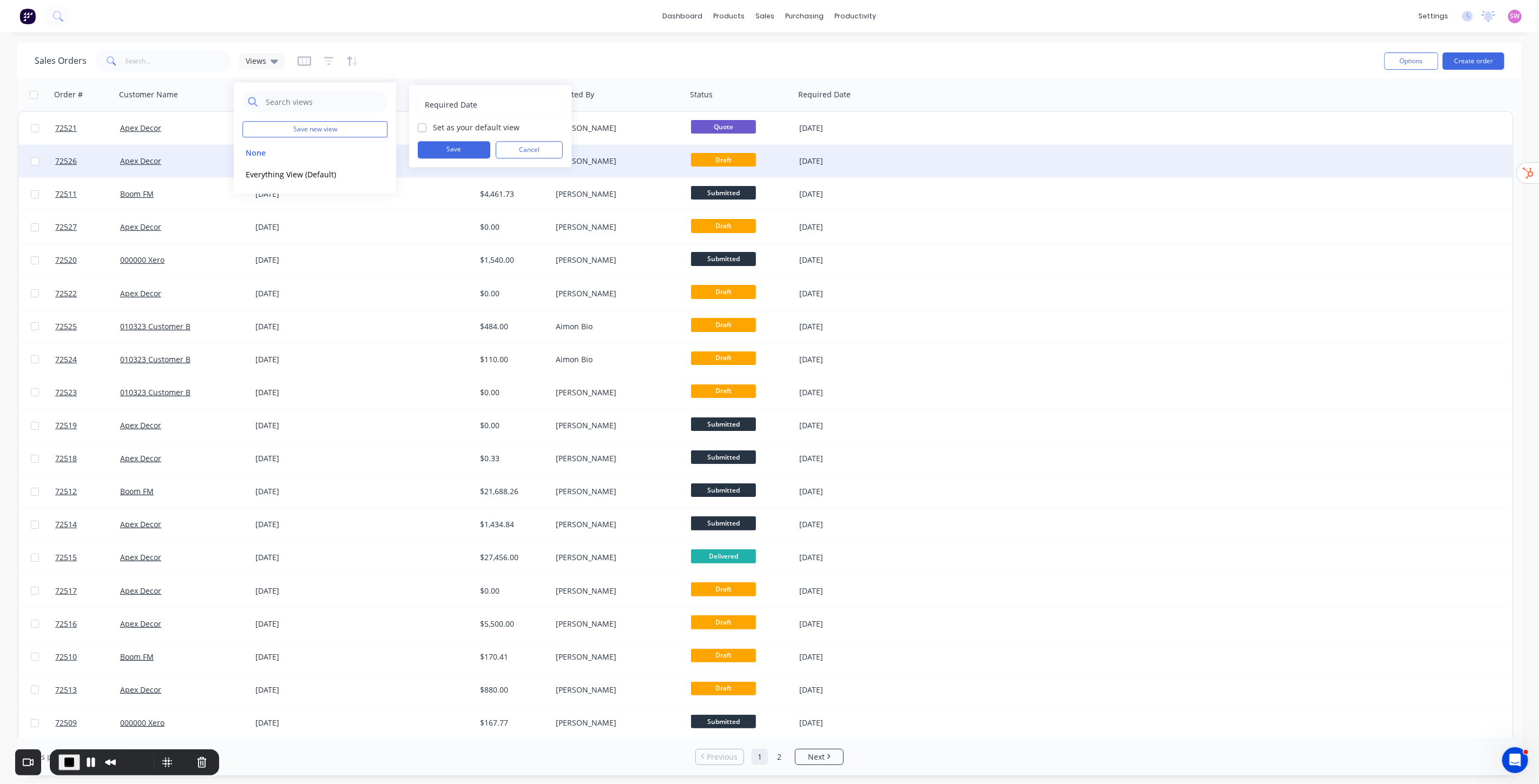
type input "Required Date"
click at [450, 153] on button "Save" at bounding box center [453, 149] width 72 height 17
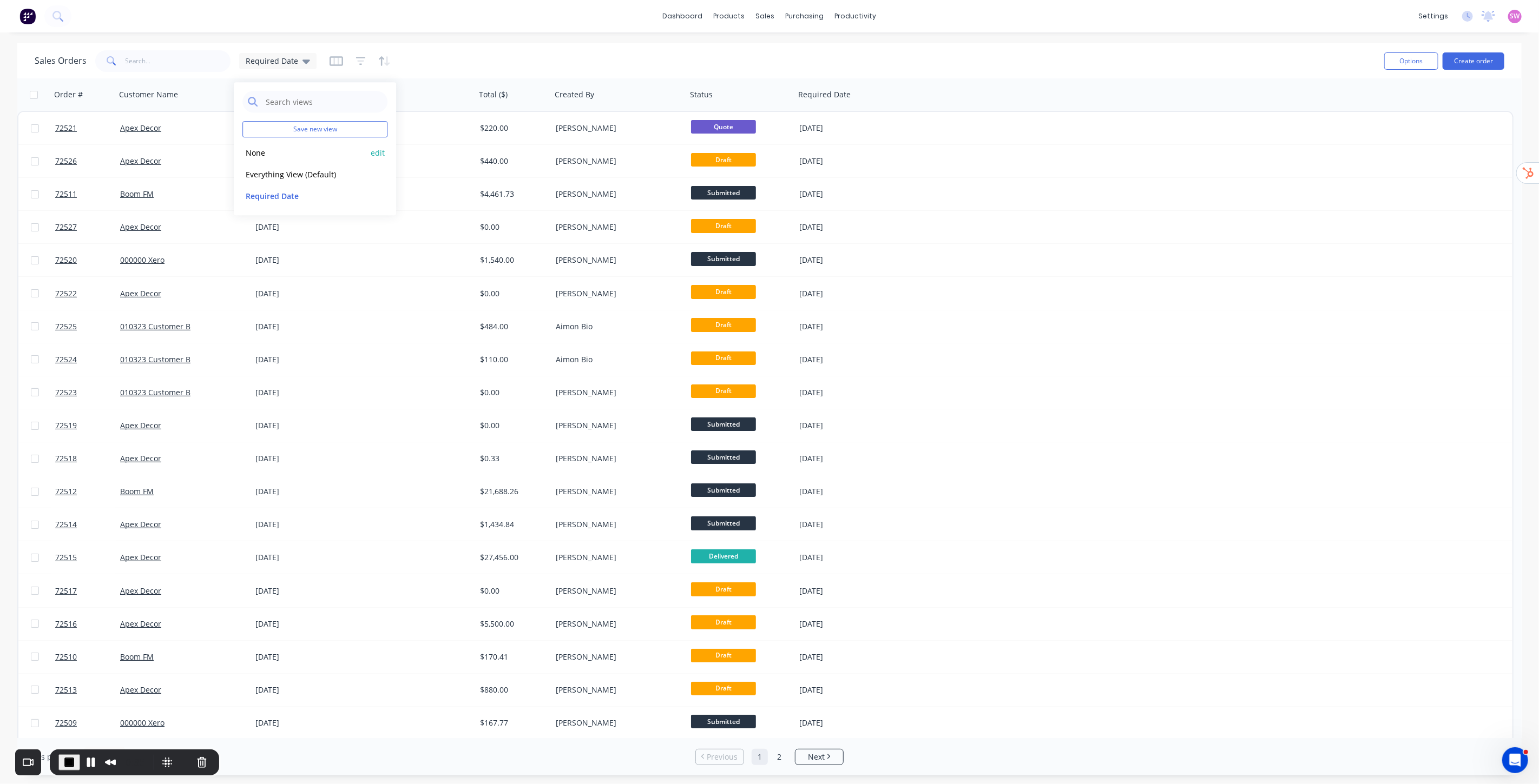
click at [269, 148] on button "None" at bounding box center [304, 152] width 124 height 13
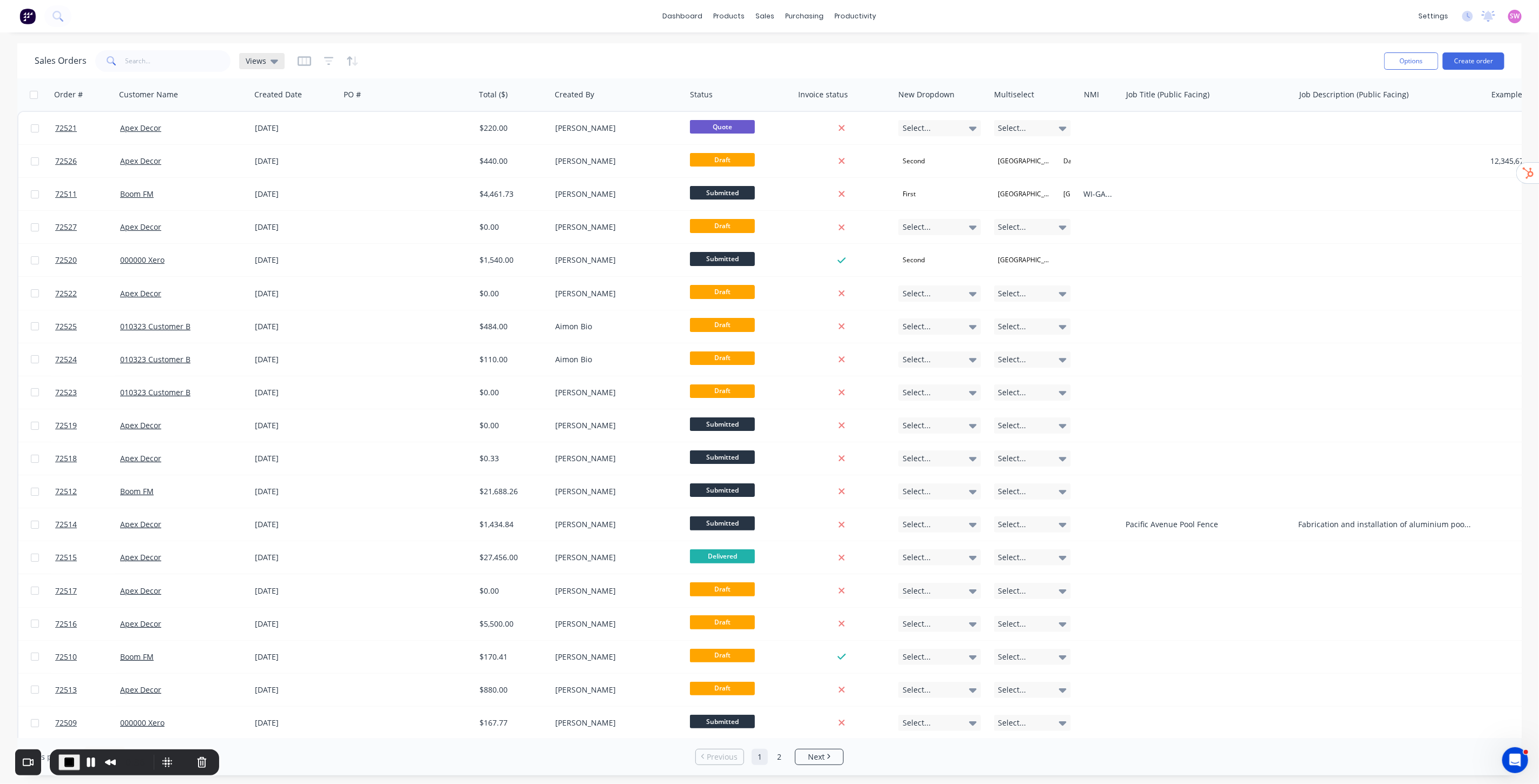
click at [263, 56] on span "Views" at bounding box center [256, 60] width 20 height 11
click at [279, 193] on button "Required Date" at bounding box center [304, 196] width 124 height 13
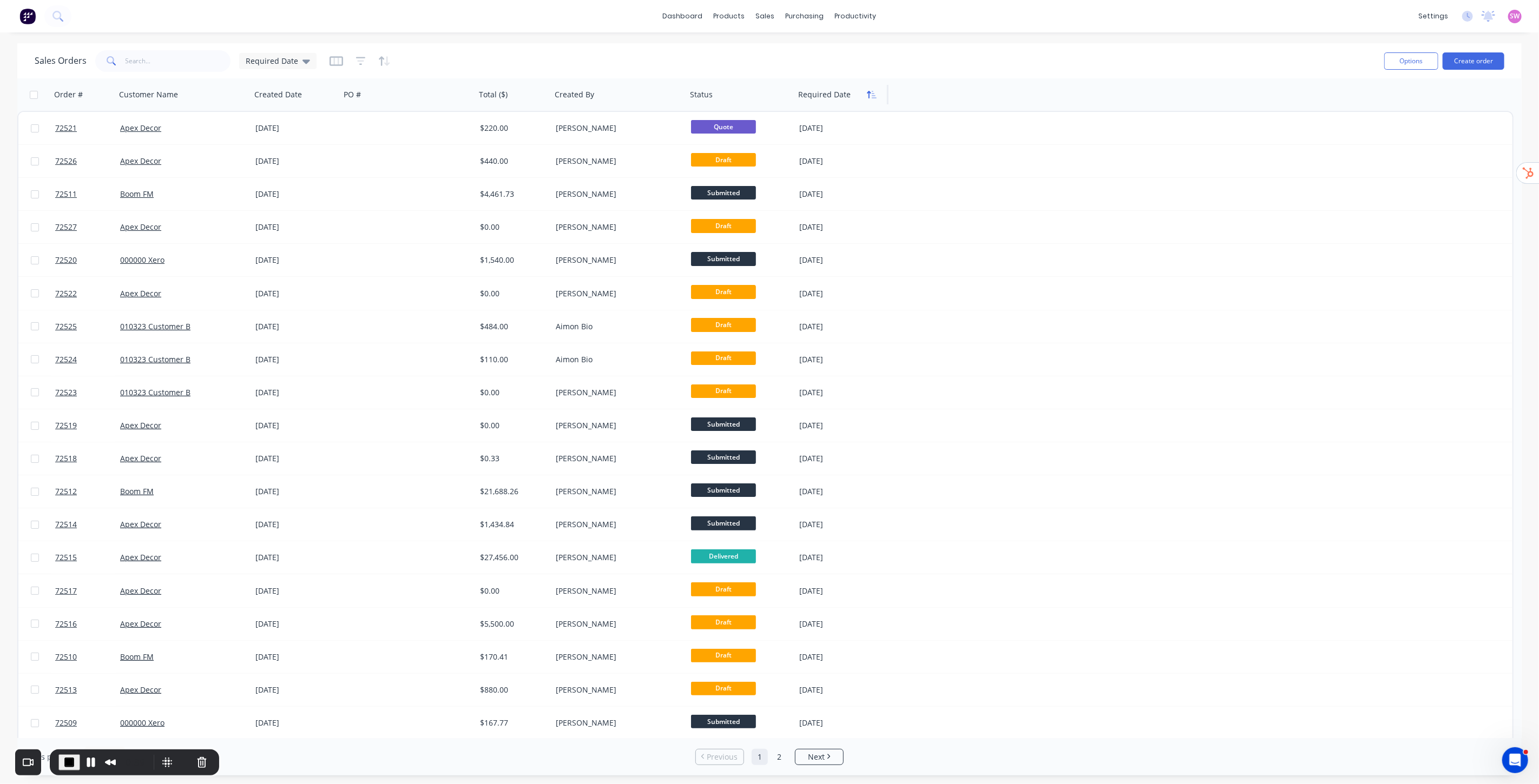
click at [872, 92] on icon "button" at bounding box center [872, 94] width 10 height 8
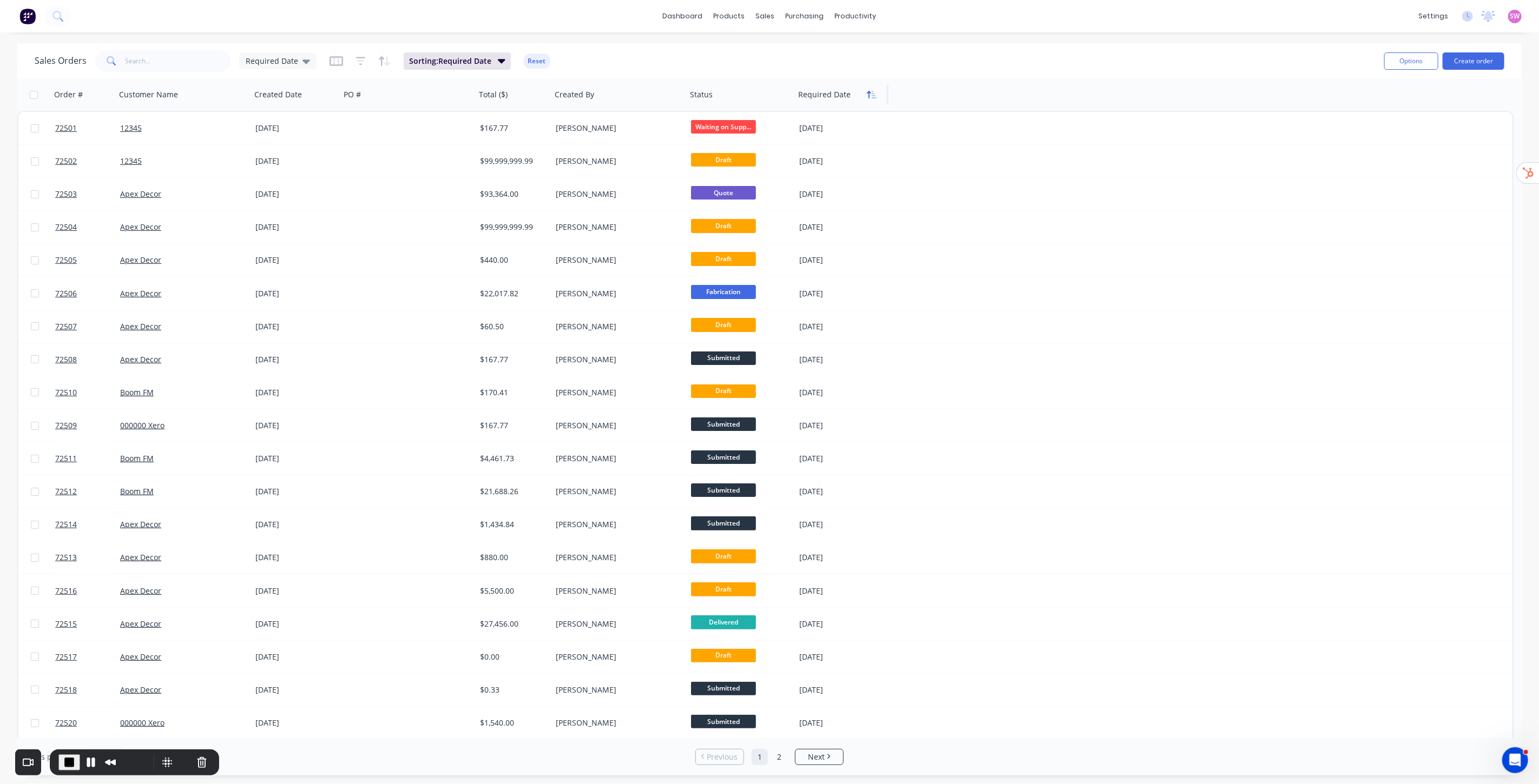
click at [872, 96] on icon "button" at bounding box center [872, 94] width 10 height 8
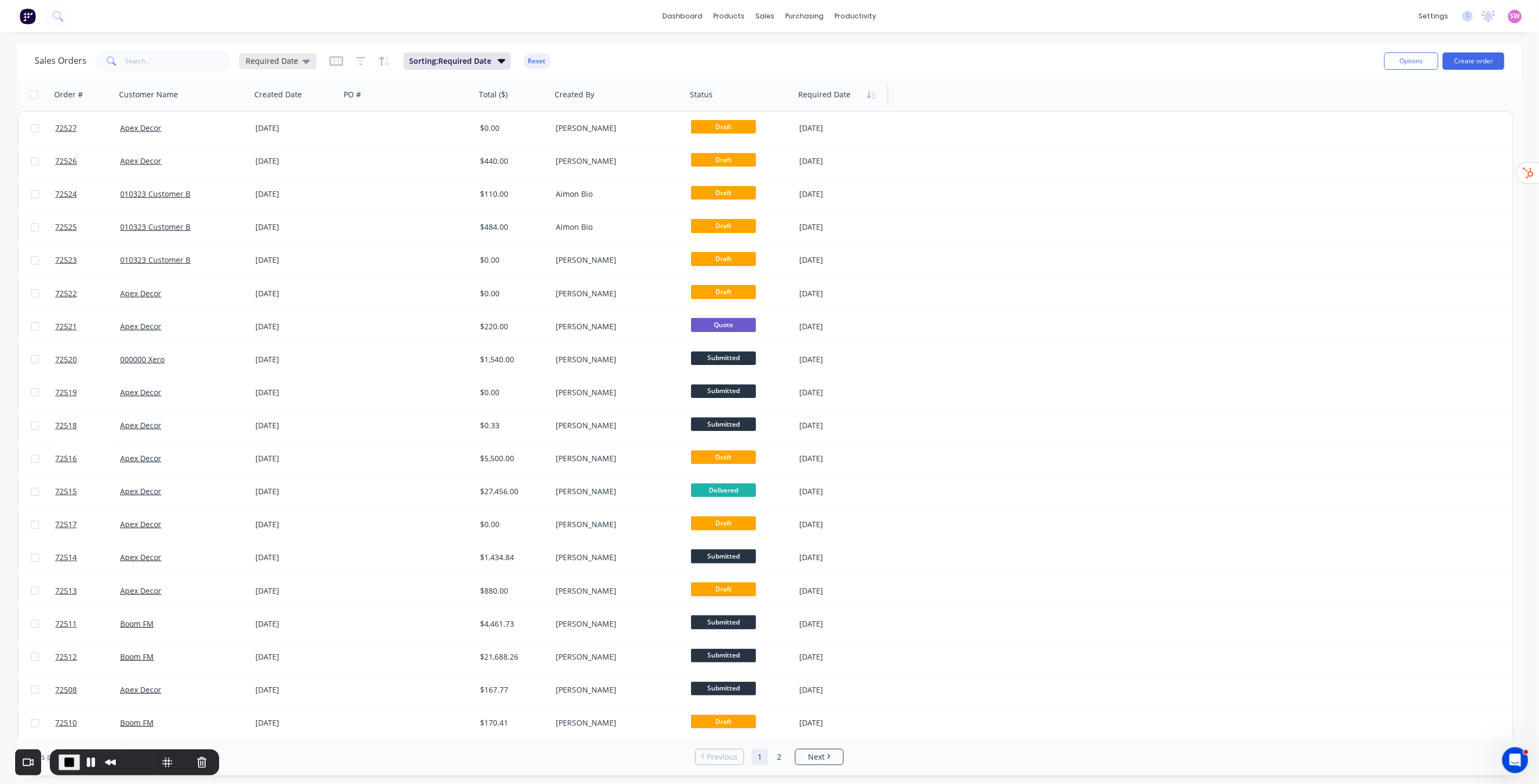
click at [292, 63] on span "Required Date" at bounding box center [272, 60] width 53 height 11
click at [376, 192] on button "edit" at bounding box center [378, 196] width 14 height 11
click at [471, 149] on button "Update" at bounding box center [453, 149] width 72 height 17
click at [639, 46] on div "Sales Orders Required Date Sorting: Required Date Reset Options Create order" at bounding box center [770, 60] width 1504 height 35
click at [71, 564] on span "End Recording" at bounding box center [69, 763] width 13 height 13
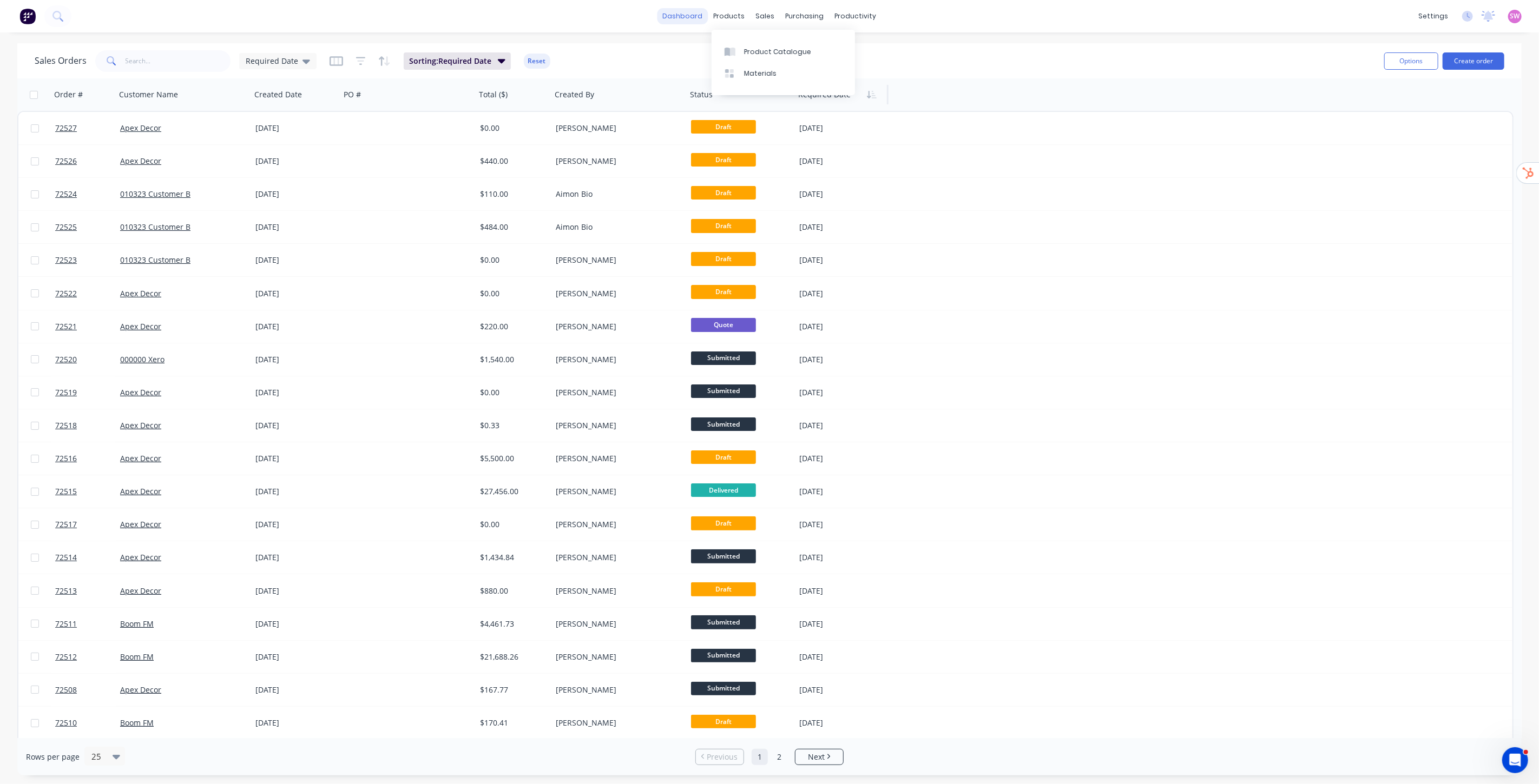
click at [701, 19] on link "dashboard" at bounding box center [683, 16] width 51 height 16
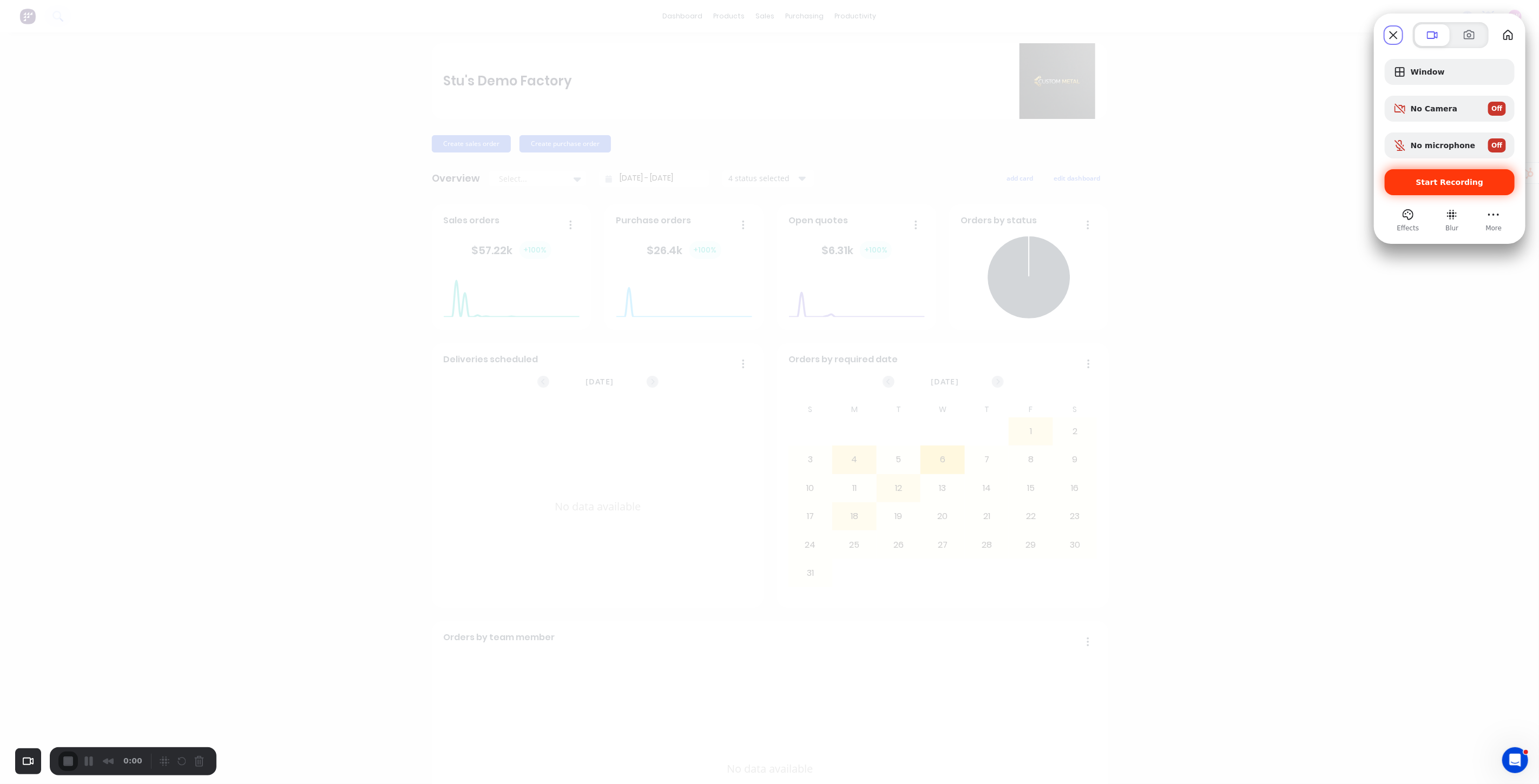
click at [1108, 181] on span "Start Recording" at bounding box center [1449, 182] width 68 height 8
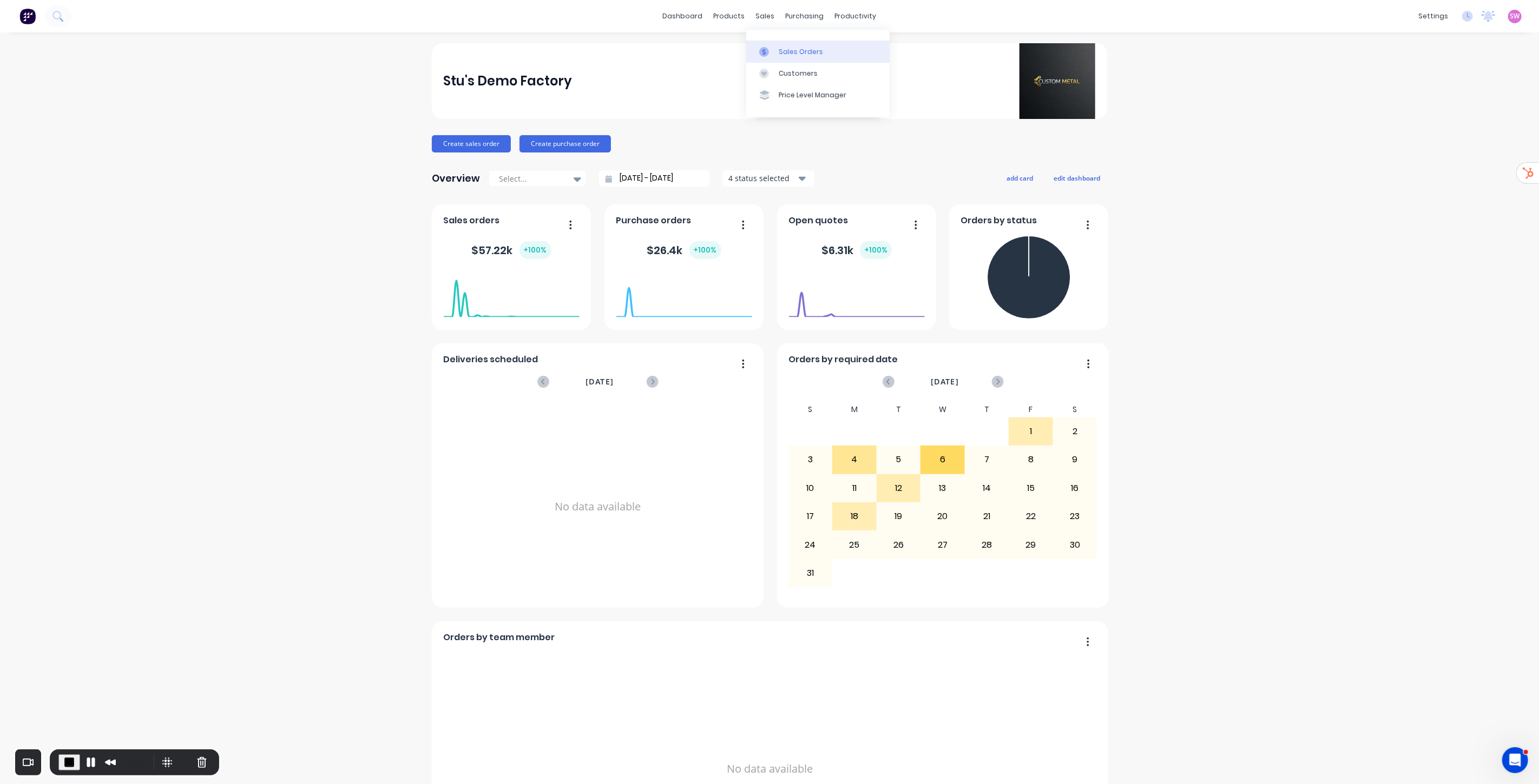
click at [803, 56] on div "Sales Orders" at bounding box center [801, 52] width 44 height 10
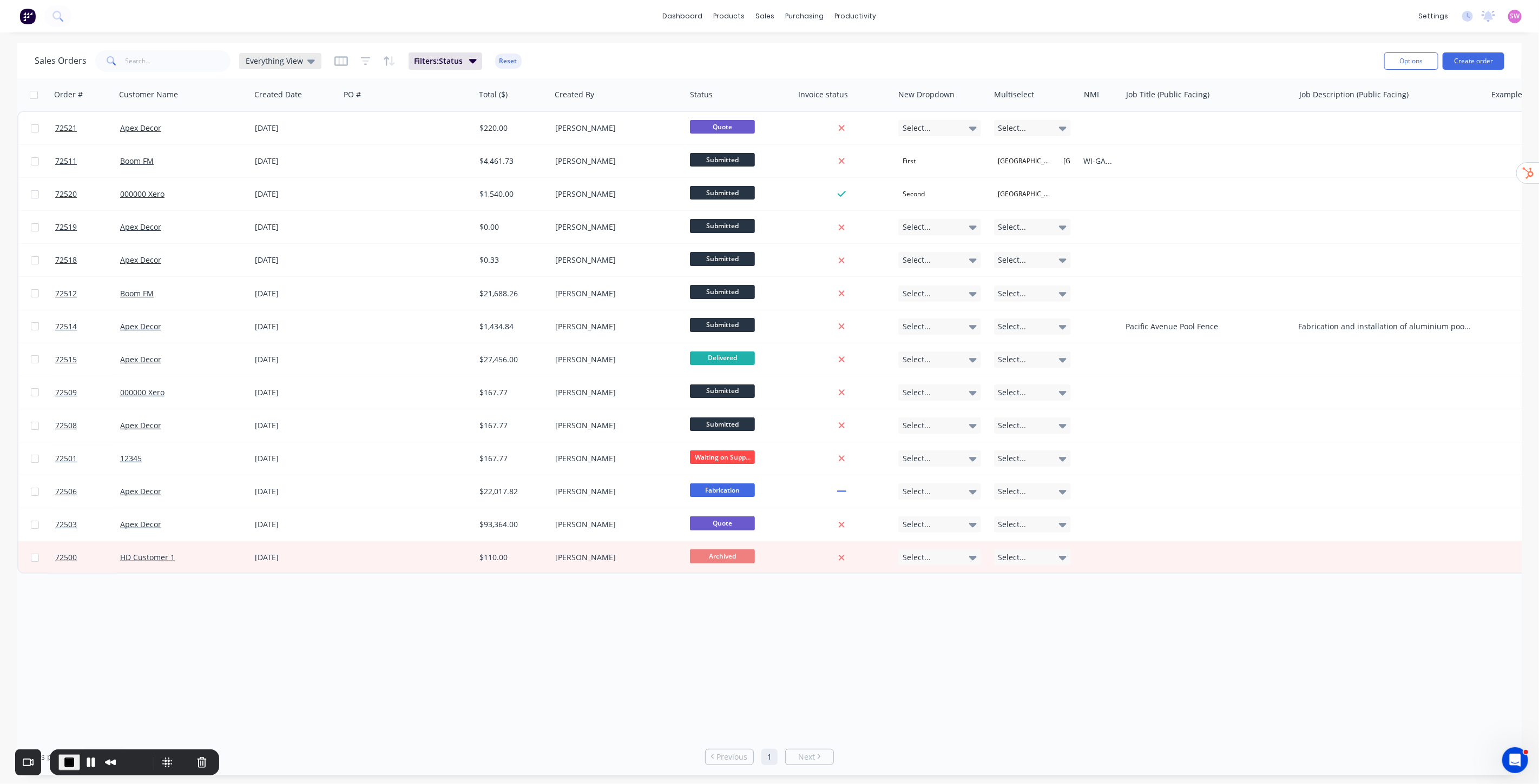
click at [309, 62] on icon at bounding box center [311, 62] width 8 height 4
click at [277, 148] on button "None" at bounding box center [304, 152] width 124 height 13
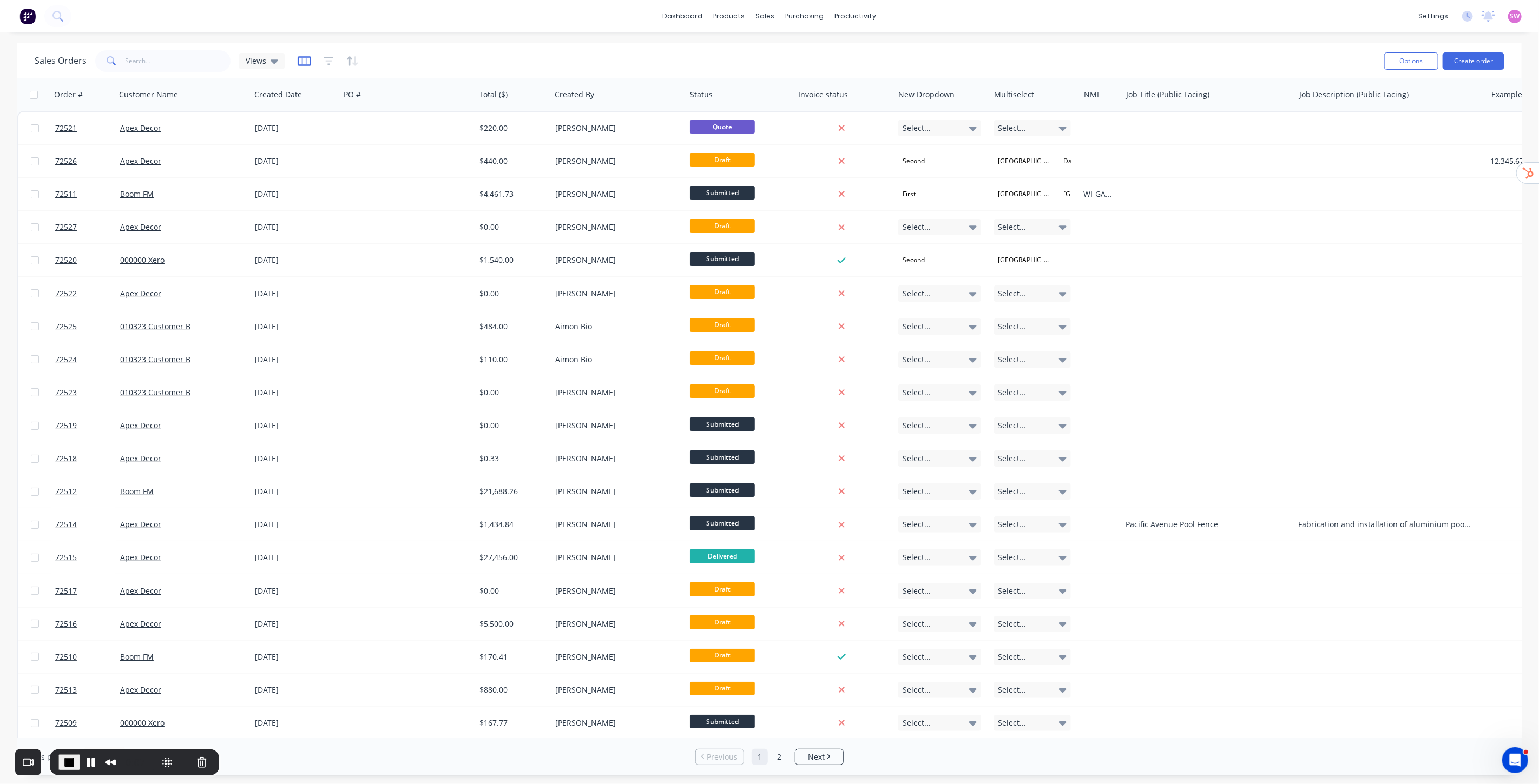
click at [304, 58] on icon "button" at bounding box center [304, 61] width 5 height 7
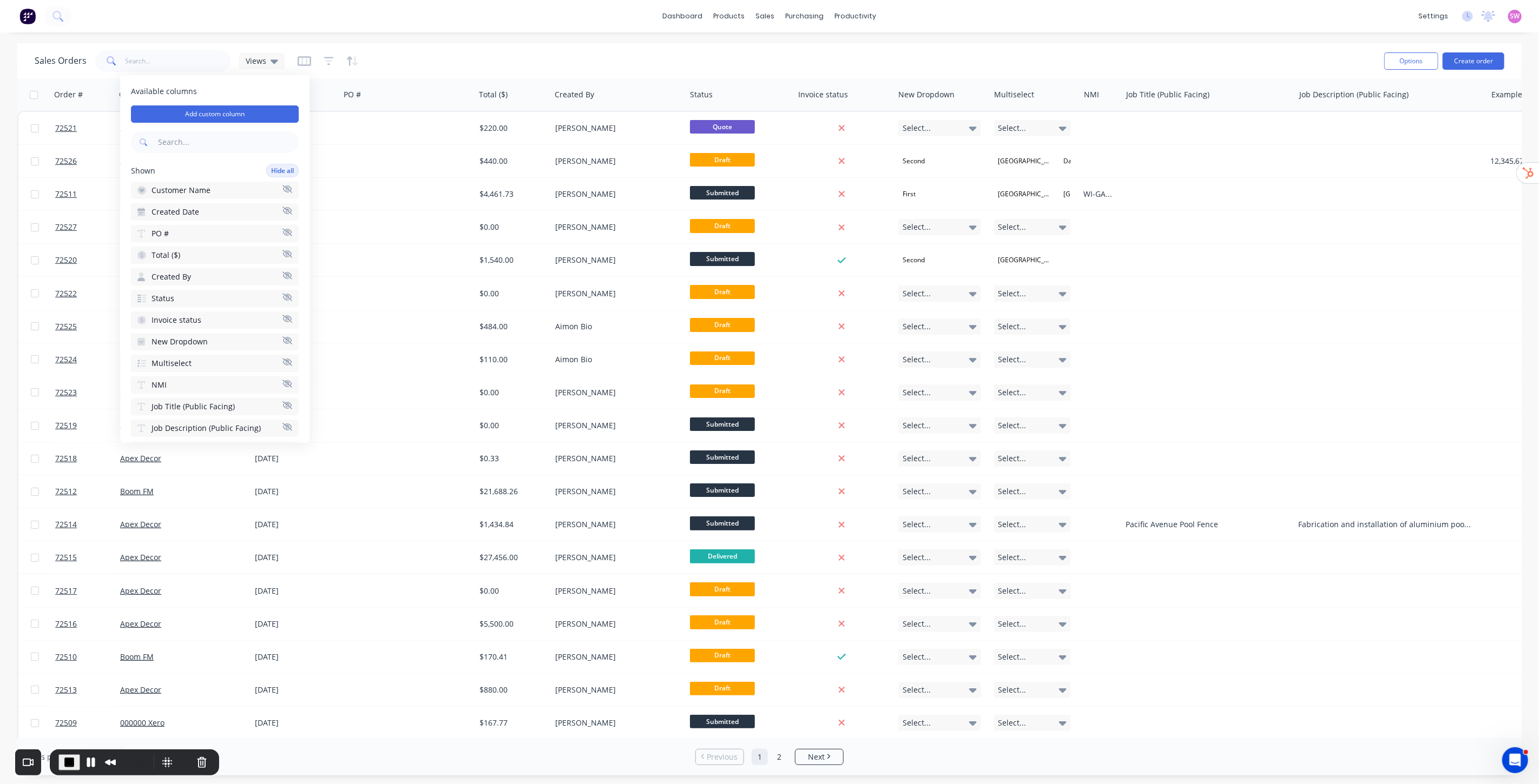
click at [283, 358] on icon "button" at bounding box center [287, 362] width 10 height 8
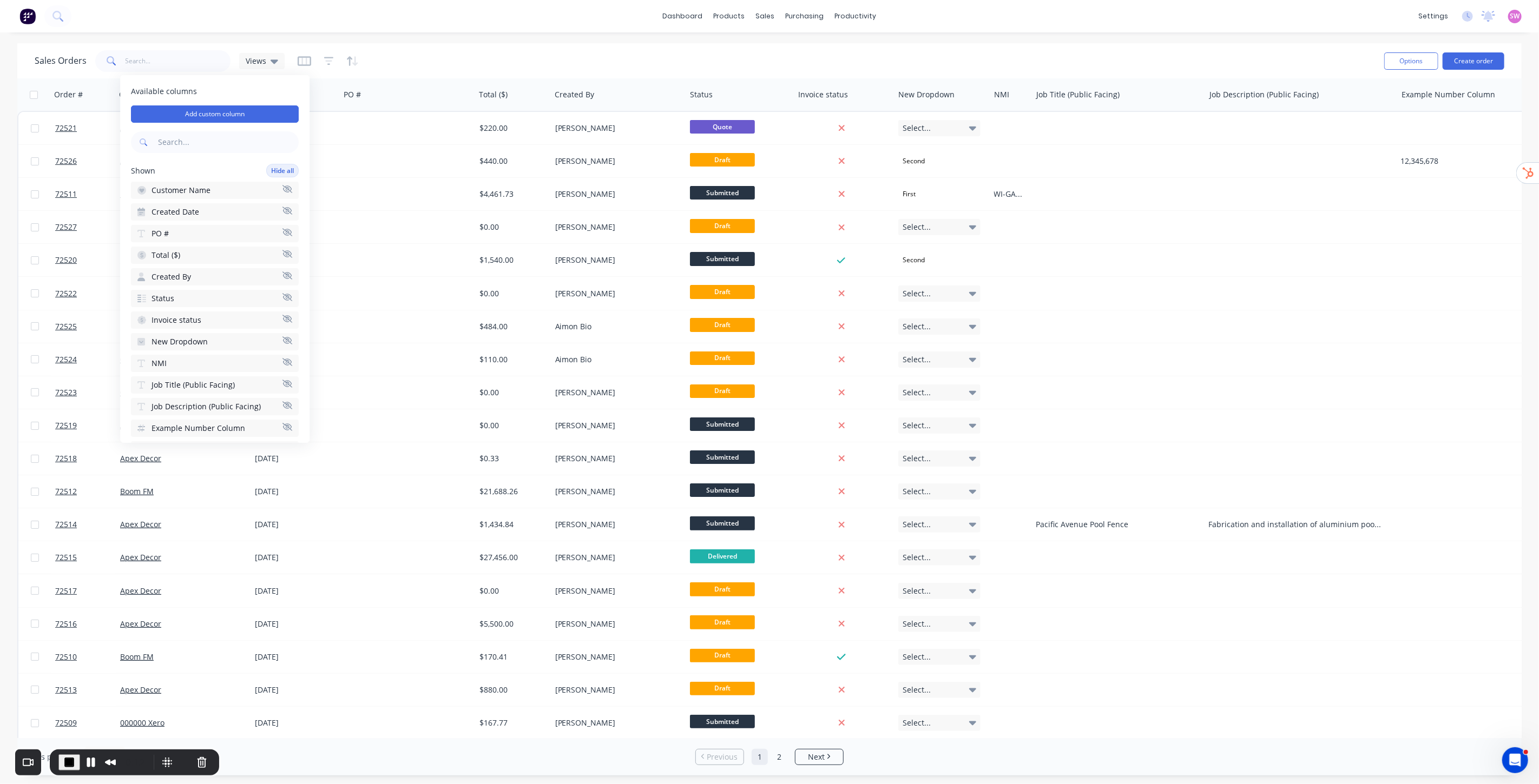
click at [283, 358] on icon "button" at bounding box center [287, 362] width 10 height 8
click at [283, 358] on icon "button" at bounding box center [287, 362] width 10 height 8
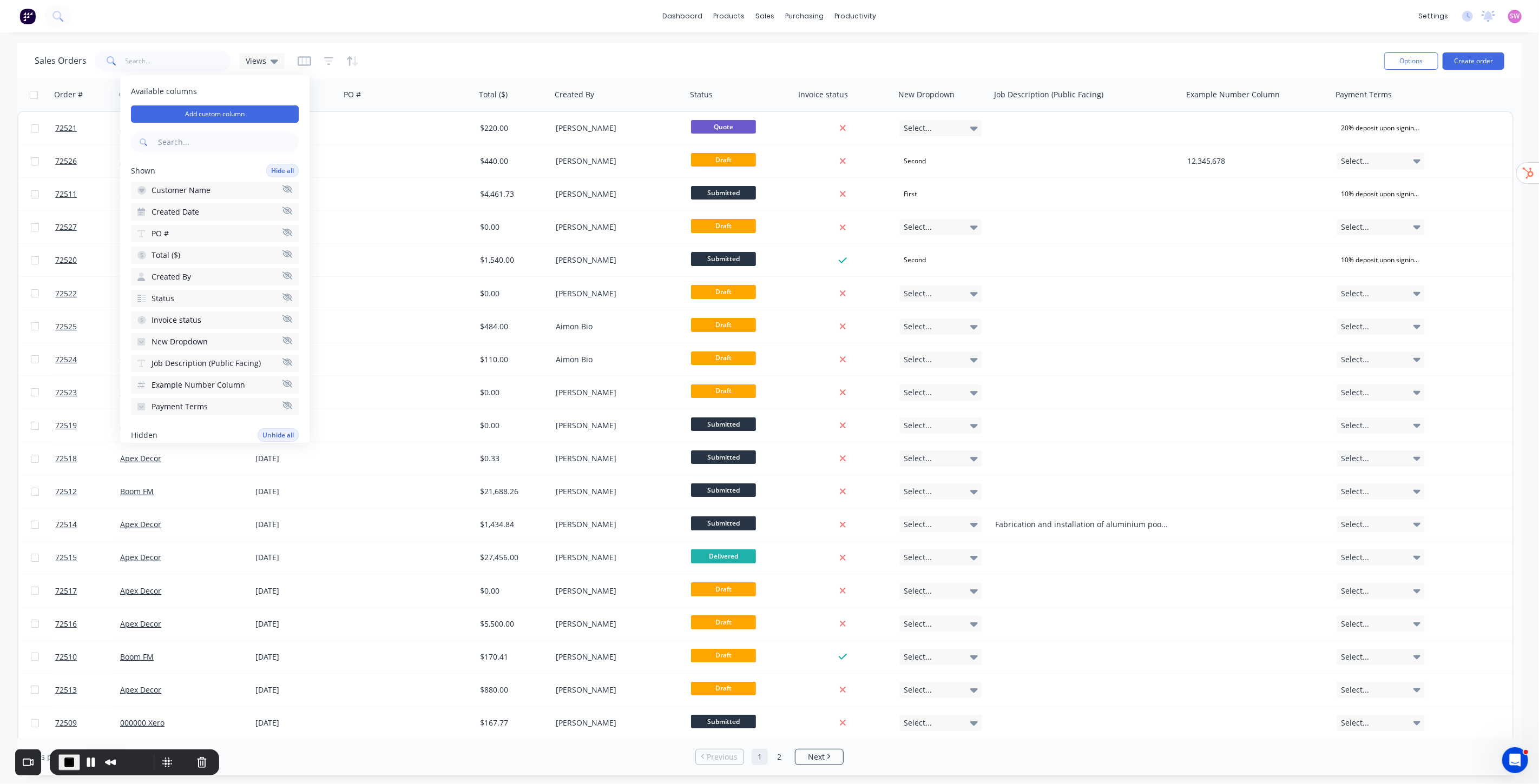
click at [283, 358] on icon "button" at bounding box center [287, 362] width 10 height 8
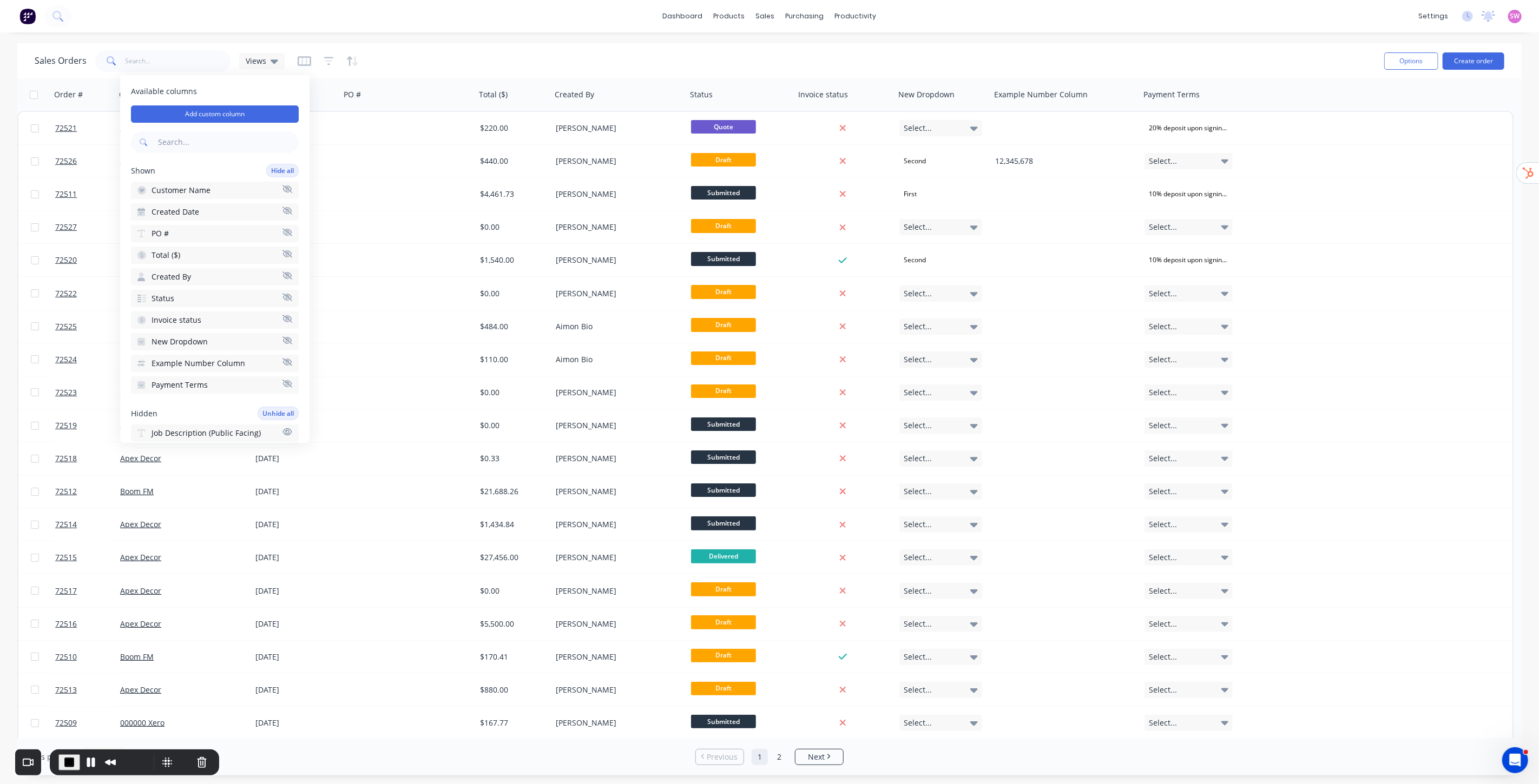
click at [283, 358] on icon "button" at bounding box center [287, 362] width 10 height 8
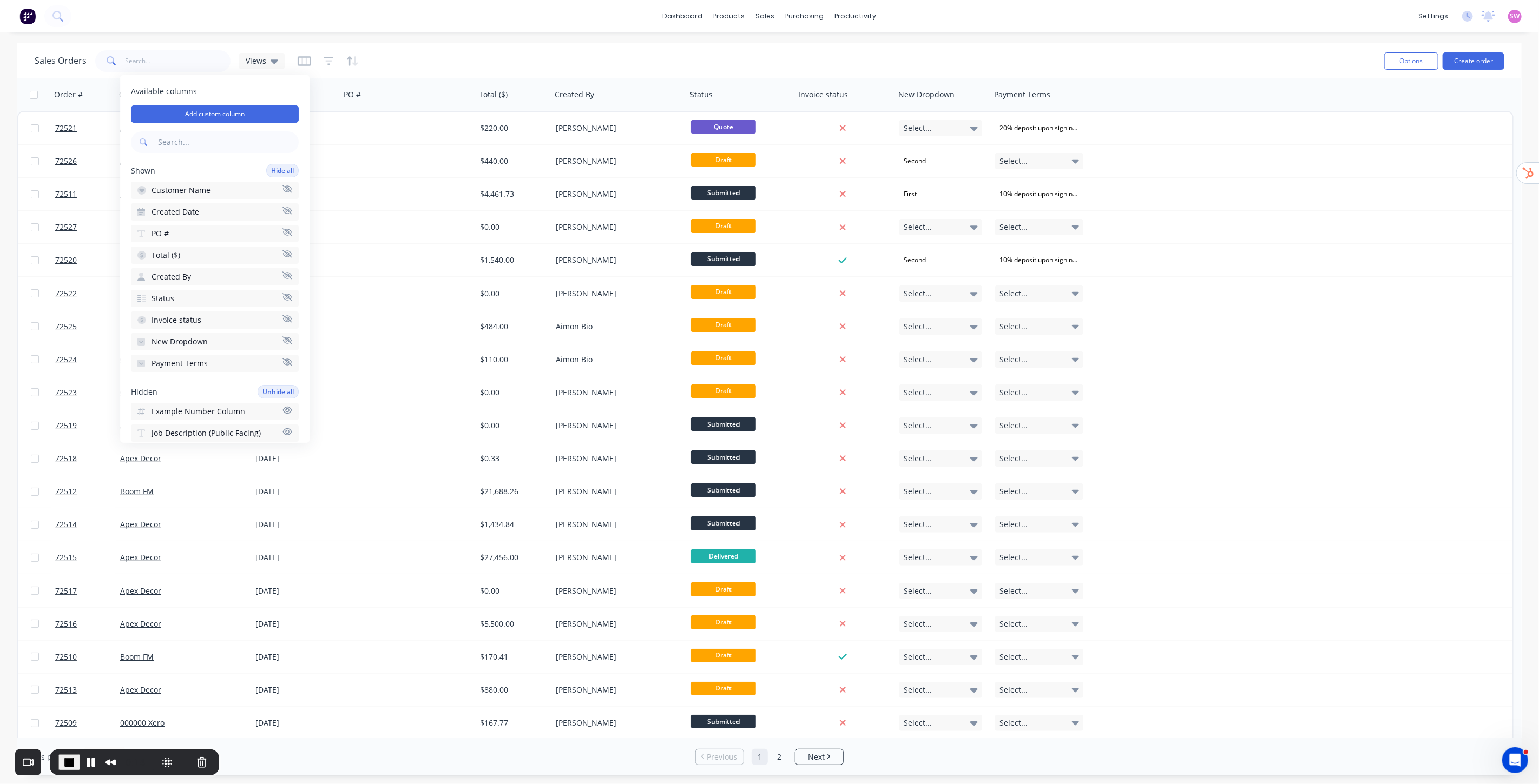
click at [283, 358] on icon "button" at bounding box center [287, 362] width 10 height 8
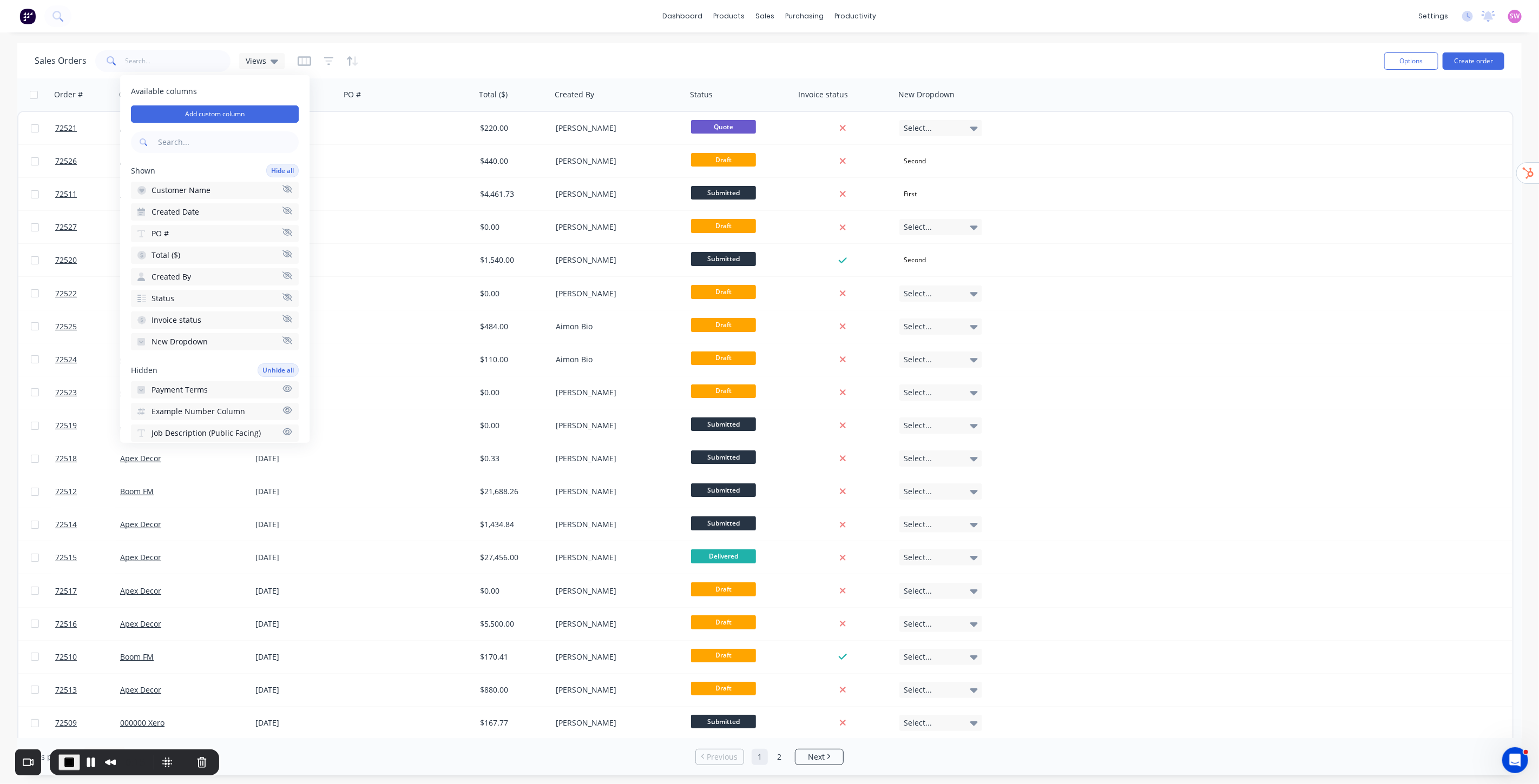
click at [283, 336] on icon "button" at bounding box center [287, 340] width 10 height 8
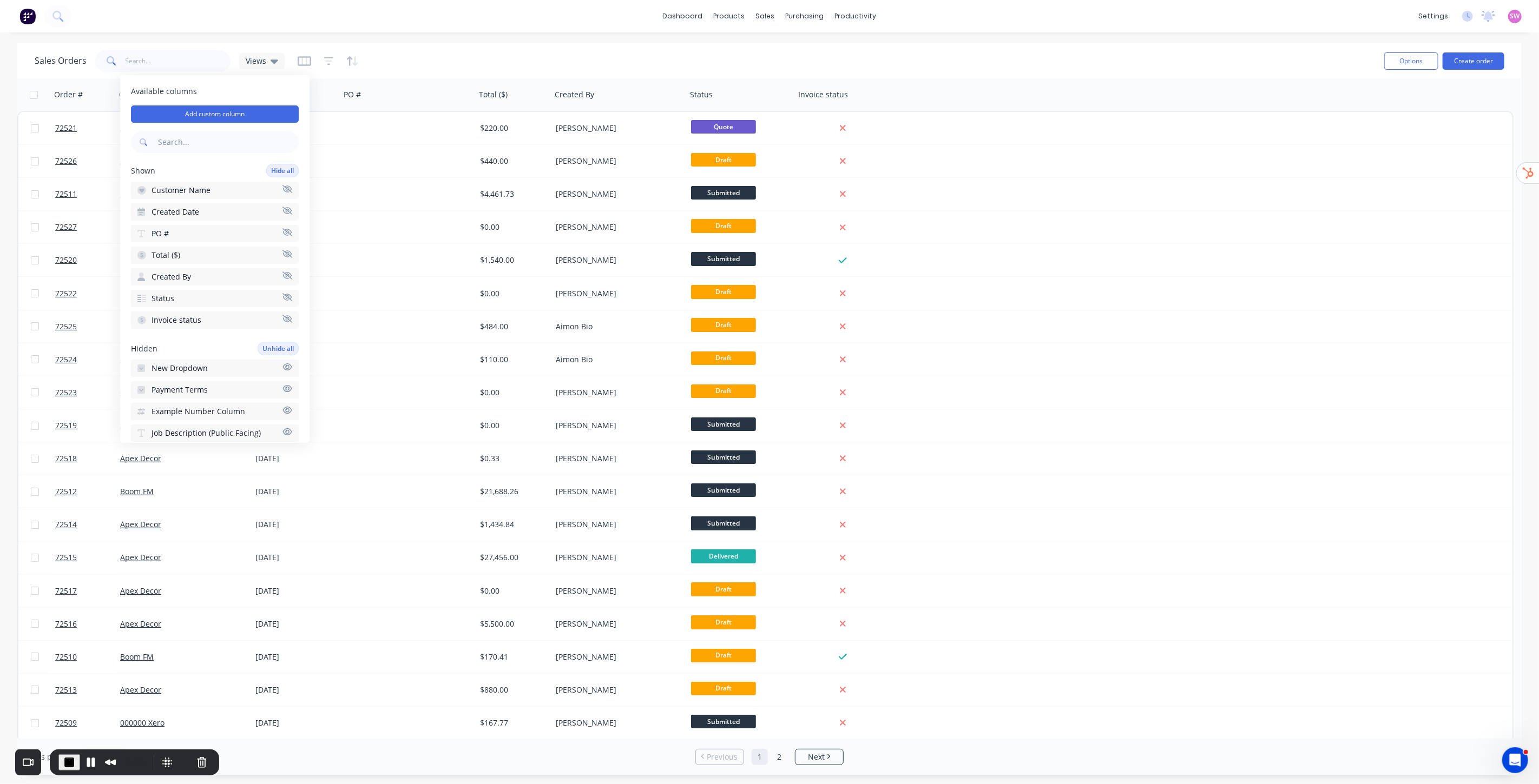
click at [283, 315] on icon "button" at bounding box center [287, 319] width 10 height 8
click at [283, 293] on icon "button" at bounding box center [287, 297] width 10 height 8
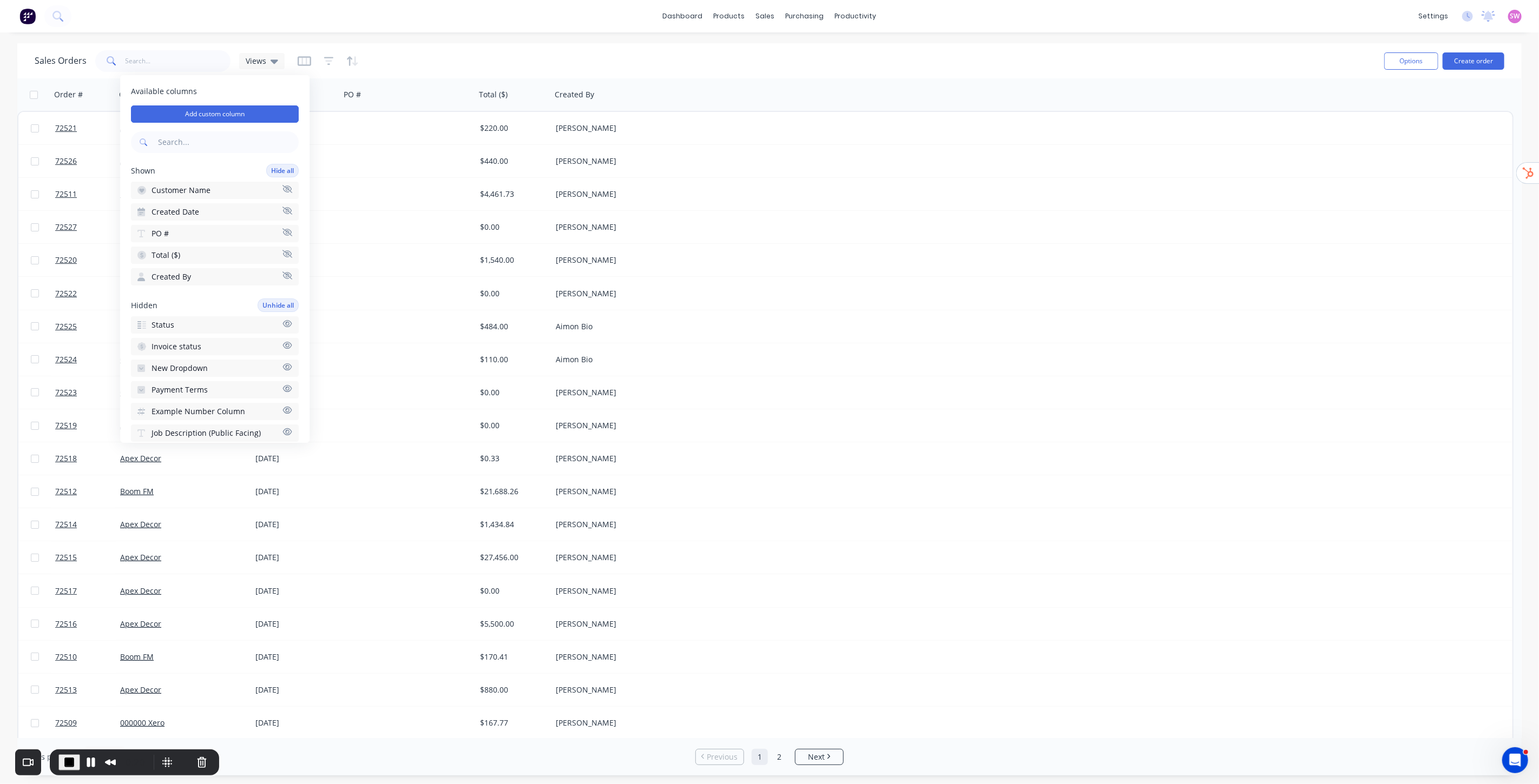
click at [221, 142] on input "text" at bounding box center [227, 142] width 143 height 21
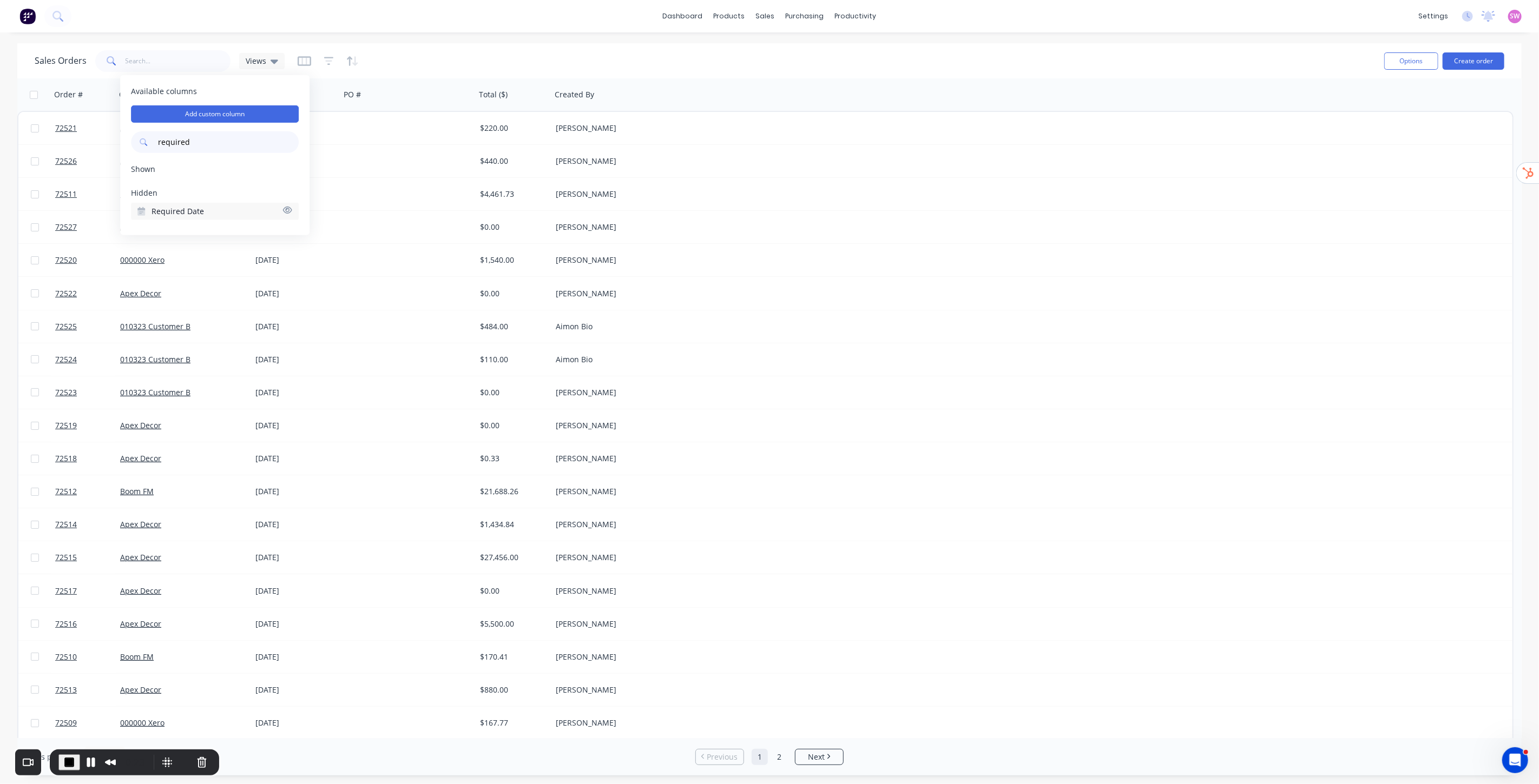
type input "required"
click at [228, 212] on button "Required Date" at bounding box center [214, 211] width 168 height 17
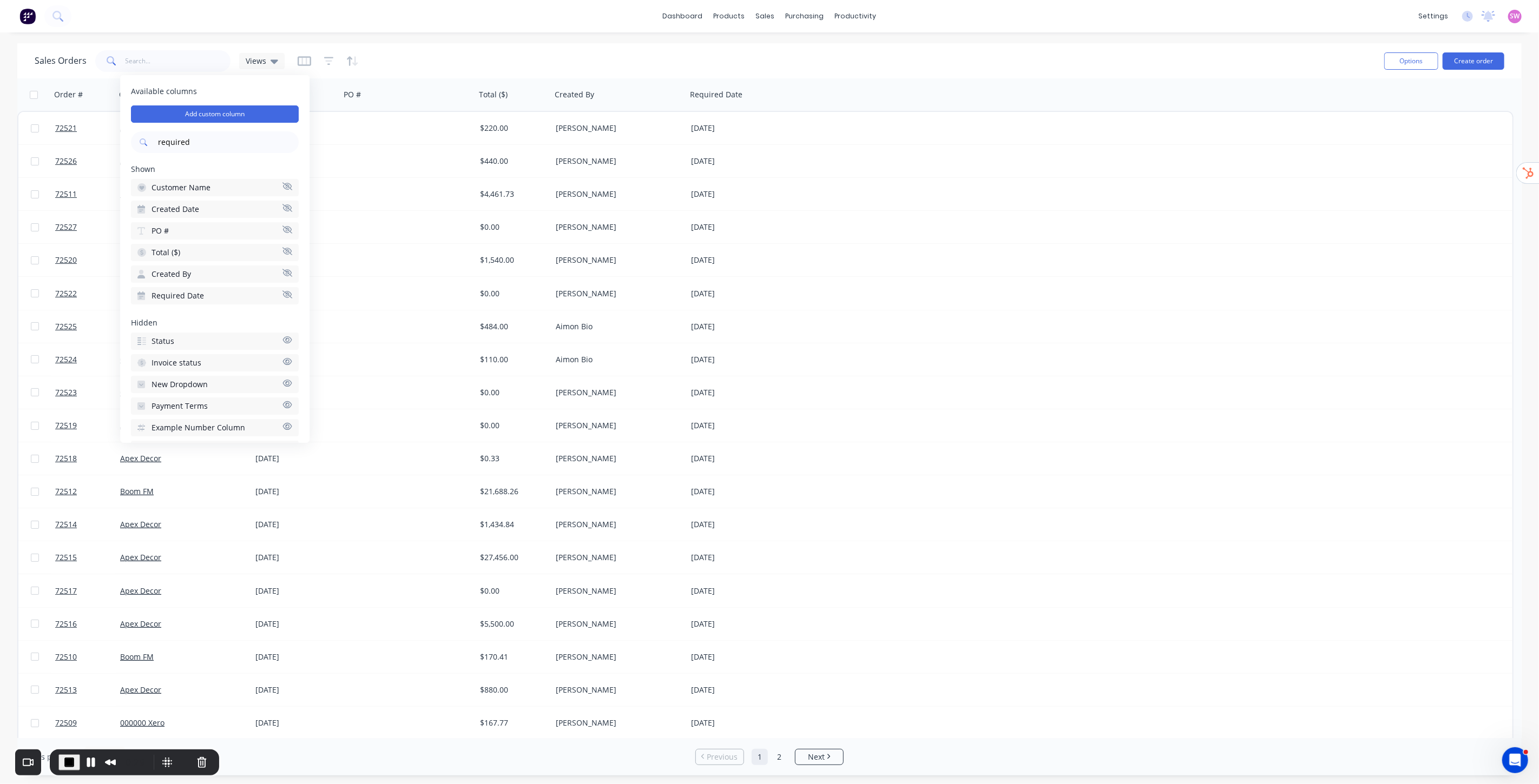
click at [388, 52] on div "Sales Orders Views" at bounding box center [705, 61] width 1341 height 26
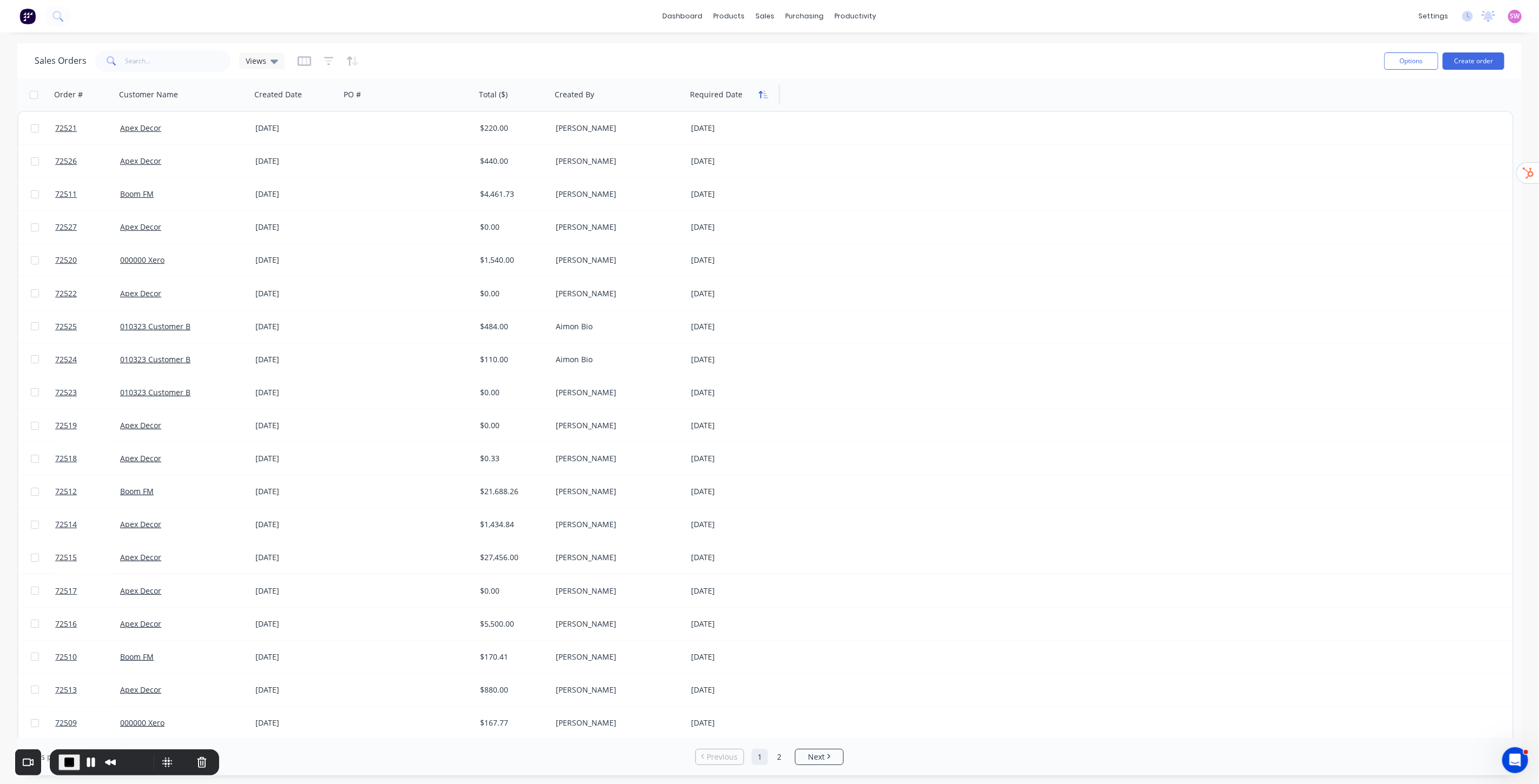
click at [761, 96] on icon "button" at bounding box center [764, 94] width 10 height 8
click at [765, 91] on icon "button" at bounding box center [766, 94] width 5 height 8
click at [273, 60] on icon at bounding box center [274, 62] width 8 height 4
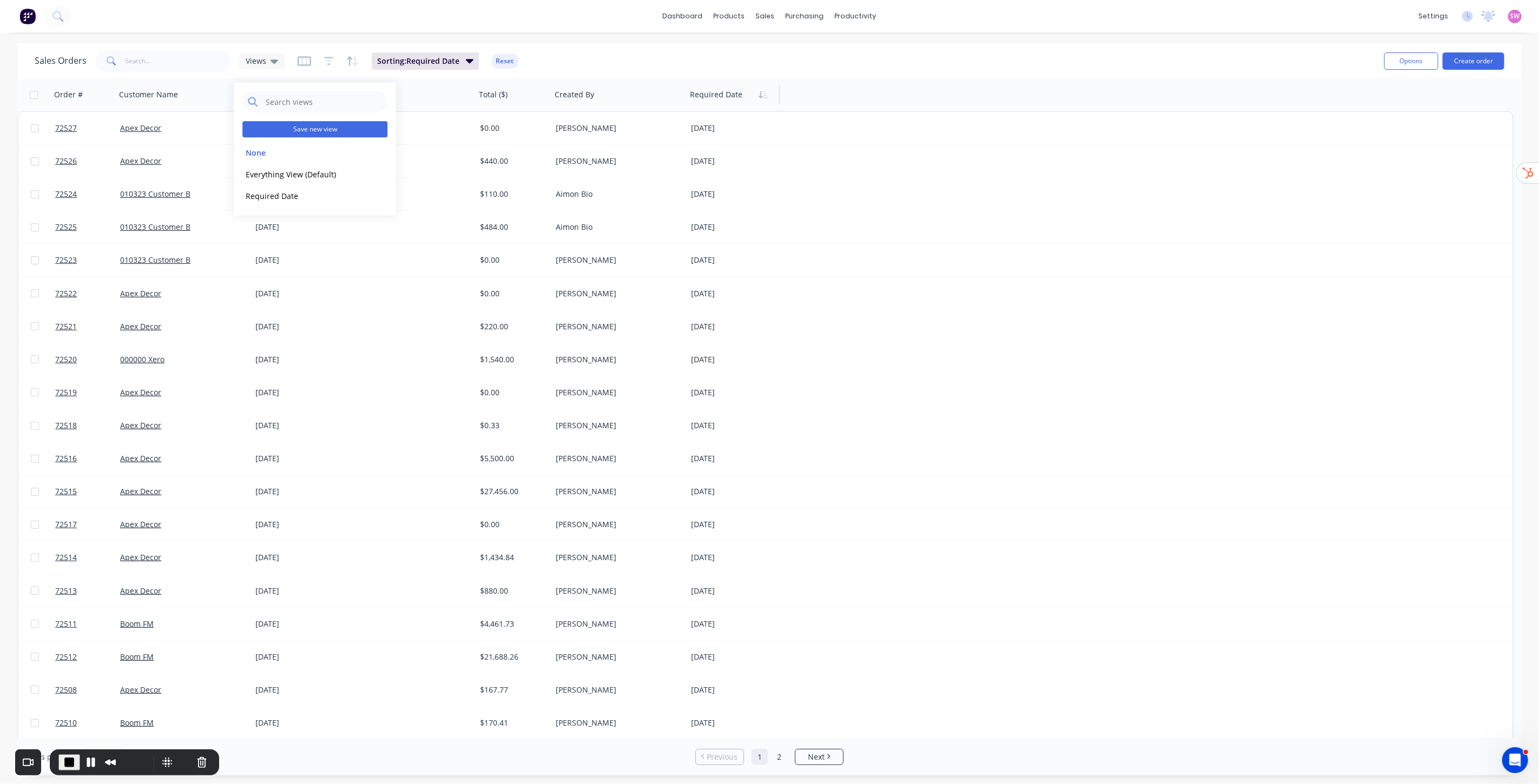
click at [314, 128] on button "Save new view" at bounding box center [315, 129] width 145 height 16
click at [491, 99] on input "text" at bounding box center [490, 104] width 133 height 20
type input "New Required Date"
click at [442, 152] on button "Save" at bounding box center [453, 149] width 72 height 17
click at [261, 147] on button "None" at bounding box center [304, 152] width 124 height 13
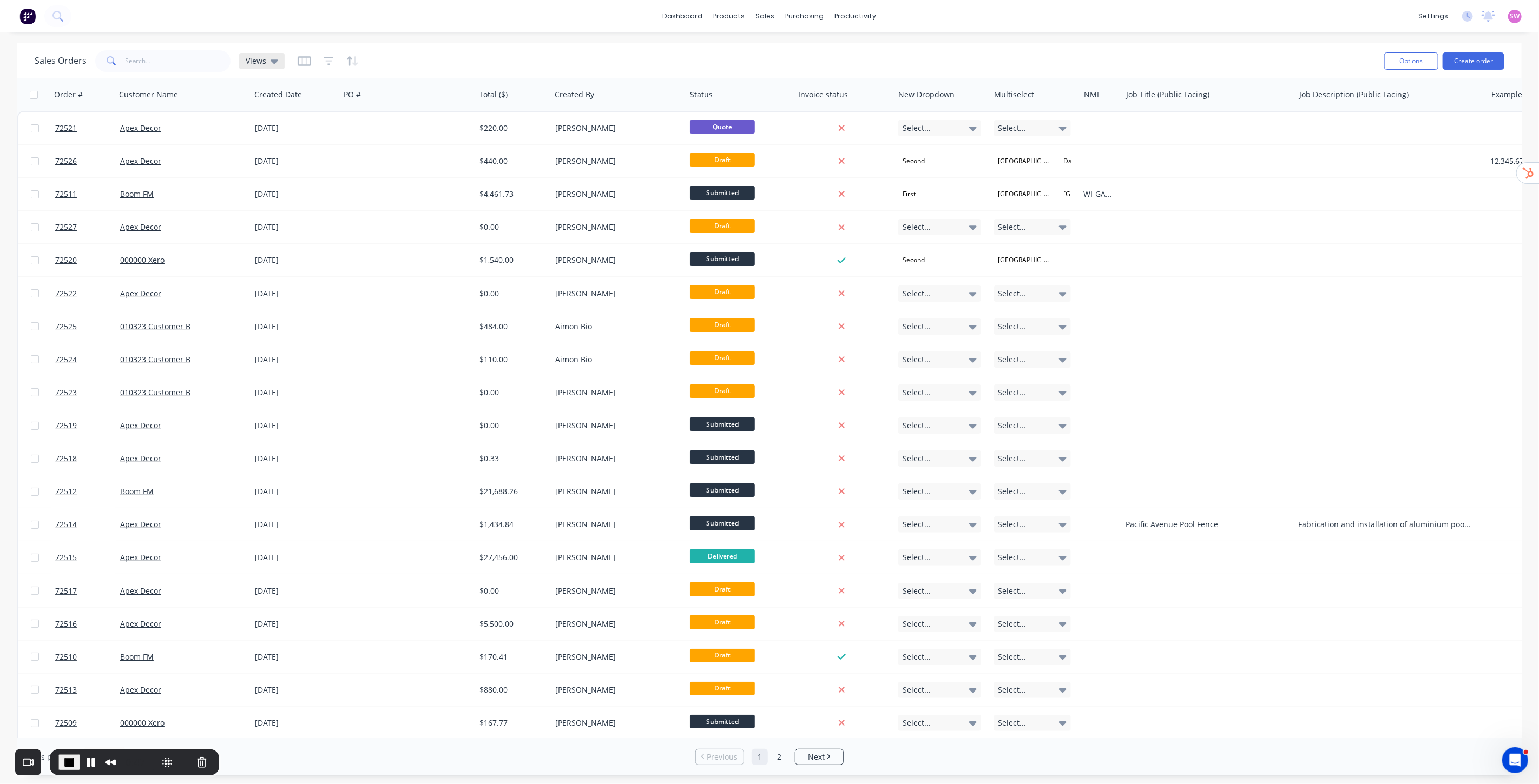
click at [271, 61] on icon at bounding box center [274, 61] width 8 height 12
click at [281, 217] on button "New Required Date" at bounding box center [304, 217] width 124 height 13
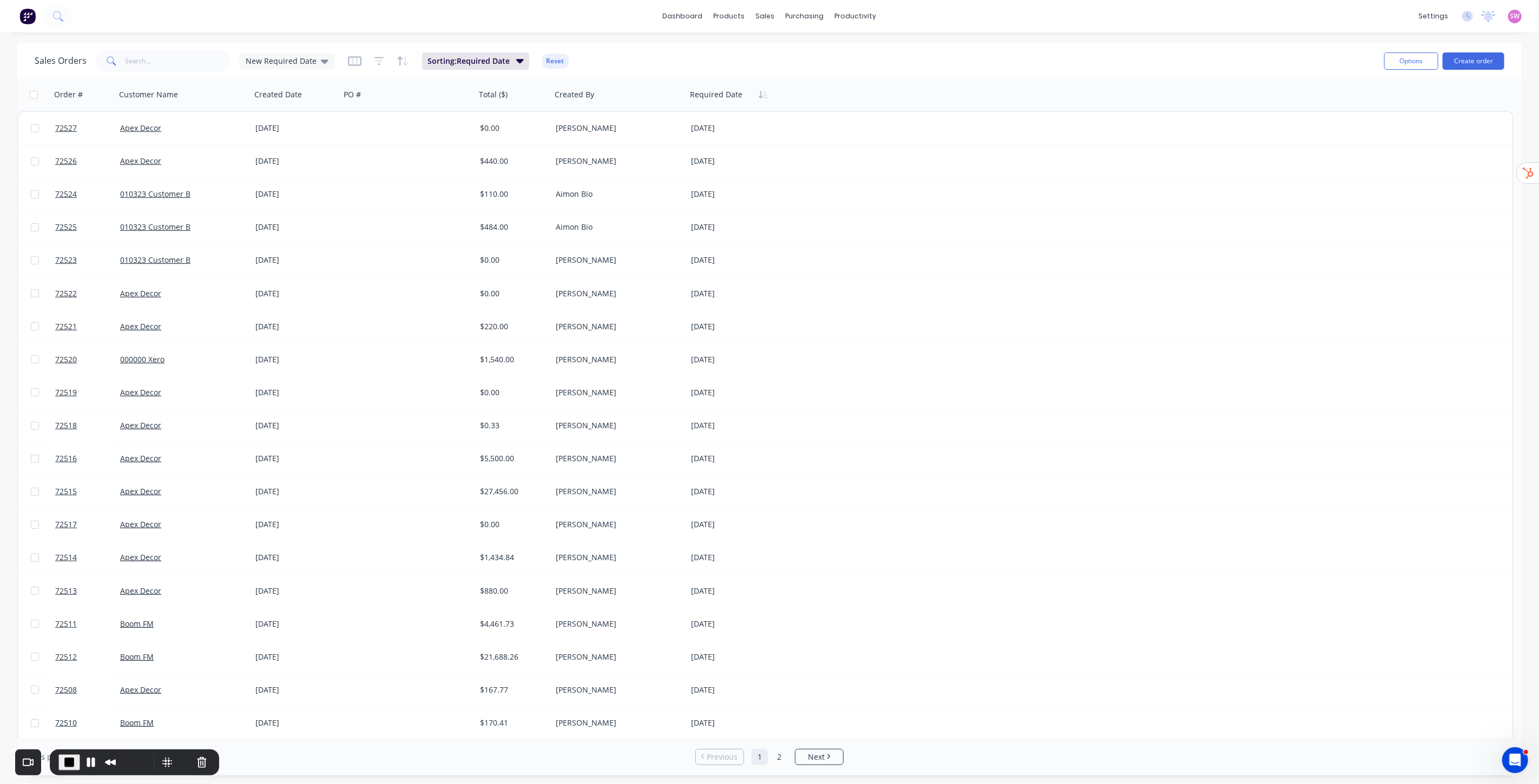
click at [63, 564] on span "End Recording" at bounding box center [69, 763] width 13 height 13
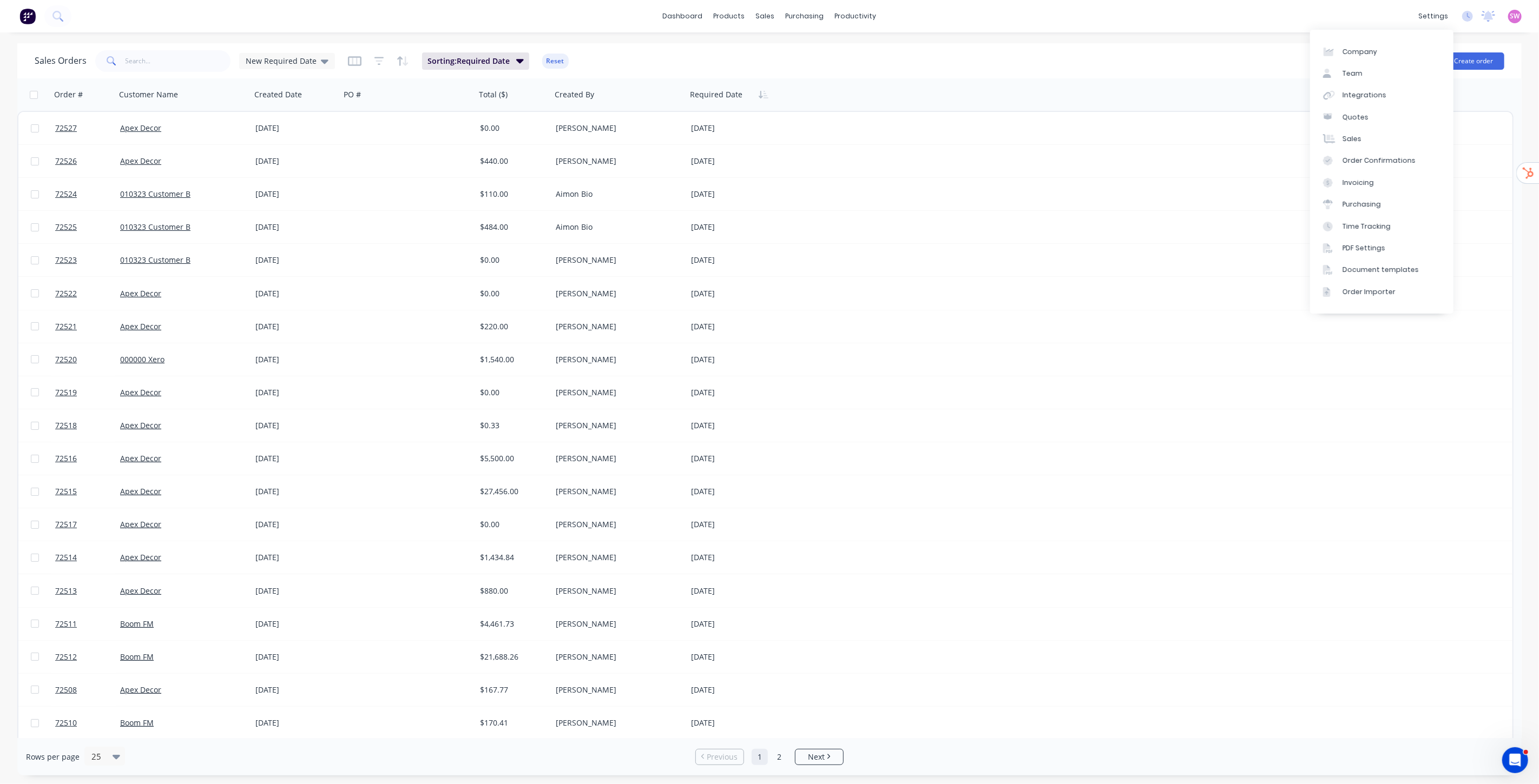
click at [1108, 7] on div "dashboard products sales purchasing productivity dashboard products Product Cat…" at bounding box center [770, 16] width 1539 height 32
click at [1108, 78] on link "Team" at bounding box center [1382, 73] width 143 height 21
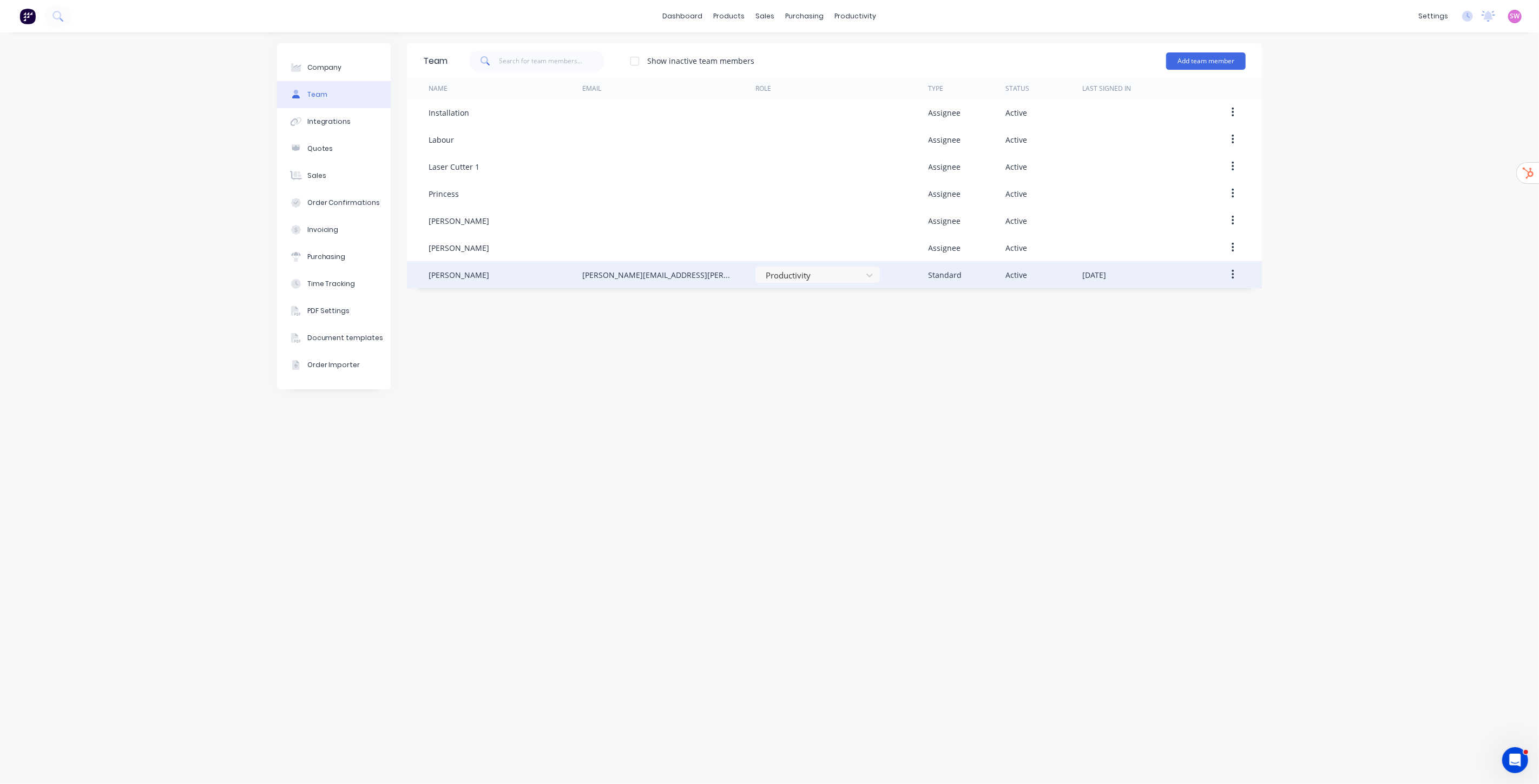
click at [1108, 274] on button "button" at bounding box center [1233, 275] width 26 height 20
click at [1108, 298] on div "Edit" at bounding box center [1194, 303] width 83 height 16
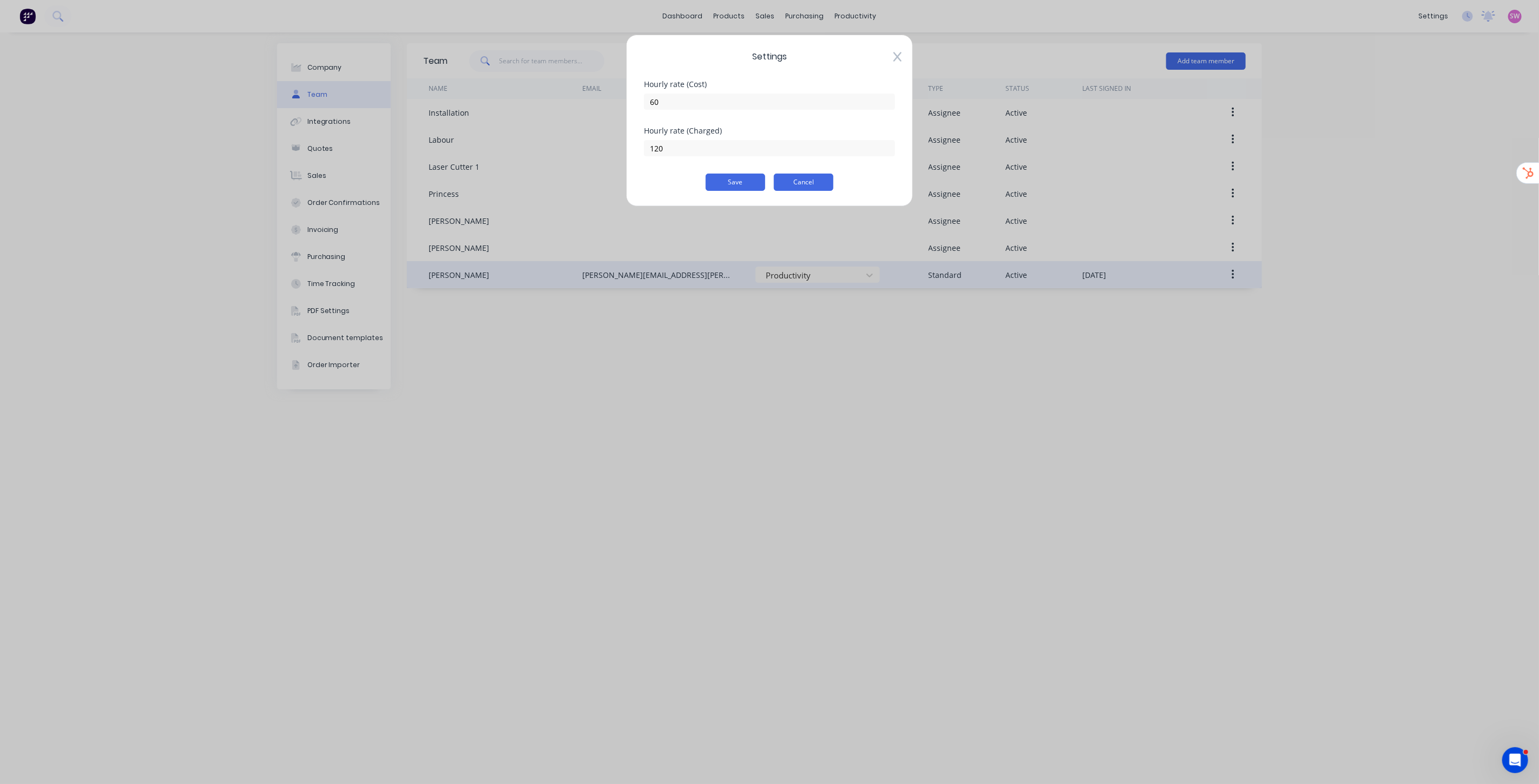
click at [796, 180] on button "Cancel" at bounding box center [804, 182] width 60 height 17
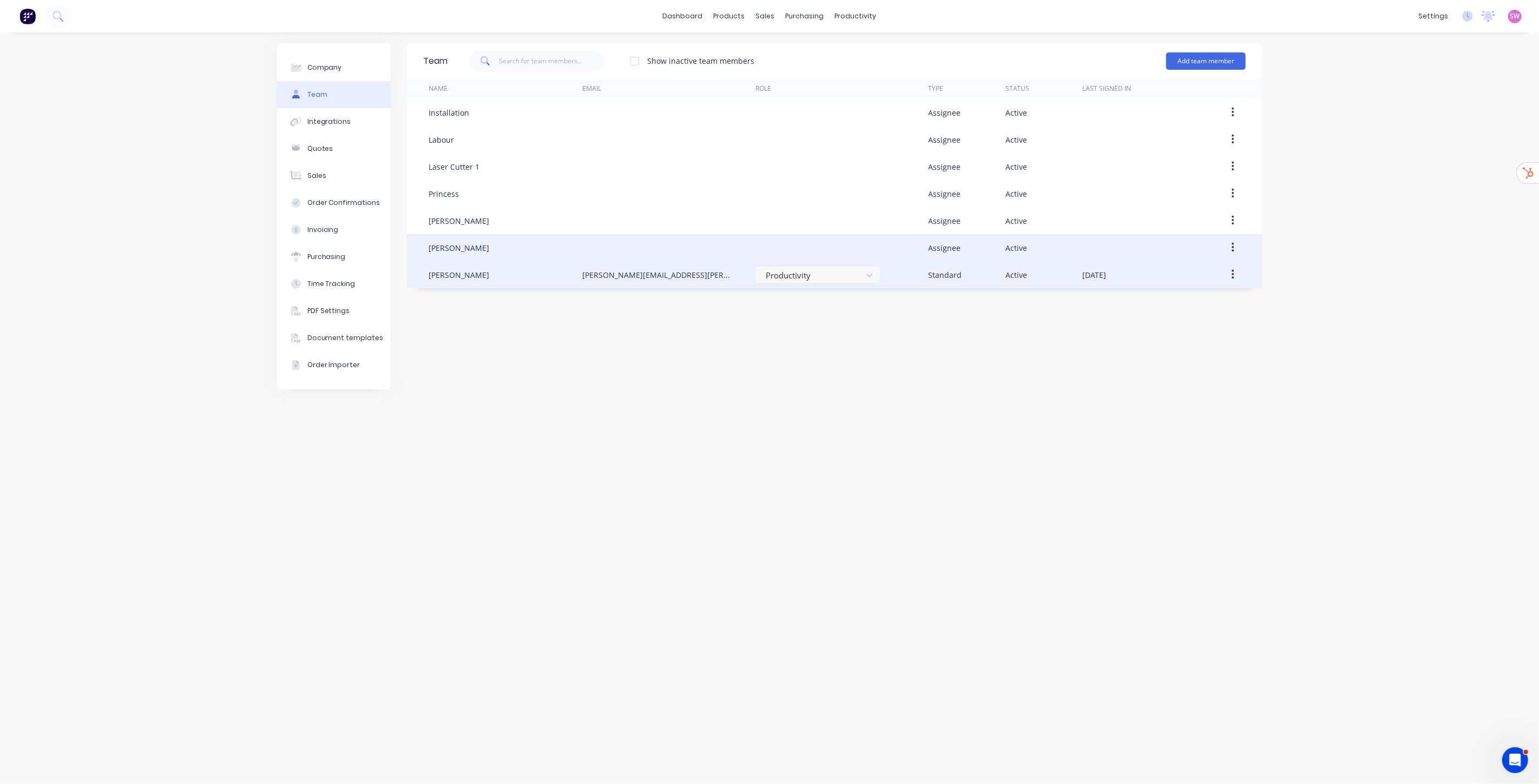
click at [1108, 245] on icon "button" at bounding box center [1233, 248] width 3 height 12
click at [1108, 274] on div "Edit" at bounding box center [1194, 276] width 83 height 16
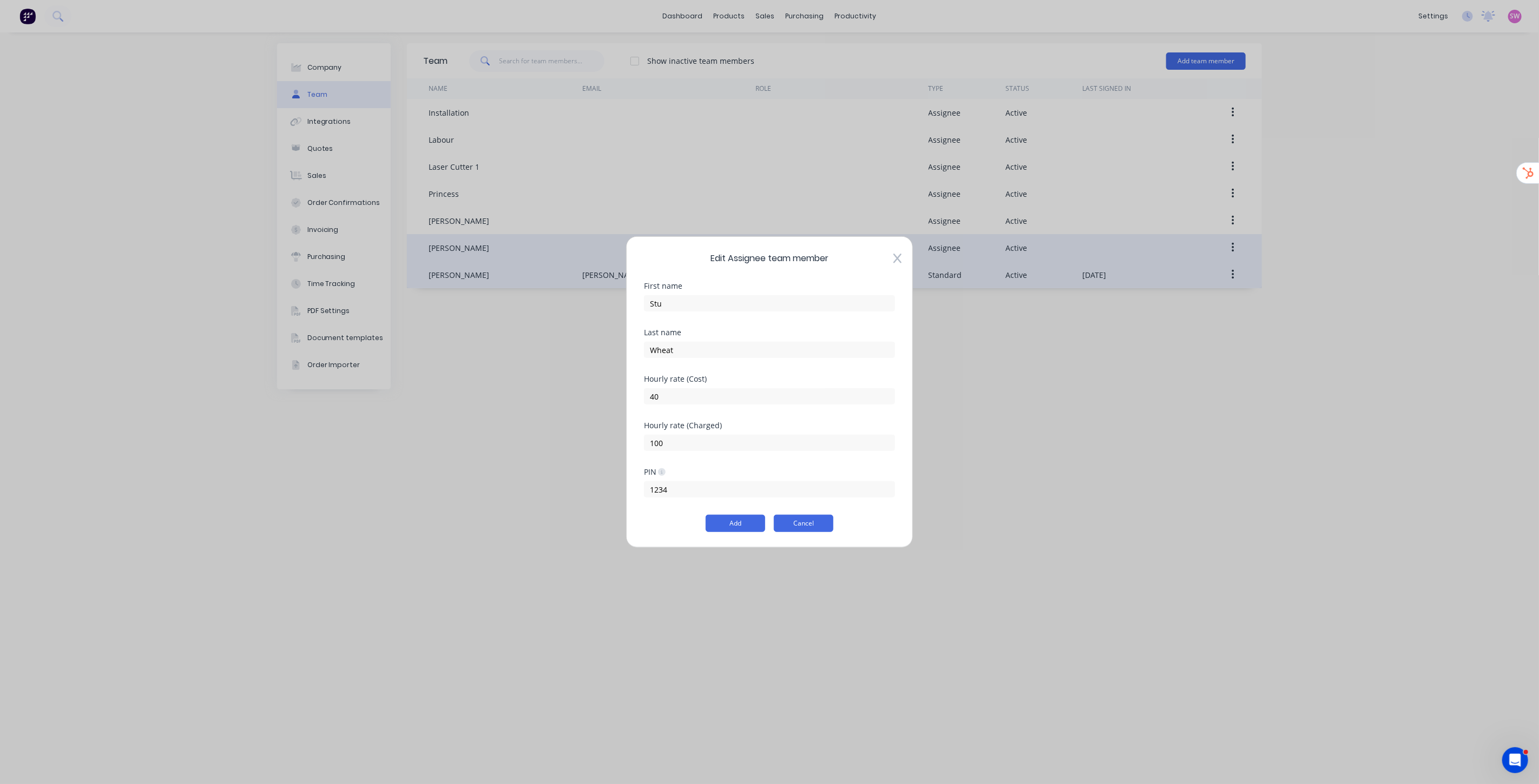
click at [831, 525] on button "Cancel" at bounding box center [804, 523] width 60 height 17
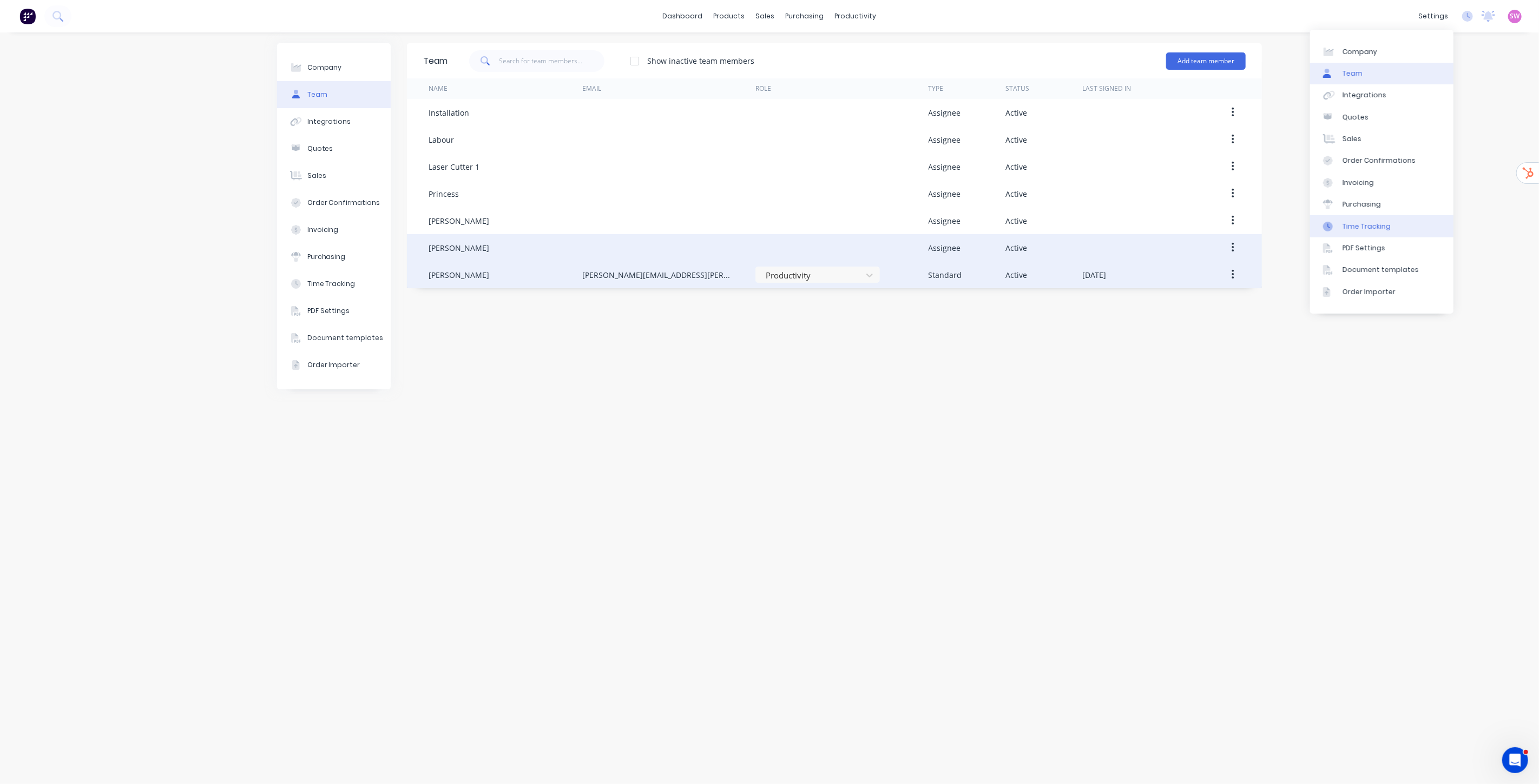
click at [1108, 229] on div "Time Tracking" at bounding box center [1366, 226] width 48 height 10
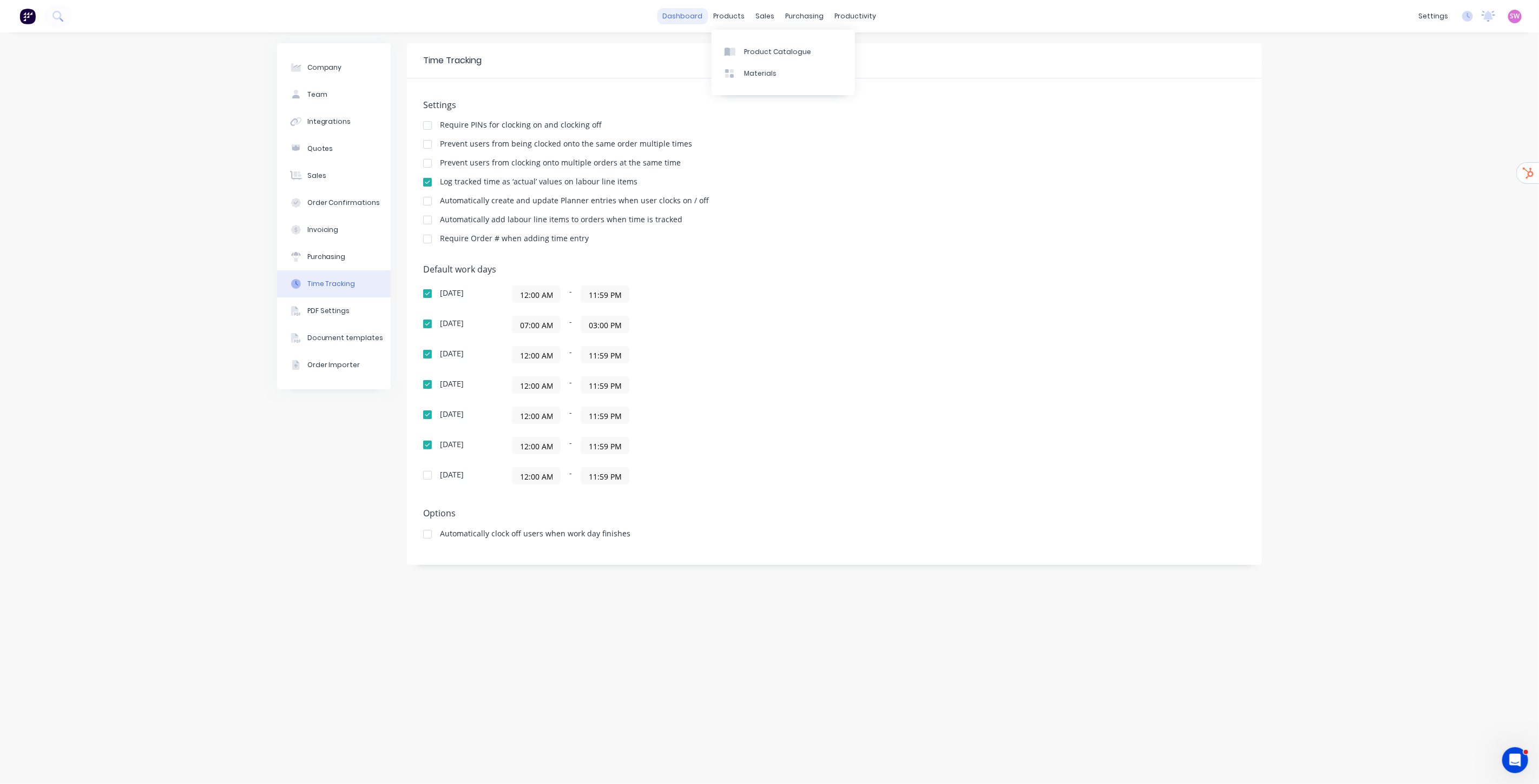
click at [703, 14] on link "dashboard" at bounding box center [683, 16] width 51 height 16
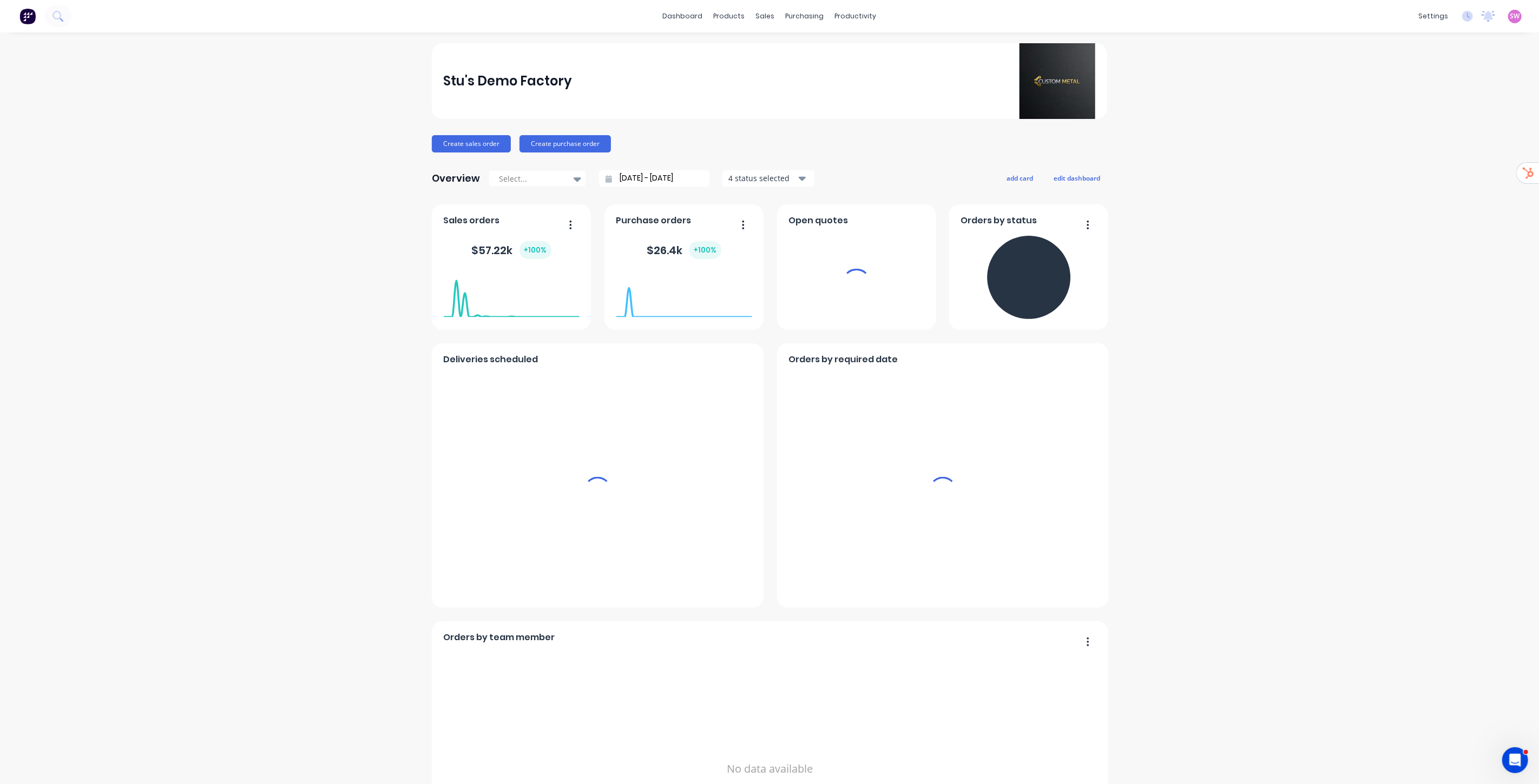
click at [1108, 19] on span "SW" at bounding box center [1515, 16] width 10 height 10
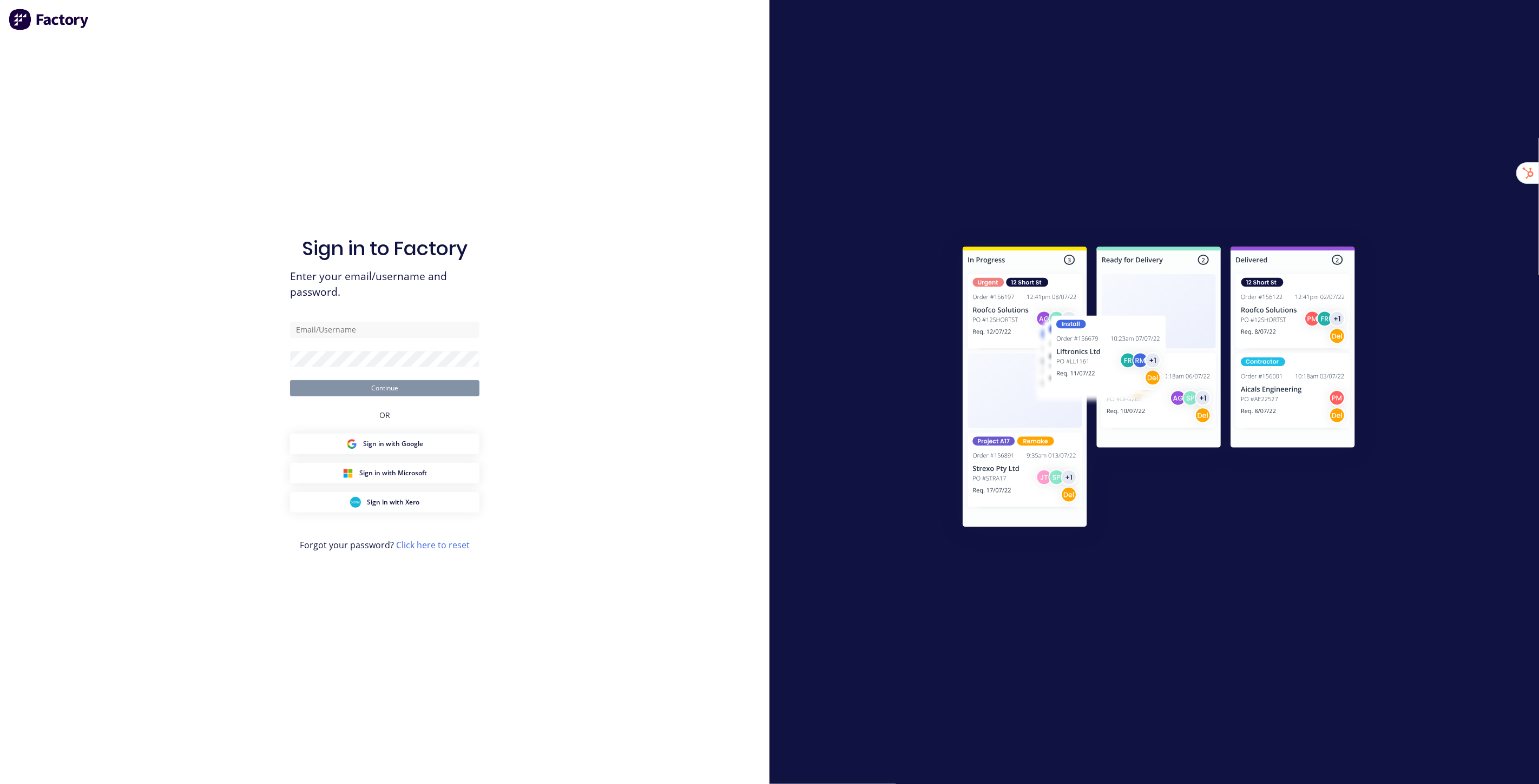
type input "[EMAIL_ADDRESS][DOMAIN_NAME]"
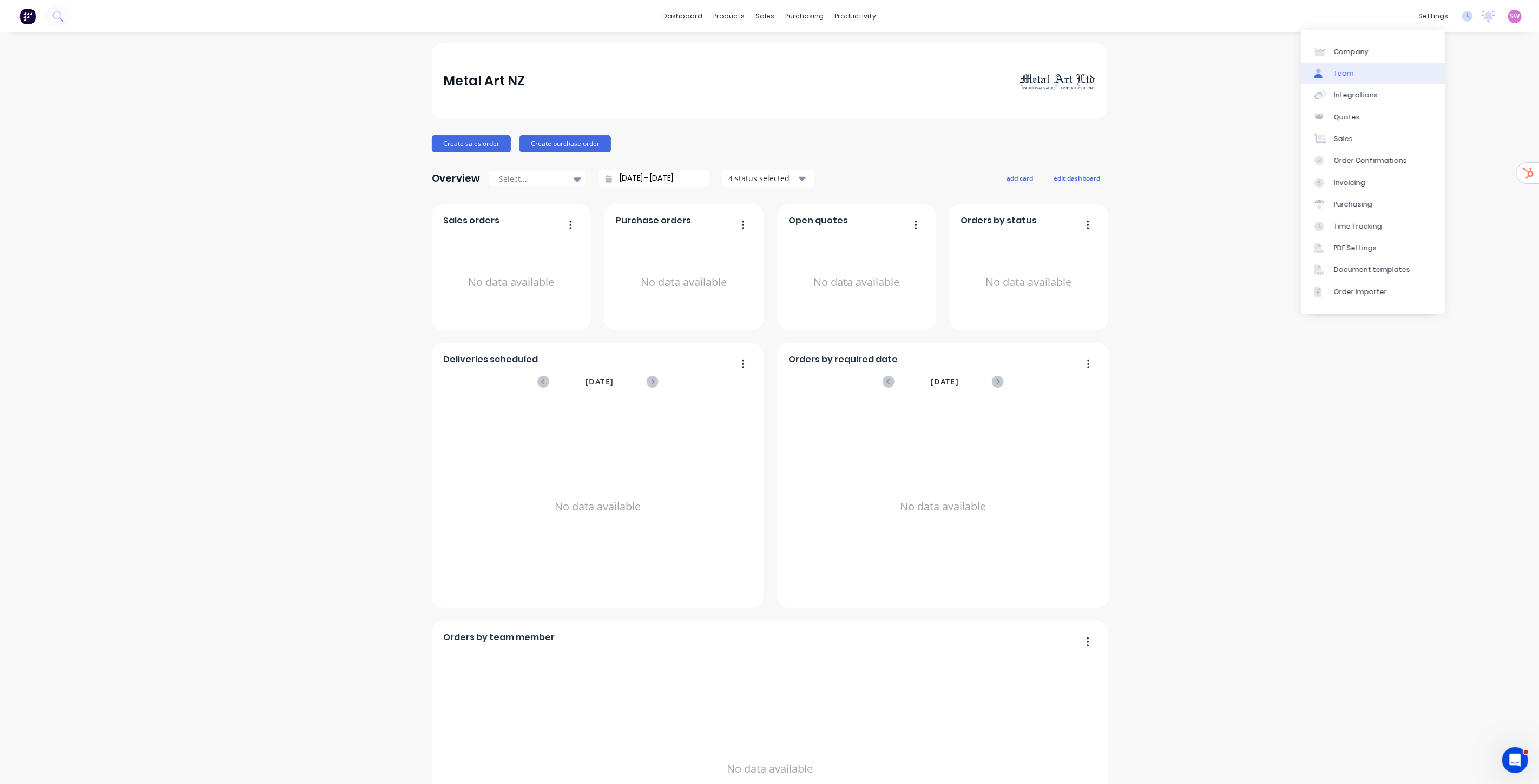
click at [1353, 71] on link "Team" at bounding box center [1373, 73] width 143 height 21
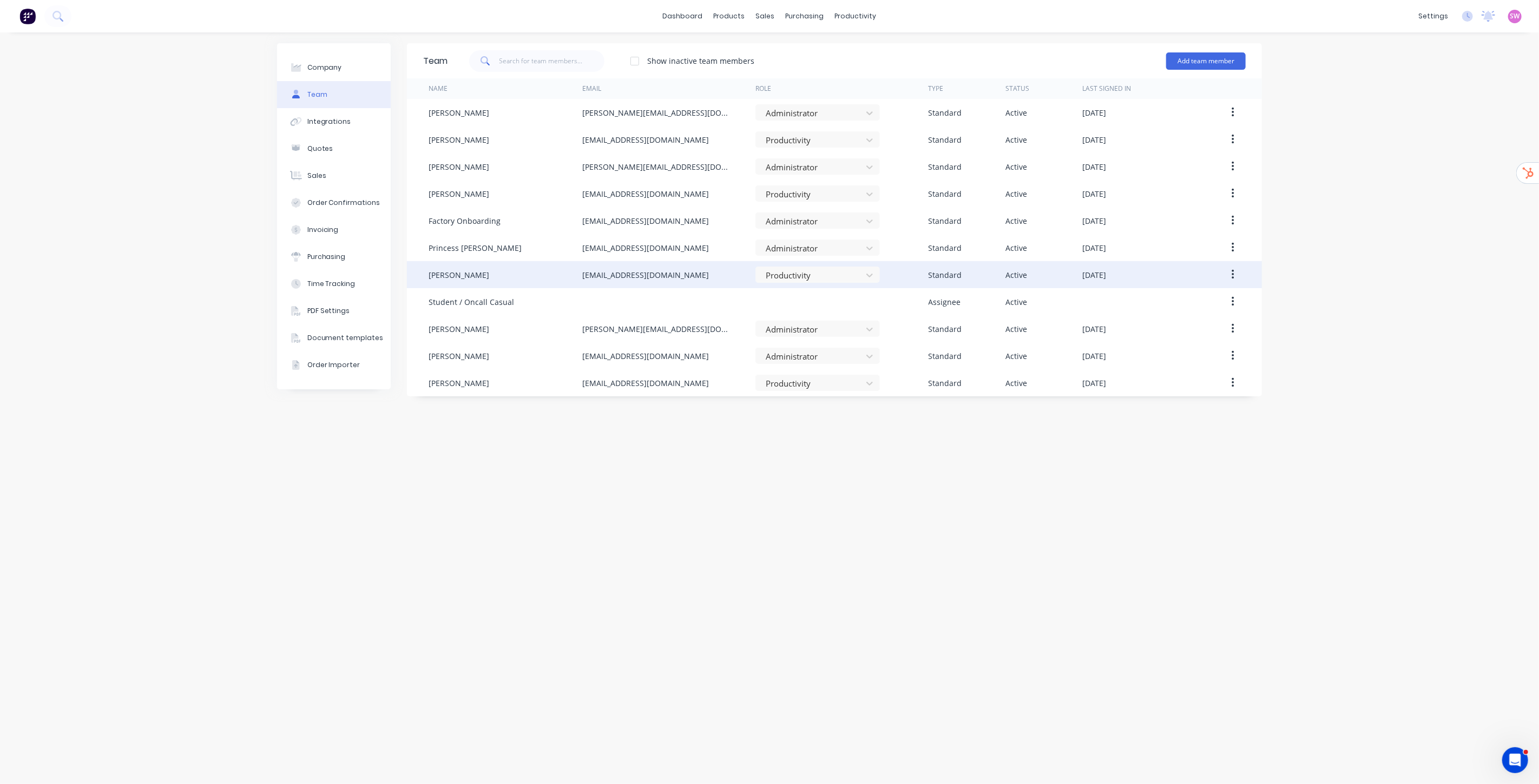
click at [1234, 273] on button "button" at bounding box center [1233, 275] width 26 height 20
click at [1191, 310] on div "Edit" at bounding box center [1194, 303] width 83 height 16
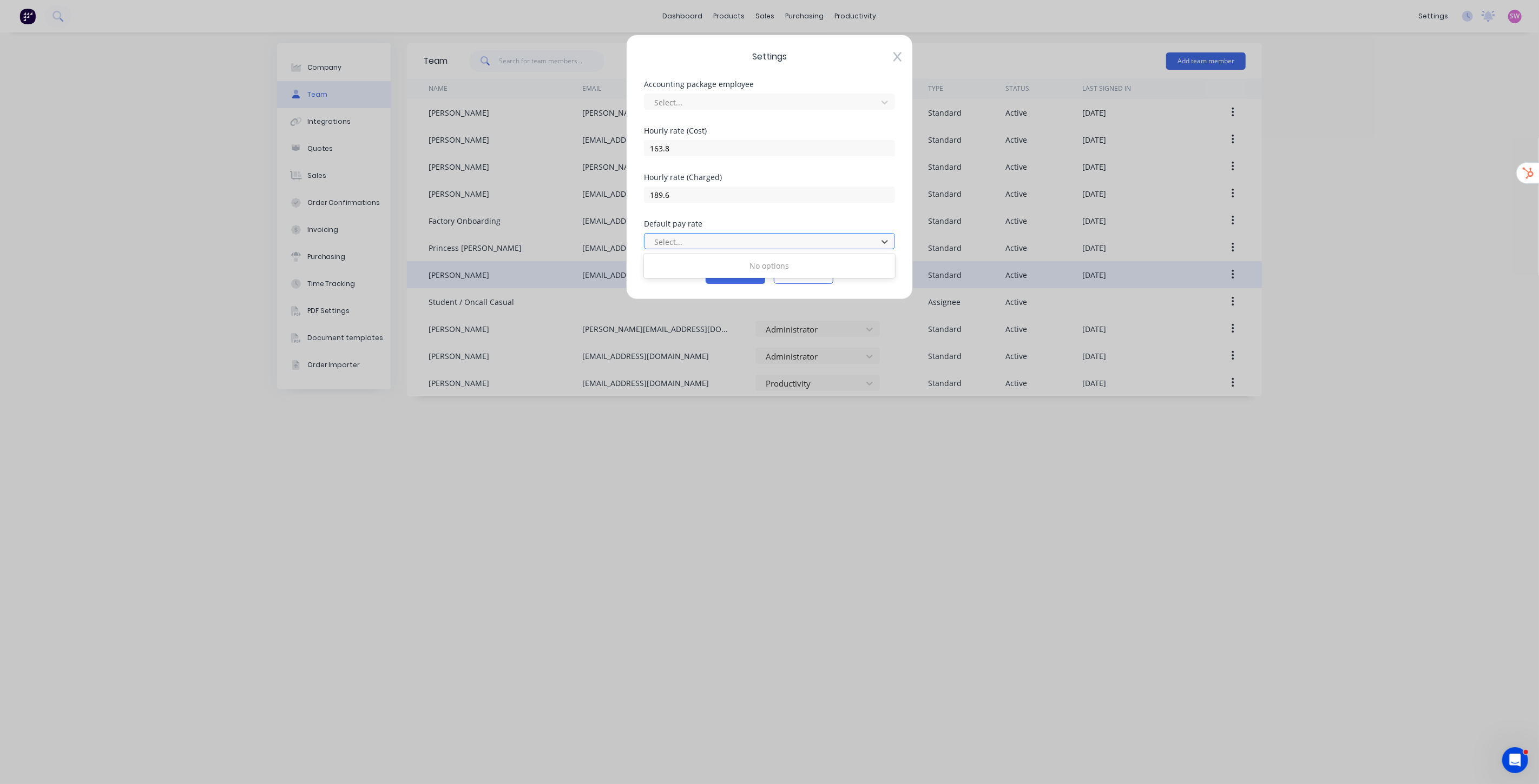
click at [870, 241] on div at bounding box center [762, 242] width 219 height 14
click at [891, 216] on div "Hourly rate (Charged) 189.6" at bounding box center [770, 197] width 251 height 47
click at [814, 278] on button "Cancel" at bounding box center [804, 275] width 60 height 17
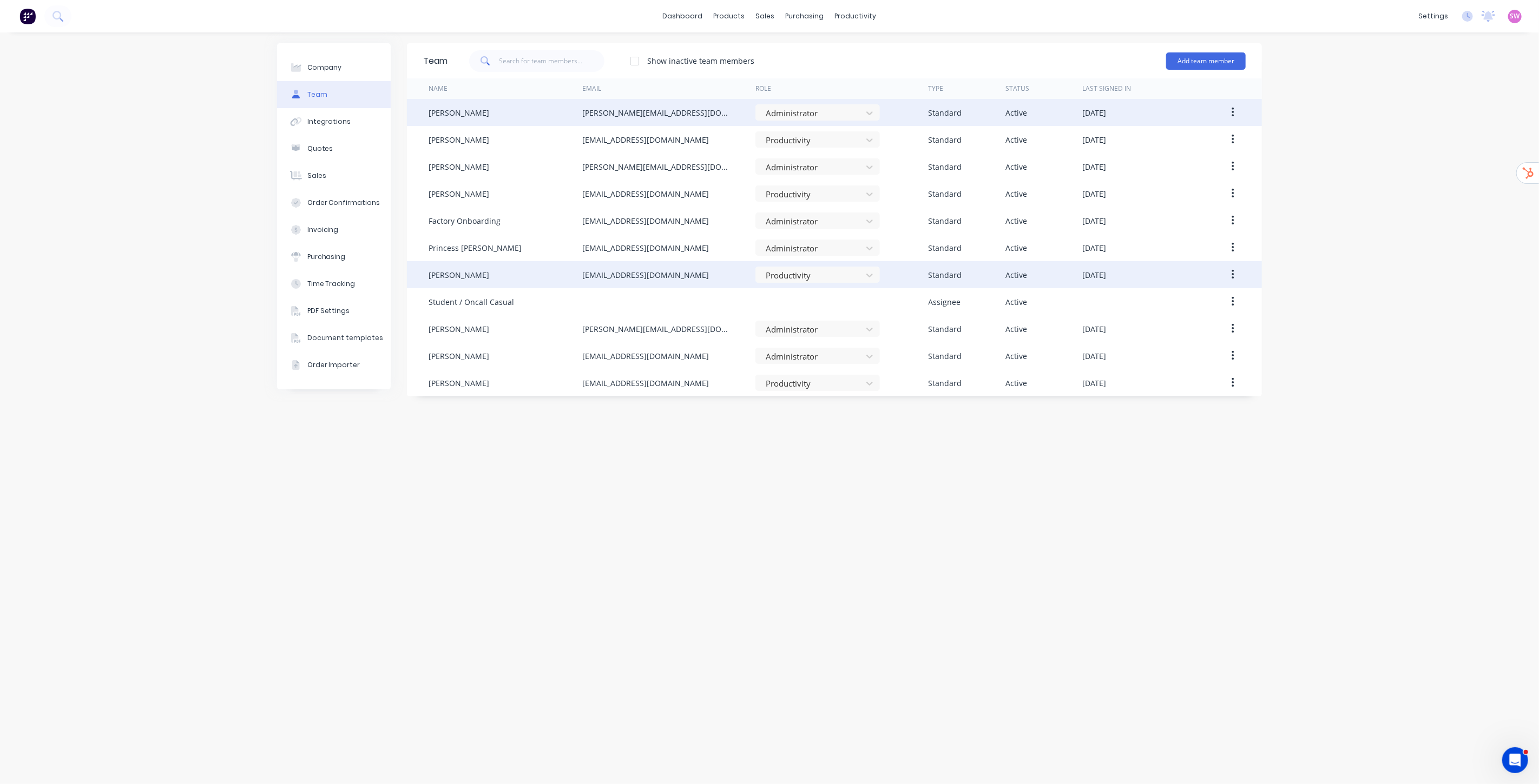
click at [1234, 110] on button "button" at bounding box center [1233, 112] width 26 height 20
click at [1199, 136] on div "Edit" at bounding box center [1194, 141] width 83 height 16
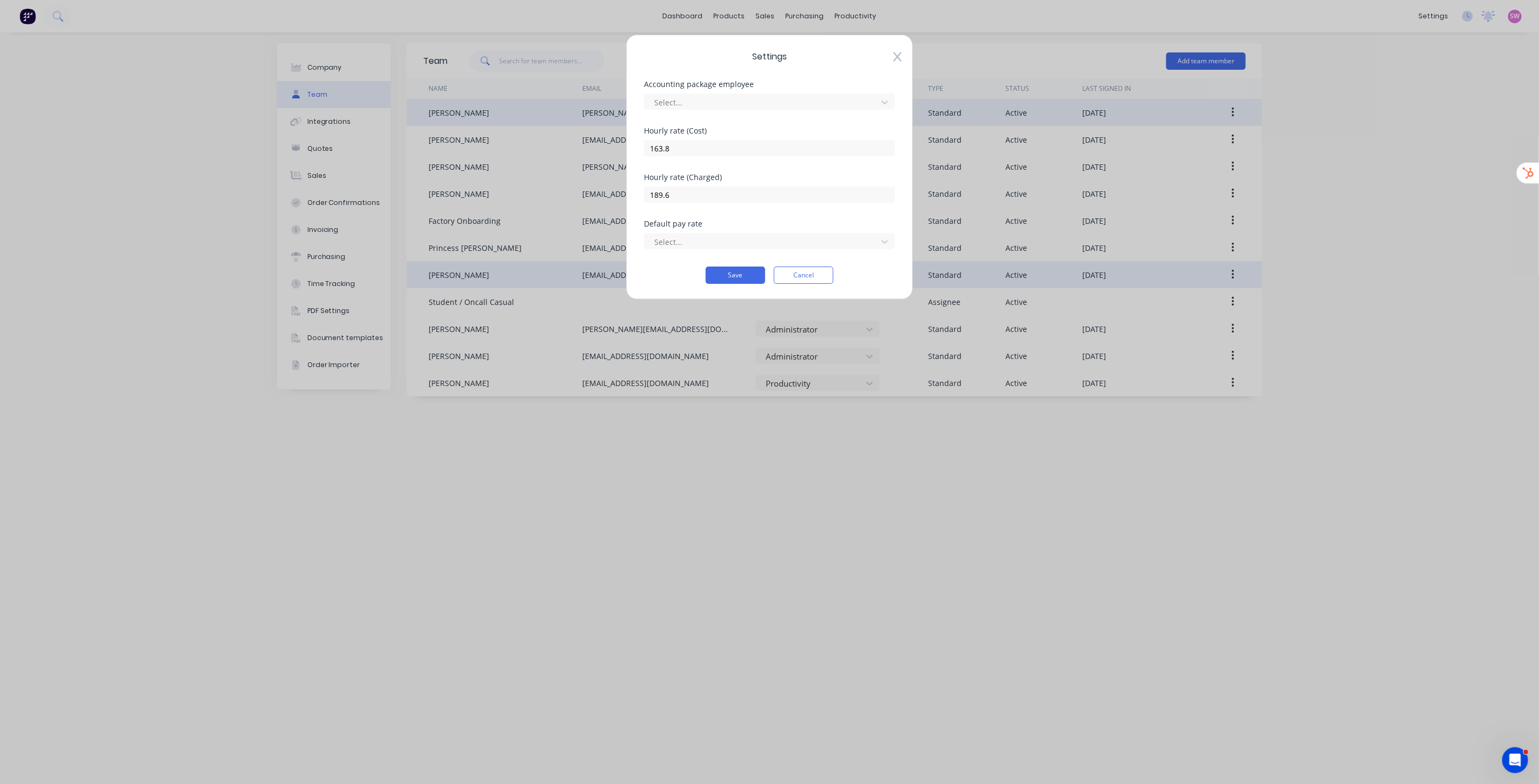
click at [1304, 123] on div "Settings Accounting package employee Select... [DEMOGRAPHIC_DATA] rate (Cost) 1…" at bounding box center [770, 392] width 1539 height 784
click at [818, 279] on button "Cancel" at bounding box center [804, 275] width 60 height 17
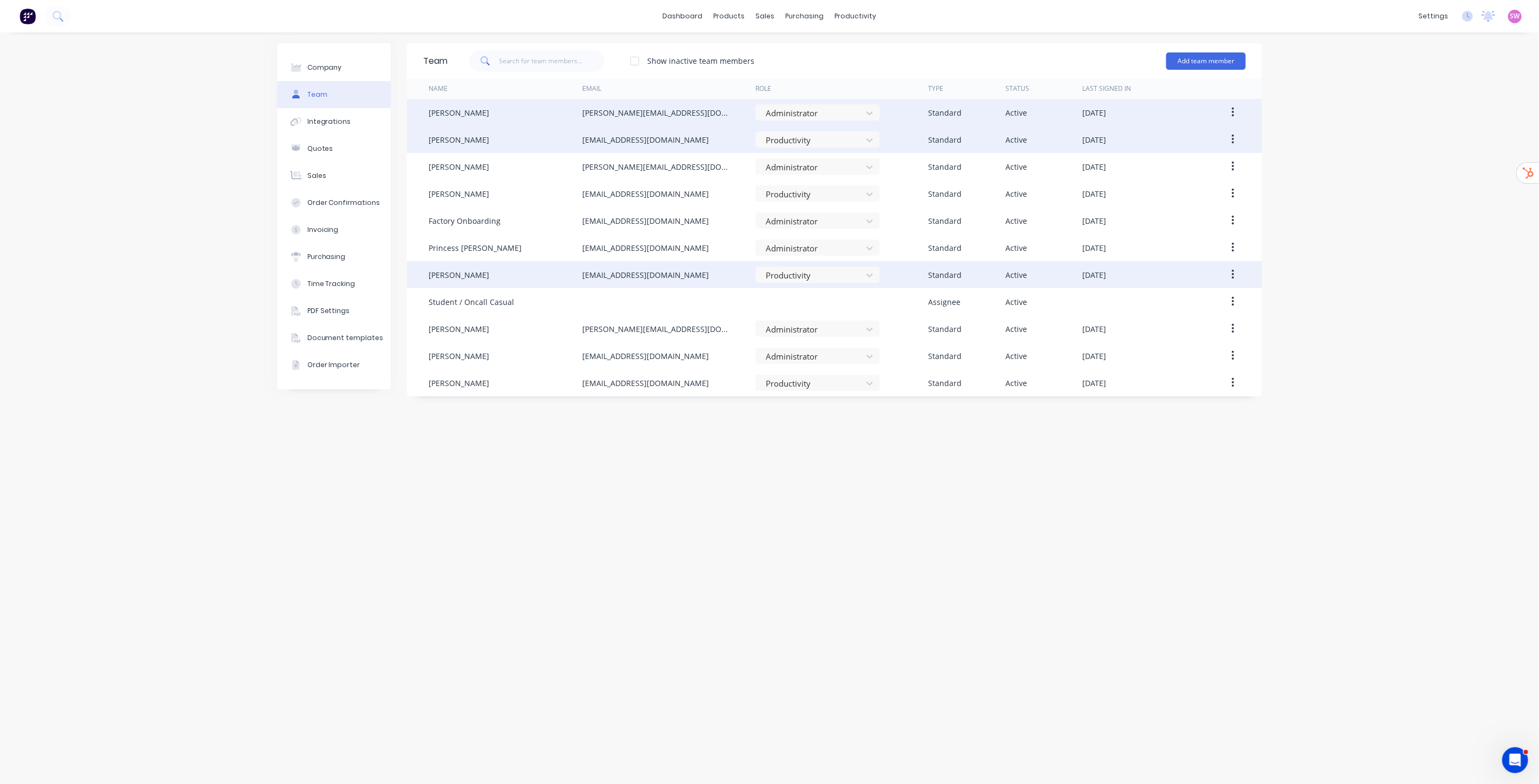
click at [1232, 140] on icon "button" at bounding box center [1233, 140] width 2 height 10
click at [1186, 170] on div "Edit" at bounding box center [1194, 168] width 83 height 16
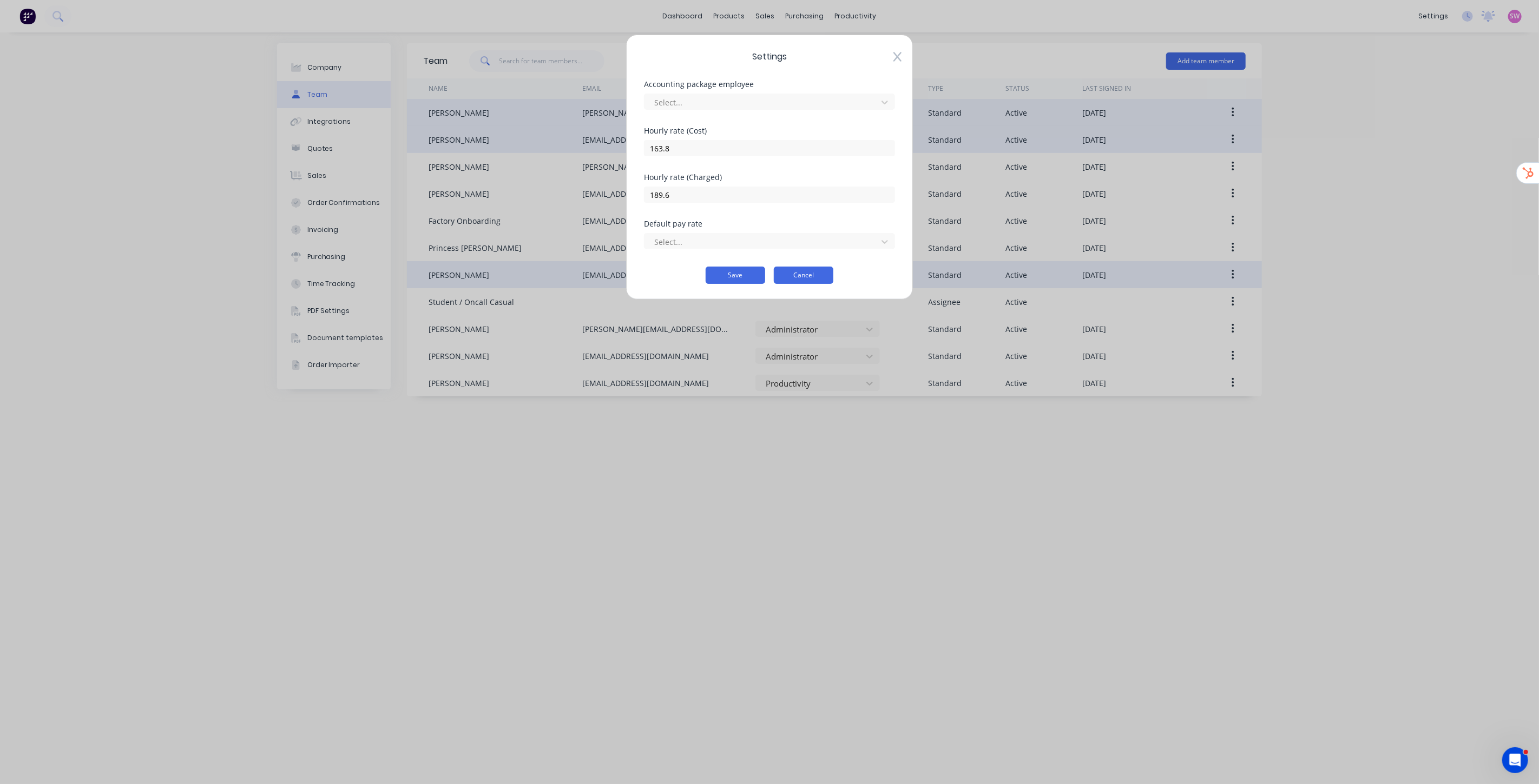
click at [807, 282] on button "Cancel" at bounding box center [804, 275] width 60 height 17
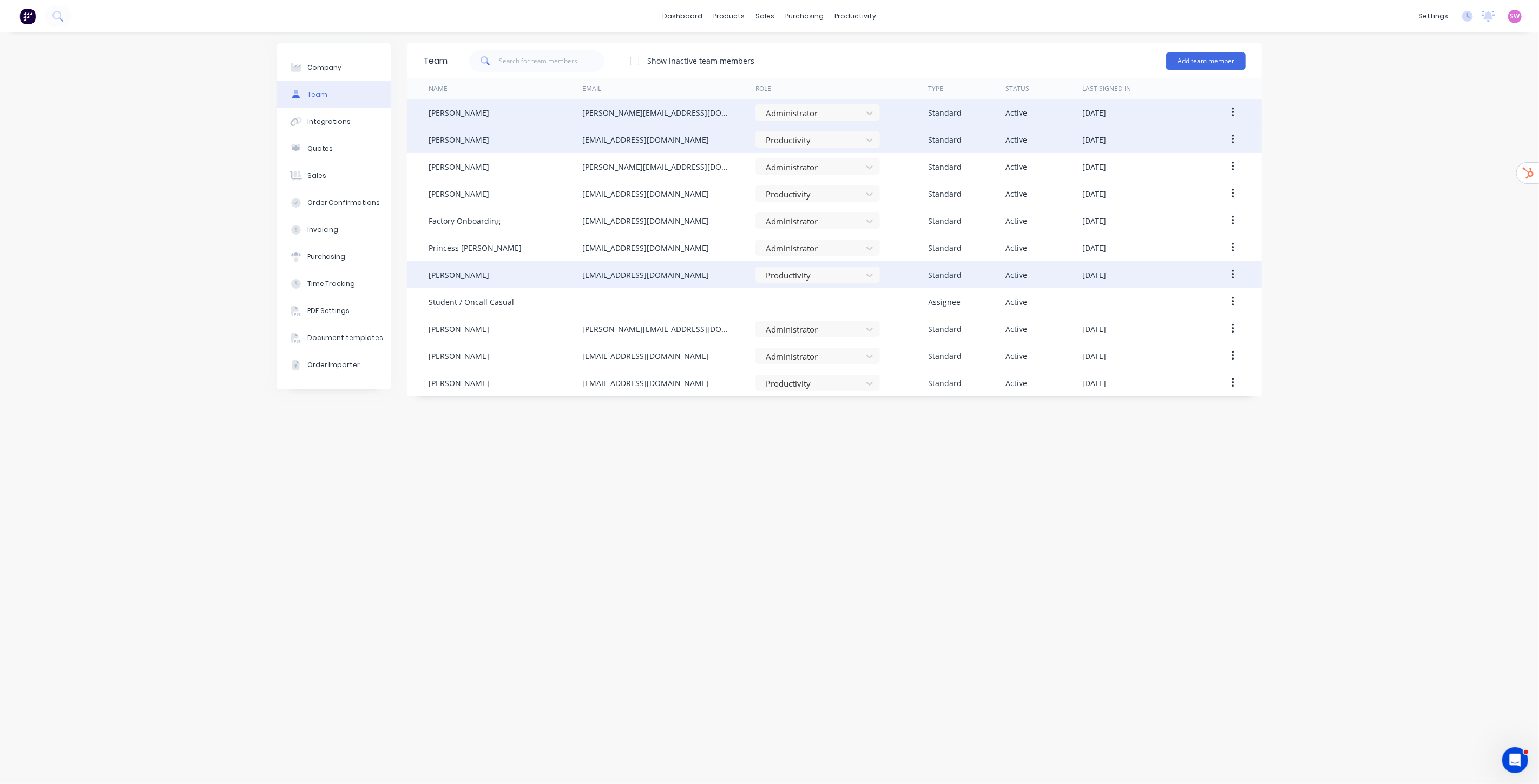
click at [1324, 231] on div "Company Team Integrations Quotes Sales Order Confirmations Invoicing Purchasing…" at bounding box center [770, 408] width 1539 height 752
click at [1236, 111] on button "button" at bounding box center [1233, 112] width 26 height 20
click at [1177, 143] on div "Edit" at bounding box center [1194, 141] width 83 height 16
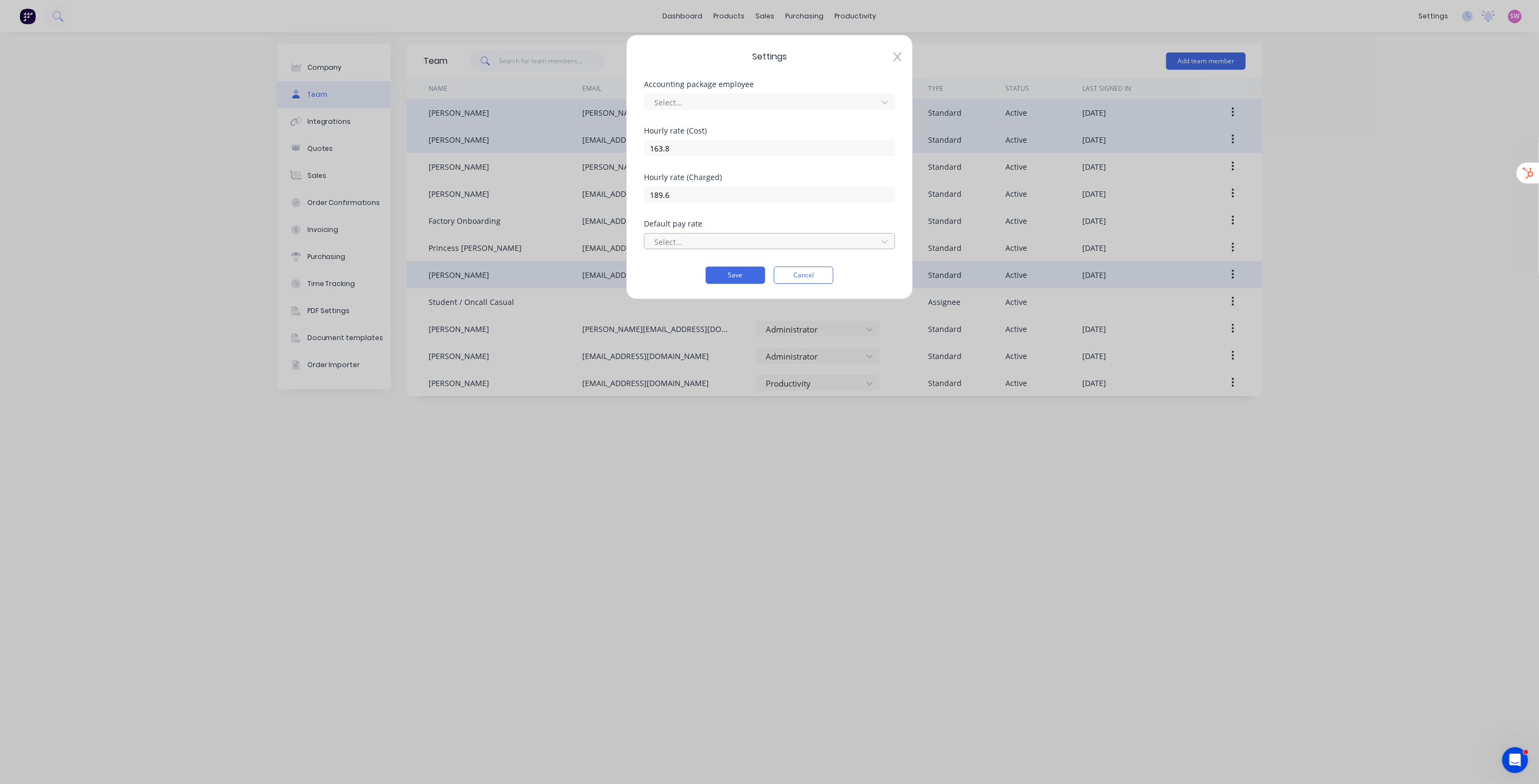
click at [704, 234] on div "Select..." at bounding box center [762, 241] width 225 height 16
click at [1375, 180] on div "Settings Accounting package employee Select... [DEMOGRAPHIC_DATA] rate (Cost) 1…" at bounding box center [770, 392] width 1539 height 784
click at [813, 273] on button "Cancel" at bounding box center [804, 275] width 60 height 17
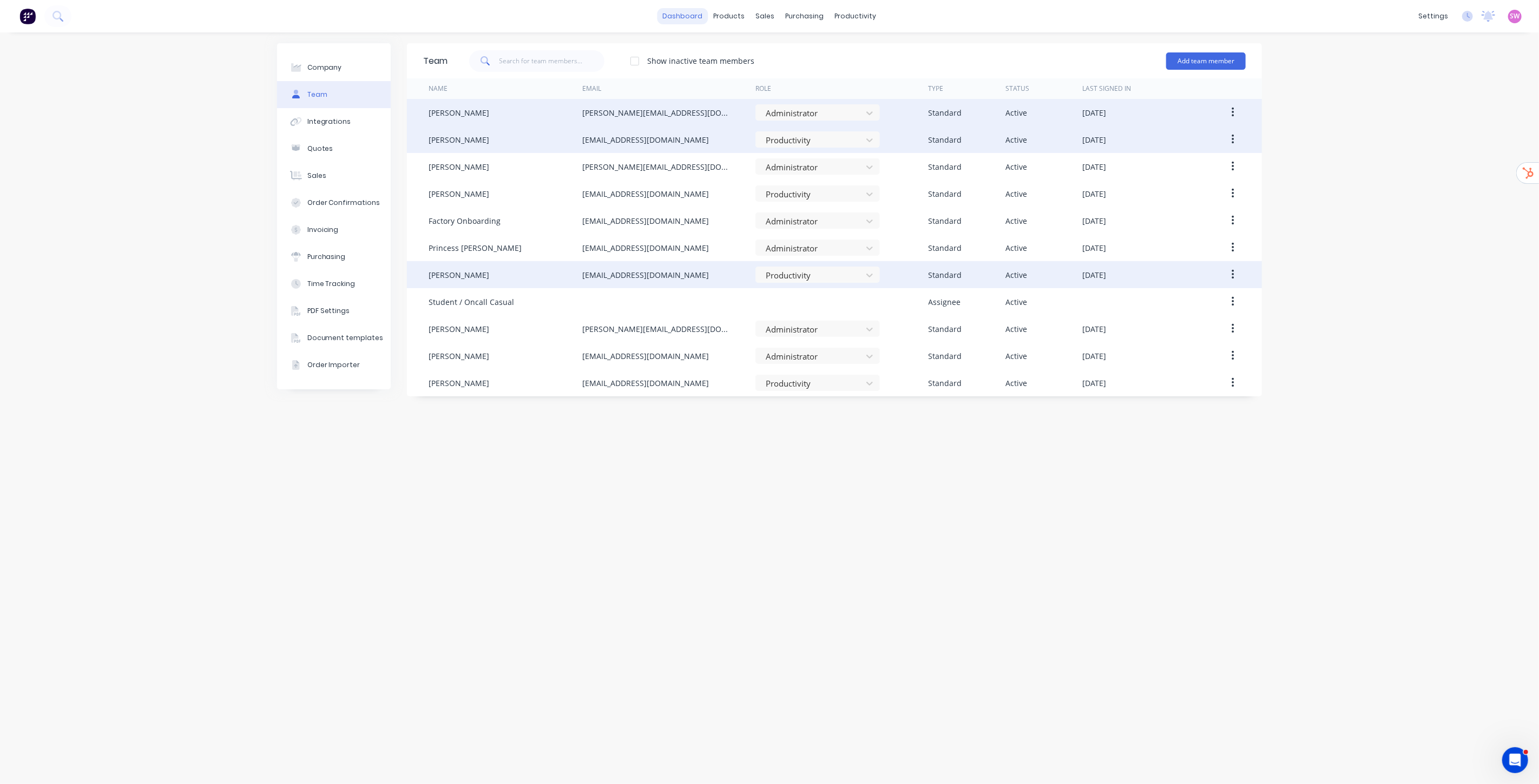
click at [682, 14] on link "dashboard" at bounding box center [683, 16] width 51 height 16
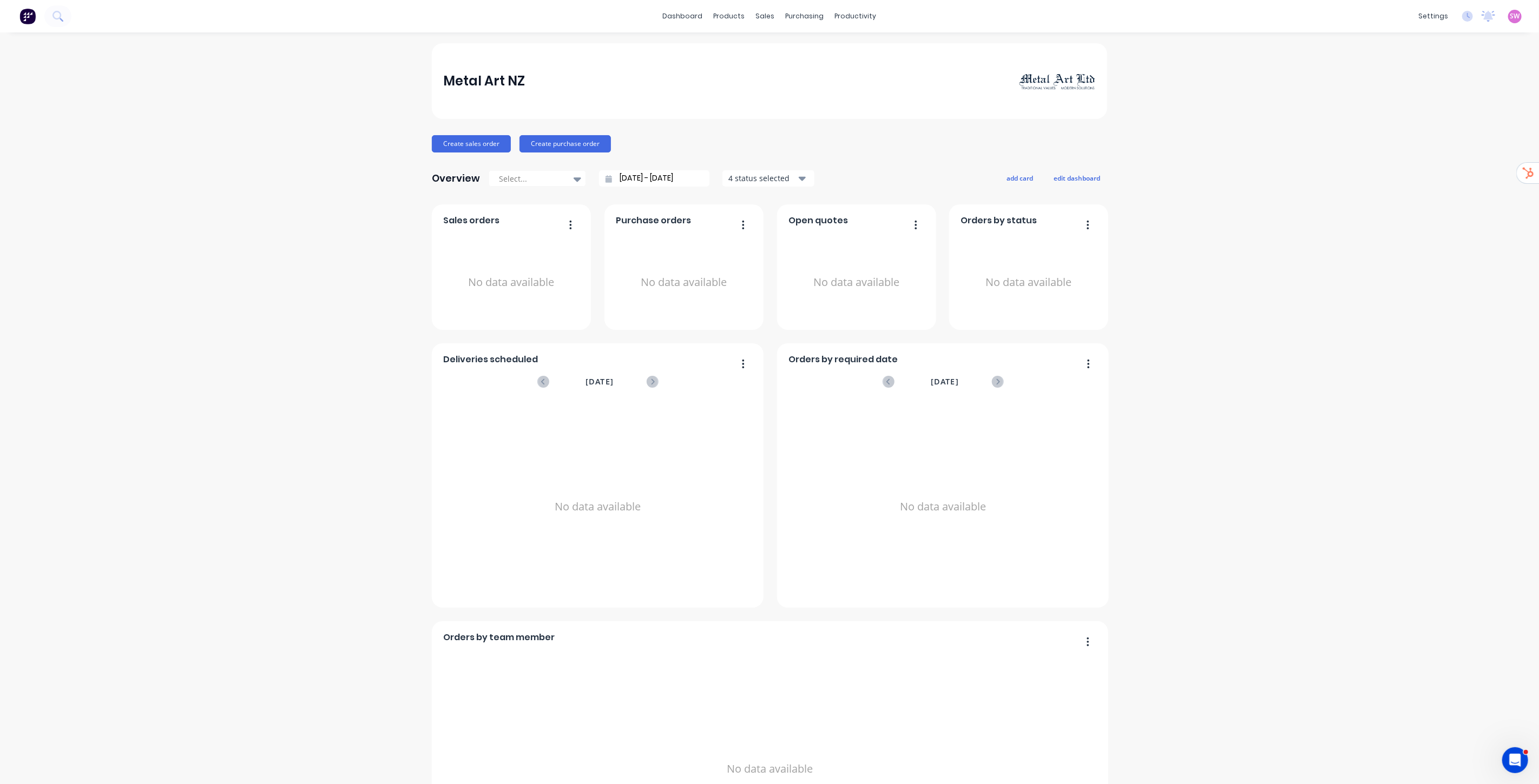
click at [1510, 18] on span "SW" at bounding box center [1515, 16] width 10 height 10
click at [1419, 136] on div "Sign out" at bounding box center [1423, 135] width 29 height 10
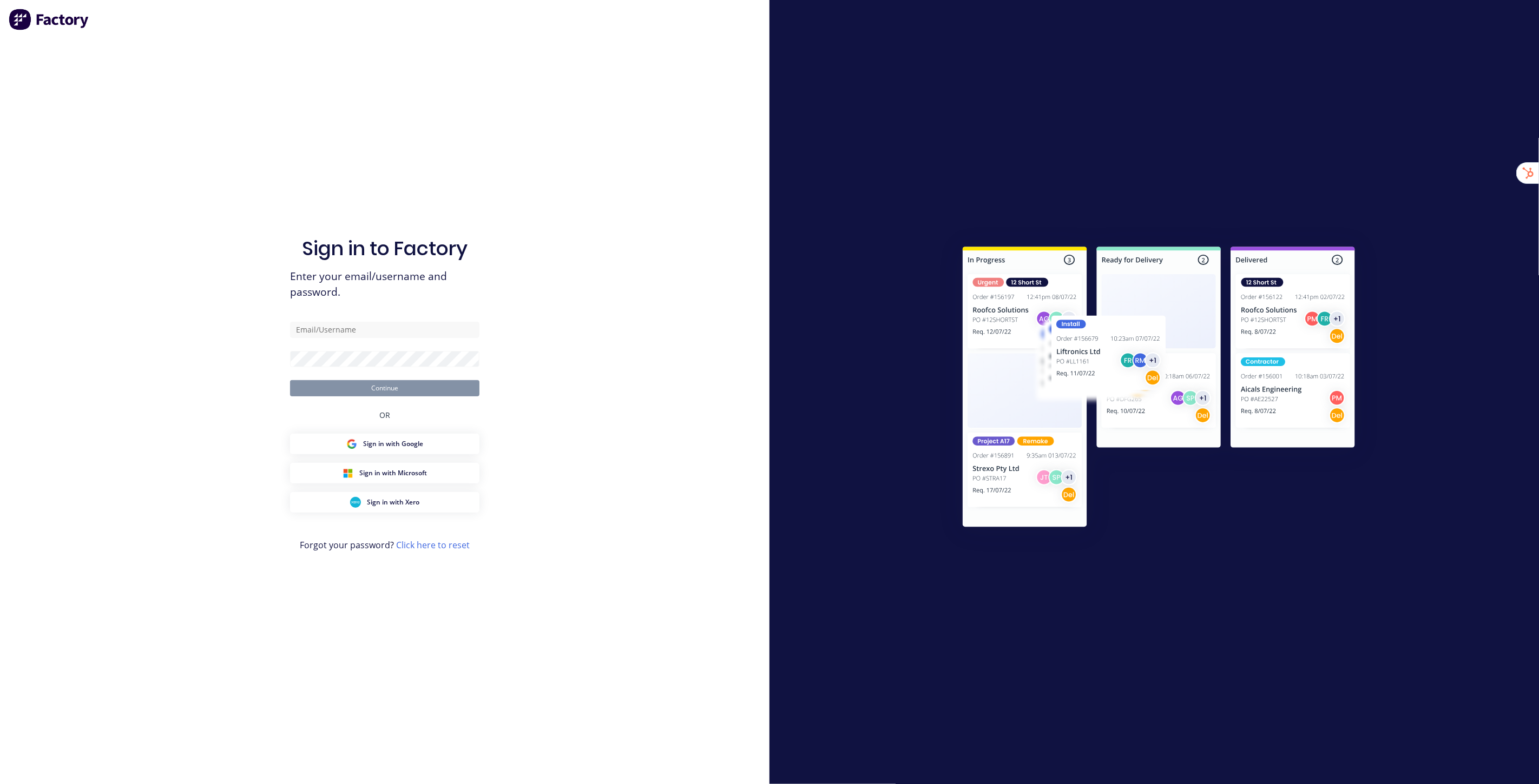
type input "[EMAIL_ADDRESS][DOMAIN_NAME]"
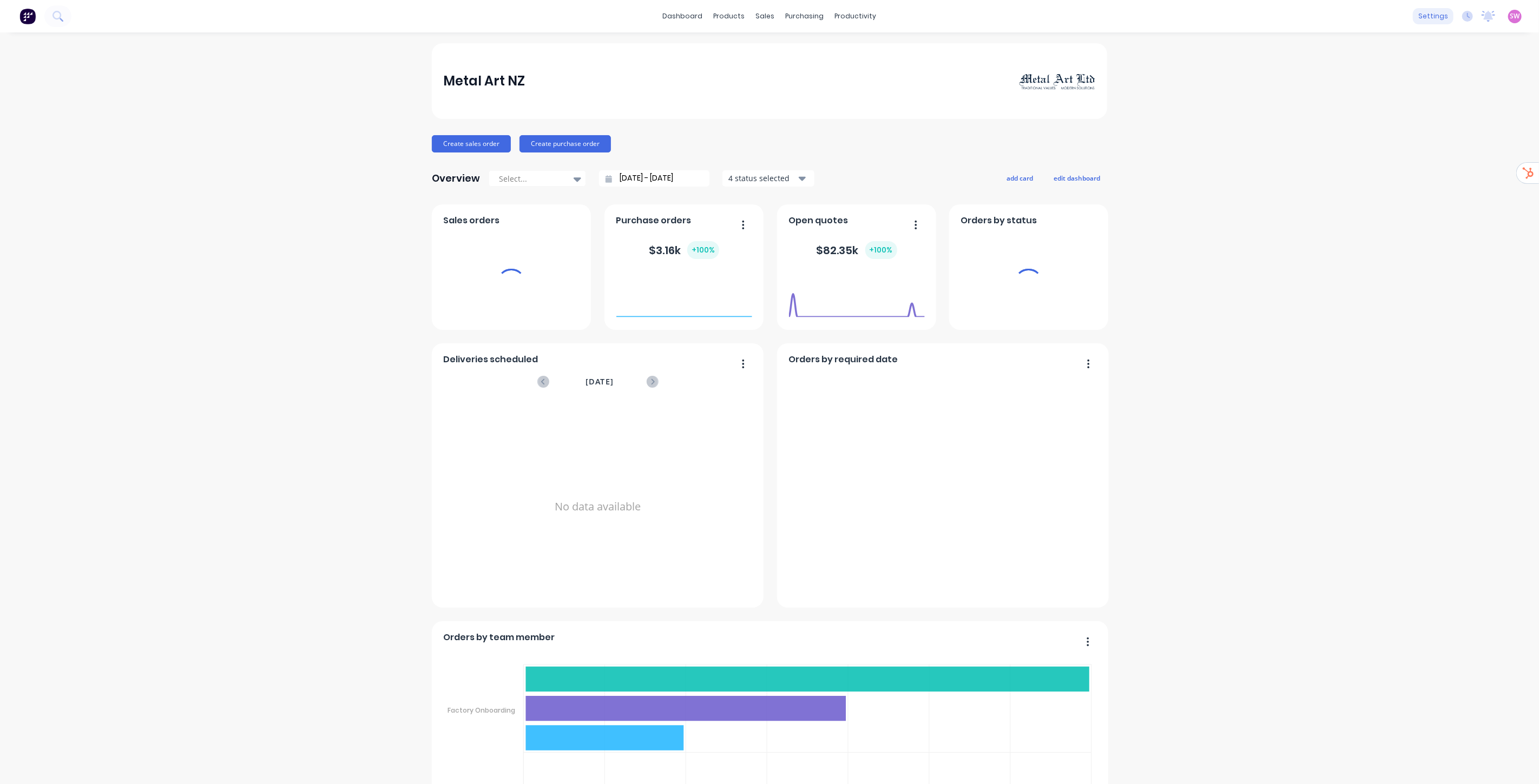
click at [1420, 14] on div "settings" at bounding box center [1433, 16] width 41 height 16
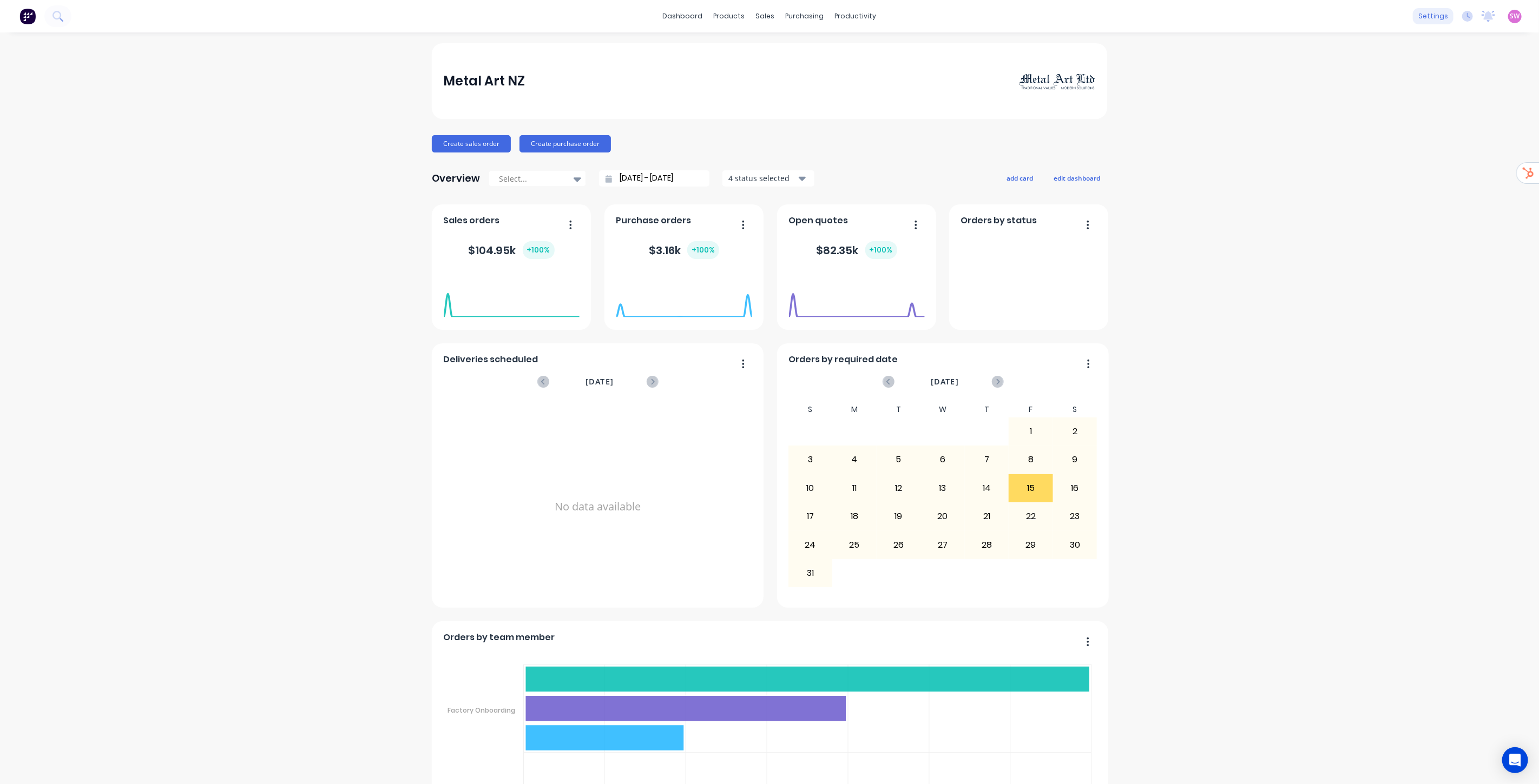
click at [1426, 12] on div "settings" at bounding box center [1433, 16] width 41 height 16
click at [1353, 96] on div "Integrations" at bounding box center [1356, 95] width 44 height 10
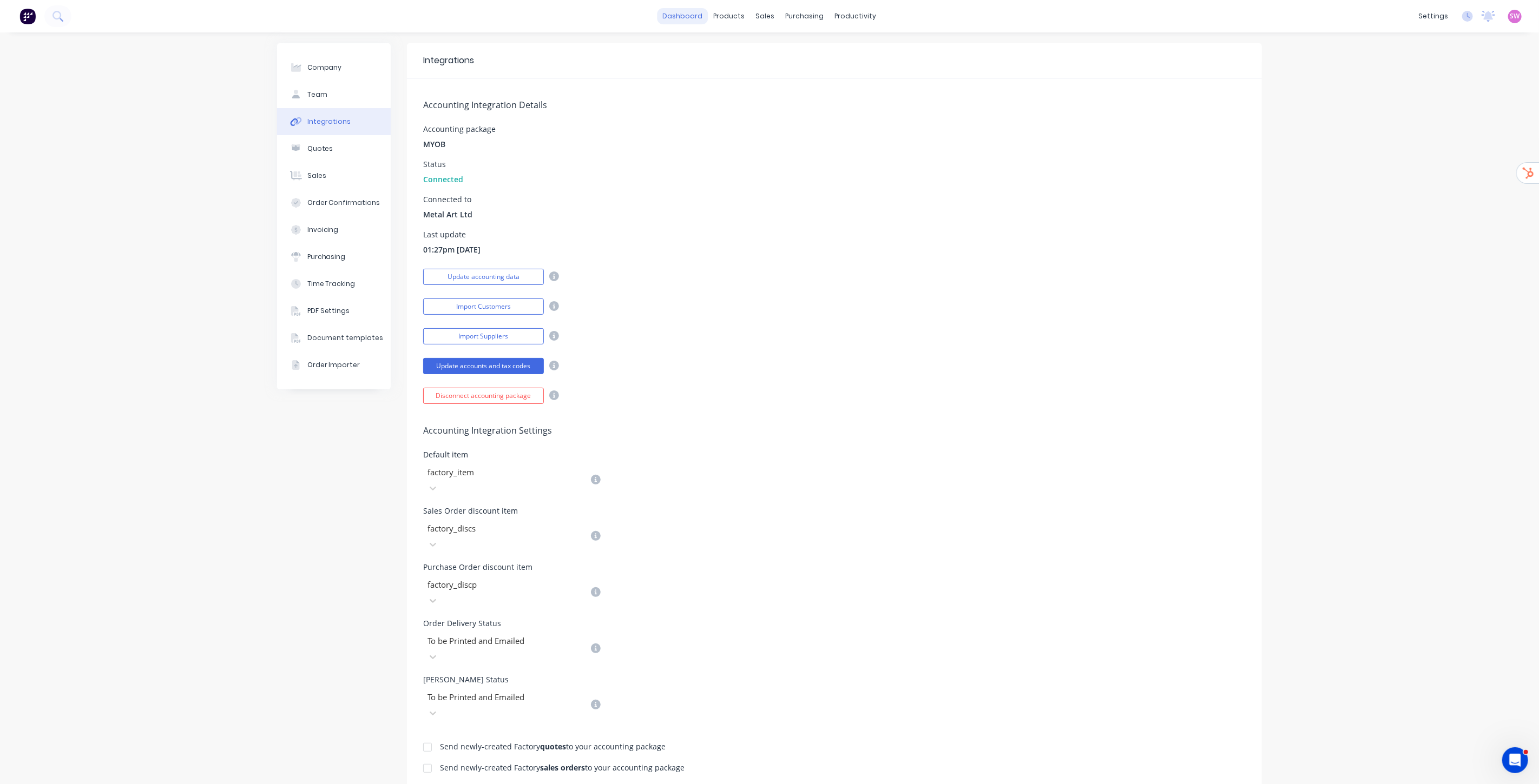
click at [679, 15] on link "dashboard" at bounding box center [683, 16] width 51 height 16
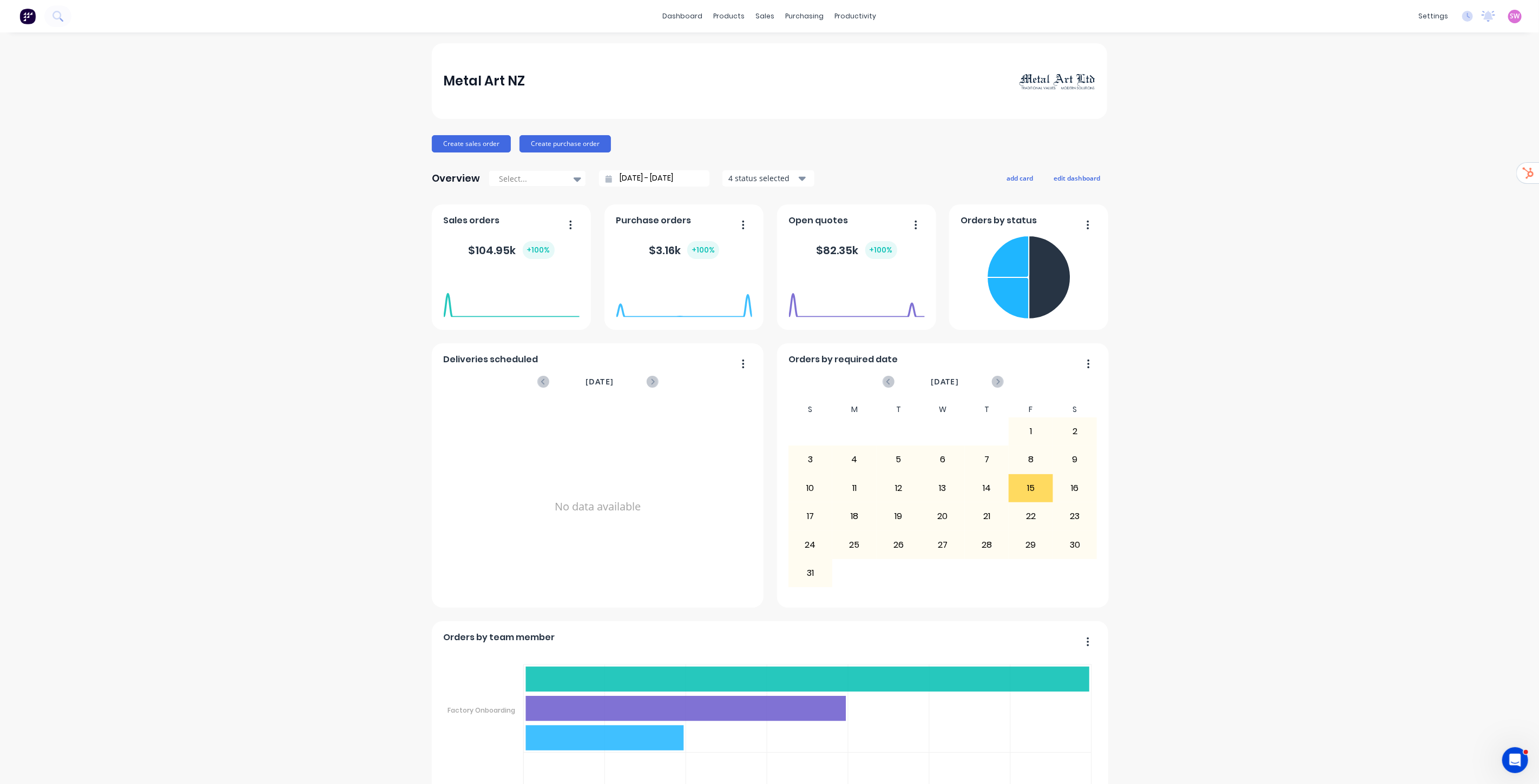
click at [1510, 15] on span "SW" at bounding box center [1515, 16] width 10 height 10
click at [1409, 134] on div "Sign out" at bounding box center [1423, 135] width 29 height 10
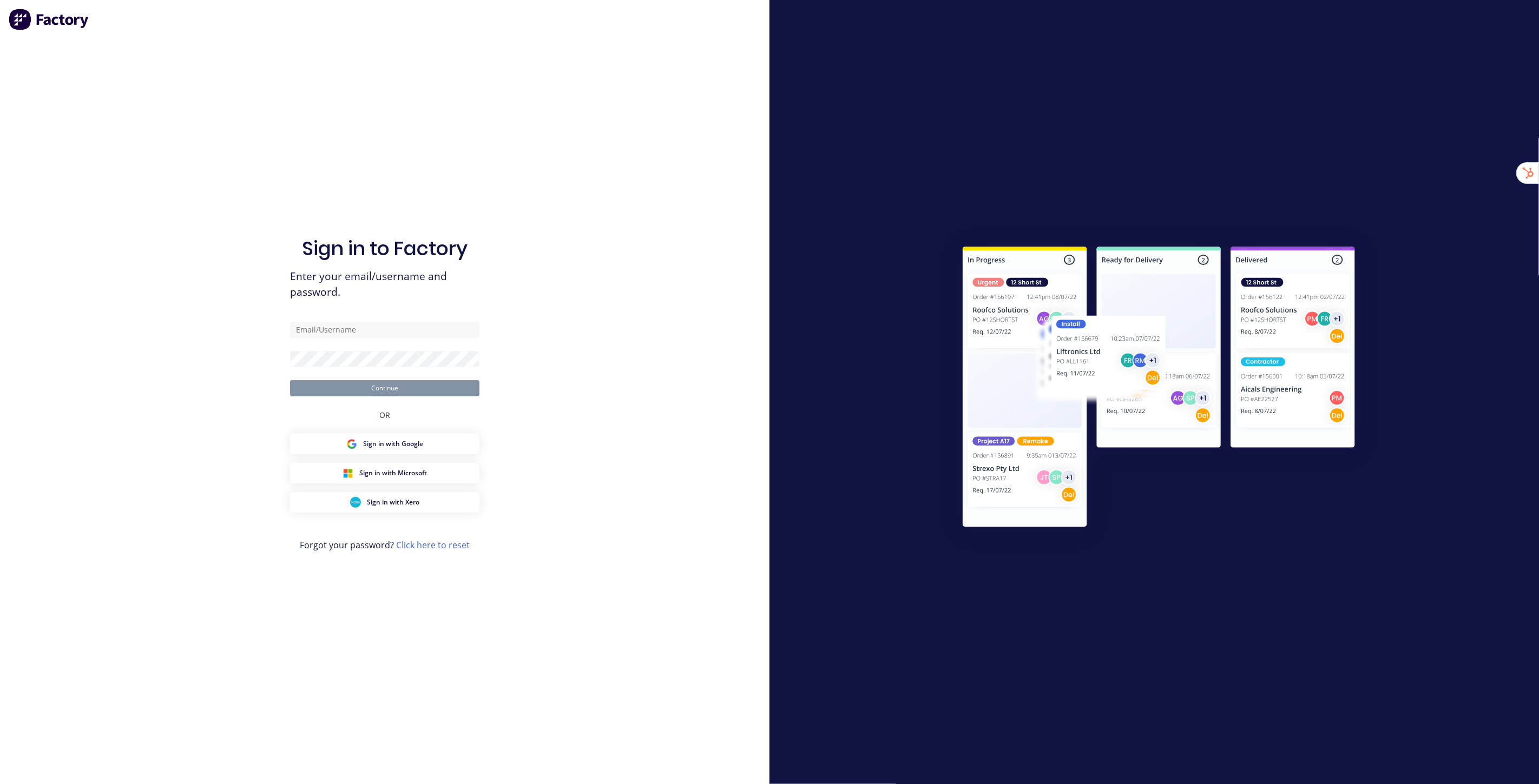
type input "[EMAIL_ADDRESS][DOMAIN_NAME]"
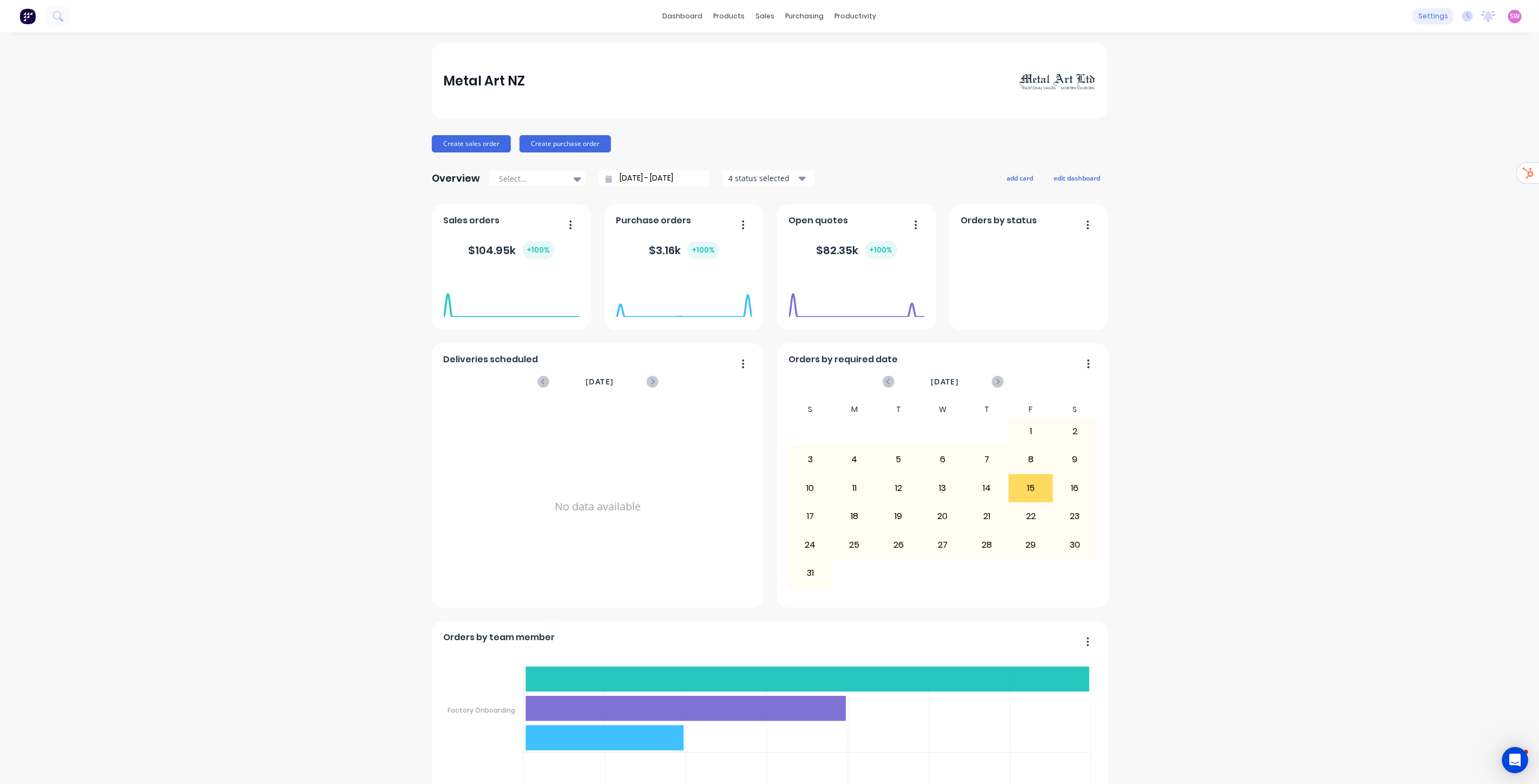
click at [1424, 14] on div "settings" at bounding box center [1433, 16] width 41 height 16
click at [1373, 224] on div "Time Tracking" at bounding box center [1358, 226] width 48 height 10
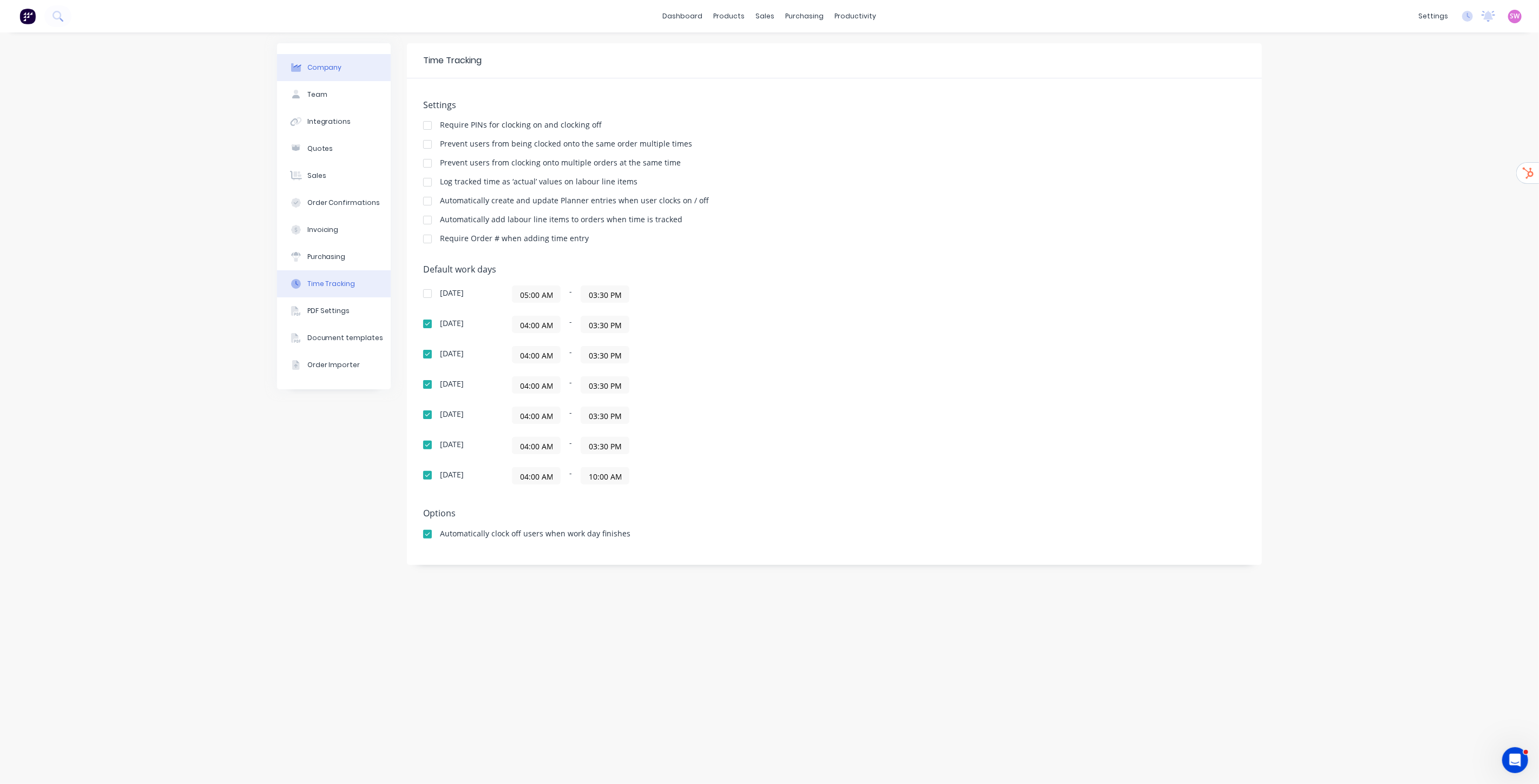
click at [332, 66] on div "Company" at bounding box center [324, 67] width 35 height 10
select select "NZ"
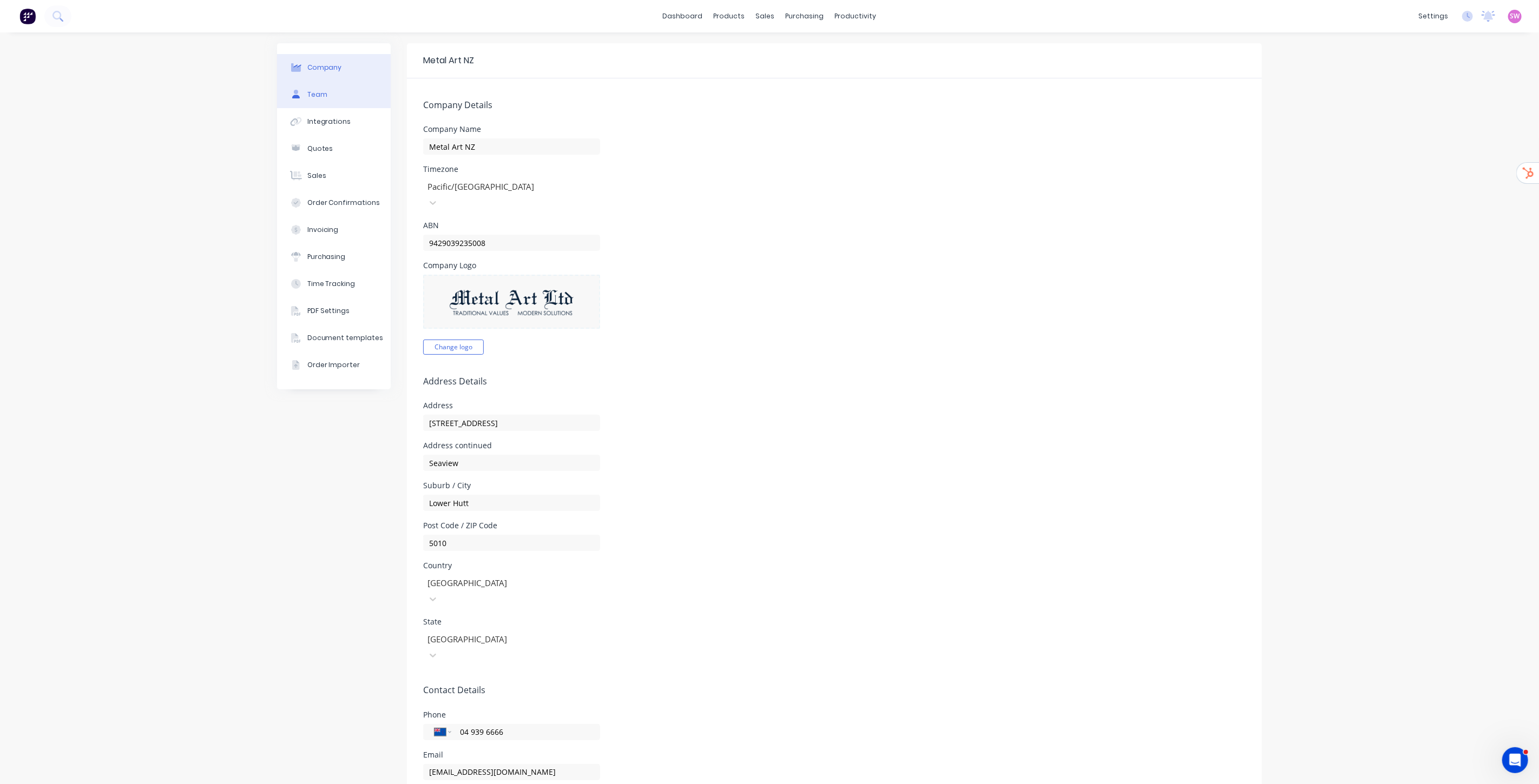
click at [314, 97] on div "Team" at bounding box center [317, 94] width 20 height 10
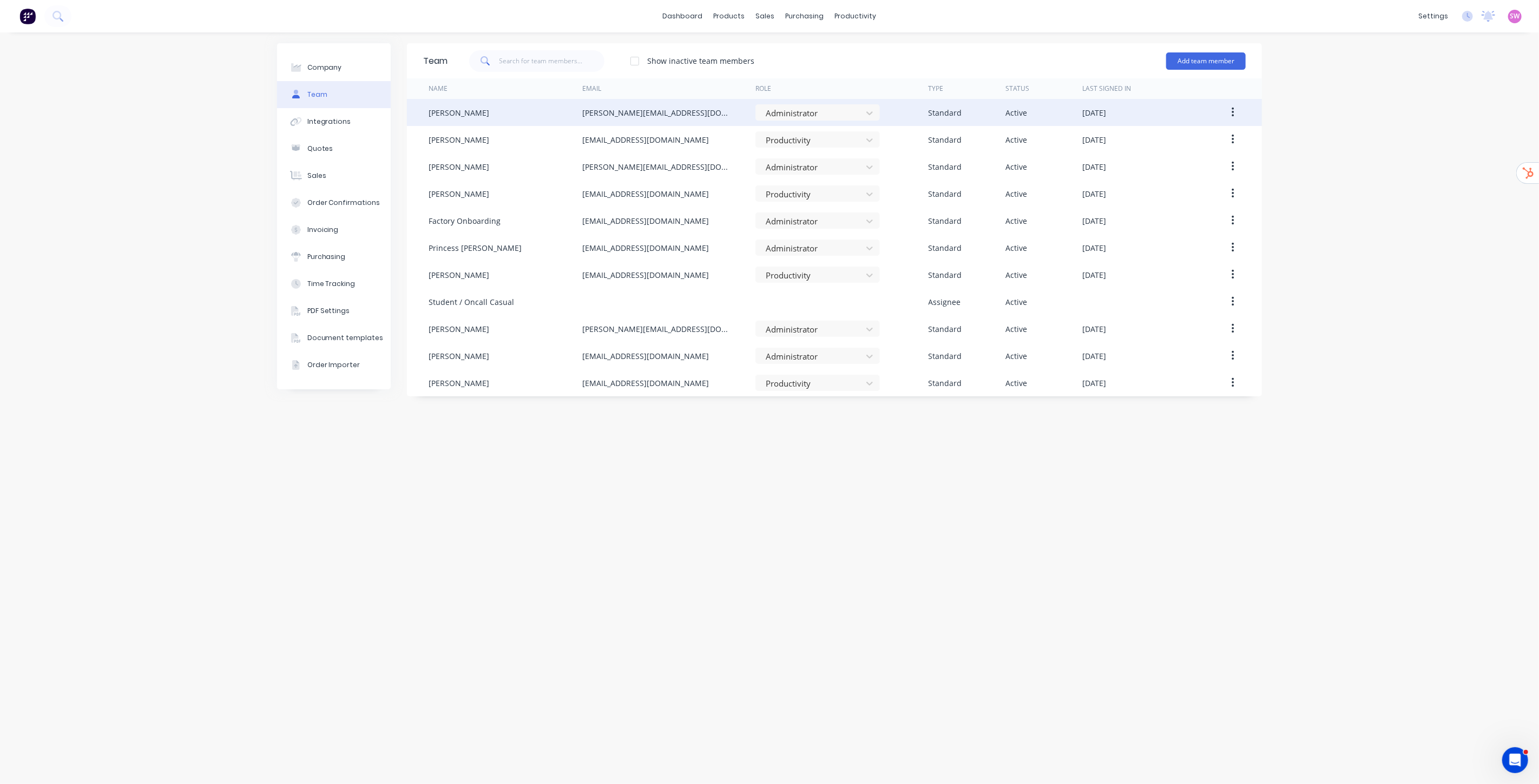
click at [1230, 106] on button "button" at bounding box center [1233, 112] width 26 height 20
click at [1181, 132] on button "Edit" at bounding box center [1194, 141] width 103 height 21
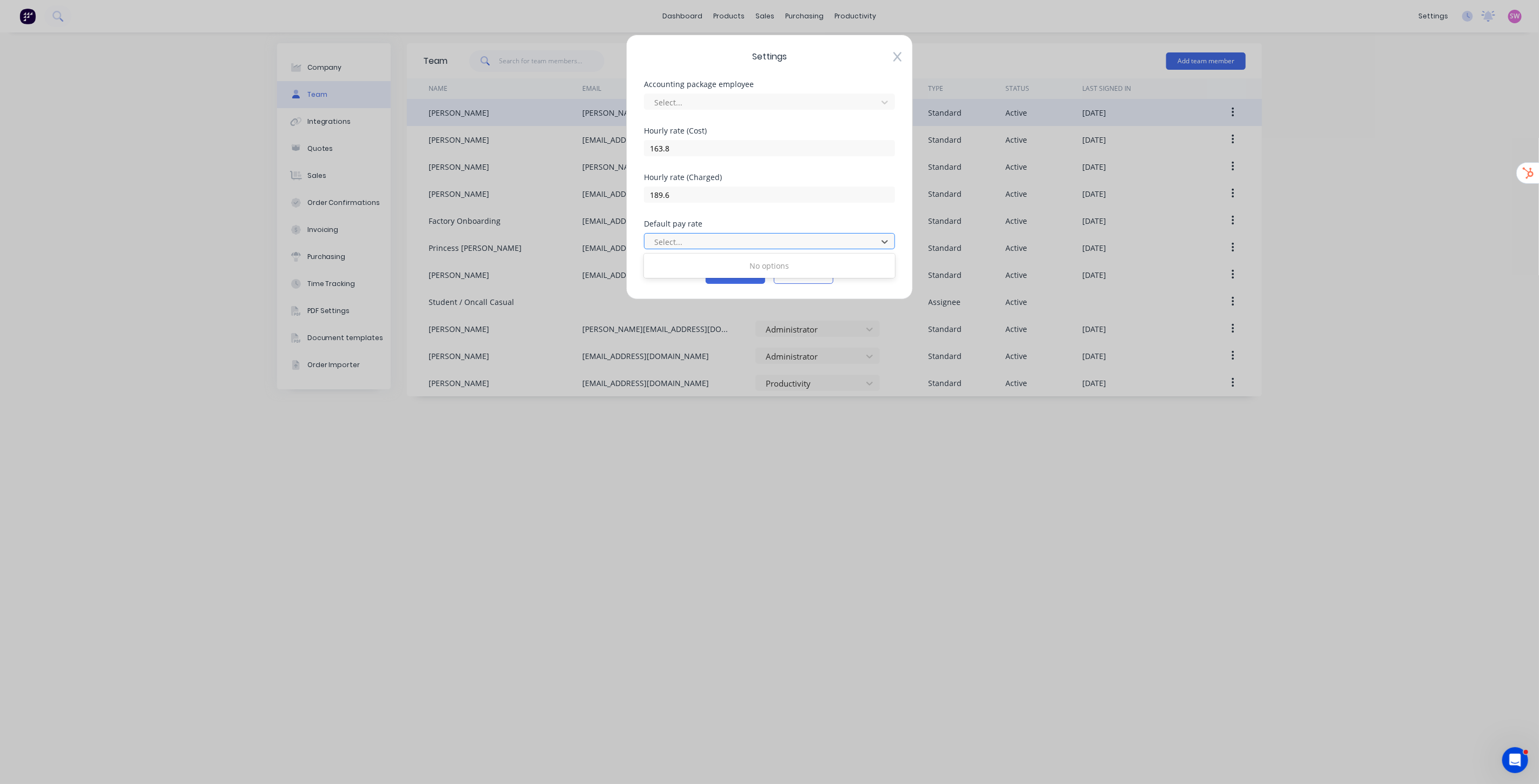
click at [787, 236] on div at bounding box center [762, 242] width 219 height 14
click at [786, 239] on div at bounding box center [762, 242] width 219 height 14
click at [818, 273] on button "Cancel" at bounding box center [804, 275] width 60 height 17
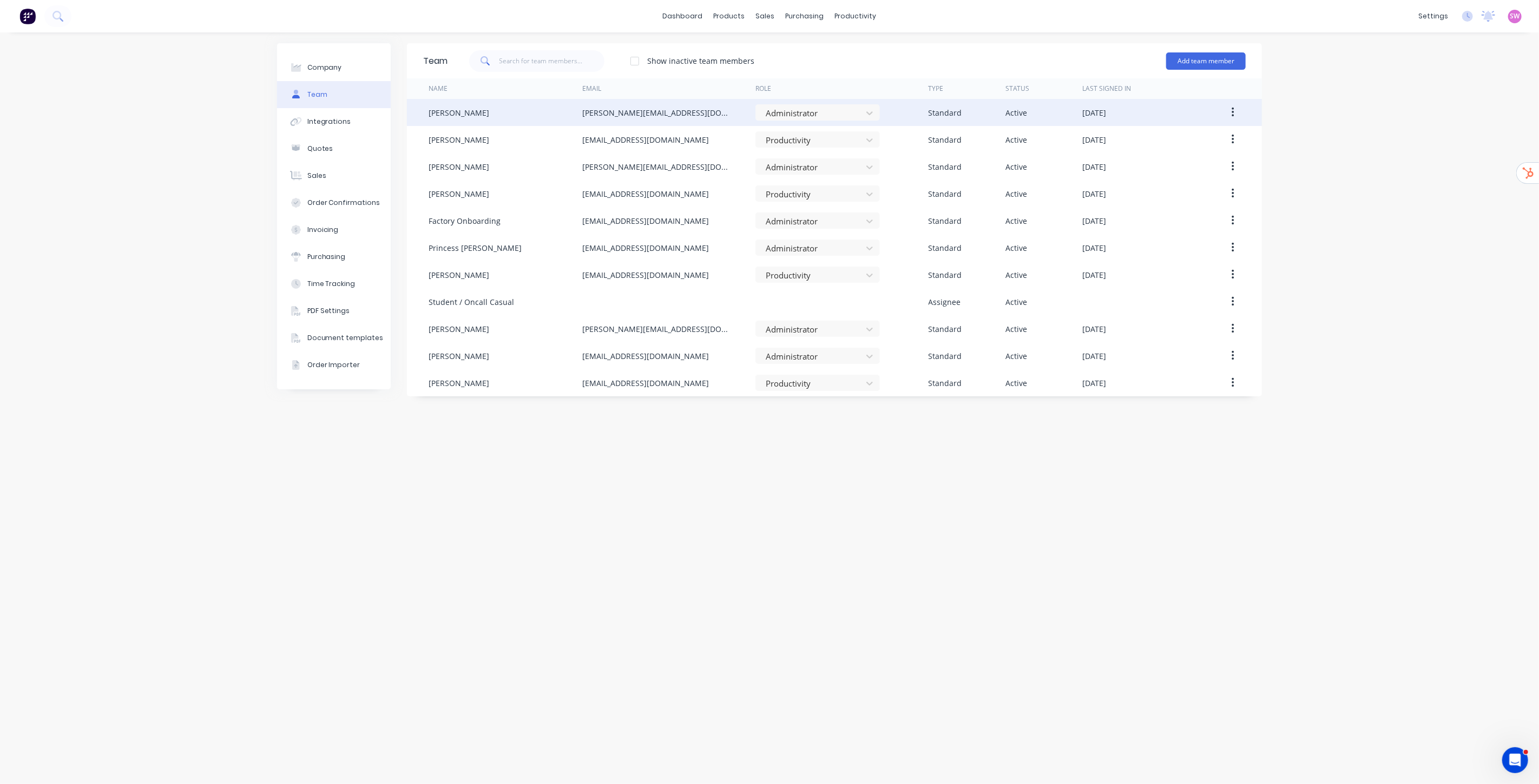
click at [1234, 112] on button "button" at bounding box center [1233, 112] width 26 height 20
click at [1188, 145] on div "Edit" at bounding box center [1194, 141] width 83 height 16
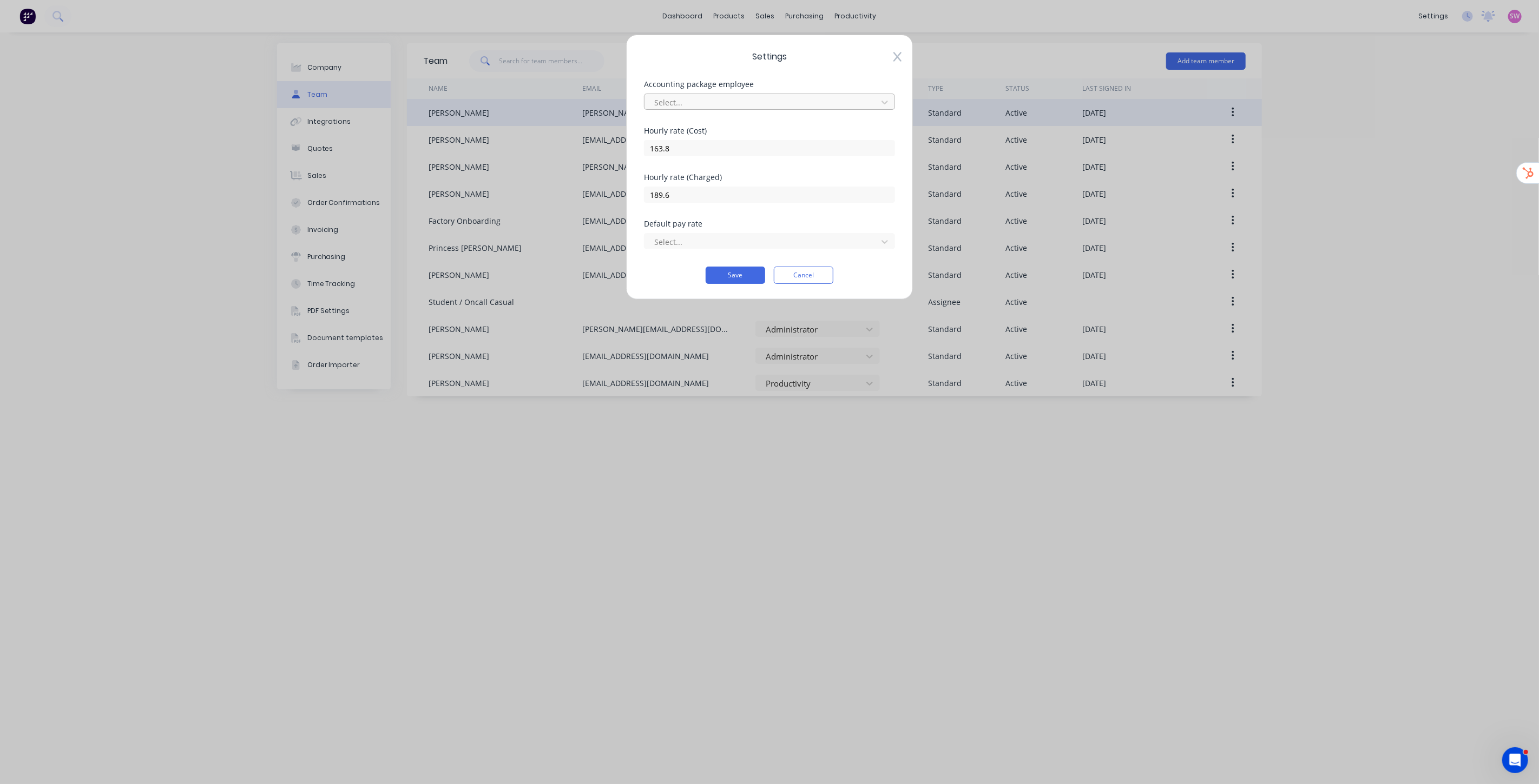
click at [850, 100] on div at bounding box center [762, 102] width 219 height 14
click at [850, 97] on div at bounding box center [762, 102] width 219 height 14
click at [830, 78] on div "Settings Accounting package employee Select... [DEMOGRAPHIC_DATA] rate (Cost) 1…" at bounding box center [770, 167] width 287 height 265
click at [893, 57] on span "Settings" at bounding box center [770, 57] width 251 height 13
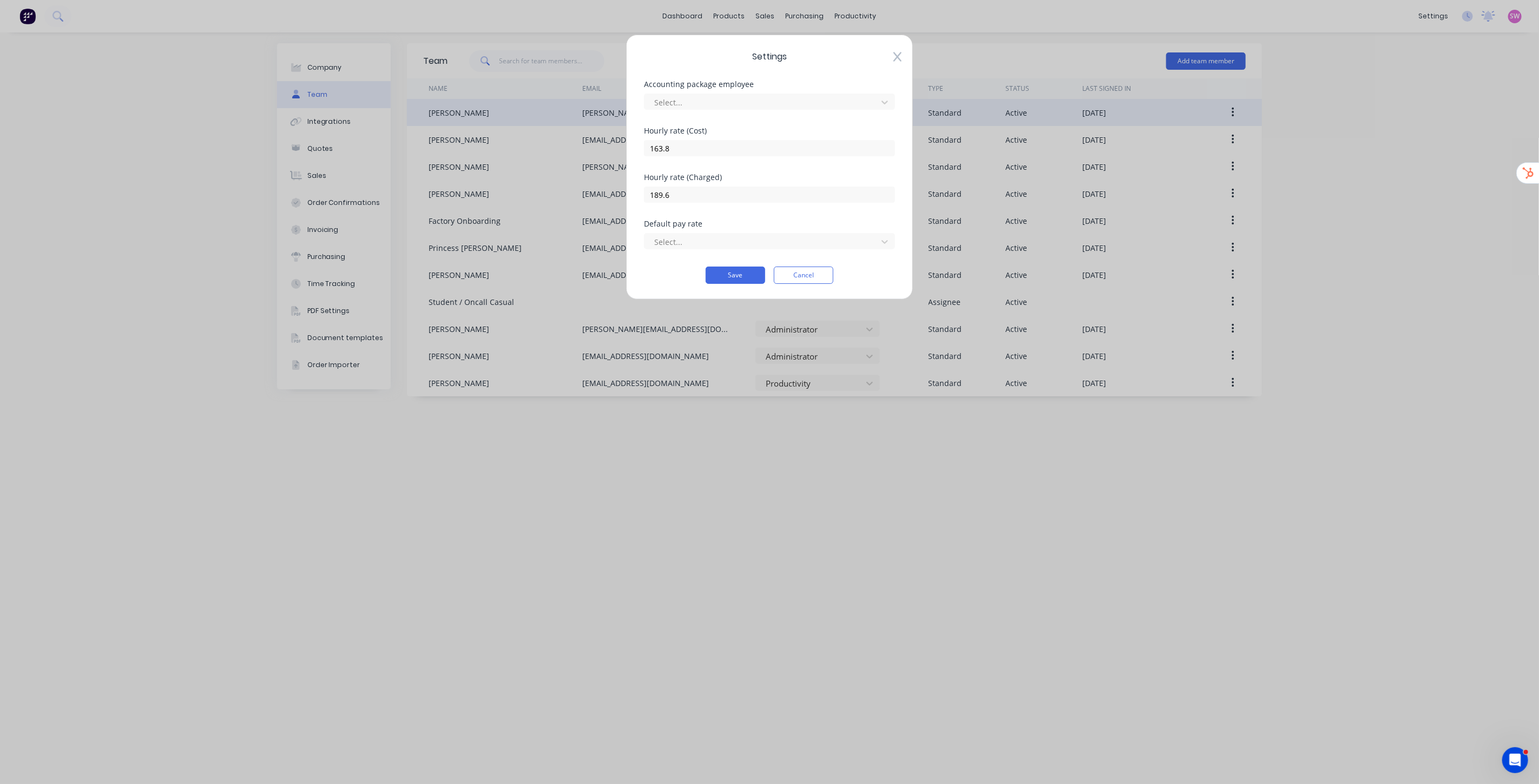
click at [893, 56] on span "Settings" at bounding box center [770, 57] width 251 height 13
click at [896, 54] on icon at bounding box center [897, 57] width 8 height 11
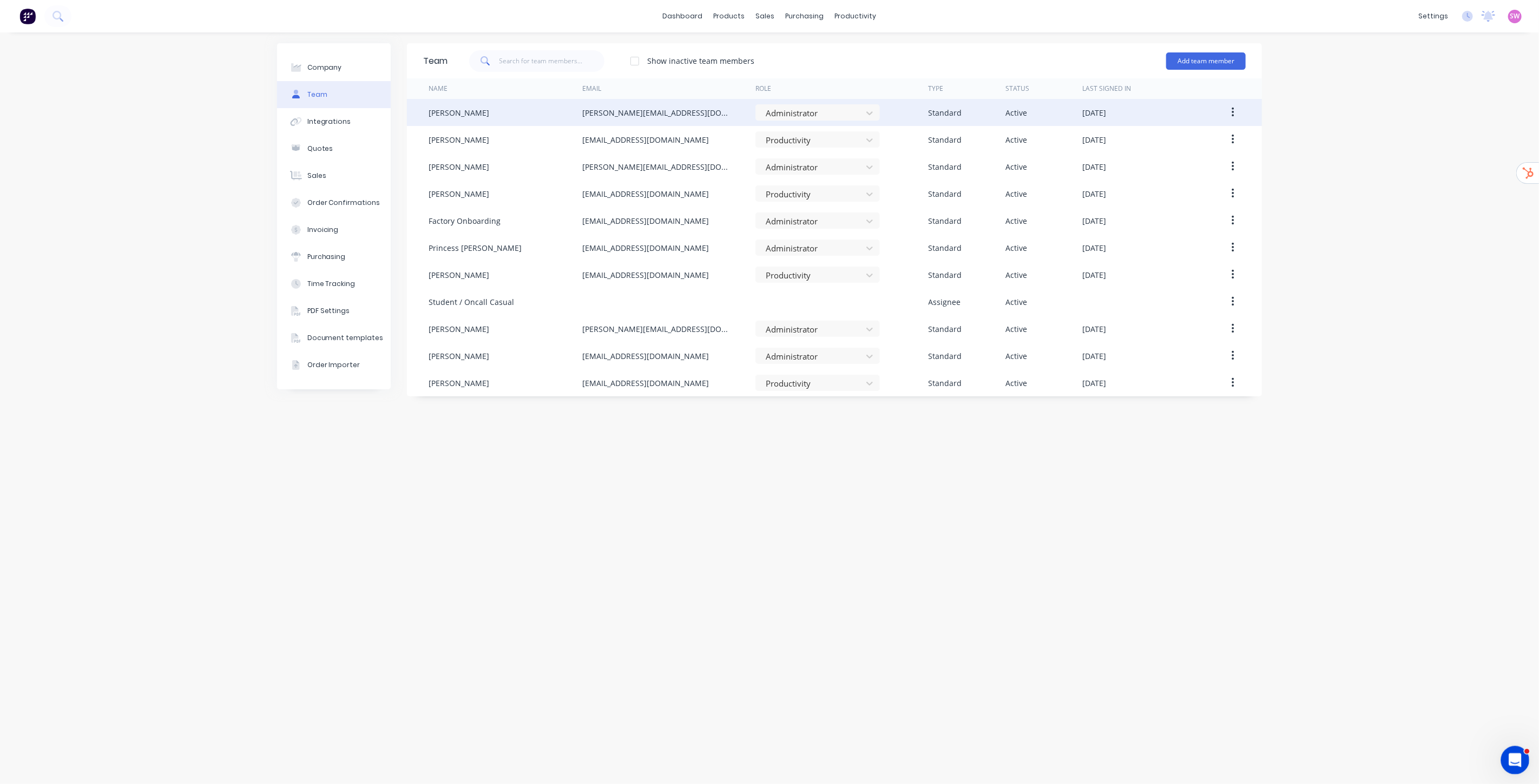
click at [1512, 757] on icon "Open Intercom Messenger" at bounding box center [1514, 759] width 18 height 18
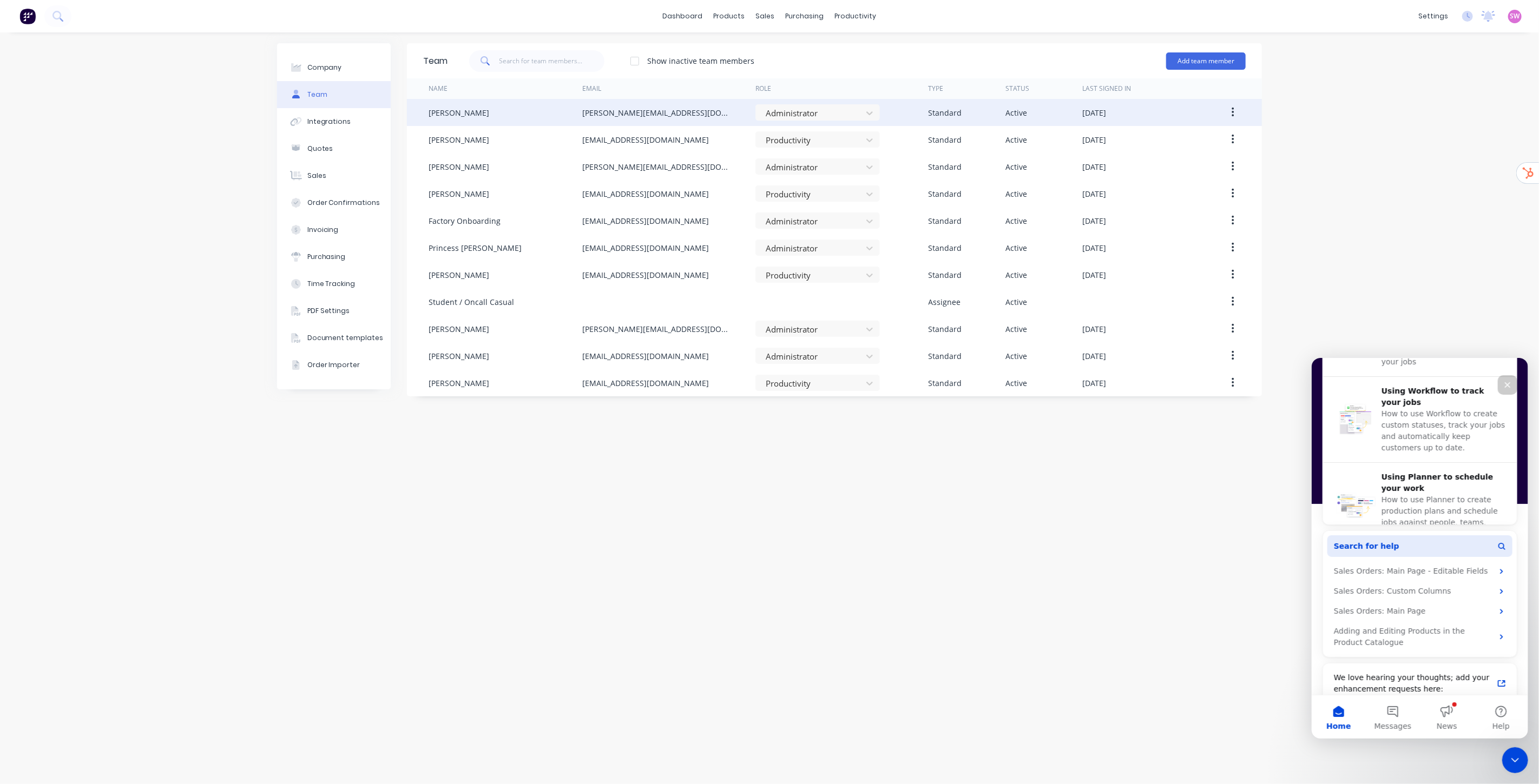
scroll to position [415, 0]
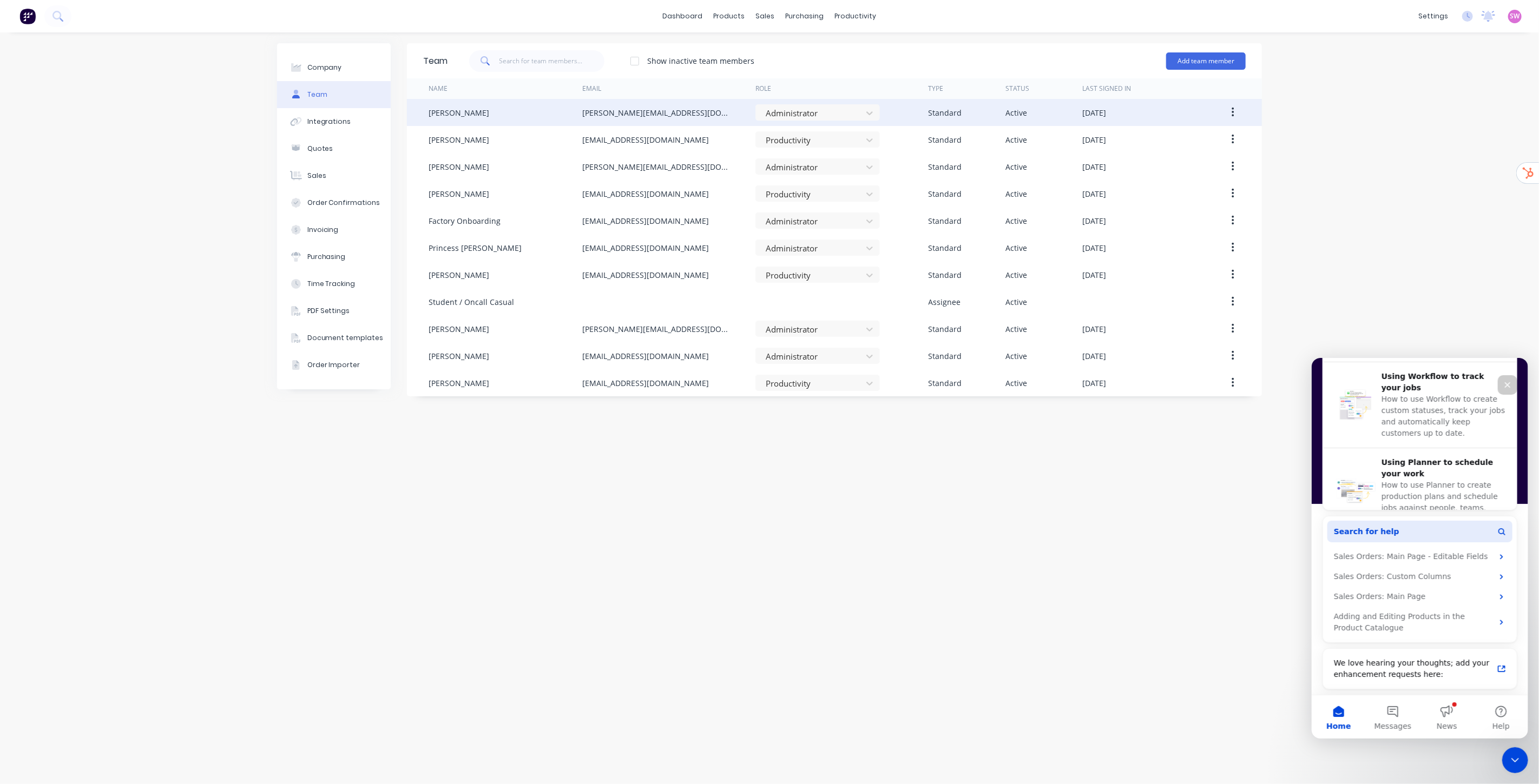
click at [1410, 531] on button "Search for help" at bounding box center [1420, 531] width 185 height 21
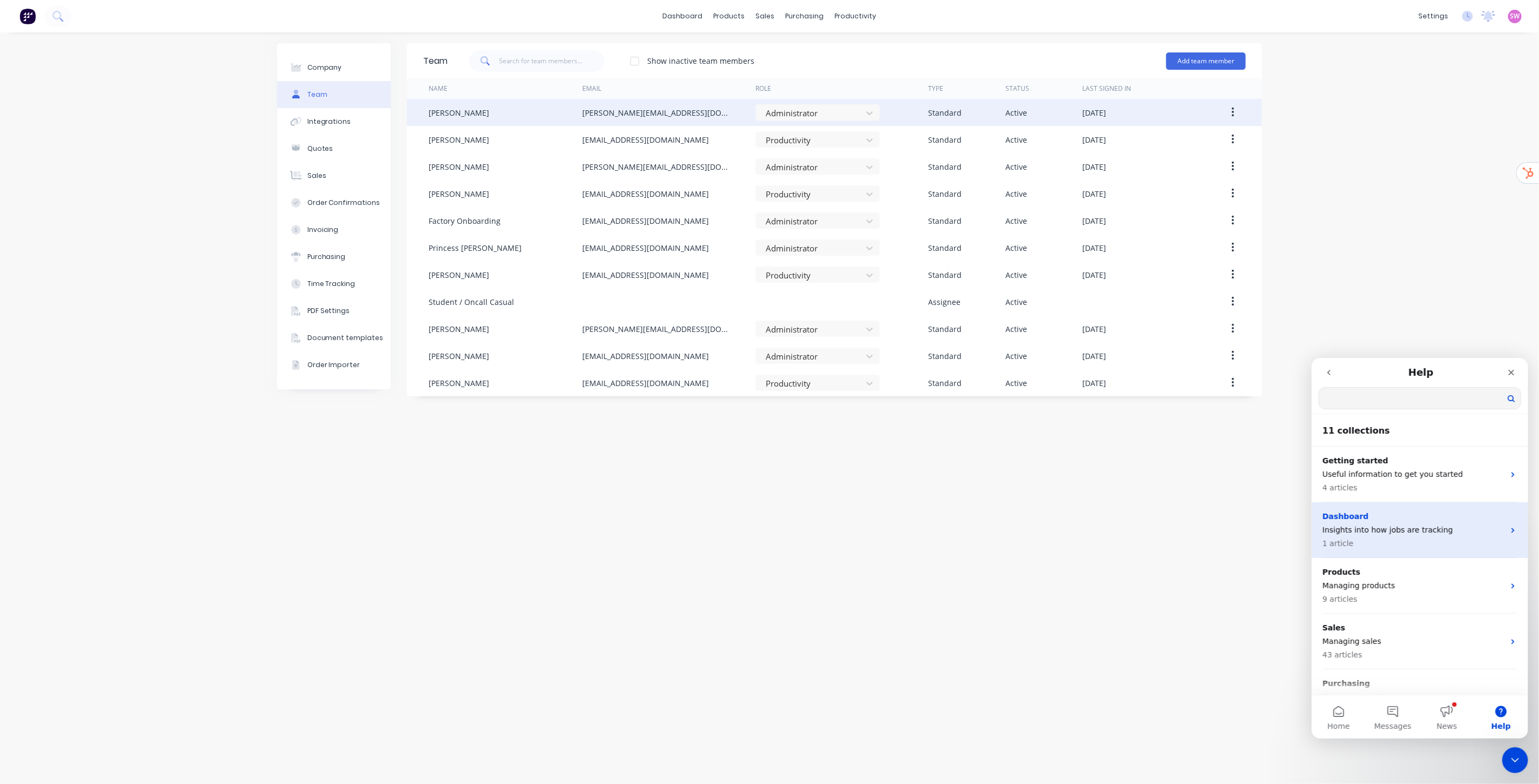
scroll to position [0, 0]
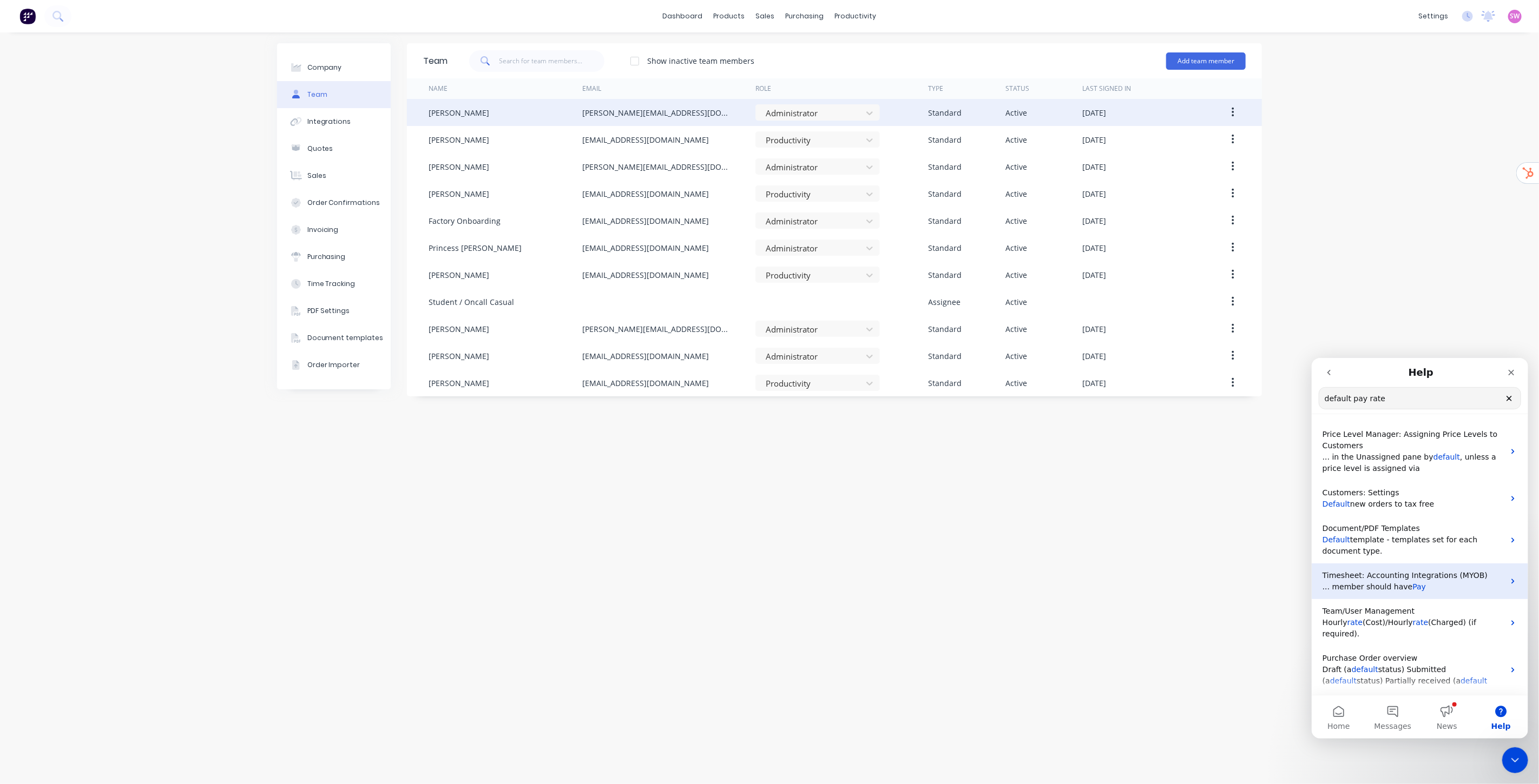
type input "default pay rate"
click at [1437, 589] on p "... member should have Pay" at bounding box center [1413, 586] width 182 height 11
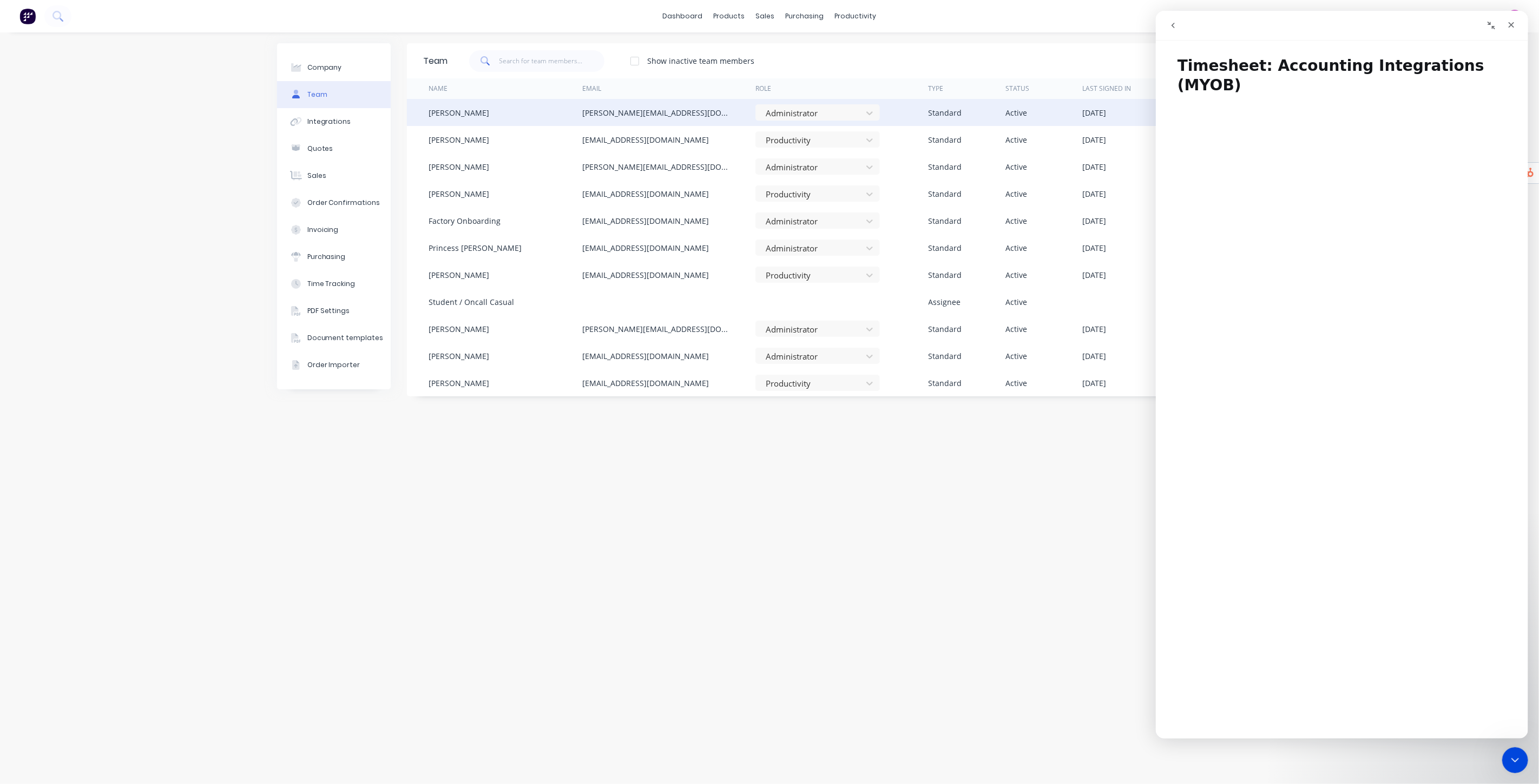
click at [1175, 33] on button "go back" at bounding box center [1173, 25] width 20 height 20
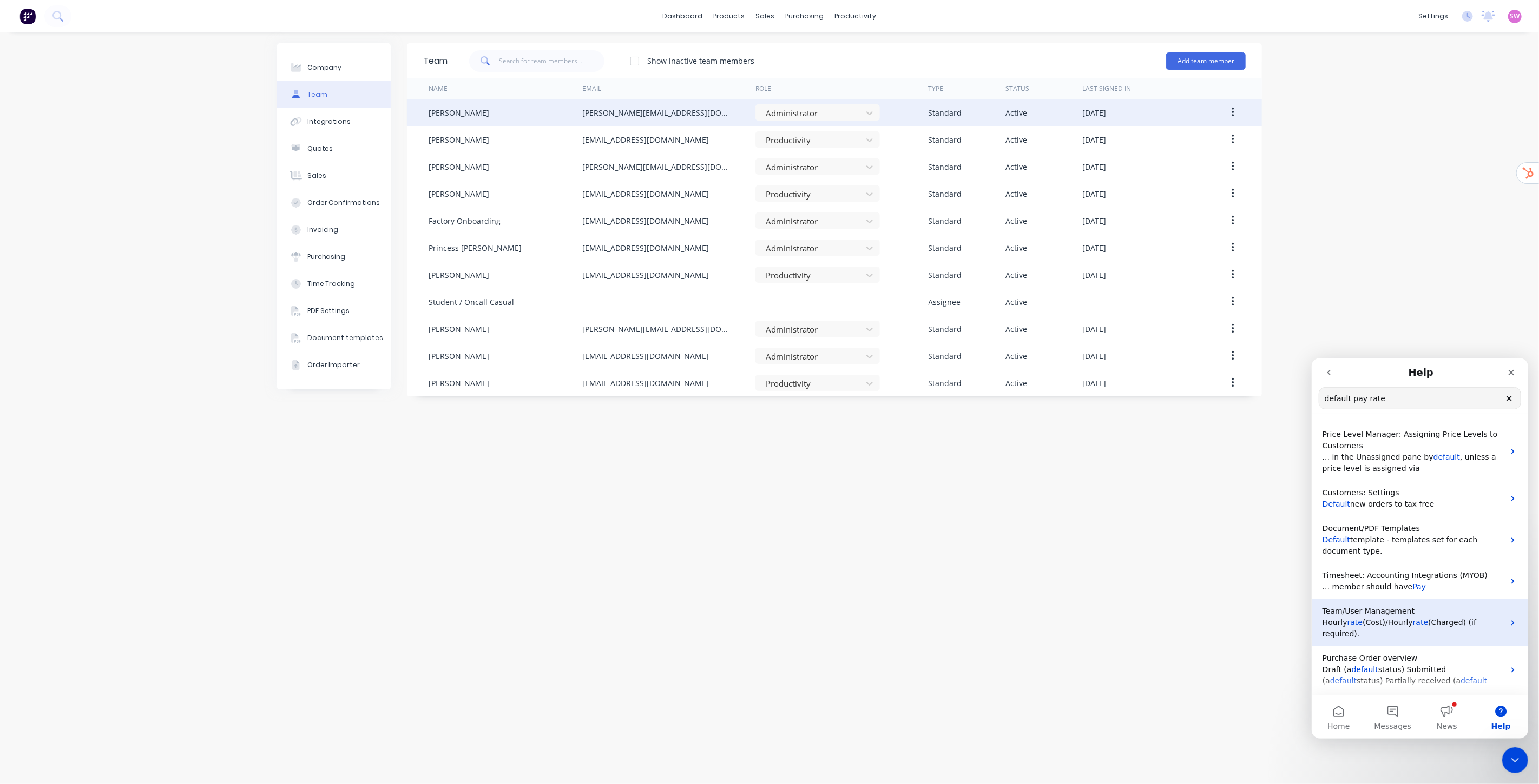
click at [1425, 615] on p "Team/User Management" at bounding box center [1413, 611] width 182 height 11
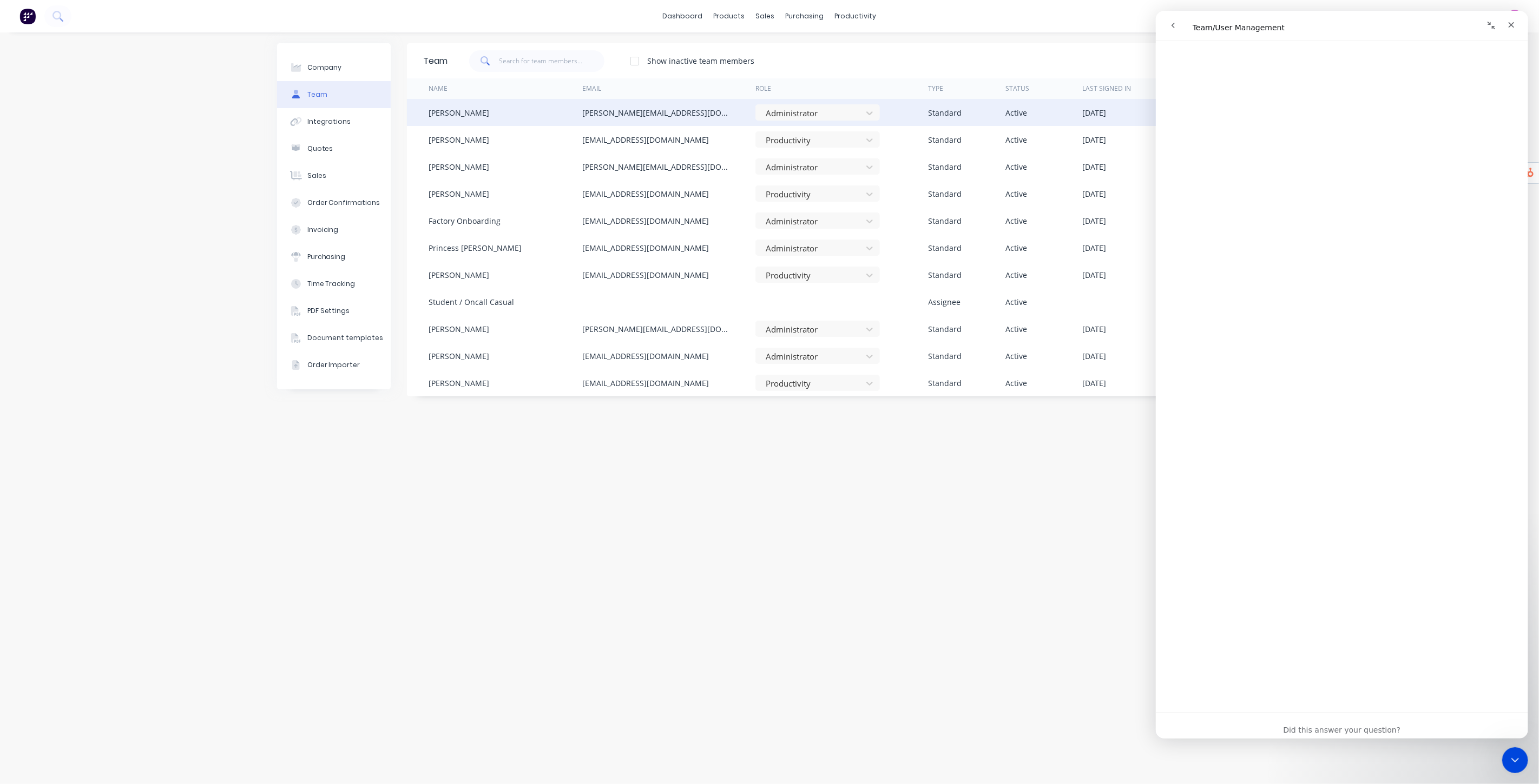
scroll to position [1616, 0]
click at [867, 485] on div "Team Show inactive team members Add team member Name Email Role Type Status Las…" at bounding box center [834, 408] width 855 height 730
click at [1510, 27] on icon "Close" at bounding box center [1511, 24] width 8 height 8
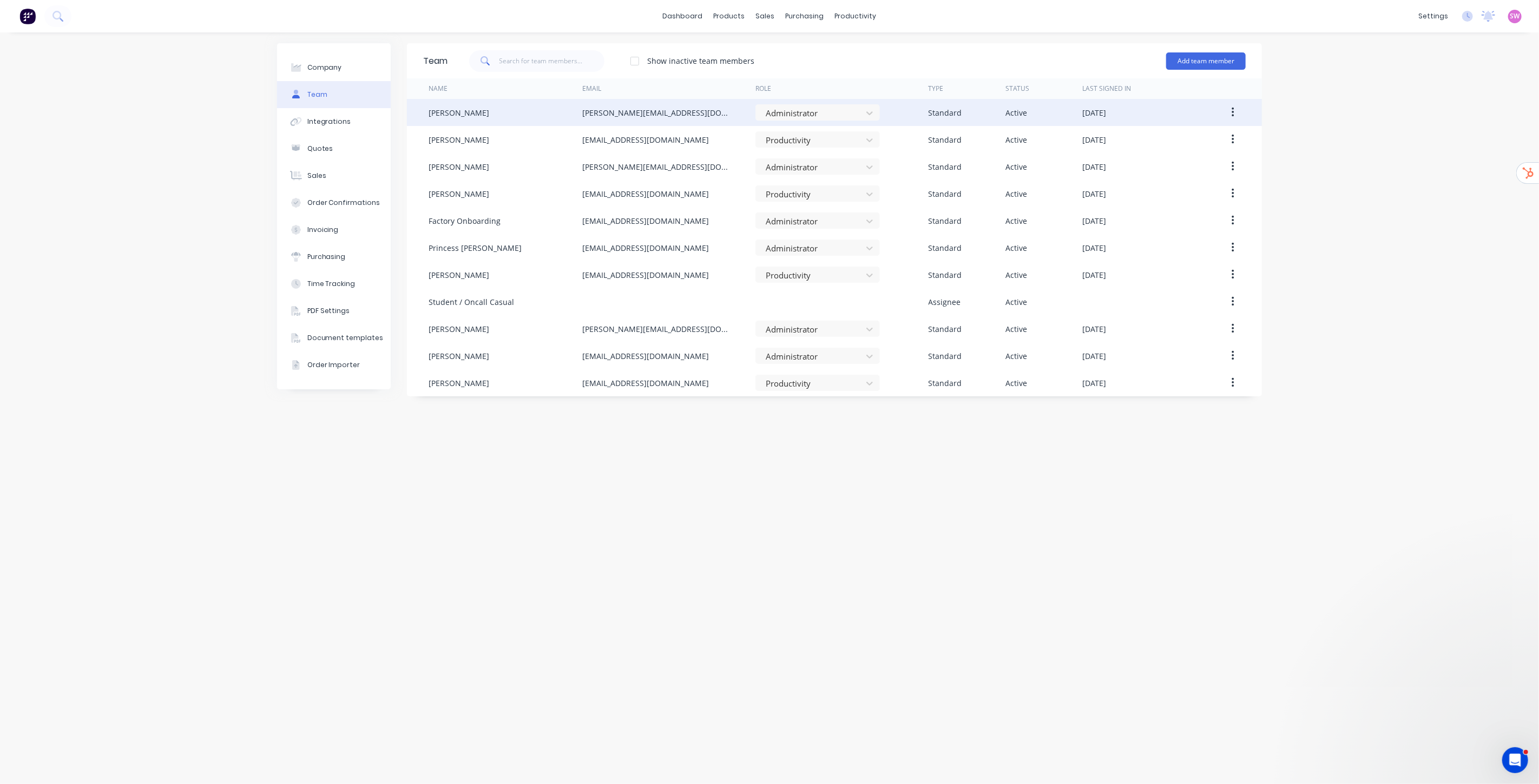
scroll to position [0, 0]
click at [690, 20] on link "dashboard" at bounding box center [683, 16] width 51 height 16
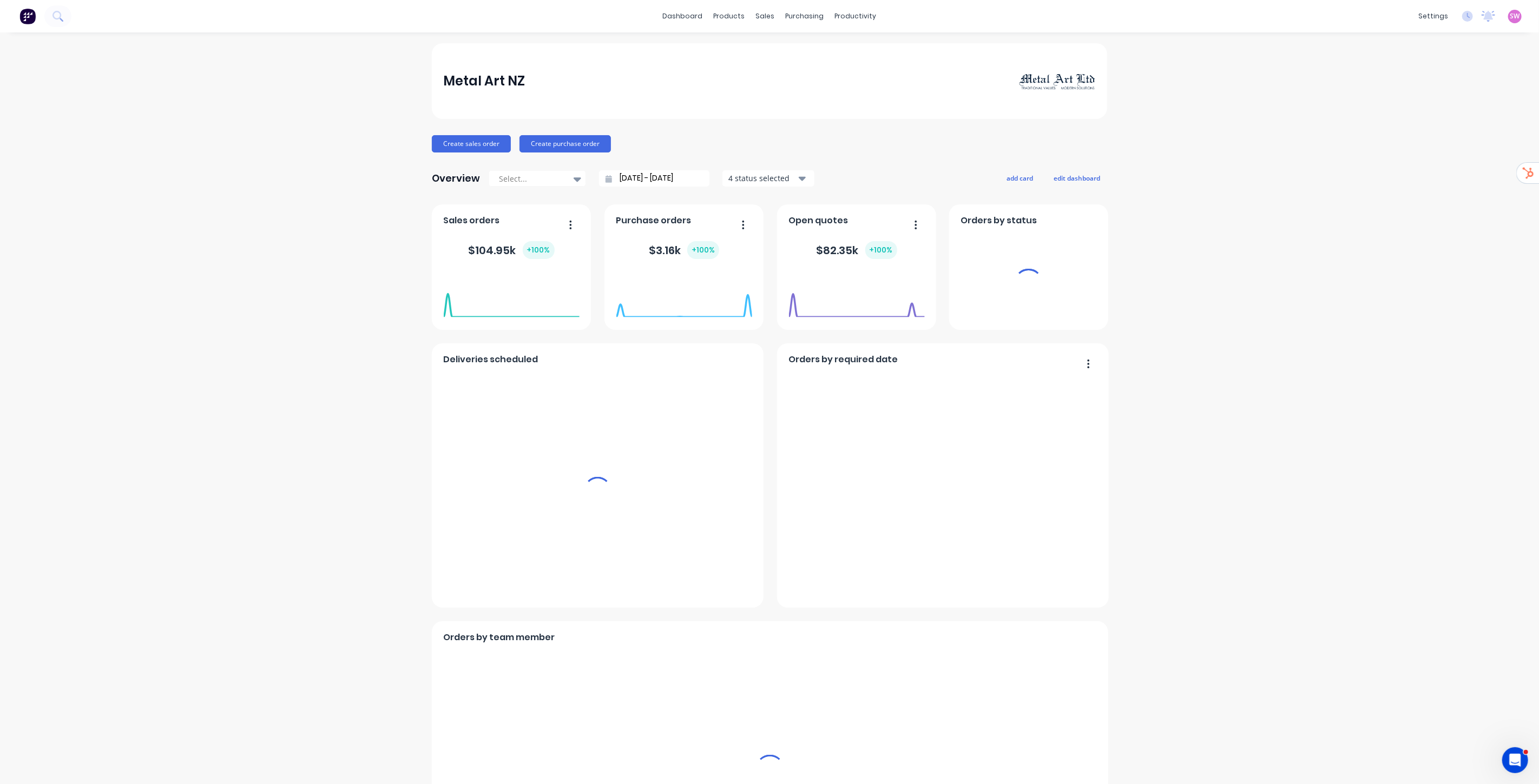
click at [1510, 17] on span "SW" at bounding box center [1515, 16] width 10 height 10
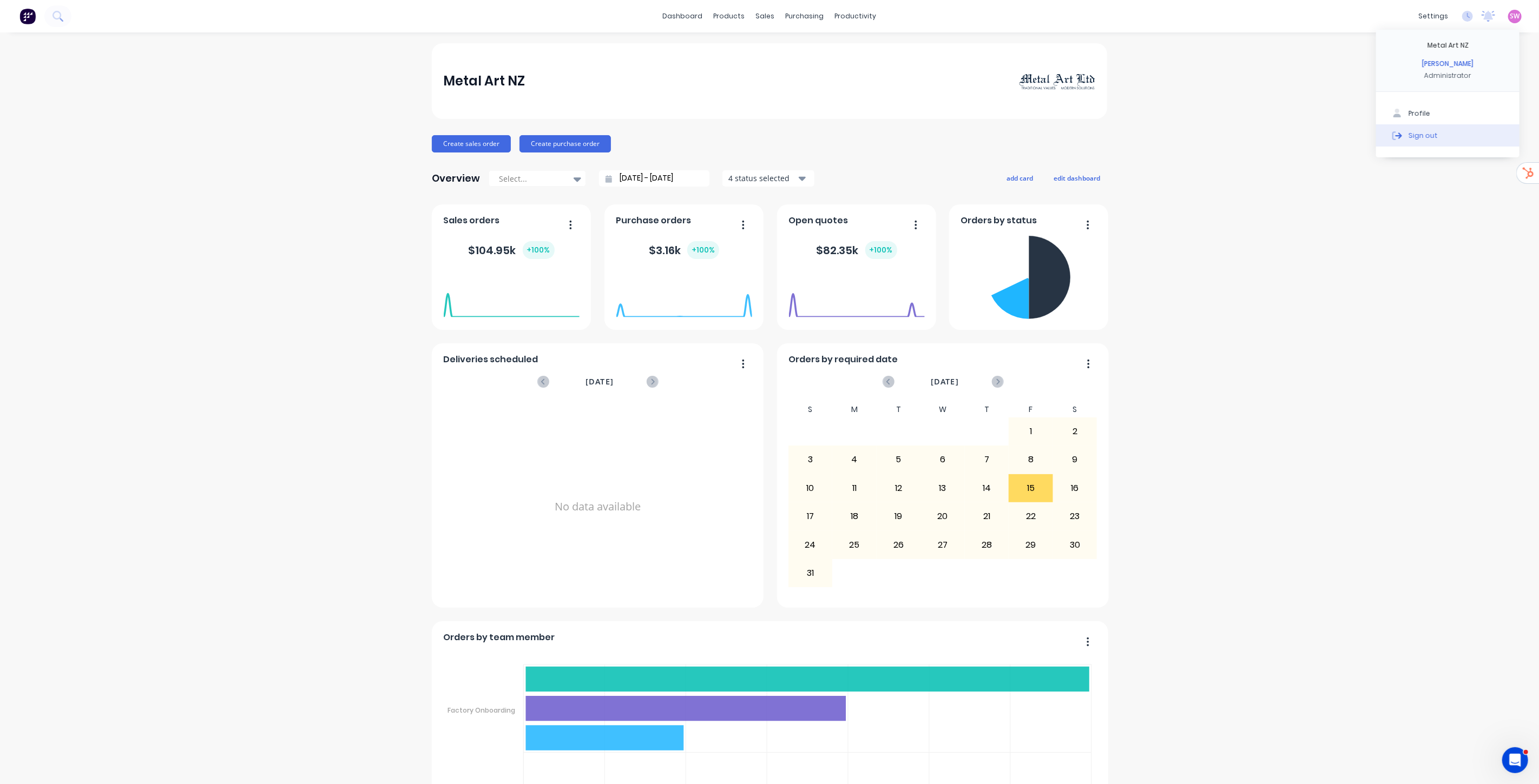
click at [1411, 139] on div "Sign out" at bounding box center [1423, 135] width 29 height 10
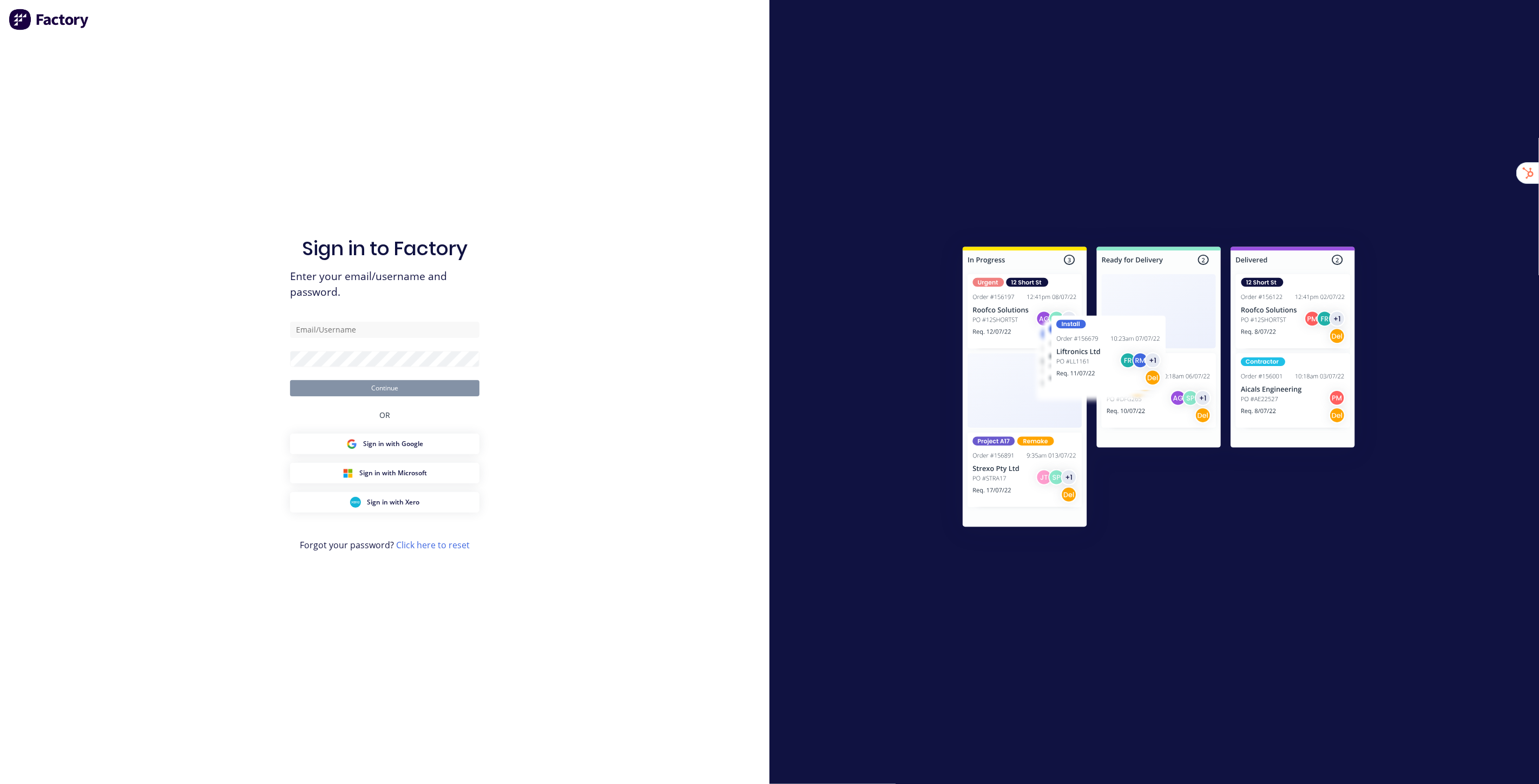
type input "[EMAIL_ADDRESS][DOMAIN_NAME]"
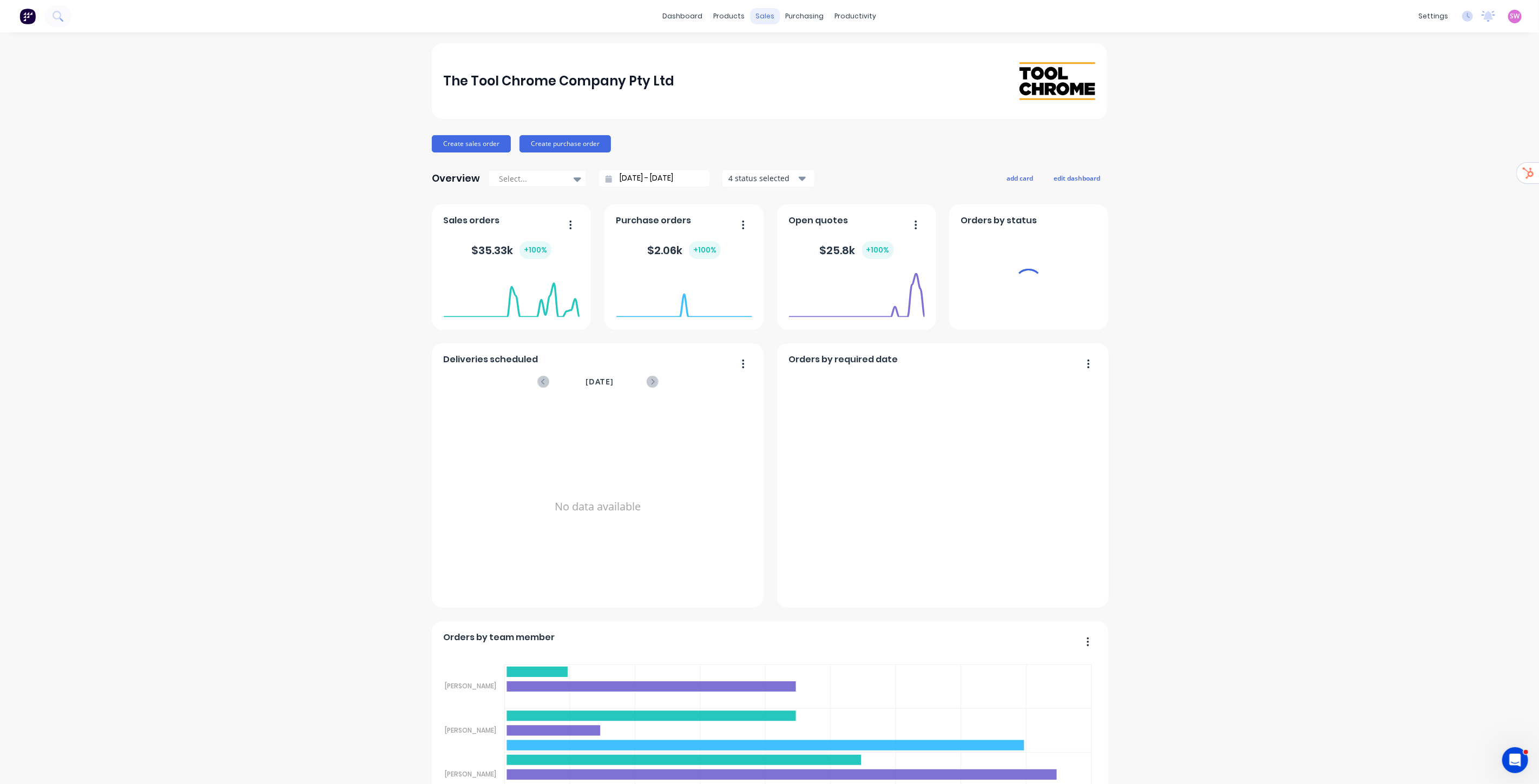
click at [754, 14] on div "sales" at bounding box center [765, 16] width 30 height 16
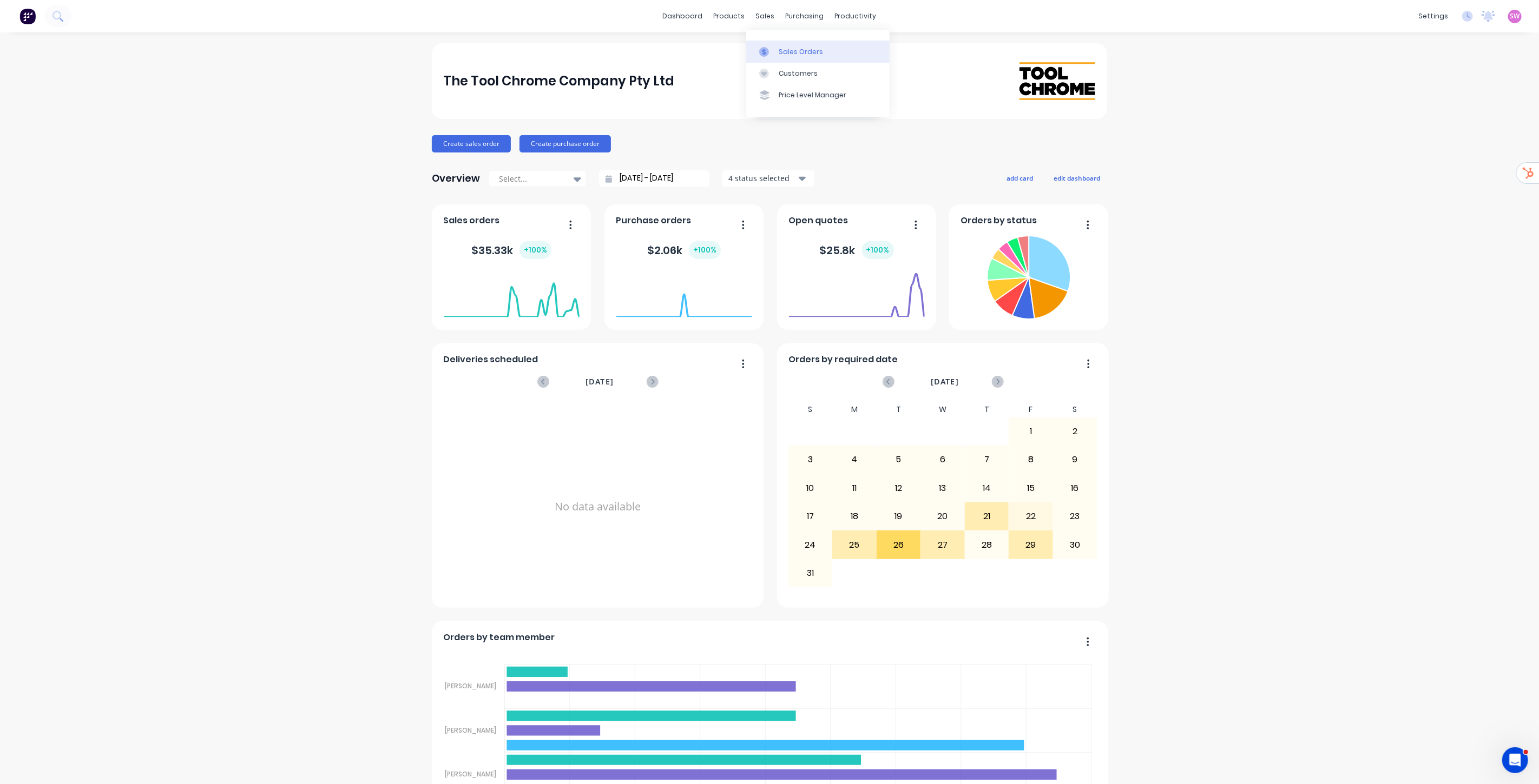
click at [788, 50] on div "Sales Orders" at bounding box center [801, 52] width 44 height 10
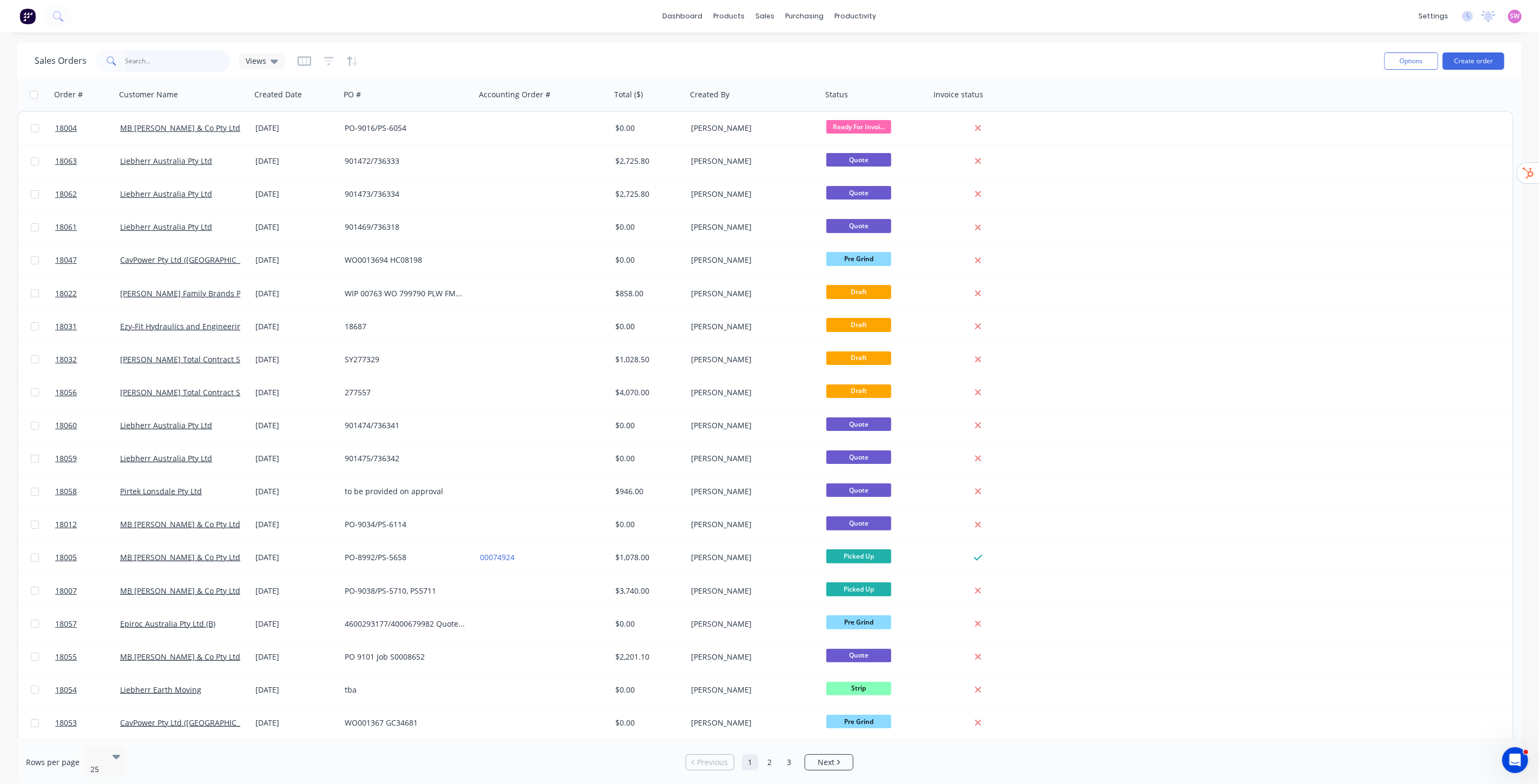
click at [195, 60] on input "text" at bounding box center [178, 61] width 106 height 21
paste input "18005"
type input "18005"
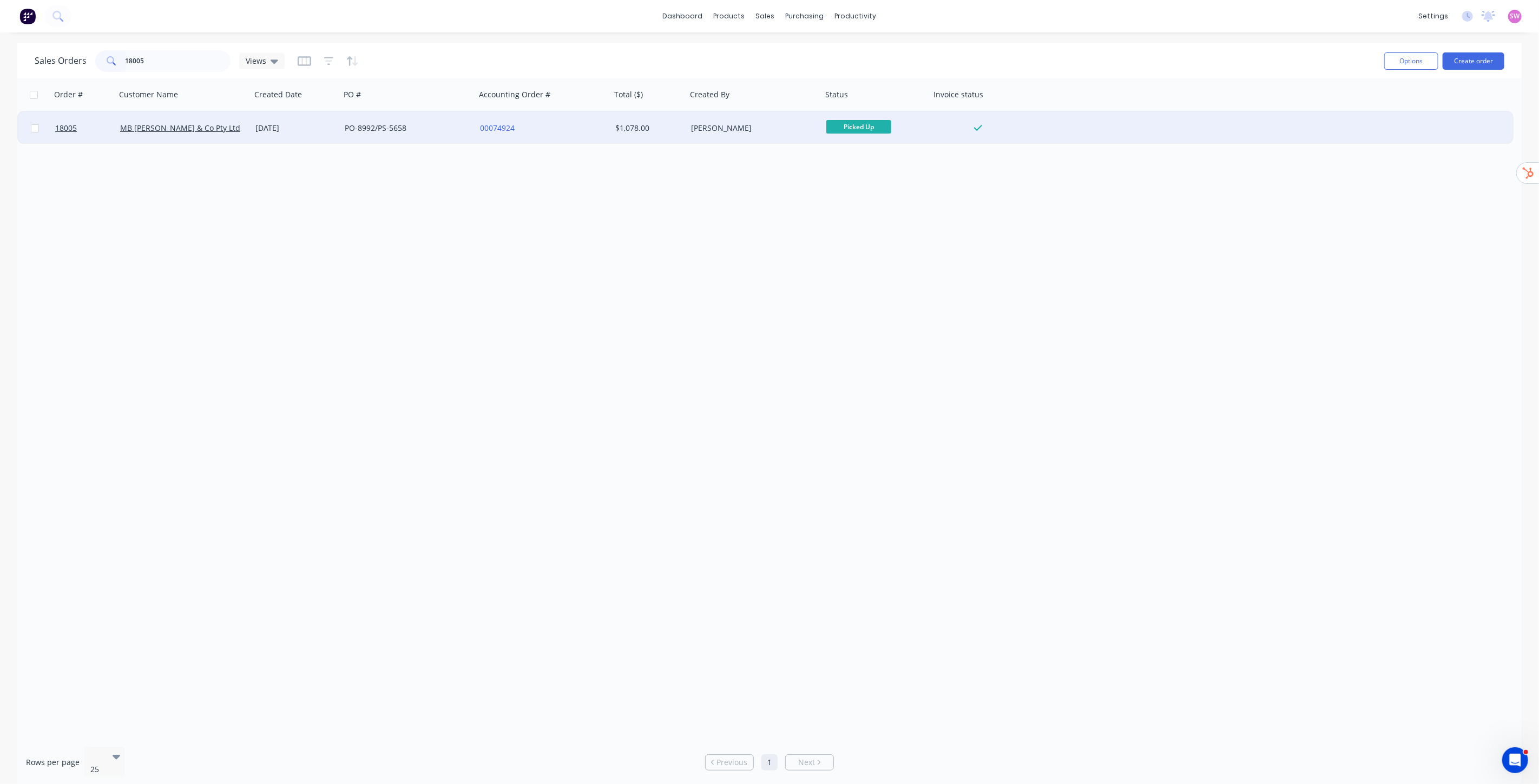
click at [473, 141] on div "PO-8992/PS-5658" at bounding box center [408, 128] width 135 height 32
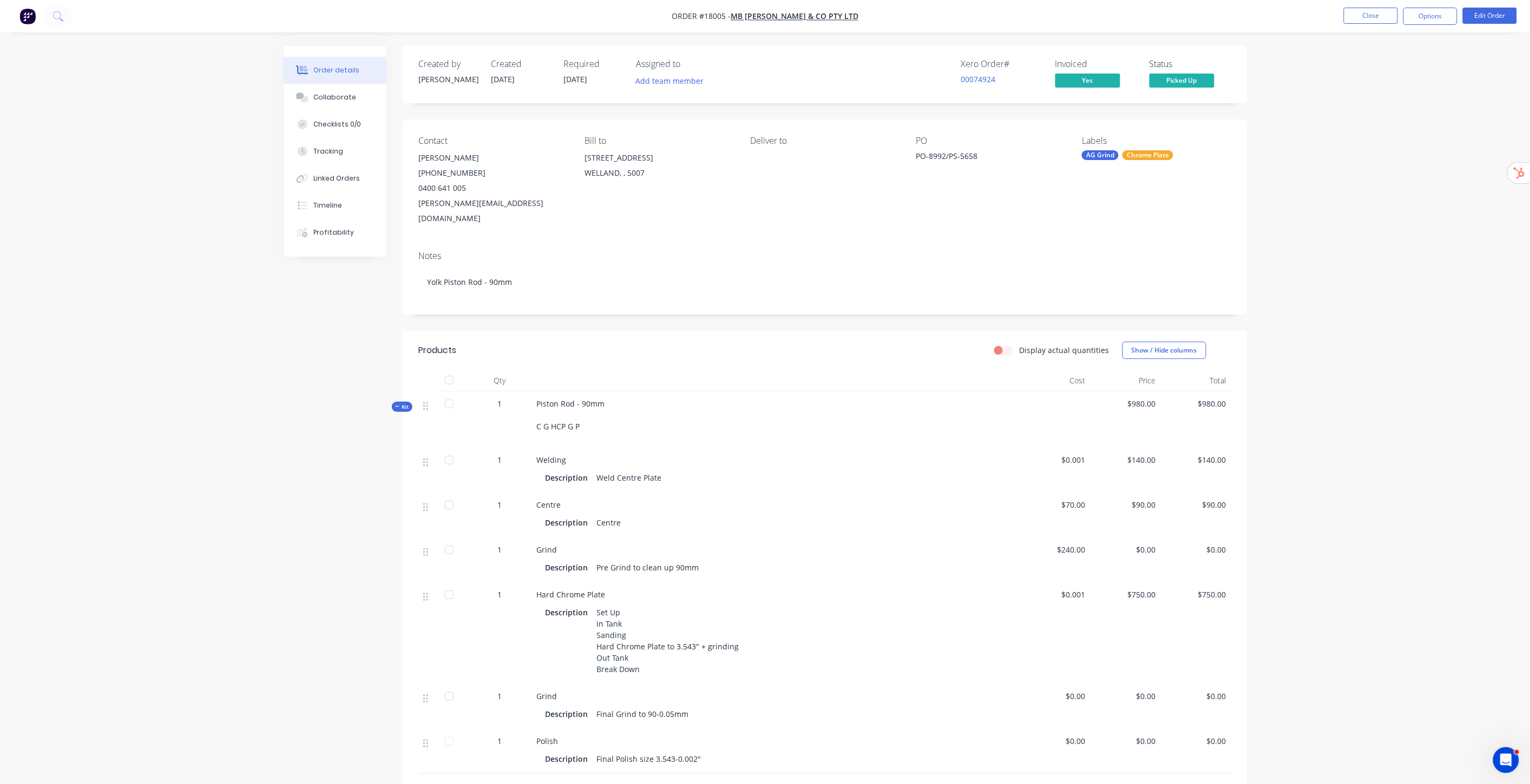
click at [1399, 254] on div "Order details Collaborate Checklists 0/0 Tracking Linked Orders Timeline Profit…" at bounding box center [765, 483] width 1530 height 967
click at [327, 207] on div "Timeline" at bounding box center [327, 205] width 29 height 10
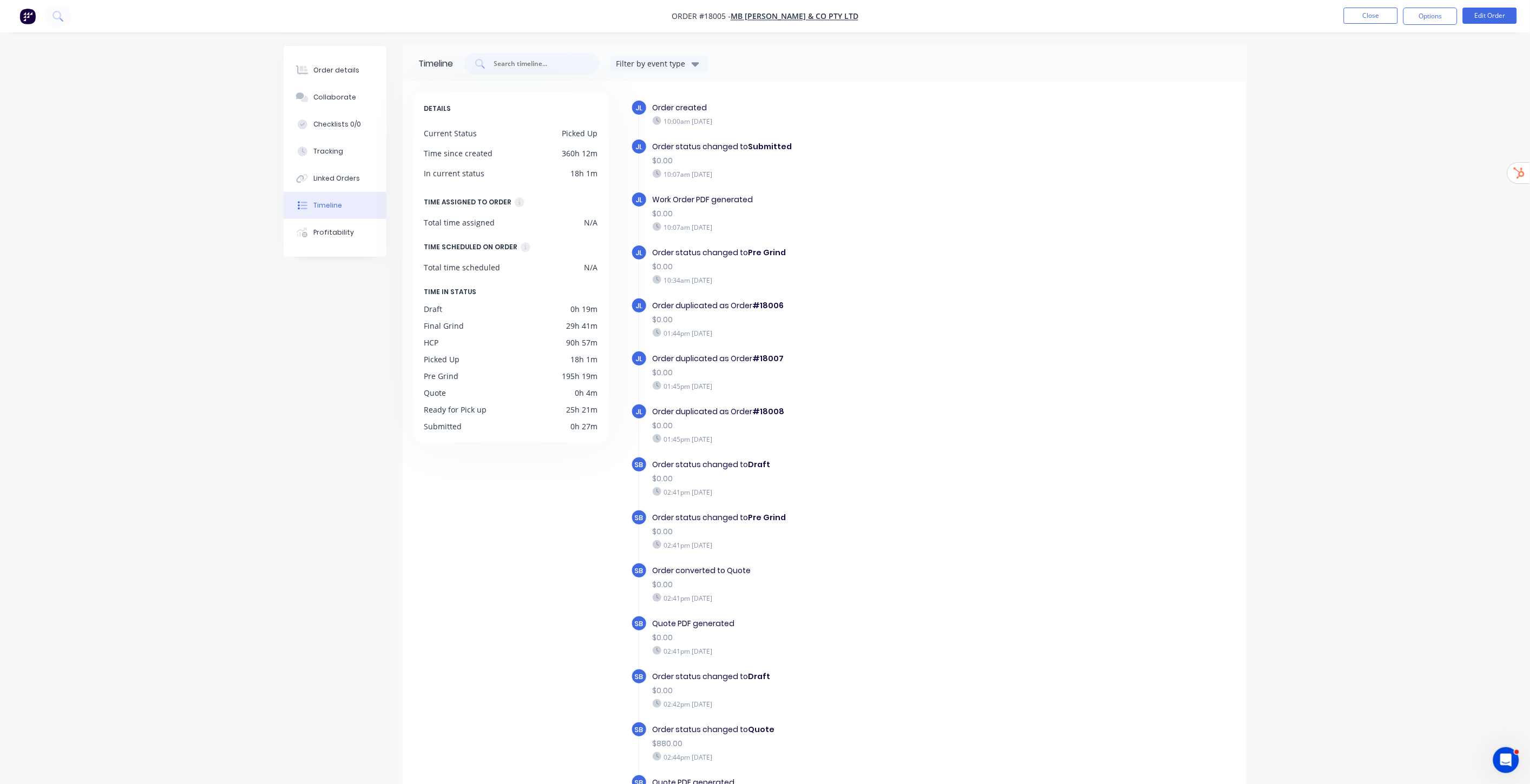
click at [27, 24] on button "button" at bounding box center [27, 16] width 23 height 17
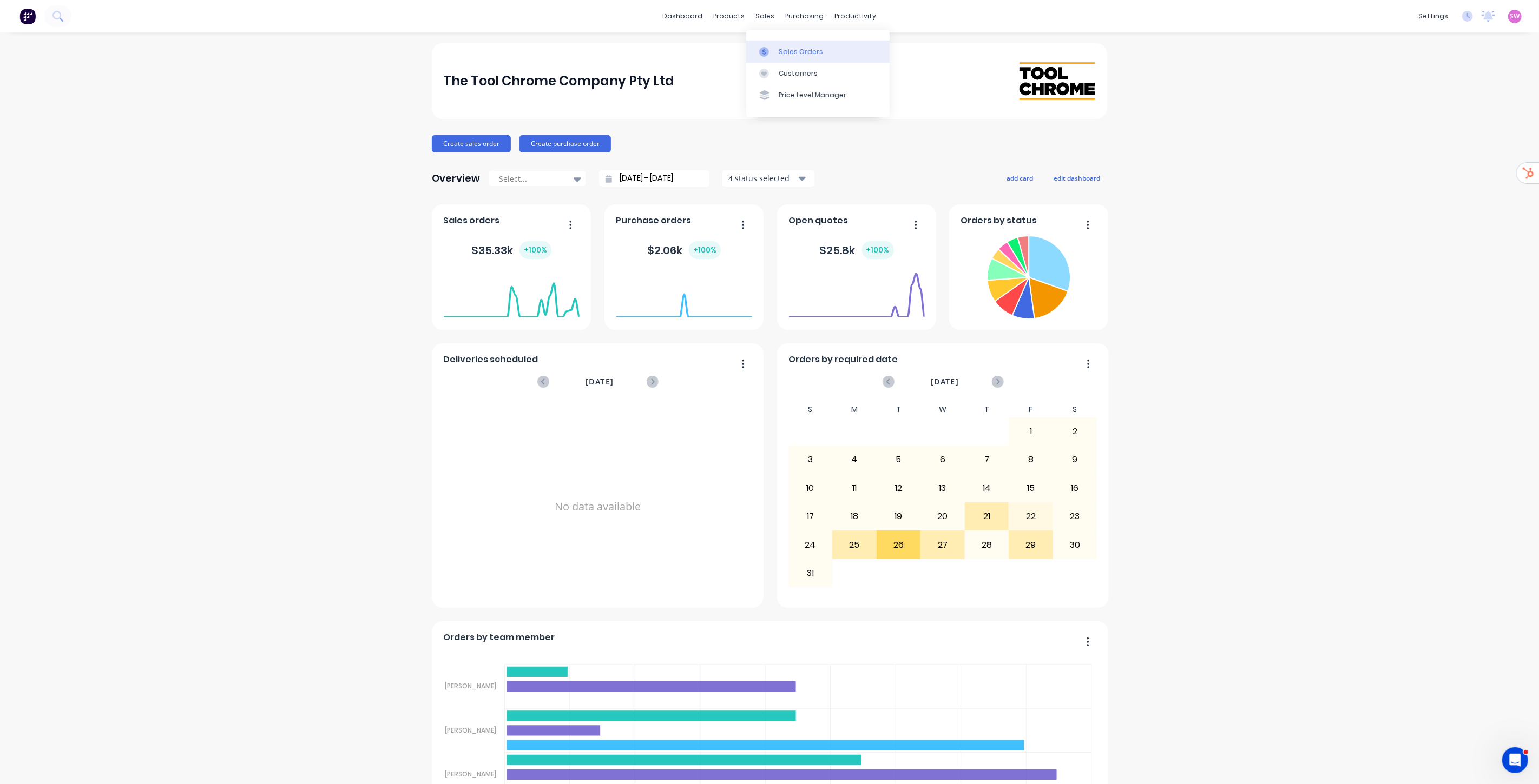
click at [782, 41] on link "Sales Orders" at bounding box center [818, 51] width 143 height 21
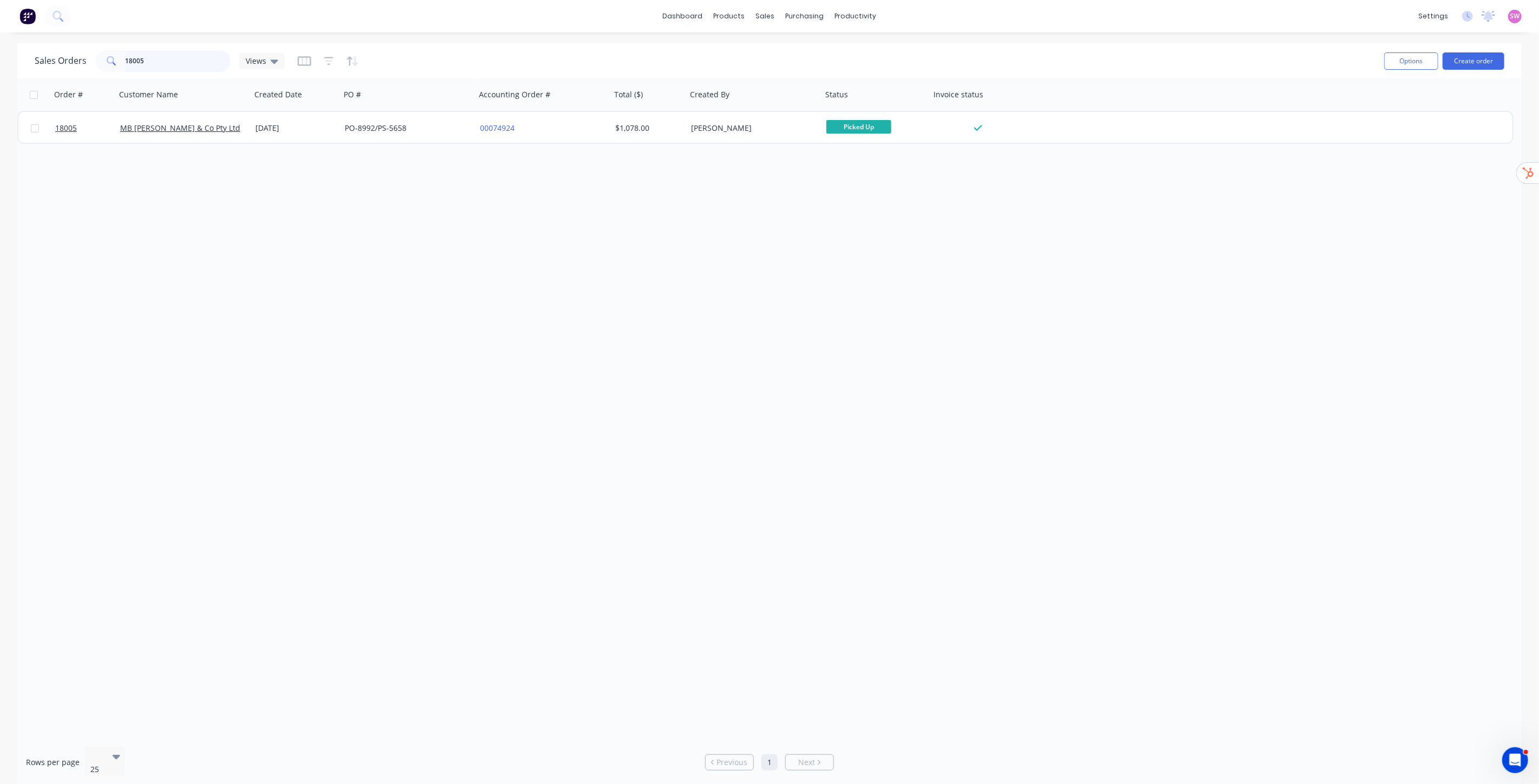
click at [197, 67] on input "18005" at bounding box center [178, 61] width 106 height 21
drag, startPoint x: 164, startPoint y: 53, endPoint x: 73, endPoint y: 52, distance: 91.0
click at [73, 52] on div "Sales Orders 18005 Views" at bounding box center [160, 61] width 250 height 21
paste input "47"
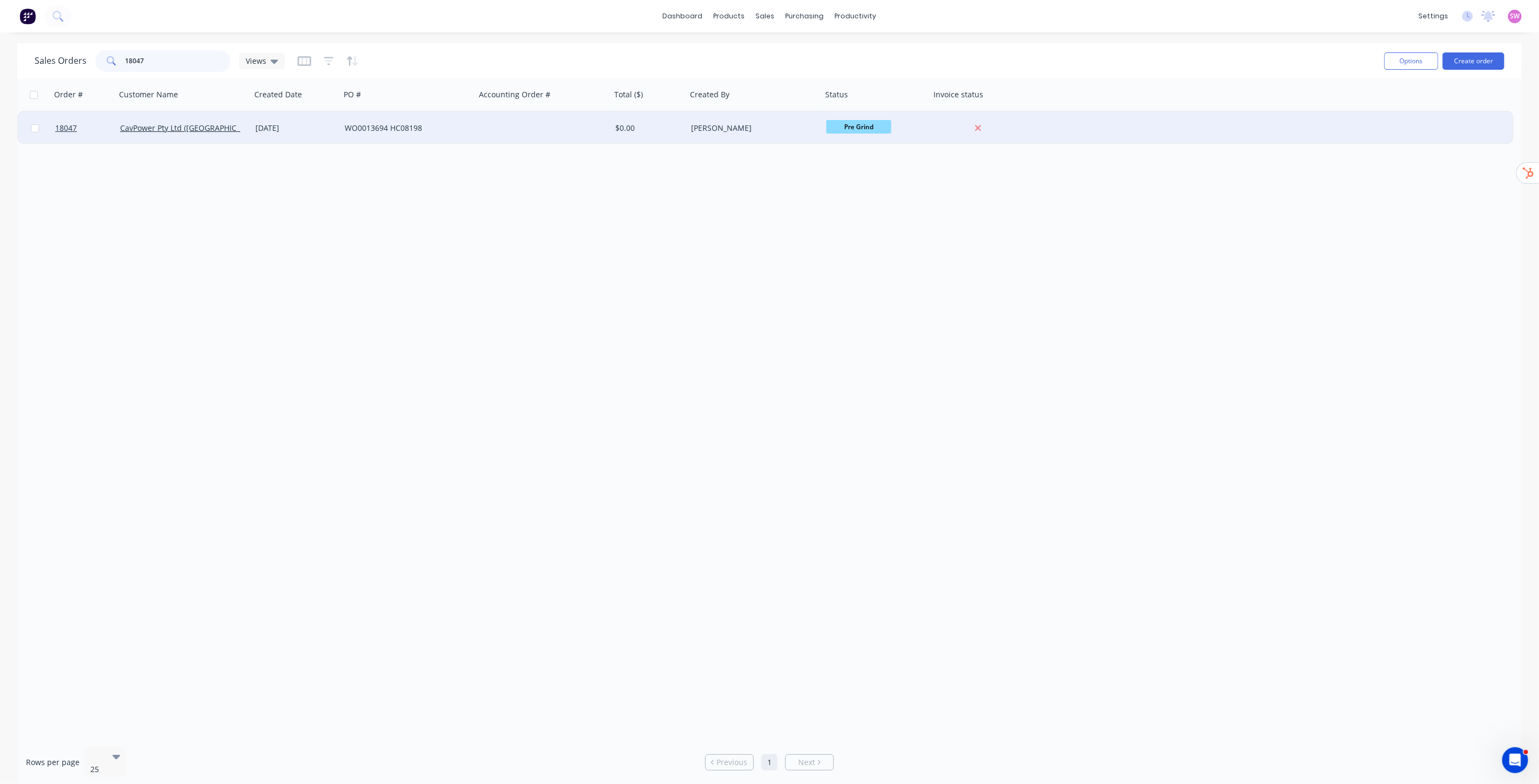
type input "18047"
click at [442, 119] on div "WO0013694 HC08198" at bounding box center [408, 128] width 135 height 32
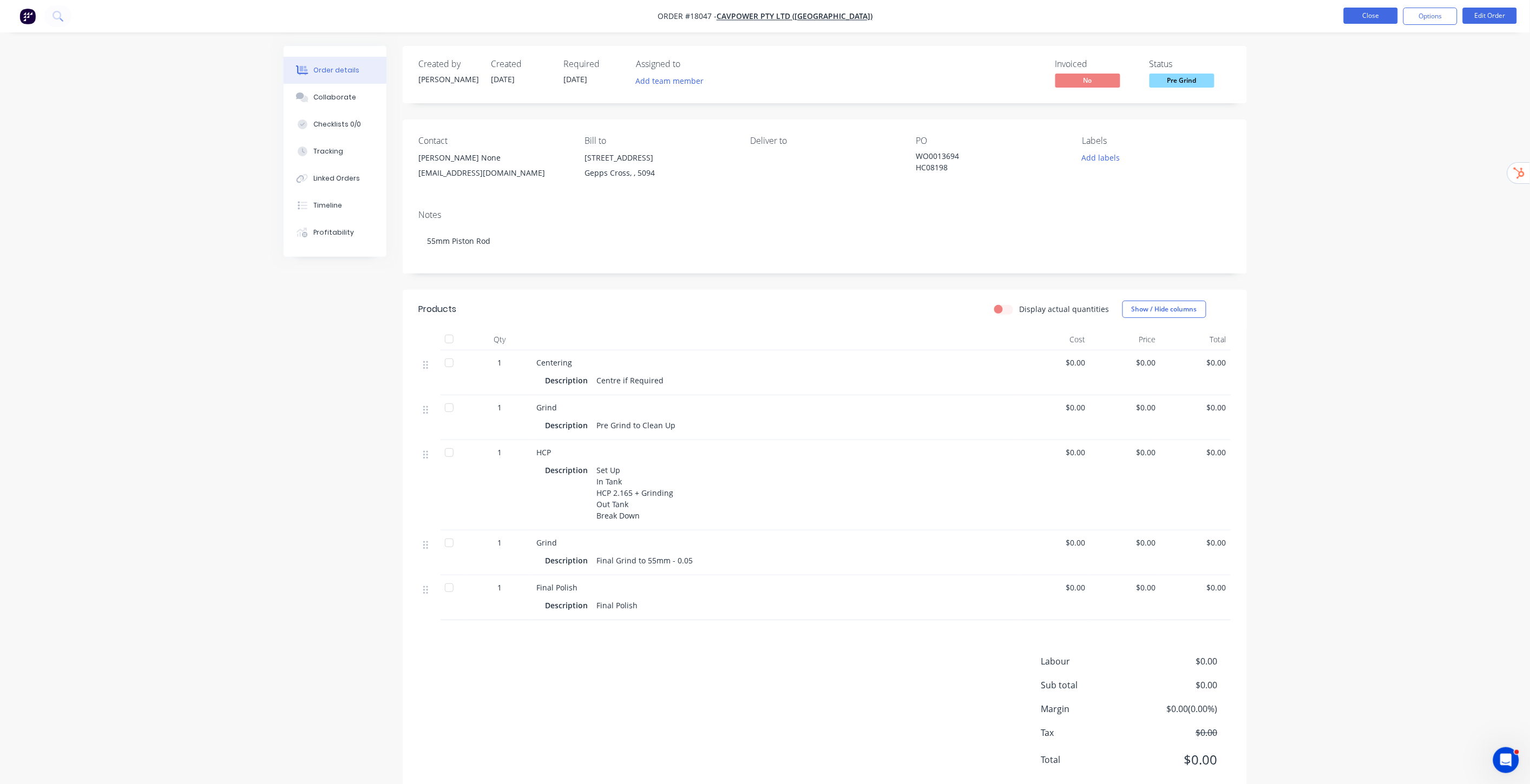
click at [1357, 16] on button "Close" at bounding box center [1370, 16] width 54 height 16
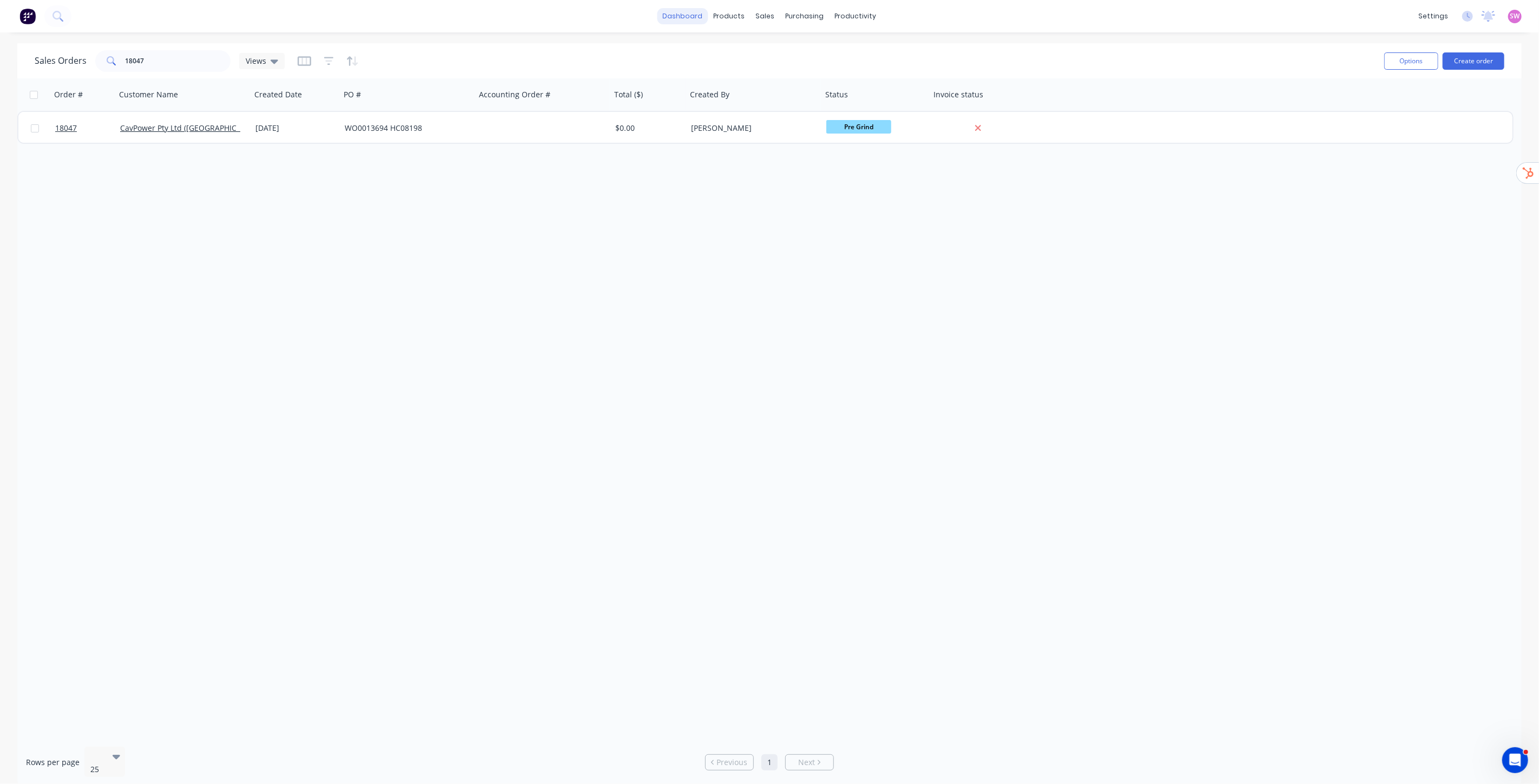
click at [683, 21] on link "dashboard" at bounding box center [683, 16] width 51 height 16
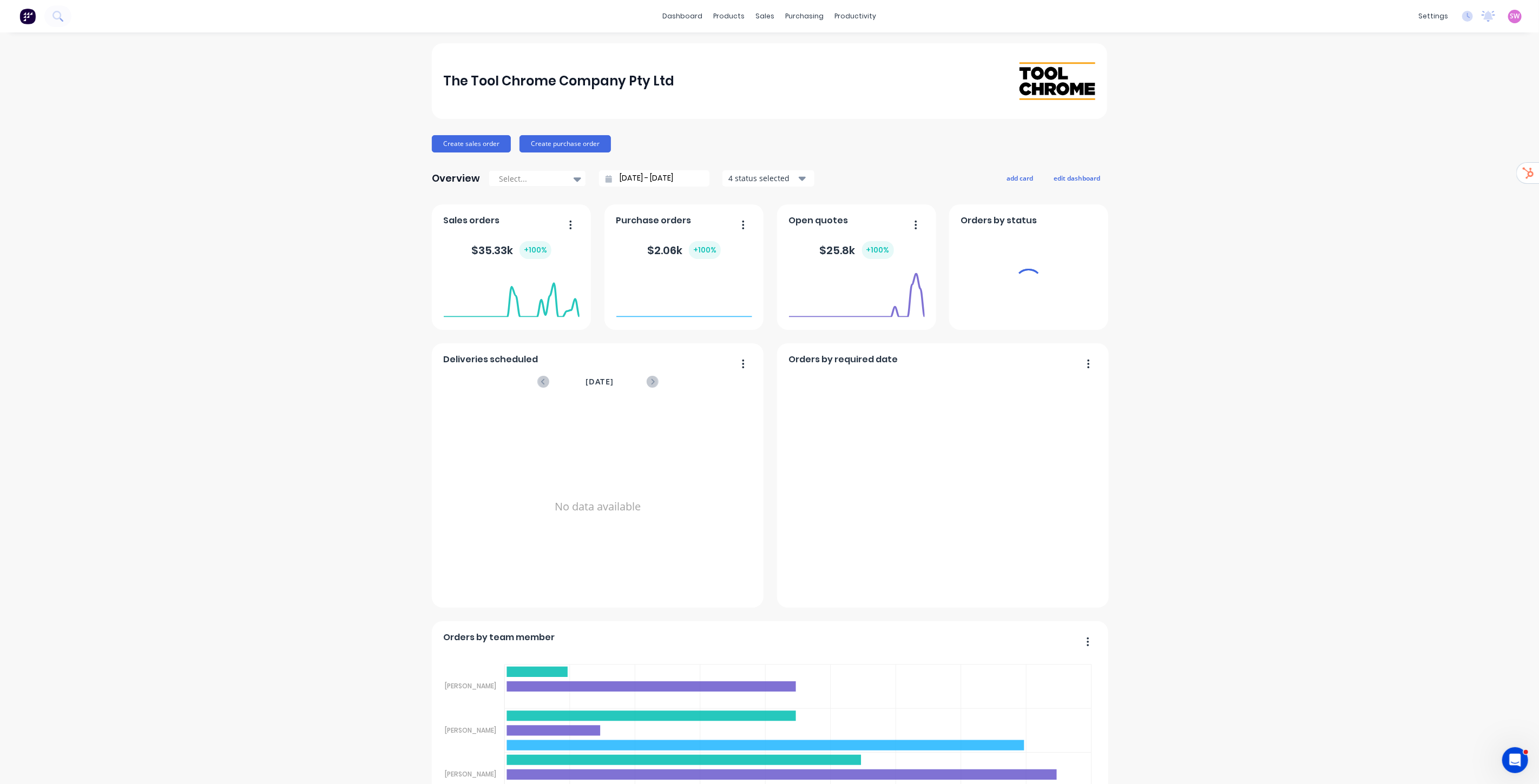
click at [1510, 11] on span "SW" at bounding box center [1515, 16] width 10 height 10
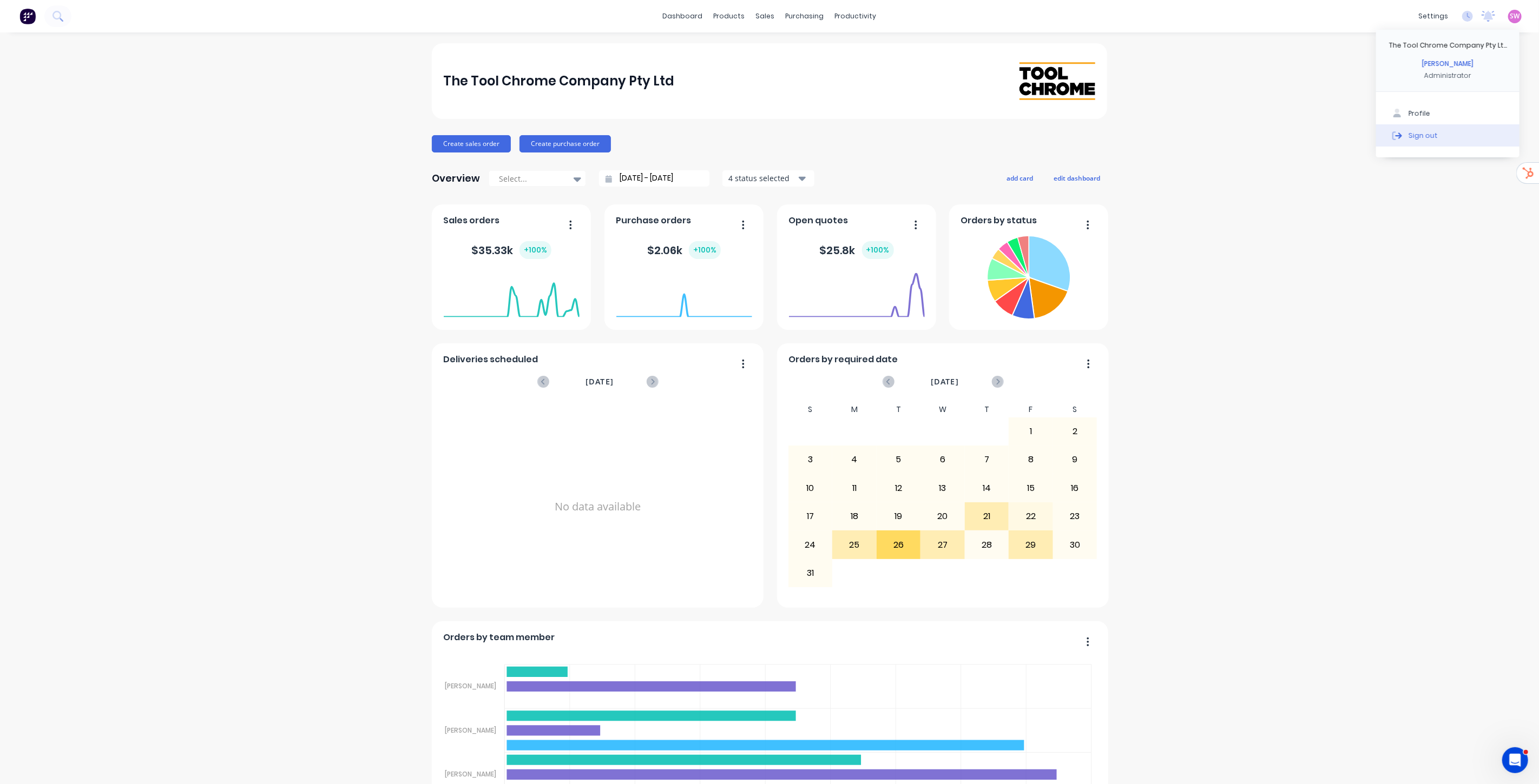
click at [1412, 140] on button "Sign out" at bounding box center [1448, 135] width 143 height 21
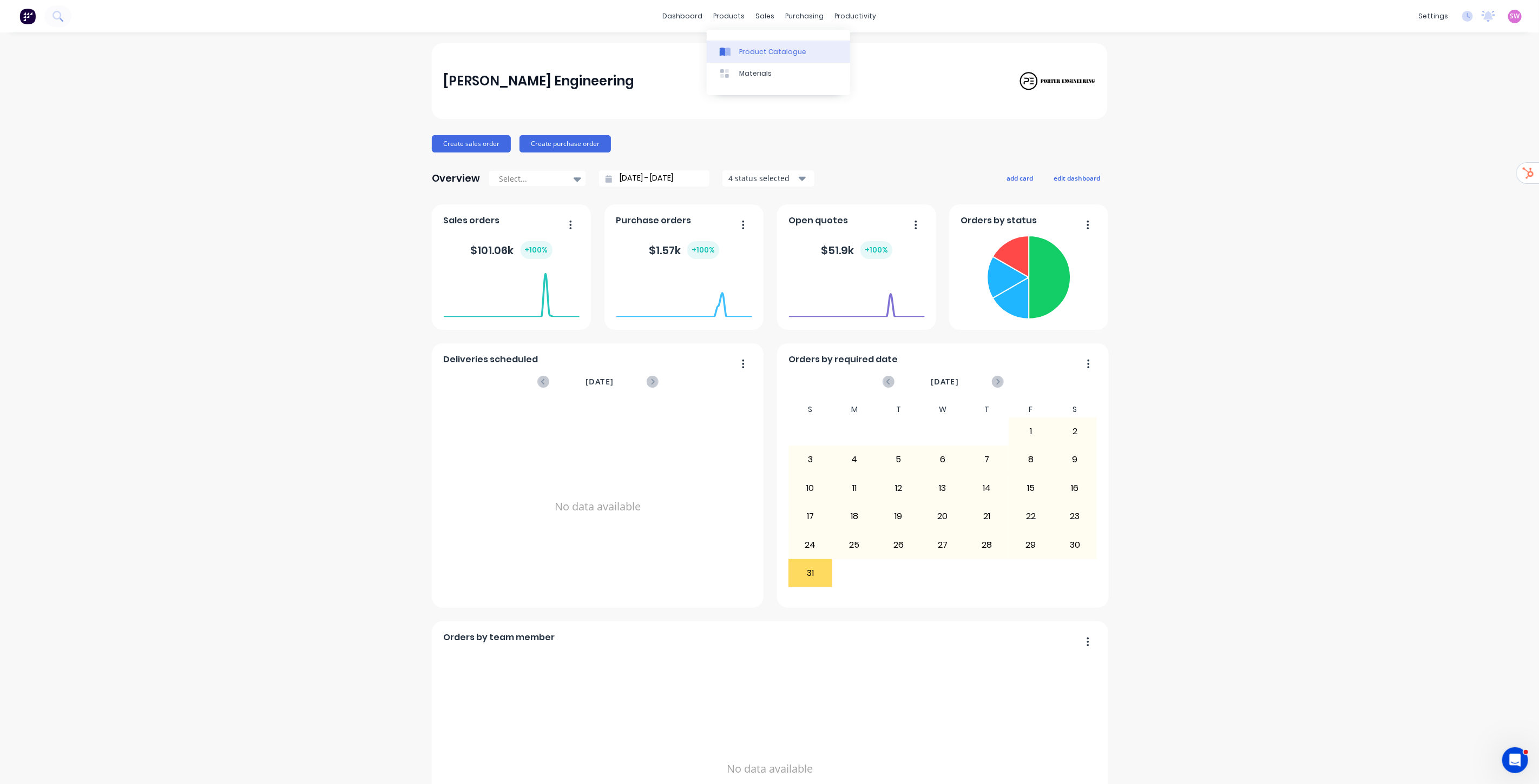
click at [743, 47] on div "Product Catalogue" at bounding box center [772, 52] width 67 height 10
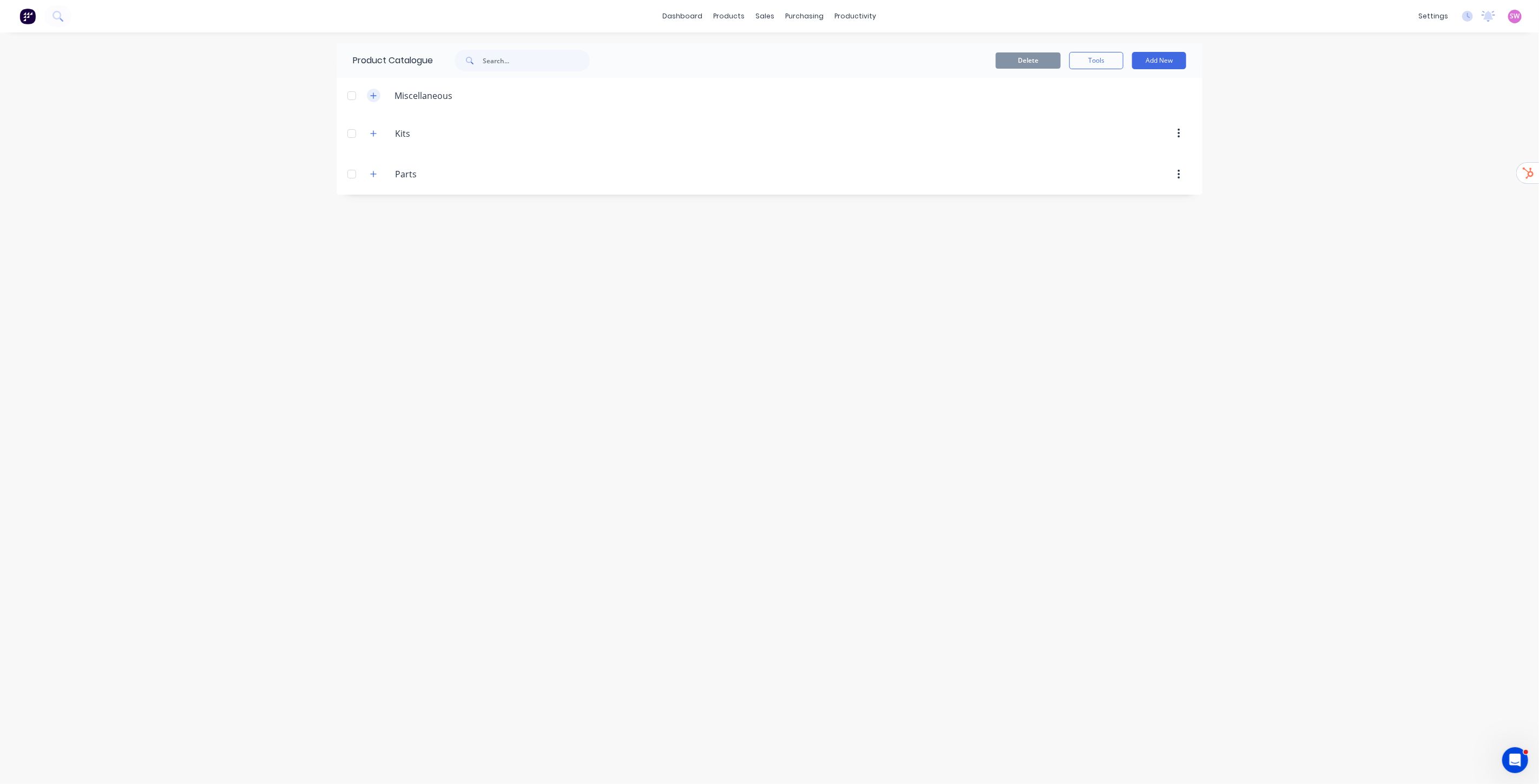
click at [373, 96] on icon "button" at bounding box center [373, 96] width 7 height 8
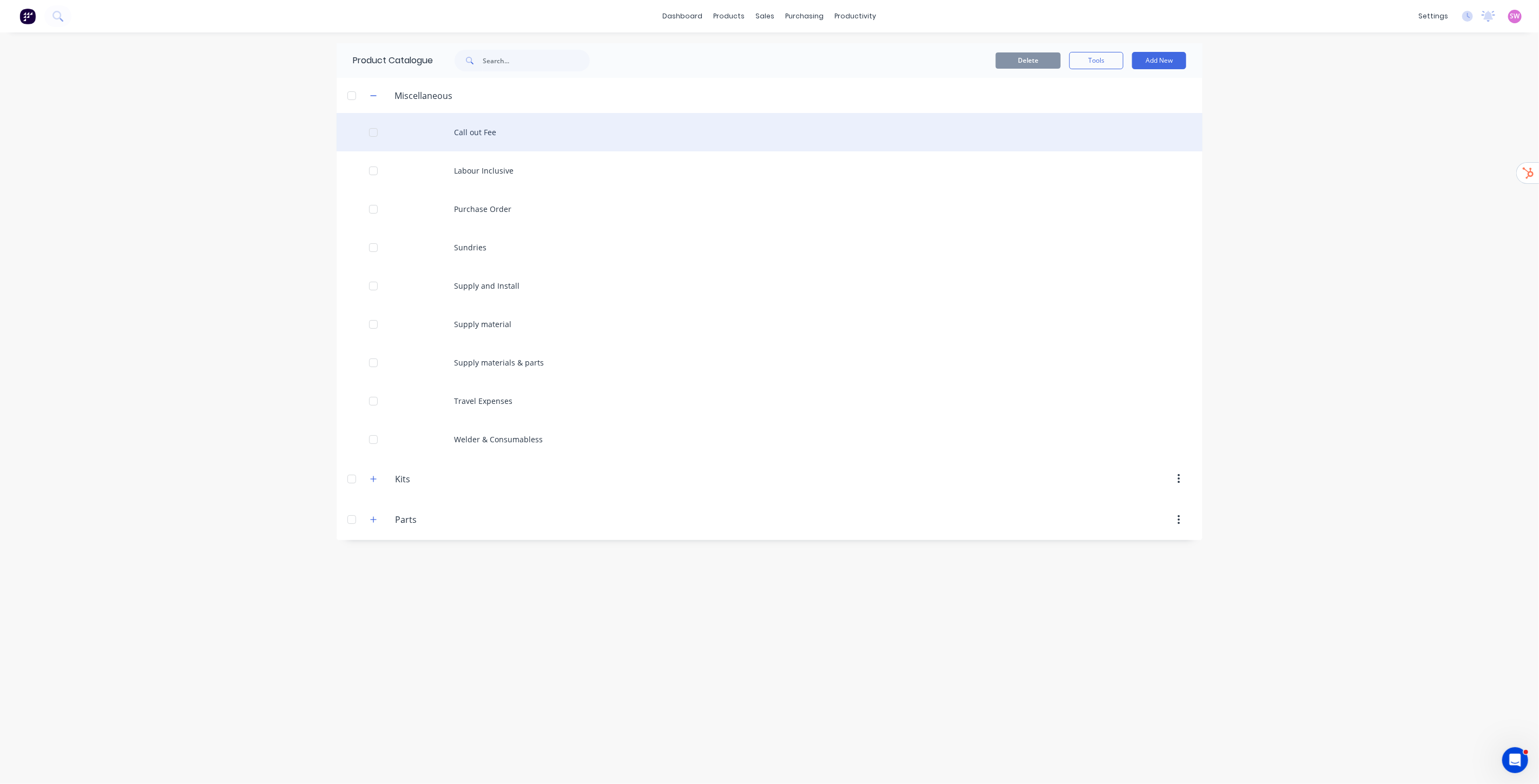
click at [486, 135] on div "Call out Fee" at bounding box center [769, 132] width 866 height 38
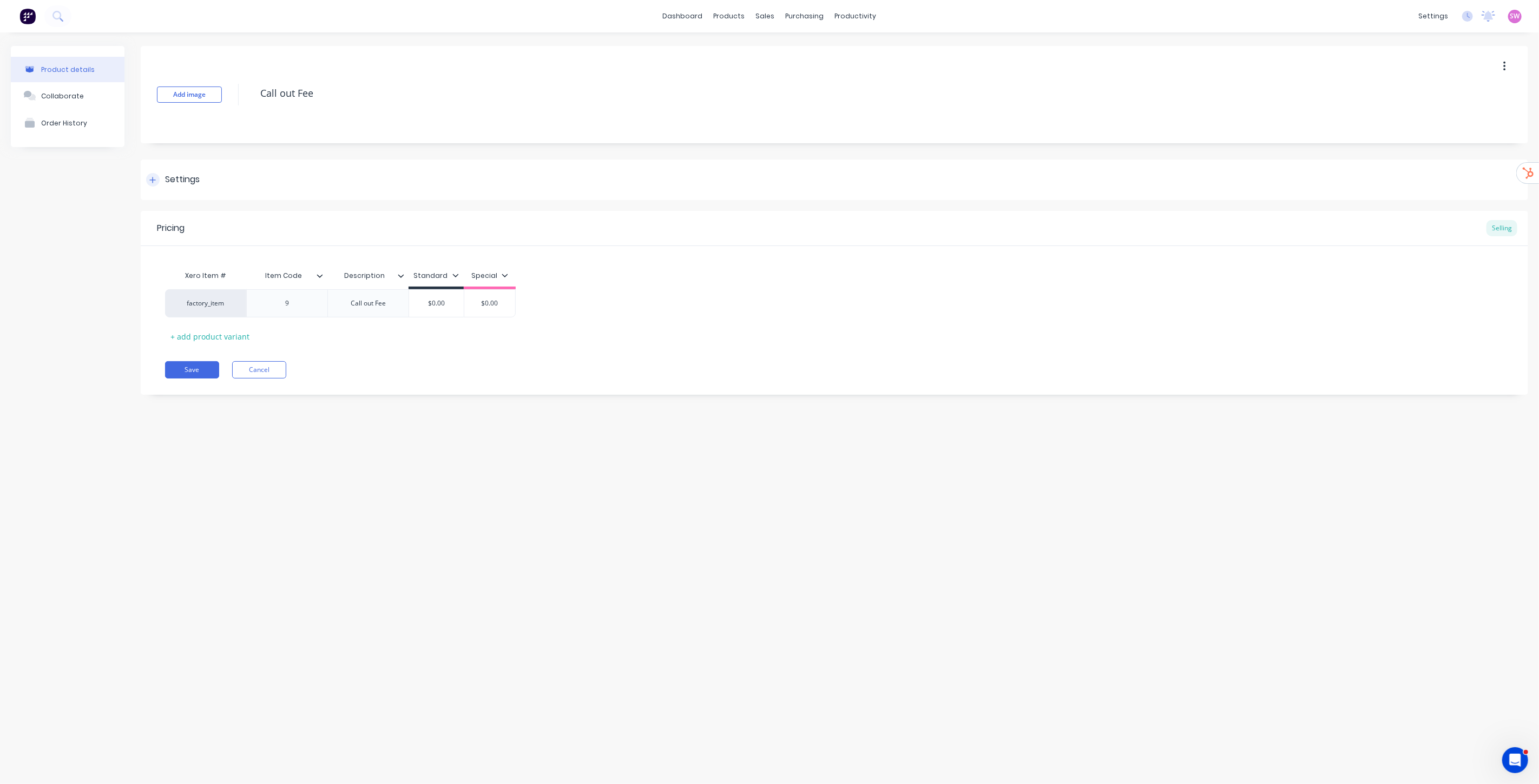
click at [149, 181] on icon at bounding box center [152, 180] width 7 height 8
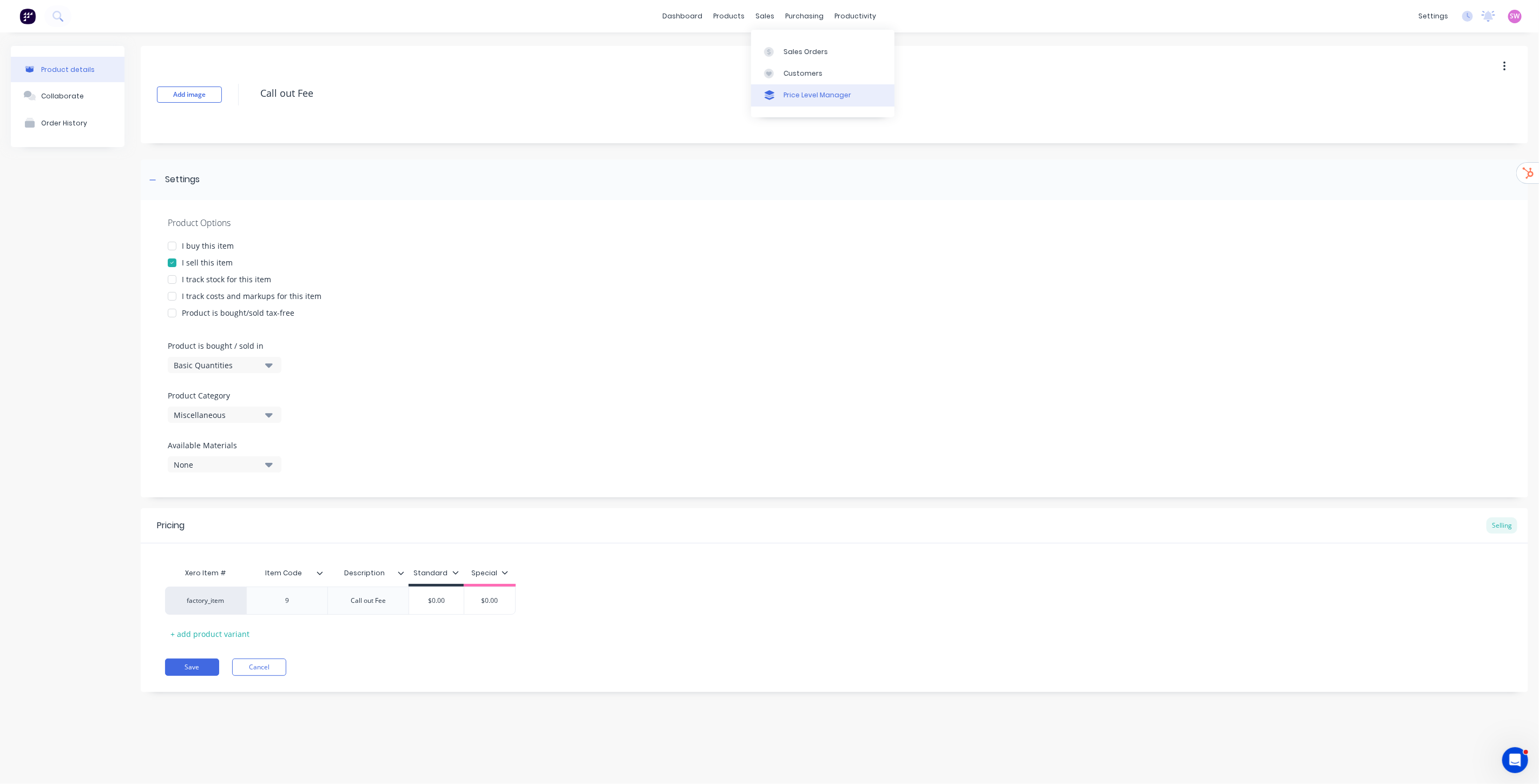
click at [795, 92] on div "Price Level Manager" at bounding box center [817, 95] width 68 height 10
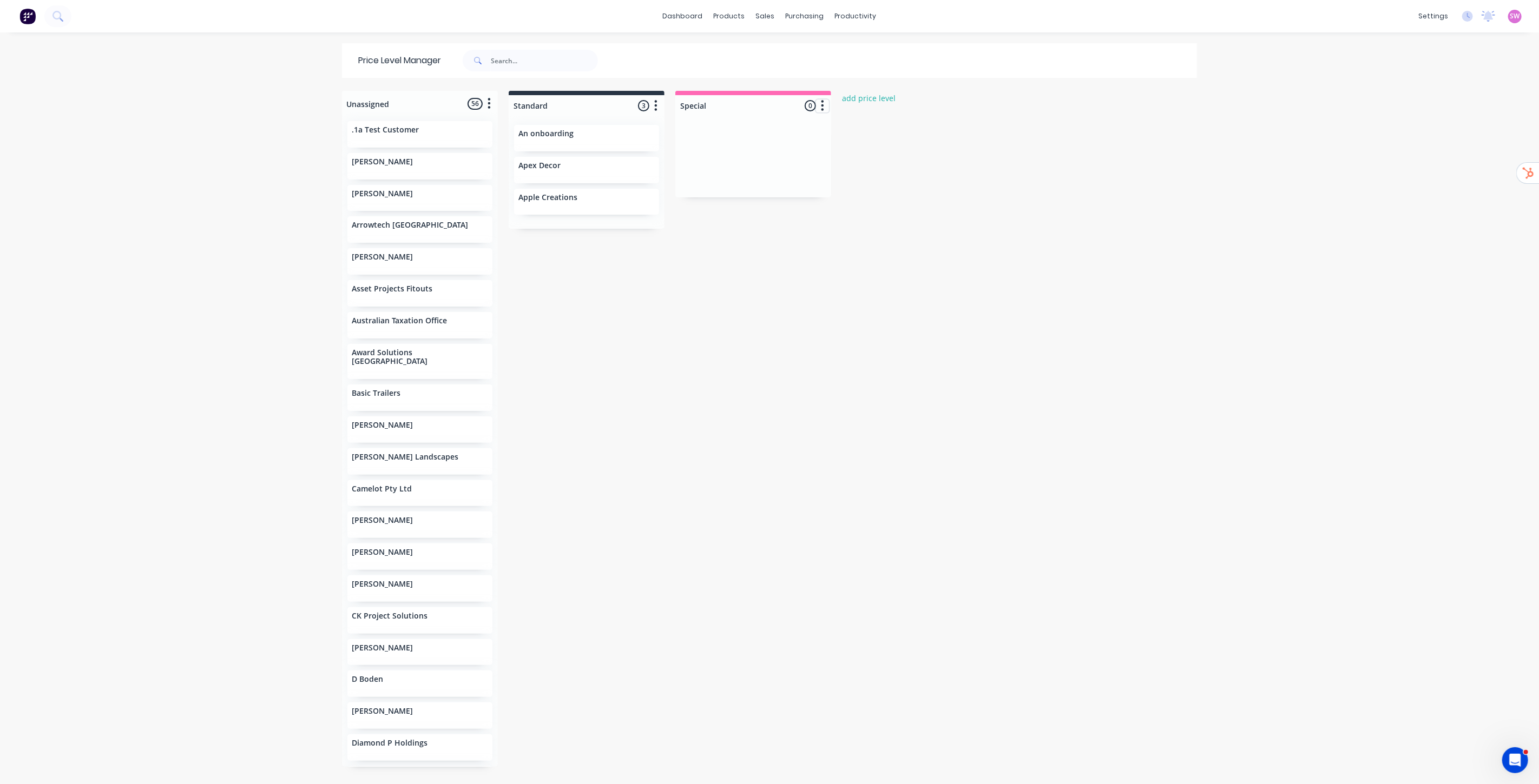
click at [820, 106] on button "button" at bounding box center [823, 106] width 13 height 13
click at [776, 168] on button "Delete price level" at bounding box center [774, 165] width 108 height 18
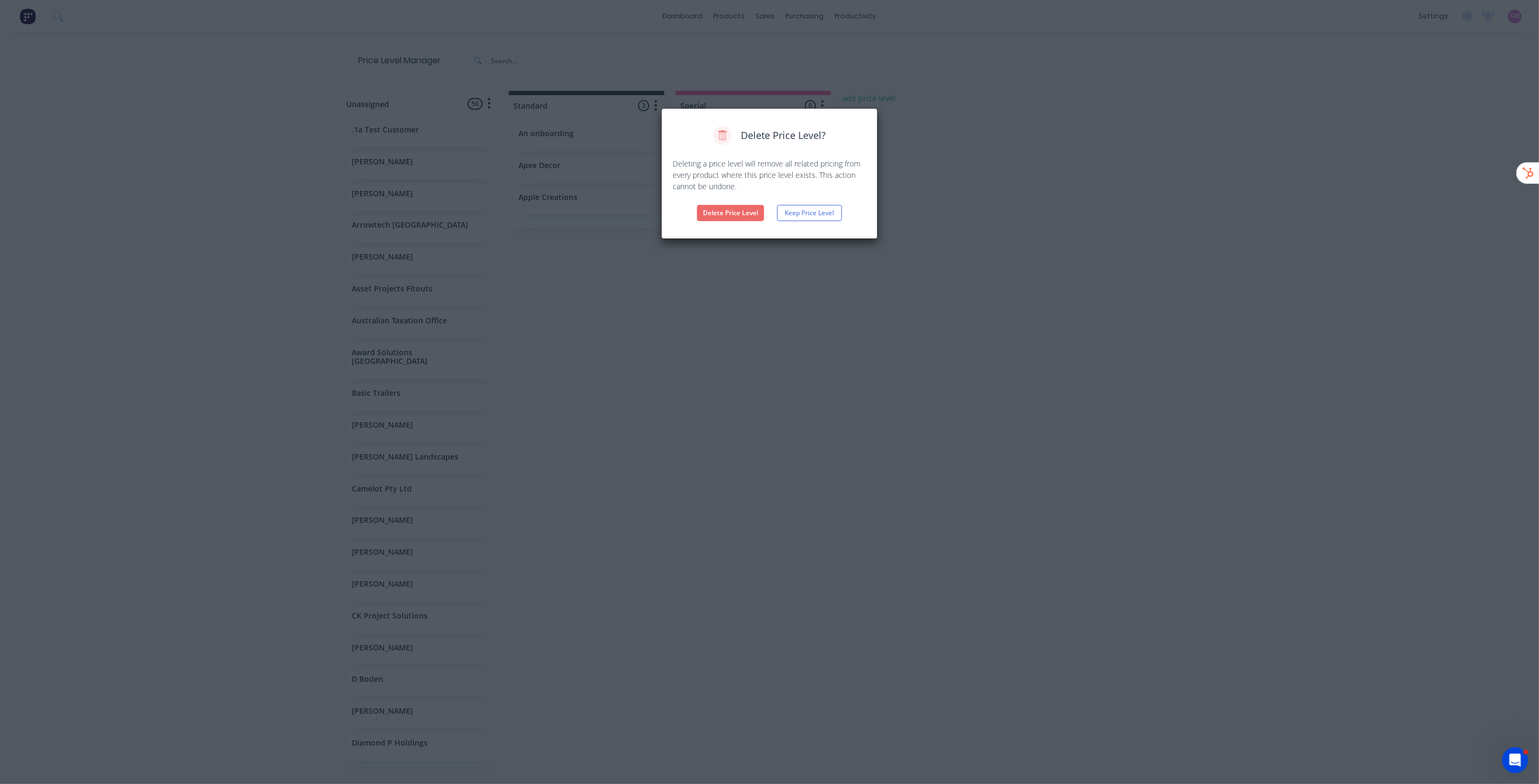
click at [752, 214] on button "Delete Price Level" at bounding box center [731, 213] width 67 height 16
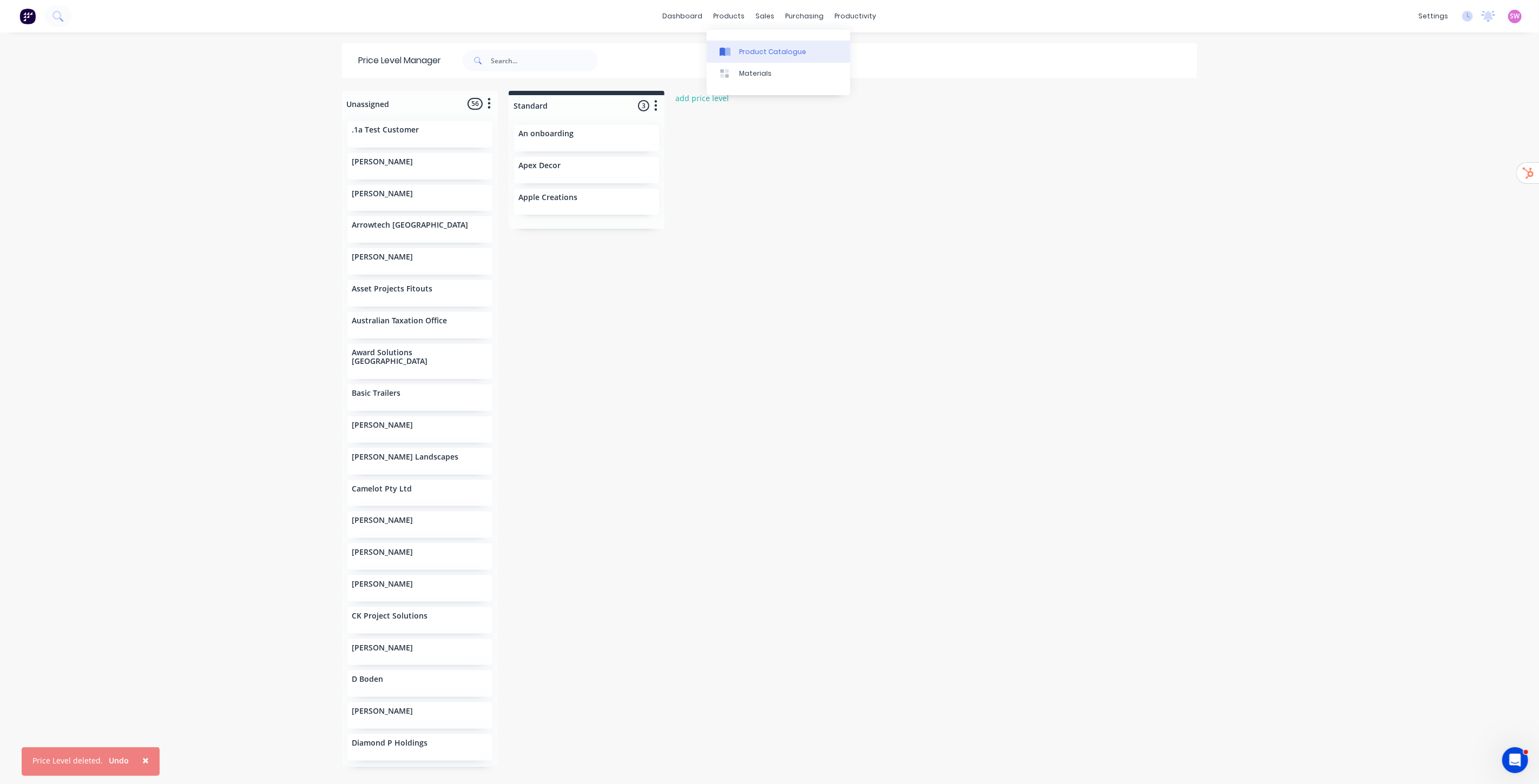
click at [756, 49] on div "Product Catalogue" at bounding box center [772, 52] width 67 height 10
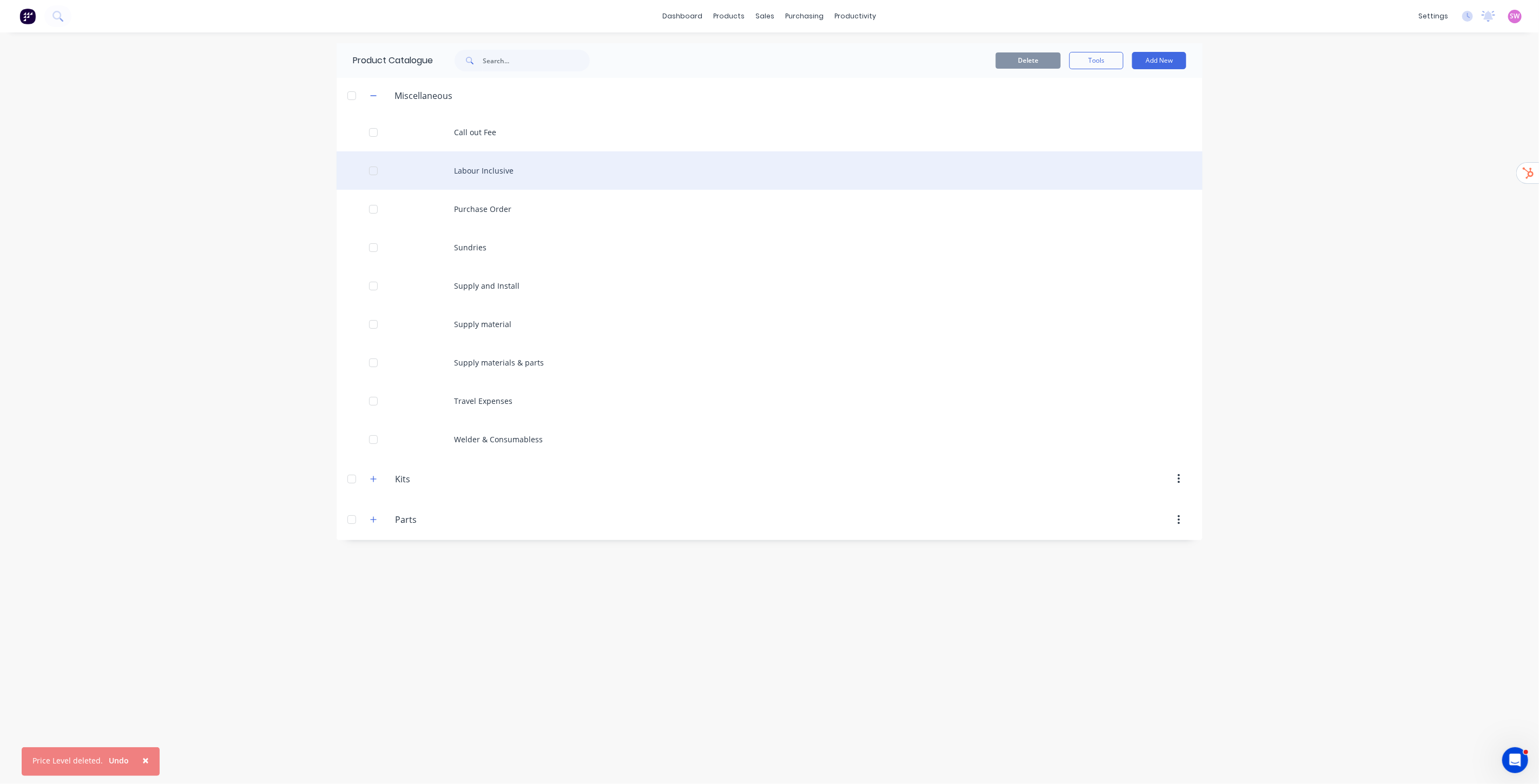
click at [503, 165] on div "Labour Inclusive" at bounding box center [769, 171] width 866 height 38
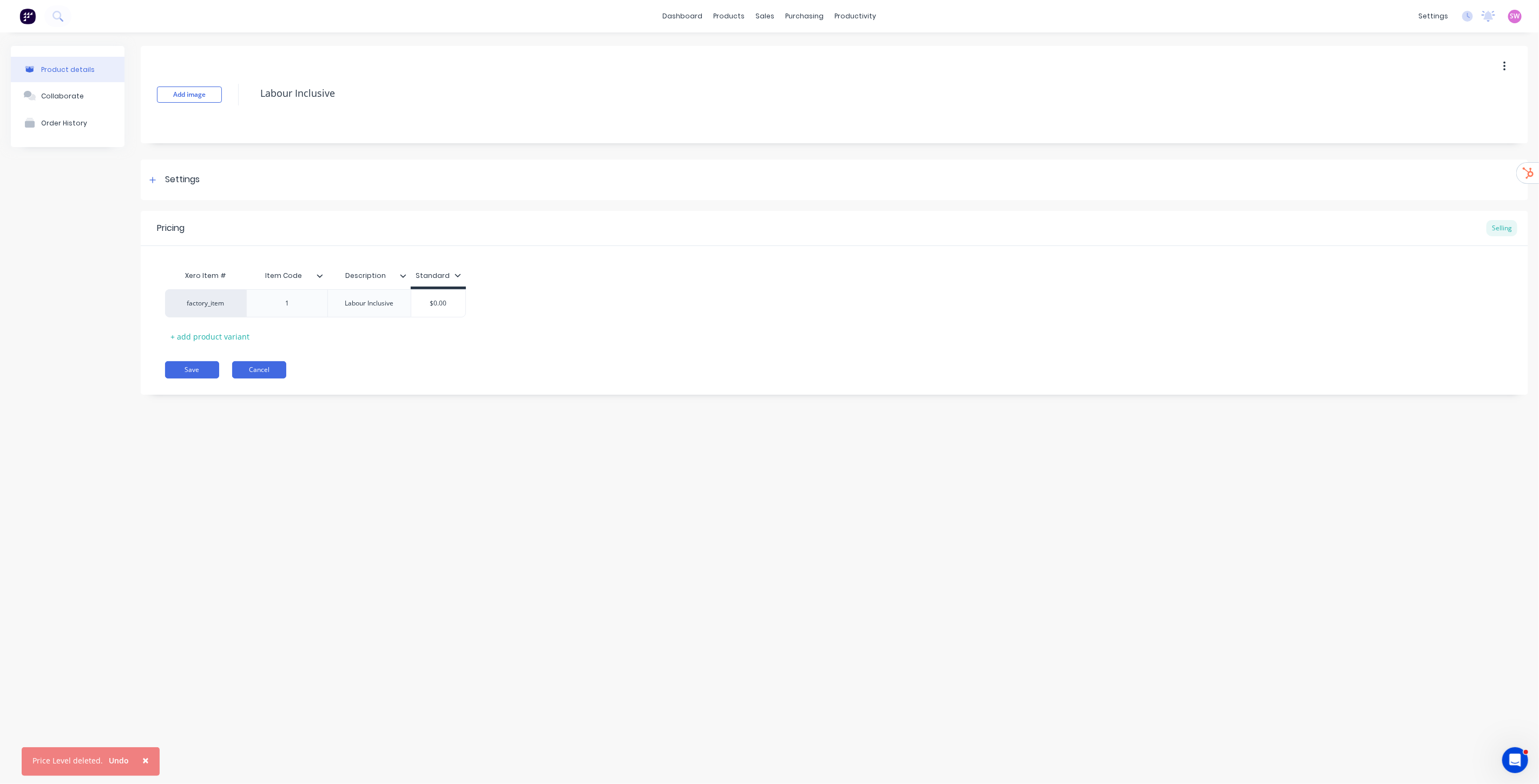
click at [263, 372] on button "Cancel" at bounding box center [259, 370] width 54 height 17
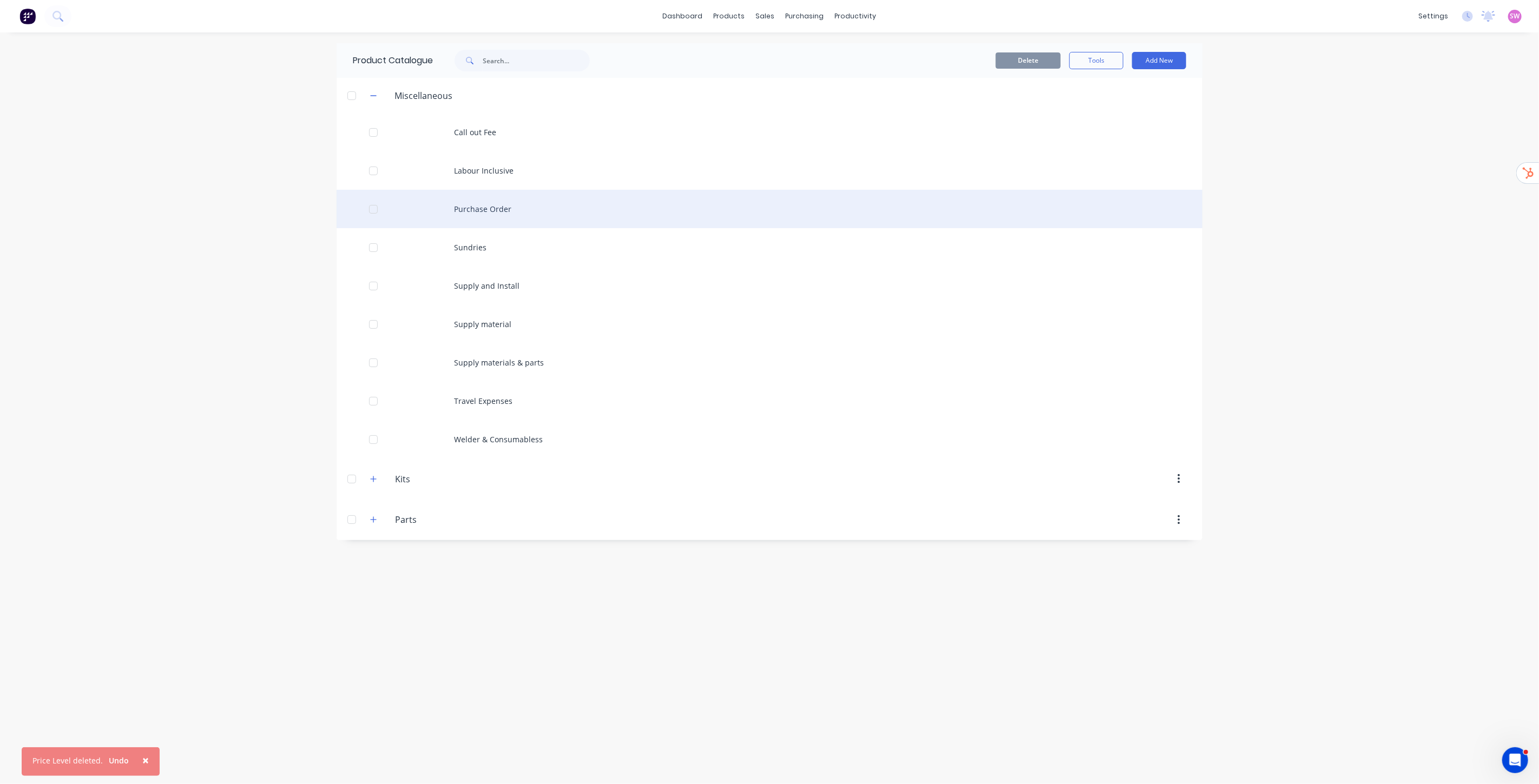
click at [499, 203] on div "Purchase Order" at bounding box center [769, 209] width 866 height 38
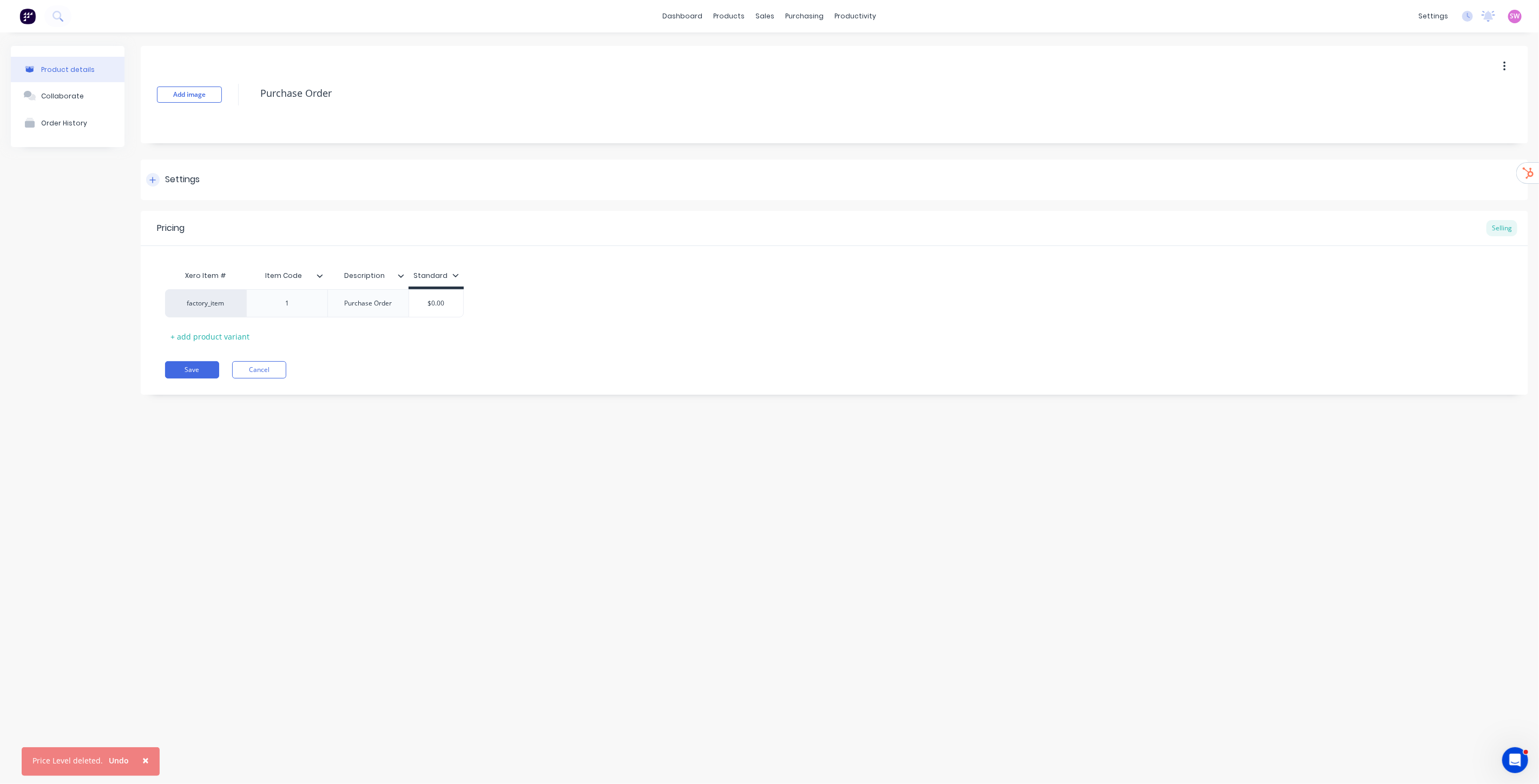
click at [174, 168] on div "Settings" at bounding box center [834, 180] width 1387 height 41
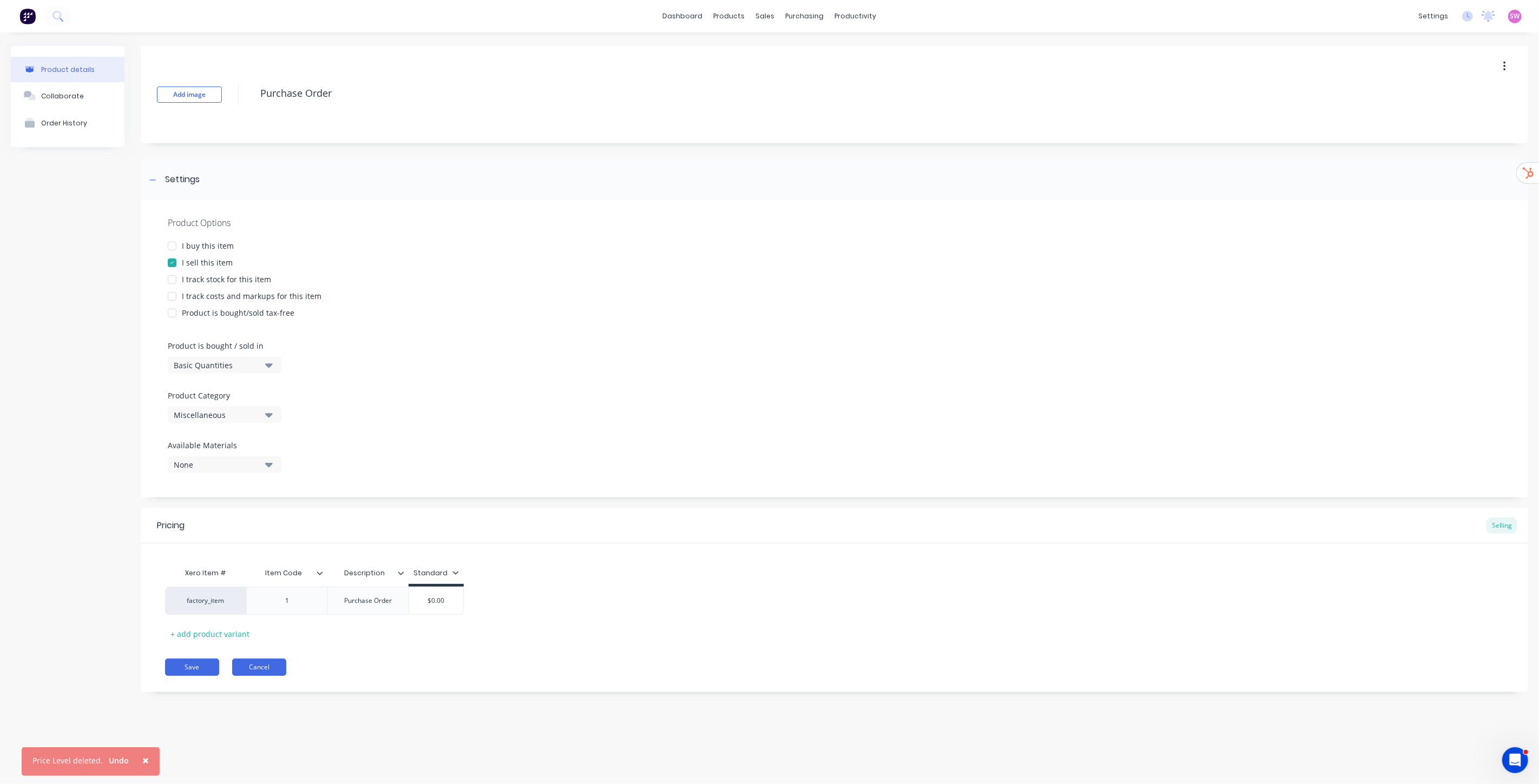
click at [277, 664] on button "Cancel" at bounding box center [259, 667] width 54 height 17
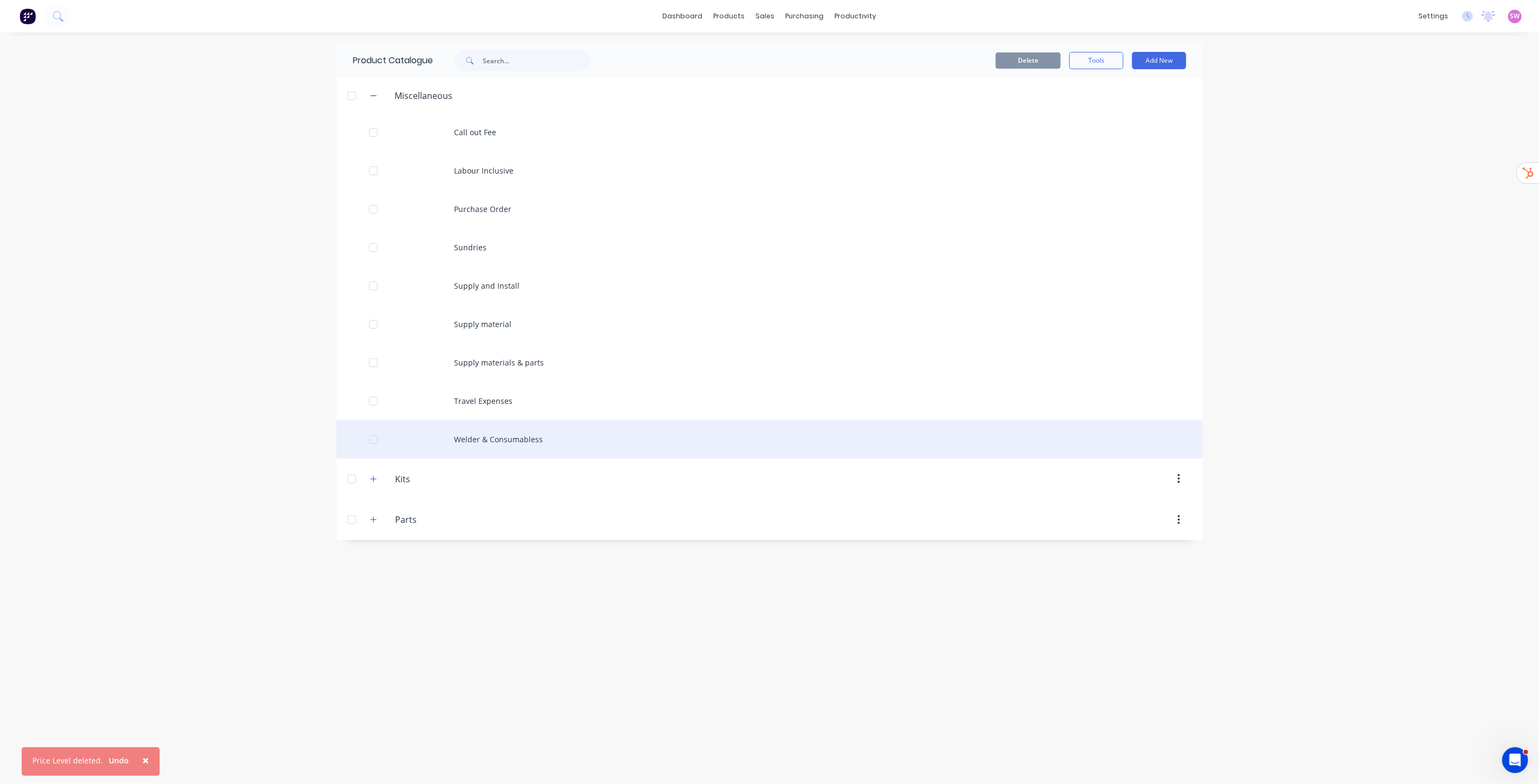
click at [548, 433] on div "Welder & Consumabless" at bounding box center [769, 439] width 866 height 38
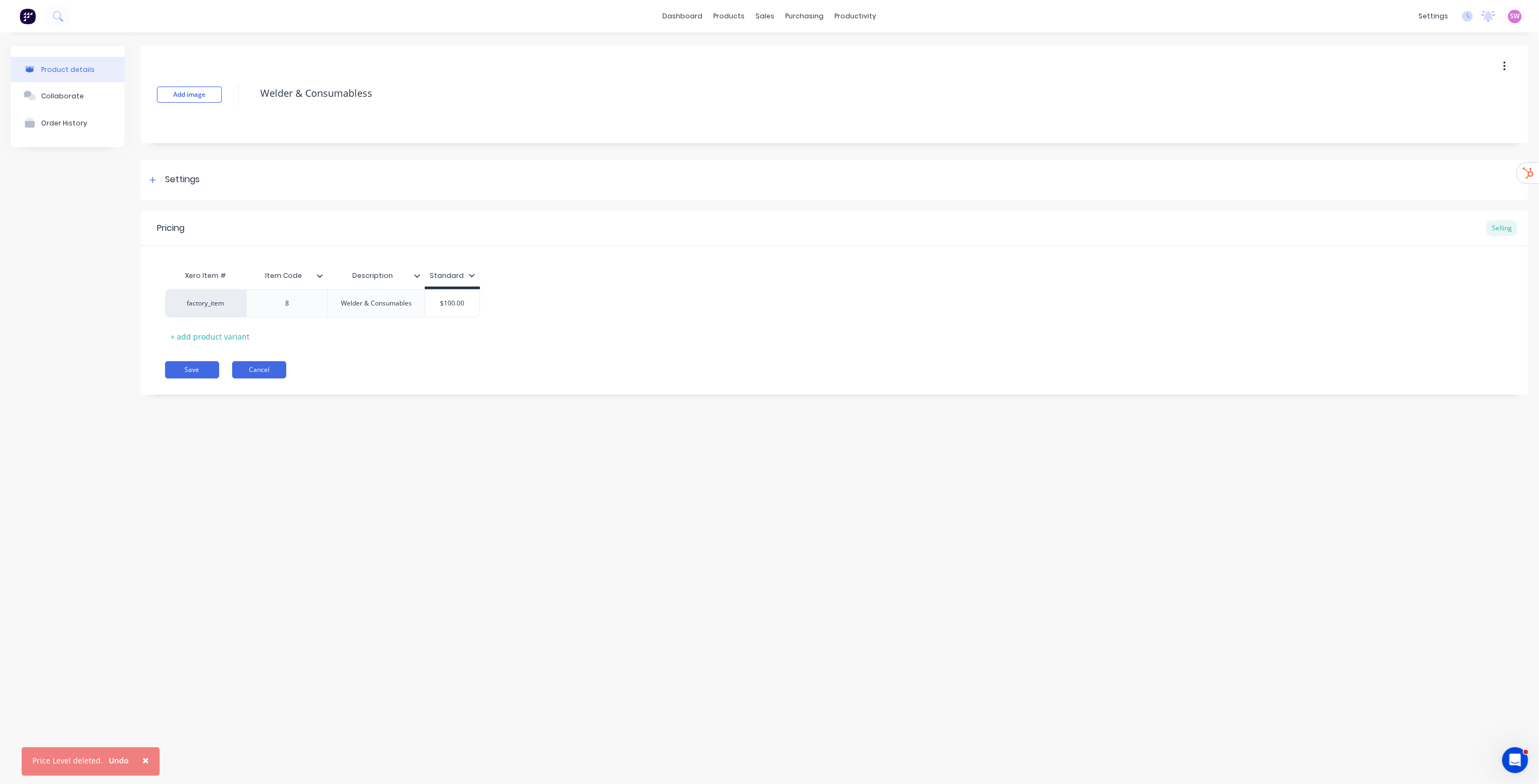
click at [284, 367] on button "Cancel" at bounding box center [259, 370] width 54 height 17
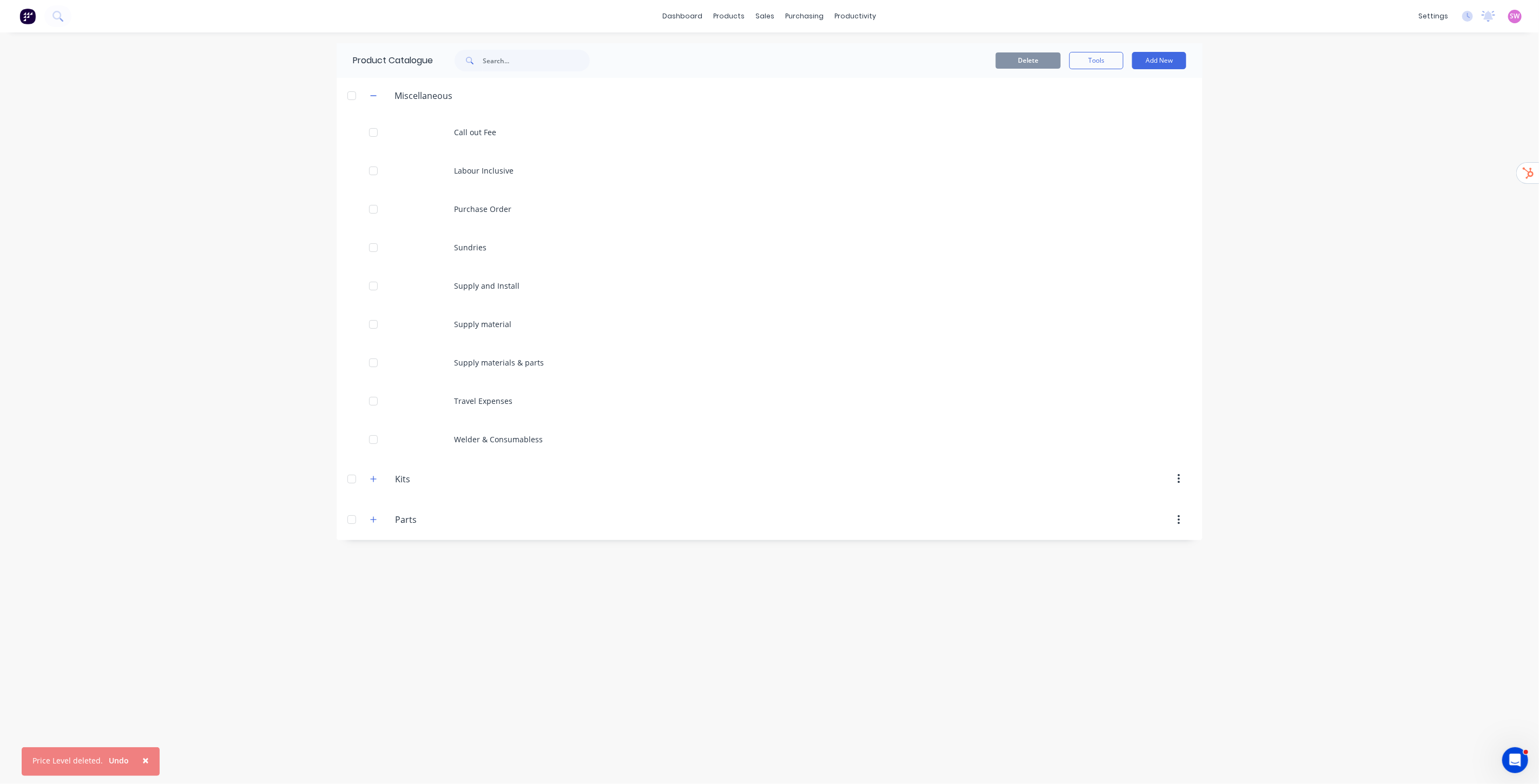
click at [146, 756] on span "×" at bounding box center [145, 760] width 7 height 15
click at [697, 17] on link "dashboard" at bounding box center [683, 16] width 51 height 16
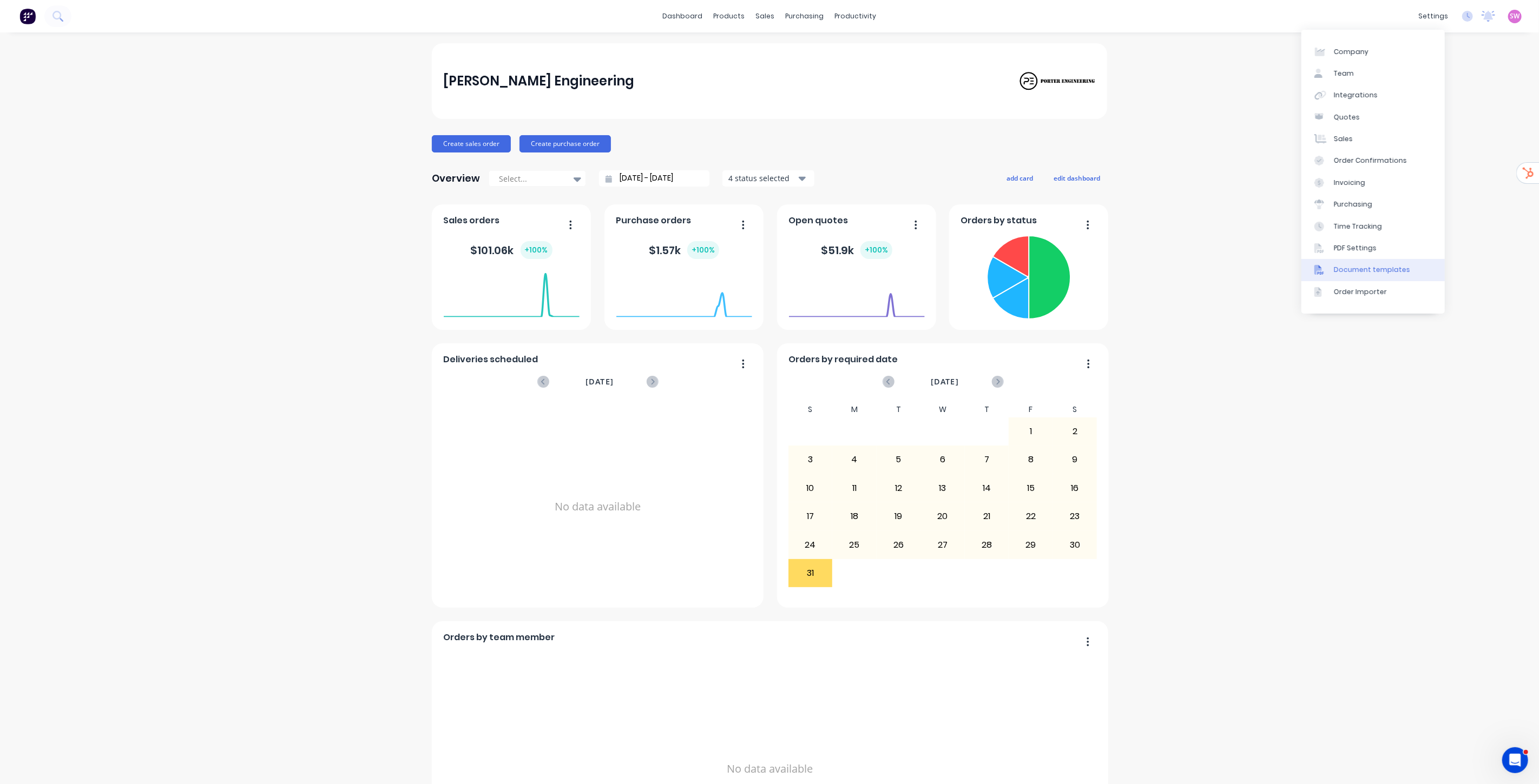
click at [1393, 265] on div "Document templates" at bounding box center [1372, 270] width 76 height 10
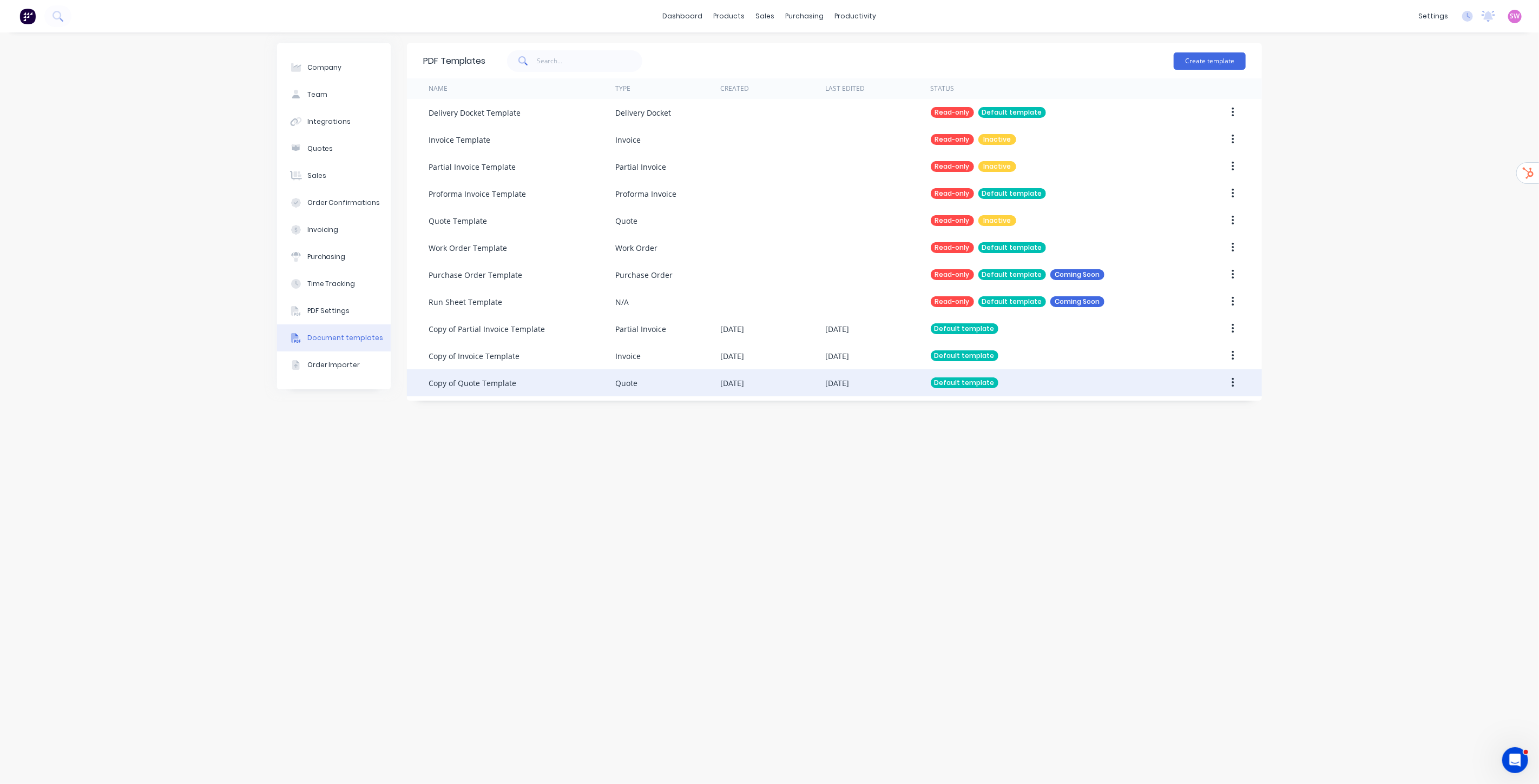
click at [824, 382] on div "[DATE]" at bounding box center [773, 383] width 105 height 27
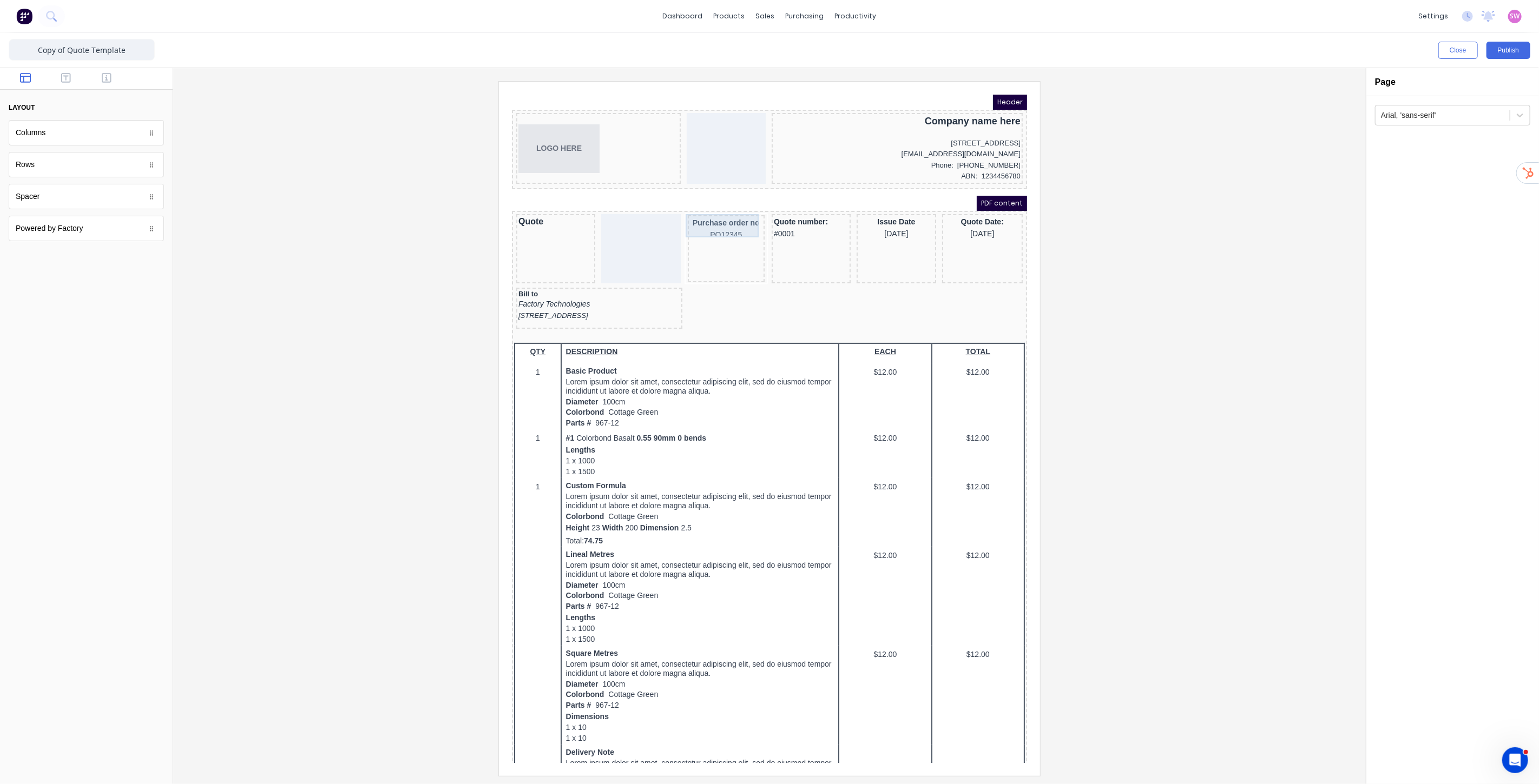
click at [715, 215] on div "Purchase order no PO12345" at bounding box center [712, 215] width 72 height 23
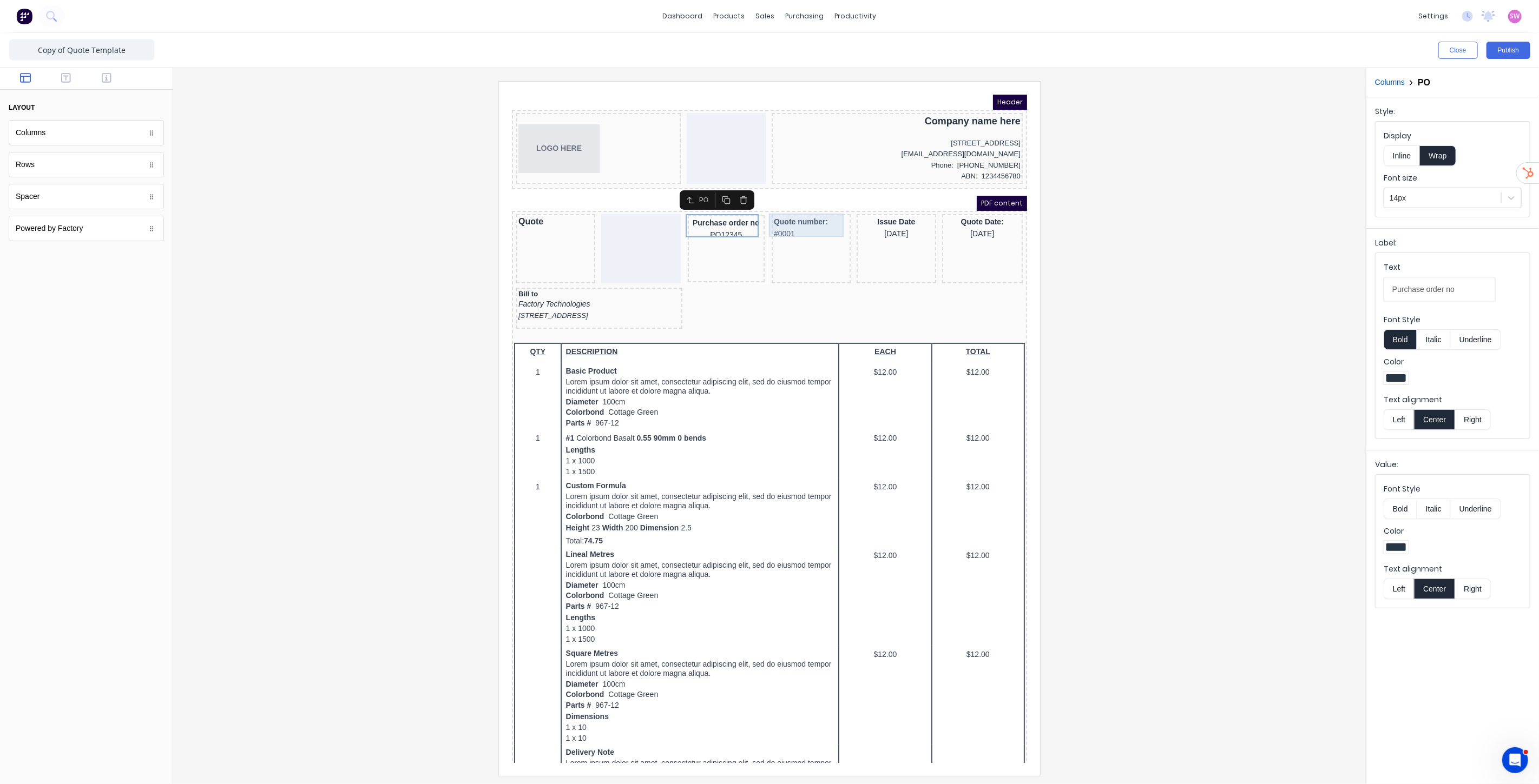
click at [817, 210] on div "Quote number: #0001" at bounding box center [798, 214] width 75 height 23
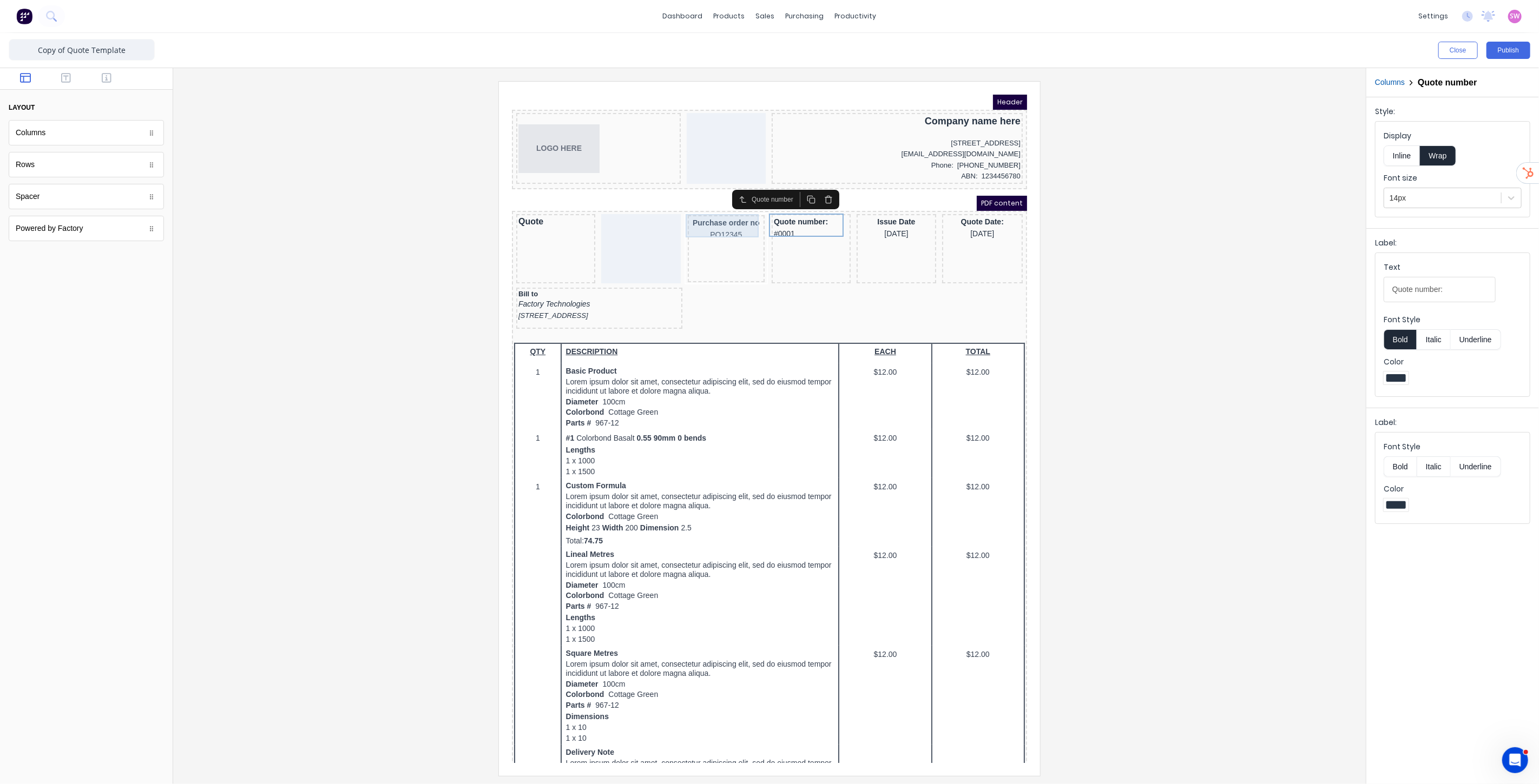
click at [722, 220] on div "Purchase order no PO12345" at bounding box center [712, 215] width 72 height 23
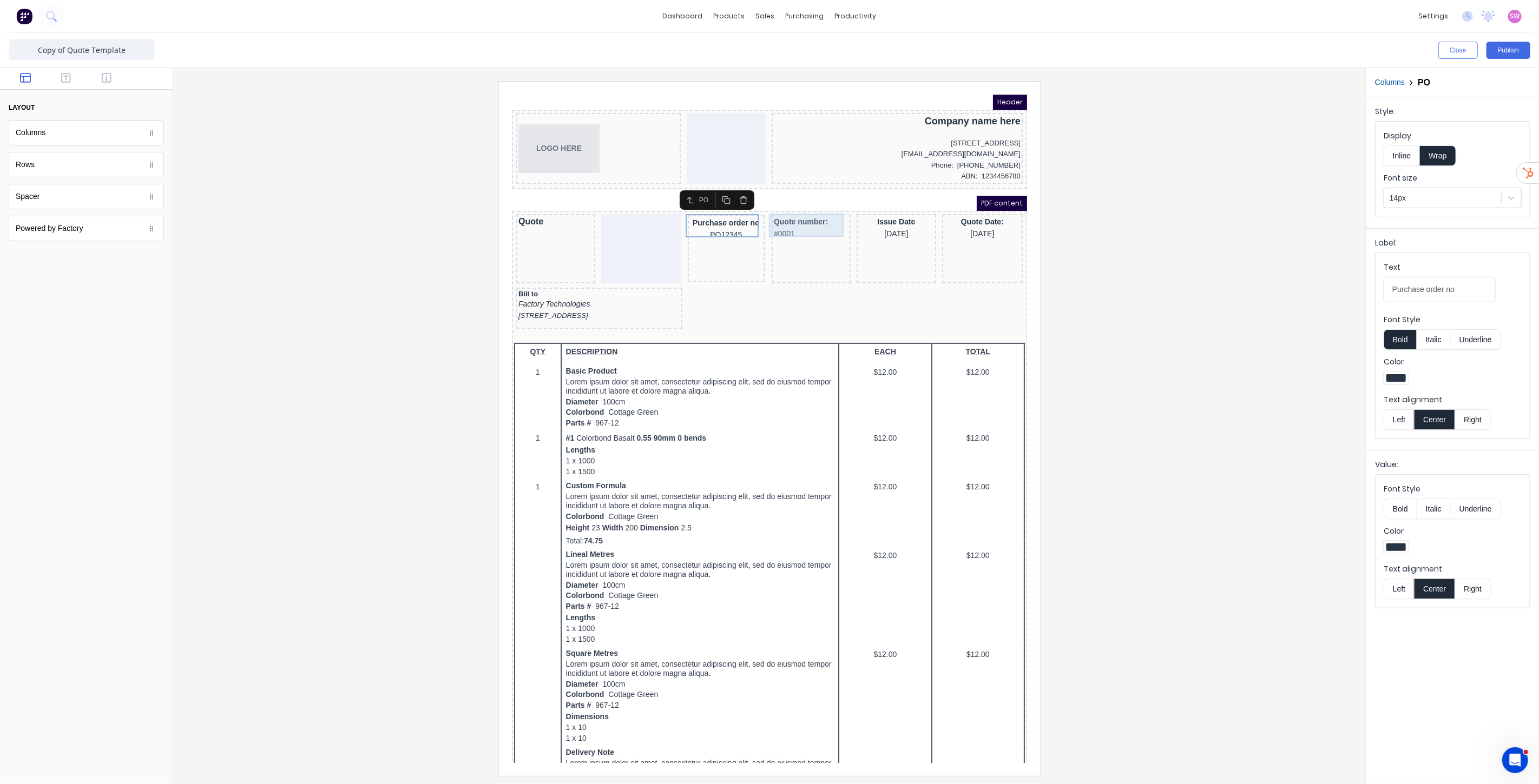
click at [795, 213] on div "Quote number: #0001" at bounding box center [798, 214] width 75 height 23
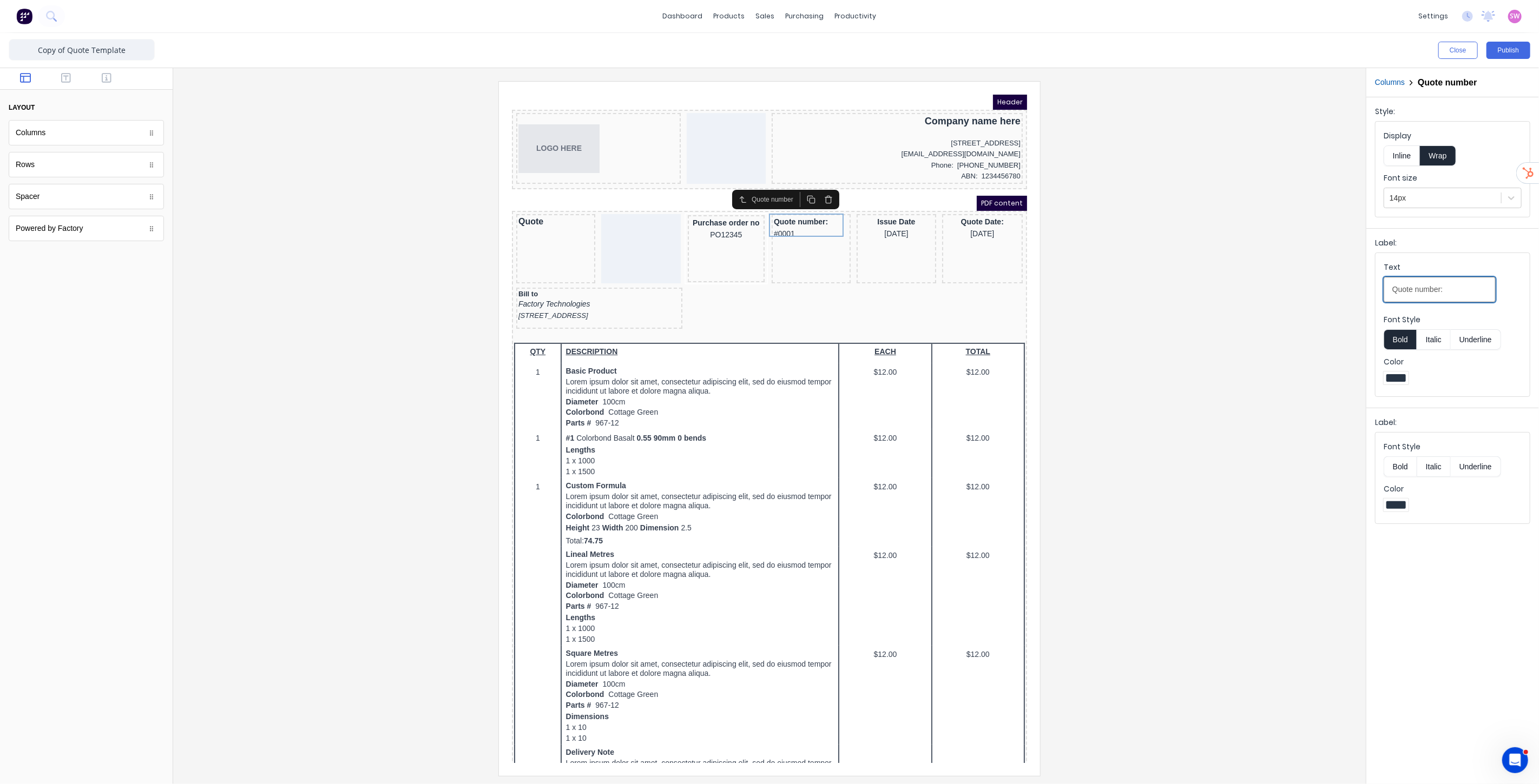
click at [1450, 295] on input "Quote number:" at bounding box center [1439, 290] width 112 height 26
type input "Quote number"
click at [899, 207] on div "Issue Date [DATE]" at bounding box center [882, 214] width 75 height 23
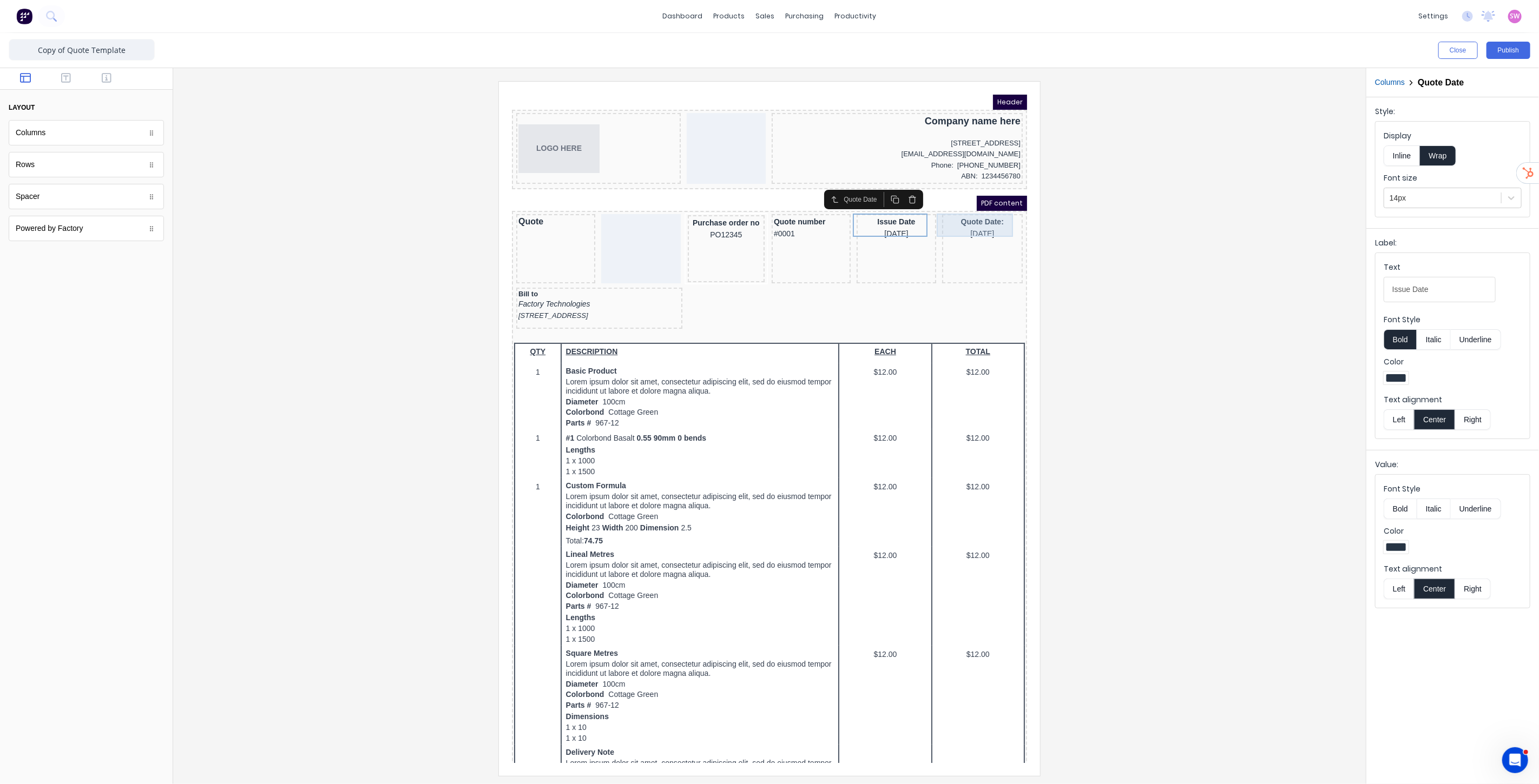
click at [979, 208] on div "Quote Date: 29/10/2024" at bounding box center [969, 214] width 76 height 23
click at [895, 213] on div "Issue Date [DATE]" at bounding box center [882, 214] width 75 height 23
click at [968, 209] on div "Quote Date: 29/10/2024" at bounding box center [969, 214] width 76 height 23
click at [896, 209] on div "Issue Date [DATE]" at bounding box center [882, 214] width 75 height 23
click at [968, 211] on div "Quote Date: 29/10/2024" at bounding box center [969, 214] width 76 height 23
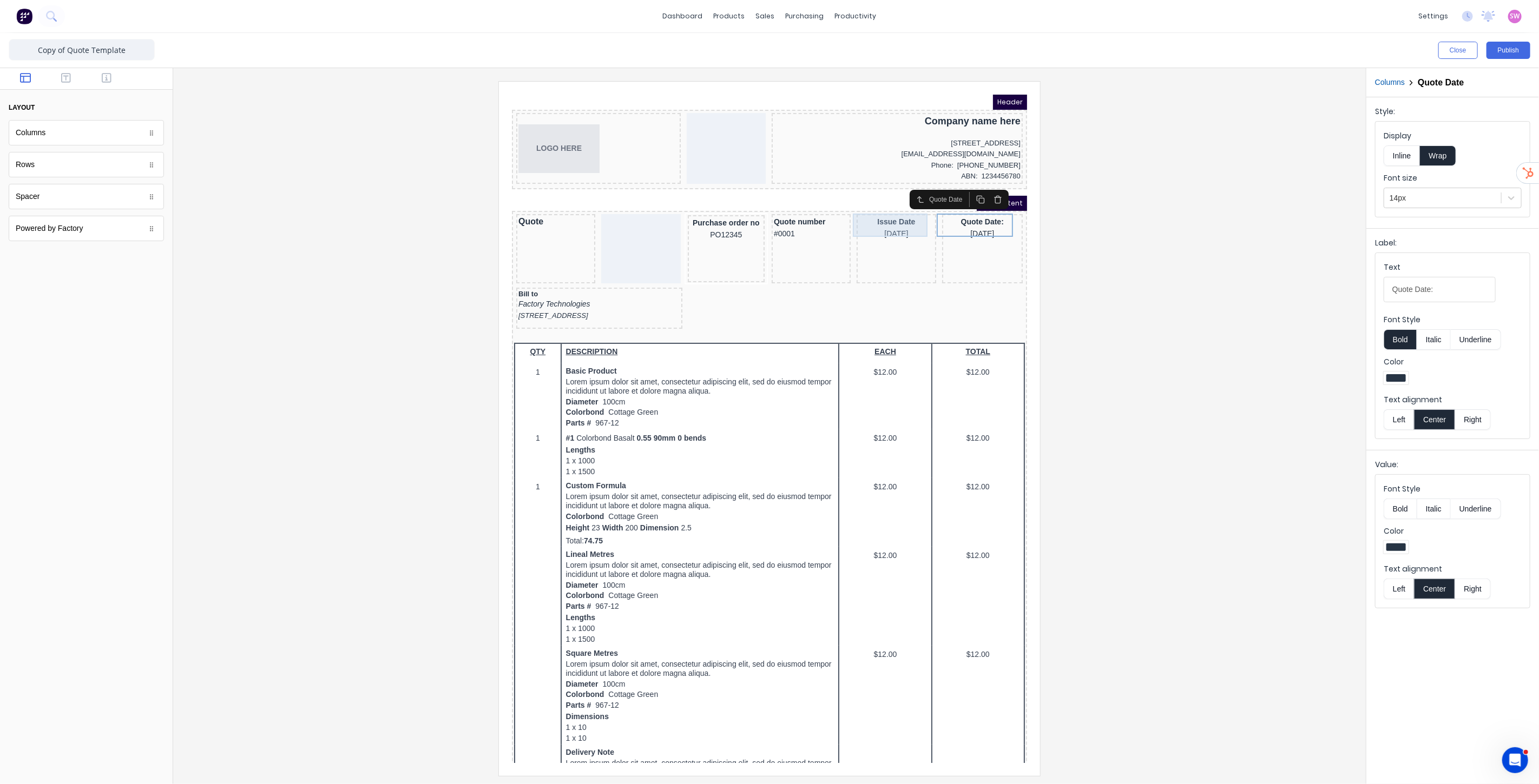
click at [878, 210] on div "Issue Date [DATE]" at bounding box center [882, 214] width 75 height 23
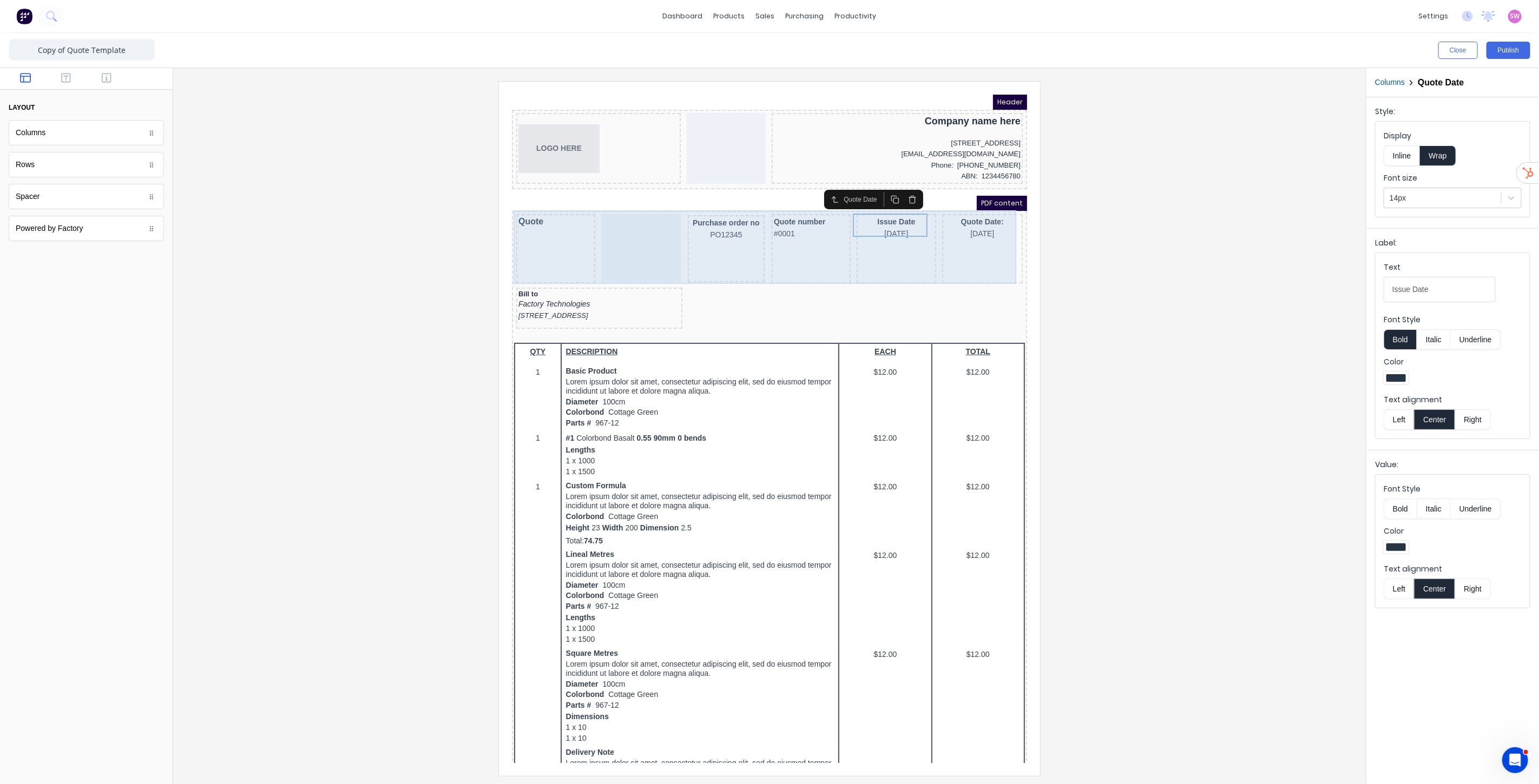
click at [958, 210] on div "Quote Date: 29/10/2024" at bounding box center [969, 214] width 76 height 23
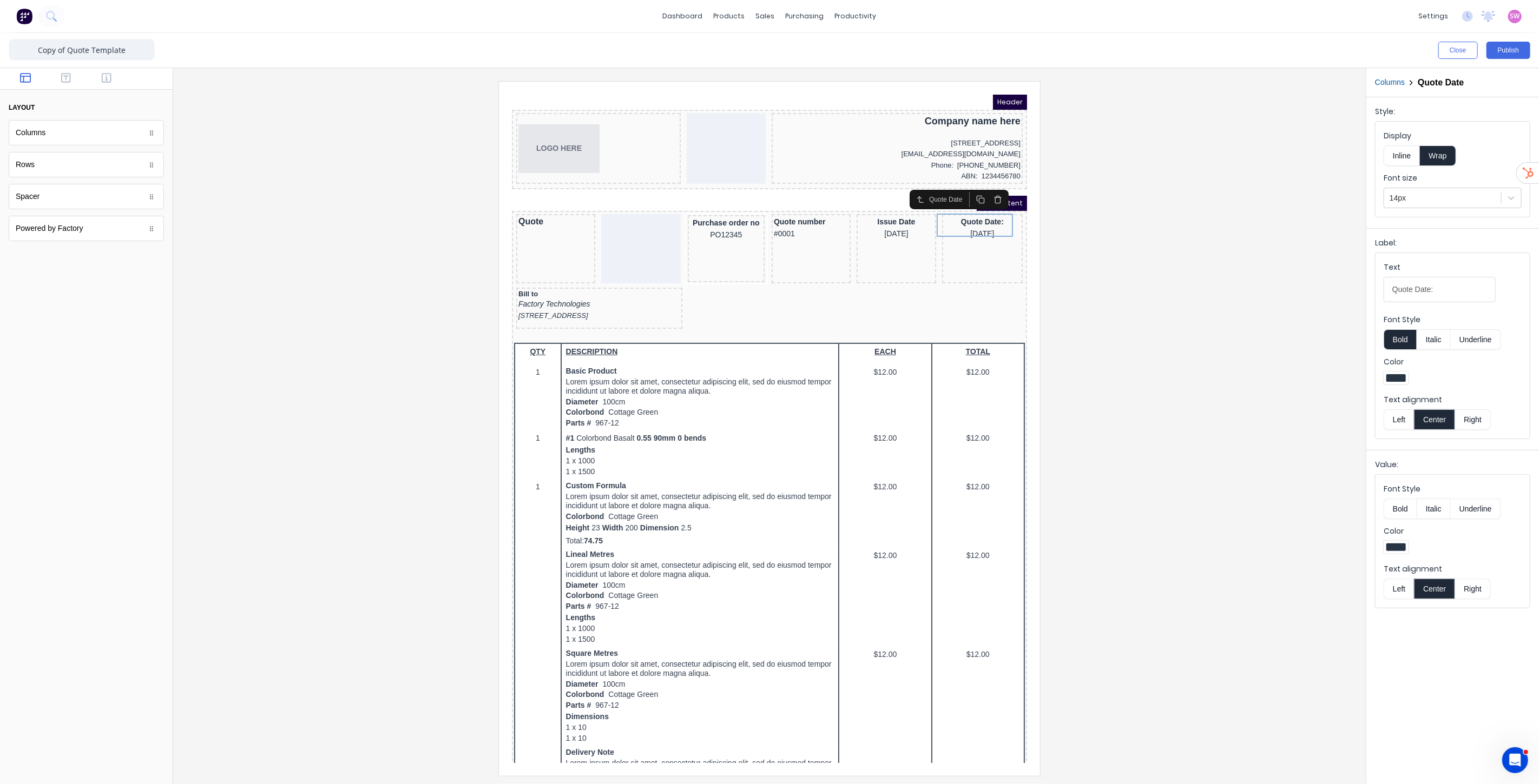
click at [985, 186] on icon "button" at bounding box center [984, 186] width 8 height 8
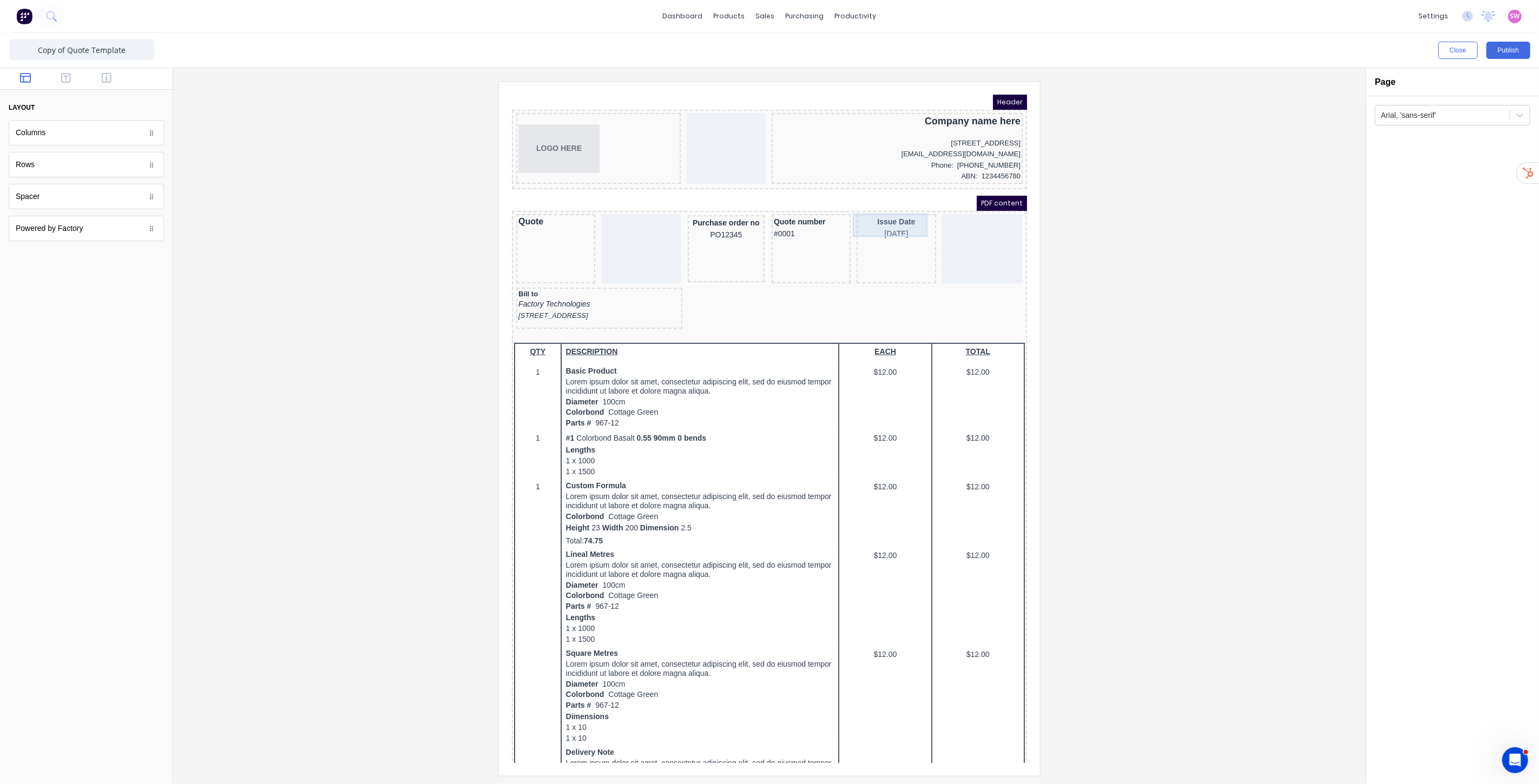
click at [890, 210] on div "Issue Date [DATE]" at bounding box center [882, 214] width 75 height 23
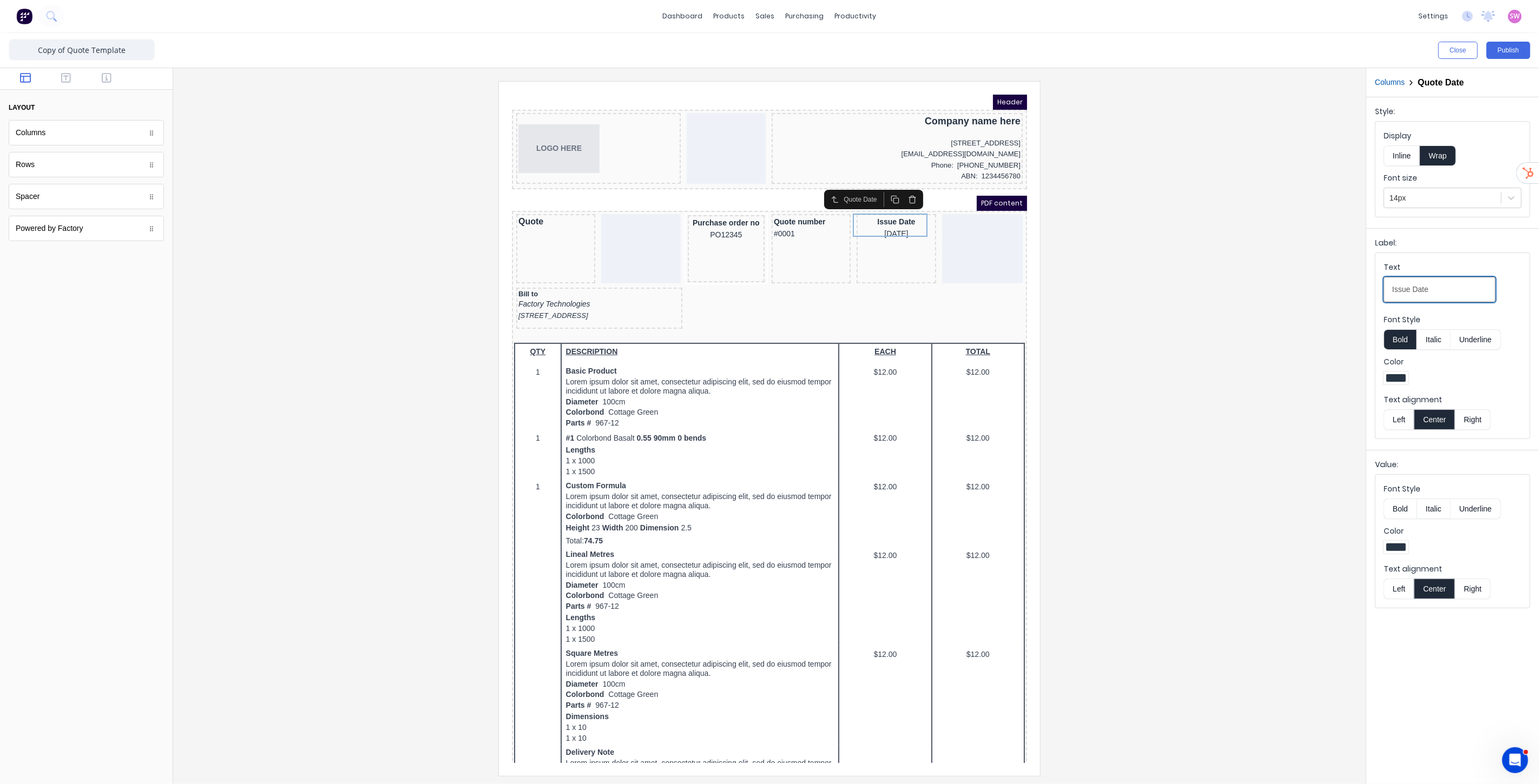
drag, startPoint x: 1408, startPoint y: 288, endPoint x: 1264, endPoint y: 273, distance: 144.8
click at [1264, 273] on div "Close Publish Components layout Columns Columns Rows Rows Spacer Spacer Powered…" at bounding box center [770, 408] width 1539 height 751
type input "Quote Date"
click at [1203, 287] on div at bounding box center [769, 428] width 1175 height 694
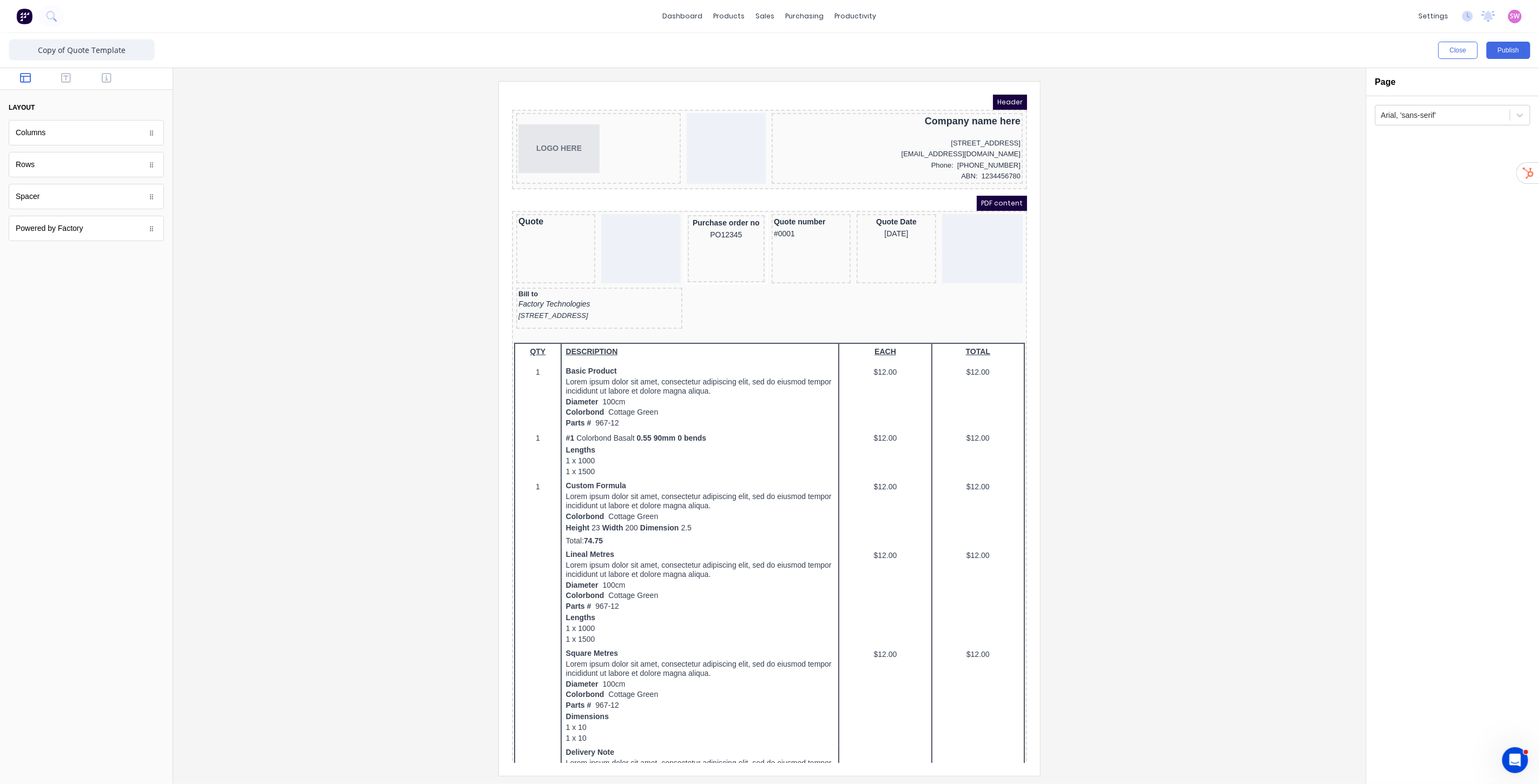
click at [1112, 232] on div at bounding box center [769, 428] width 1175 height 694
click at [553, 287] on div "Factory Technologies" at bounding box center [585, 291] width 162 height 12
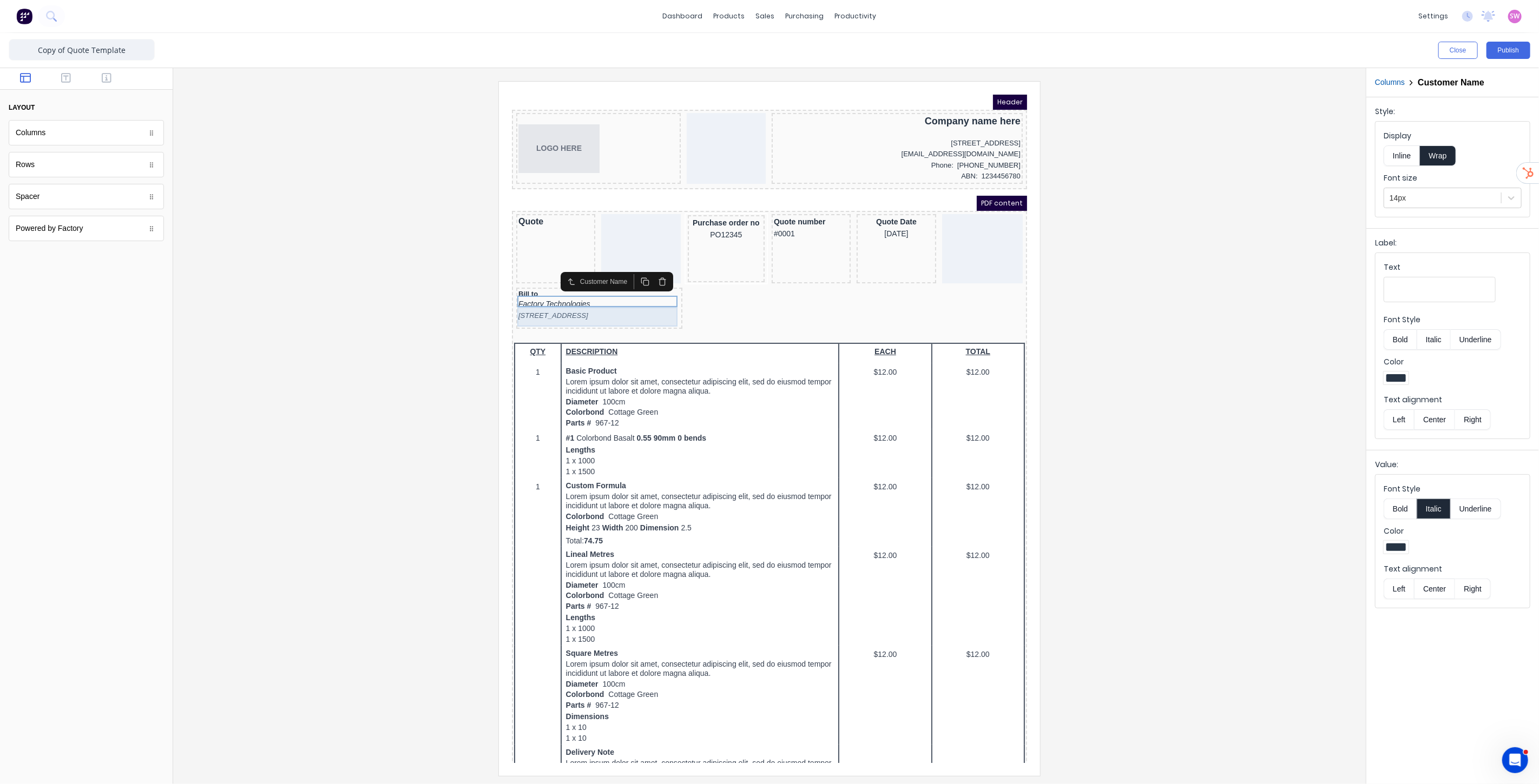
click at [545, 301] on div "[STREET_ADDRESS]" at bounding box center [585, 302] width 162 height 11
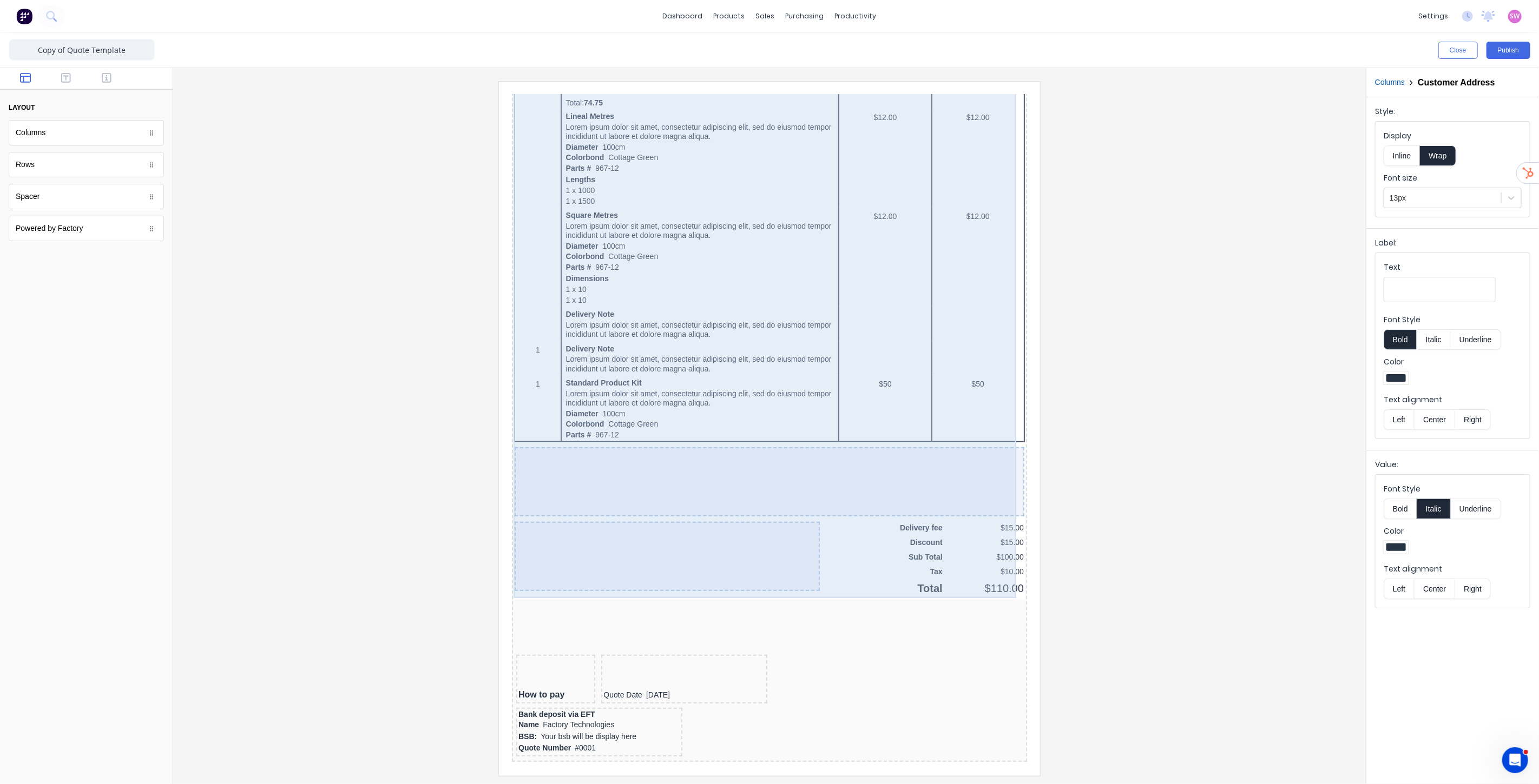
scroll to position [527, 0]
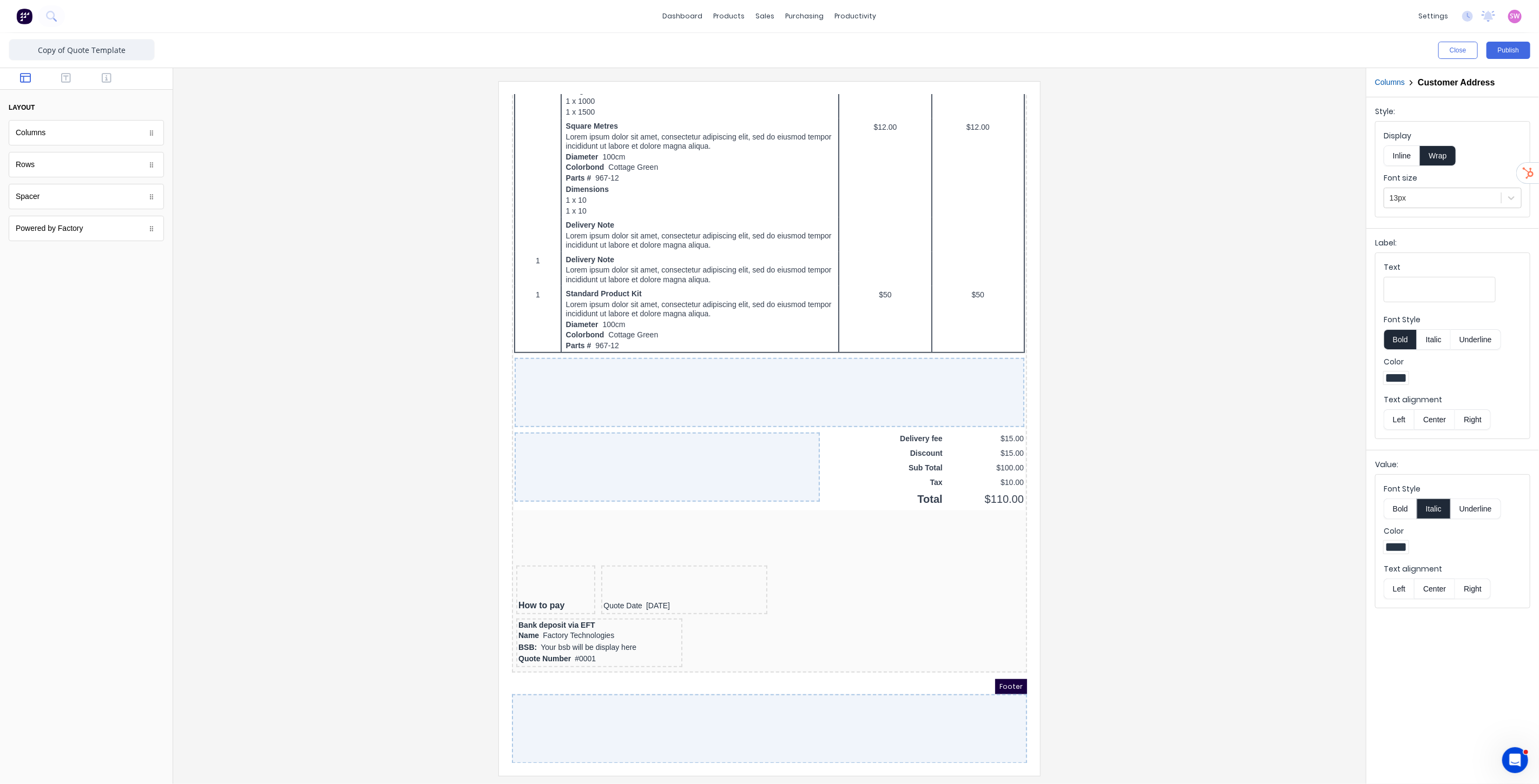
click at [1249, 432] on div at bounding box center [769, 428] width 1175 height 694
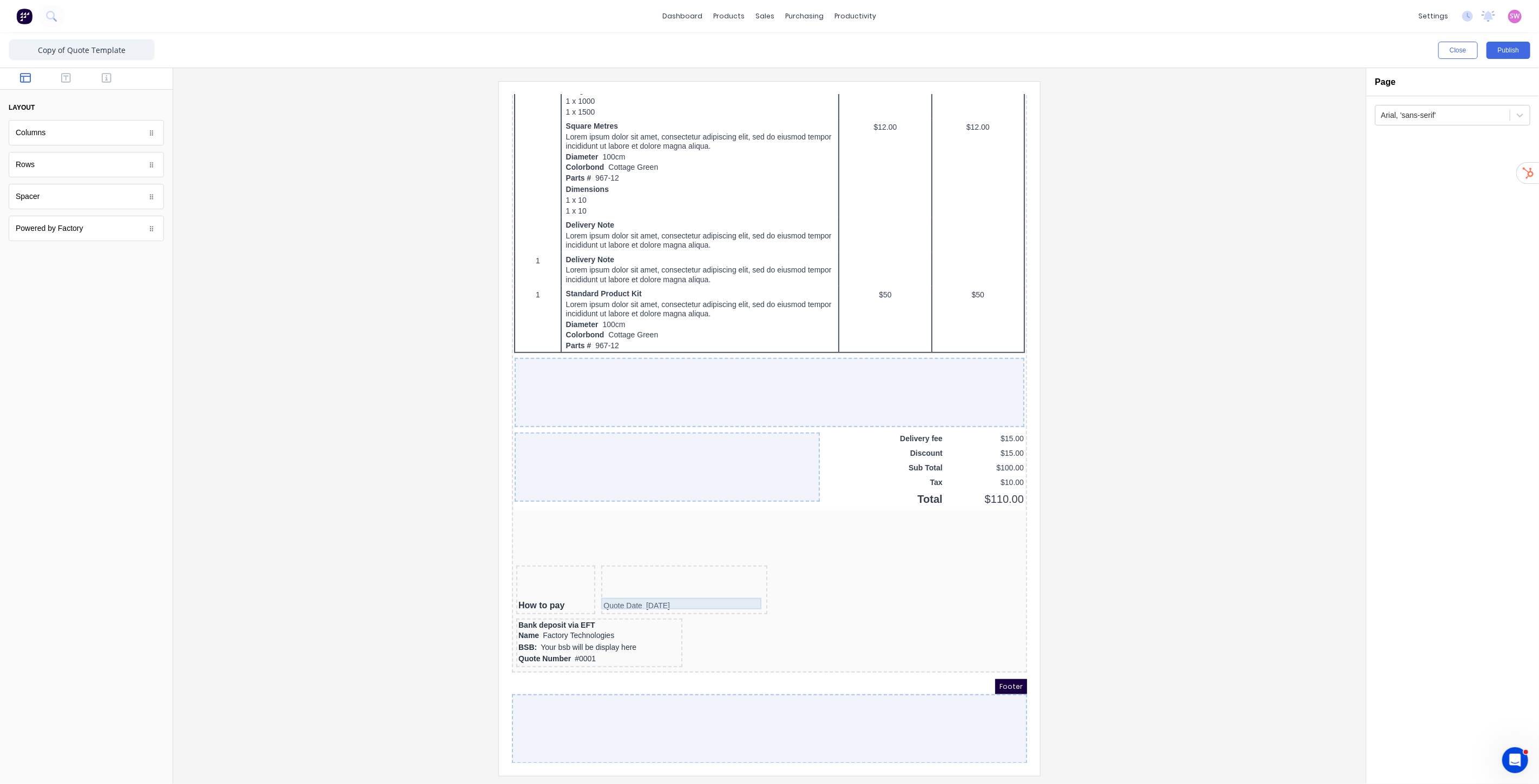
click at [636, 590] on div "Quote Date 29/10/2024" at bounding box center [670, 593] width 162 height 12
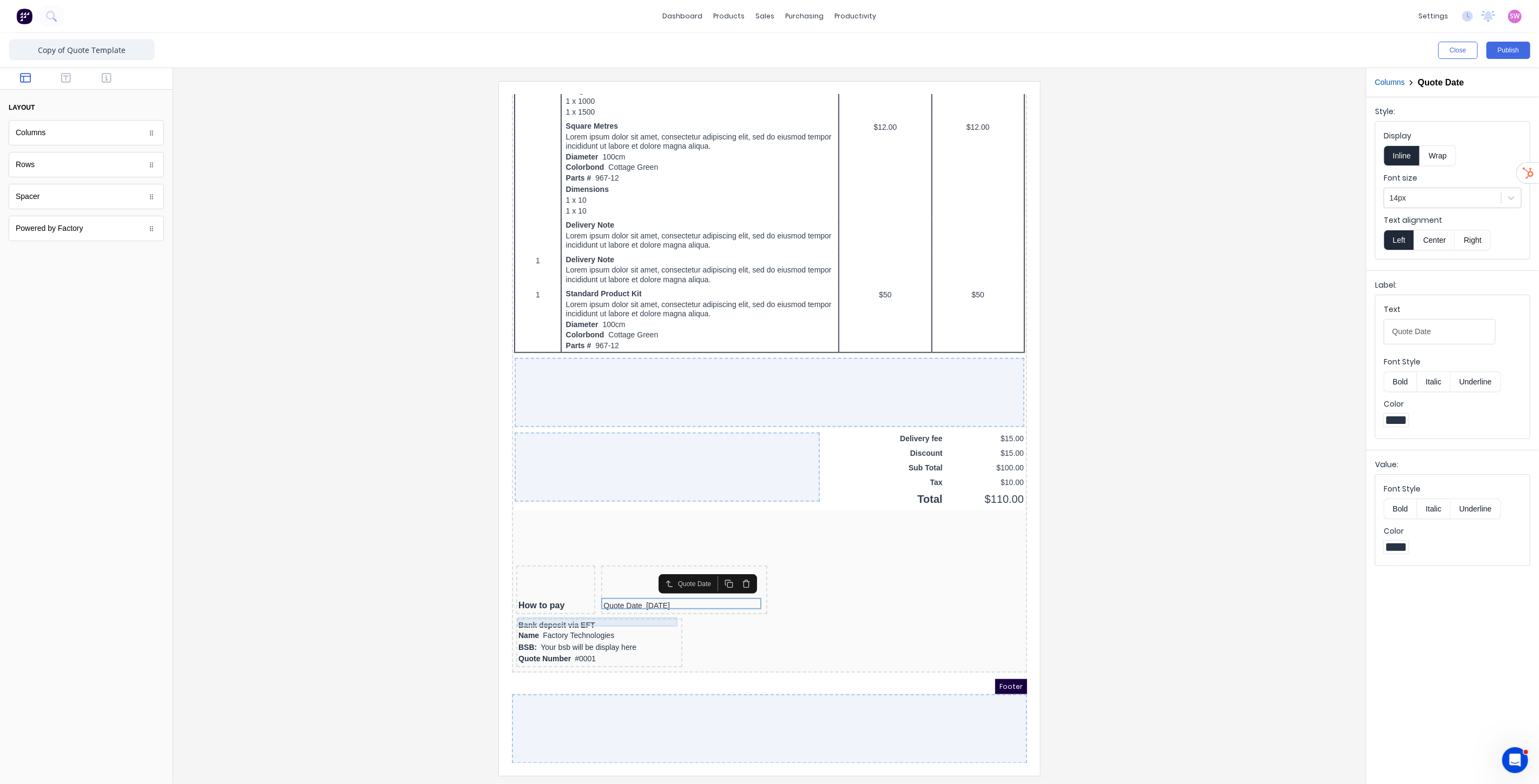
click at [569, 611] on div "Bank deposit via EFT" at bounding box center [585, 612] width 162 height 10
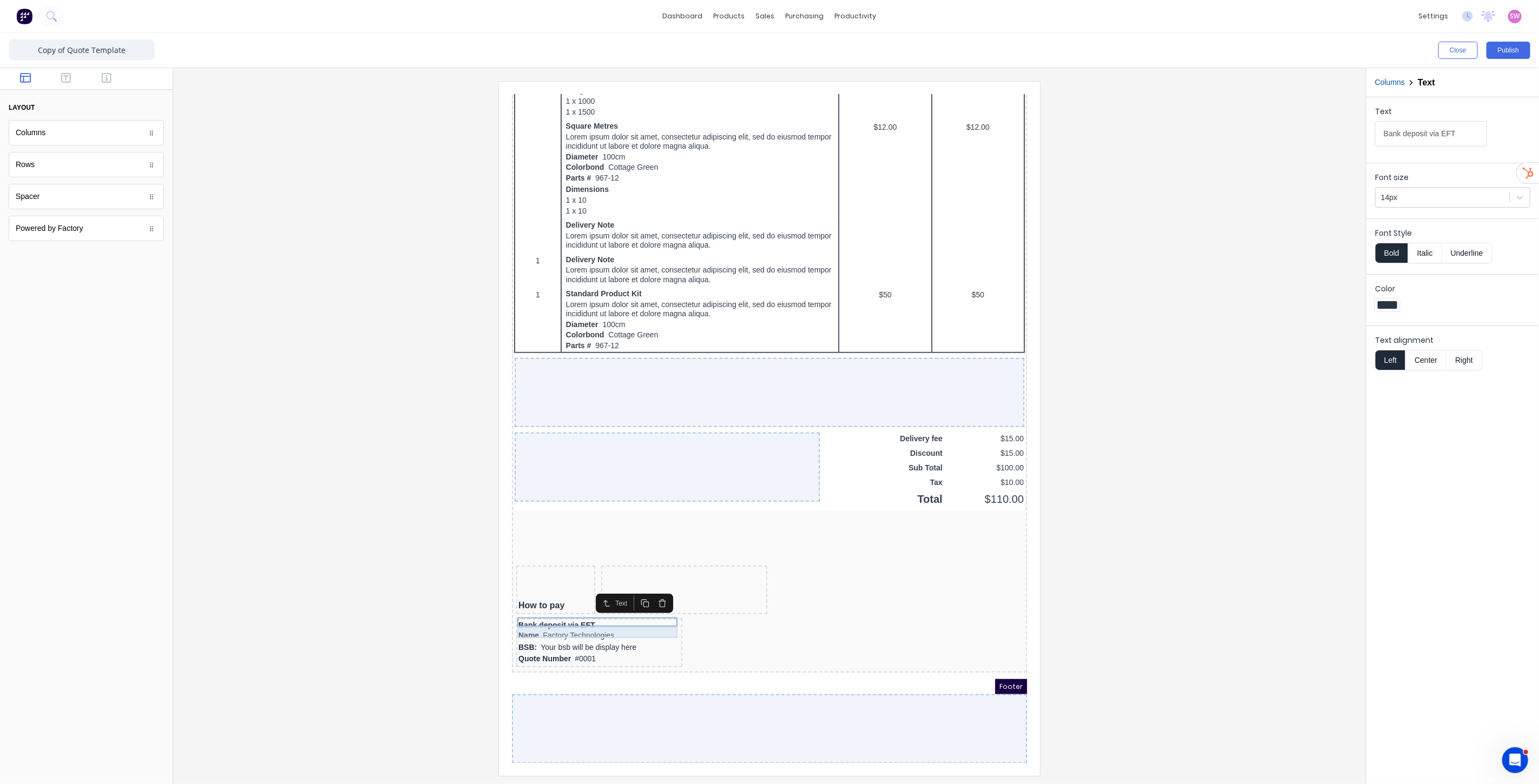
click at [566, 620] on div "Name Factory Technologies" at bounding box center [585, 623] width 162 height 12
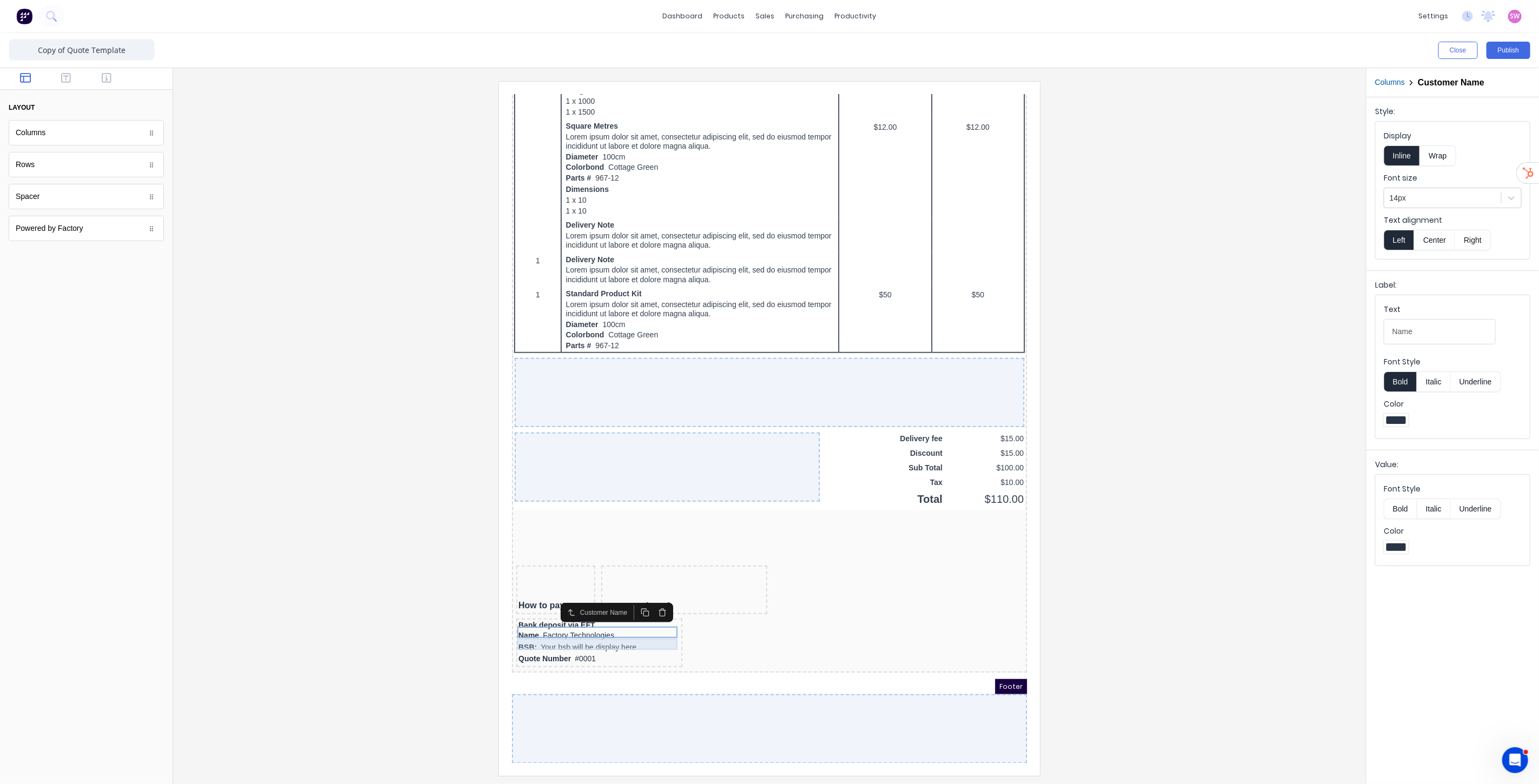
click at [562, 632] on div "BSB: Your bsb will be display here" at bounding box center [585, 635] width 162 height 12
click at [567, 645] on div "Quote Number #0001" at bounding box center [585, 646] width 162 height 12
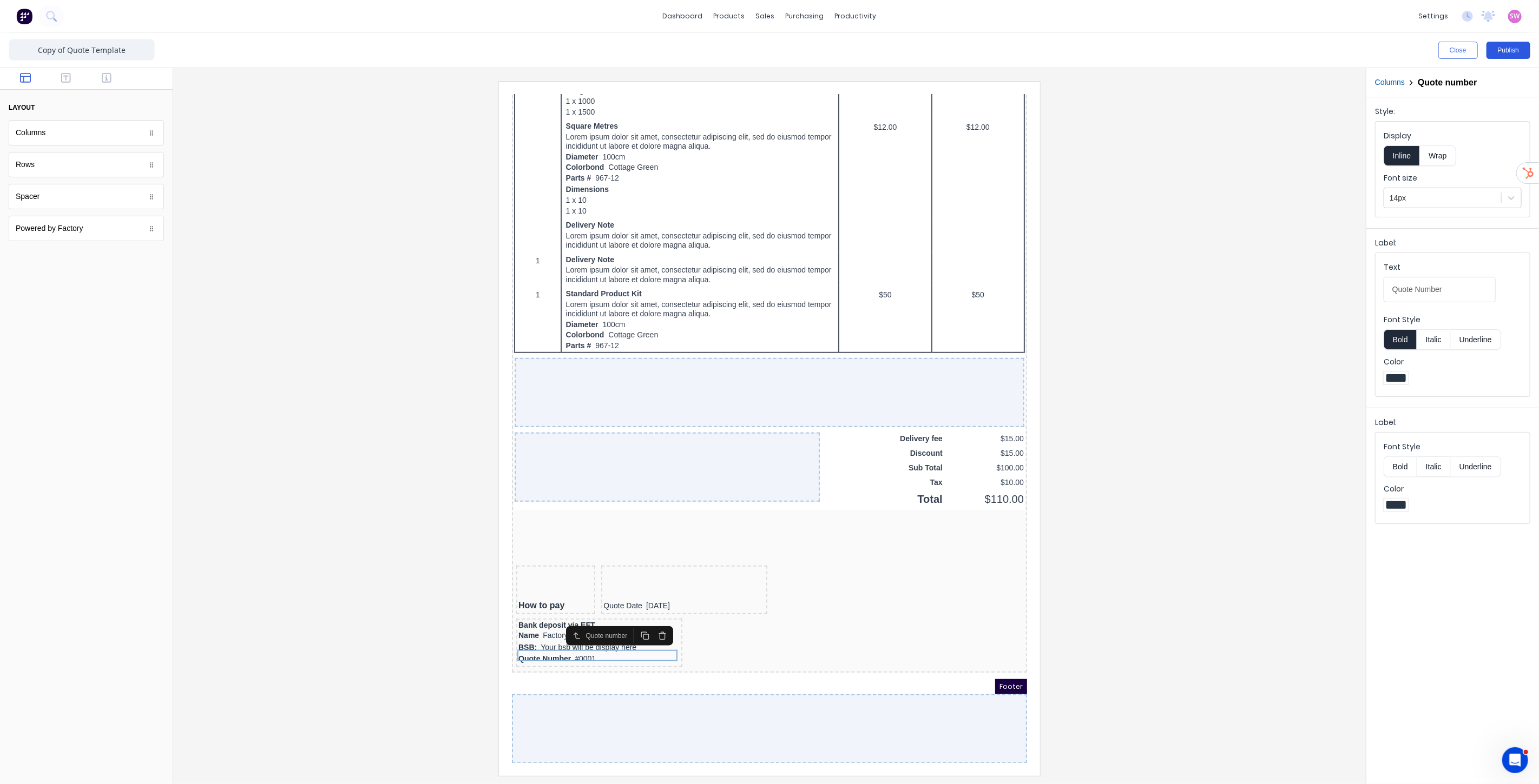
click at [1519, 57] on button "Publish" at bounding box center [1508, 50] width 44 height 17
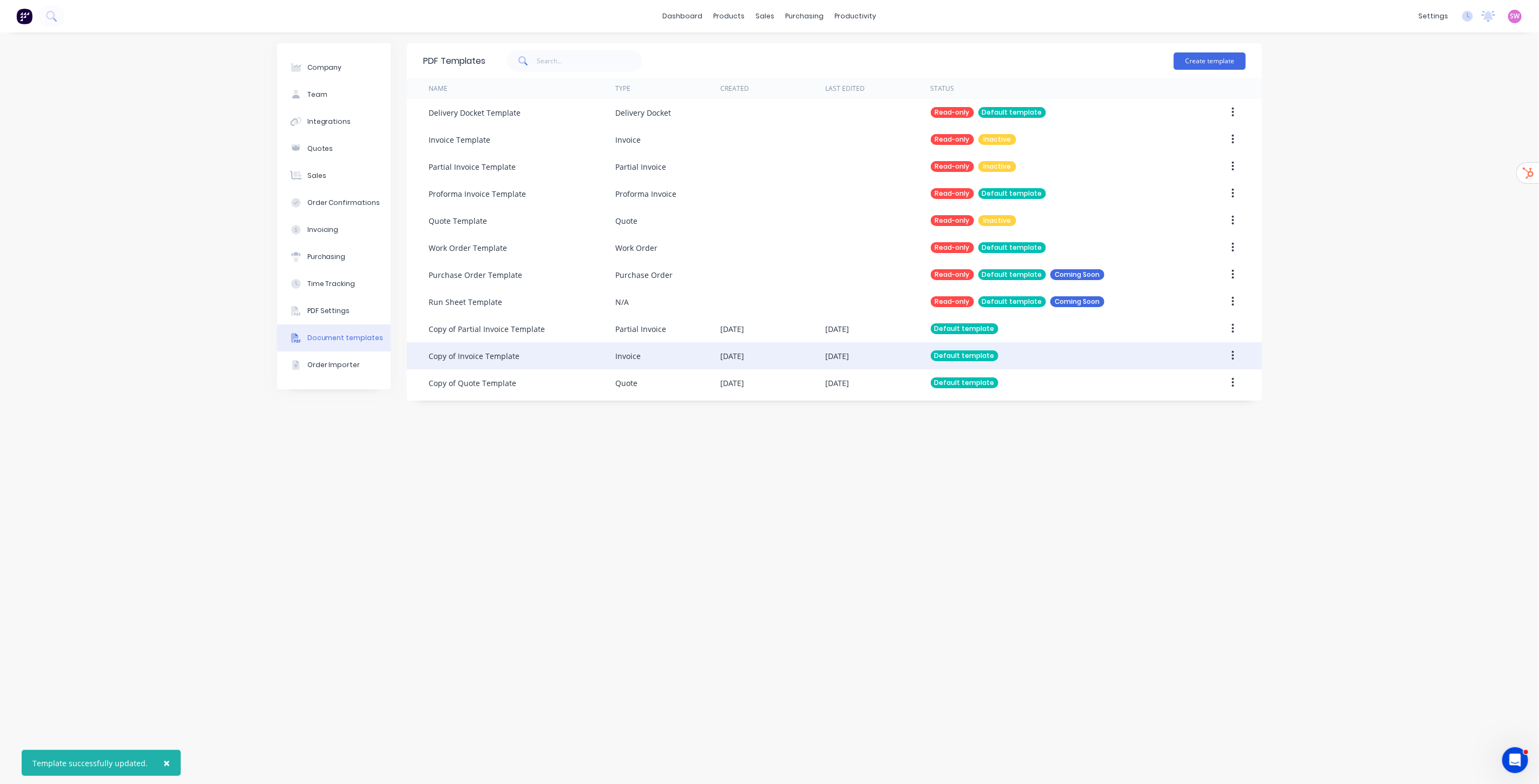
click at [839, 359] on div "26 Aug 2025" at bounding box center [837, 356] width 24 height 11
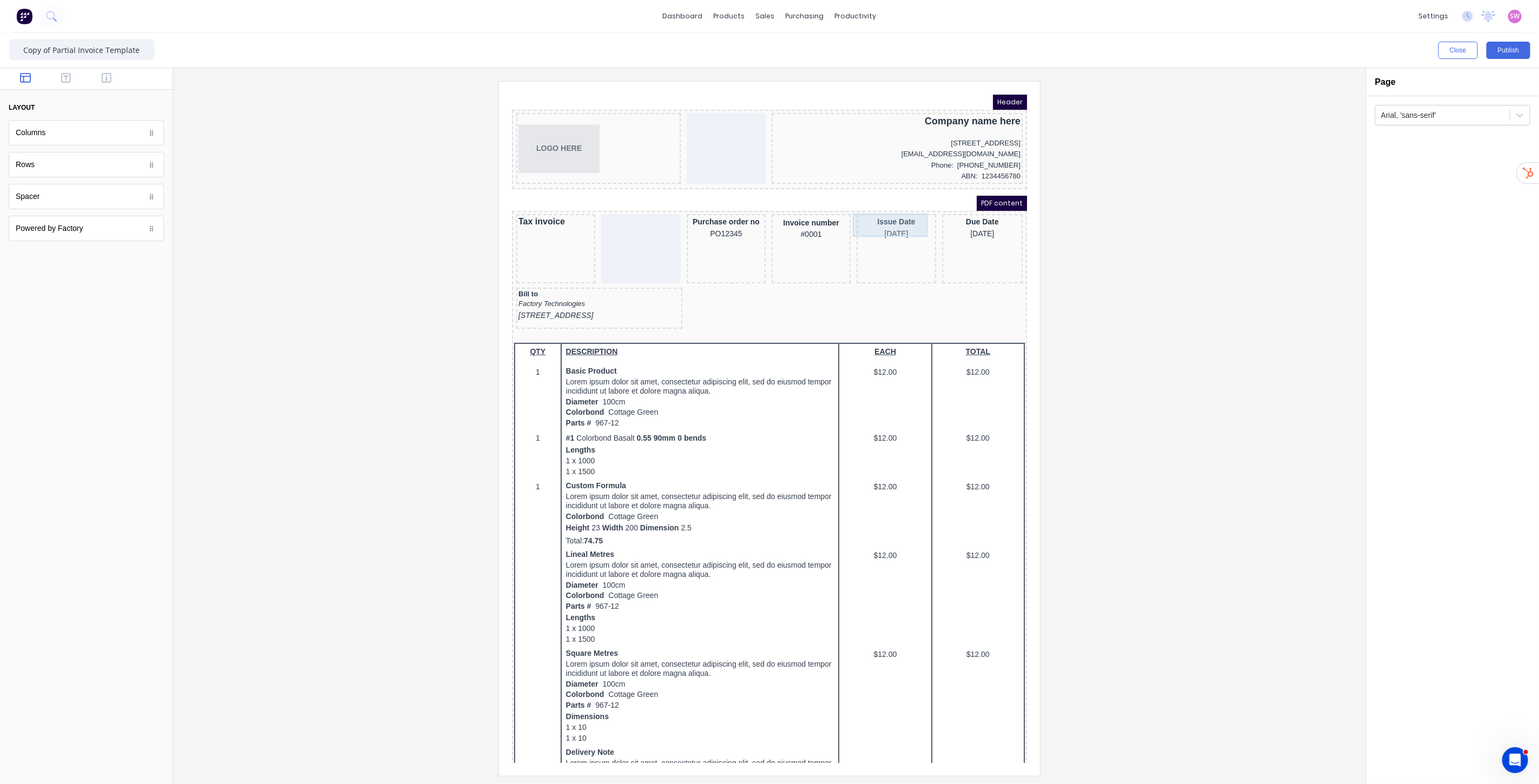
click at [885, 208] on div "Issue Date [DATE]" at bounding box center [882, 214] width 75 height 23
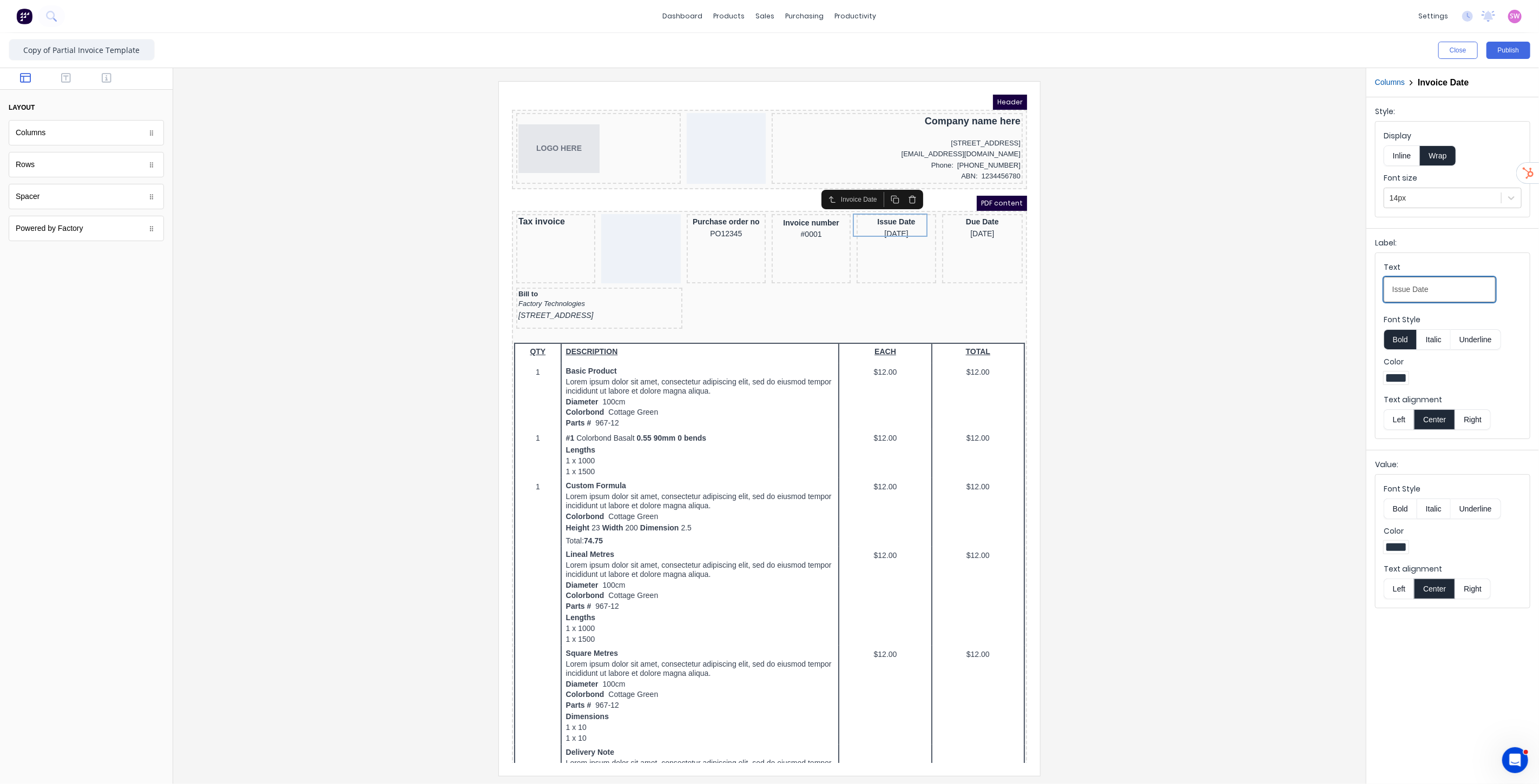
drag, startPoint x: 1384, startPoint y: 289, endPoint x: 1287, endPoint y: 290, distance: 97.0
click at [1299, 290] on div "Close Publish Components layout Columns Columns Rows Rows Spacer Spacer Powered…" at bounding box center [770, 408] width 1539 height 751
type input "Invoice Date"
click at [1506, 49] on button "Publish" at bounding box center [1508, 50] width 44 height 17
